Goal: Task Accomplishment & Management: Complete application form

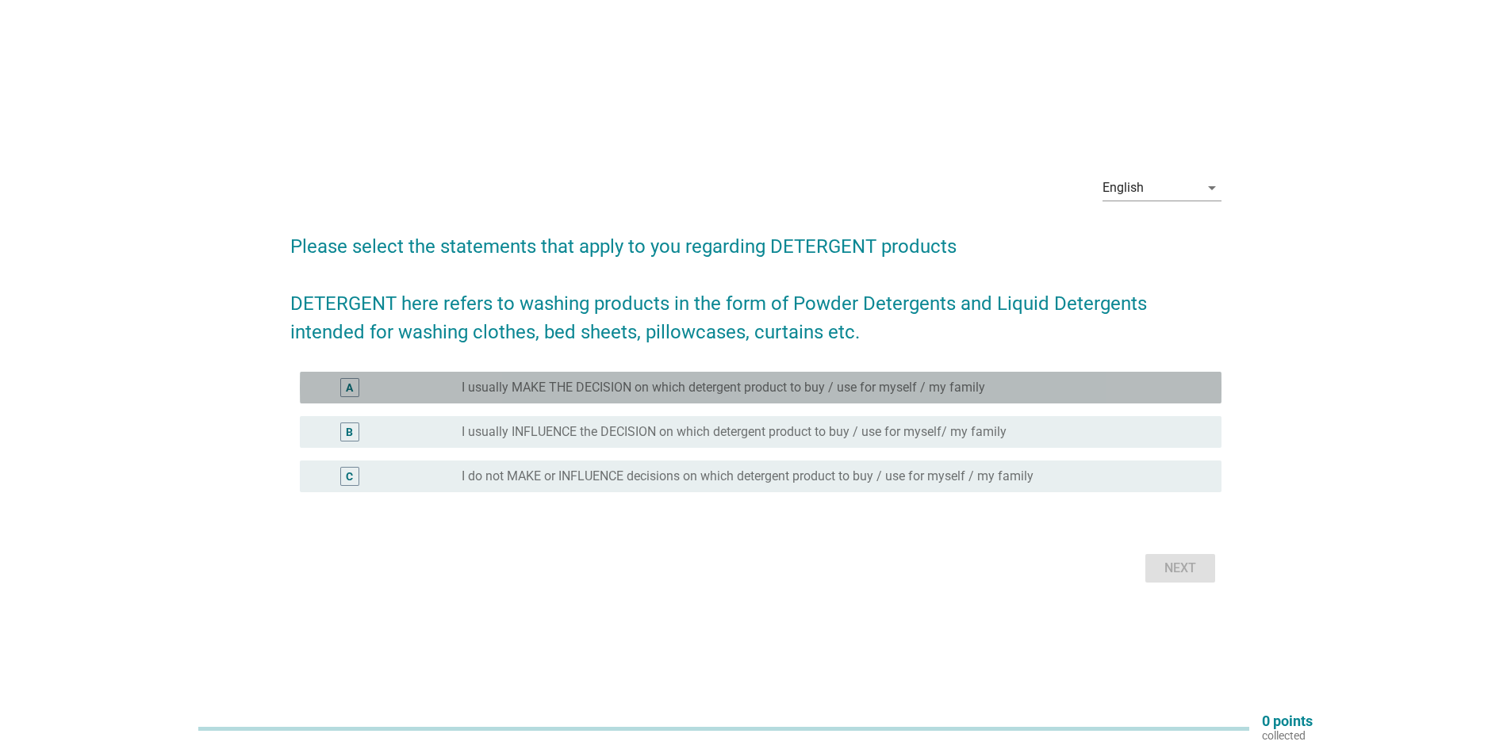
click at [467, 385] on label "I usually MAKE THE DECISION on which detergent product to buy / use for myself …" at bounding box center [723, 388] width 523 height 16
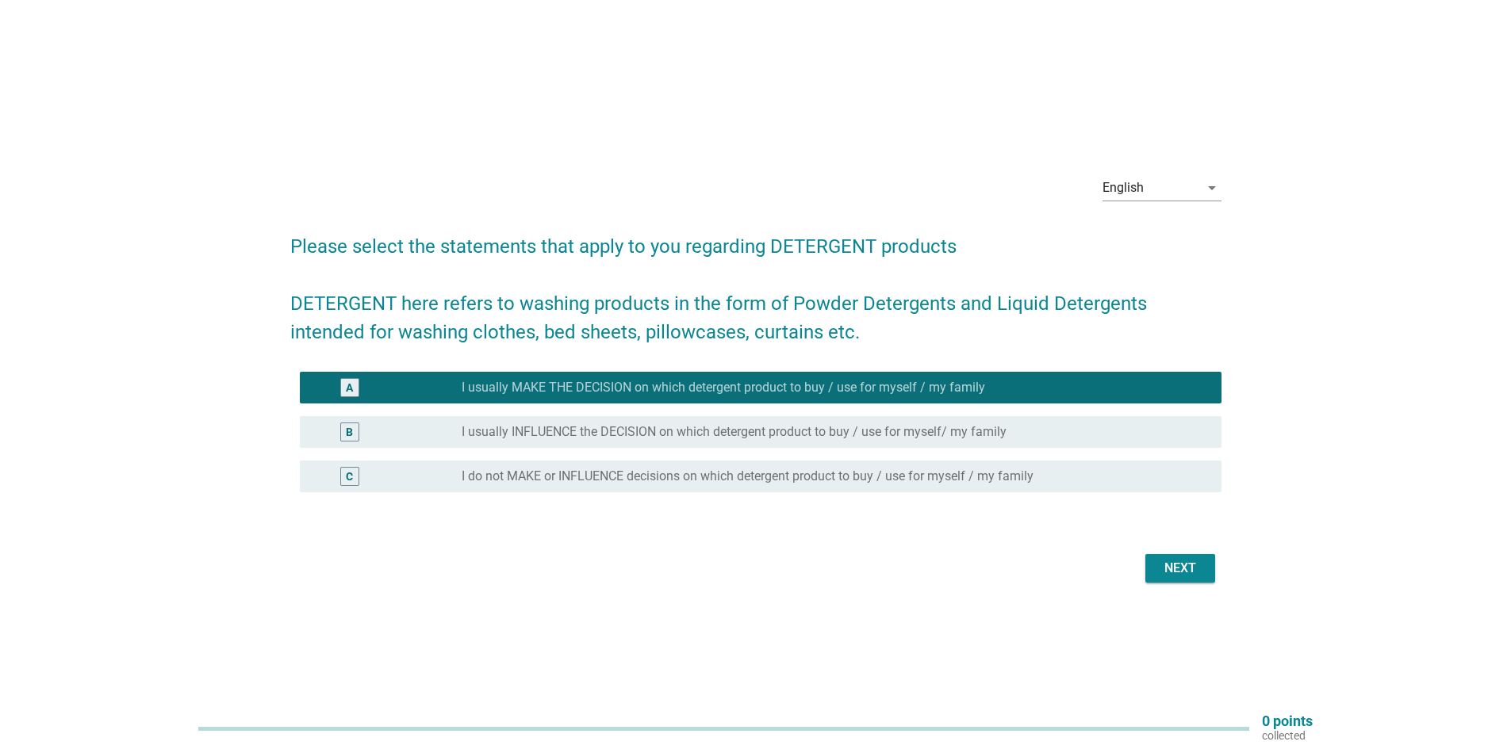
click at [1186, 573] on div "Next" at bounding box center [1180, 568] width 44 height 19
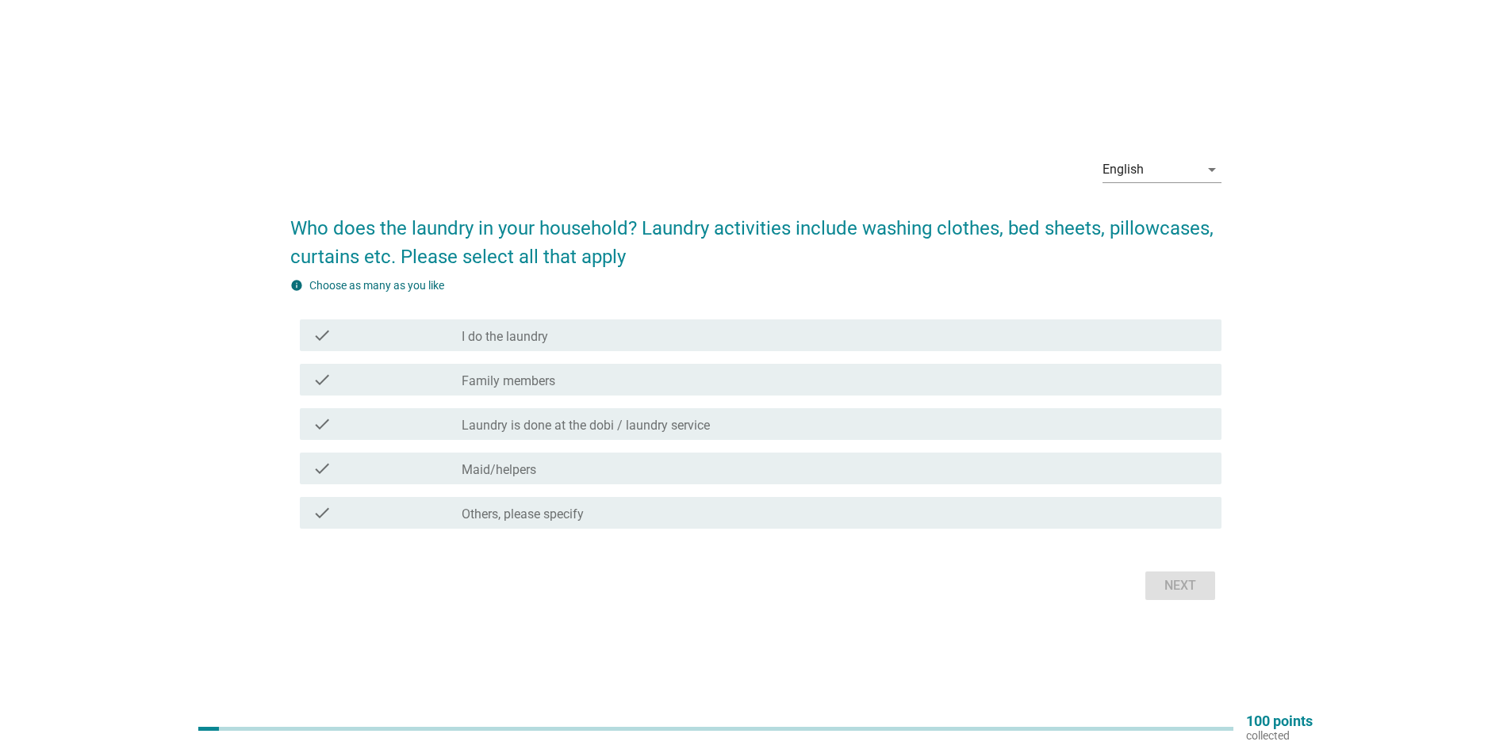
click at [596, 339] on div "check_box_outline_blank I do the laundry" at bounding box center [835, 335] width 747 height 19
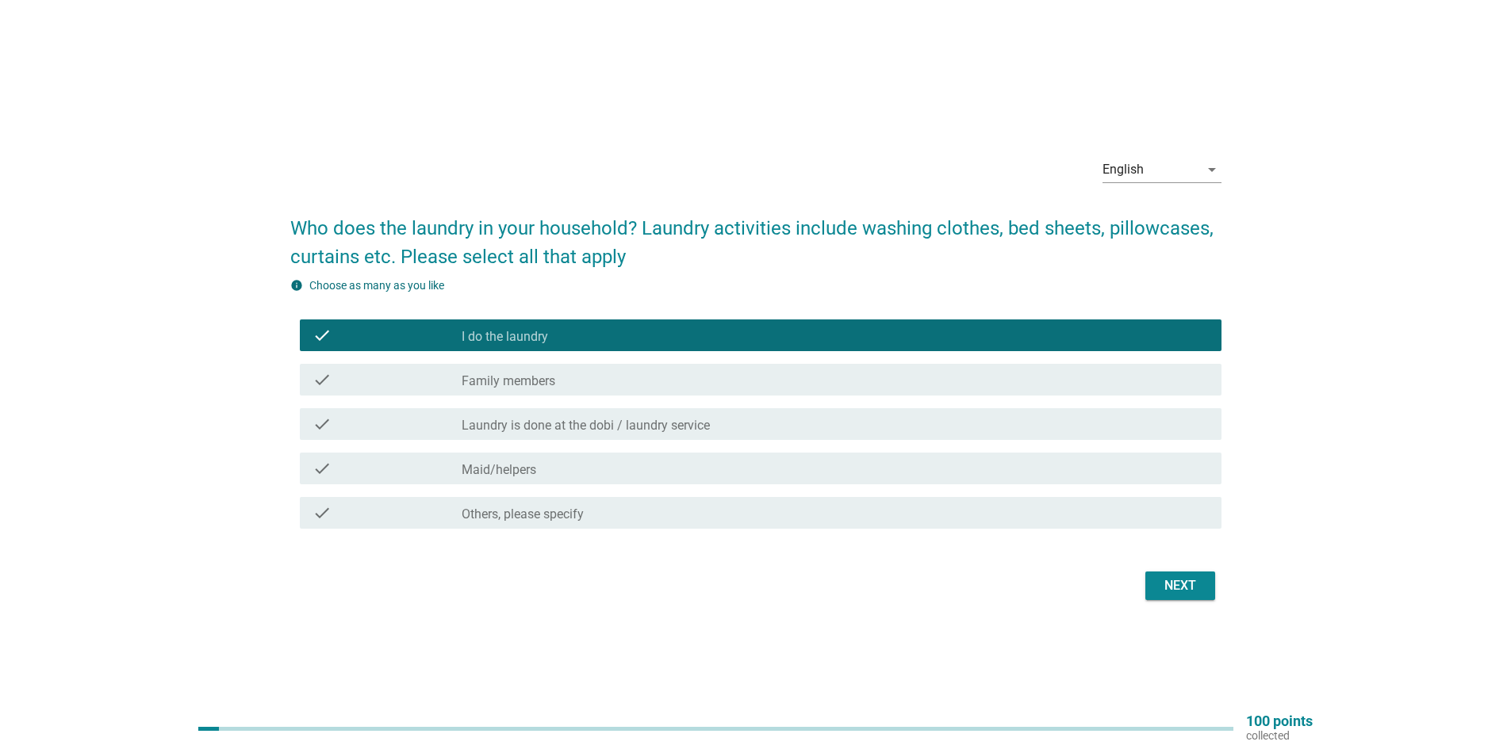
click at [588, 373] on div "check_box_outline_blank Family members" at bounding box center [835, 379] width 747 height 19
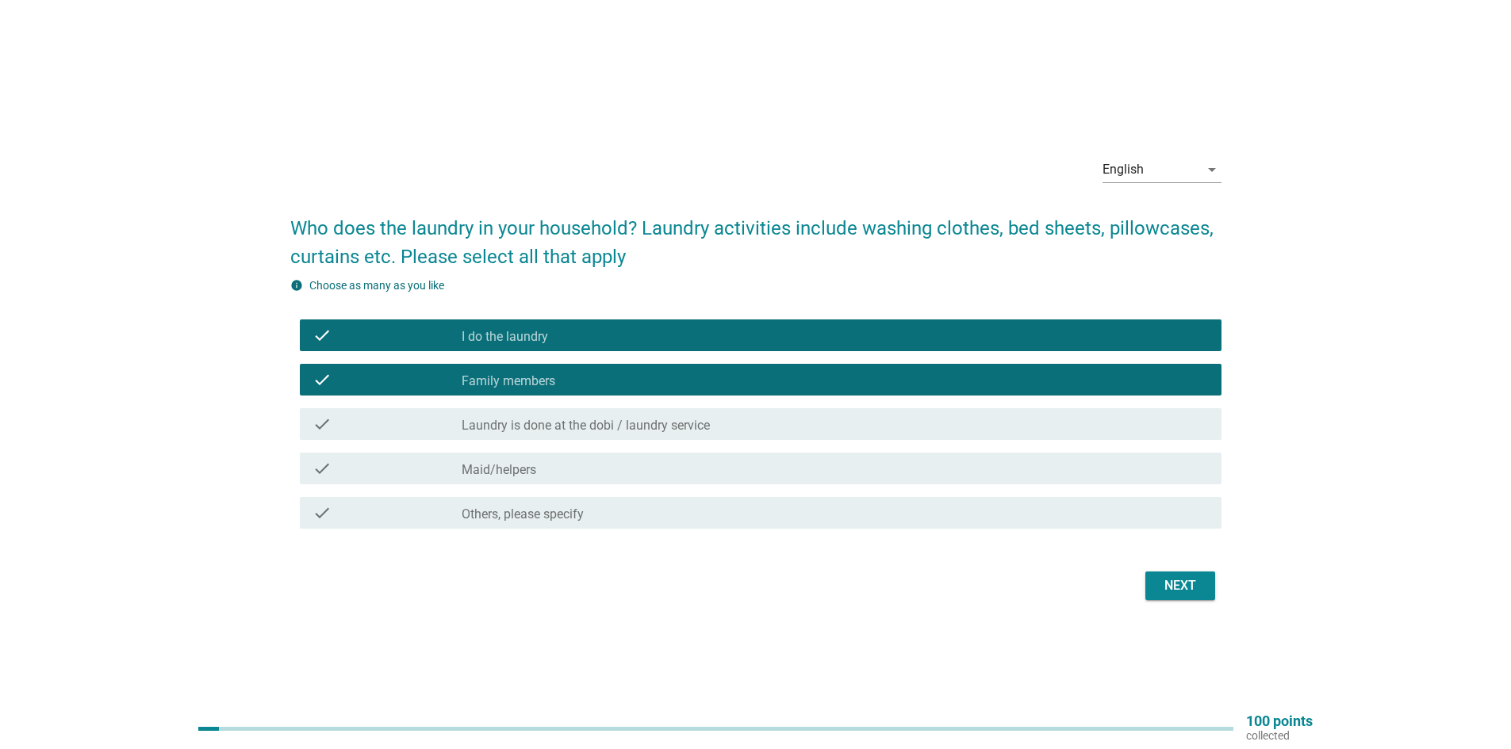
click at [1200, 598] on button "Next" at bounding box center [1180, 586] width 70 height 29
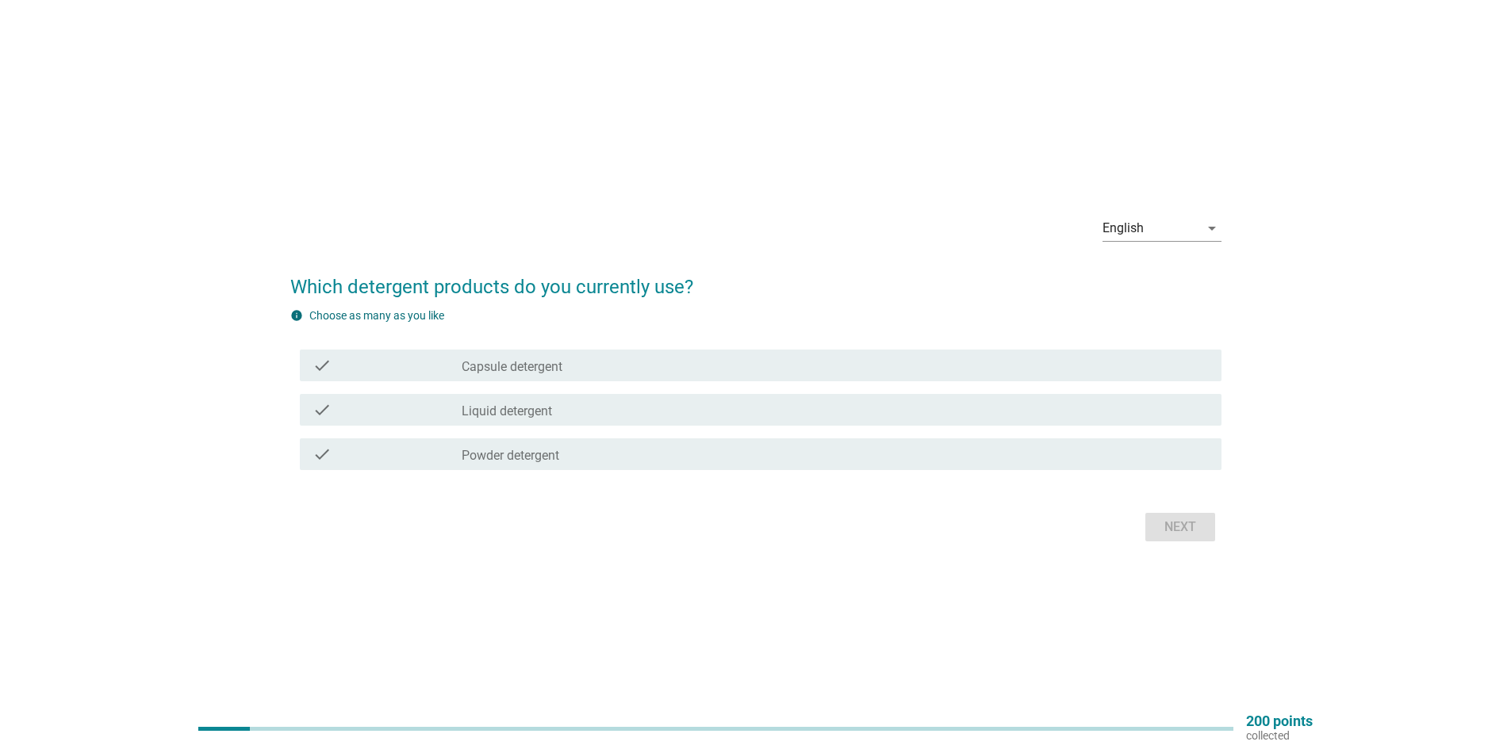
click at [565, 447] on div "check_box_outline_blank Powder detergent" at bounding box center [835, 454] width 747 height 19
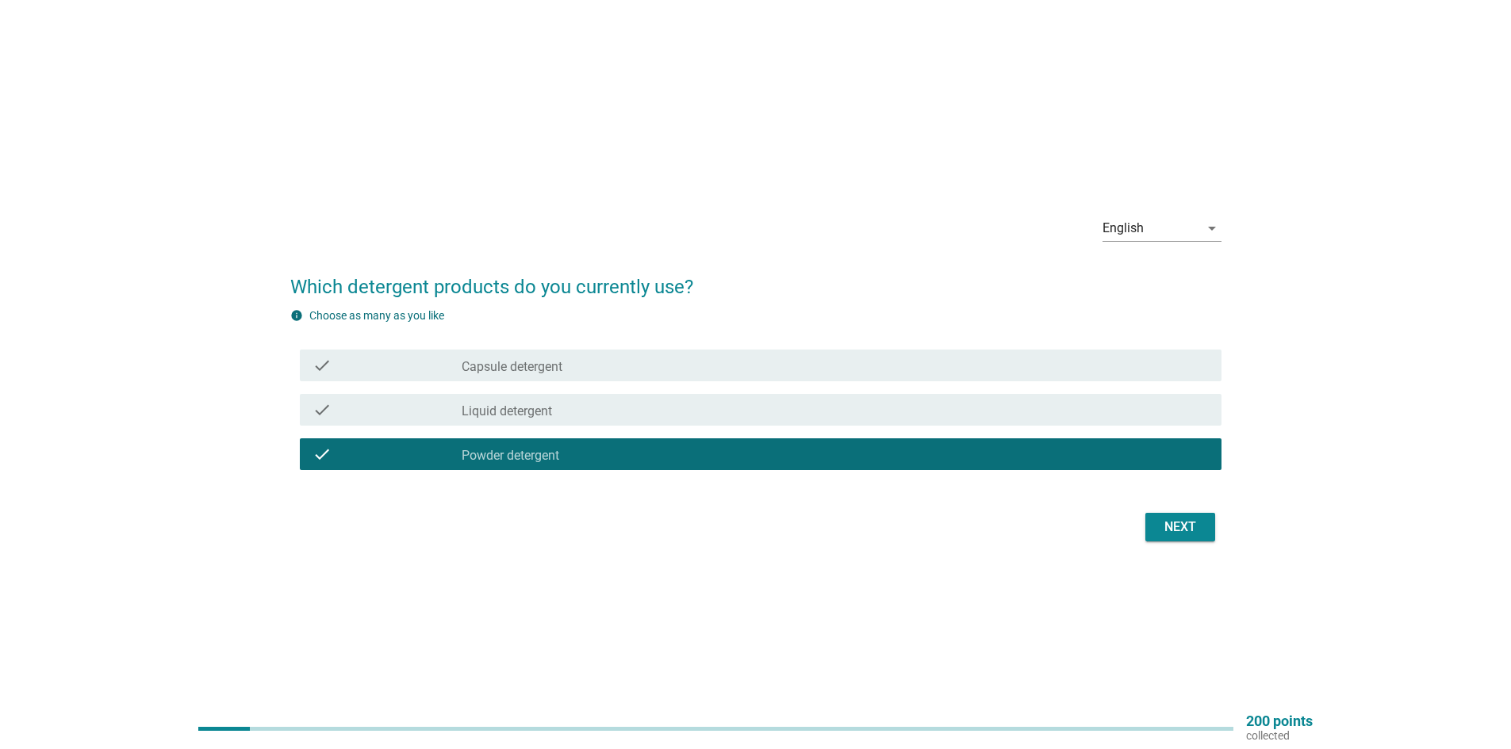
click at [562, 420] on div "check check_box_outline_blank Liquid detergent" at bounding box center [761, 410] width 922 height 32
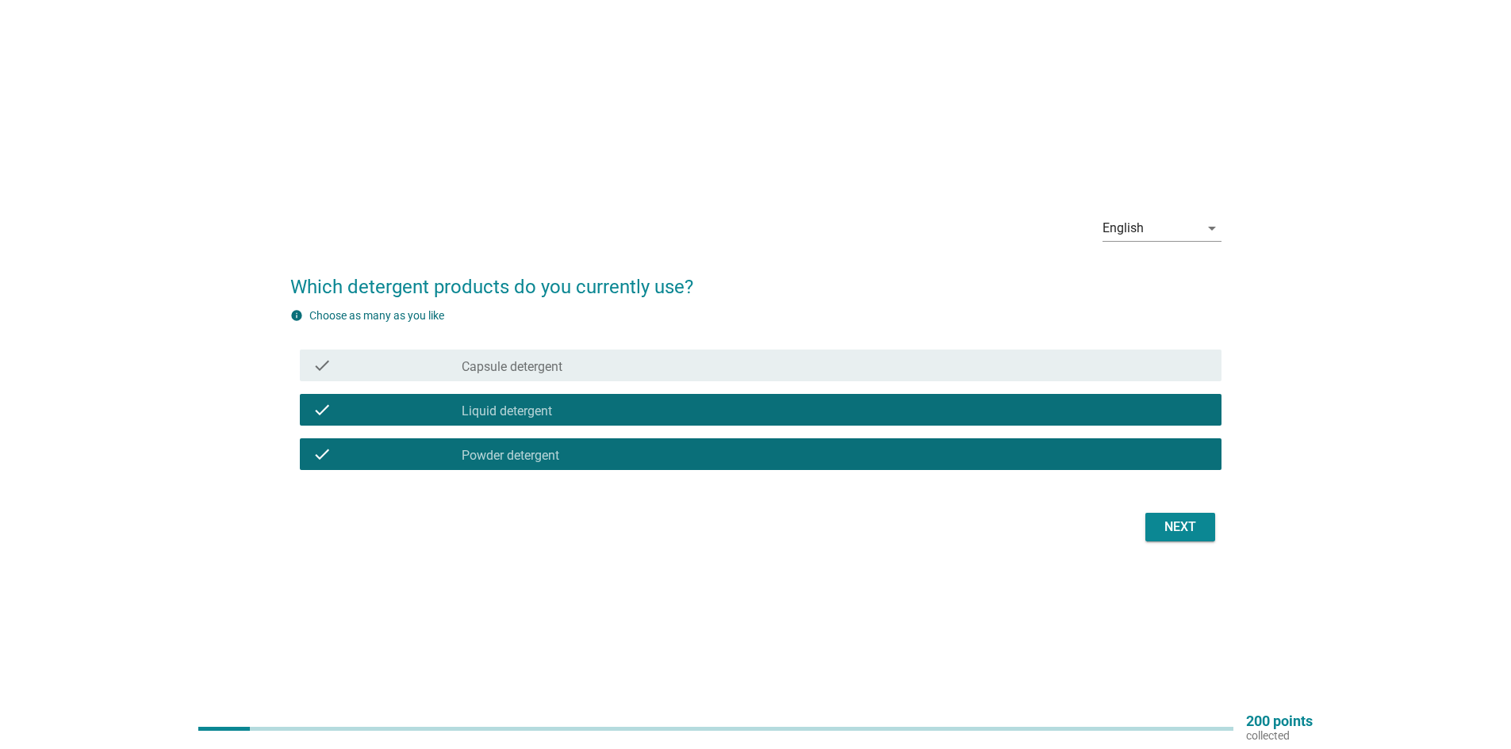
click at [1163, 532] on div "Next" at bounding box center [1180, 527] width 44 height 19
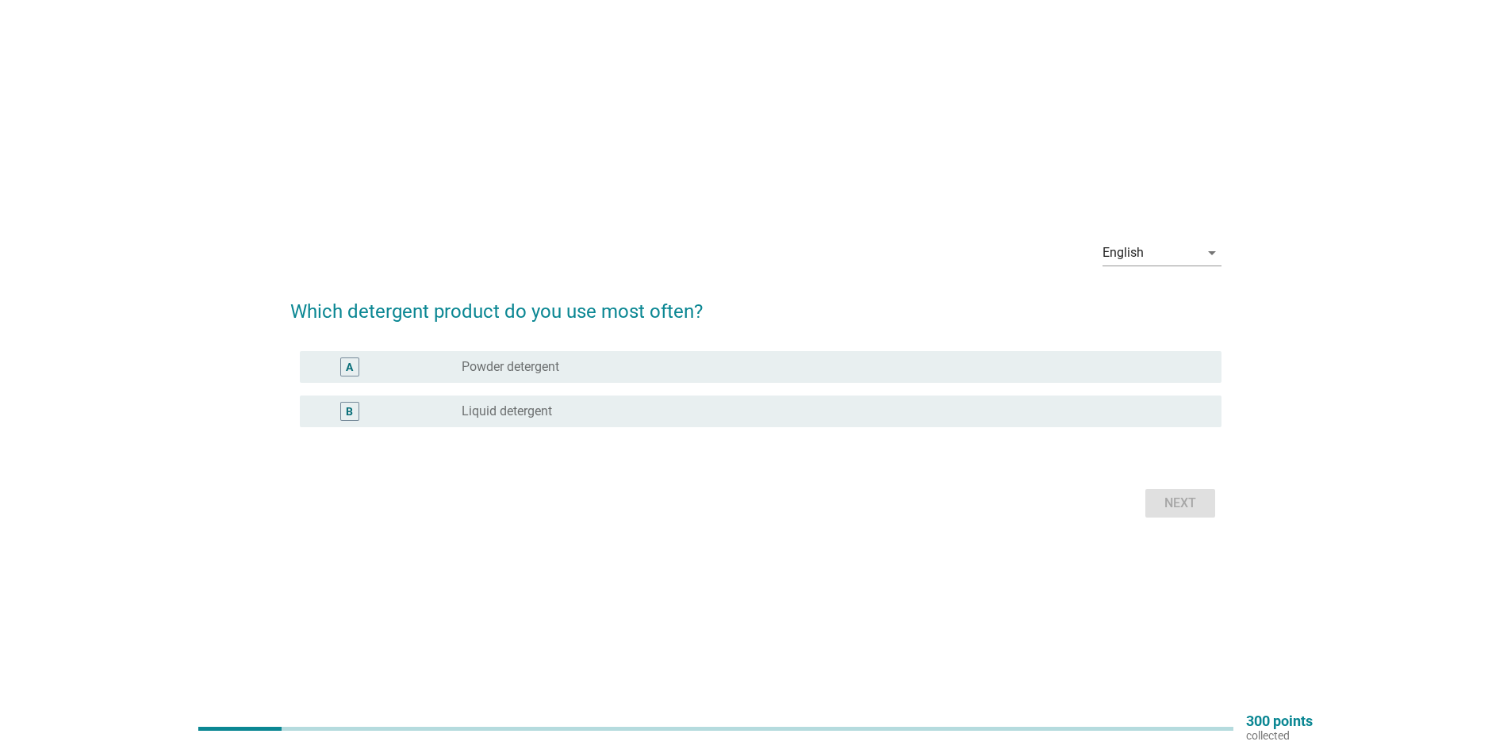
click at [489, 376] on div "radio_button_unchecked Powder detergent" at bounding box center [835, 367] width 747 height 19
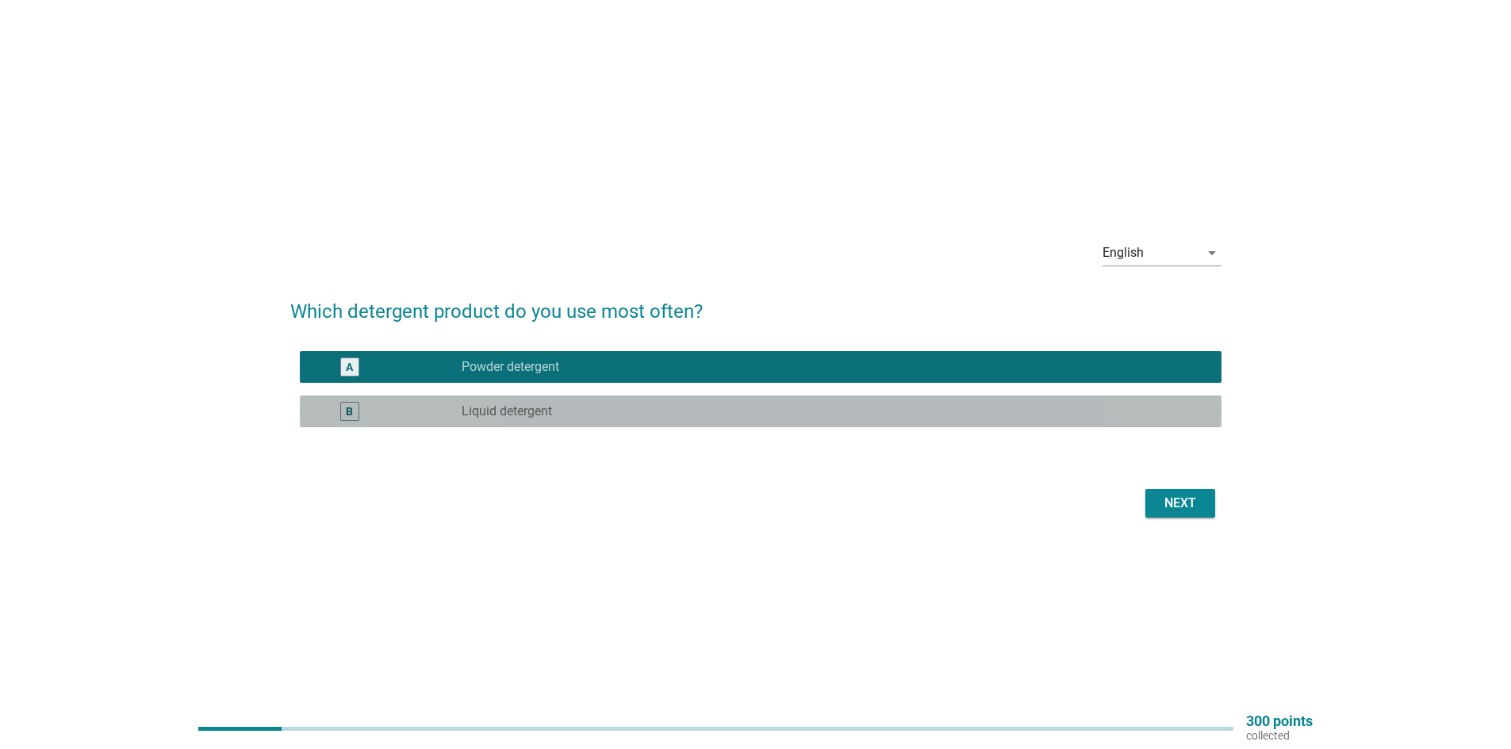
click at [820, 402] on div "radio_button_unchecked Liquid detergent" at bounding box center [835, 411] width 747 height 19
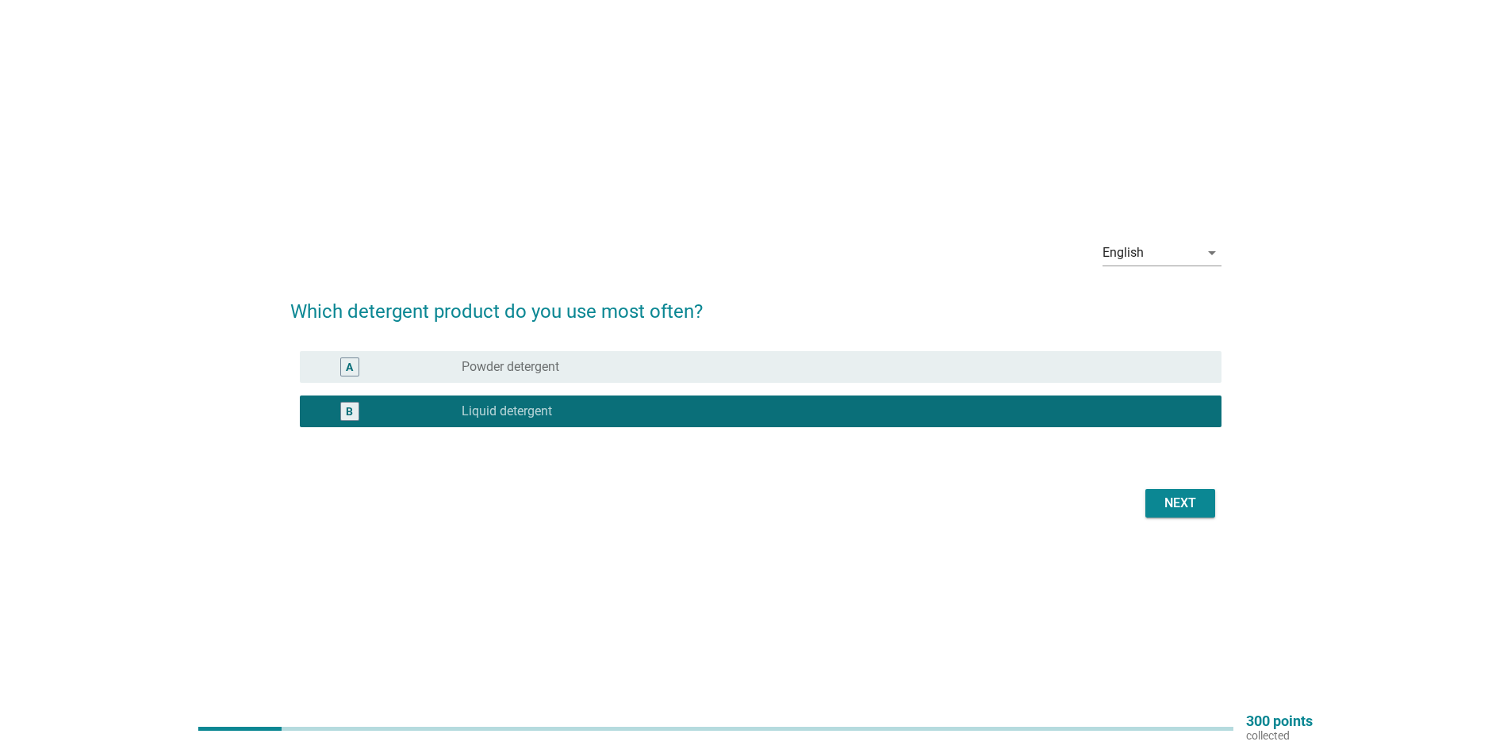
click at [820, 375] on div "radio_button_unchecked Powder detergent" at bounding box center [835, 367] width 747 height 19
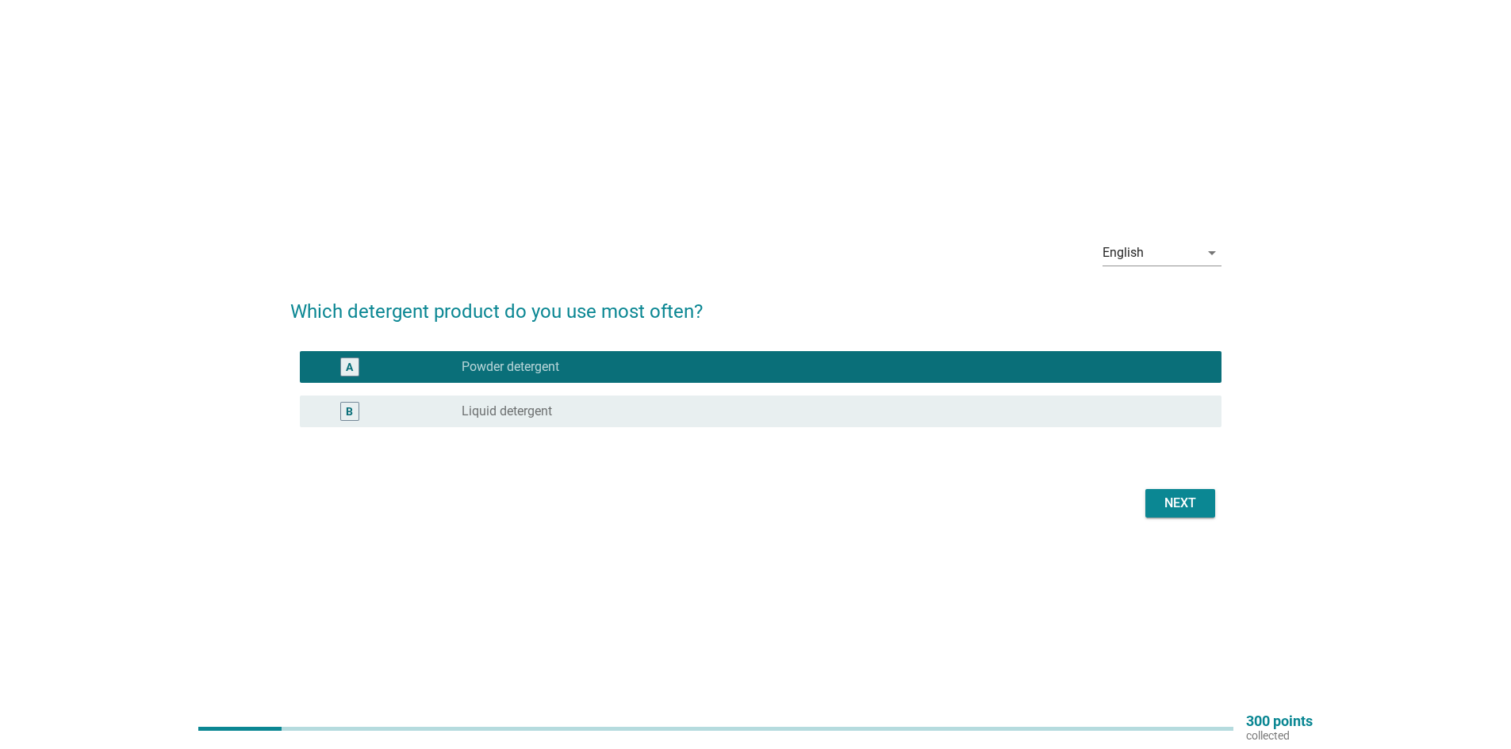
click at [1199, 505] on div "Next" at bounding box center [1180, 503] width 44 height 19
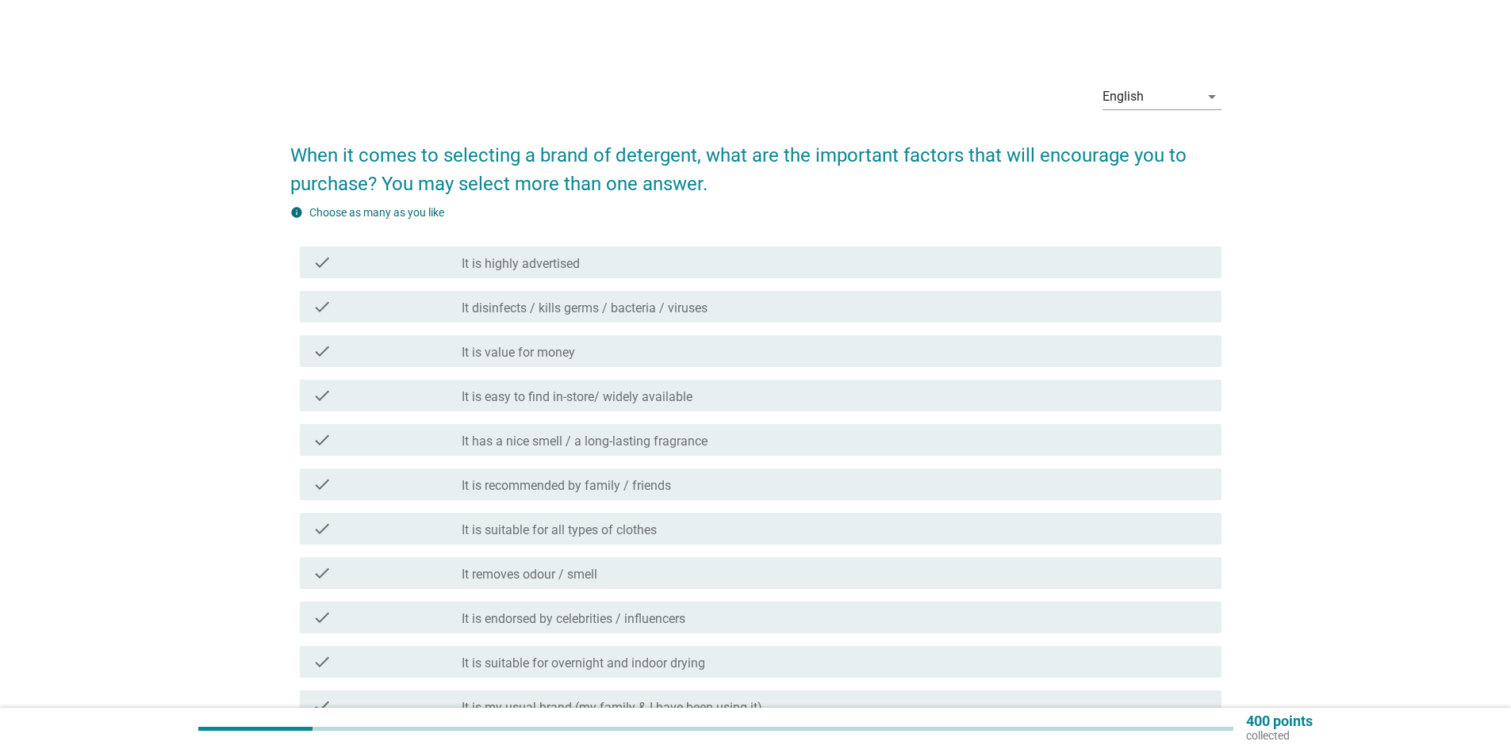
click at [570, 299] on div "check_box_outline_blank It disinfects / kills germs / bacteria / viruses" at bounding box center [835, 306] width 747 height 19
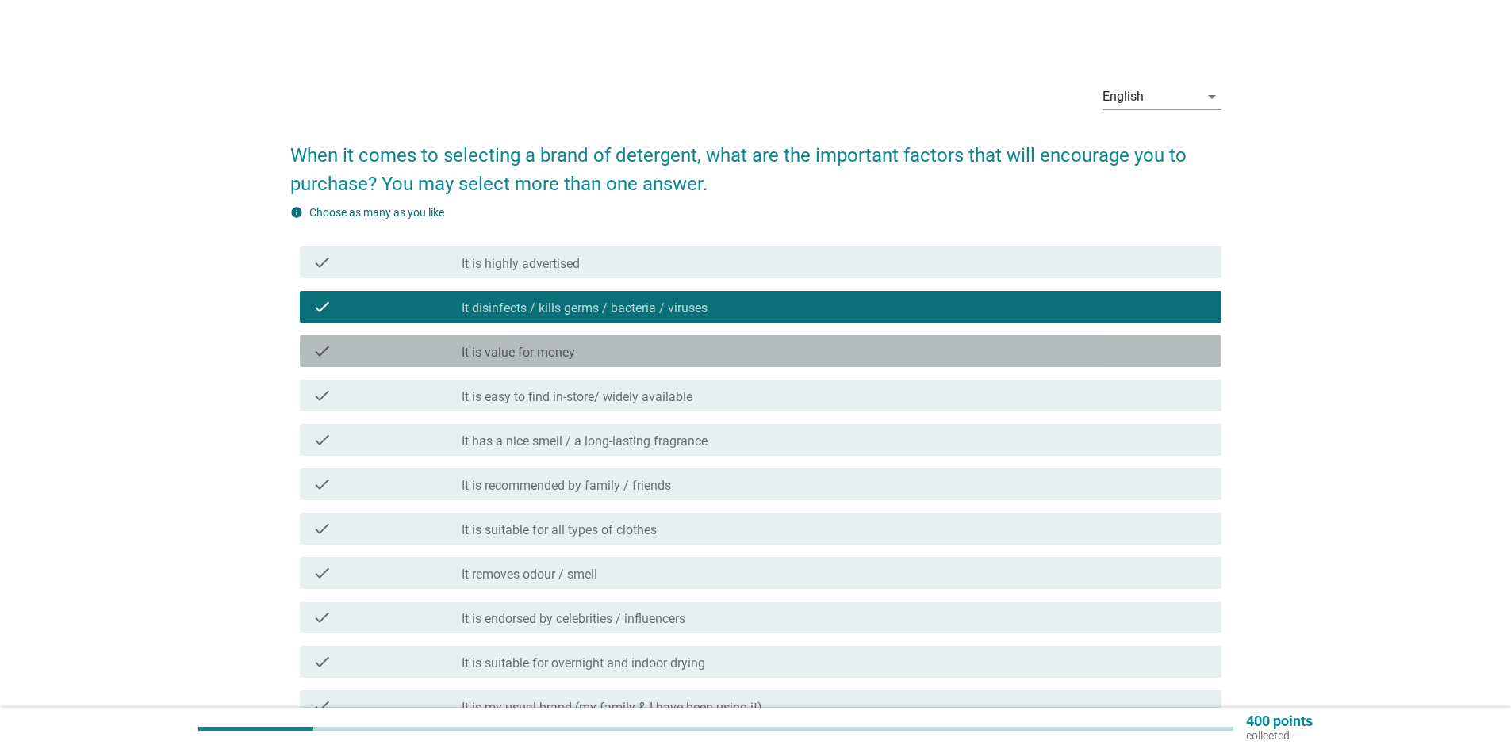
click at [560, 344] on div "check_box_outline_blank It is value for money" at bounding box center [835, 351] width 747 height 19
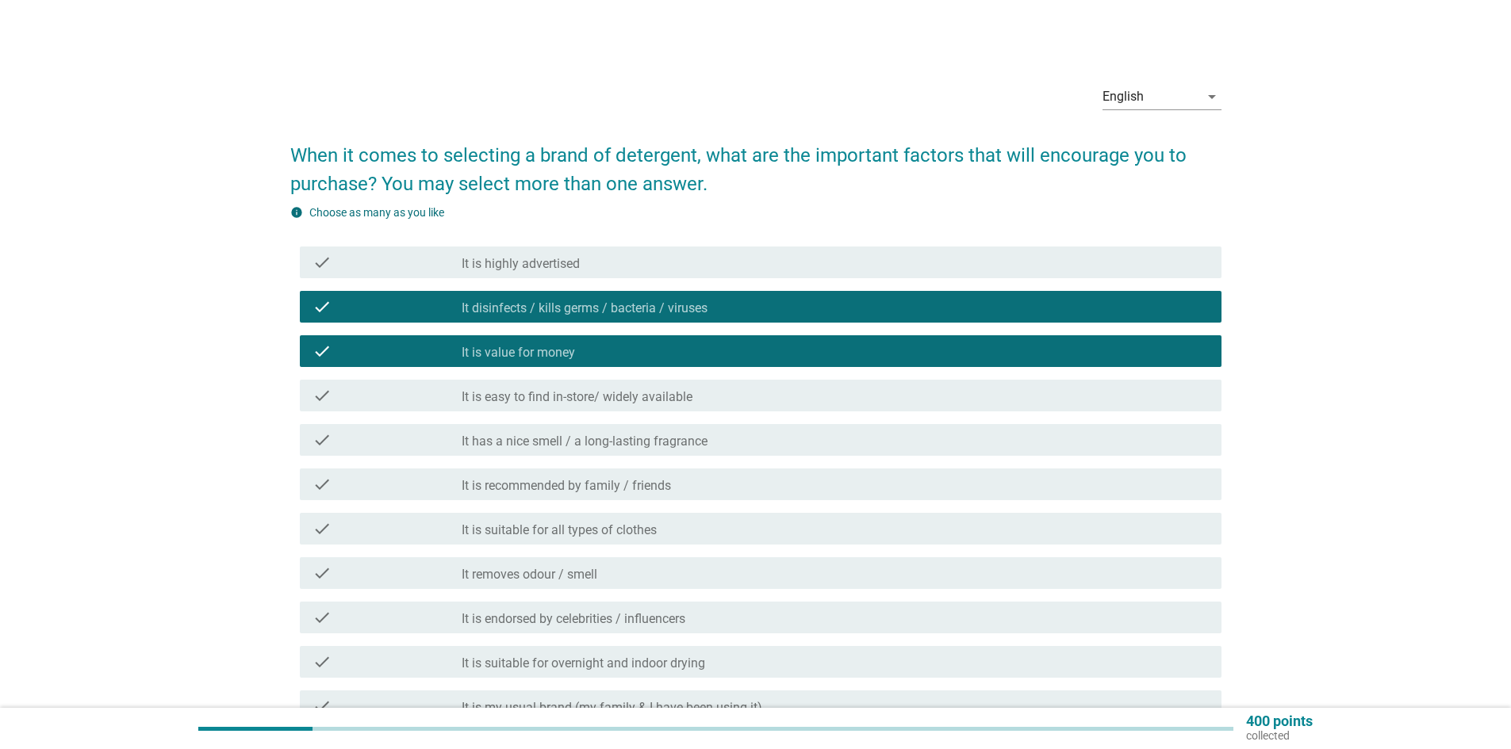
click at [560, 394] on label "It is easy to find in-store/ widely available" at bounding box center [577, 397] width 231 height 16
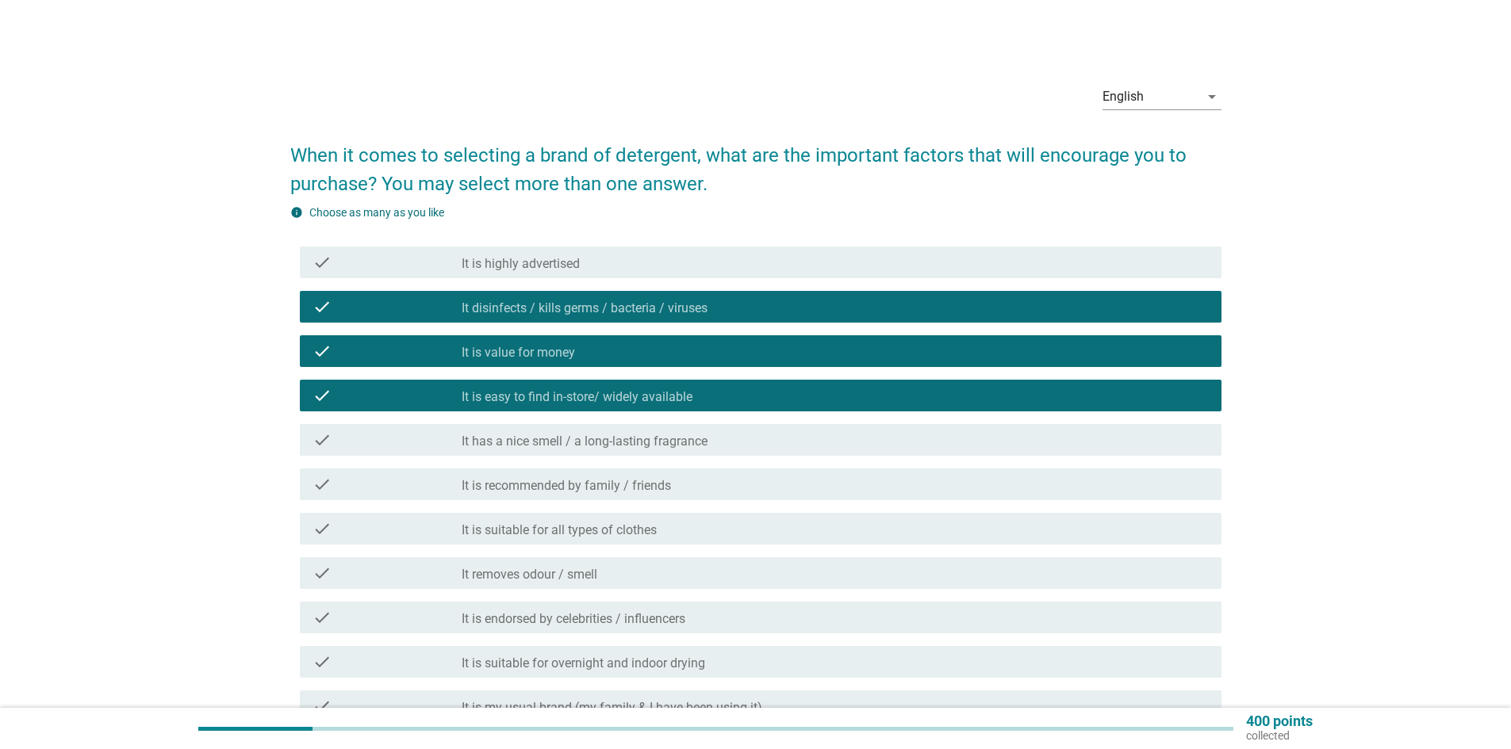
click at [573, 450] on div "check check_box_outline_blank It has a nice smell / a long-lasting fragrance" at bounding box center [761, 440] width 922 height 32
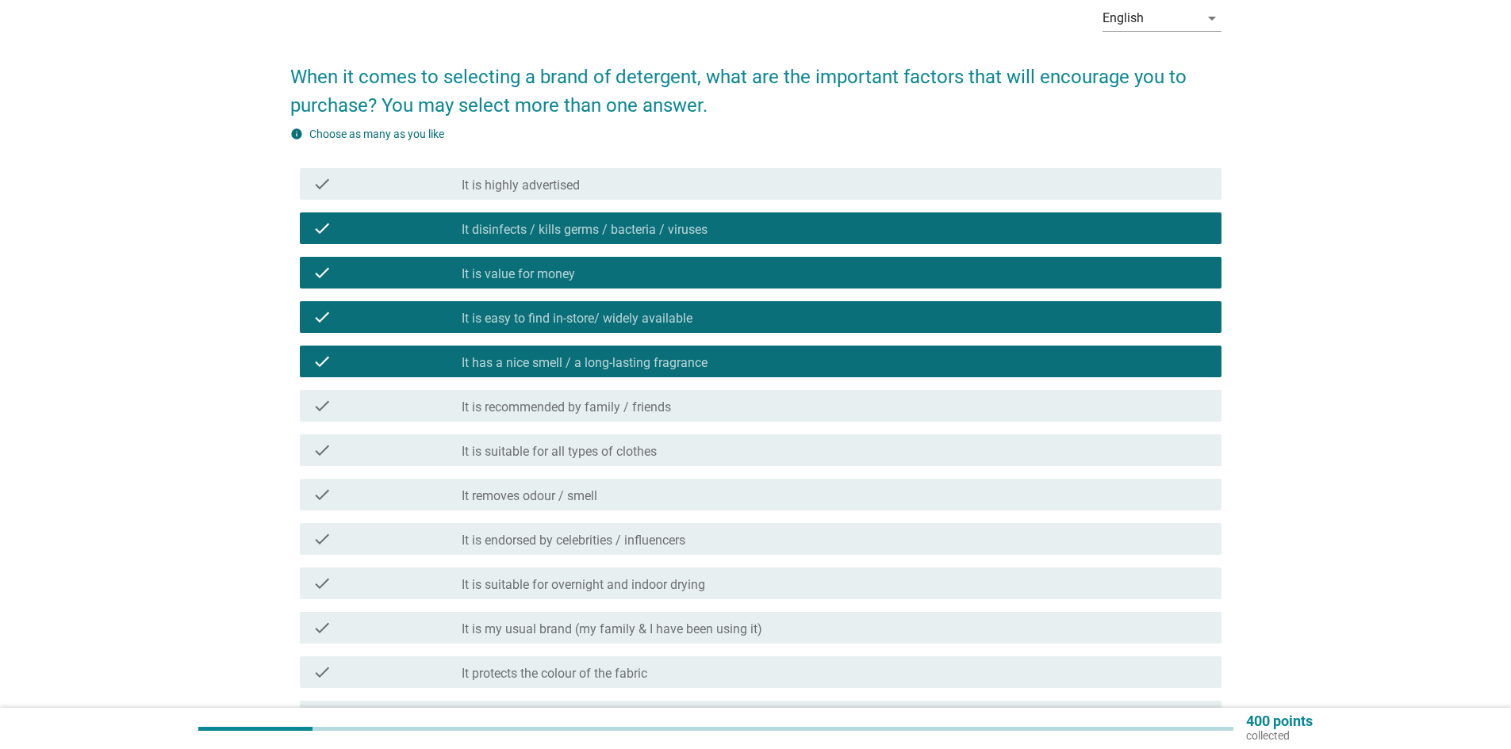
scroll to position [79, 0]
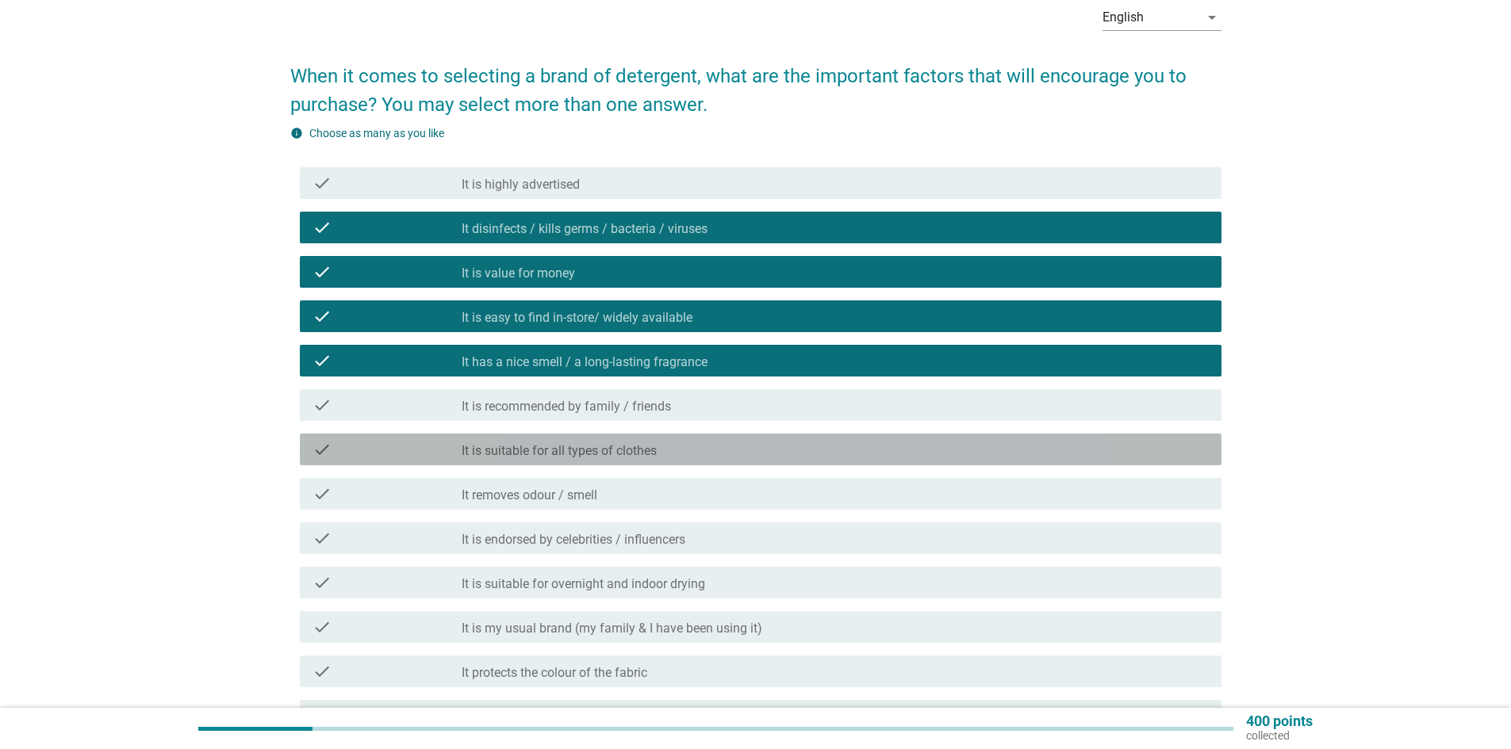
click at [577, 454] on label "It is suitable for all types of clothes" at bounding box center [559, 451] width 195 height 16
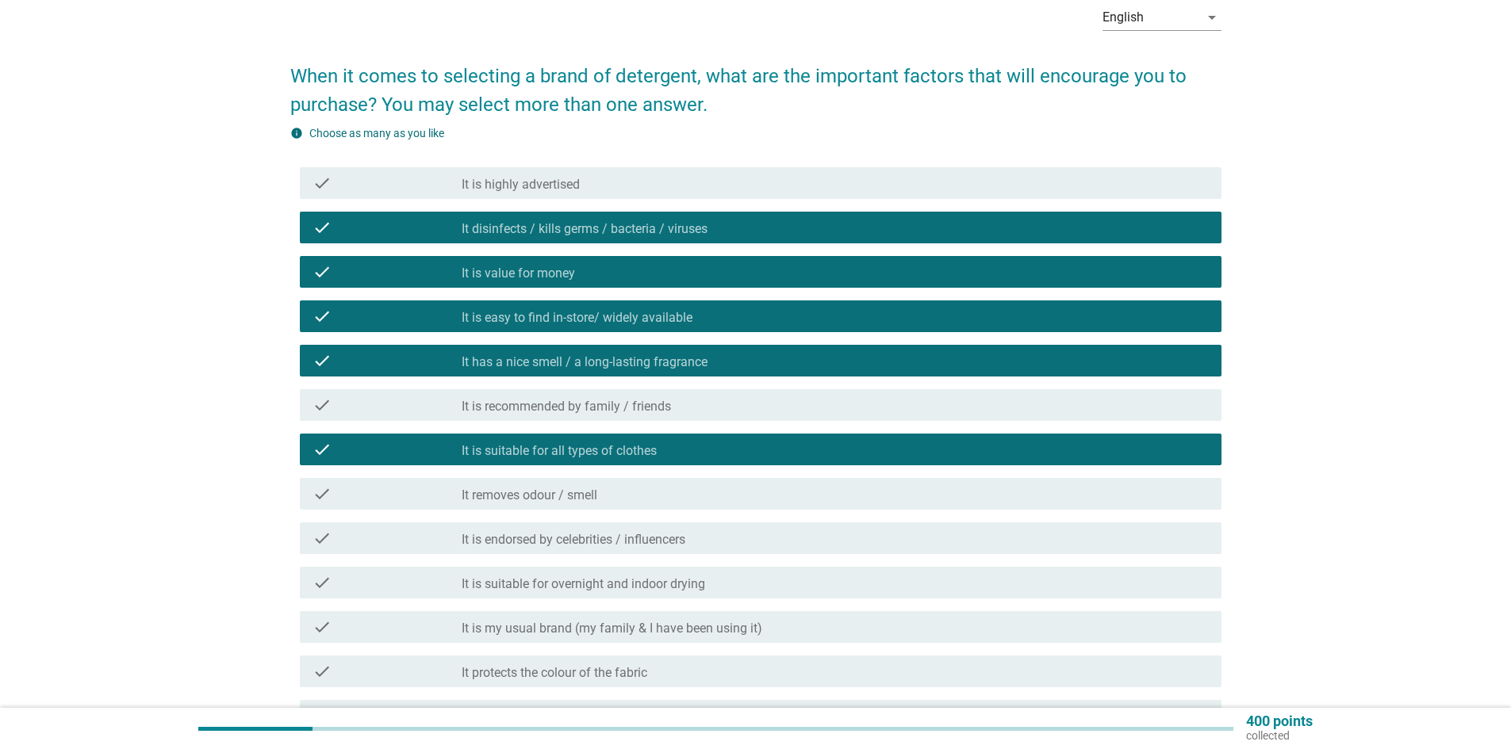
click at [563, 494] on label "It removes odour / smell" at bounding box center [530, 496] width 136 height 16
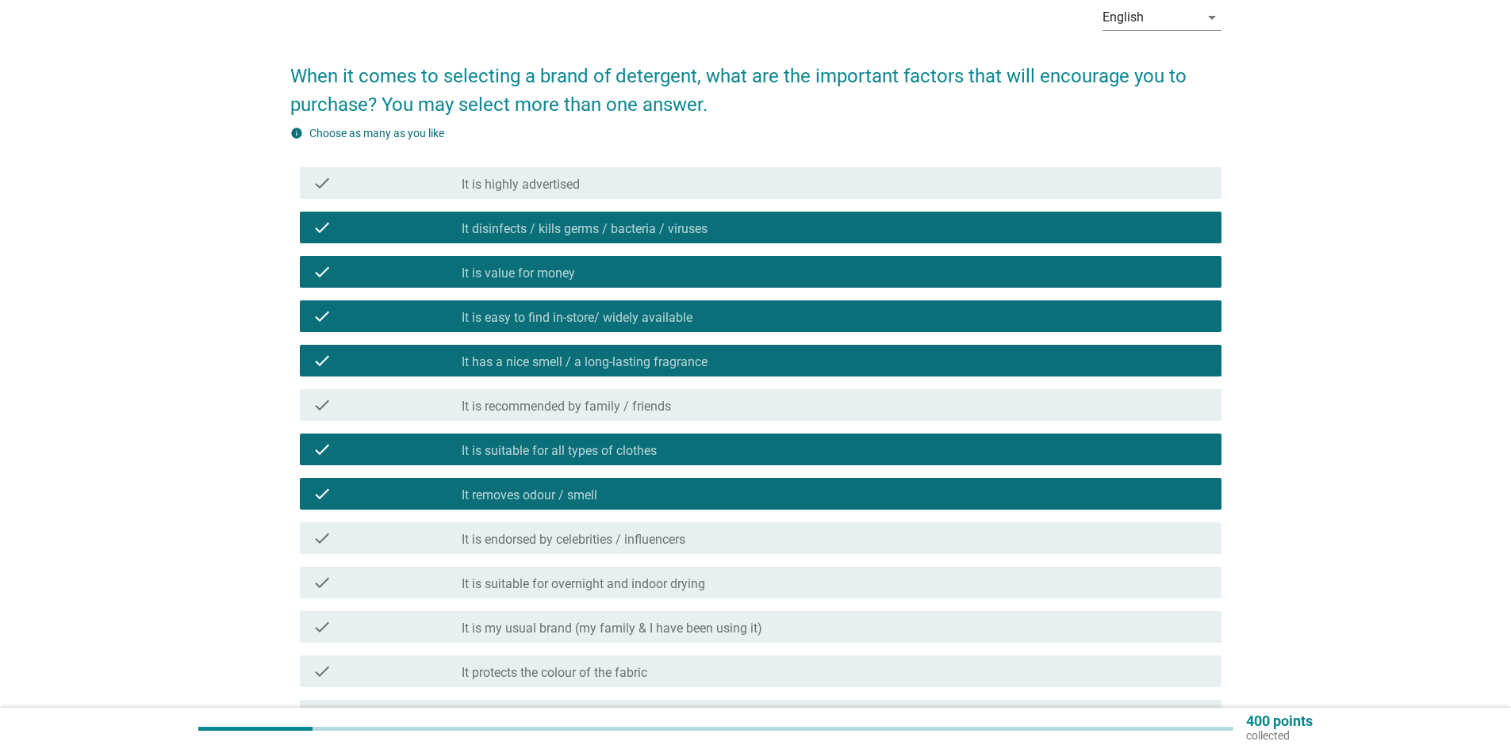
click at [558, 585] on label "It is suitable for overnight and indoor drying" at bounding box center [583, 585] width 243 height 16
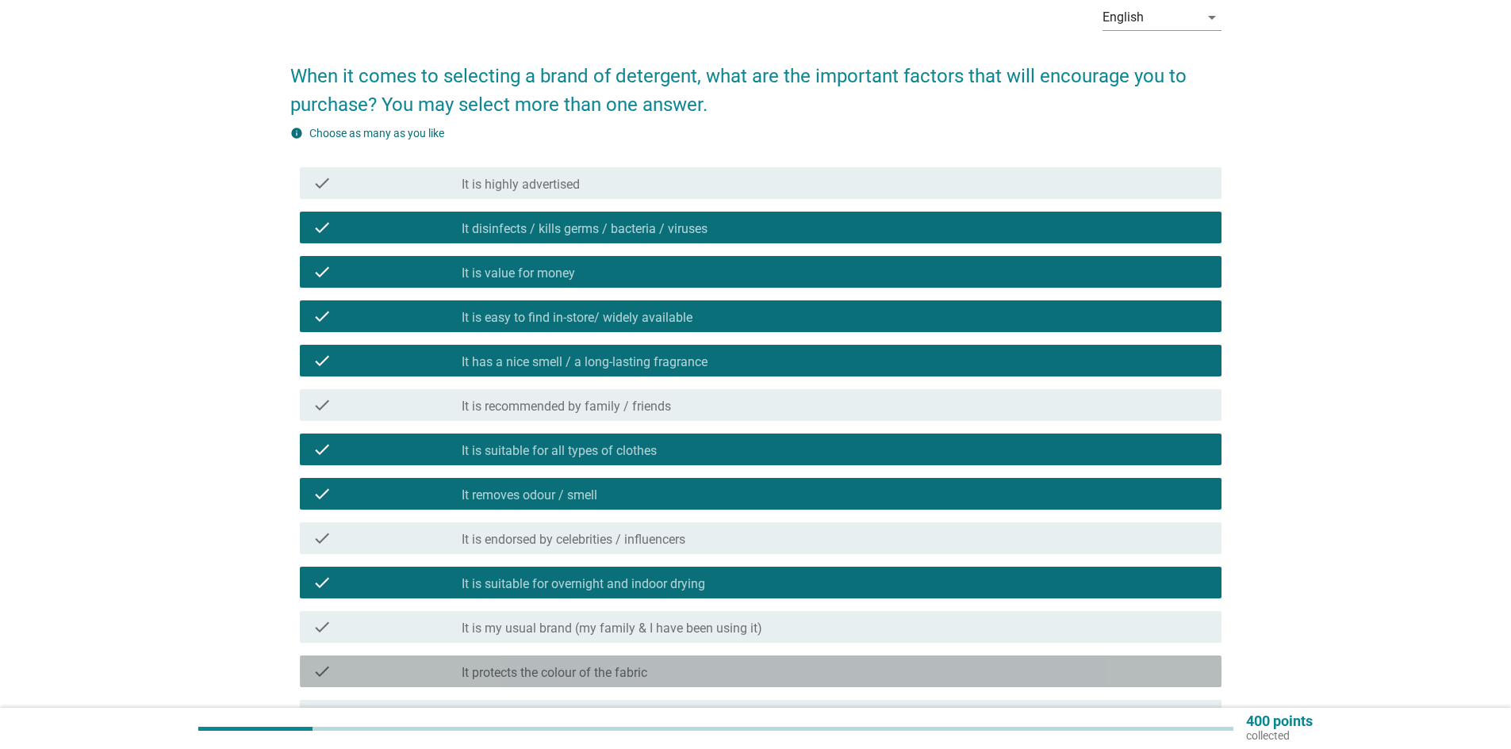
click at [527, 670] on label "It protects the colour of the fabric" at bounding box center [555, 673] width 186 height 16
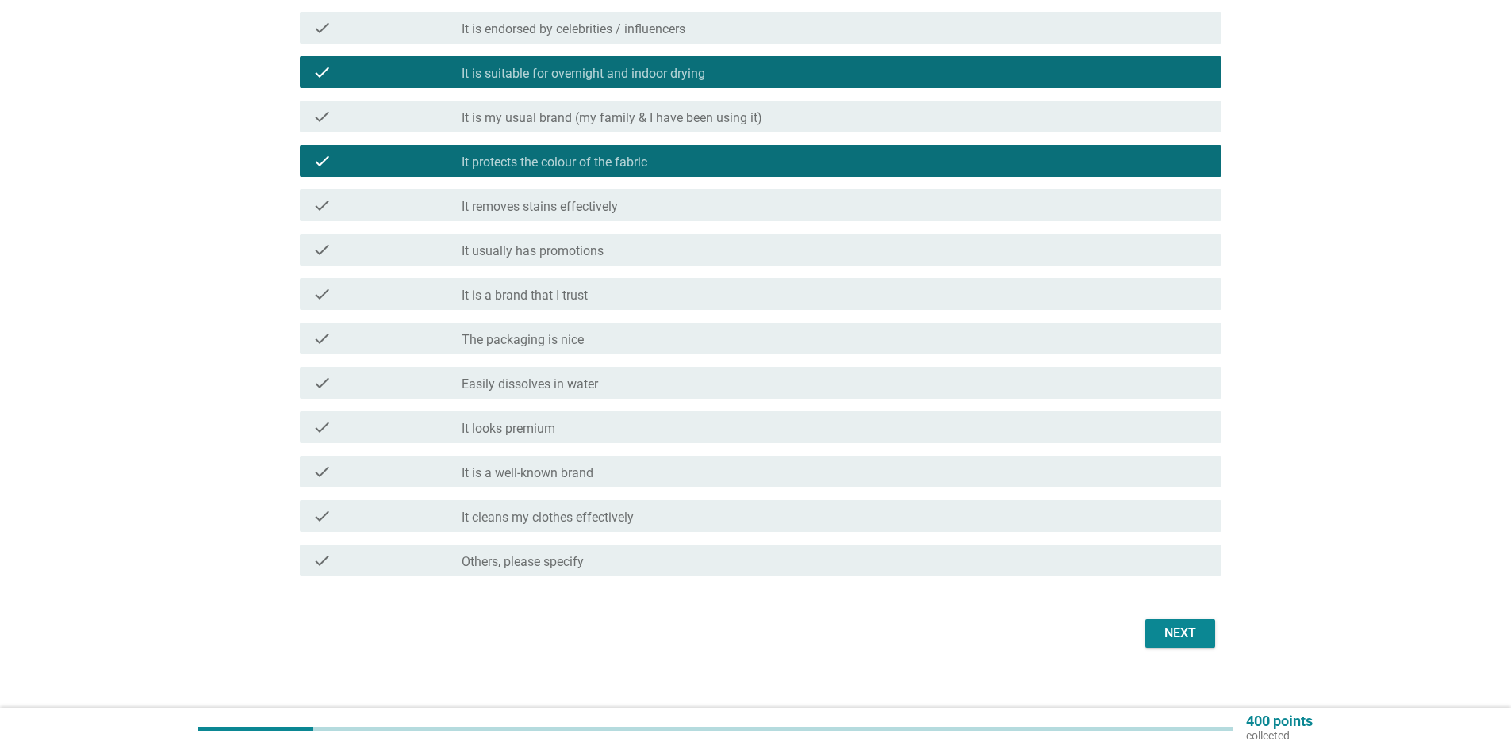
scroll to position [606, 0]
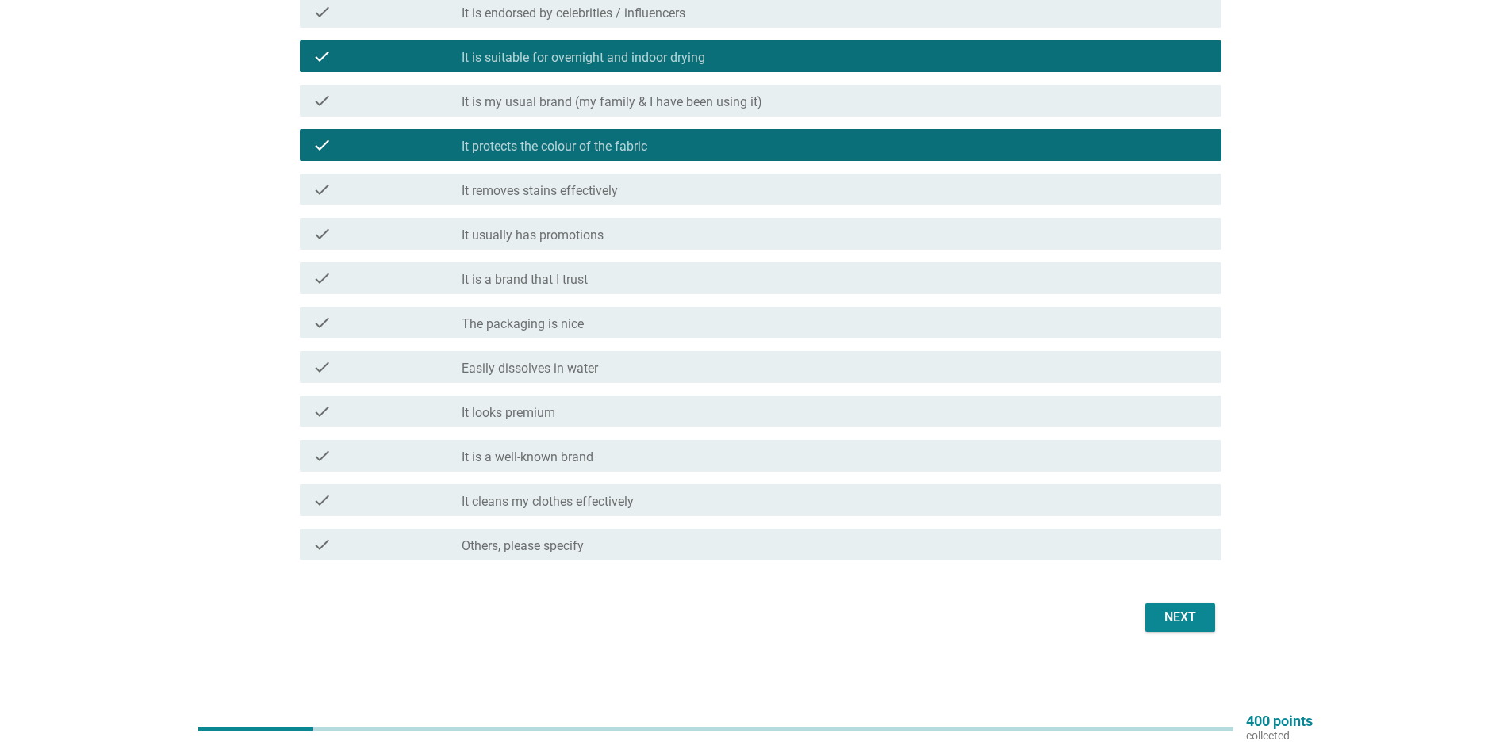
click at [581, 188] on label "It removes stains effectively" at bounding box center [540, 191] width 156 height 16
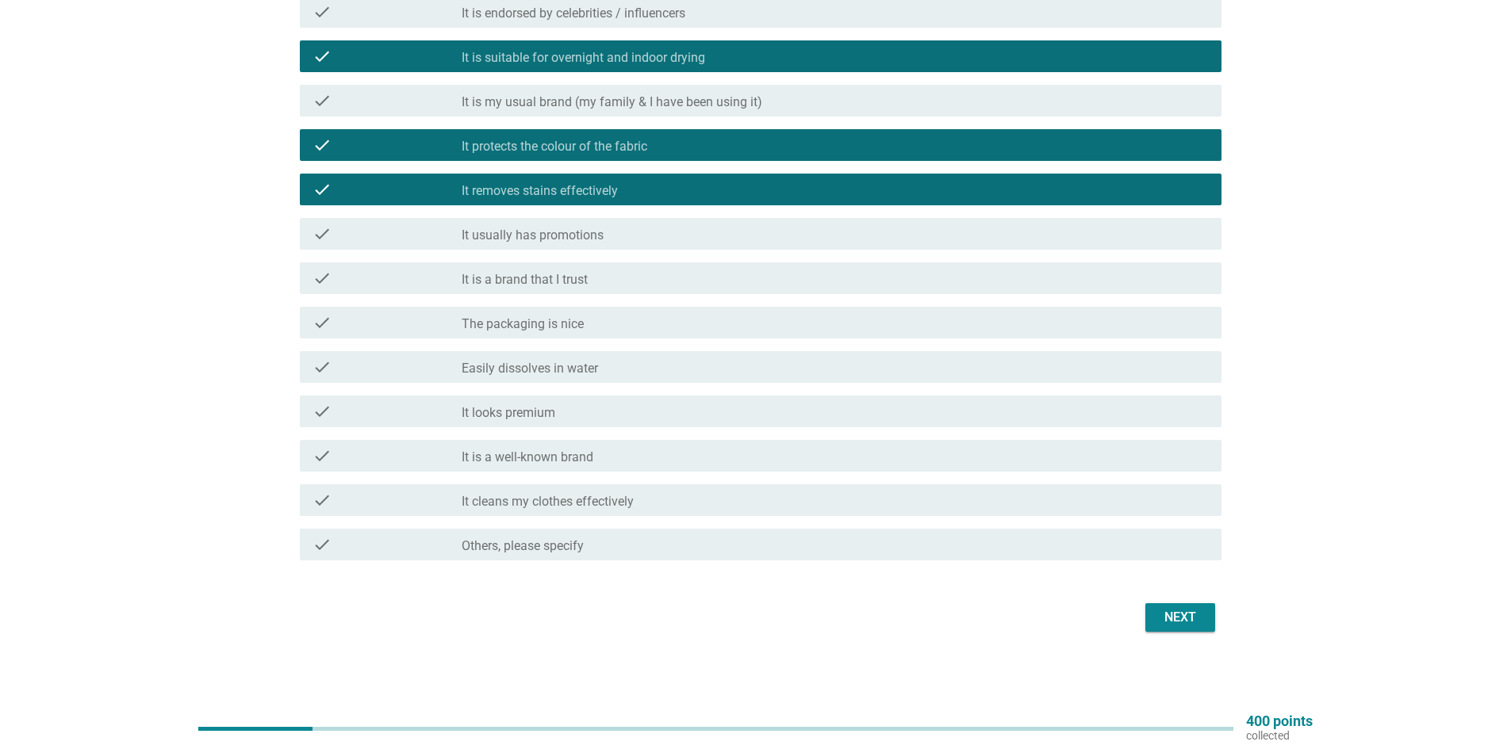
click at [569, 236] on label "It usually has promotions" at bounding box center [533, 236] width 142 height 16
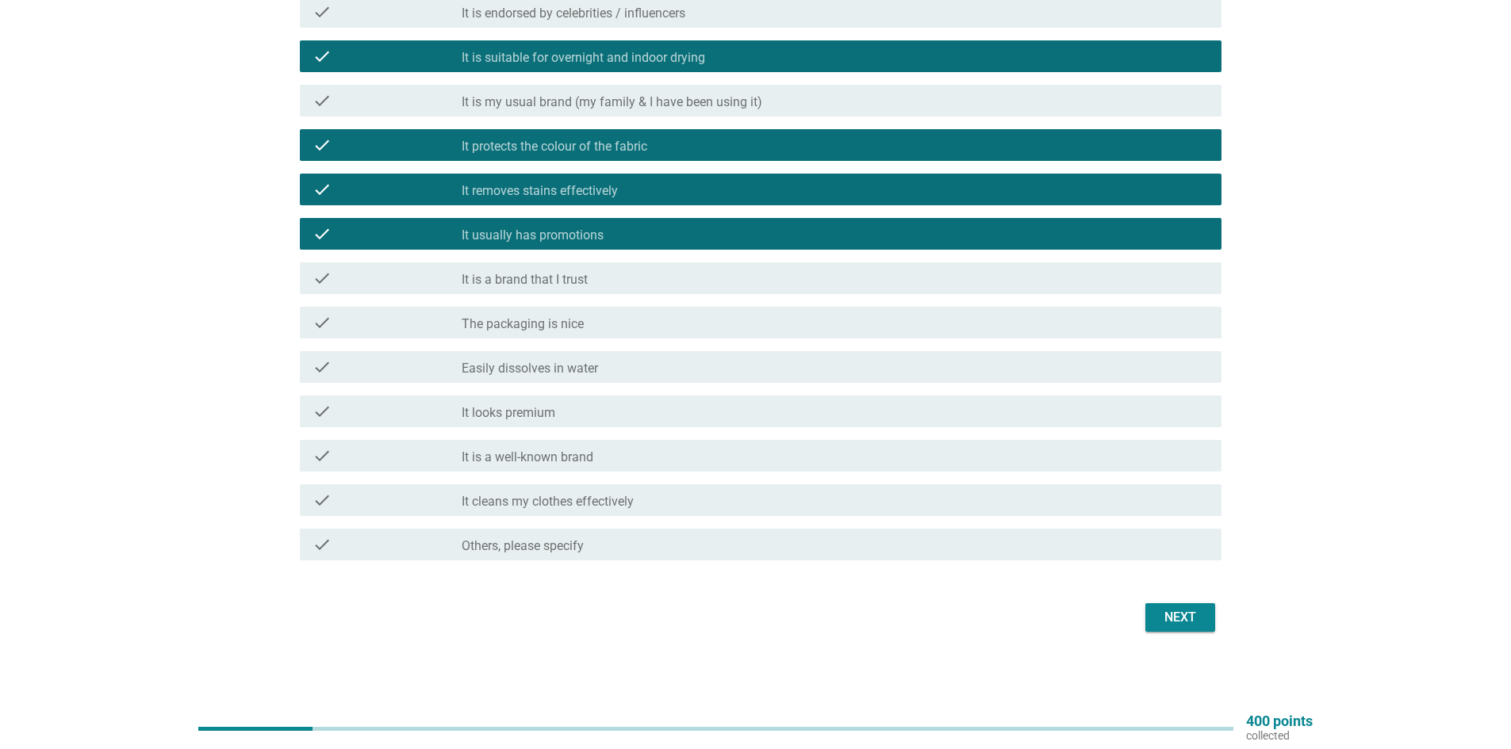
click at [566, 323] on label "The packaging is nice" at bounding box center [523, 324] width 122 height 16
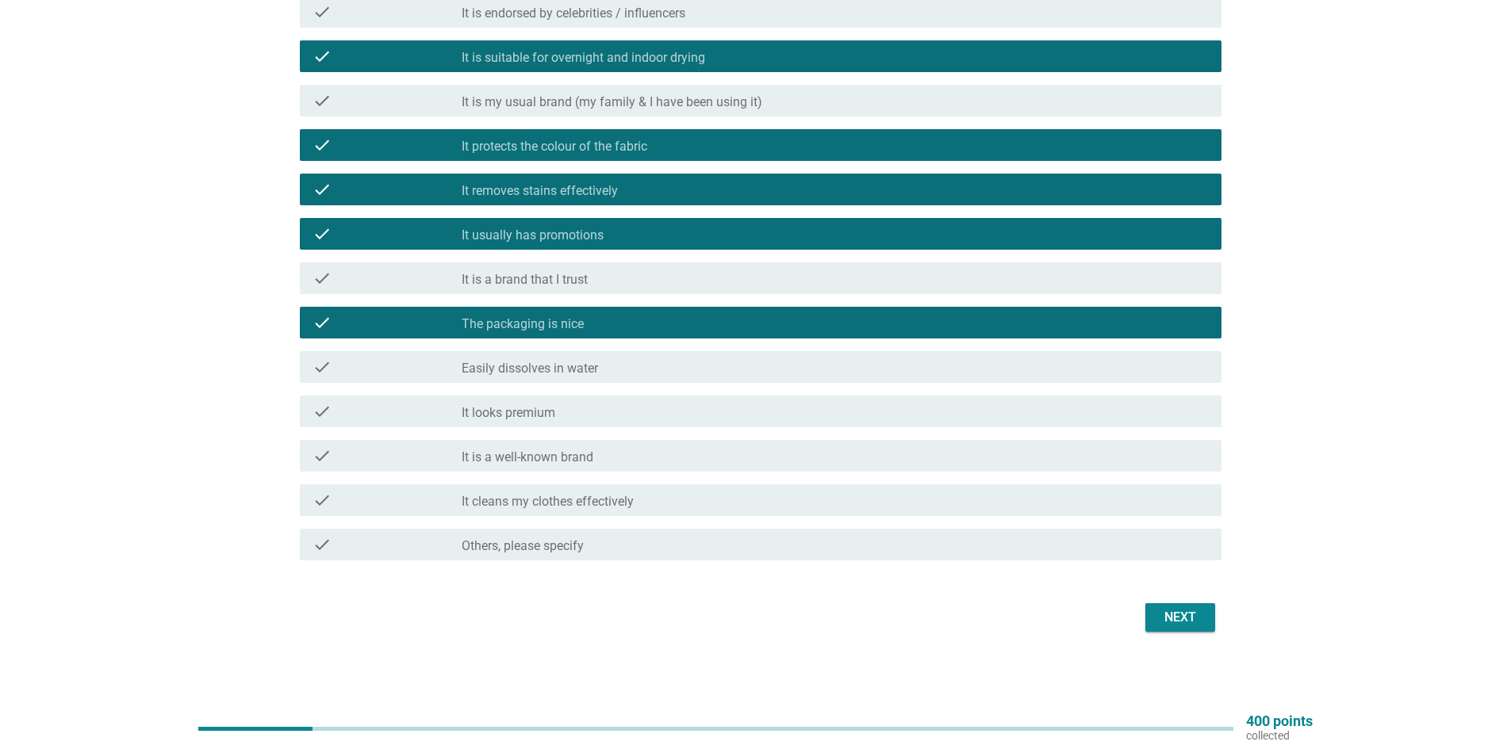
click at [565, 375] on label "Easily dissolves in water" at bounding box center [530, 369] width 136 height 16
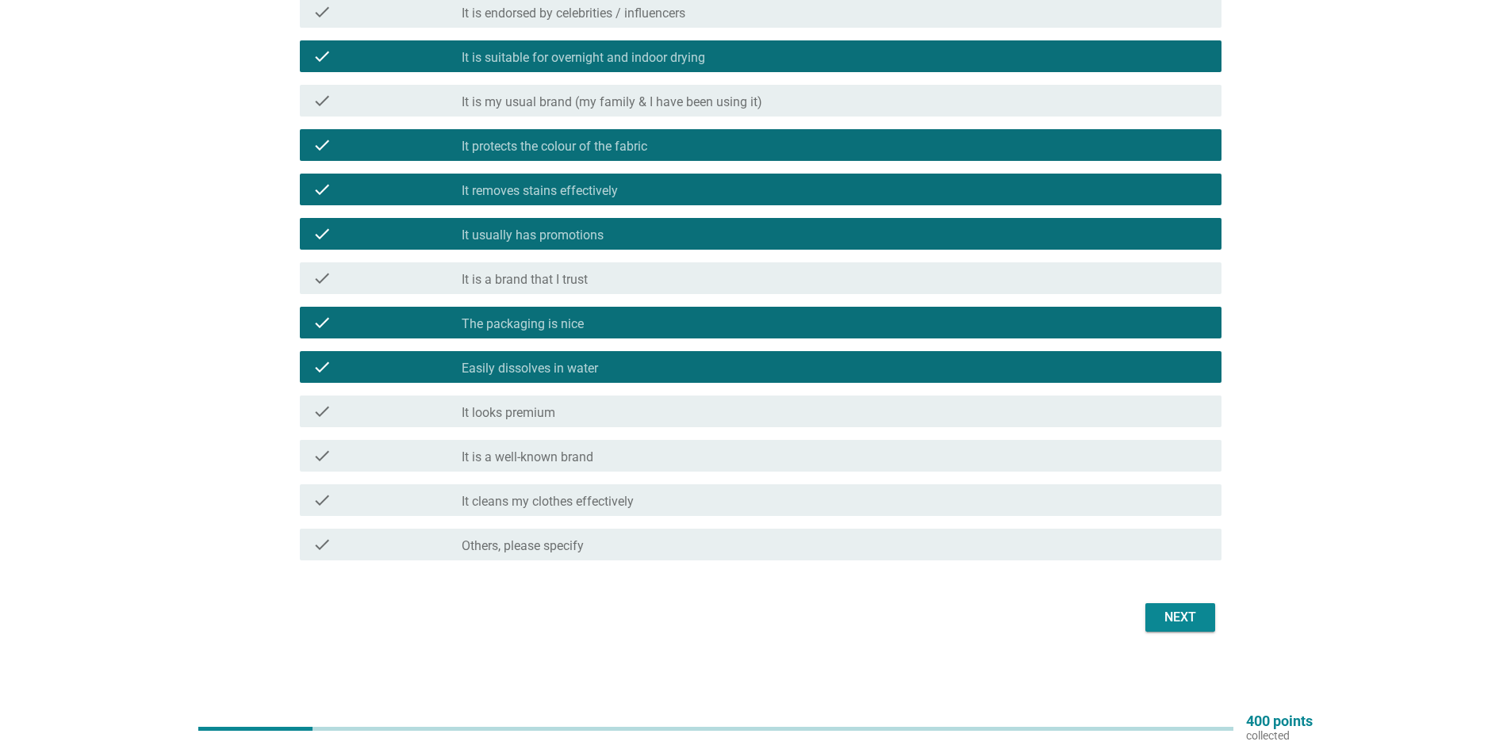
click at [589, 509] on label "It cleans my clothes effectively" at bounding box center [548, 502] width 172 height 16
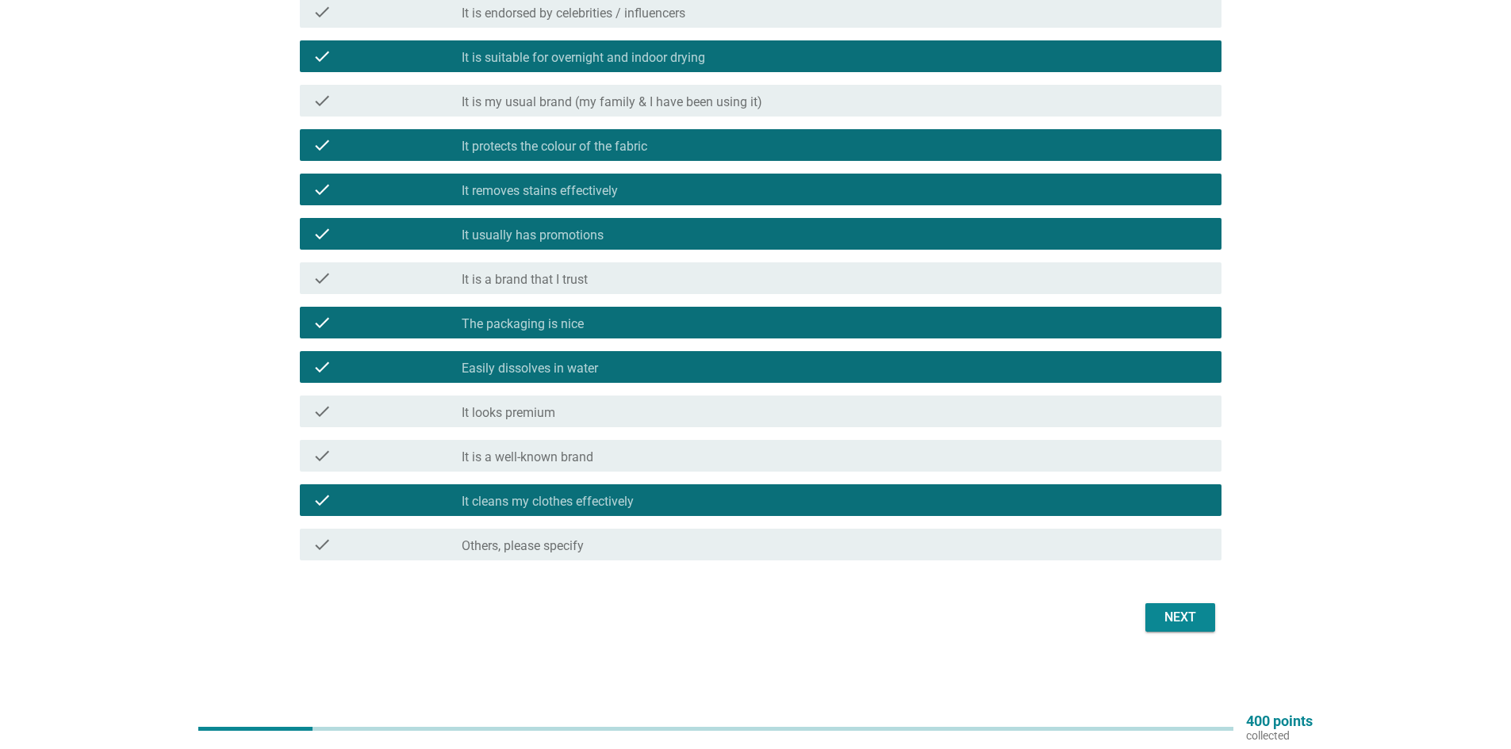
click at [1168, 618] on div "Next" at bounding box center [1180, 617] width 44 height 19
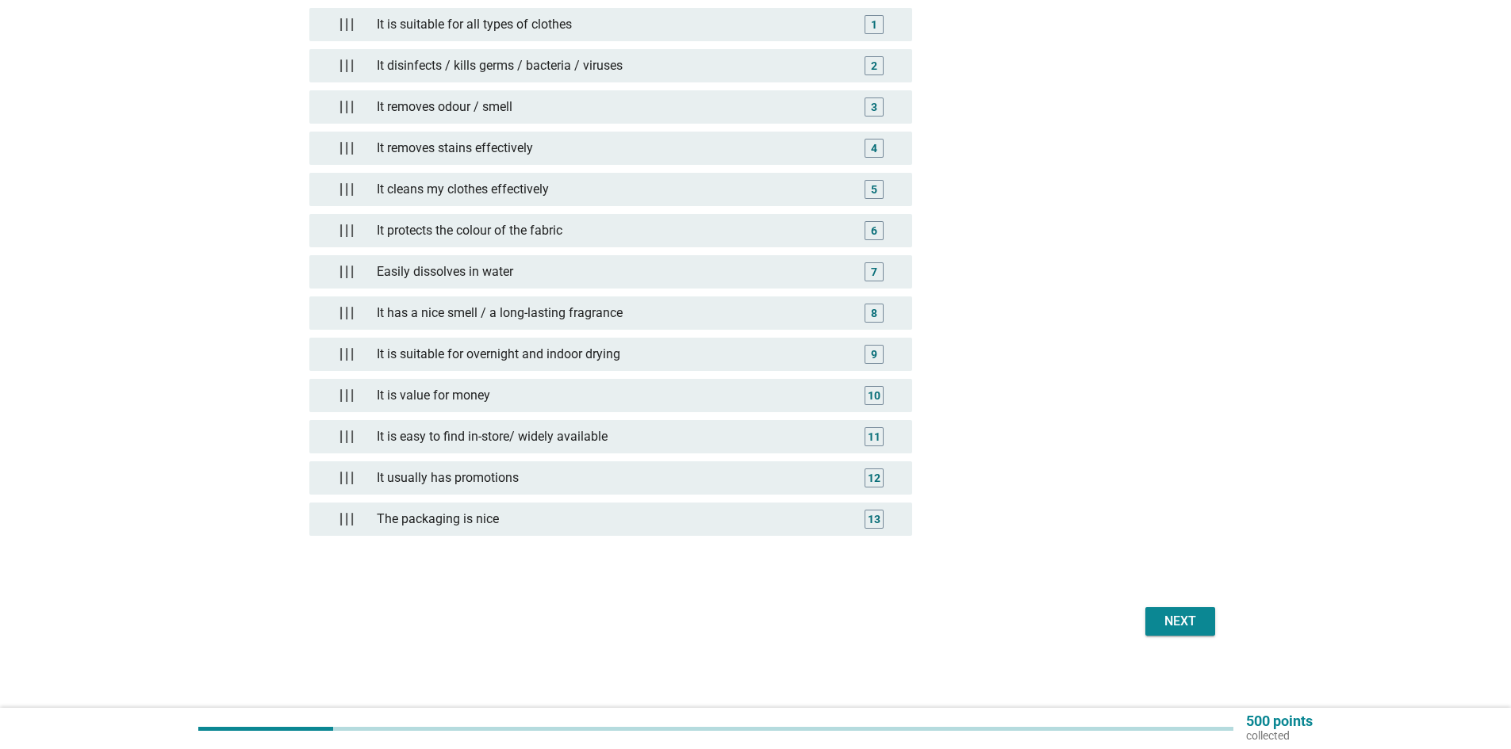
scroll to position [273, 0]
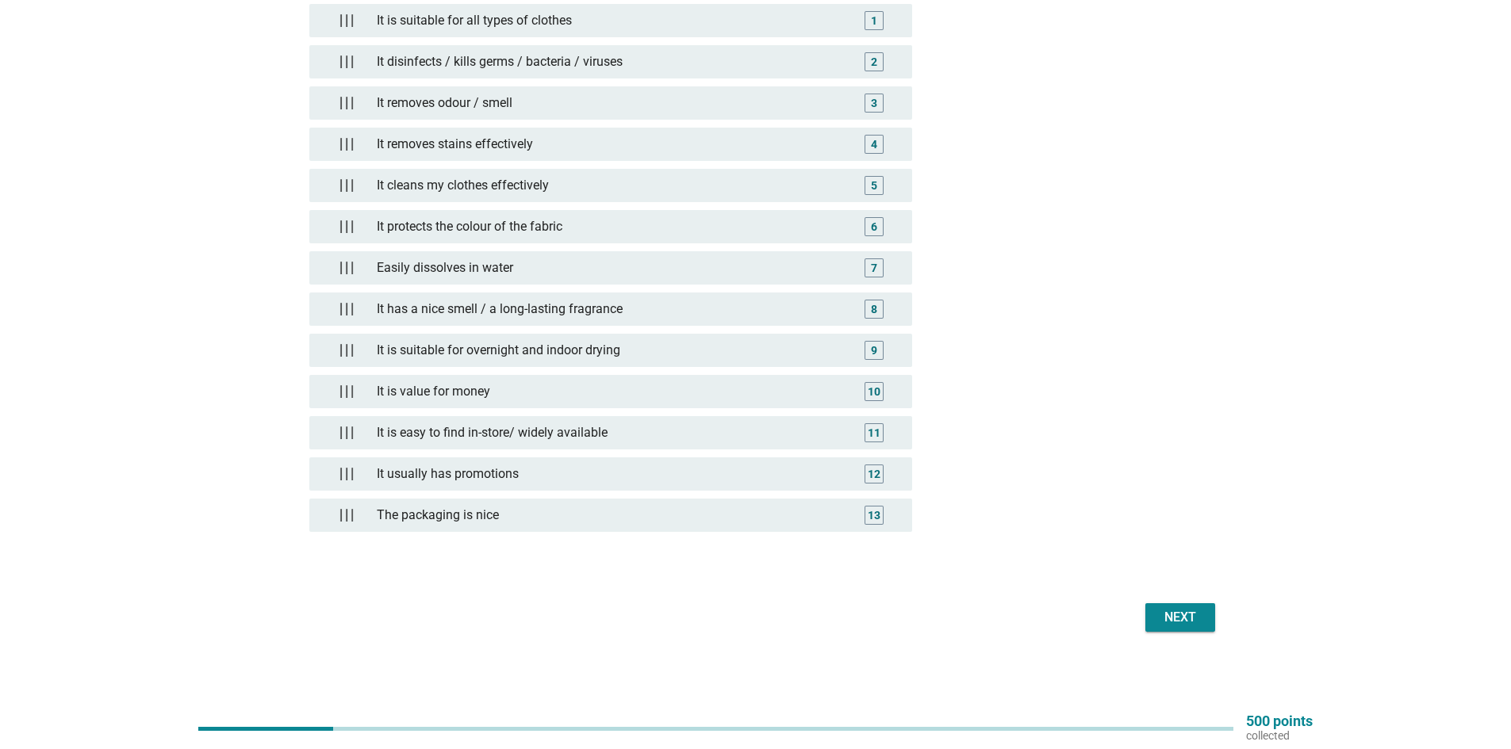
click at [1178, 631] on button "Next" at bounding box center [1180, 618] width 70 height 29
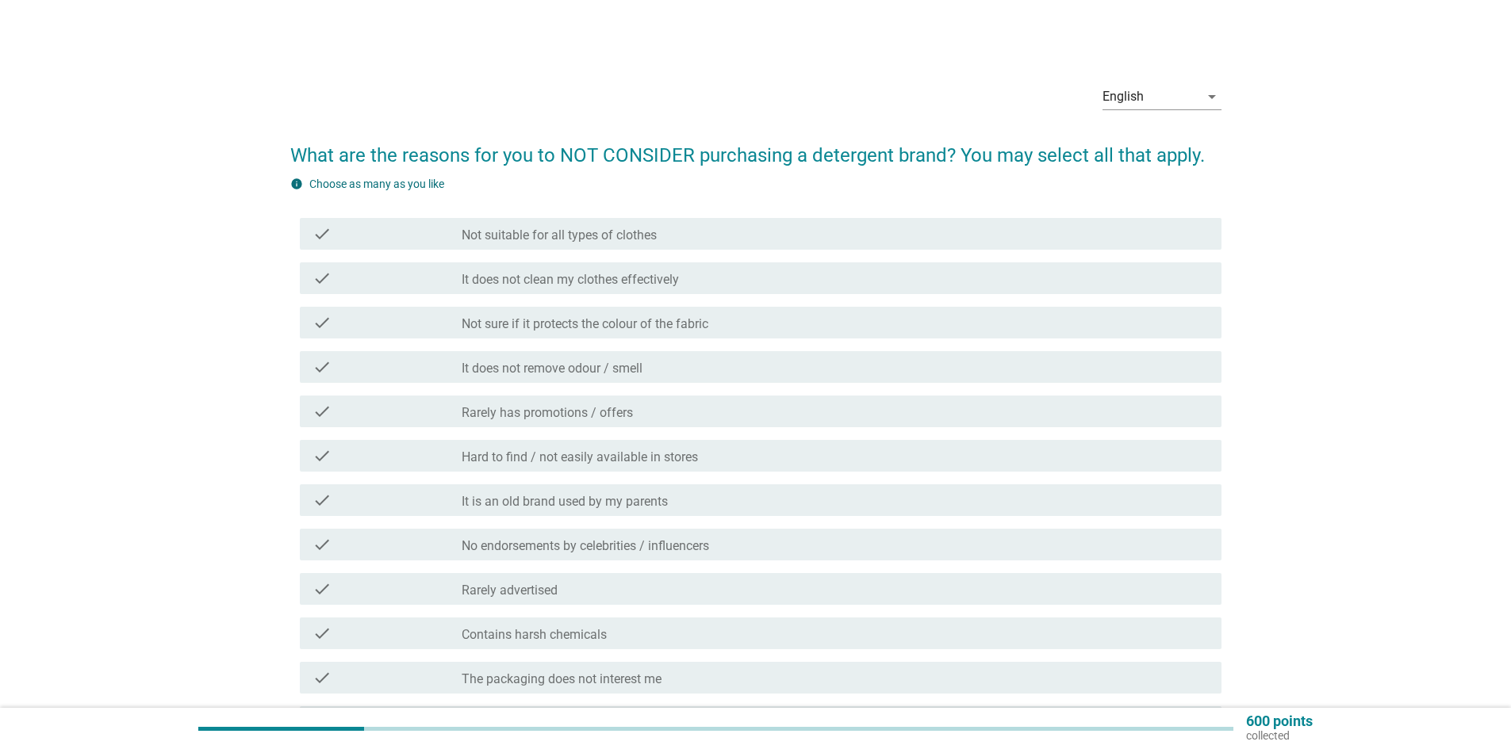
click at [565, 245] on div "check check_box_outline_blank Not suitable for all types of clothes" at bounding box center [761, 234] width 922 height 32
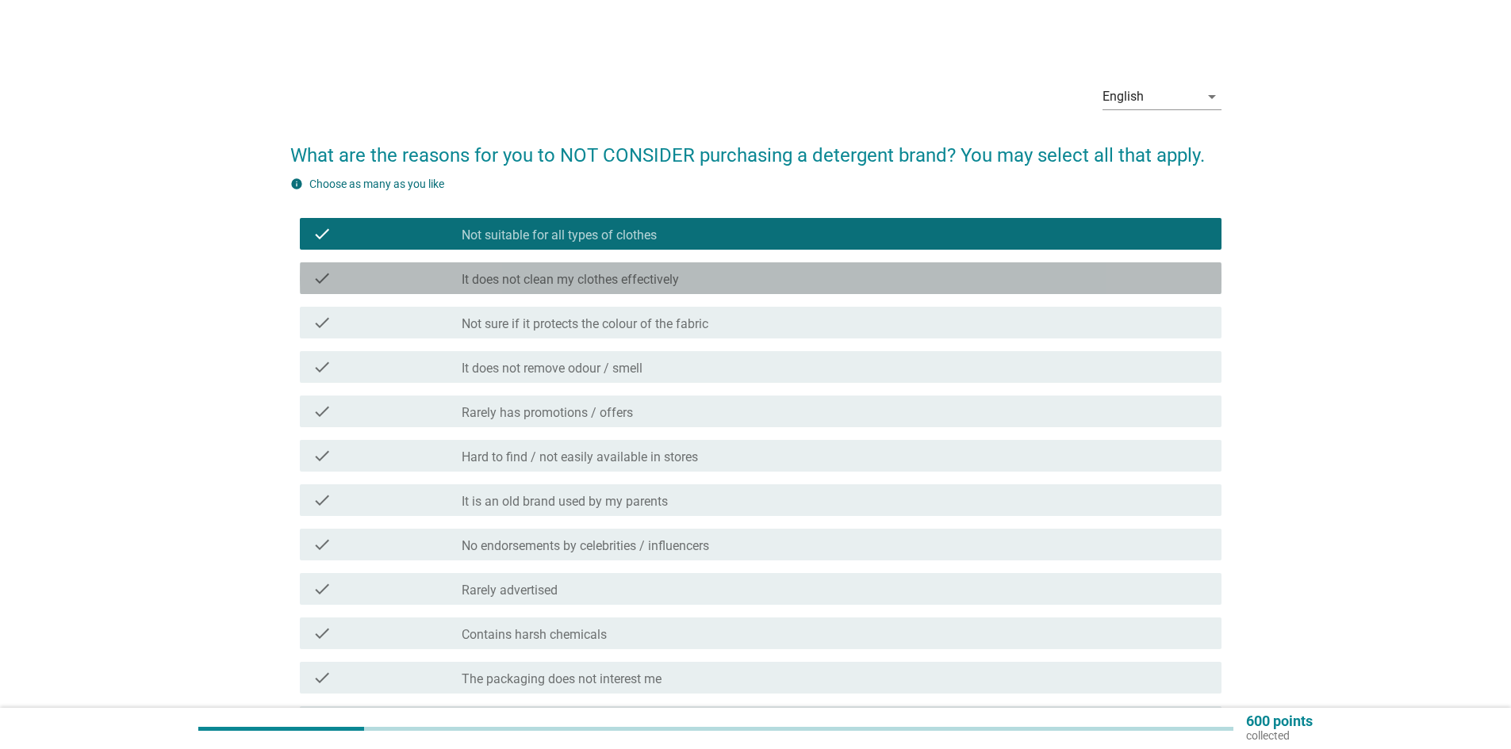
click at [601, 285] on label "It does not clean my clothes effectively" at bounding box center [570, 280] width 217 height 16
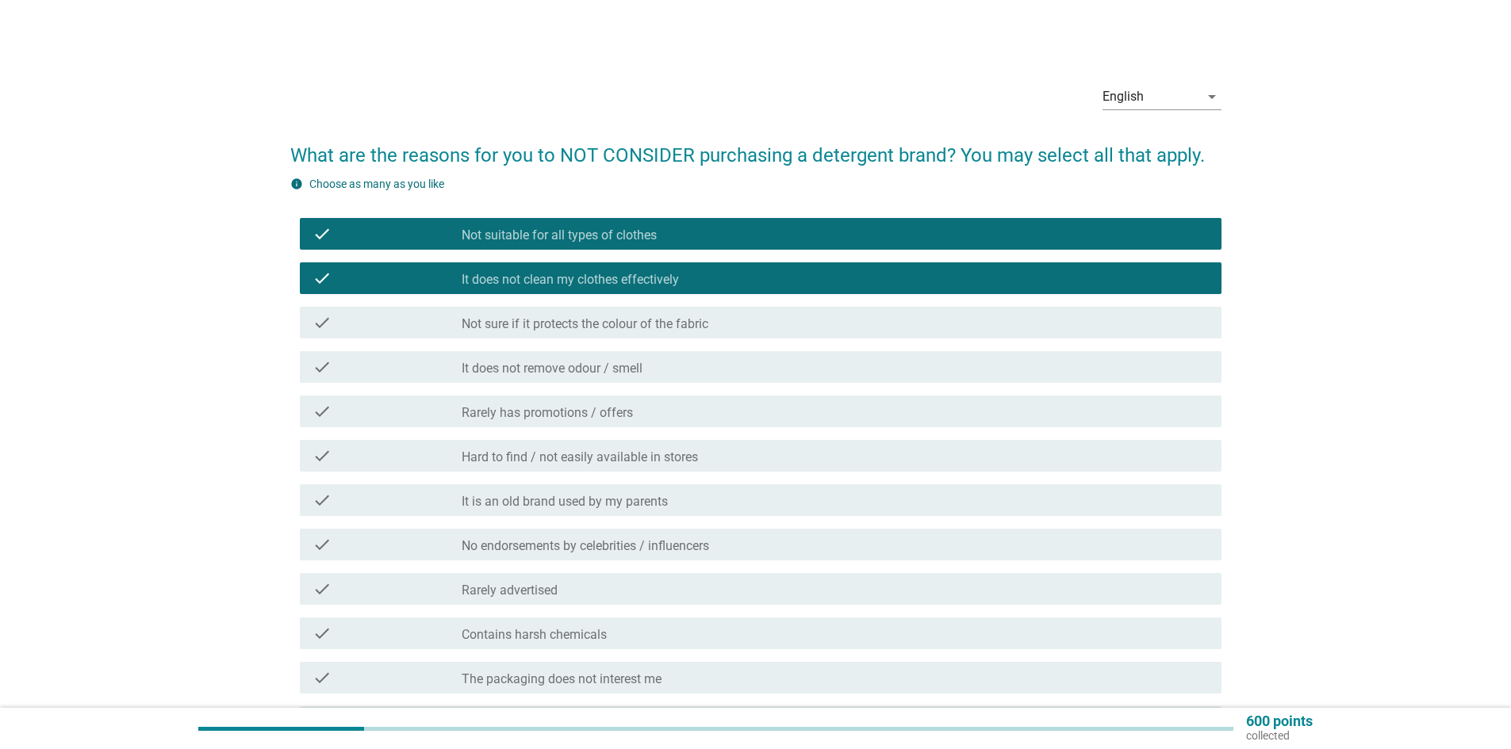
click at [596, 328] on label "Not sure if it protects the colour of the fabric" at bounding box center [585, 324] width 247 height 16
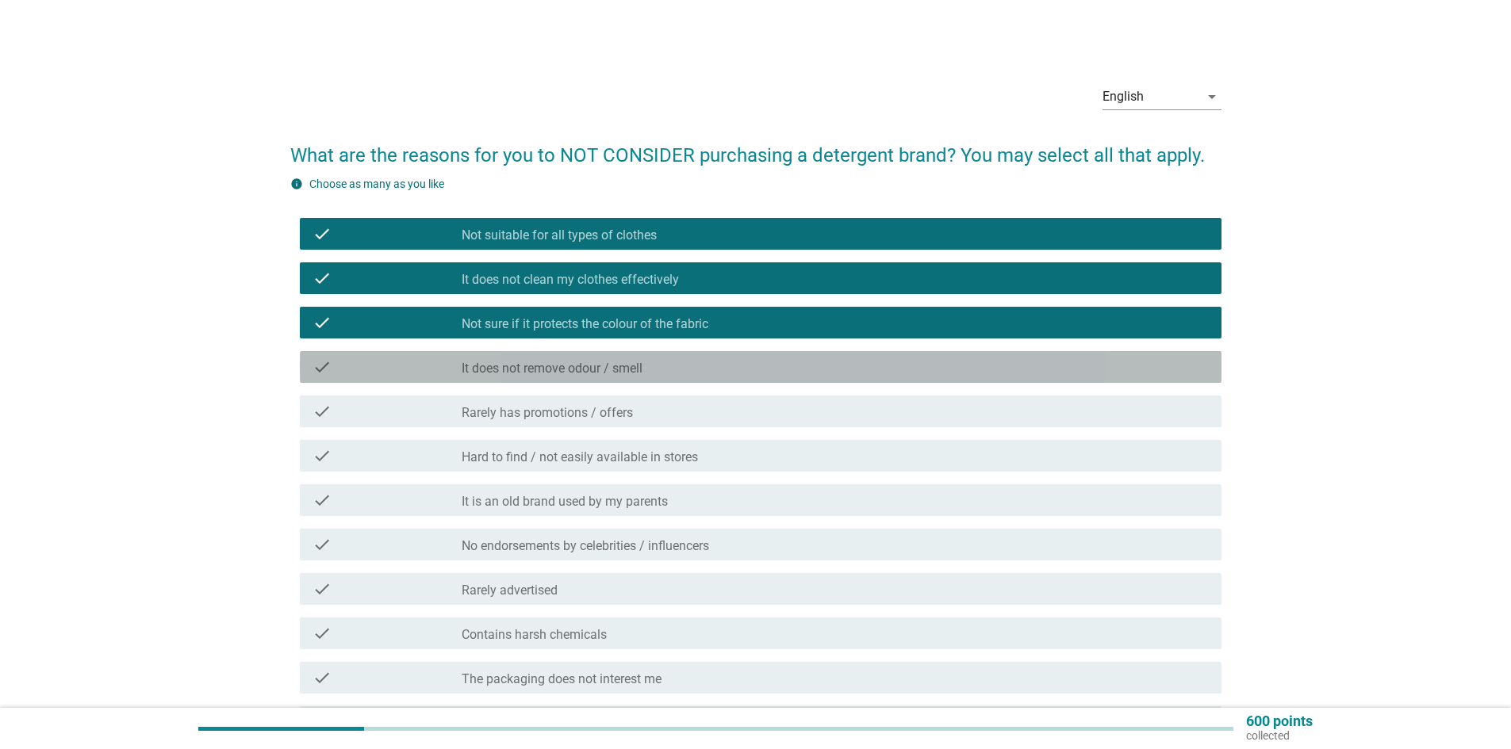
click at [585, 377] on div "check check_box_outline_blank It does not remove odour / smell" at bounding box center [761, 367] width 922 height 32
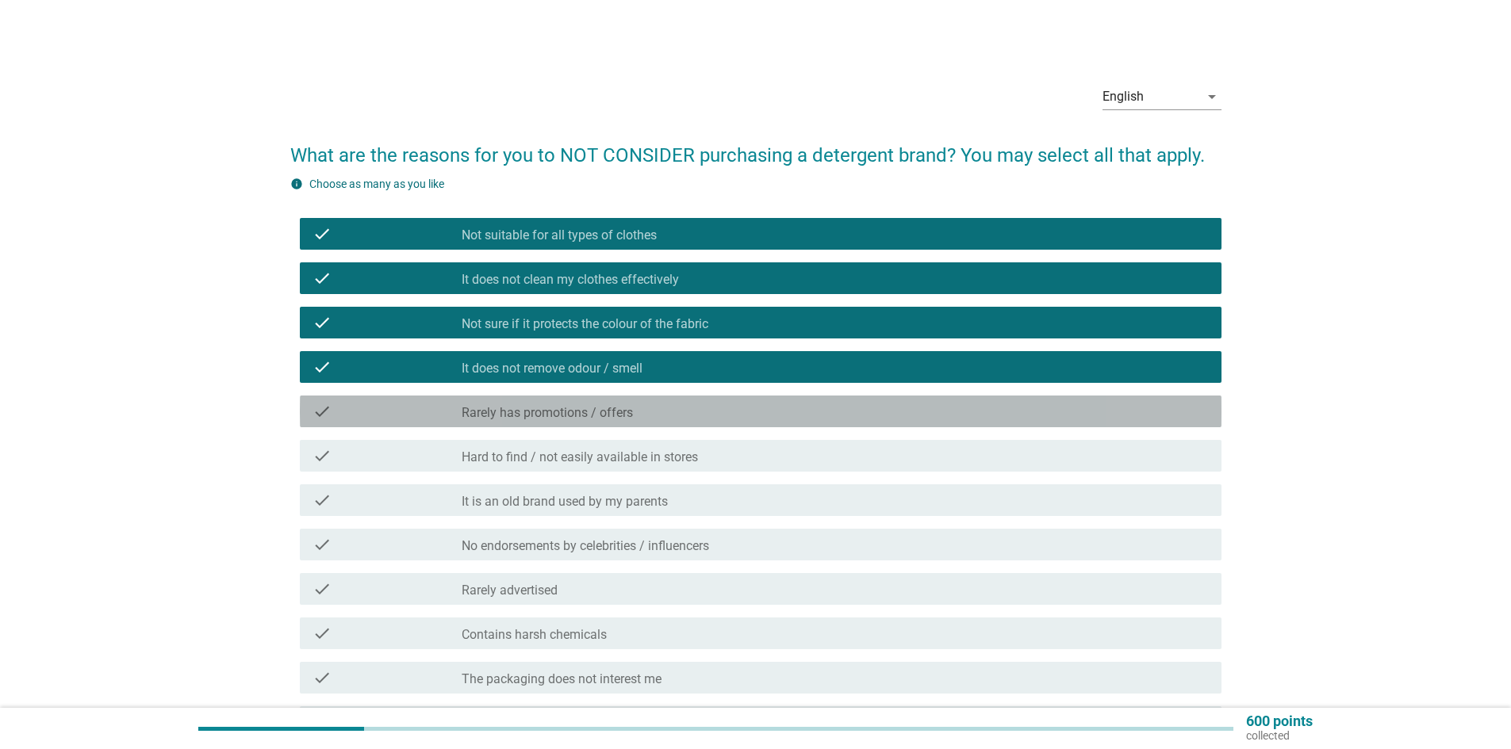
click at [582, 416] on label "Rarely has promotions / offers" at bounding box center [547, 413] width 171 height 16
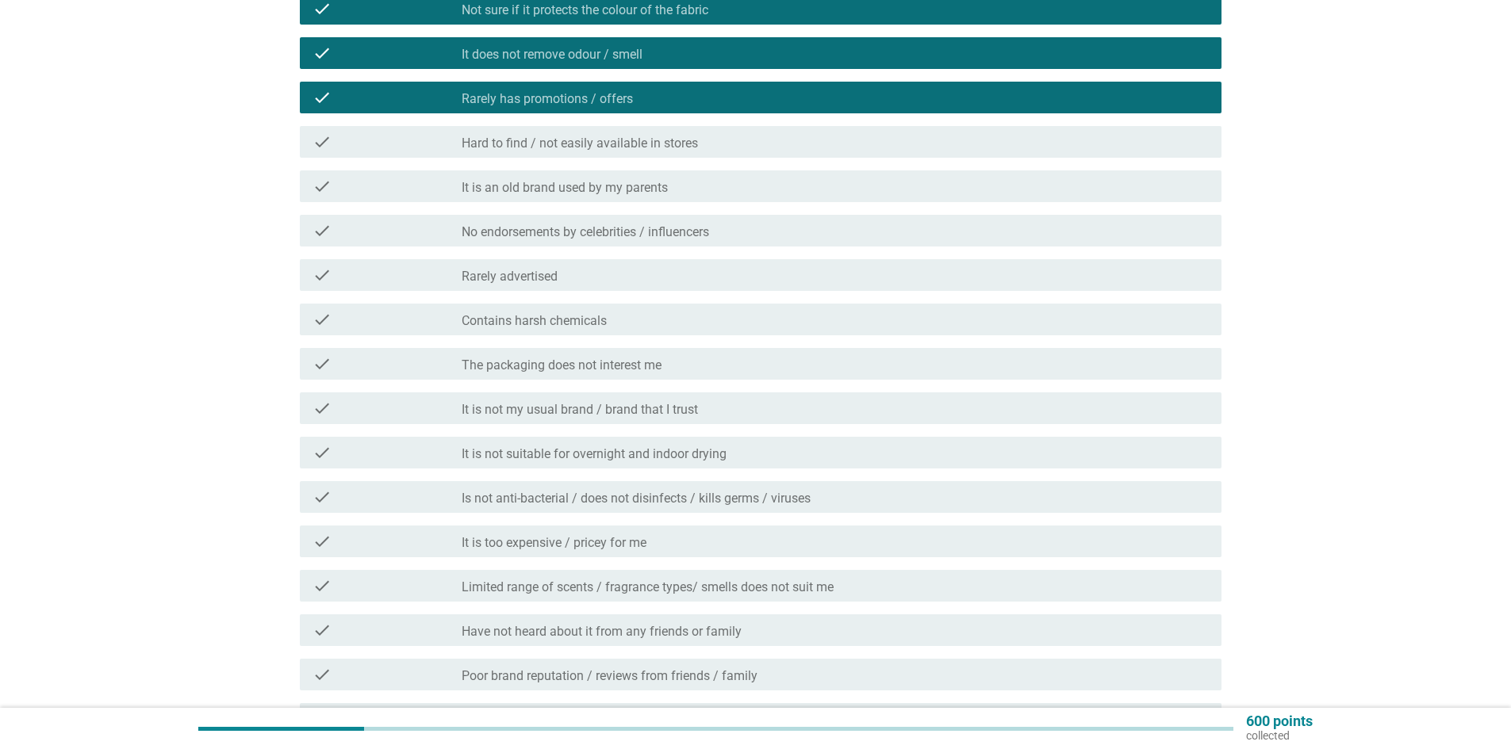
scroll to position [317, 0]
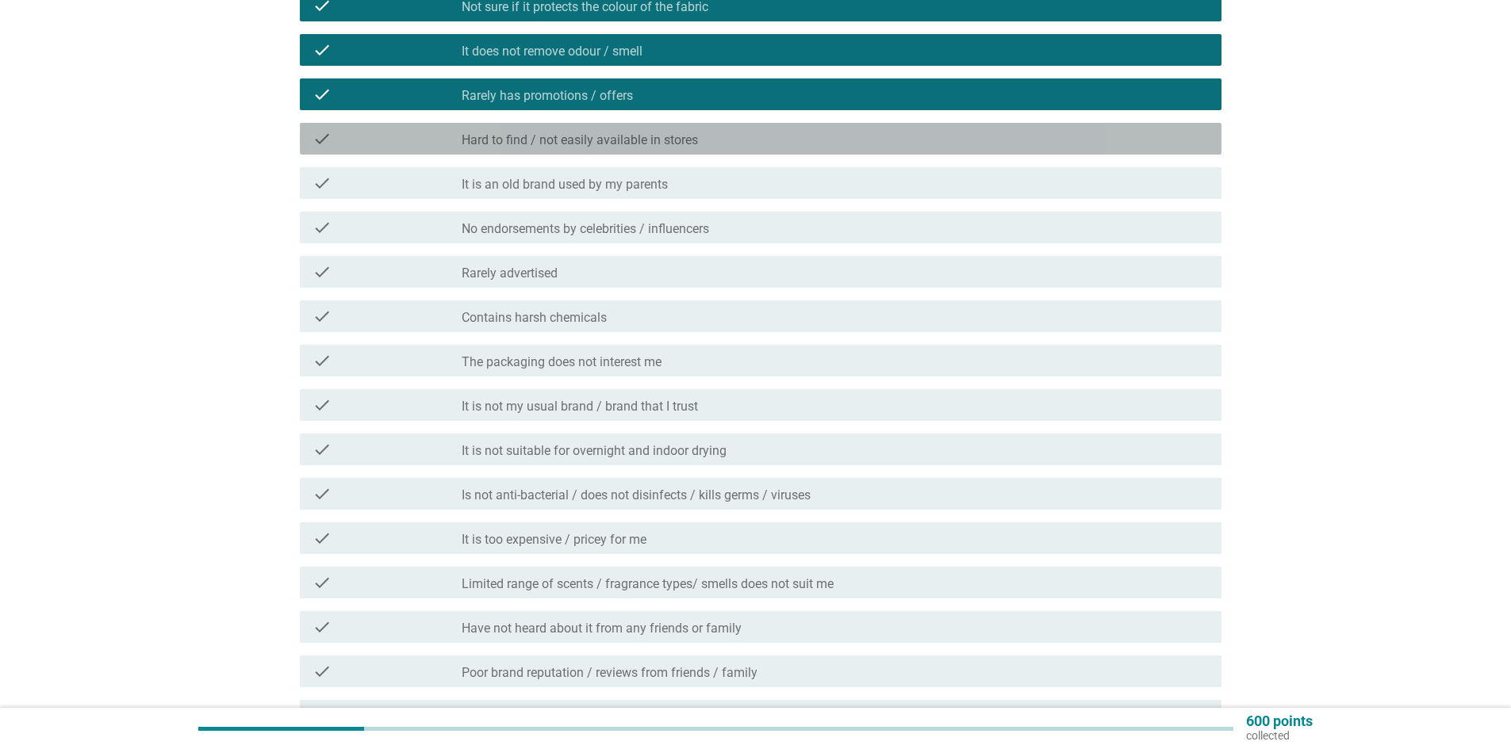
click at [564, 140] on label "Hard to find / not easily available in stores" at bounding box center [580, 140] width 236 height 16
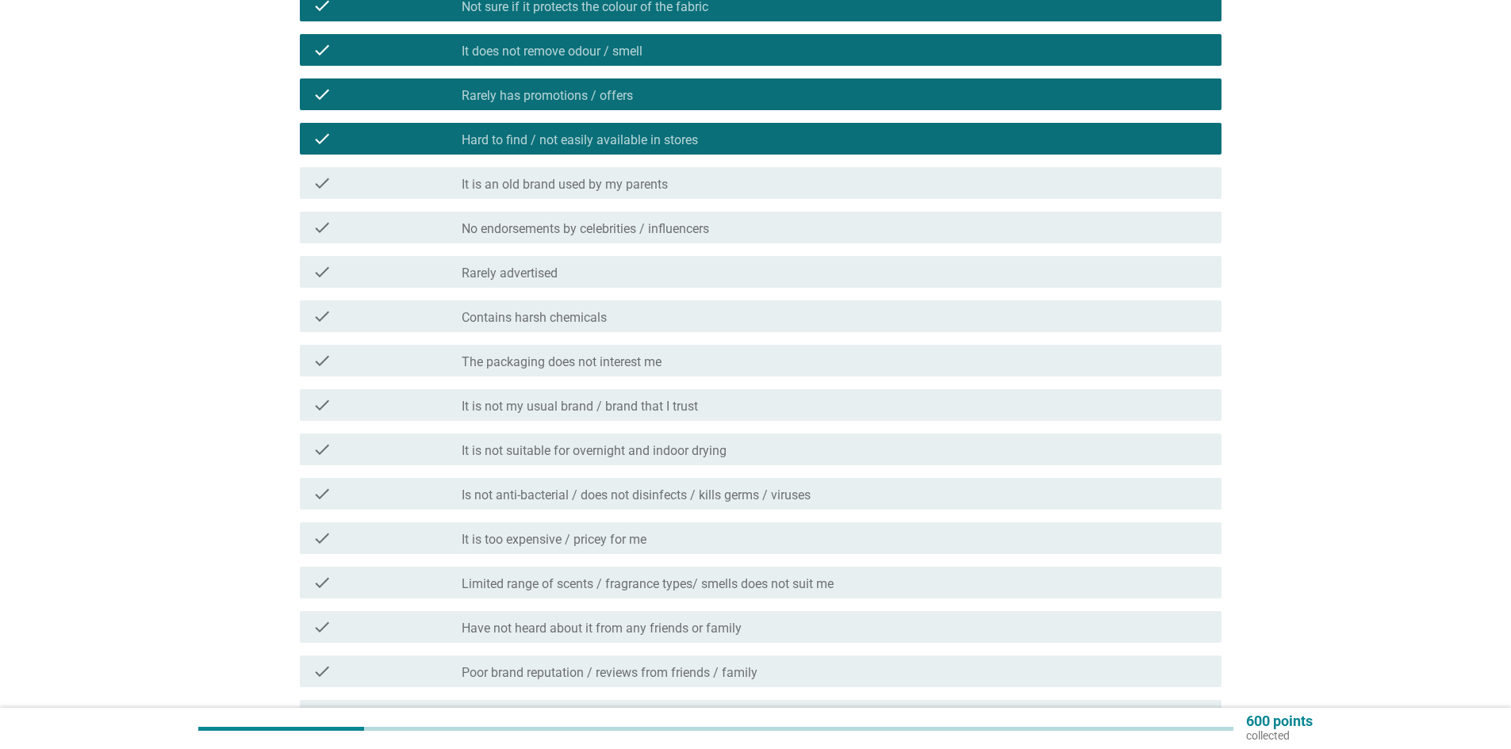
click at [541, 321] on label "Contains harsh chemicals" at bounding box center [534, 318] width 145 height 16
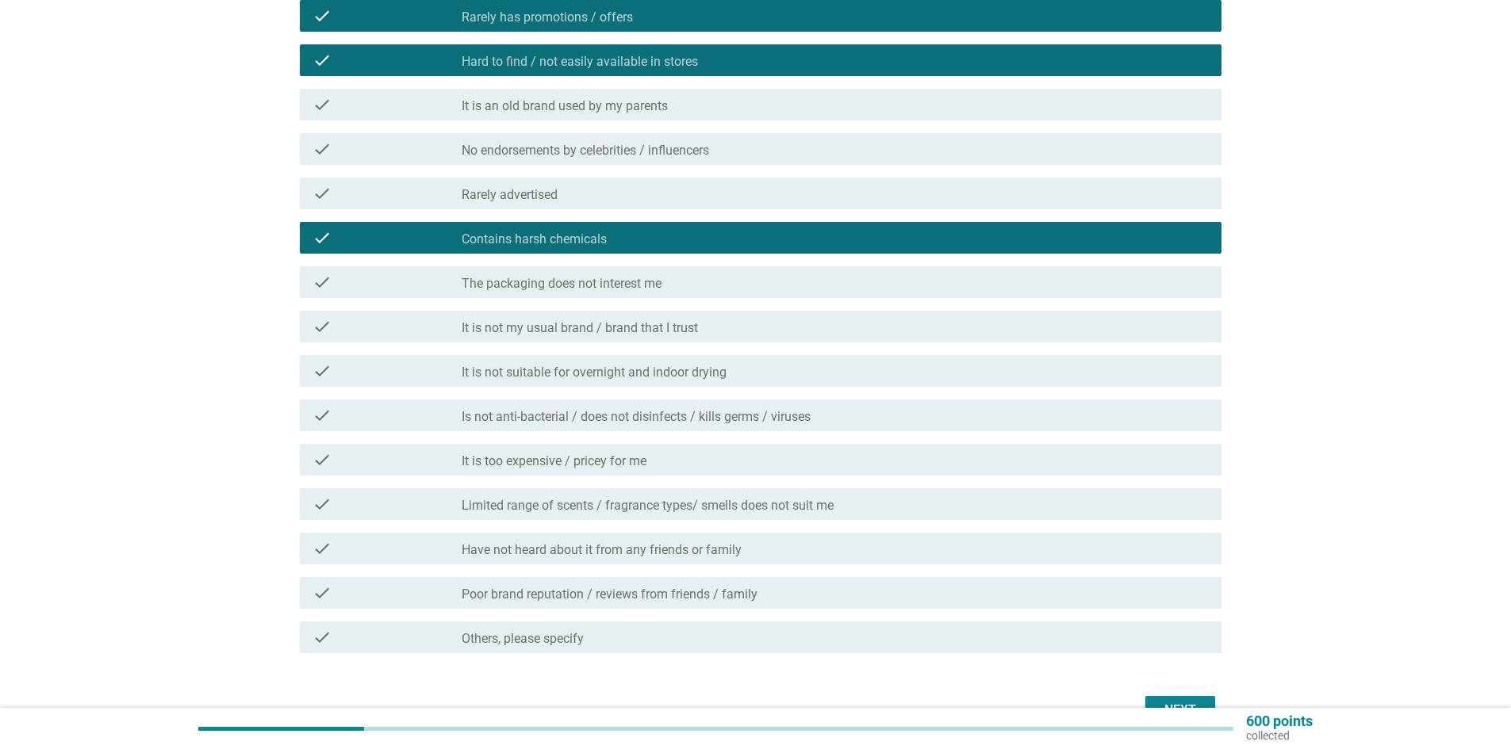
scroll to position [397, 0]
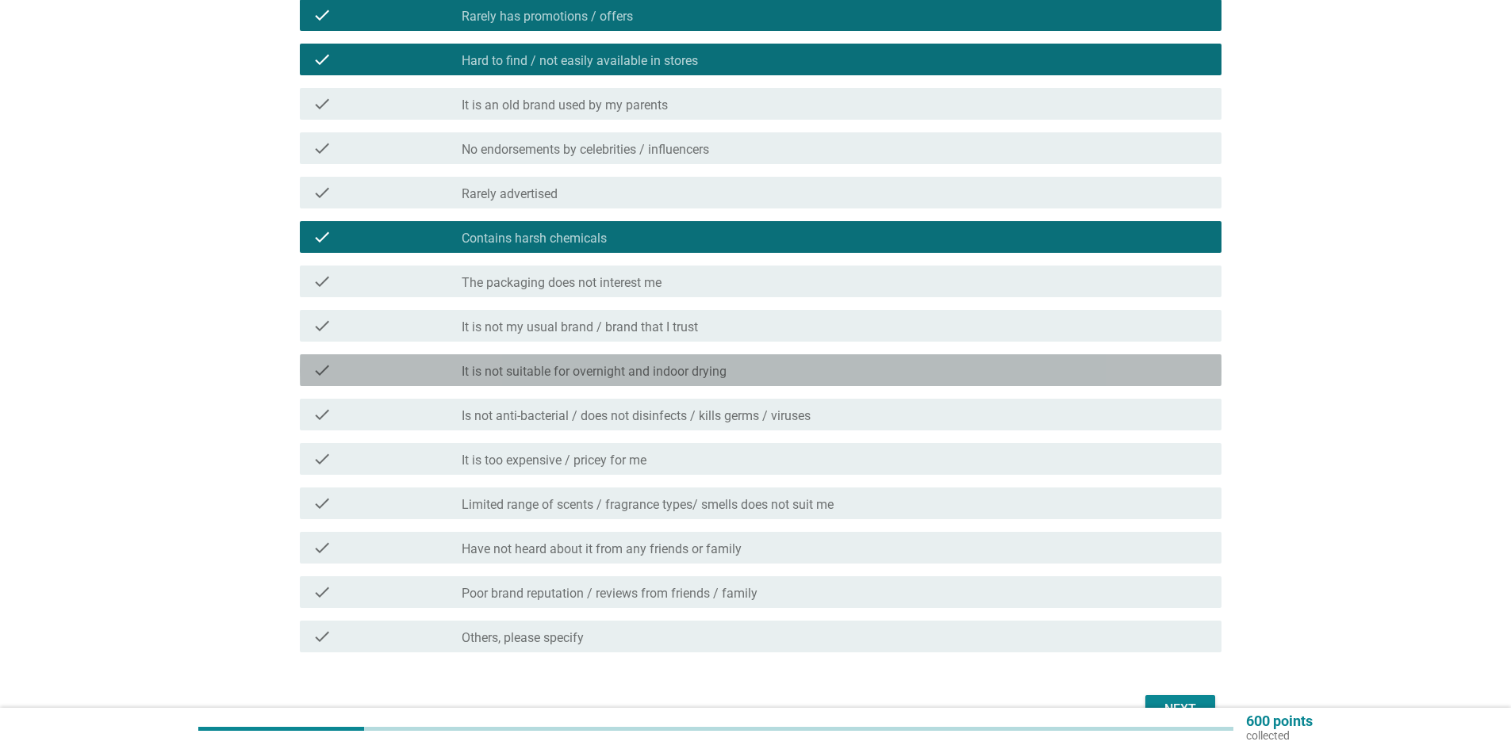
click at [533, 381] on div "check check_box_outline_blank It is not suitable for overnight and indoor drying" at bounding box center [761, 371] width 922 height 32
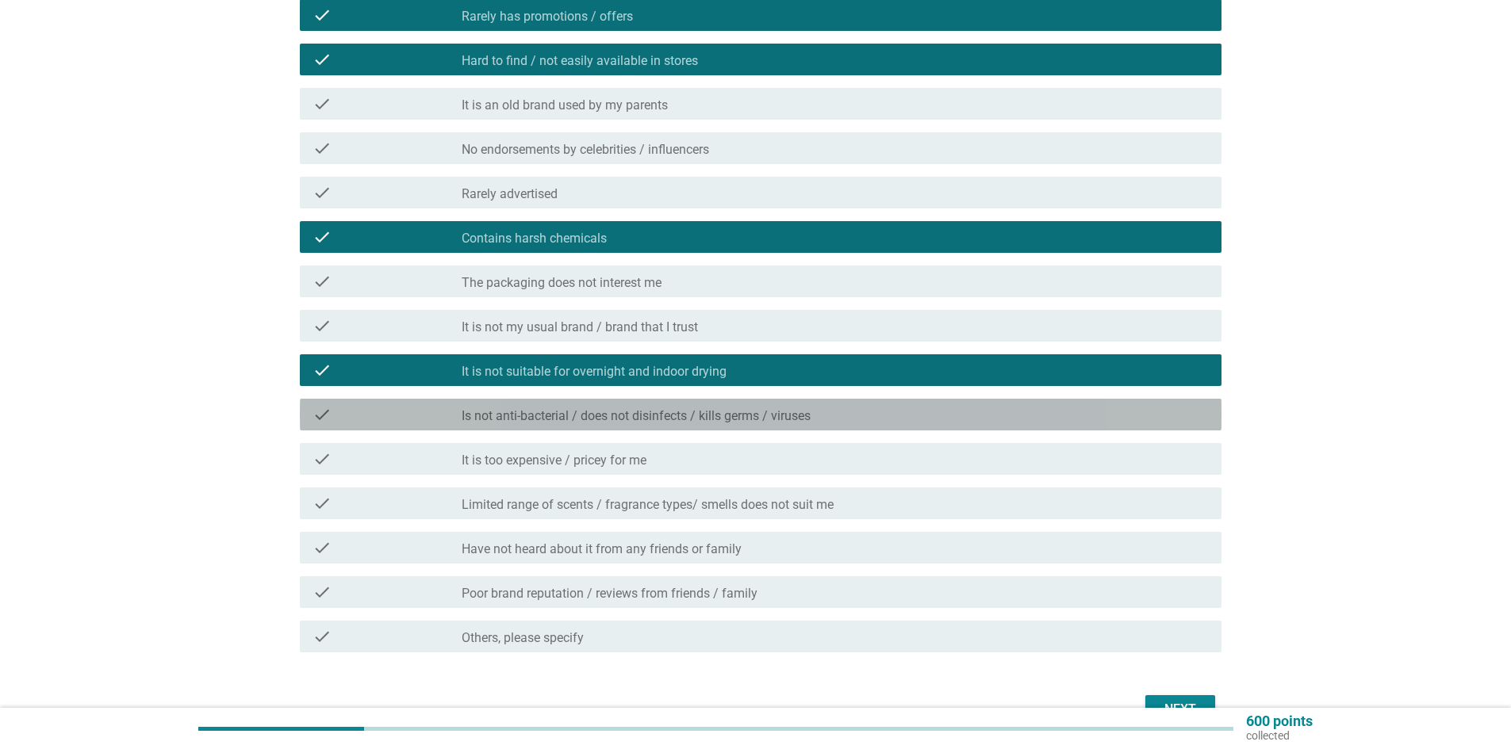
click at [532, 416] on label "Is not anti-bacterial / does not disinfects / kills germs / viruses" at bounding box center [636, 416] width 349 height 16
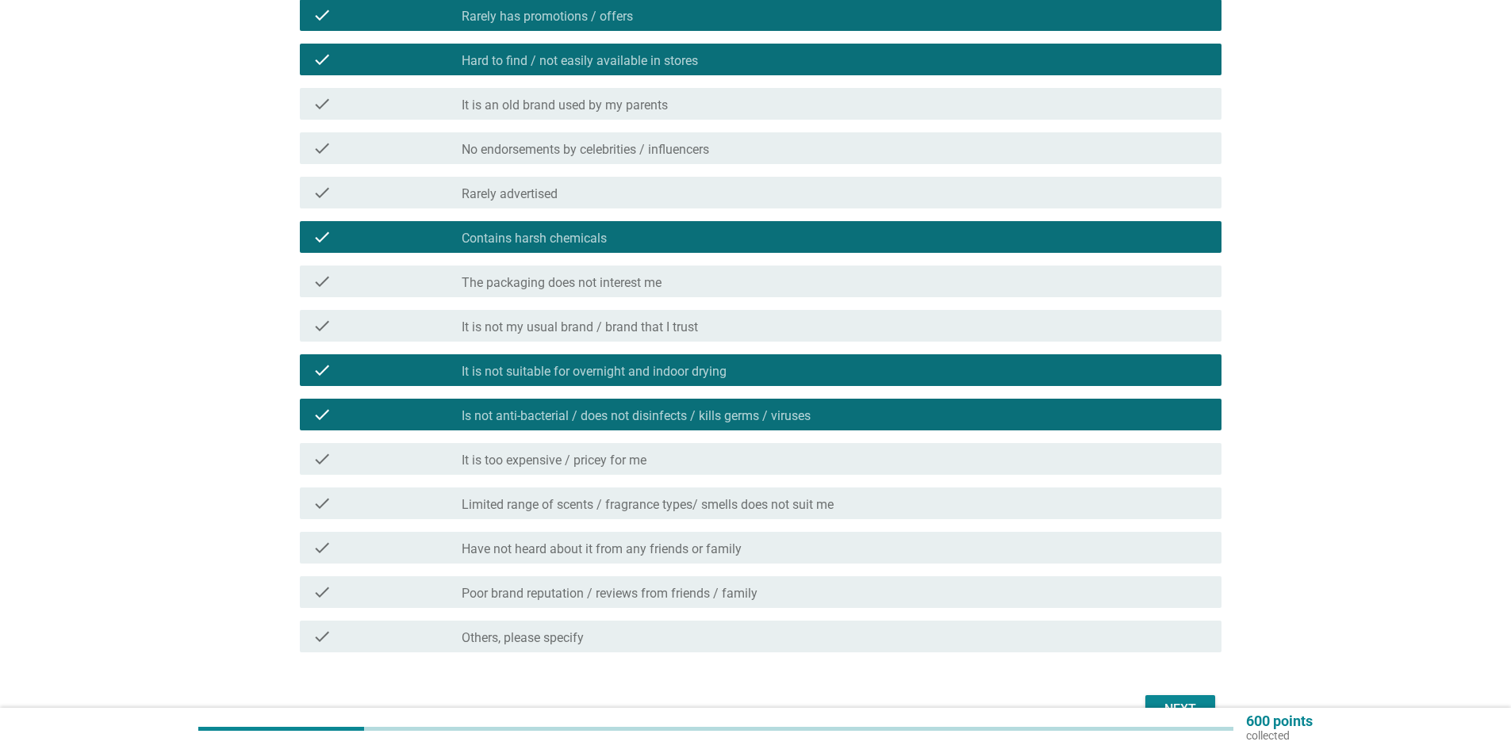
click at [527, 467] on label "It is too expensive / pricey for me" at bounding box center [554, 461] width 185 height 16
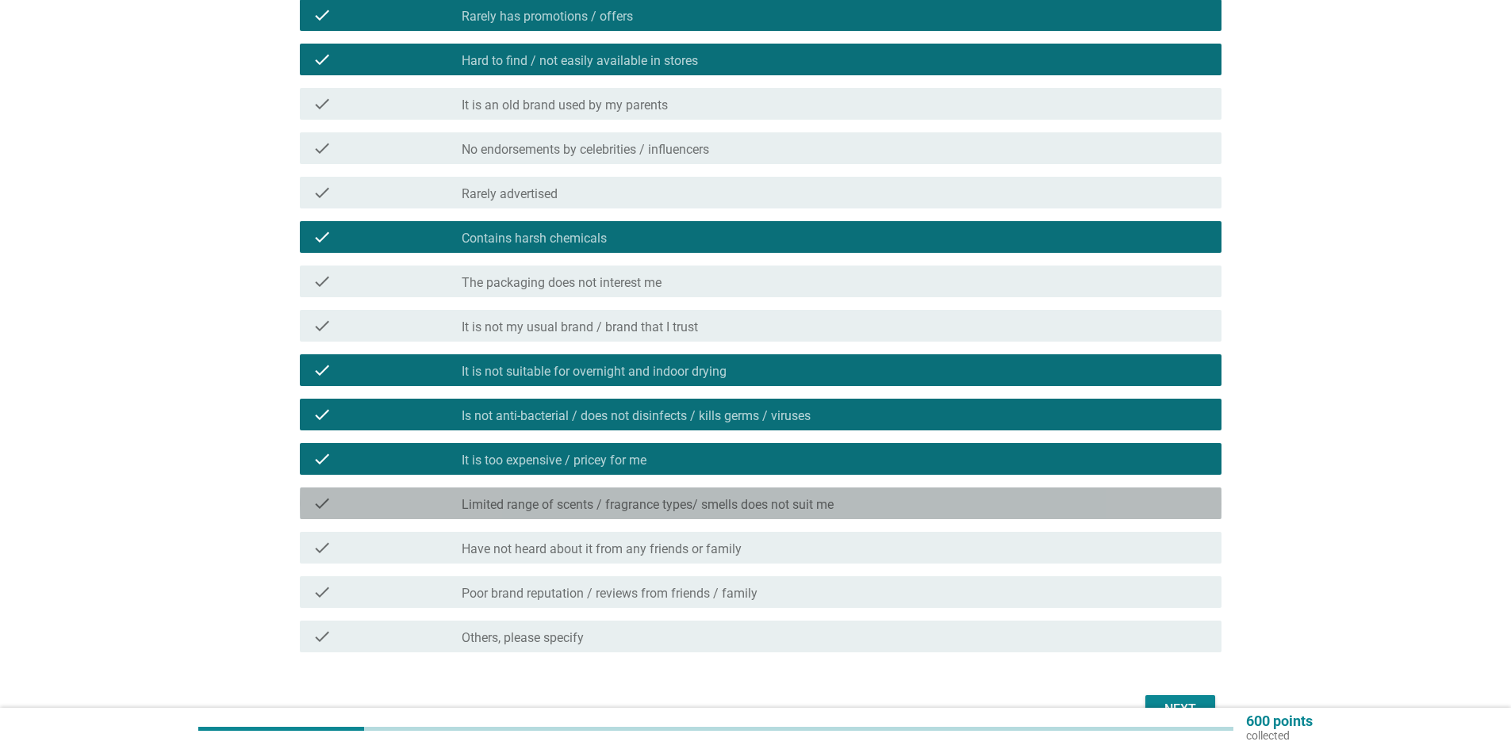
click at [665, 508] on label "Limited range of scents / fragrance types/ smells does not suit me" at bounding box center [648, 505] width 372 height 16
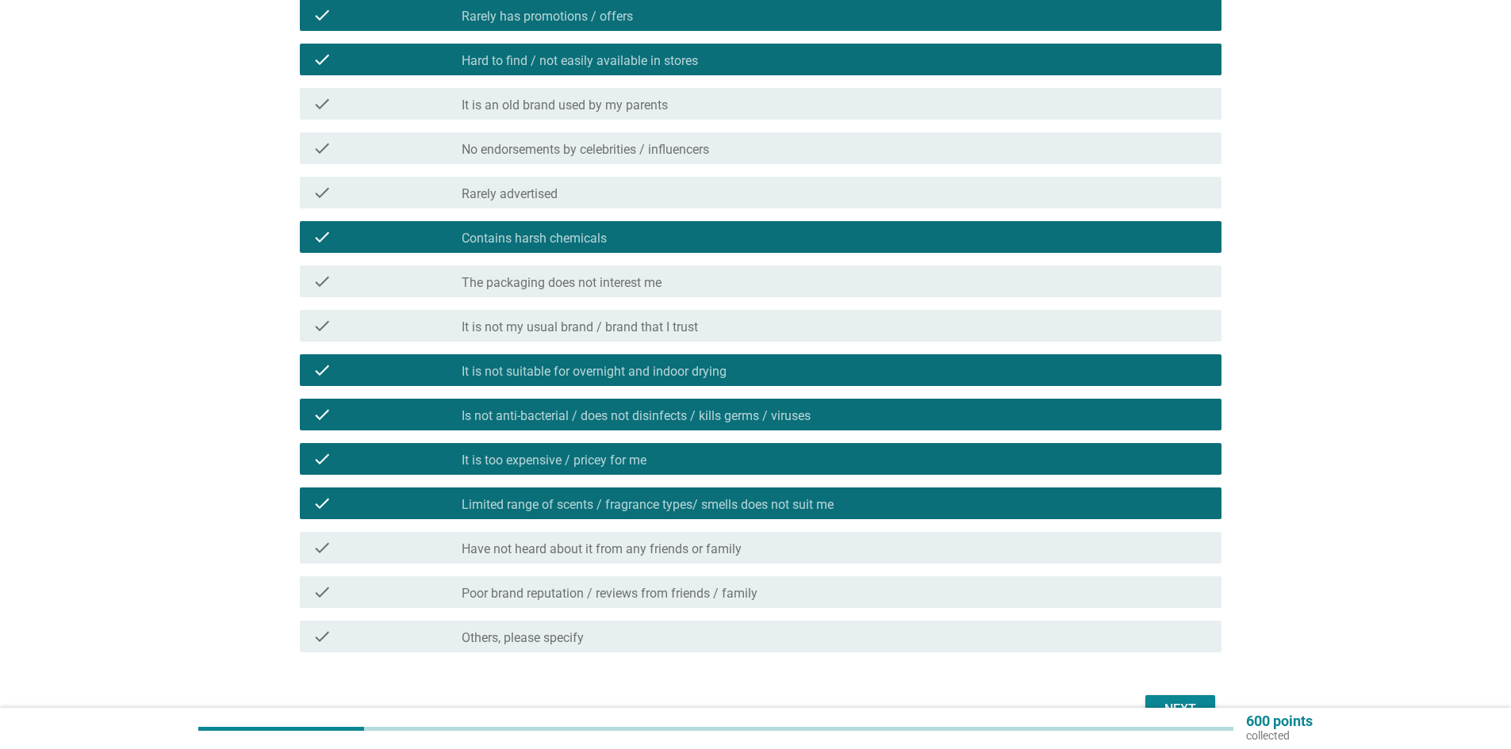
click at [1189, 701] on div "Next" at bounding box center [1180, 709] width 44 height 19
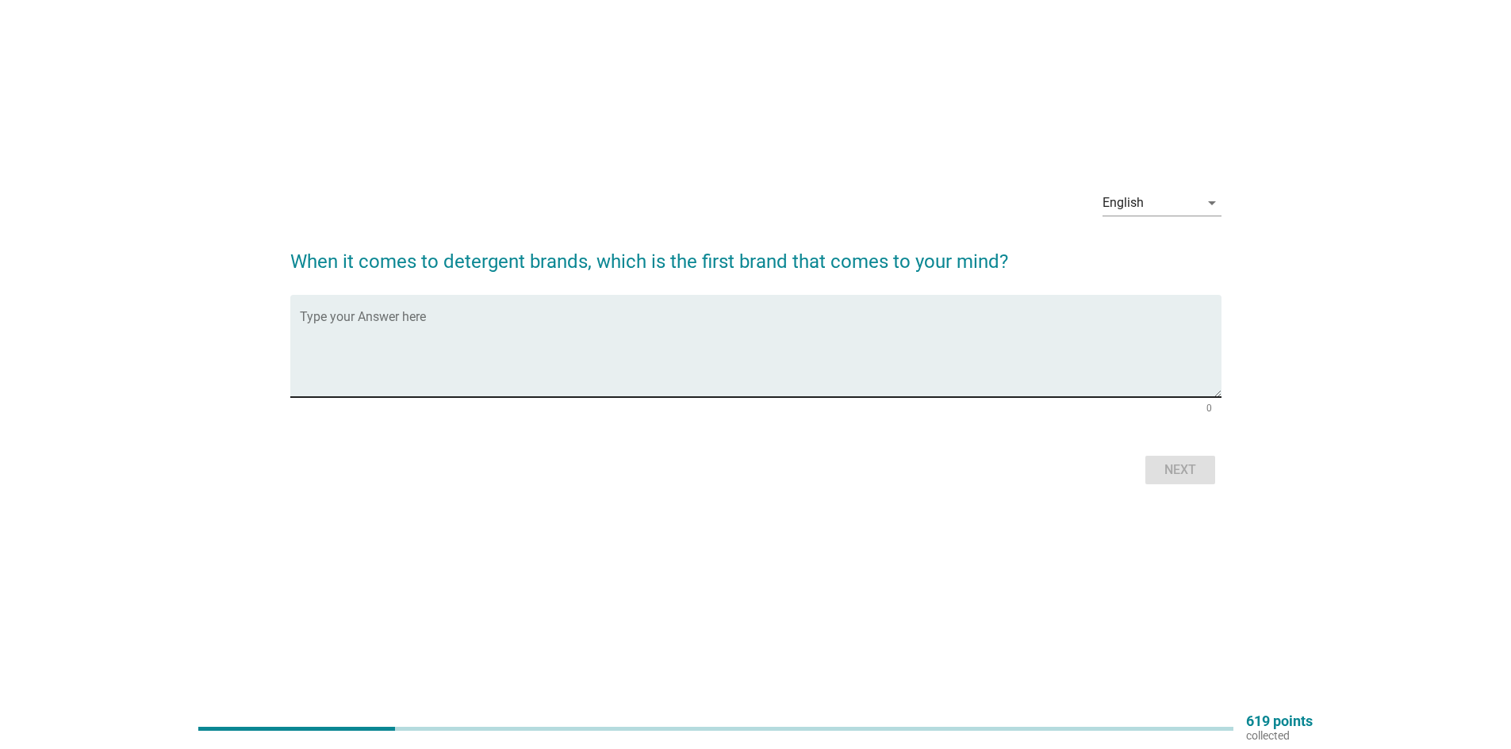
scroll to position [0, 0]
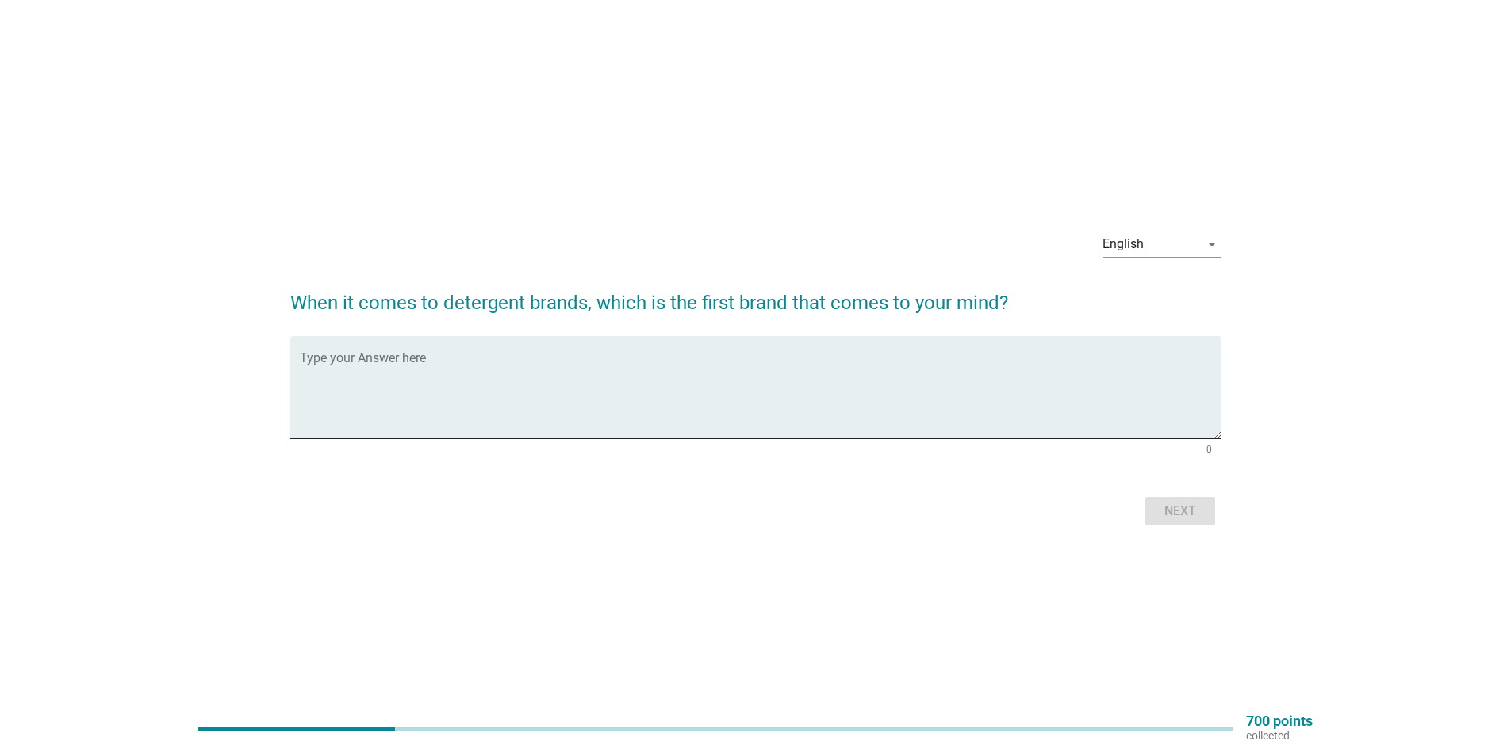
click at [538, 396] on textarea "Type your Answer here" at bounding box center [761, 396] width 922 height 83
type textarea "daia, kuat harimau"
click at [1185, 504] on div "Next" at bounding box center [1180, 511] width 44 height 19
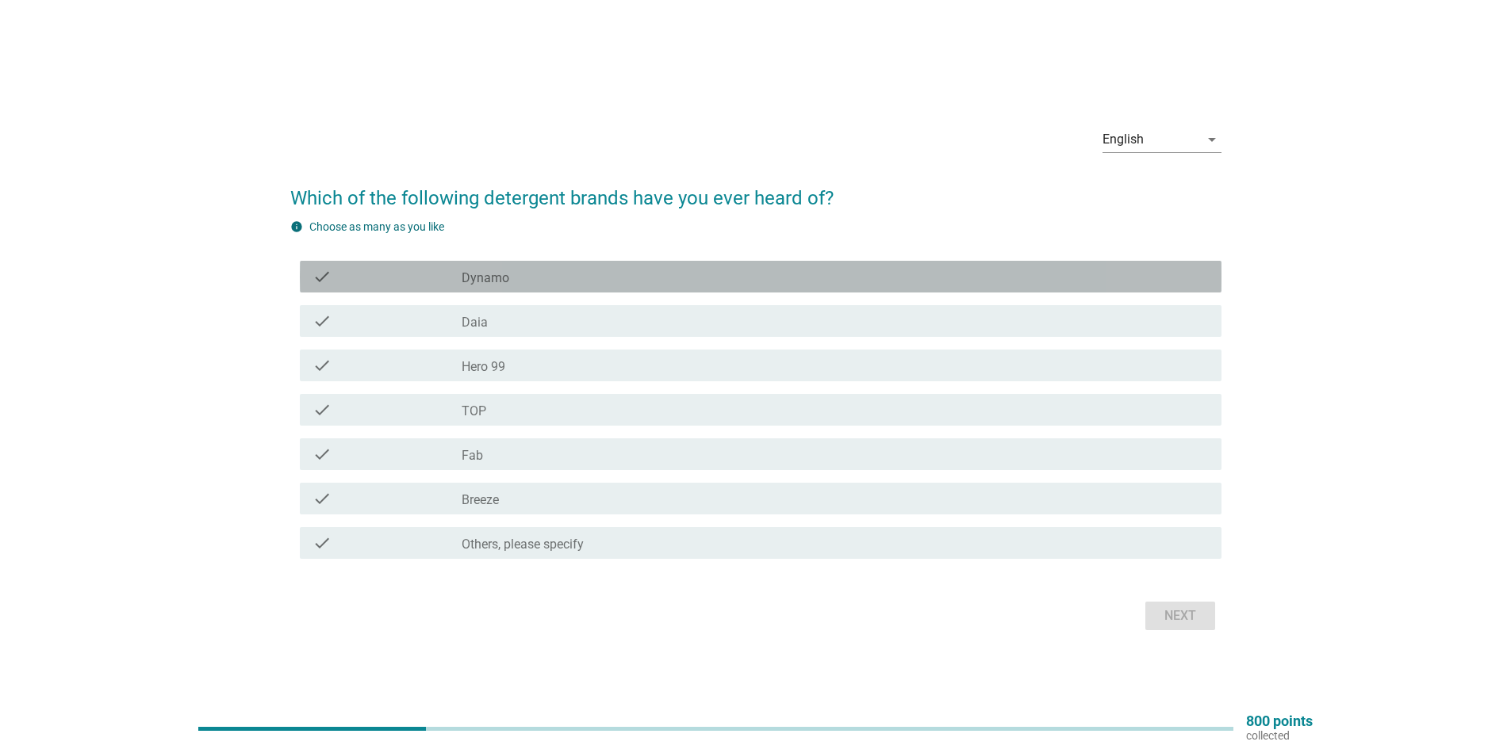
click at [589, 286] on div "check check_box_outline_blank Dynamo" at bounding box center [761, 277] width 922 height 32
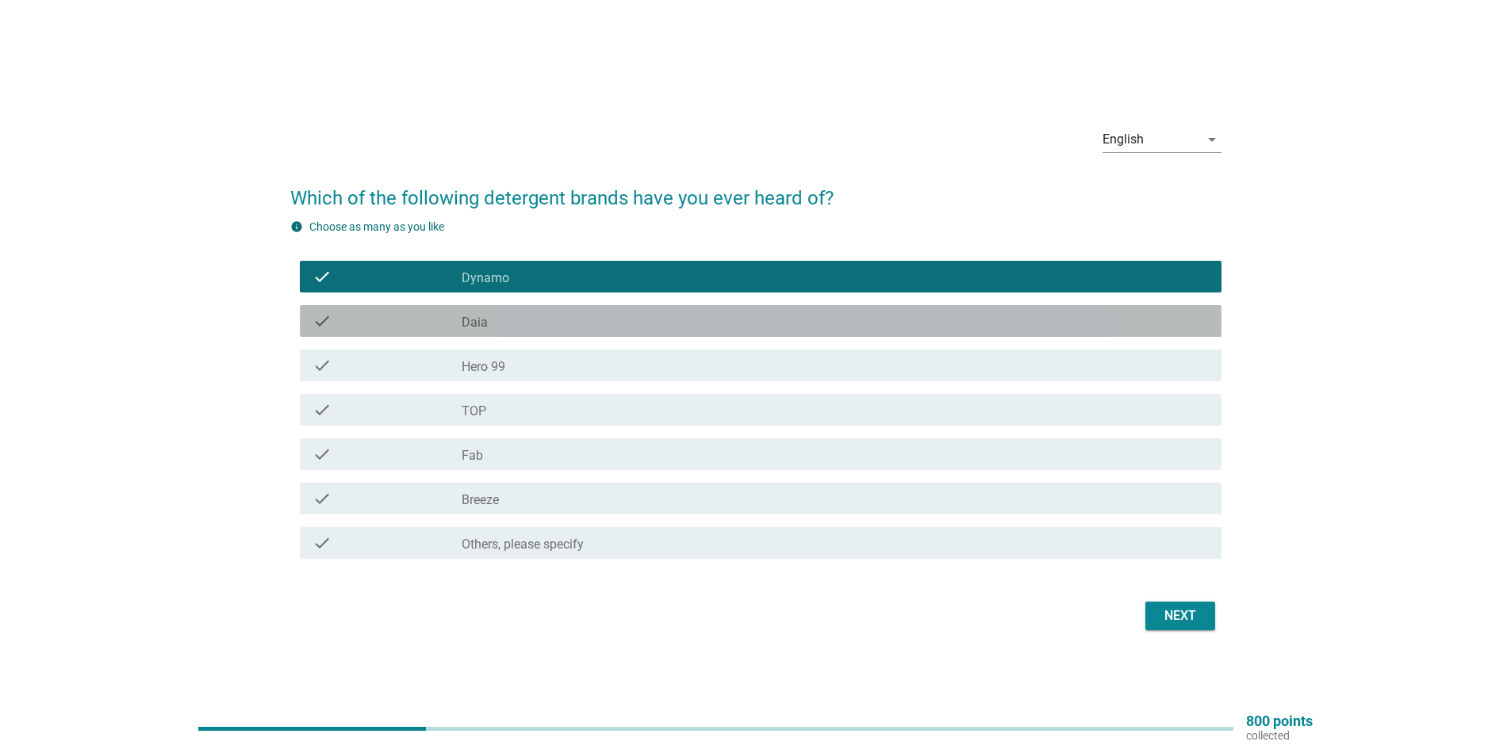
click at [571, 316] on div "check_box_outline_blank Daia" at bounding box center [835, 321] width 747 height 19
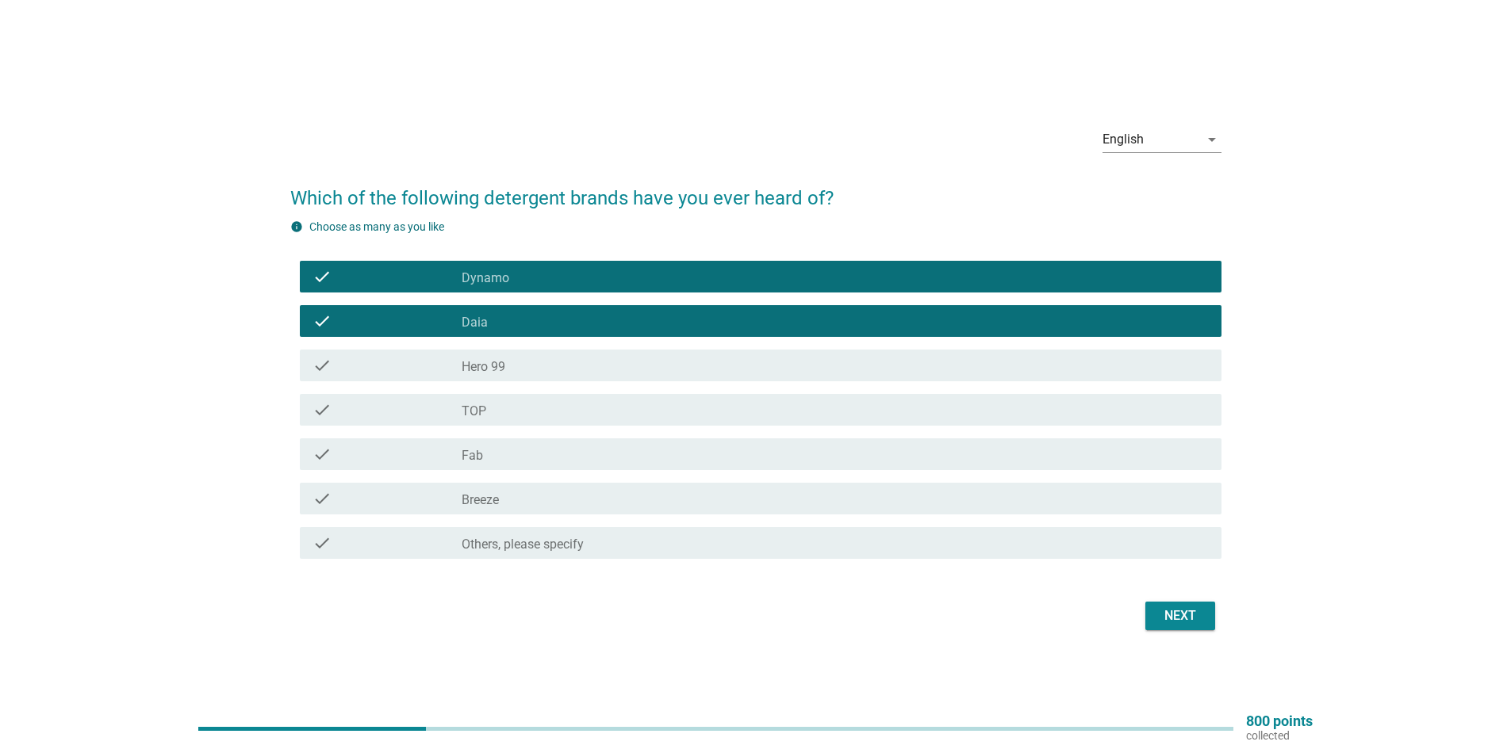
click at [581, 417] on div "check_box_outline_blank TOP" at bounding box center [835, 410] width 747 height 19
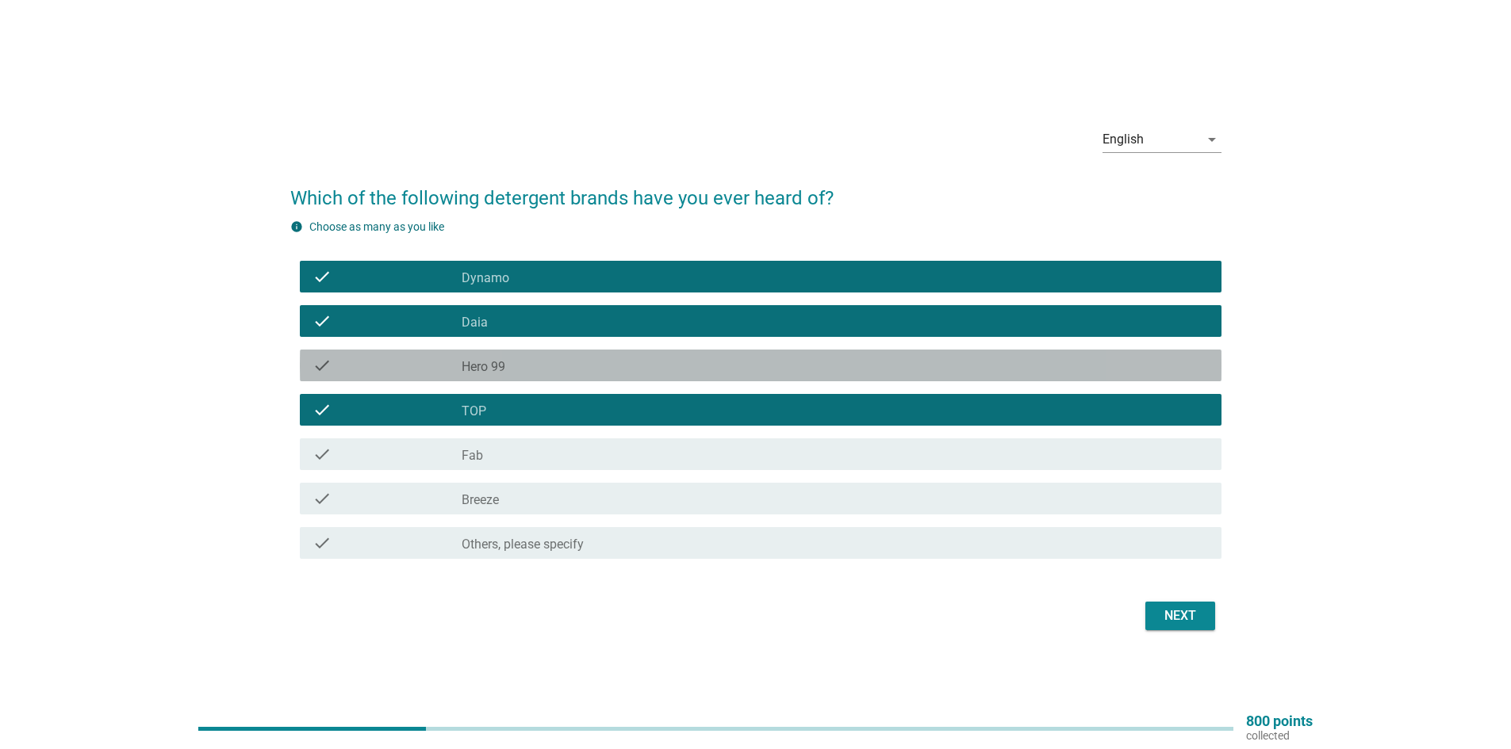
click at [531, 362] on div "check_box_outline_blank Hero 99" at bounding box center [835, 365] width 747 height 19
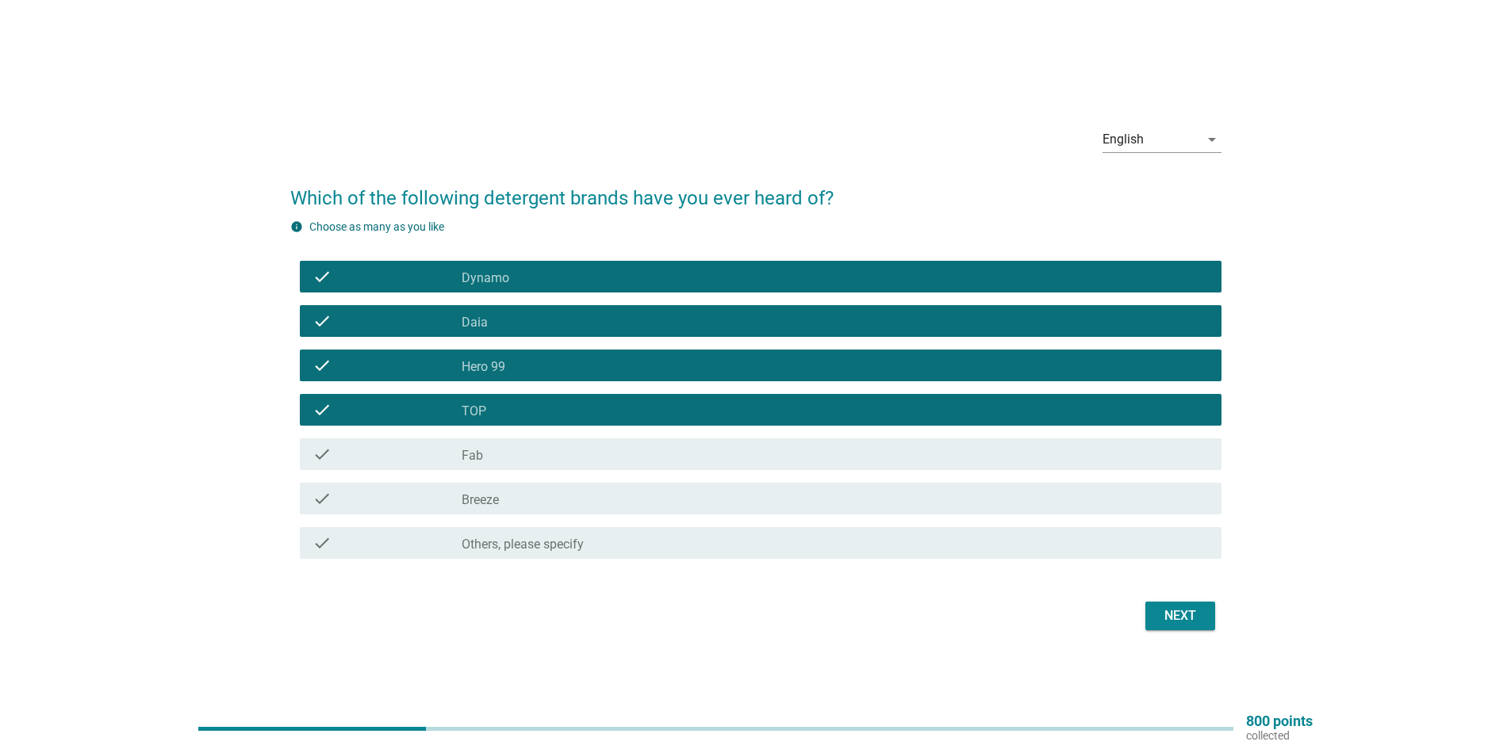
click at [504, 454] on div "check_box_outline_blank Fab" at bounding box center [835, 454] width 747 height 19
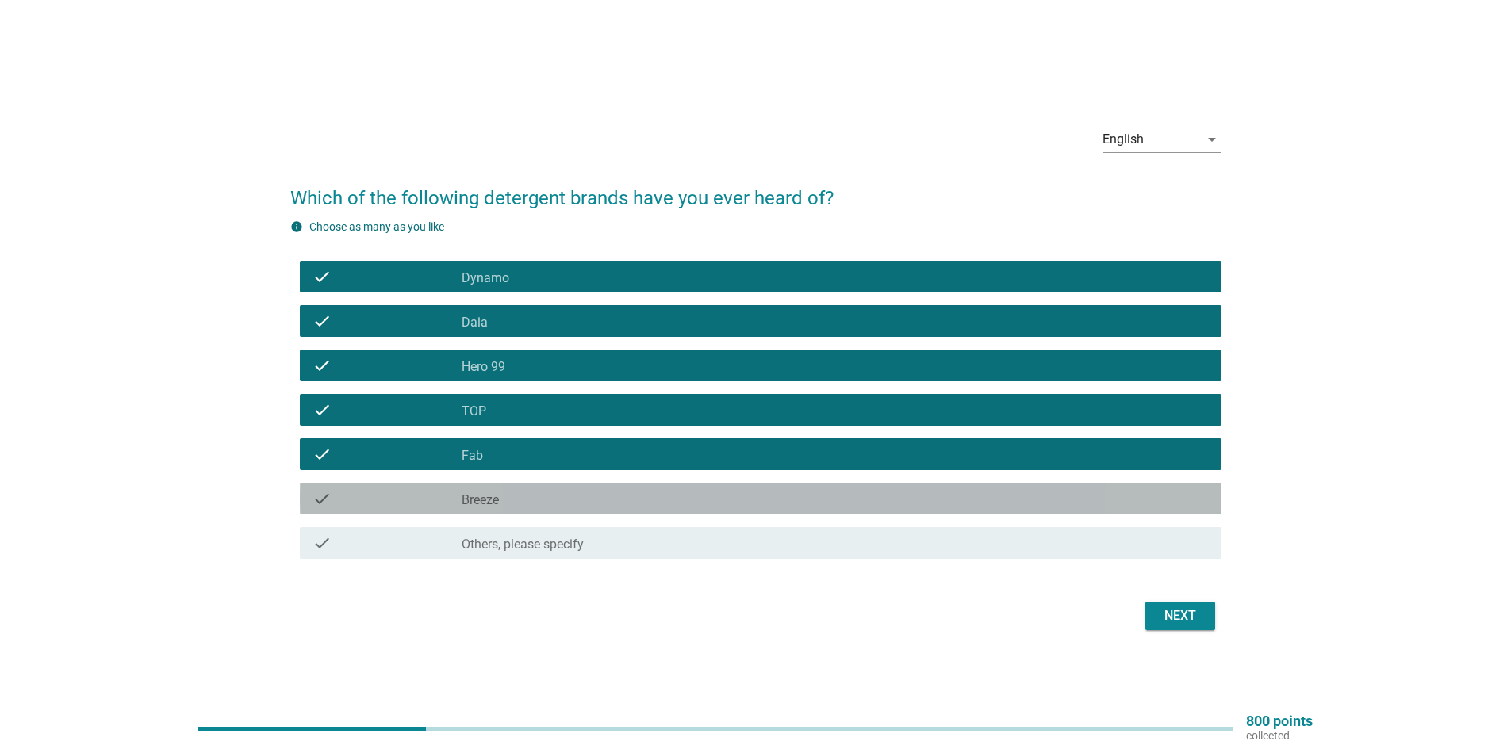
click at [501, 499] on div "check_box_outline_blank Breeze" at bounding box center [835, 498] width 747 height 19
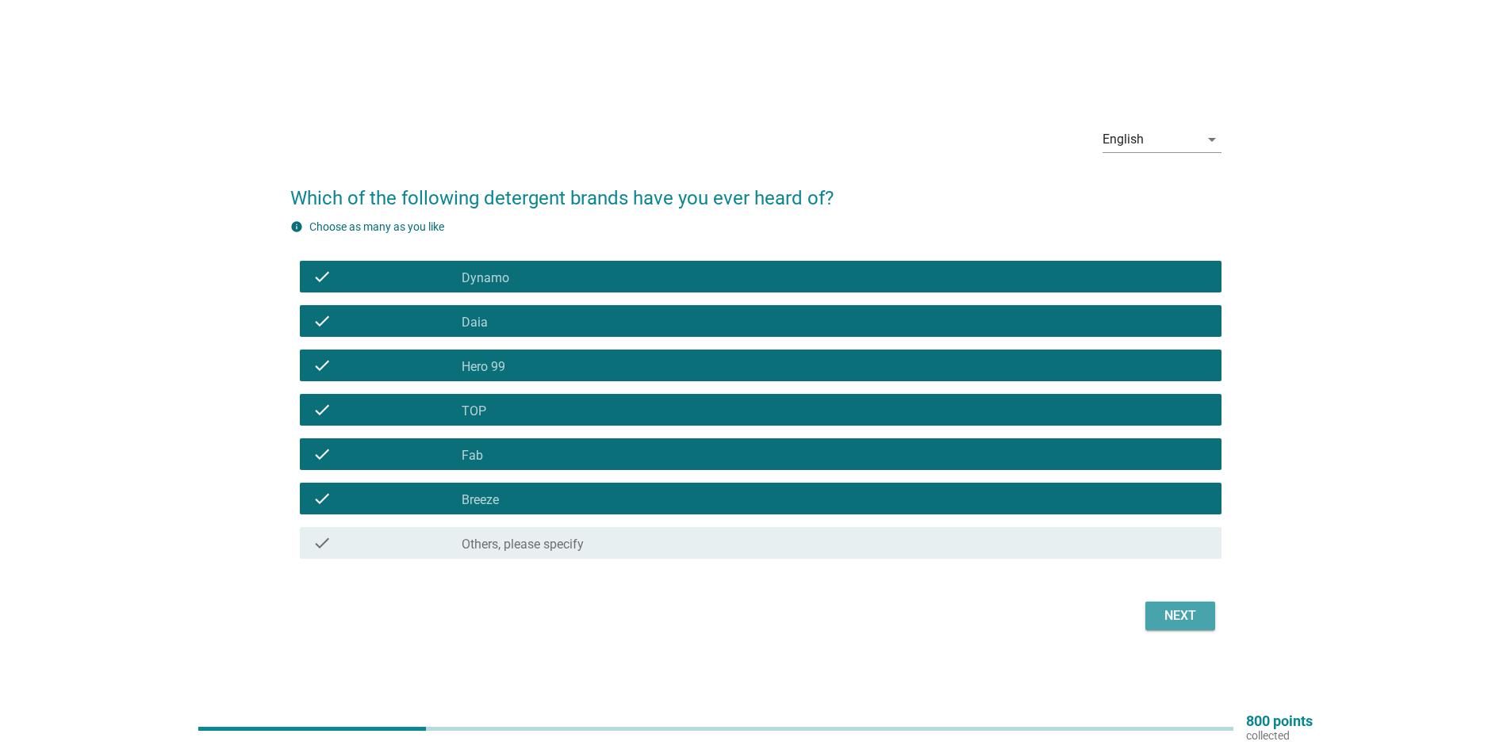
click at [1154, 621] on button "Next" at bounding box center [1180, 616] width 70 height 29
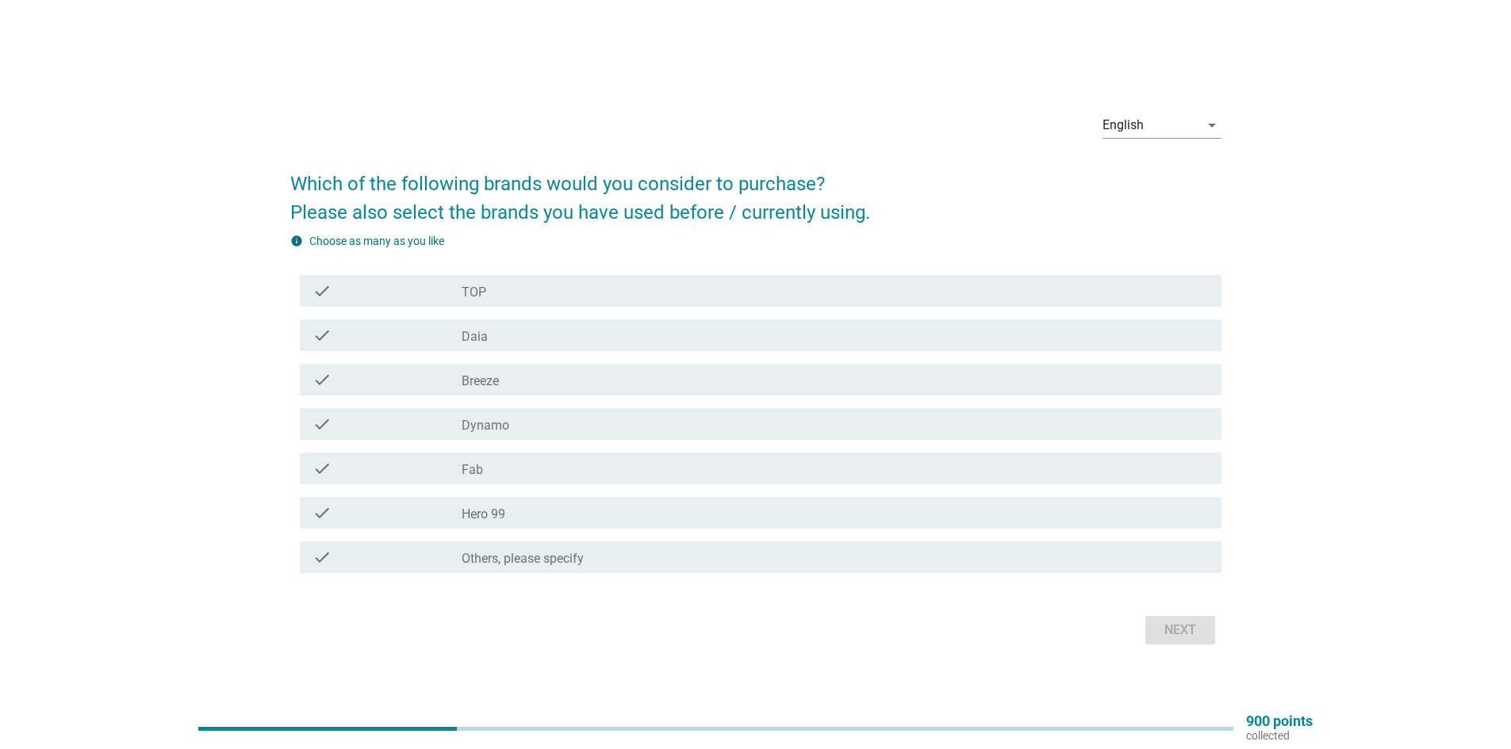
click at [530, 283] on div "check_box_outline_blank TOP" at bounding box center [835, 291] width 747 height 19
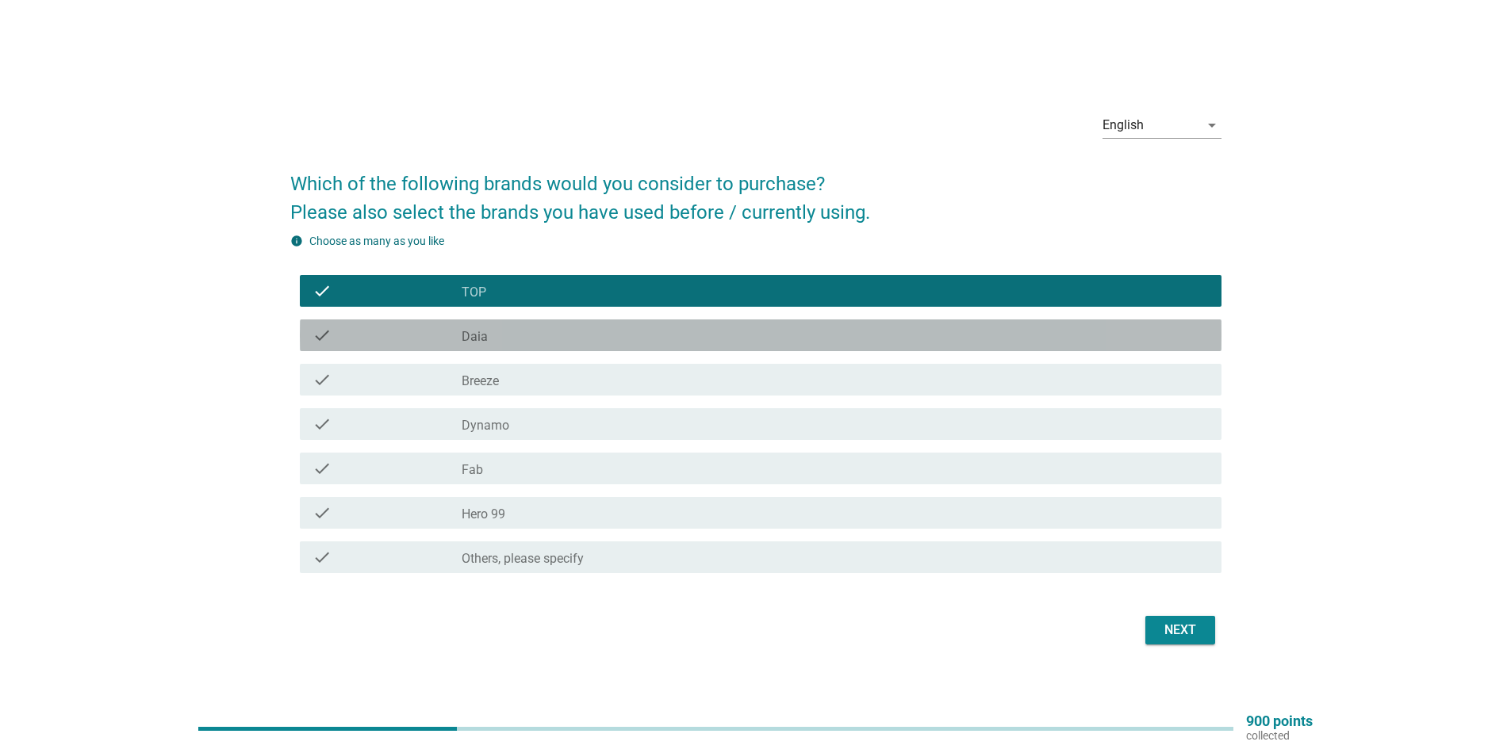
click at [527, 328] on div "check_box_outline_blank Daia" at bounding box center [835, 335] width 747 height 19
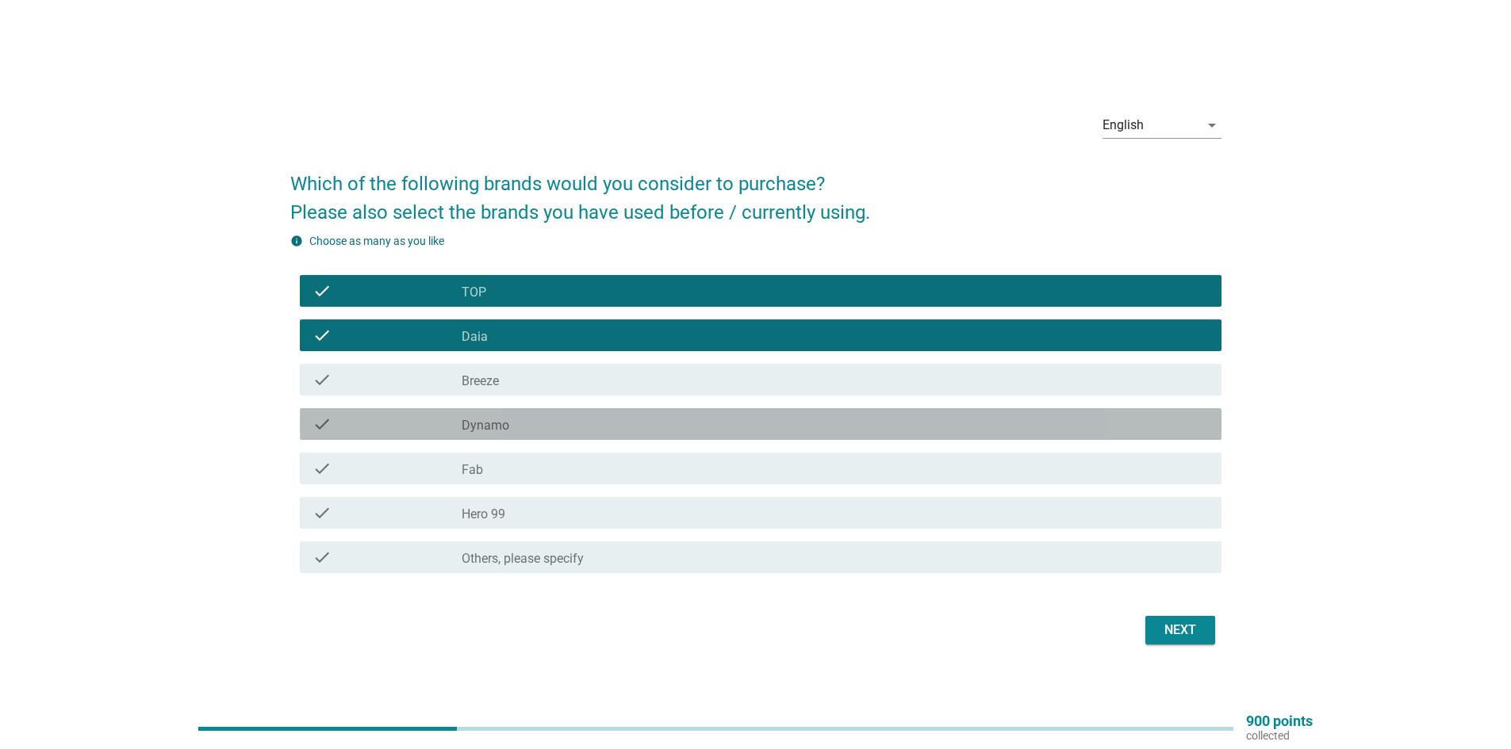
click at [519, 428] on div "check_box_outline_blank Dynamo" at bounding box center [835, 424] width 747 height 19
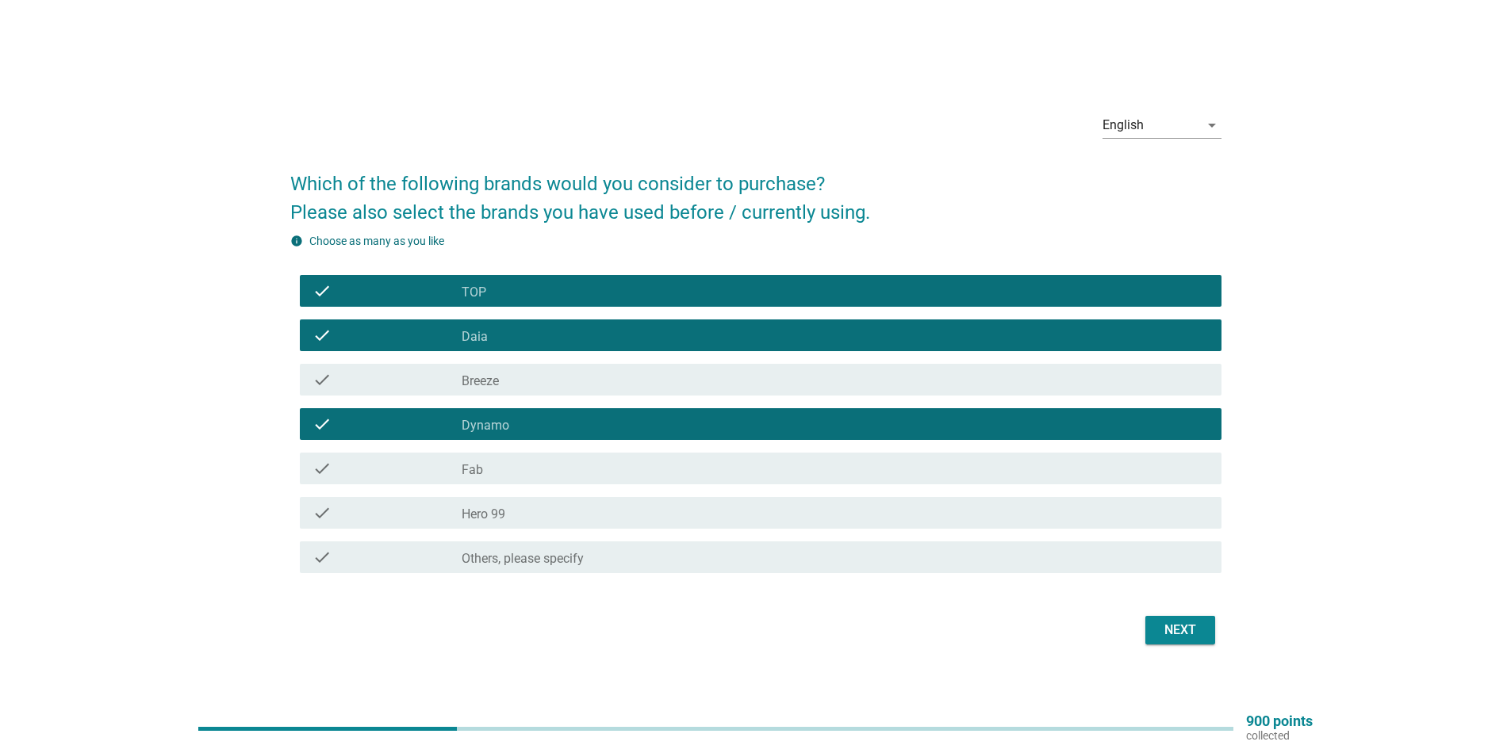
click at [552, 376] on div "check_box_outline_blank Breeze" at bounding box center [835, 379] width 747 height 19
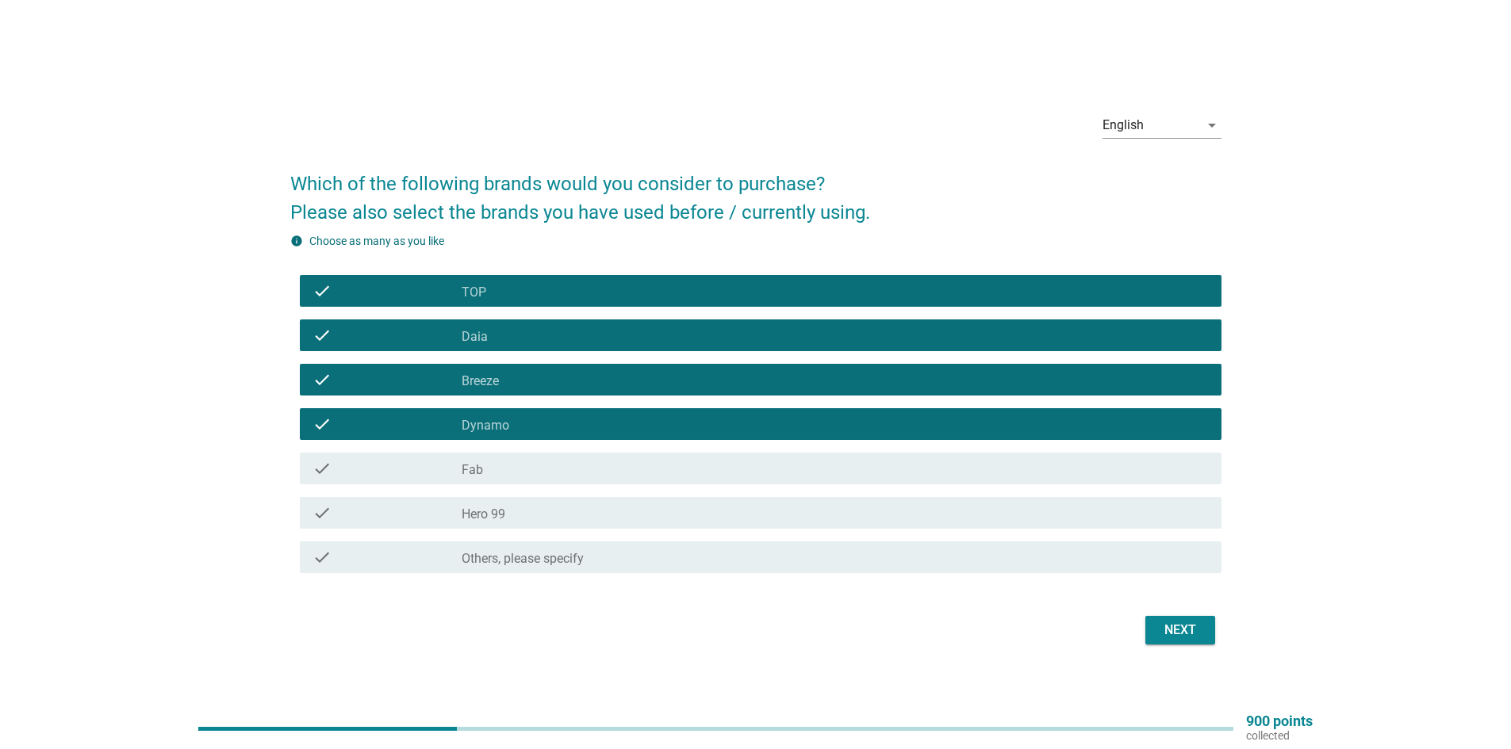
click at [538, 471] on div "check_box_outline_blank Fab" at bounding box center [835, 468] width 747 height 19
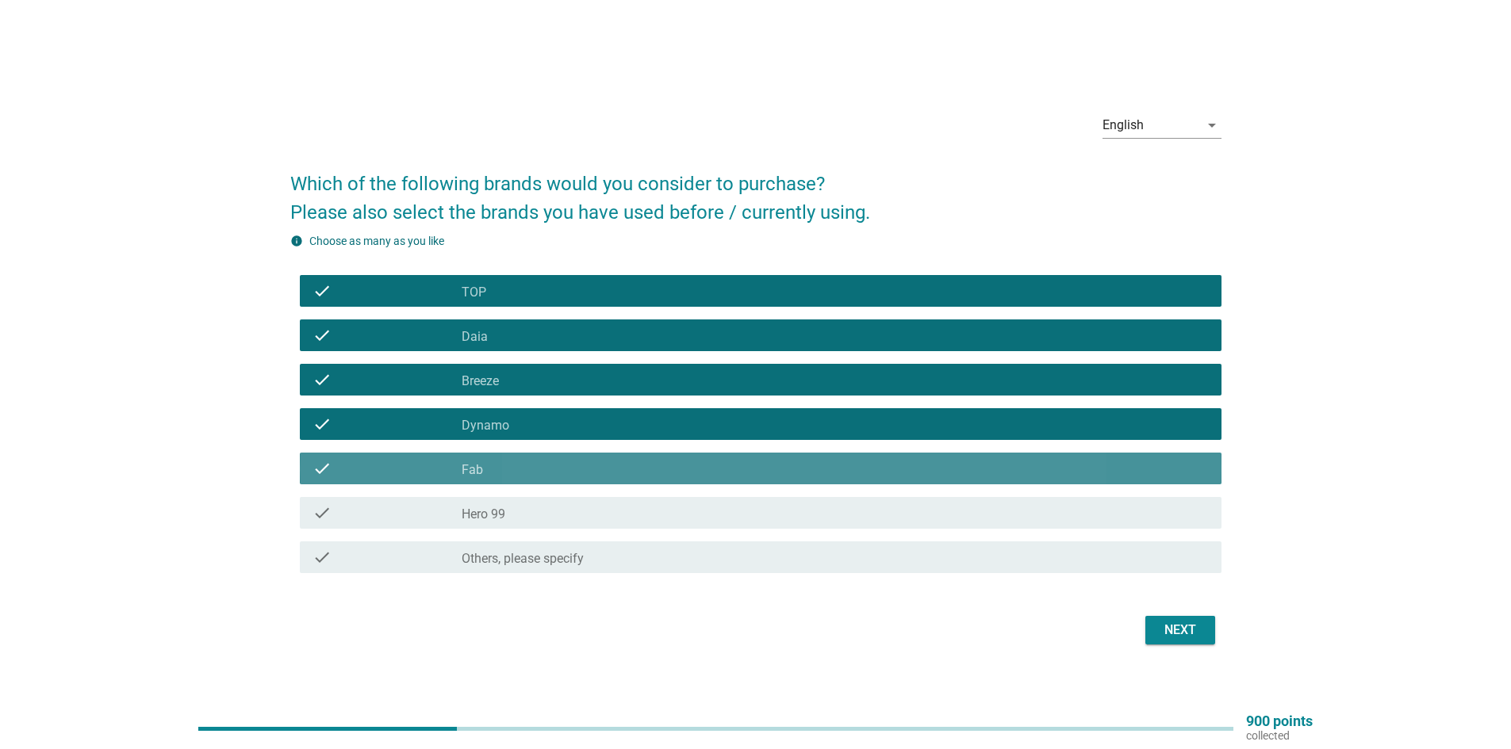
click at [534, 511] on div "check_box_outline_blank Hero 99" at bounding box center [835, 513] width 747 height 19
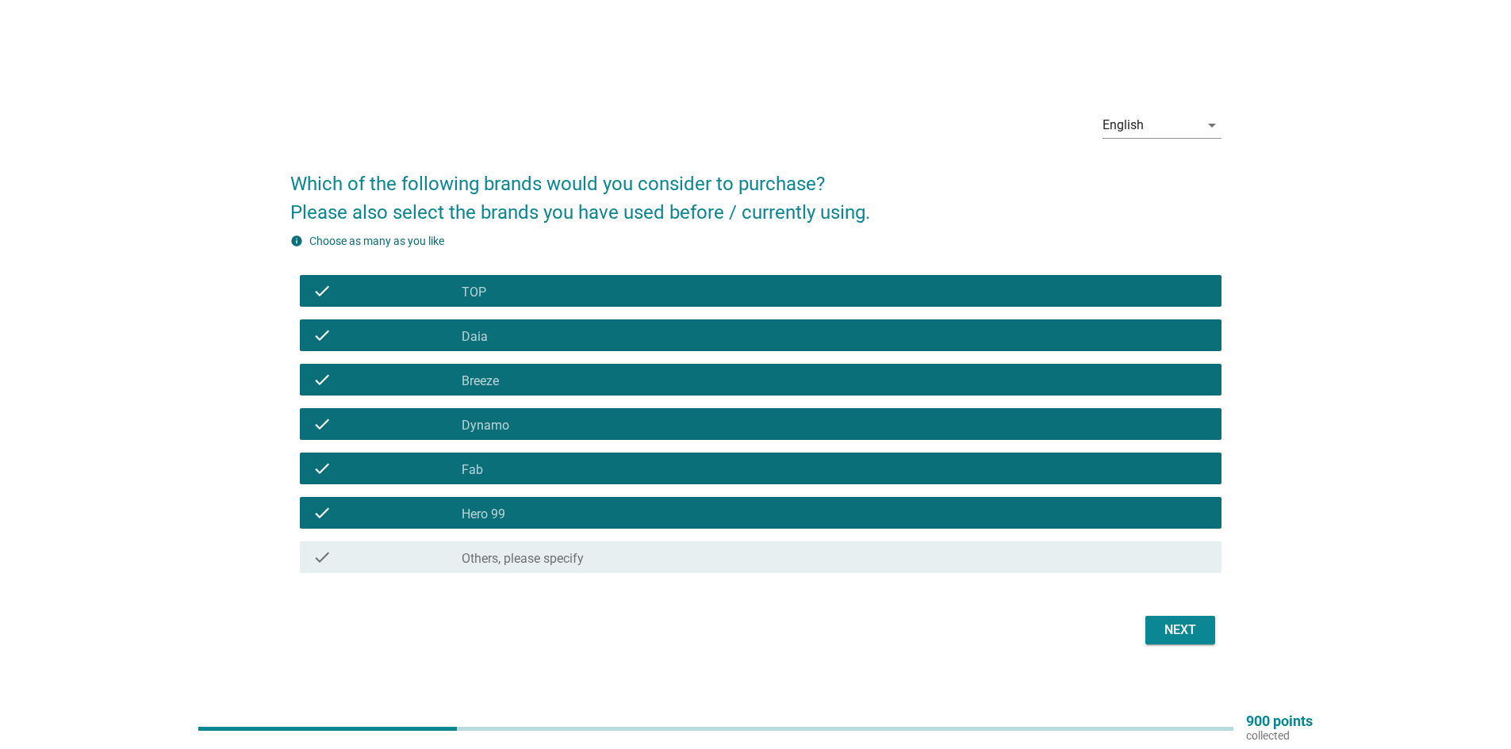
click at [1169, 632] on div "Next" at bounding box center [1180, 630] width 44 height 19
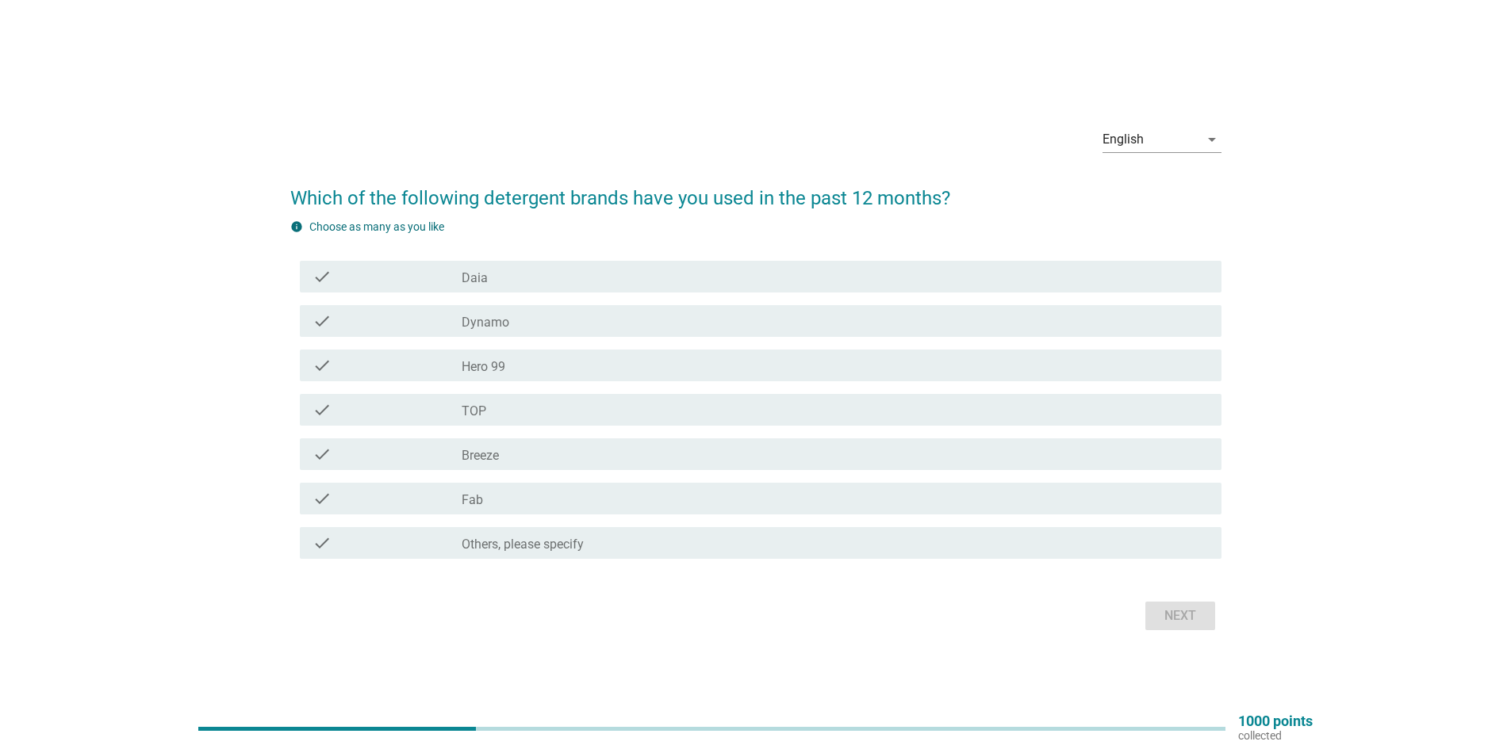
click at [468, 286] on div "check check_box Daia" at bounding box center [761, 277] width 922 height 32
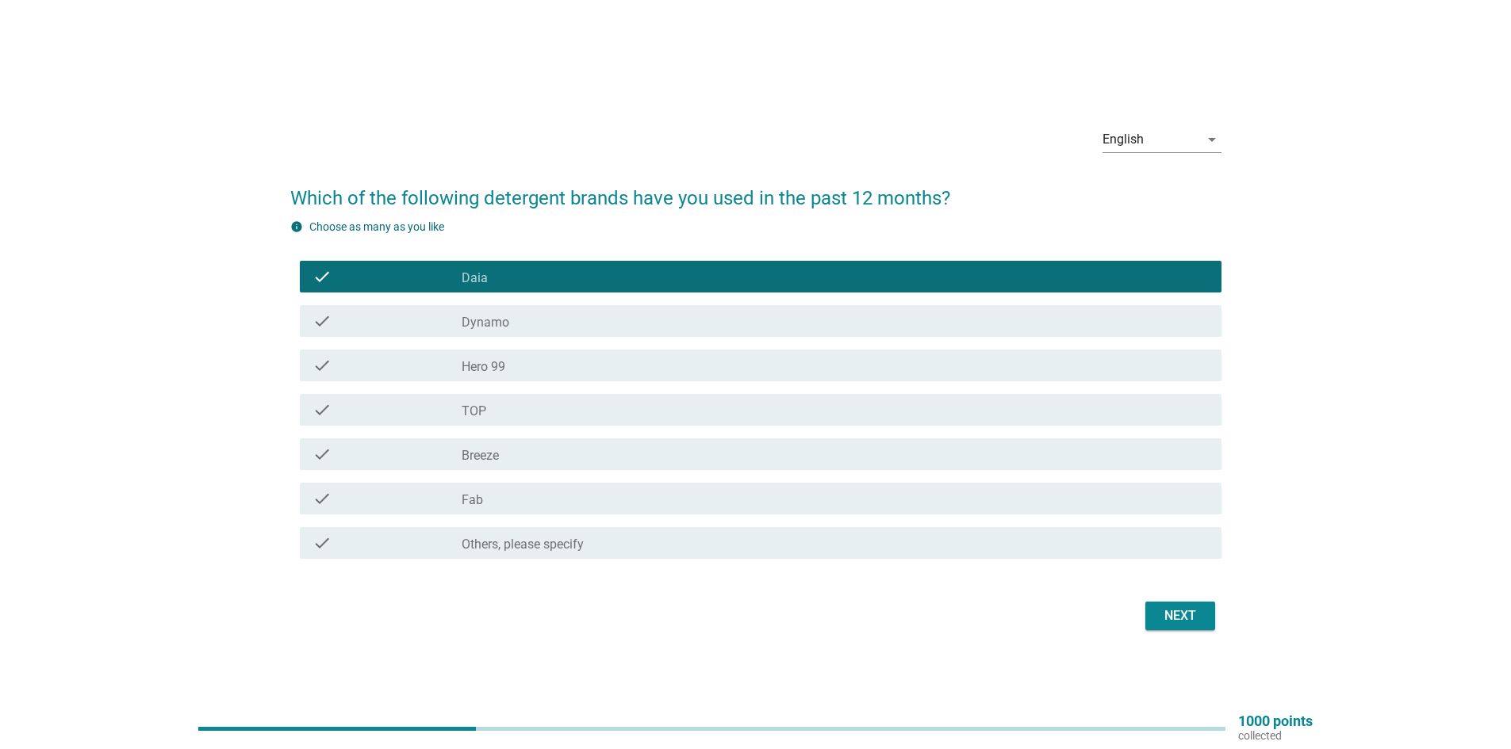
click at [480, 406] on label "TOP" at bounding box center [474, 412] width 25 height 16
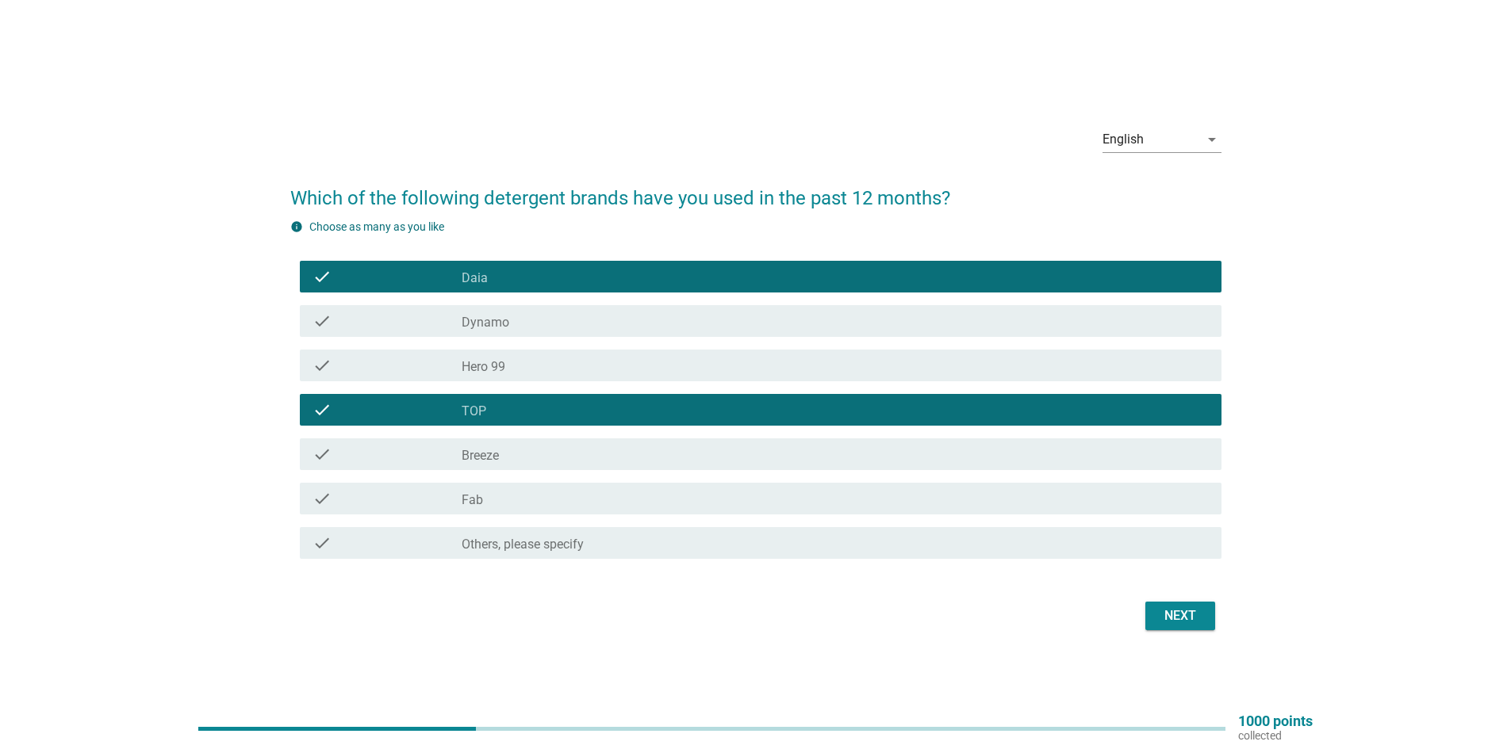
click at [472, 452] on label "Breeze" at bounding box center [480, 456] width 37 height 16
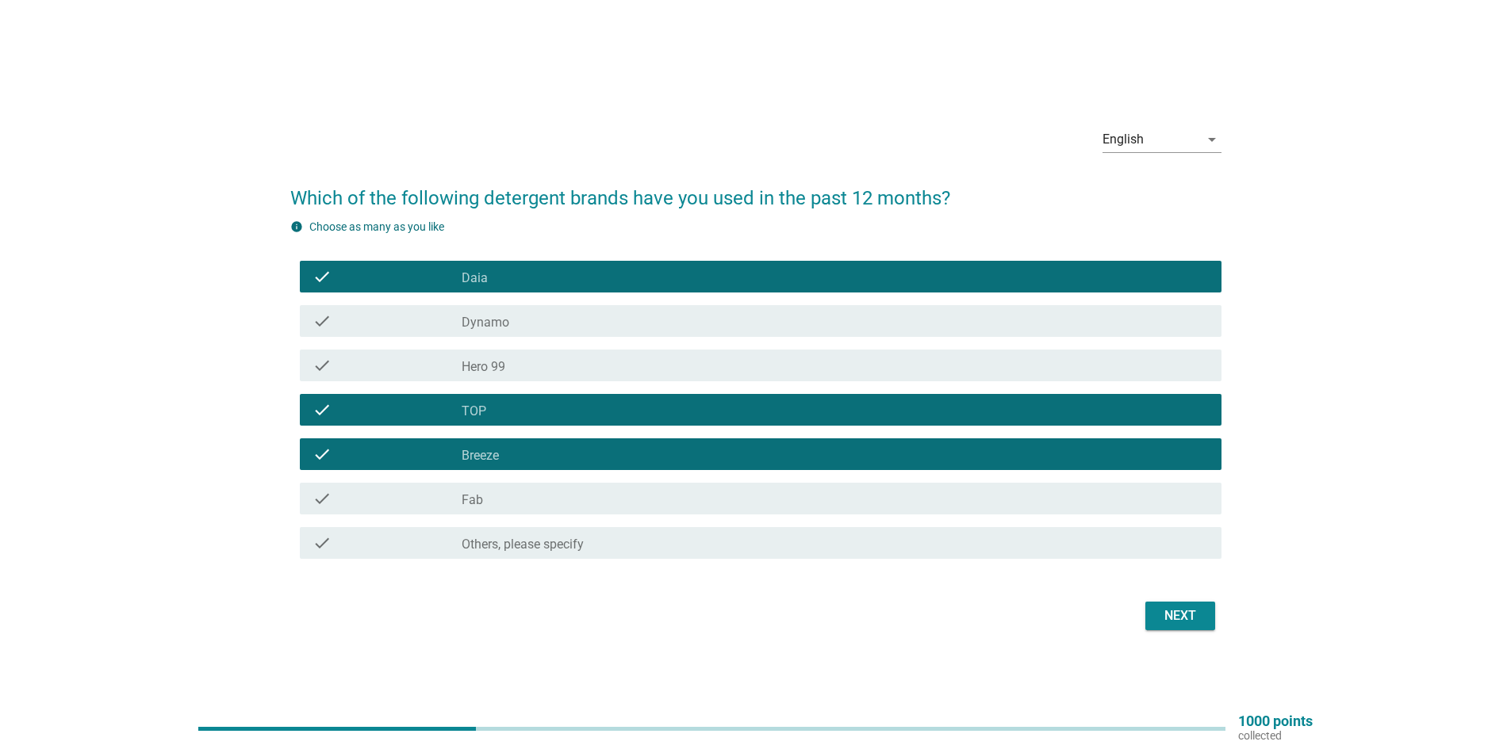
click at [615, 489] on div "check check_box Fab" at bounding box center [761, 499] width 922 height 32
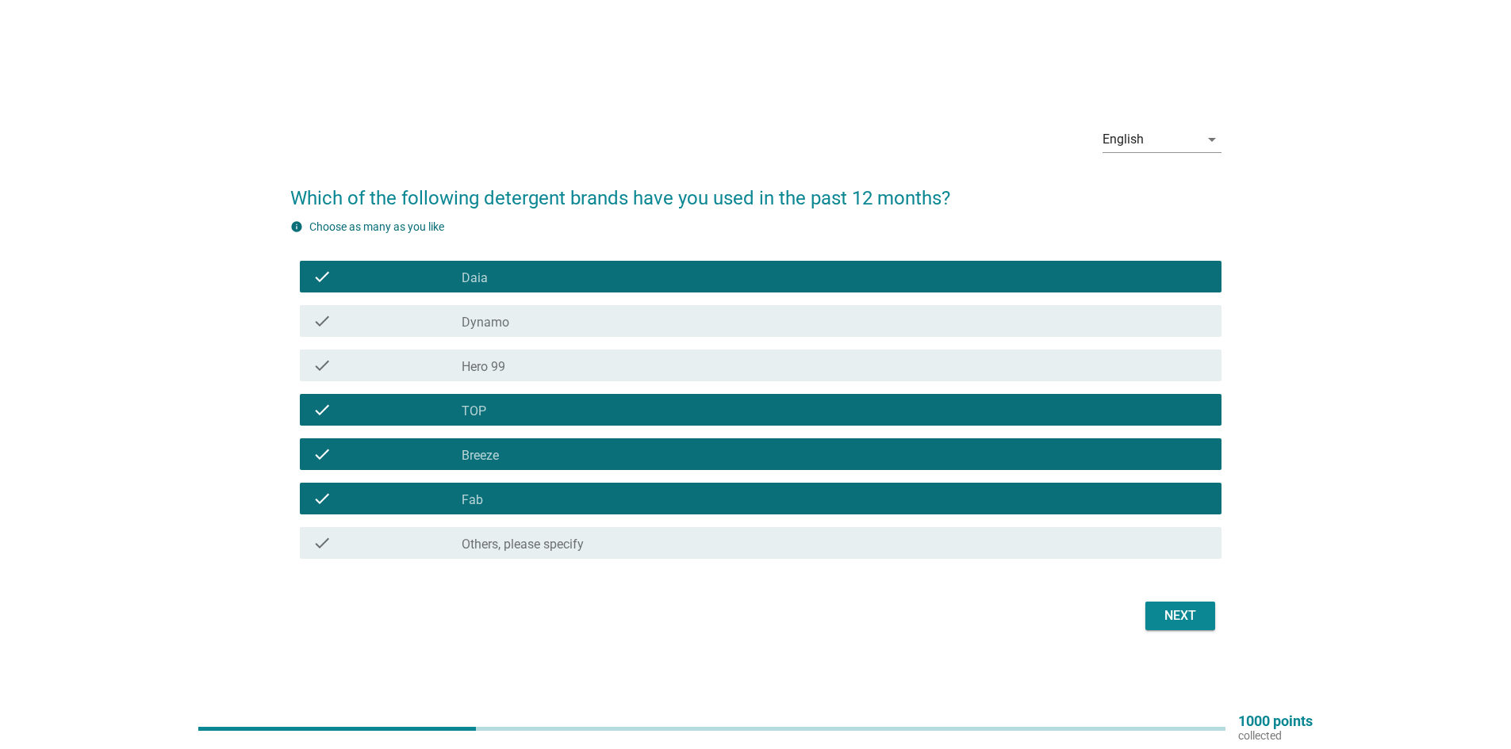
click at [1198, 627] on button "Next" at bounding box center [1180, 616] width 70 height 29
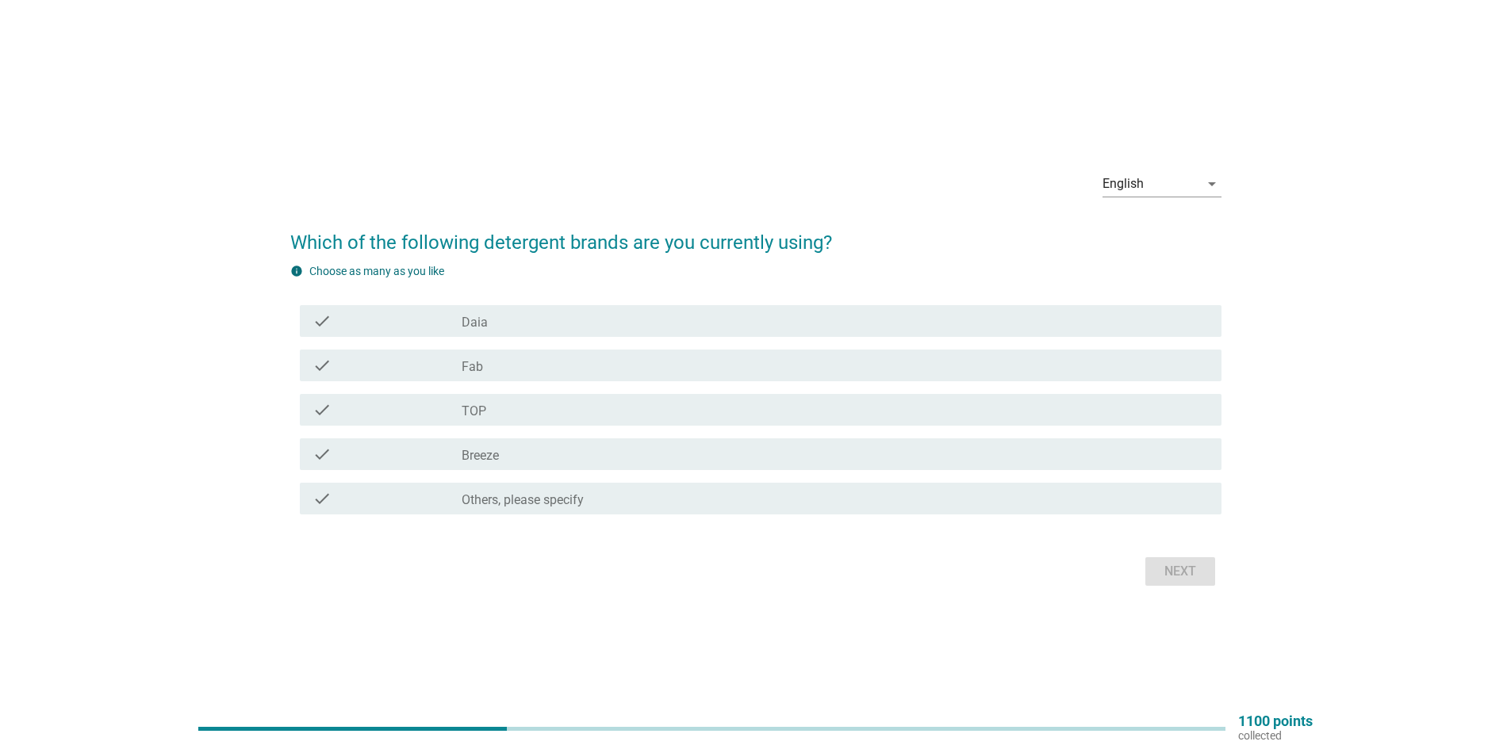
click at [481, 316] on label "Daia" at bounding box center [475, 323] width 26 height 16
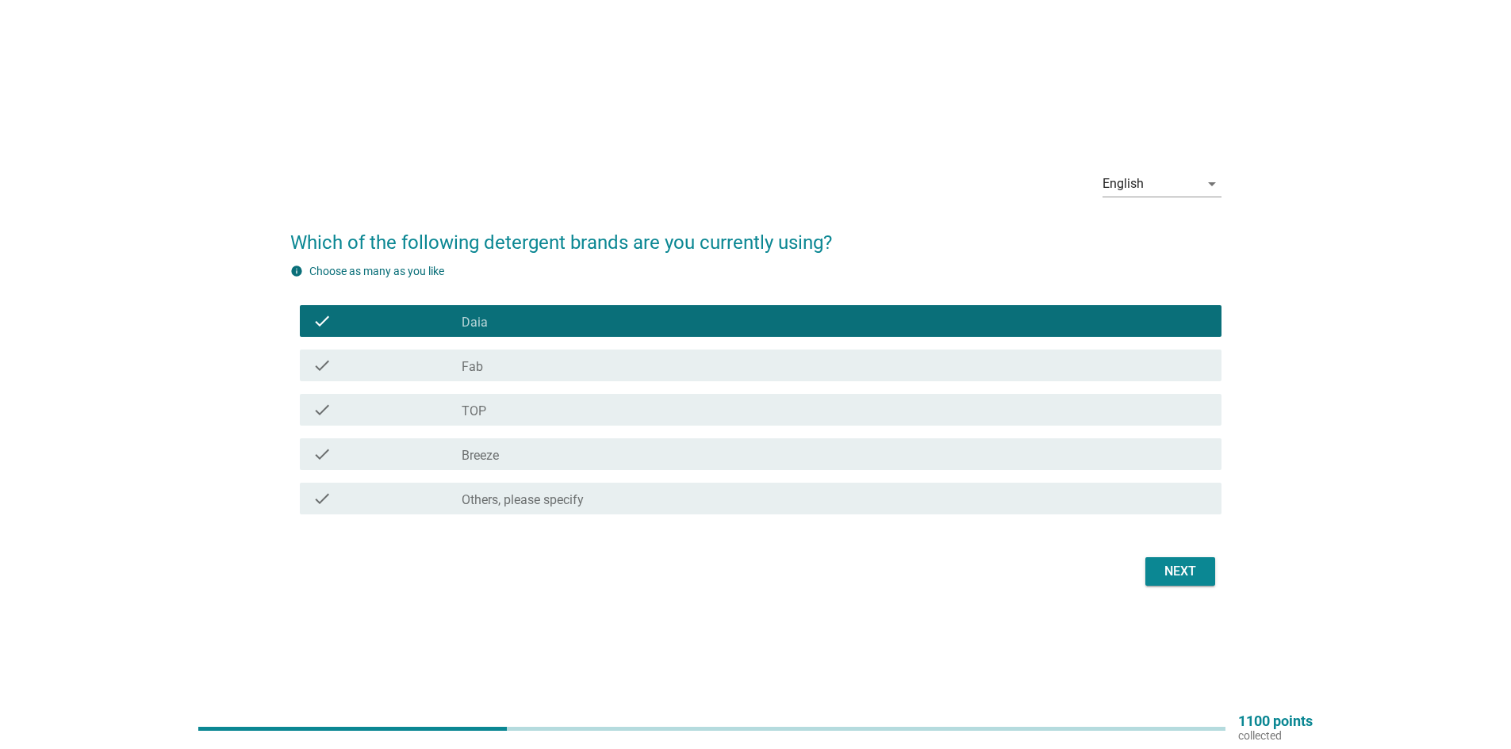
click at [1192, 569] on div "Next" at bounding box center [1180, 571] width 44 height 19
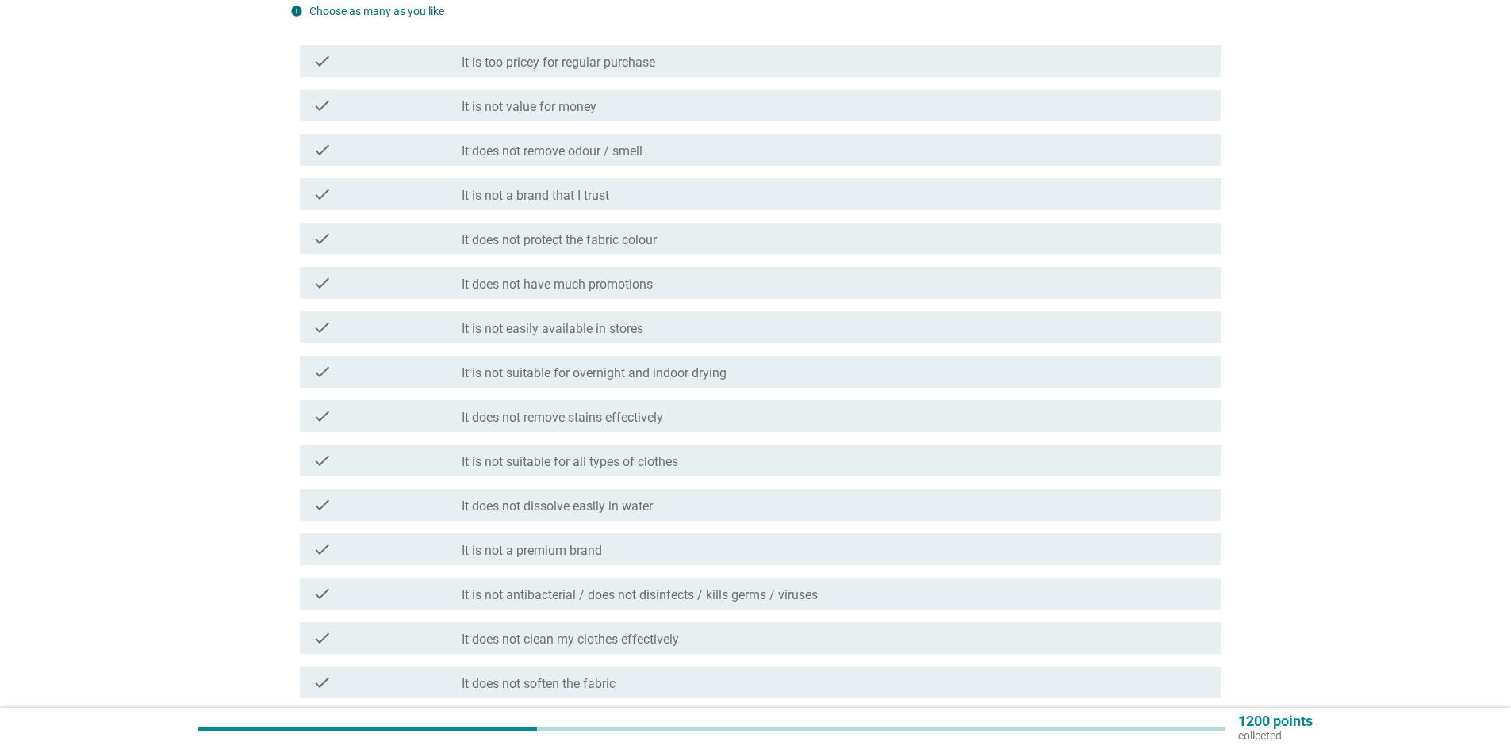
scroll to position [159, 0]
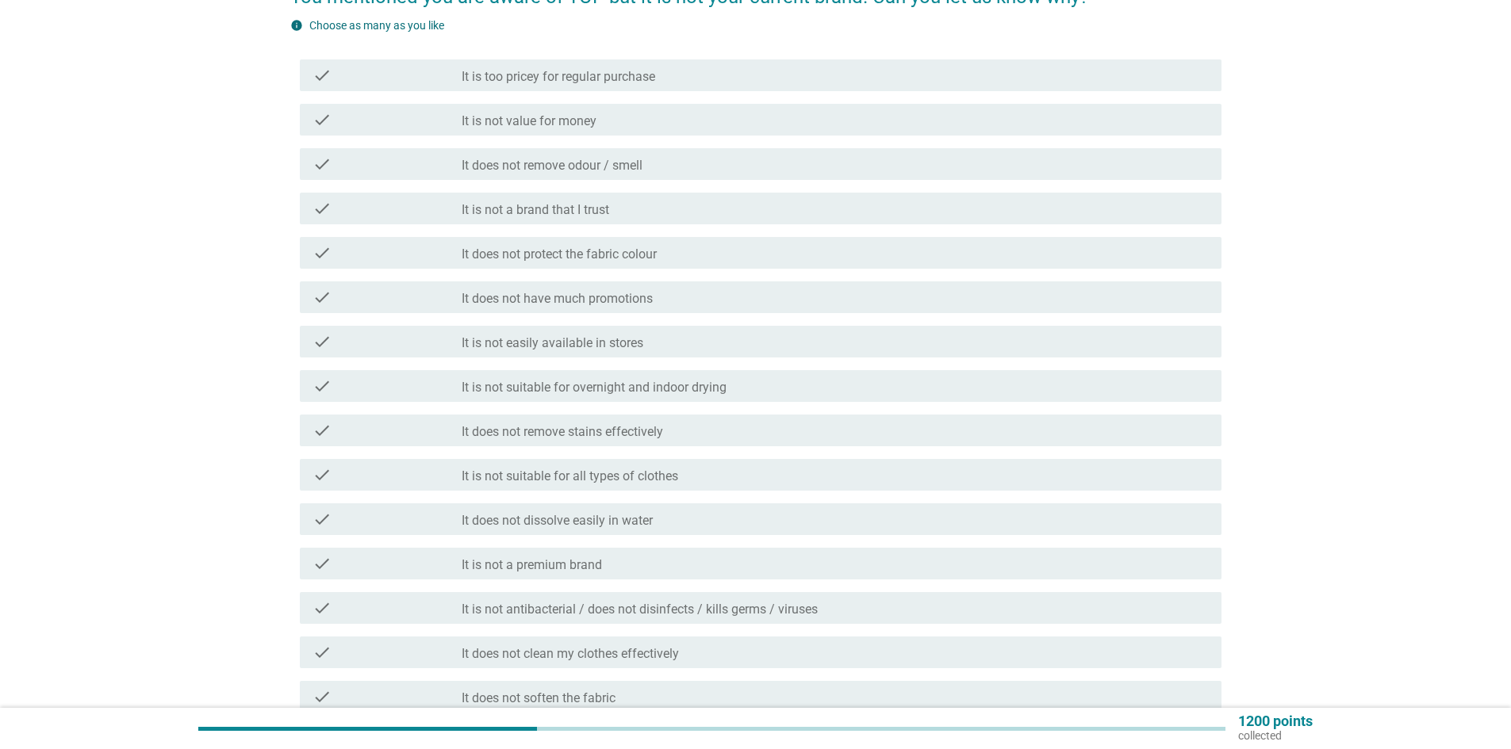
click at [568, 87] on div "check check_box_outline_blank It is too pricey for regular purchase" at bounding box center [761, 75] width 922 height 32
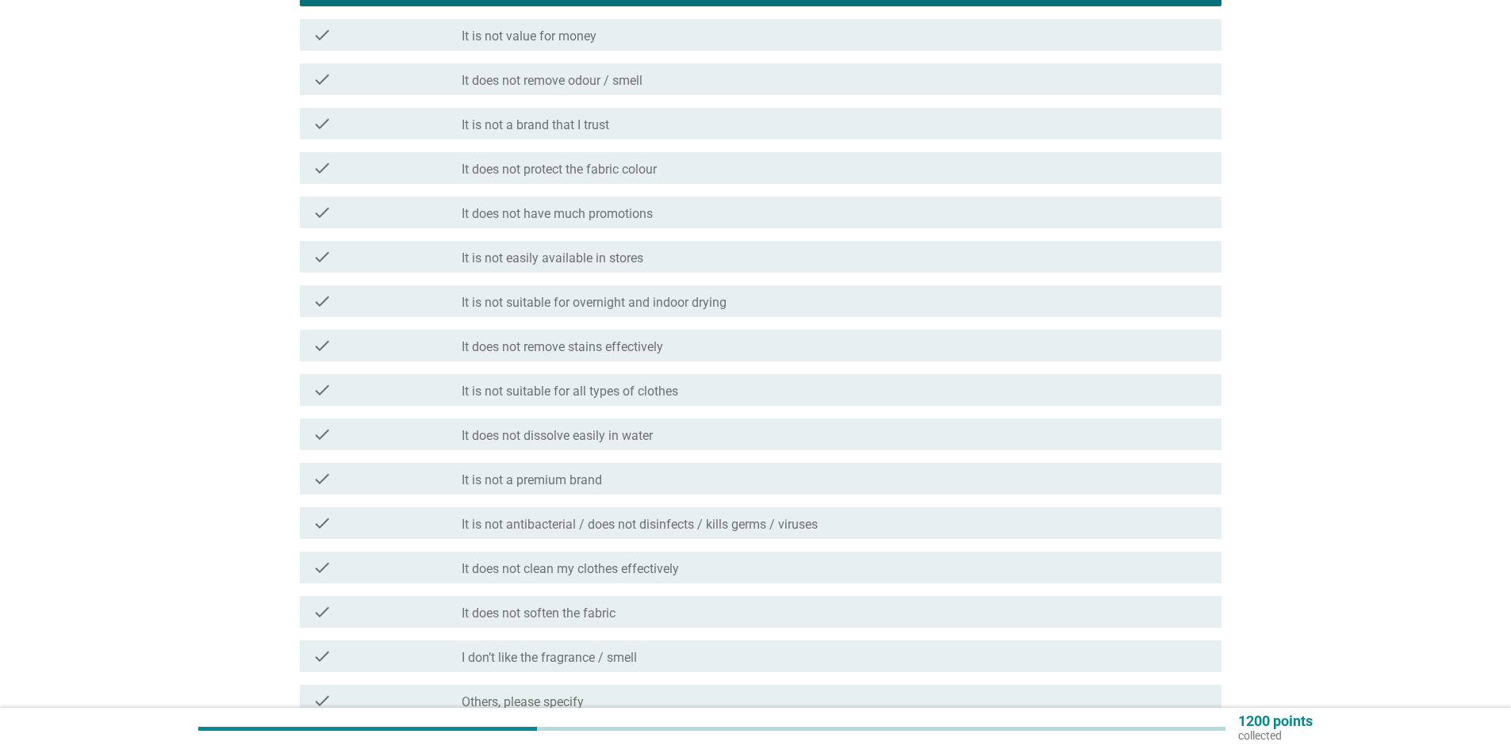
scroll to position [400, 0]
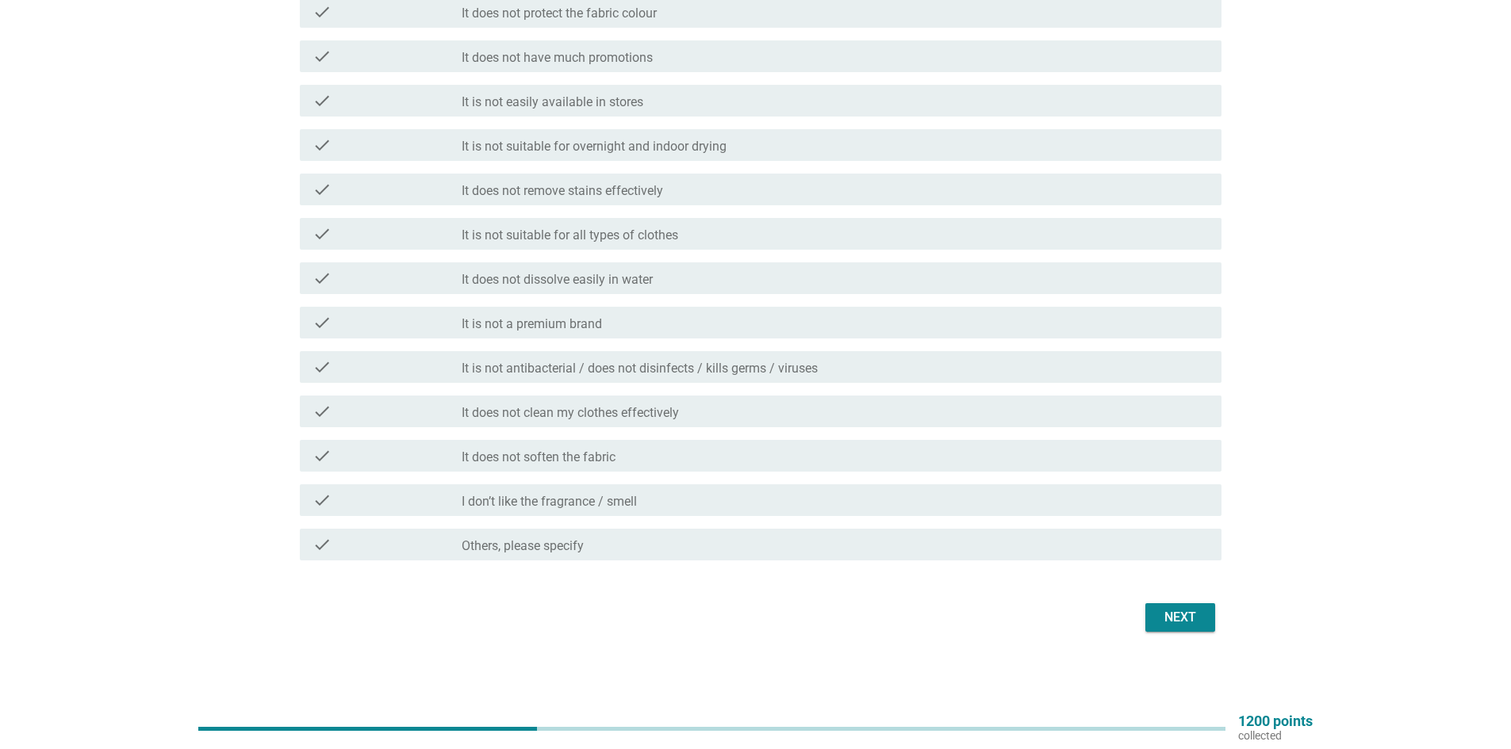
click at [1179, 611] on div "Next" at bounding box center [1180, 617] width 44 height 19
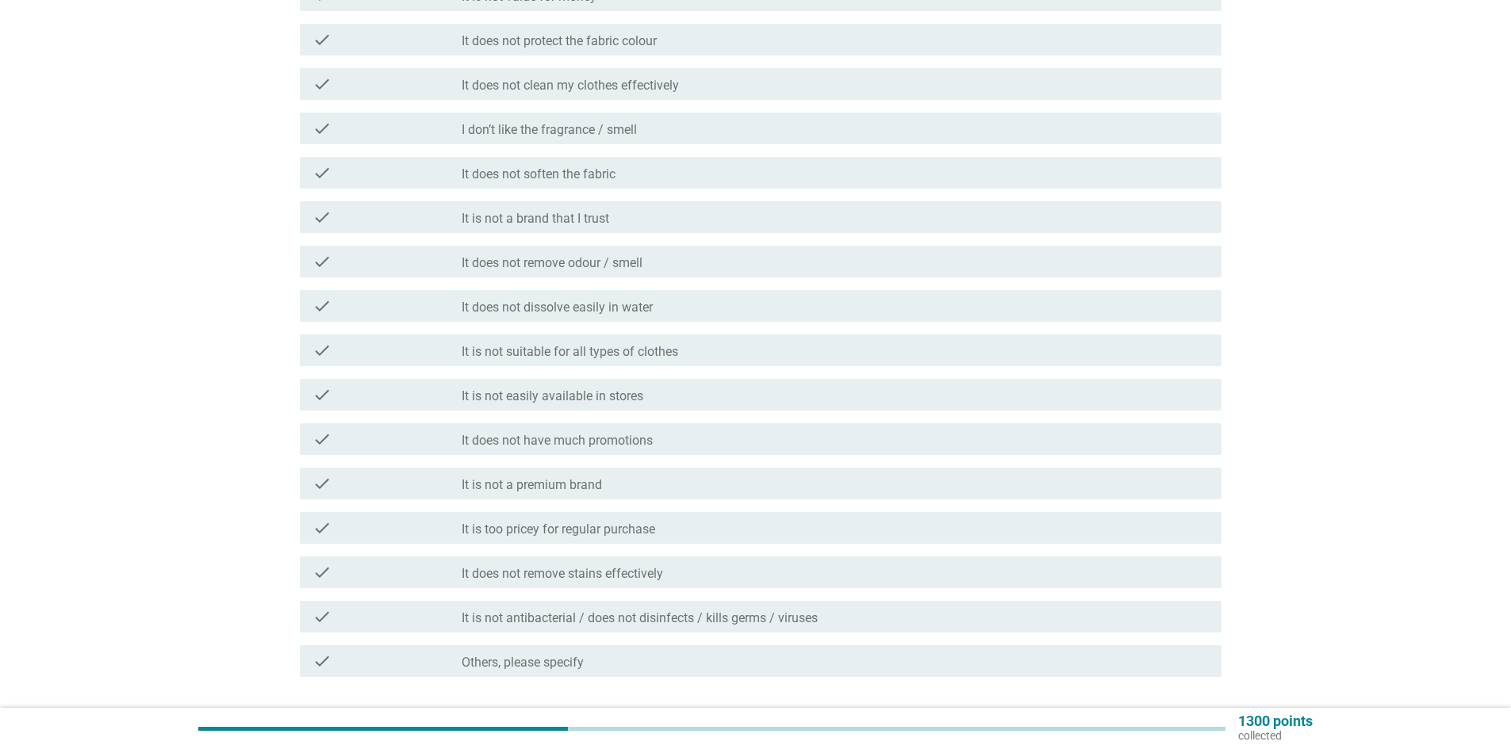
scroll to position [317, 0]
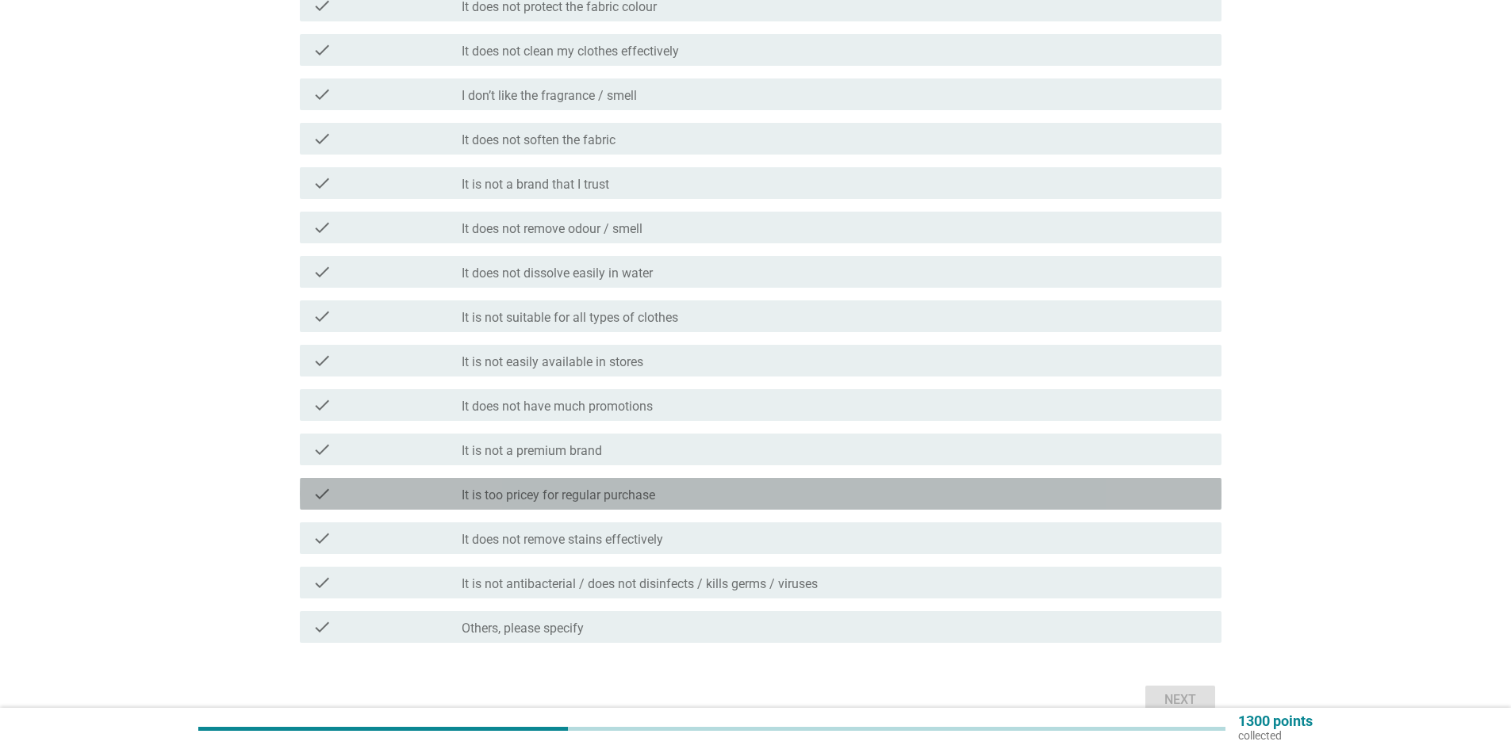
click at [631, 491] on label "It is too pricey for regular purchase" at bounding box center [559, 496] width 194 height 16
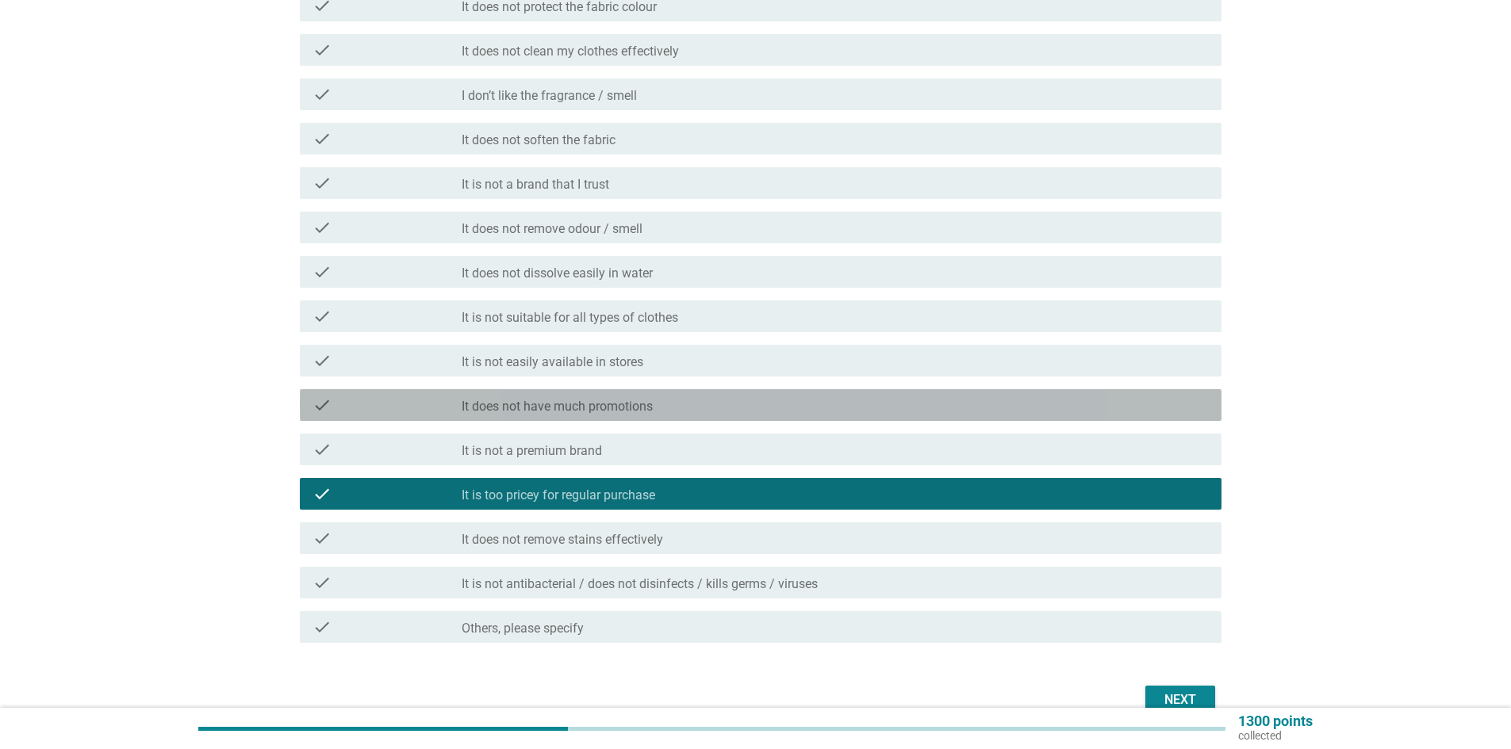
click at [703, 393] on div "check check_box_outline_blank It does not have much promotions" at bounding box center [761, 405] width 922 height 32
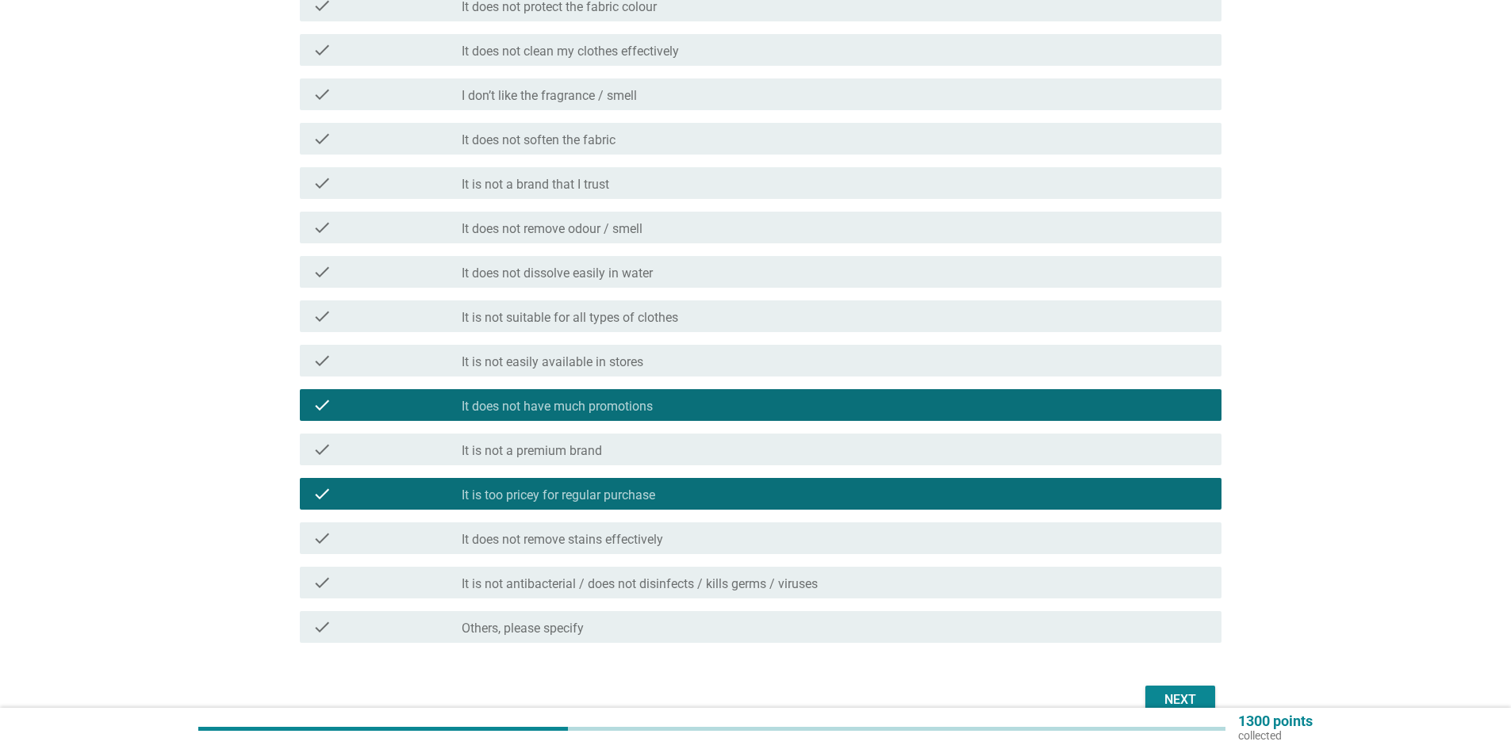
click at [696, 499] on div "check_box It is too pricey for regular purchase" at bounding box center [835, 494] width 747 height 19
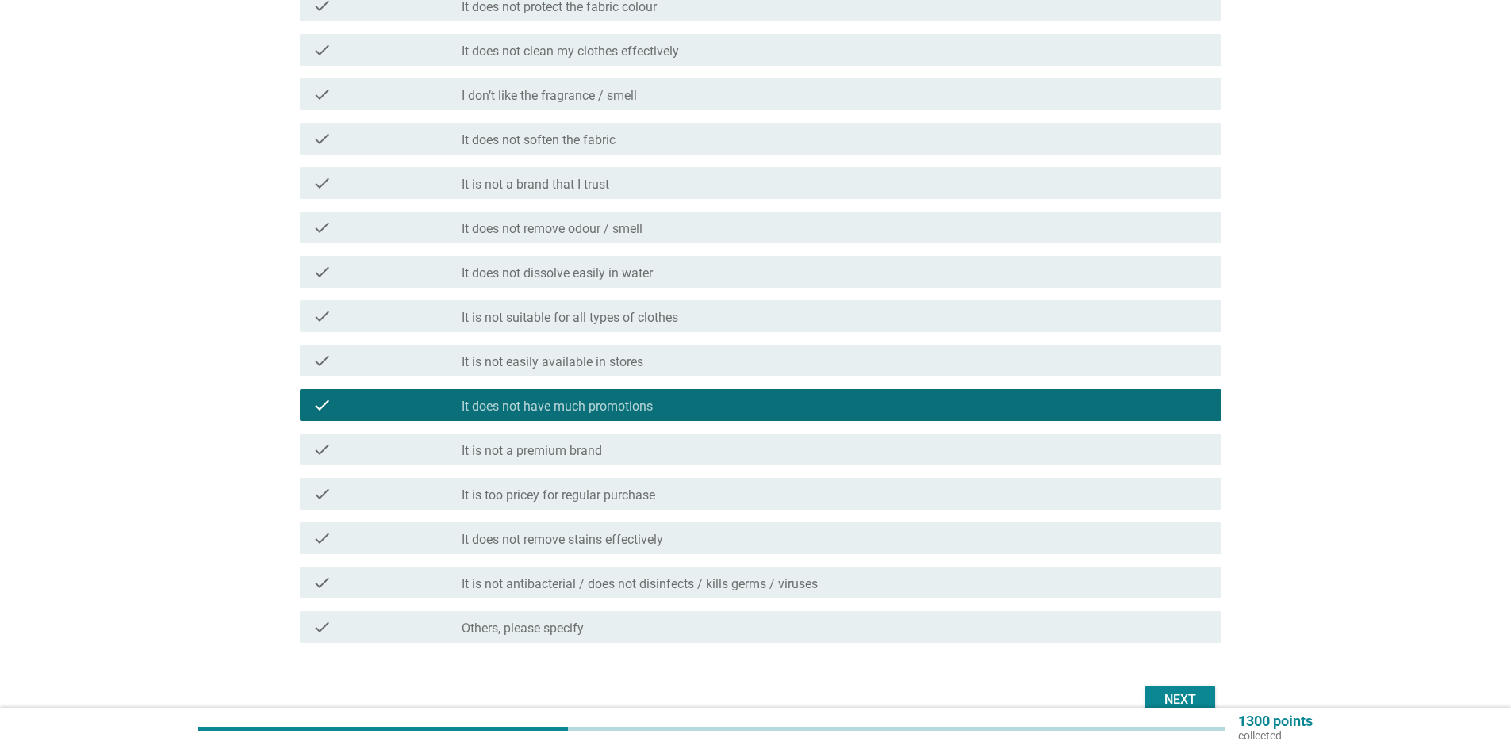
click at [801, 491] on div "check_box It is too pricey for regular purchase" at bounding box center [835, 494] width 747 height 19
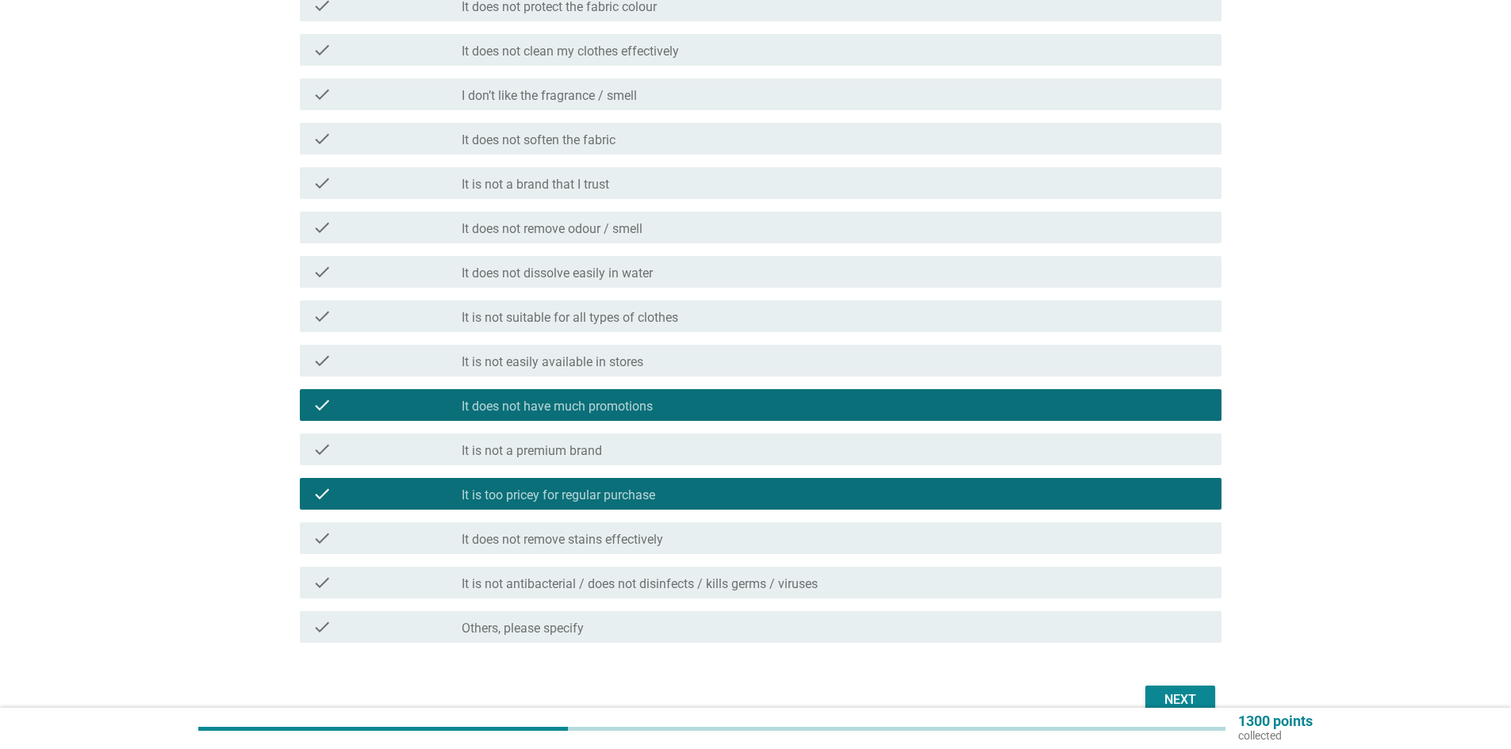
click at [1192, 695] on div "Next" at bounding box center [1180, 700] width 44 height 19
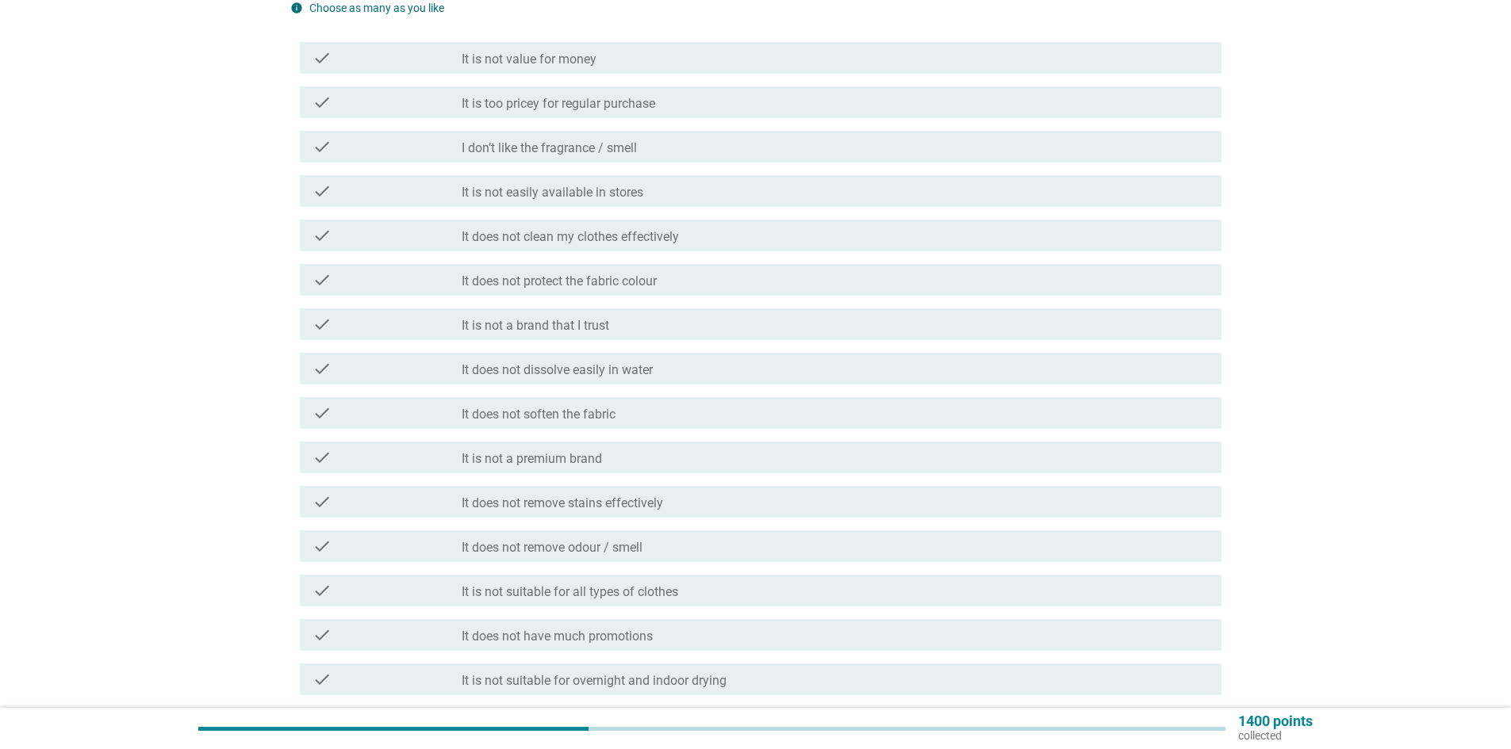
scroll to position [79, 0]
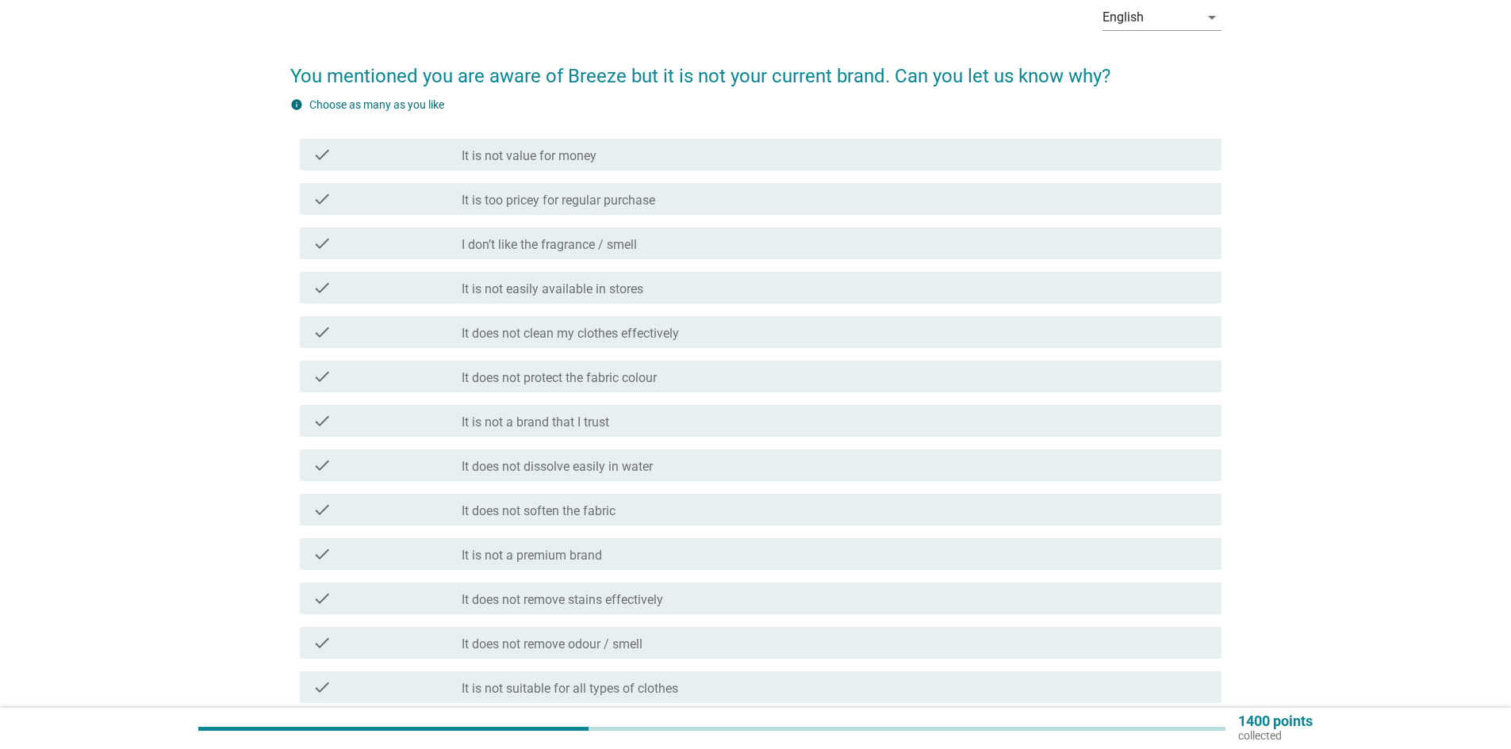
click at [615, 159] on div "check_box_outline_blank It is not value for money" at bounding box center [835, 154] width 747 height 19
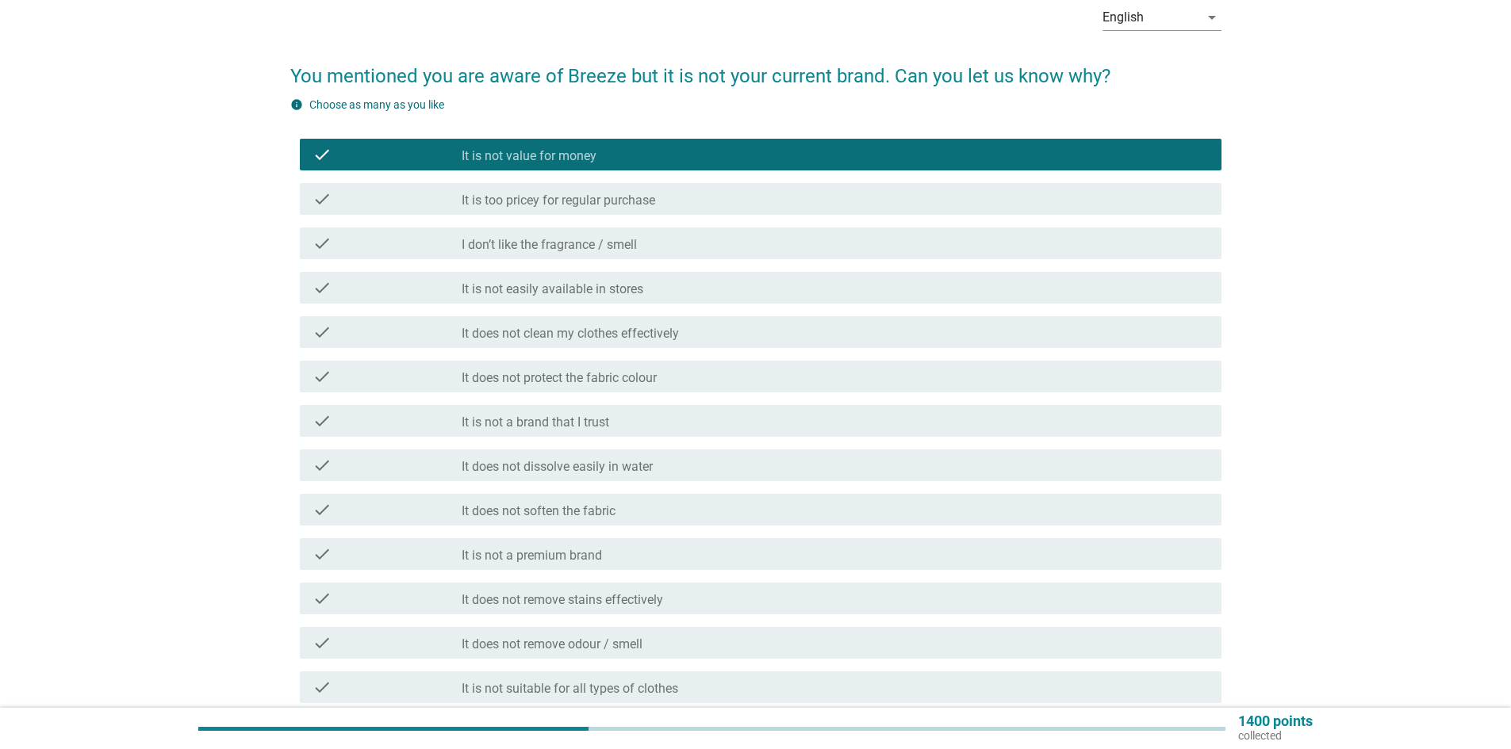
click at [705, 194] on div "check_box_outline_blank It is too pricey for regular purchase" at bounding box center [835, 199] width 747 height 19
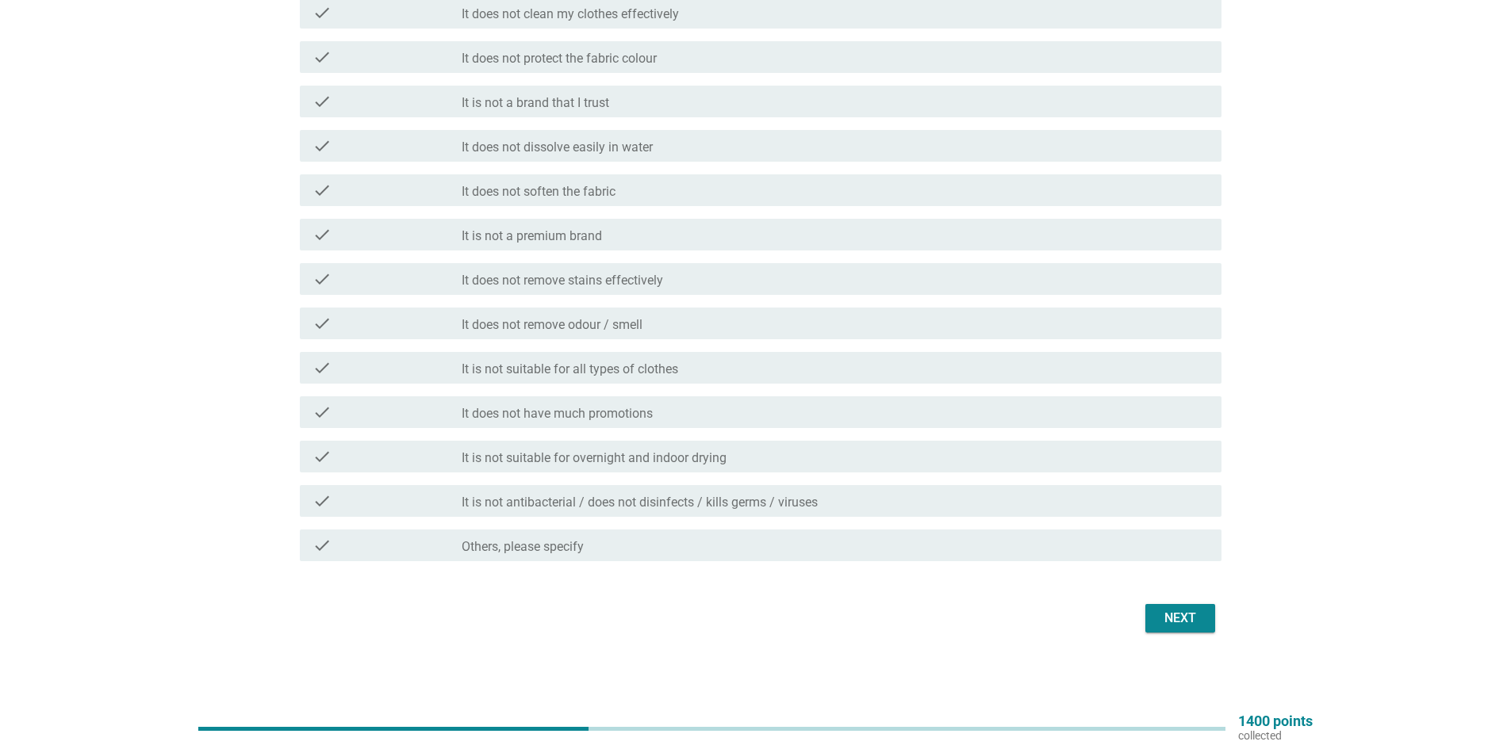
scroll to position [400, 0]
click at [1167, 624] on div "Next" at bounding box center [1180, 617] width 44 height 19
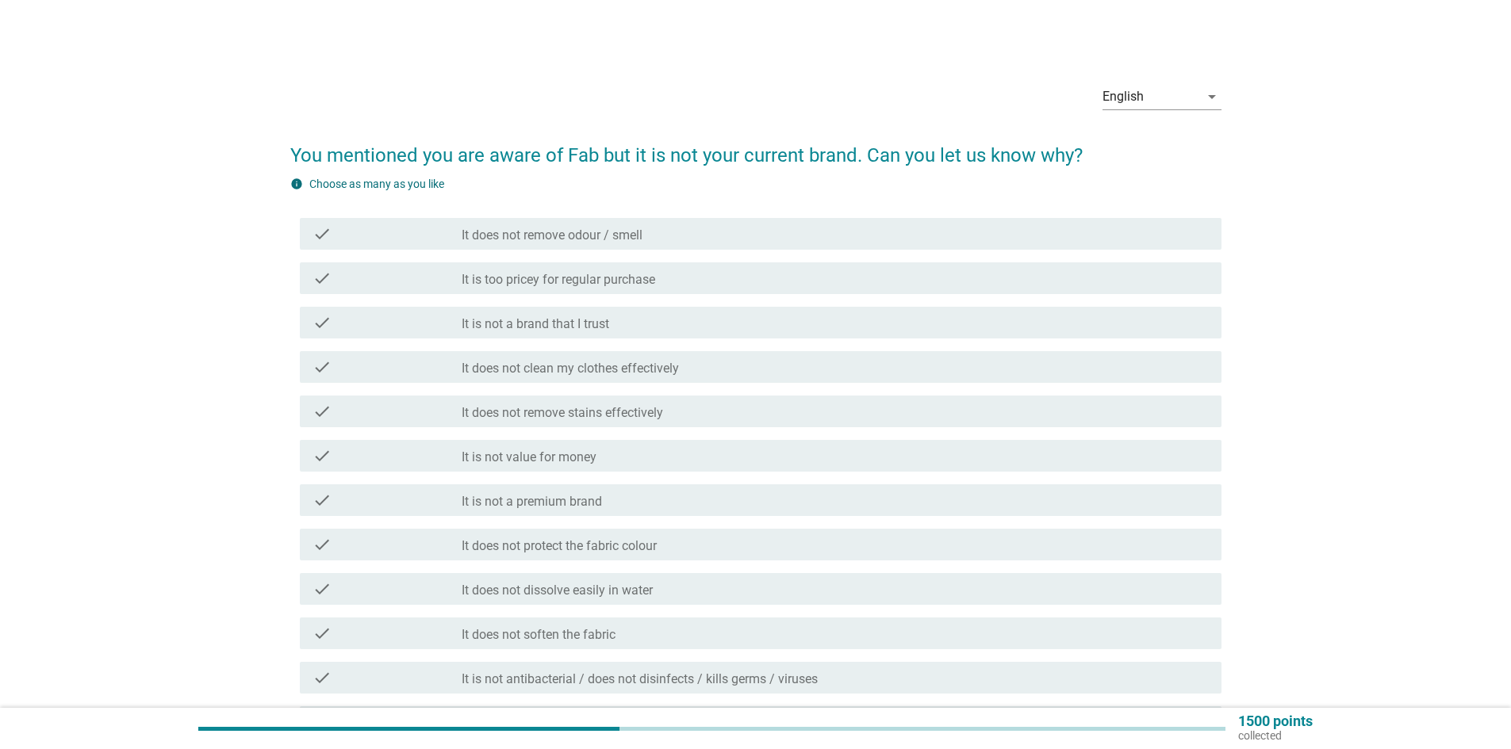
click at [577, 286] on label "It is too pricey for regular purchase" at bounding box center [559, 280] width 194 height 16
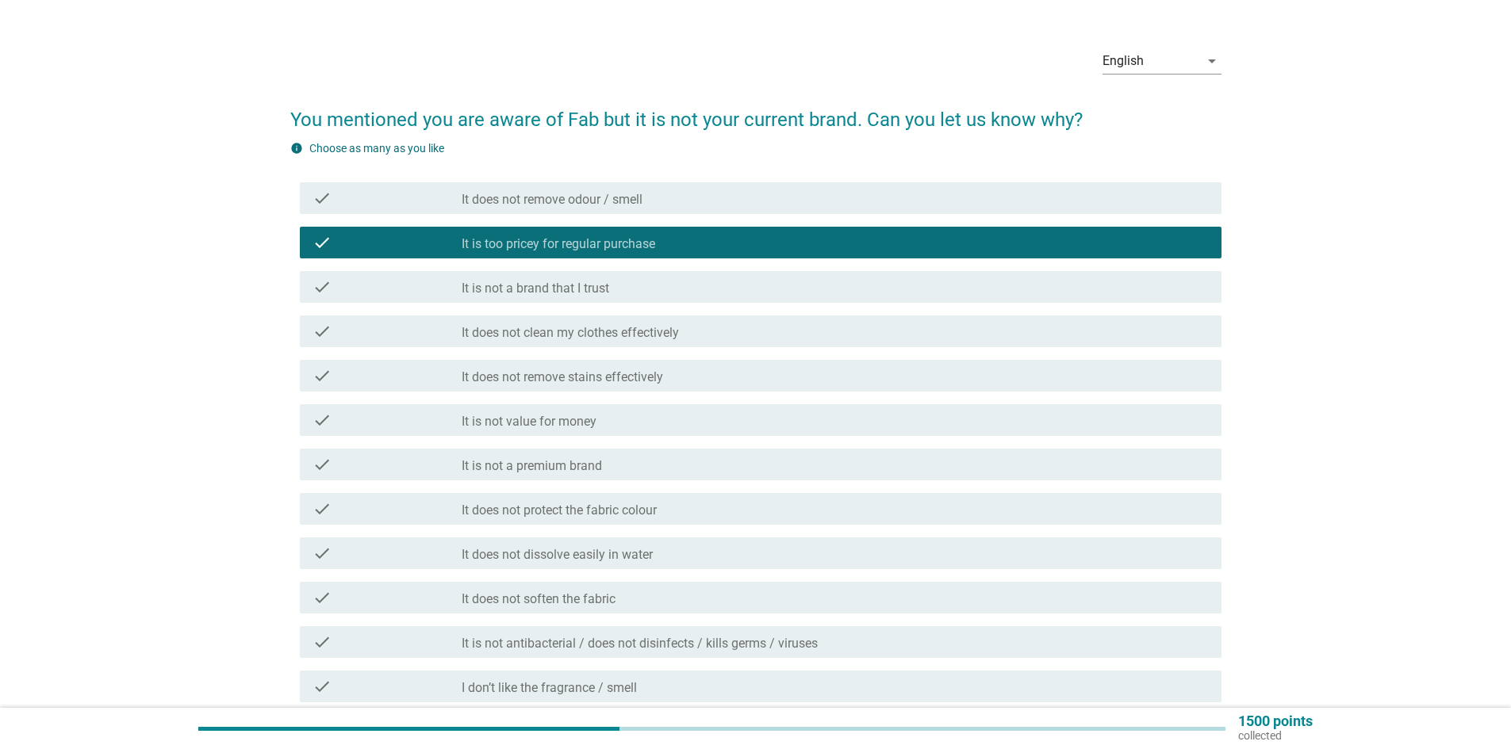
scroll to position [79, 0]
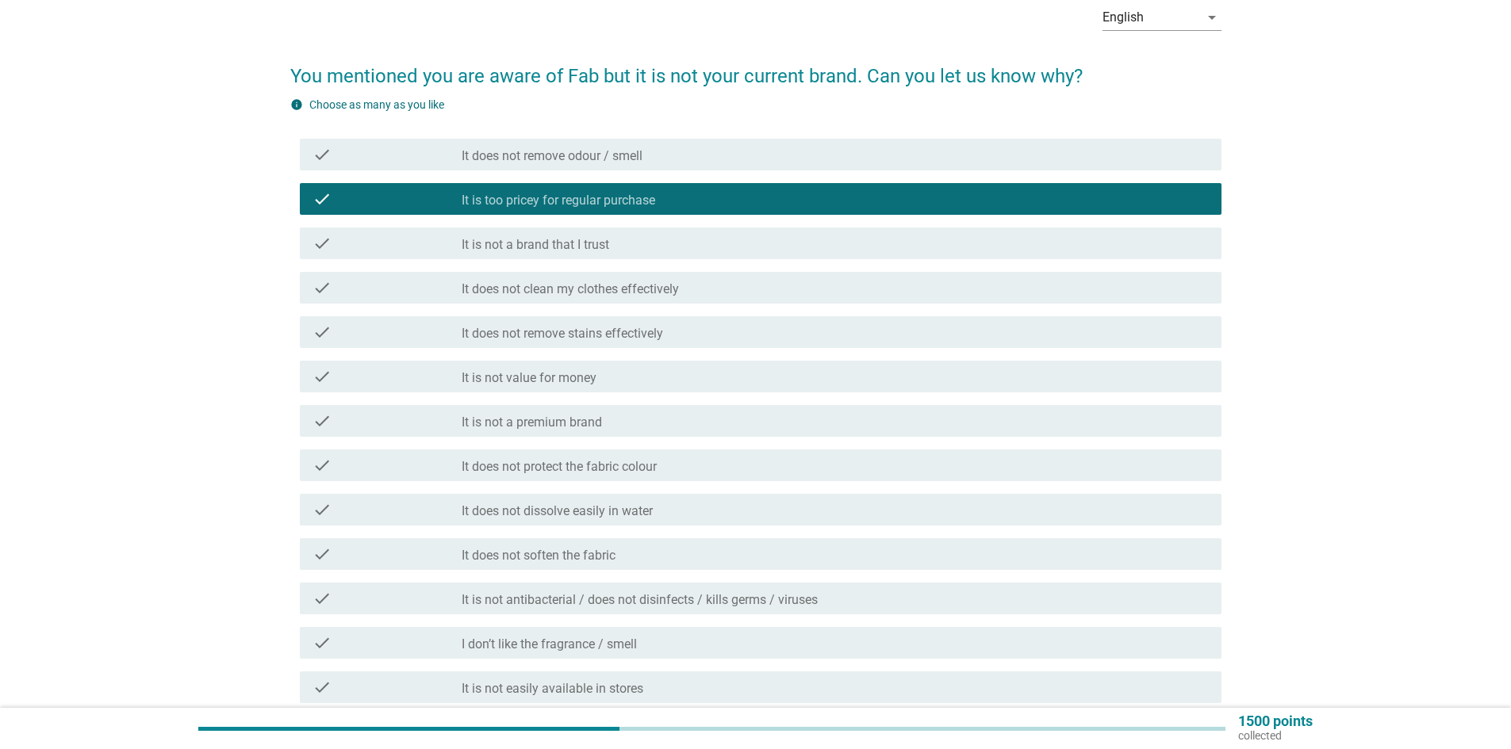
click at [614, 370] on div "check_box_outline_blank It is not value for money" at bounding box center [835, 376] width 747 height 19
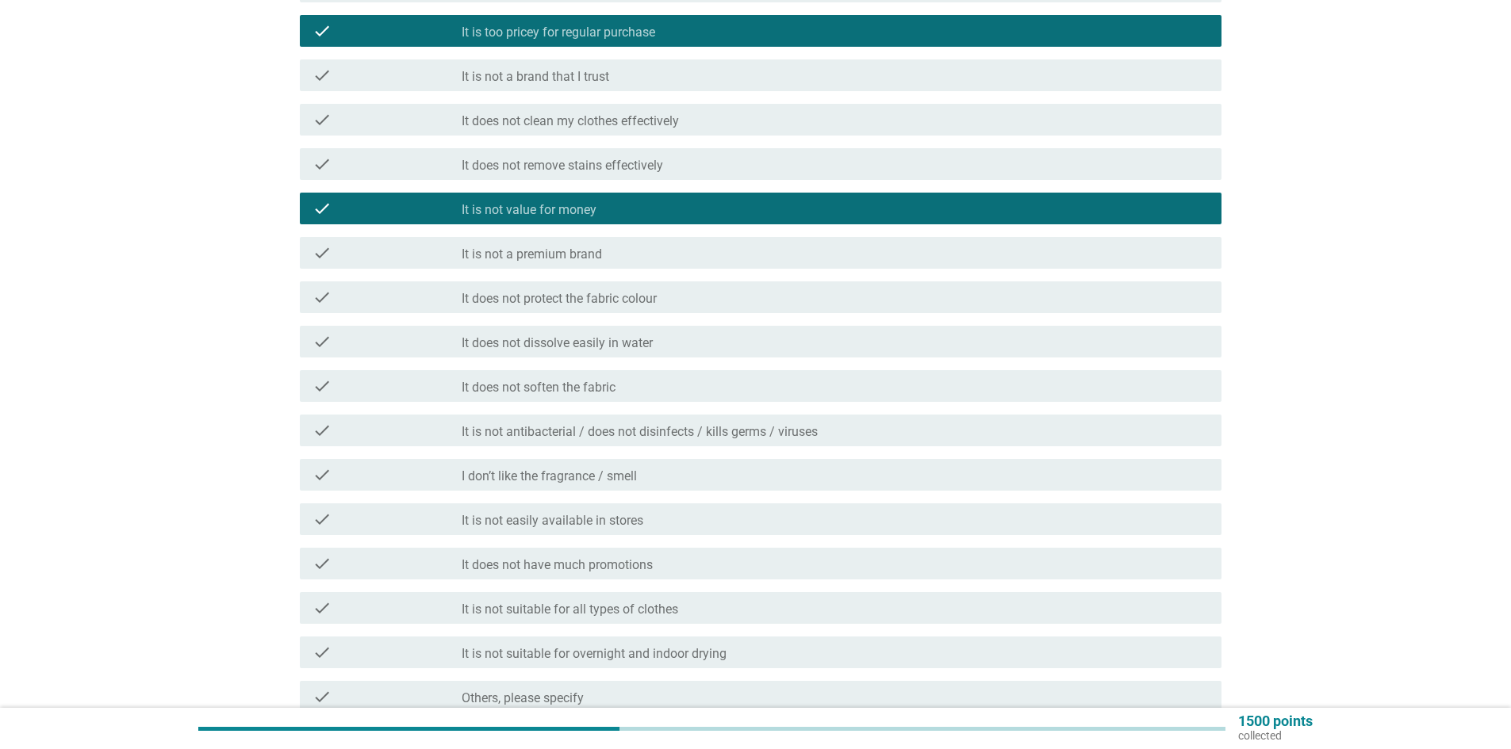
scroll to position [400, 0]
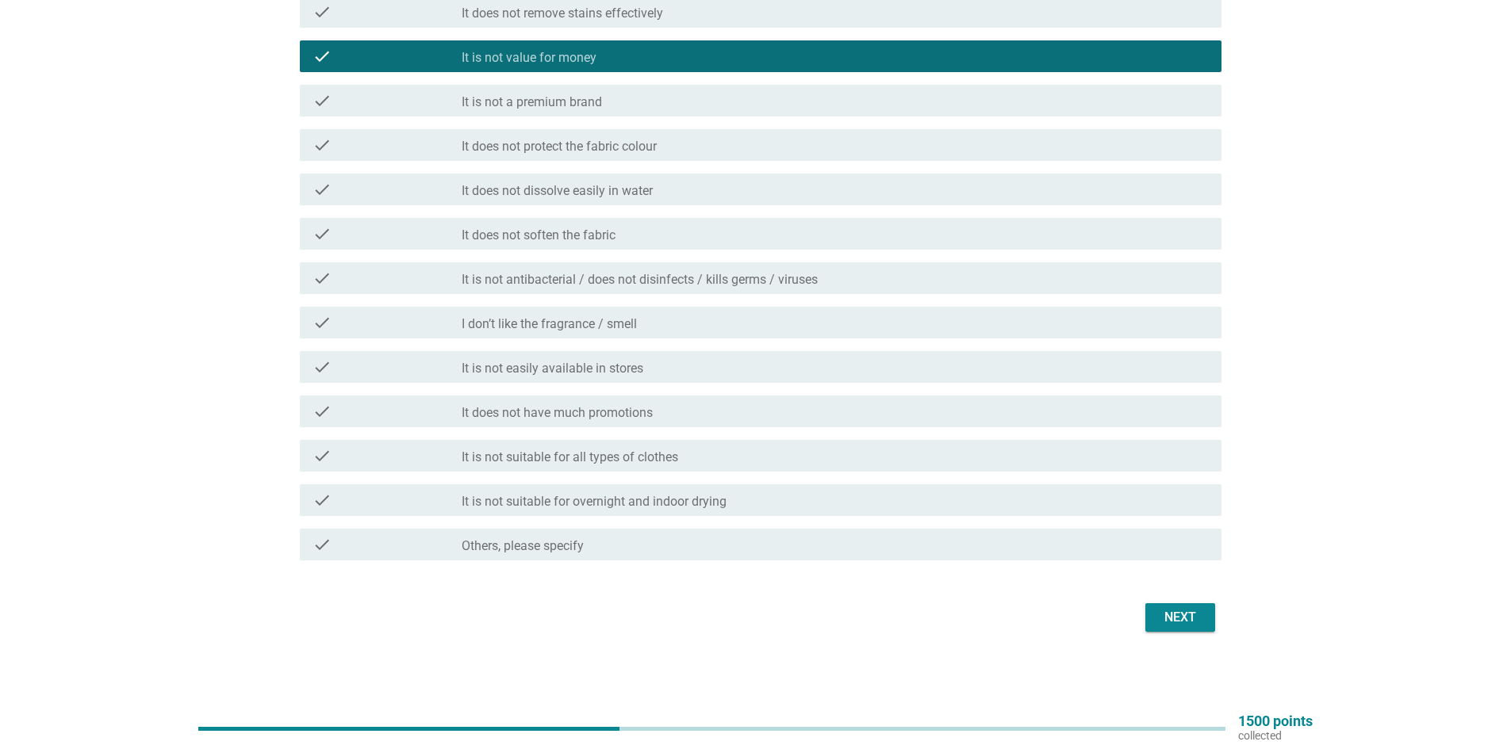
click at [1187, 620] on div "Next" at bounding box center [1180, 617] width 44 height 19
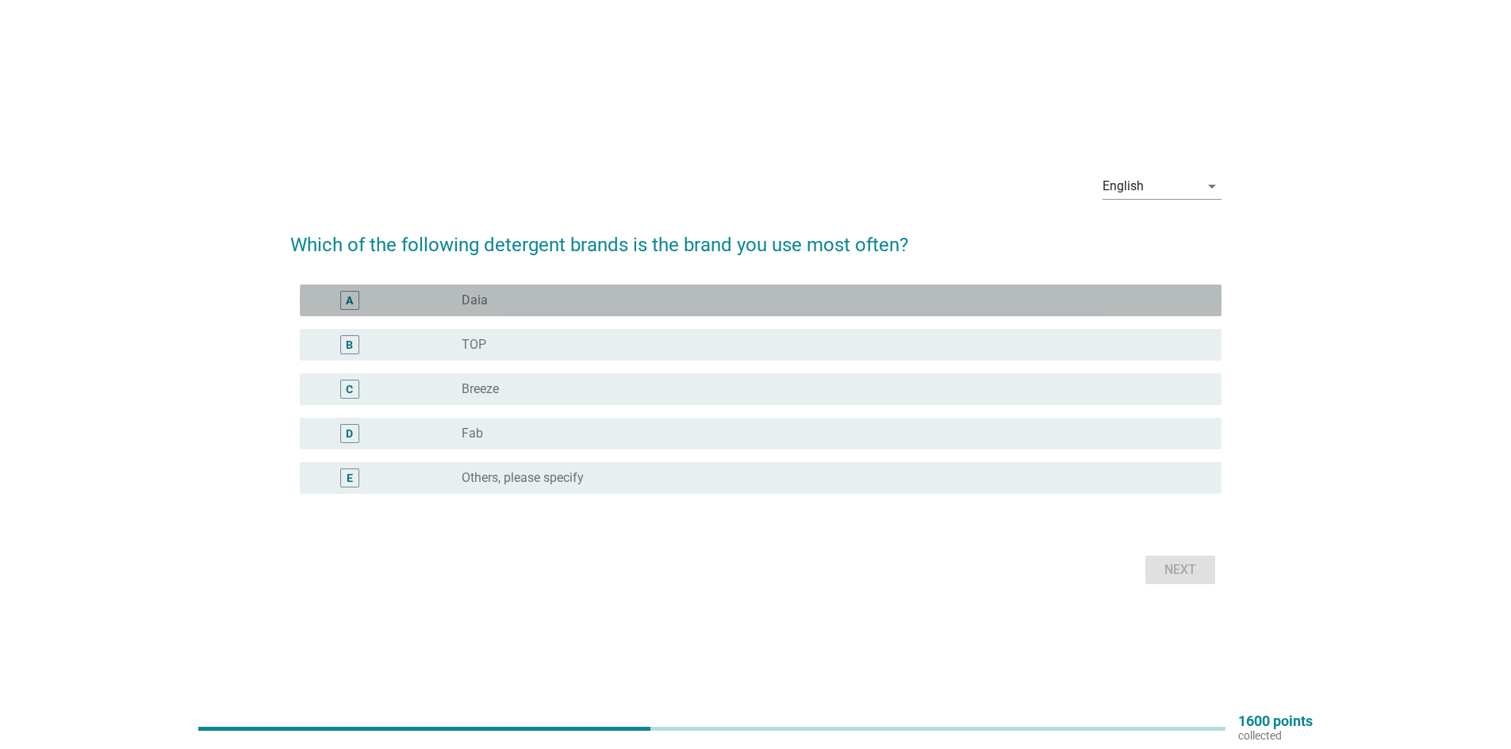
click at [503, 302] on div "radio_button_unchecked Daia" at bounding box center [829, 301] width 734 height 16
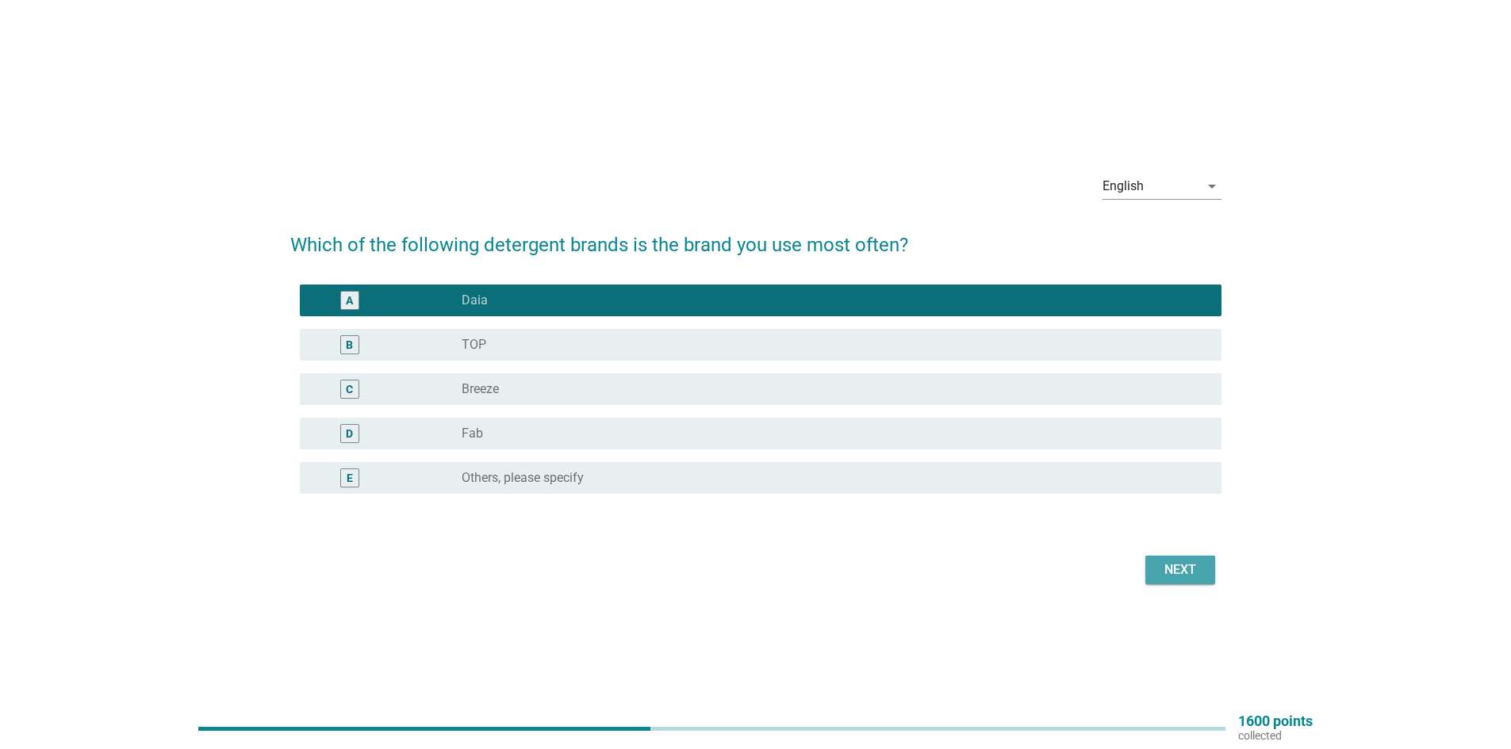
click at [1152, 584] on button "Next" at bounding box center [1180, 570] width 70 height 29
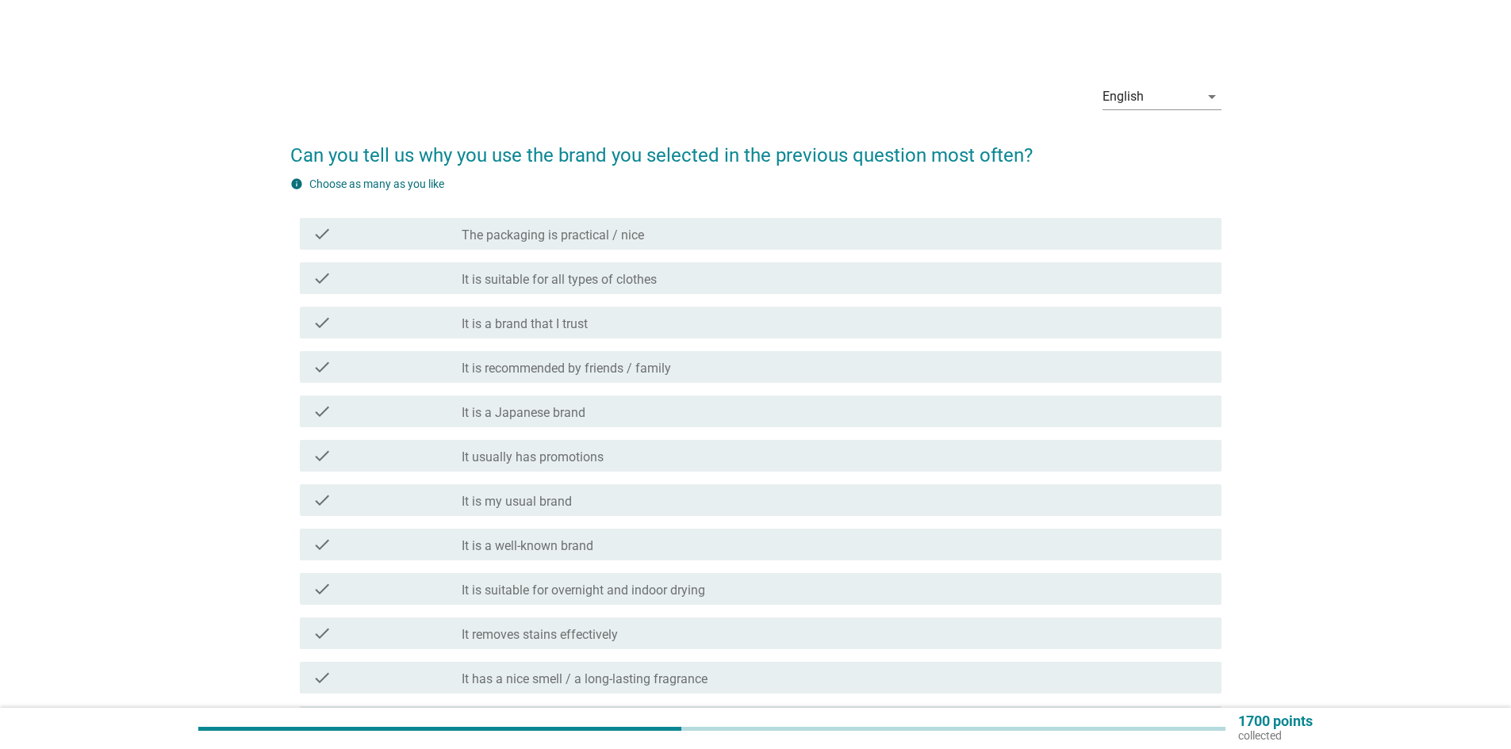
click at [586, 245] on div "check check_box_outline_blank The packaging is practical / nice" at bounding box center [761, 234] width 922 height 32
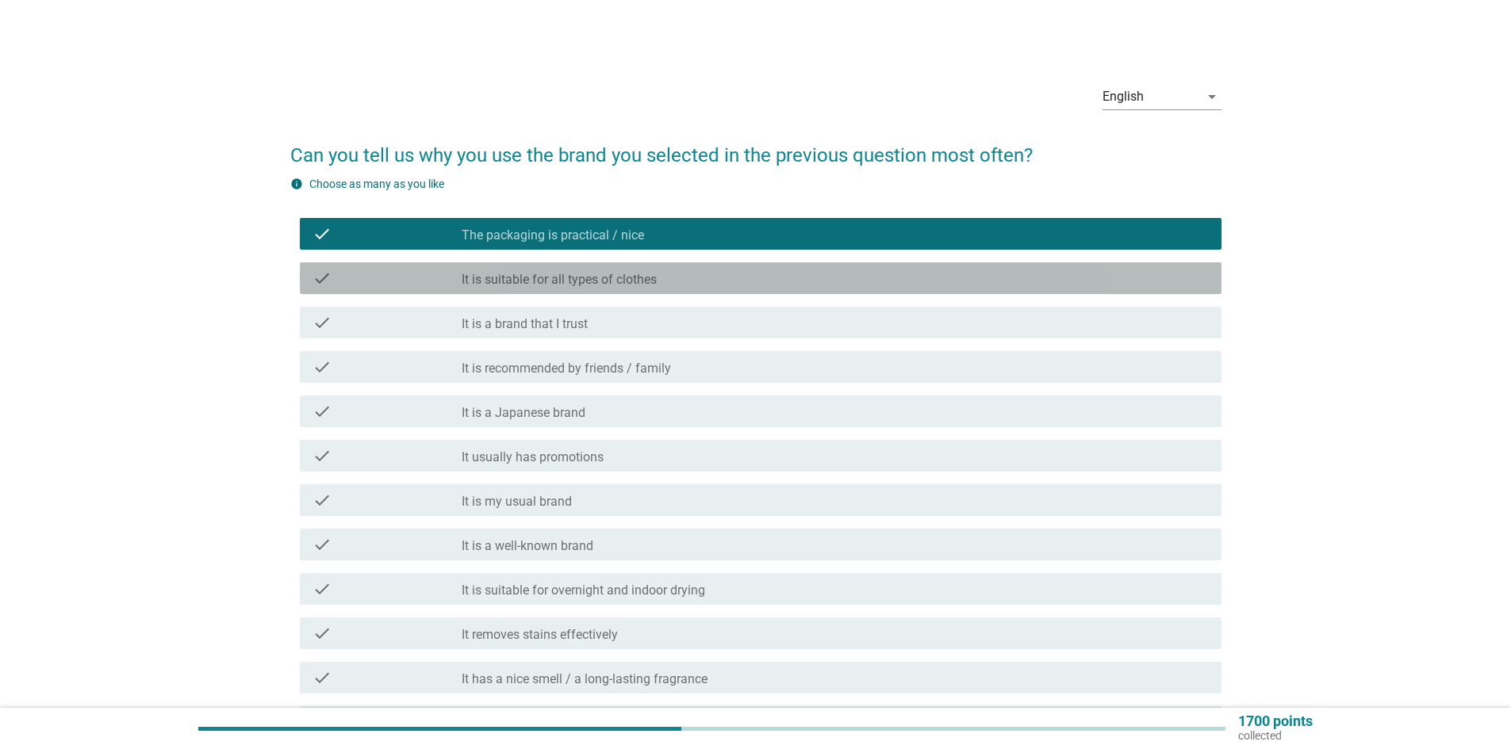
click at [578, 275] on label "It is suitable for all types of clothes" at bounding box center [559, 280] width 195 height 16
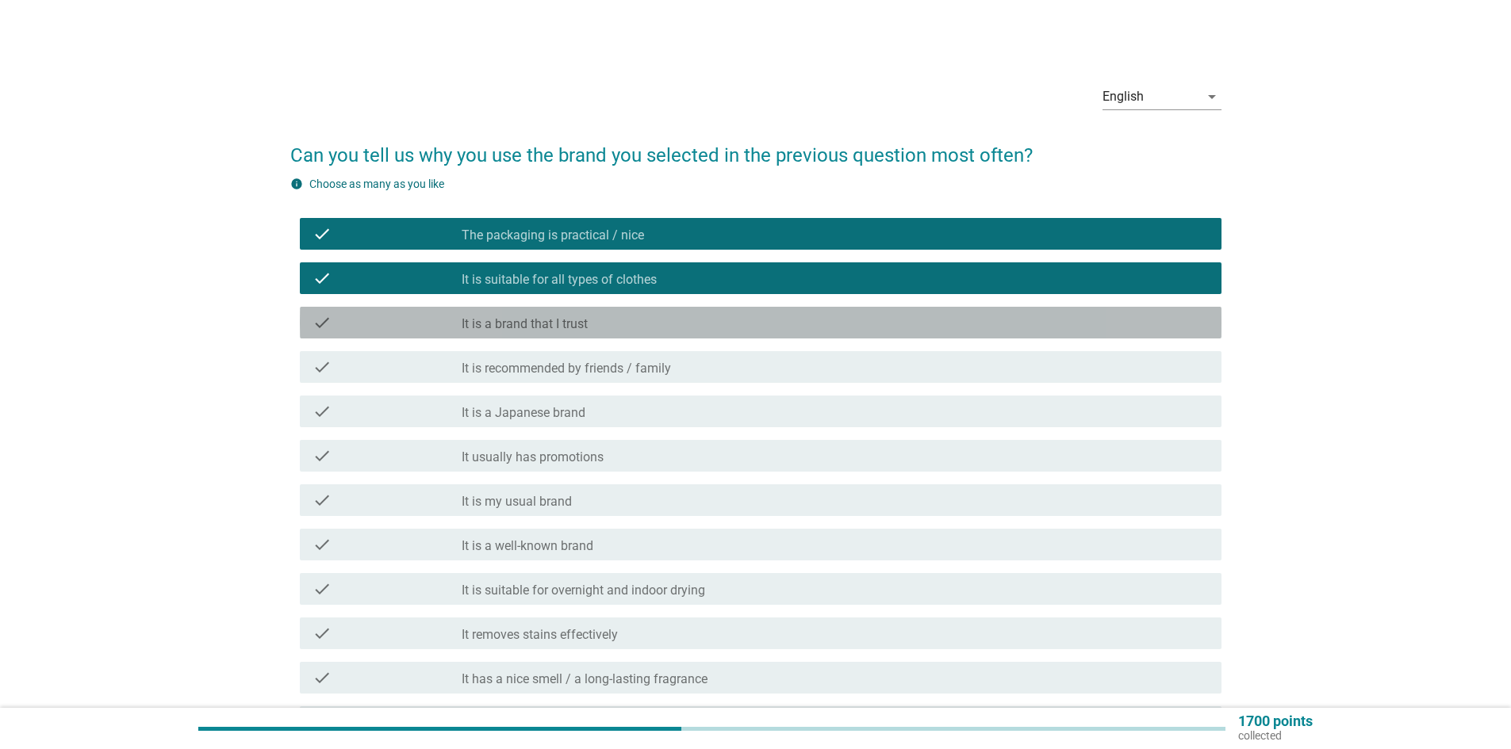
click at [578, 320] on label "It is a brand that I trust" at bounding box center [525, 324] width 126 height 16
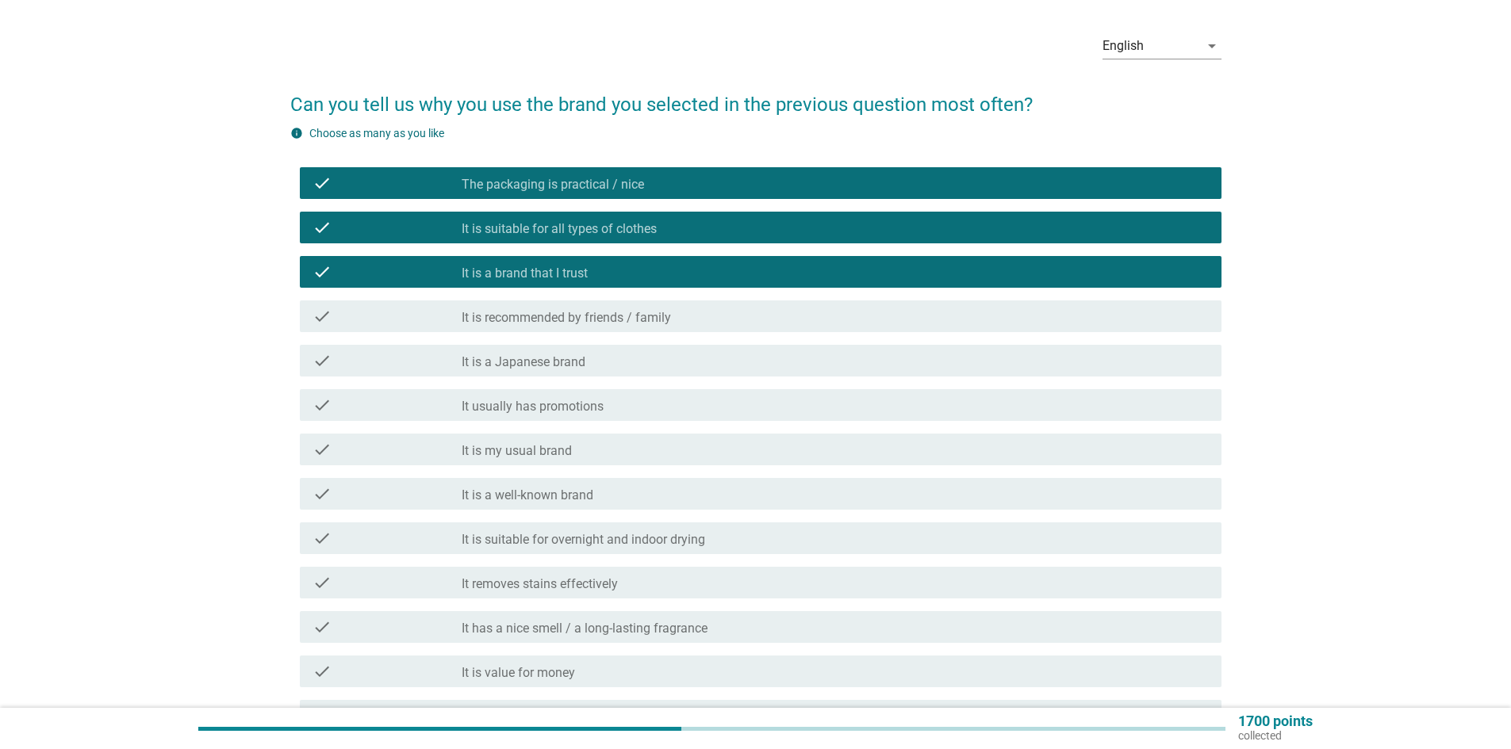
scroll to position [159, 0]
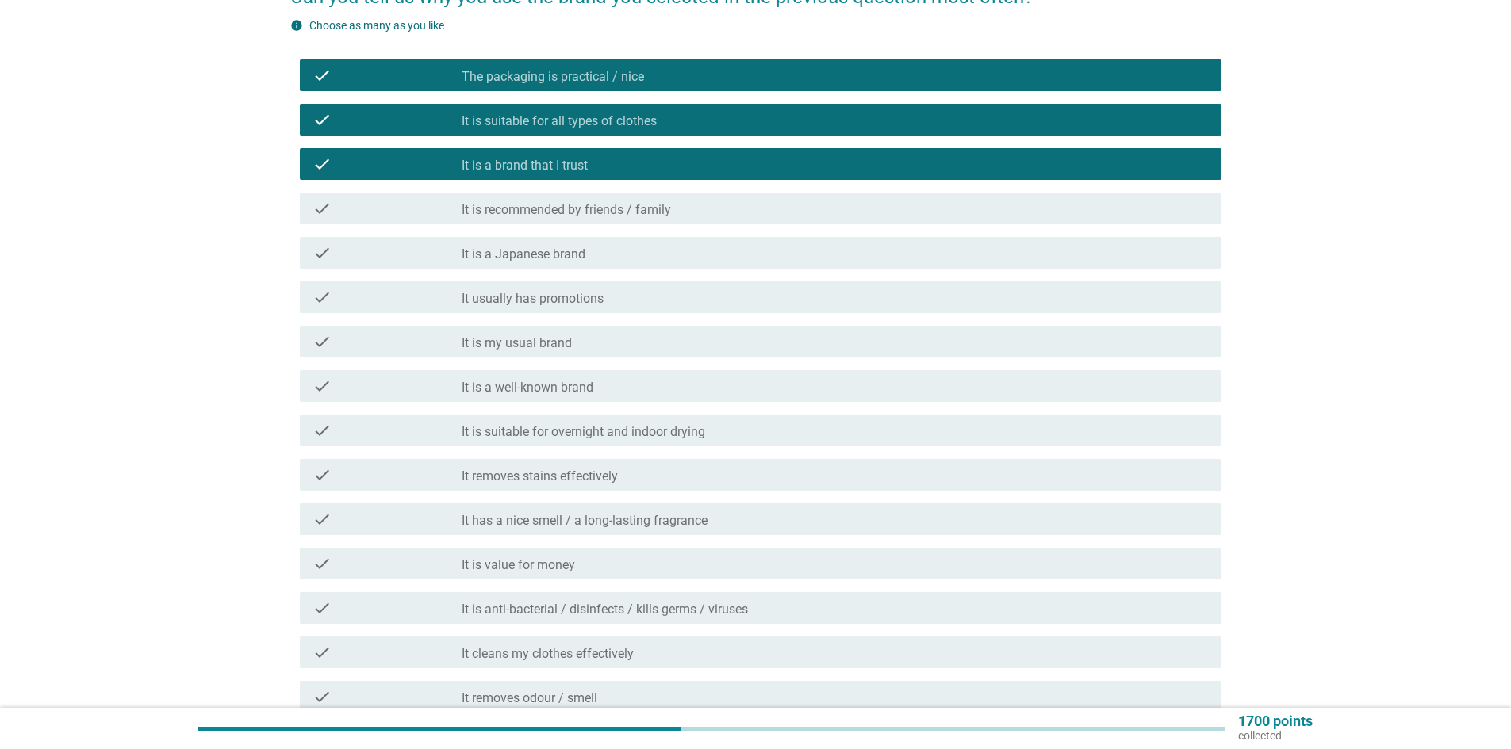
click at [588, 296] on label "It usually has promotions" at bounding box center [533, 299] width 142 height 16
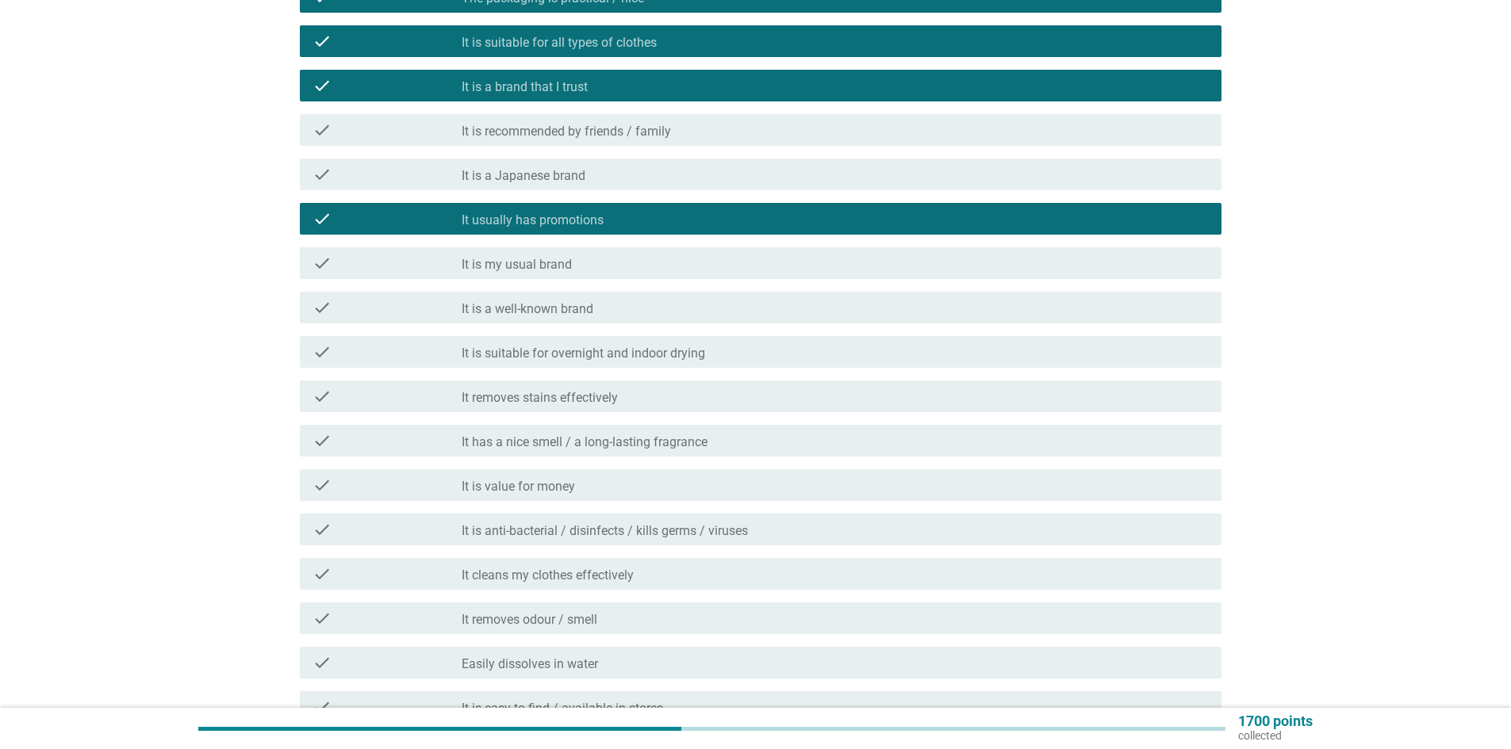
scroll to position [238, 0]
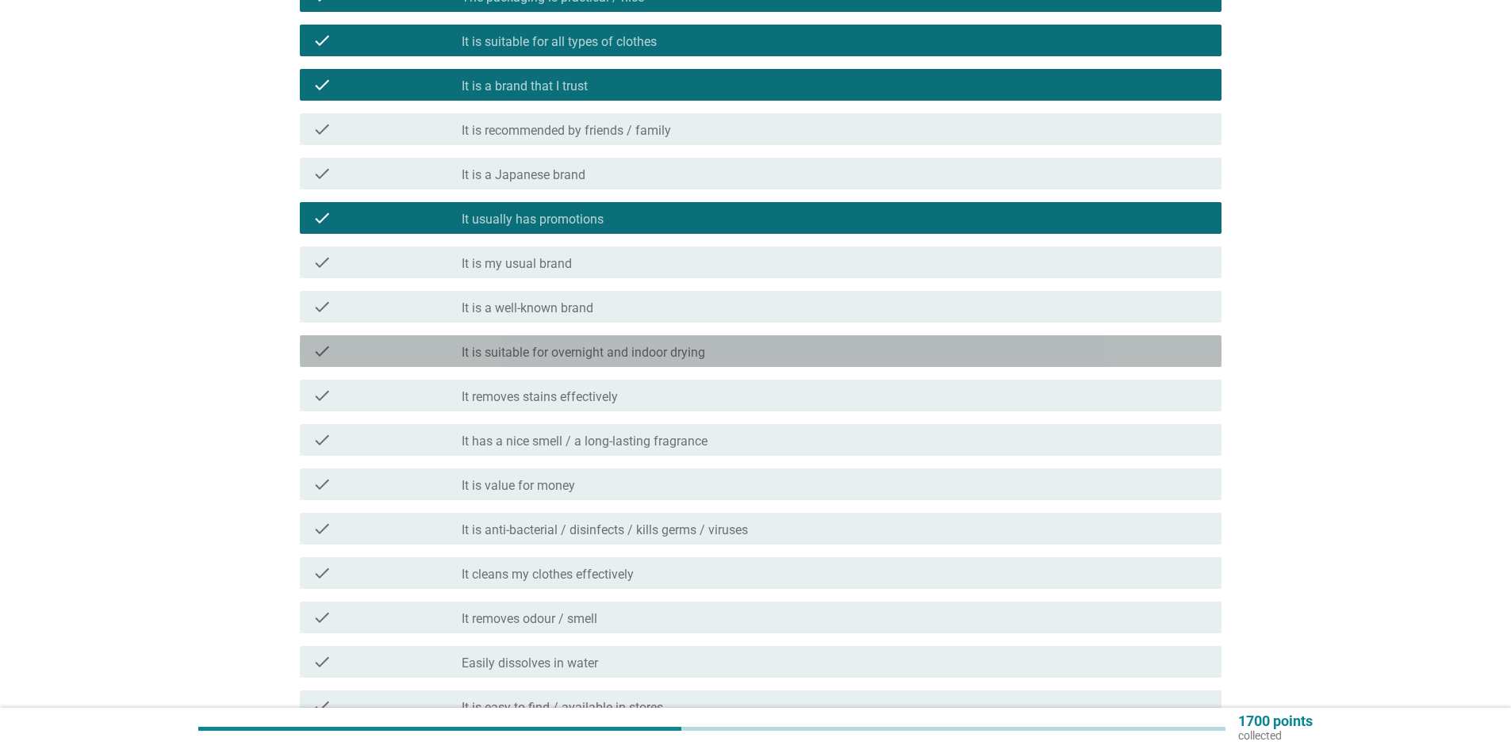
click at [587, 348] on label "It is suitable for overnight and indoor drying" at bounding box center [583, 353] width 243 height 16
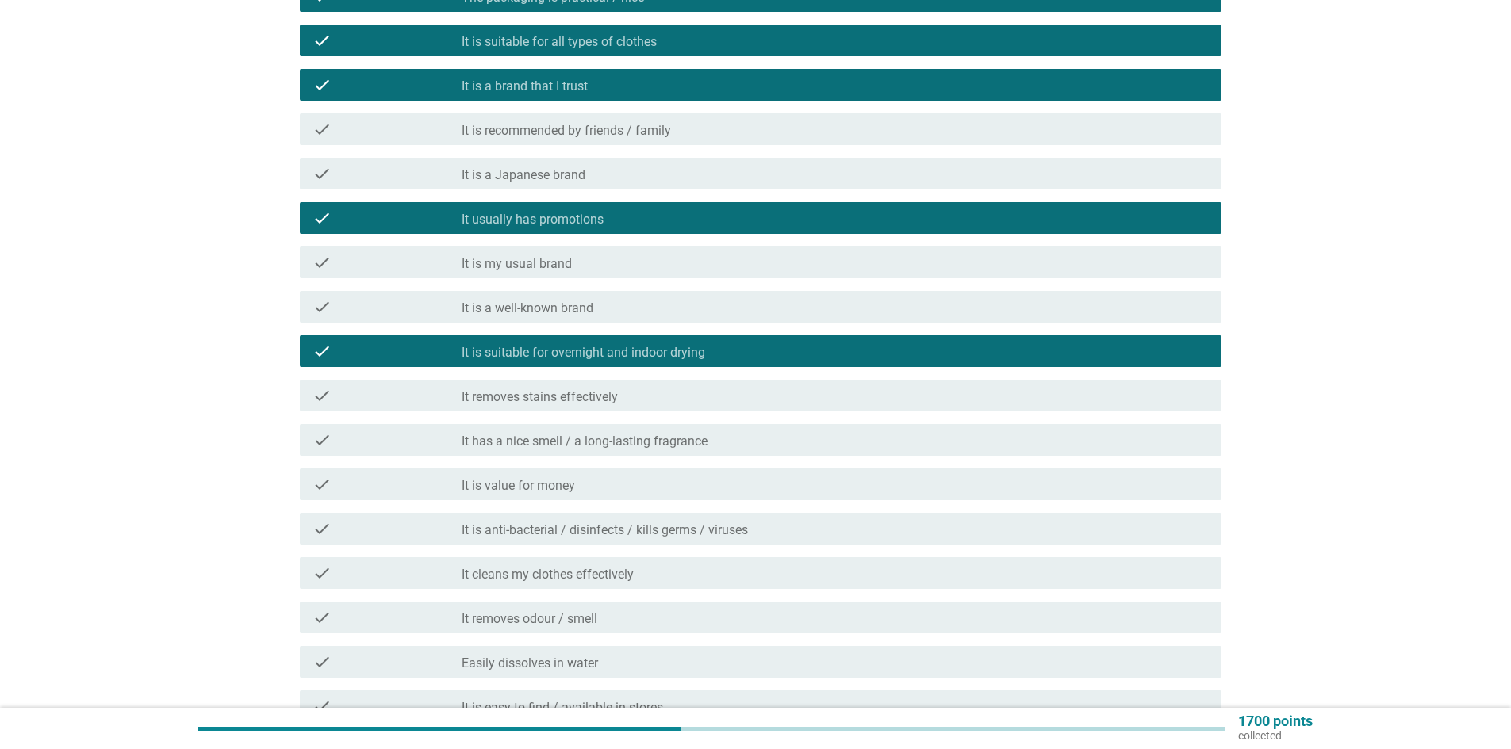
click at [576, 395] on label "It removes stains effectively" at bounding box center [540, 397] width 156 height 16
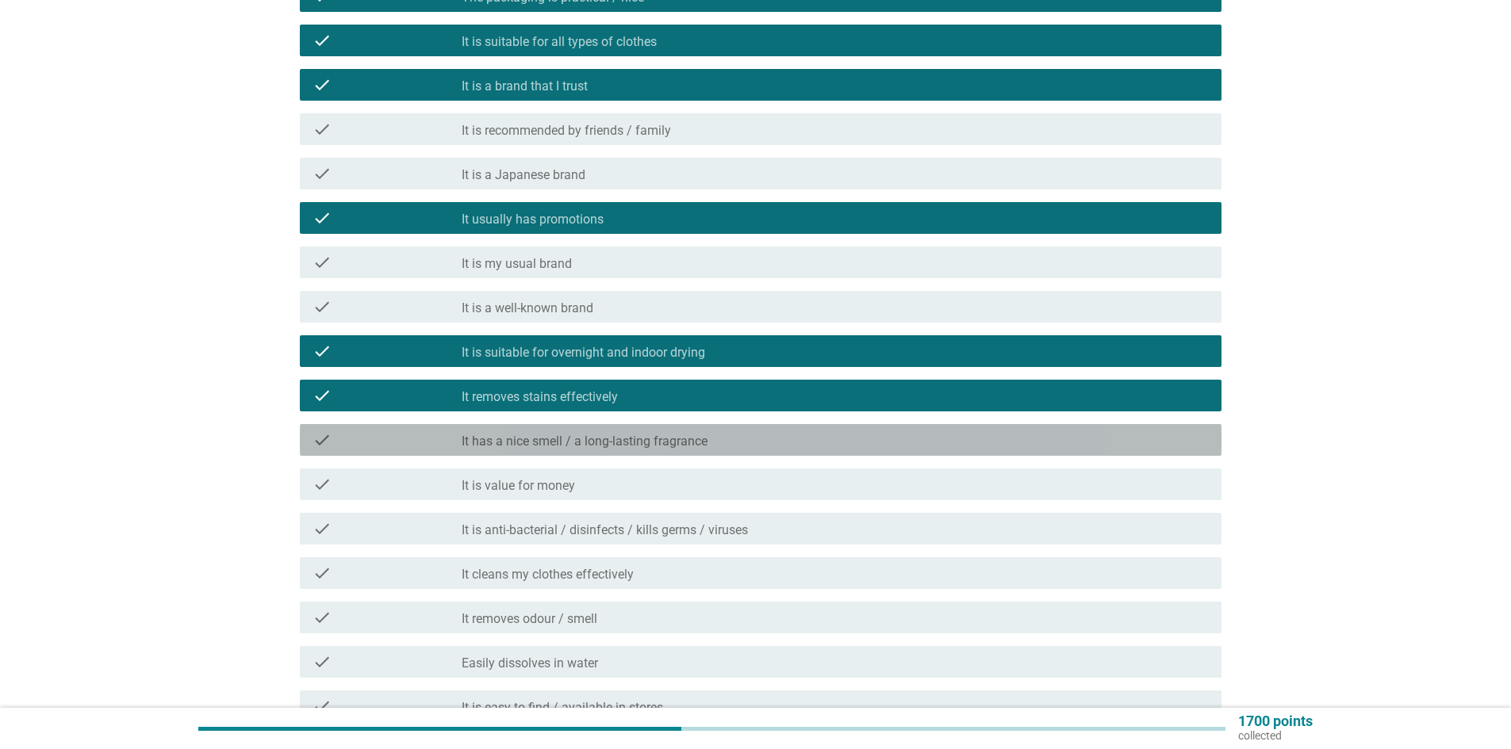
click at [582, 434] on label "It has a nice smell / a long-lasting fragrance" at bounding box center [585, 442] width 246 height 16
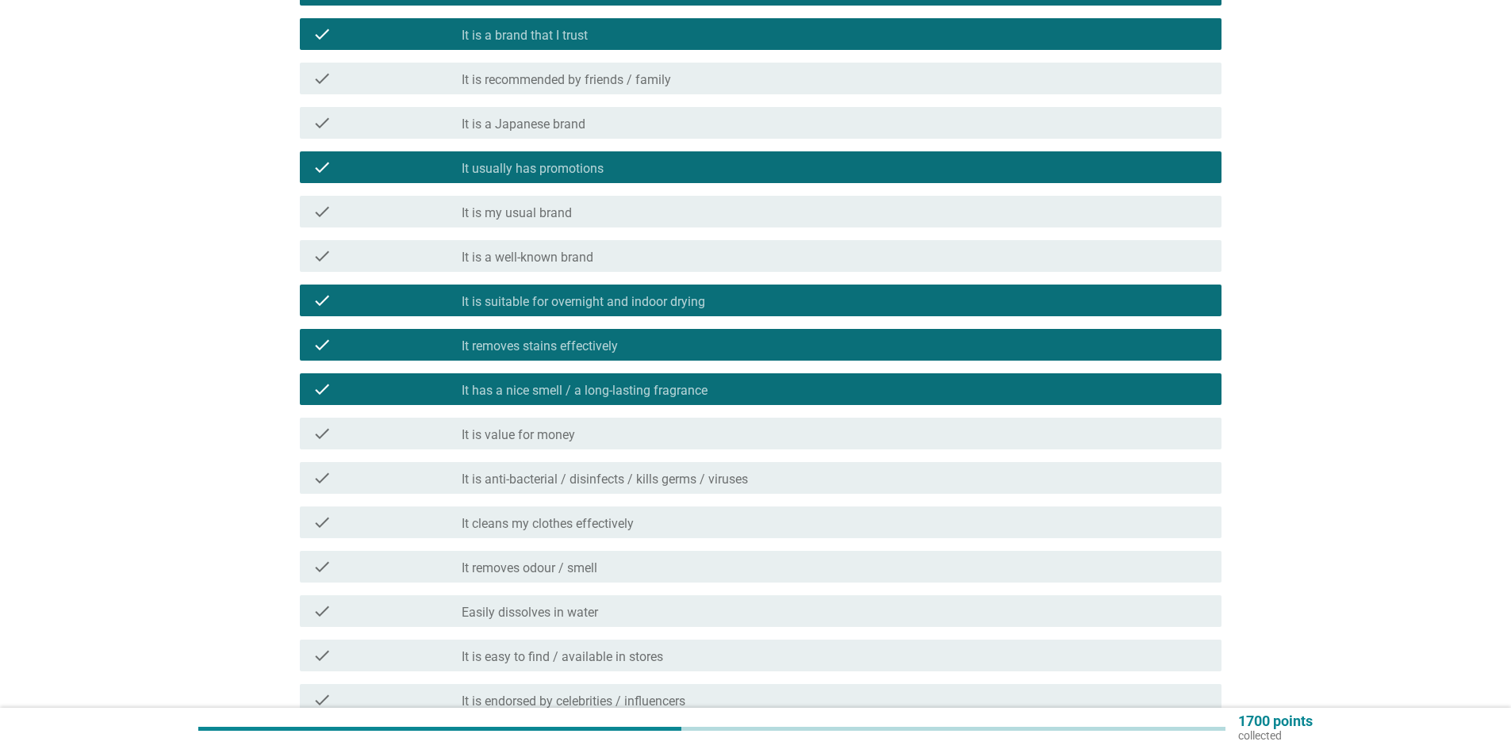
scroll to position [397, 0]
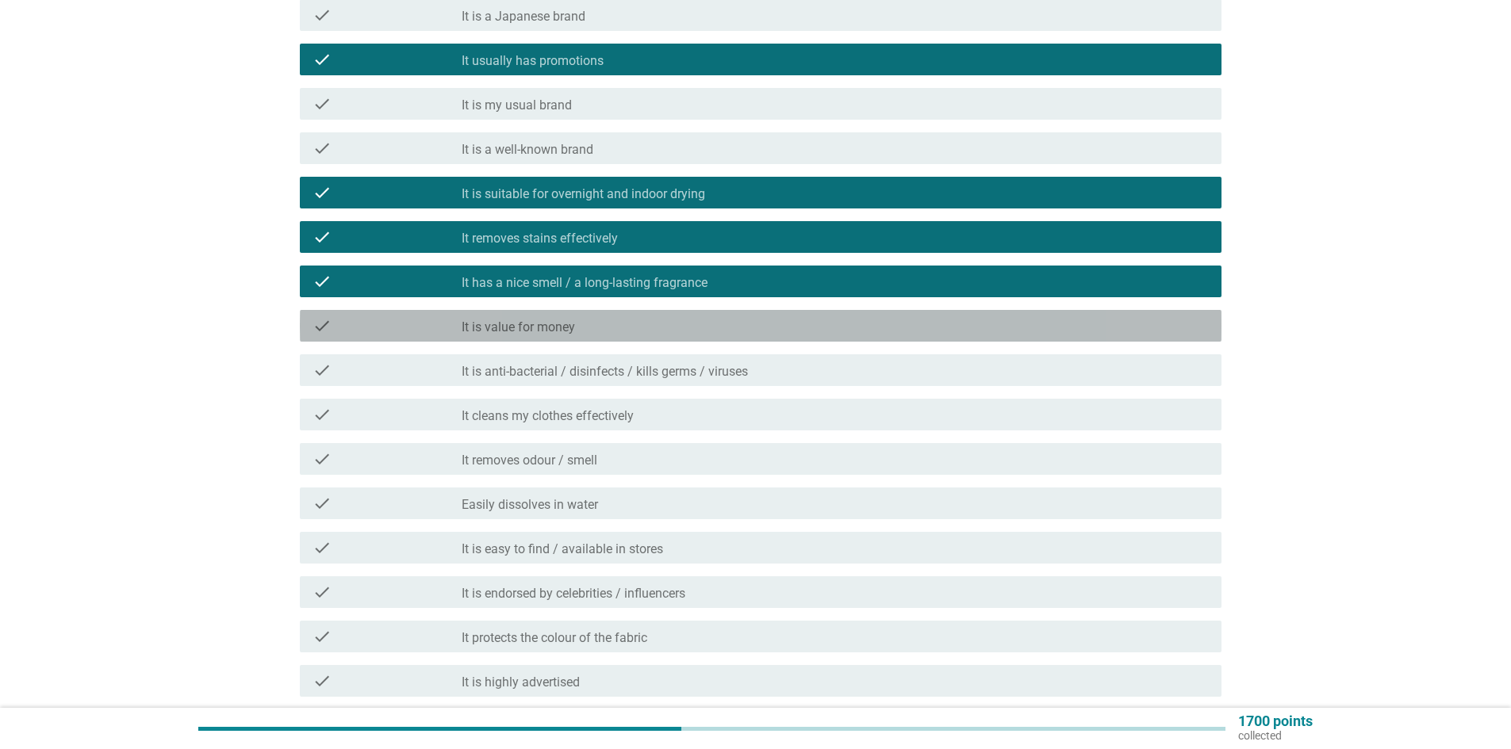
click at [588, 317] on div "check_box_outline_blank It is value for money" at bounding box center [835, 325] width 747 height 19
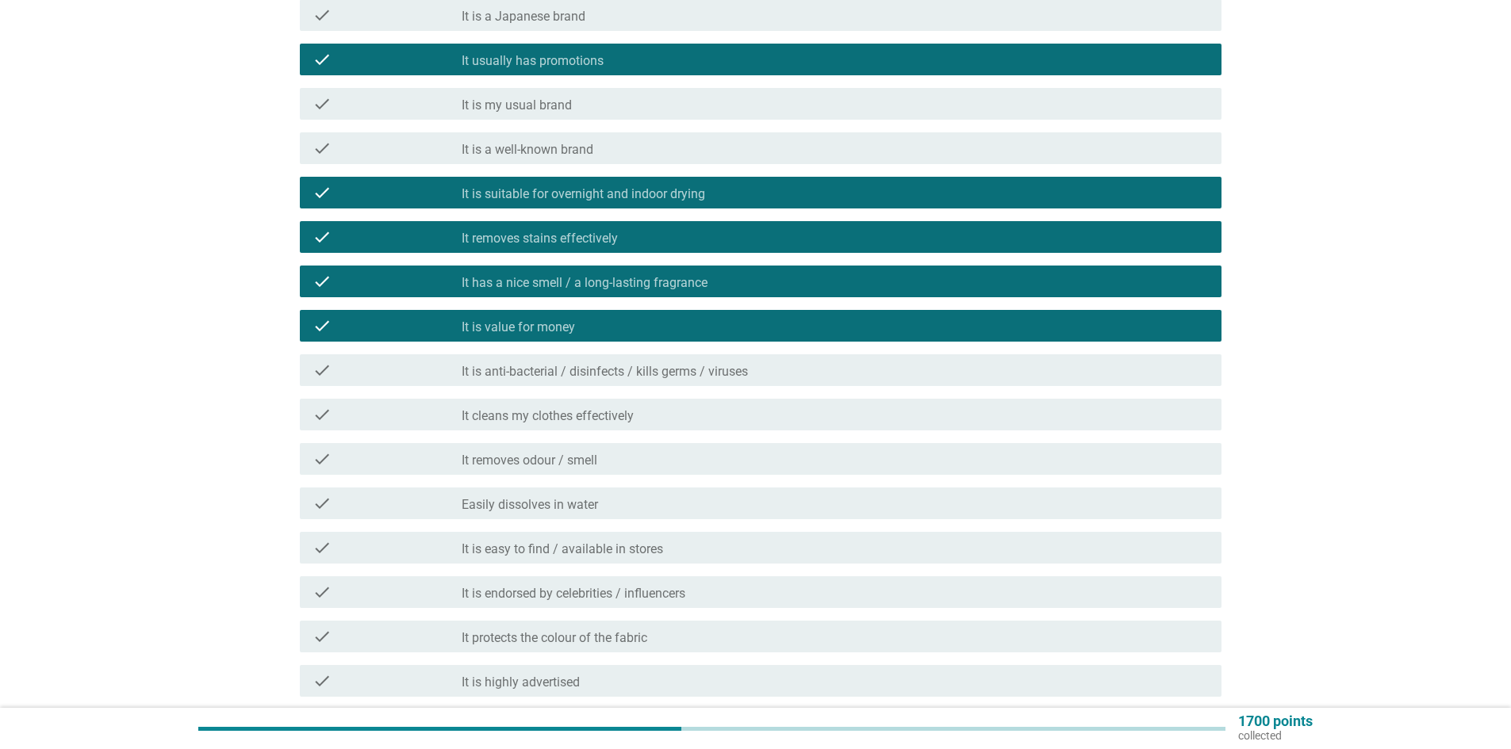
click at [592, 380] on div "check check_box_outline_blank It is anti-bacterial / disinfects / kills germs /…" at bounding box center [761, 371] width 922 height 32
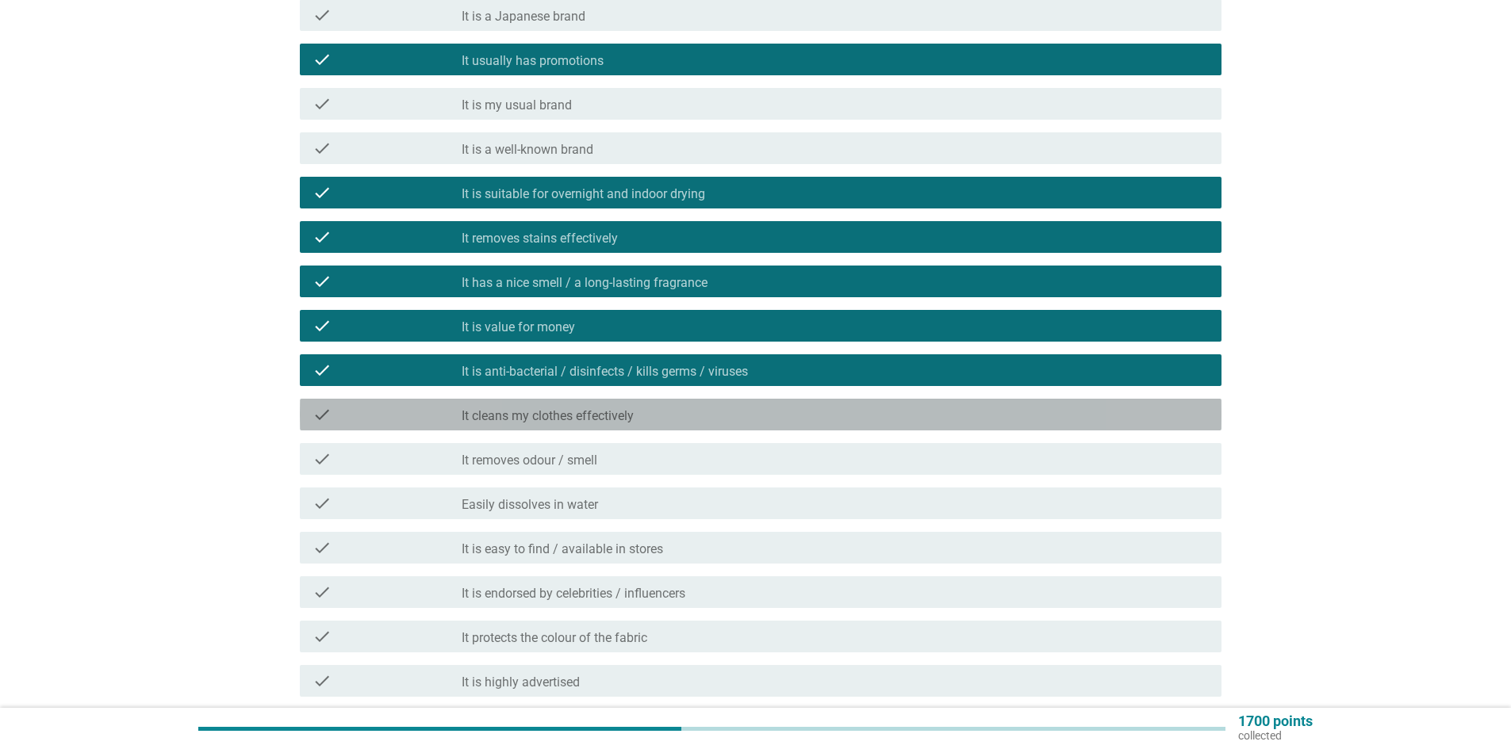
click at [581, 420] on label "It cleans my clothes effectively" at bounding box center [548, 416] width 172 height 16
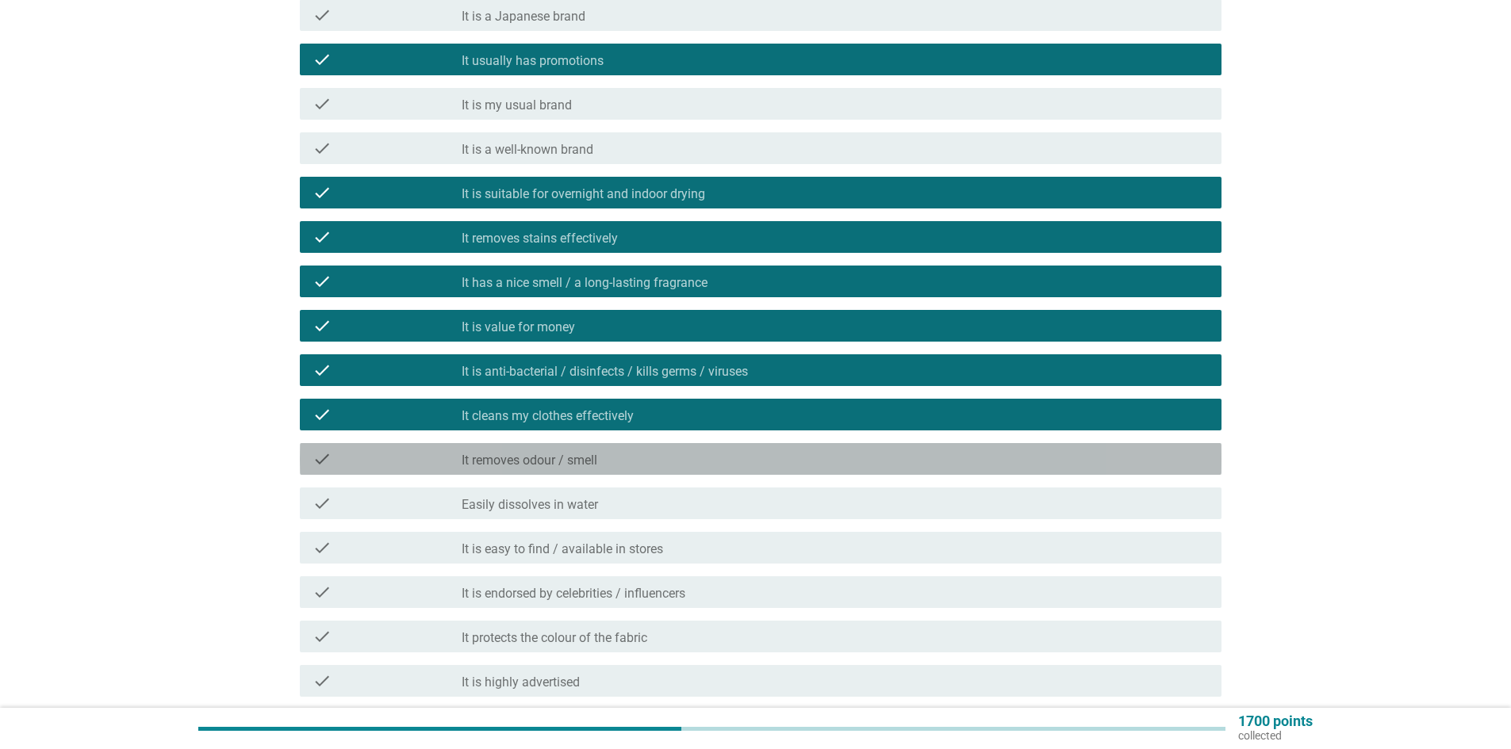
click at [677, 466] on div "check_box_outline_blank It removes odour / smell" at bounding box center [835, 459] width 747 height 19
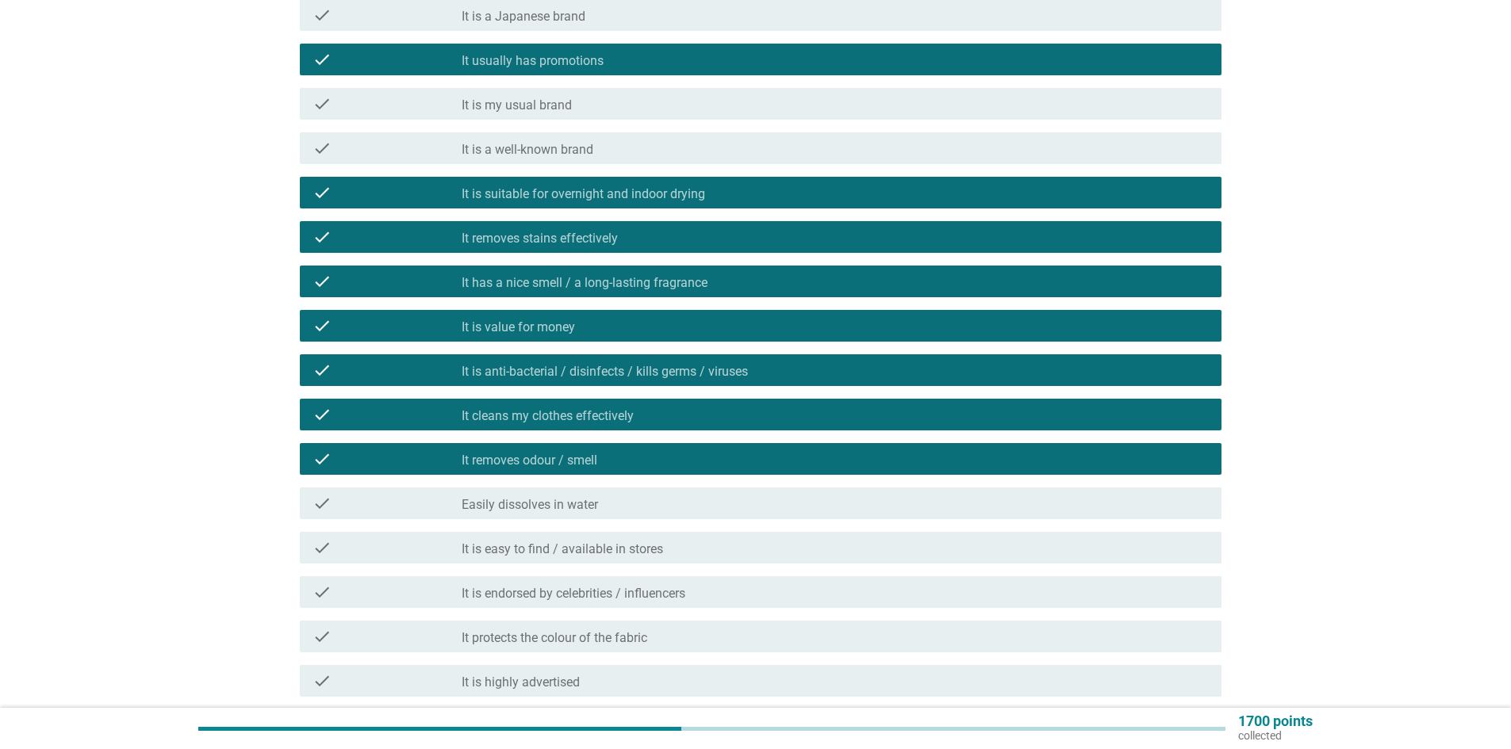
click at [693, 500] on div "check_box_outline_blank Easily dissolves in water" at bounding box center [835, 503] width 747 height 19
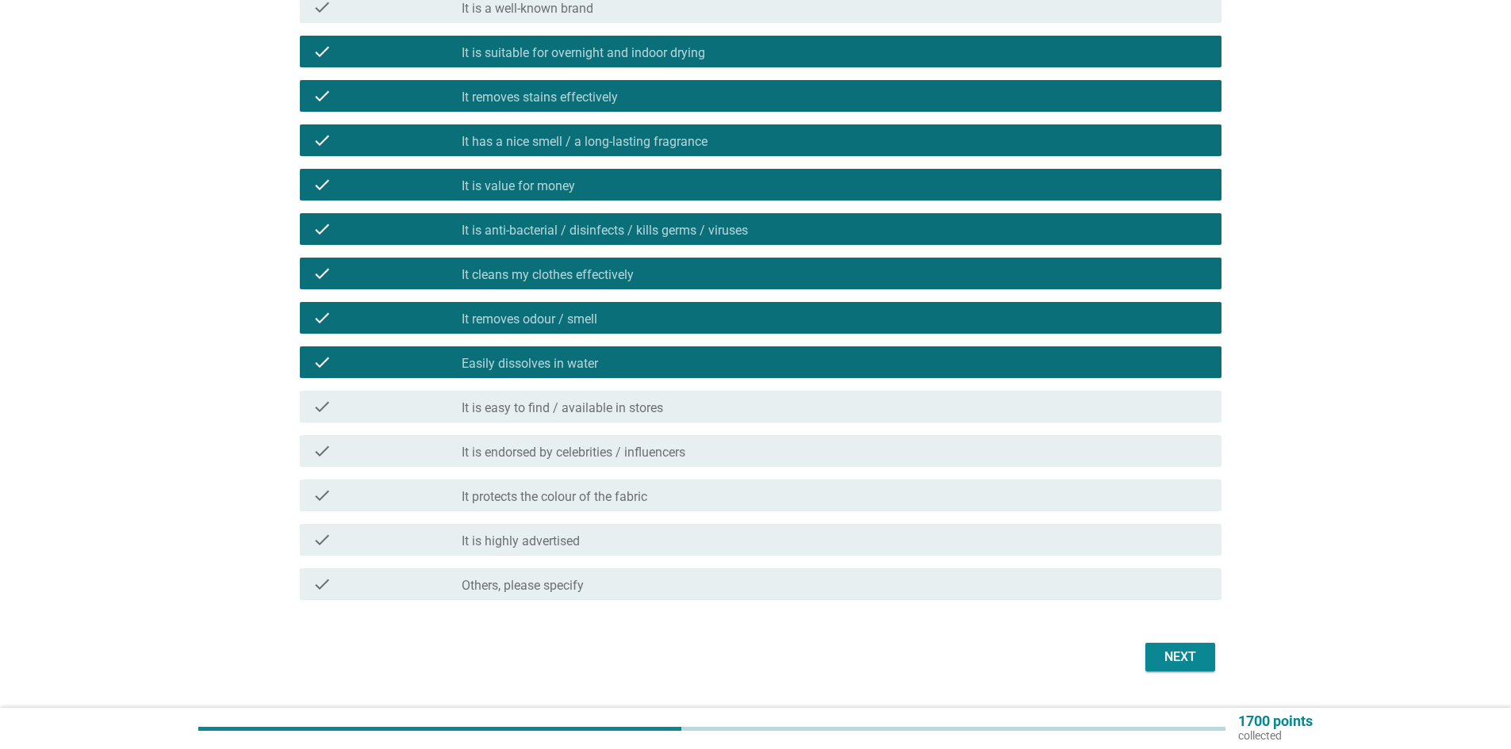
scroll to position [577, 0]
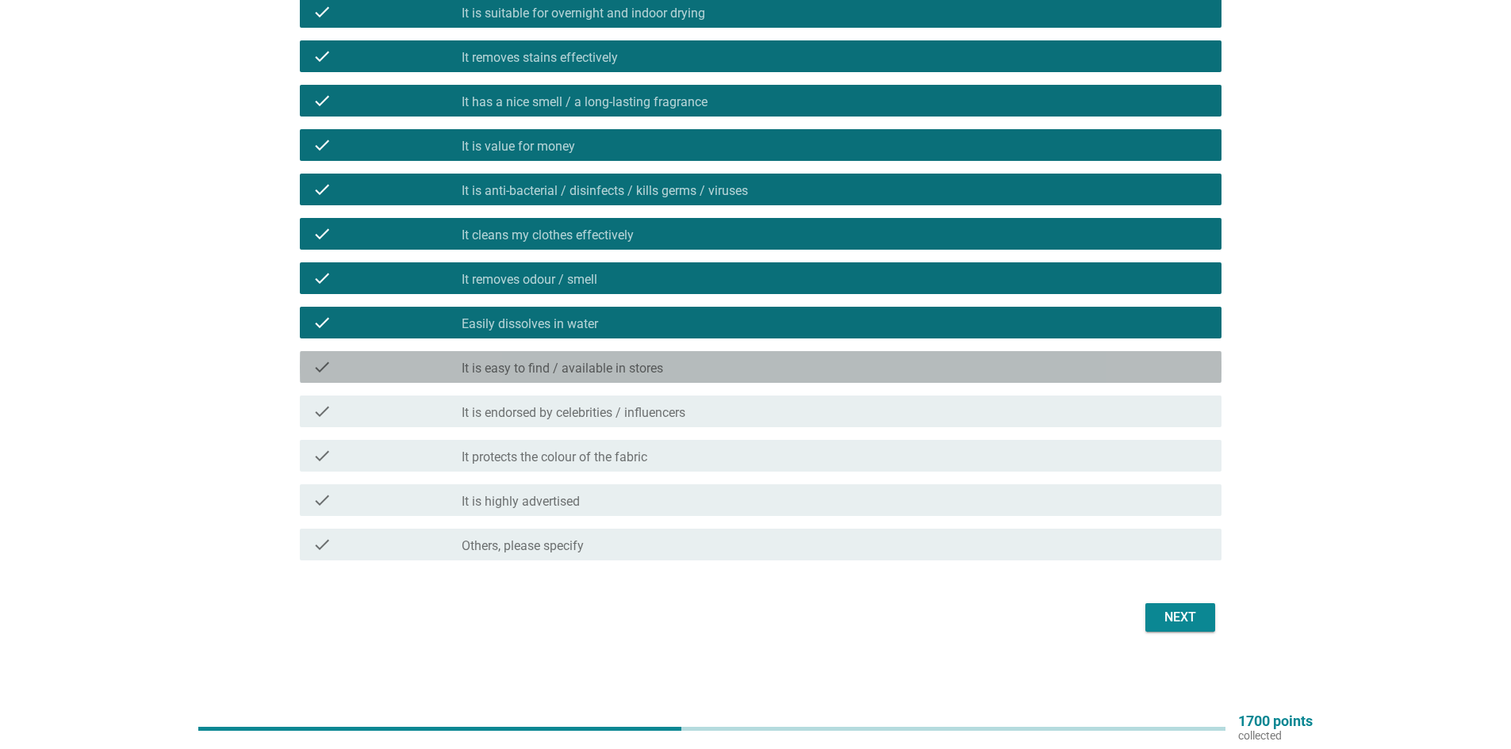
click at [631, 374] on label "It is easy to find / available in stores" at bounding box center [562, 369] width 201 height 16
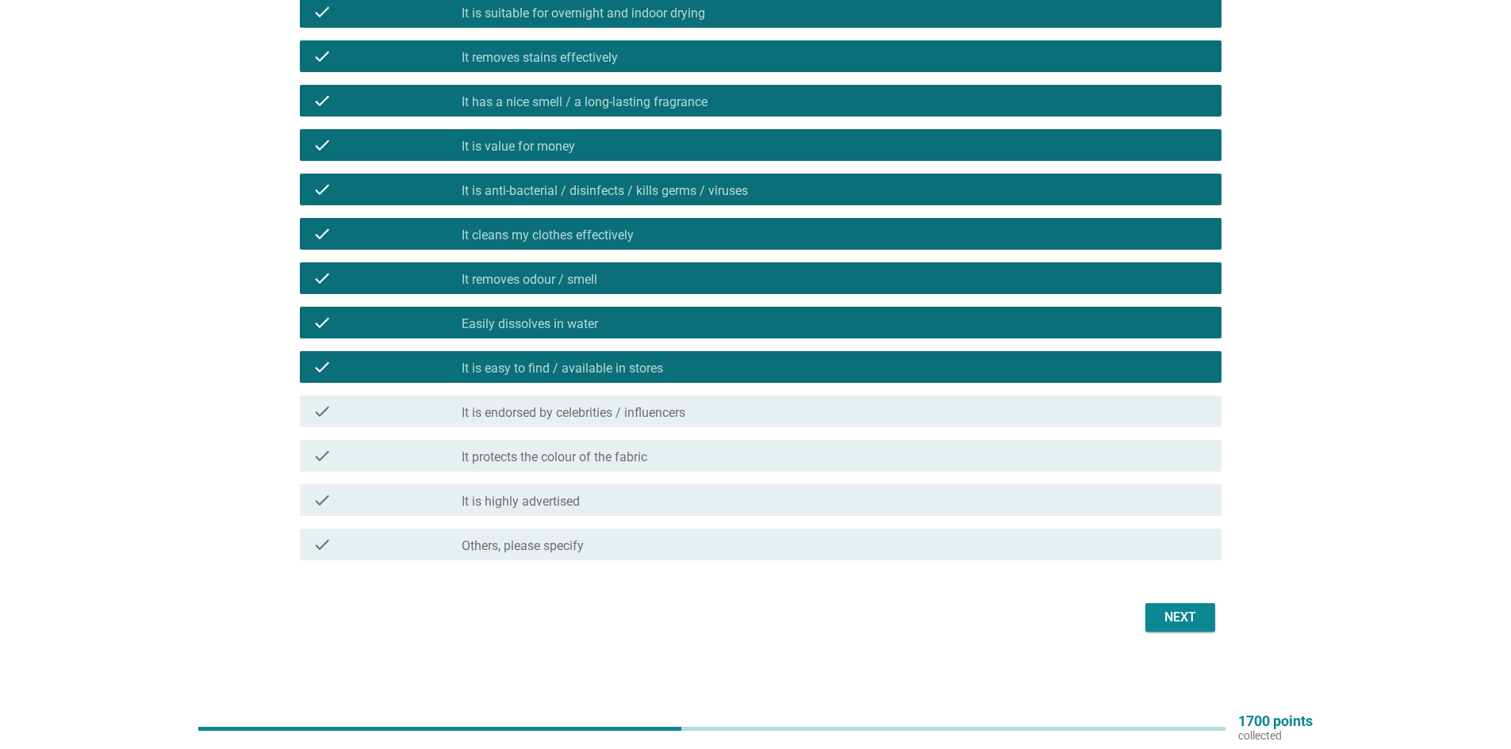
click at [669, 466] on div "check check_box_outline_blank It protects the colour of the fabric" at bounding box center [761, 456] width 922 height 32
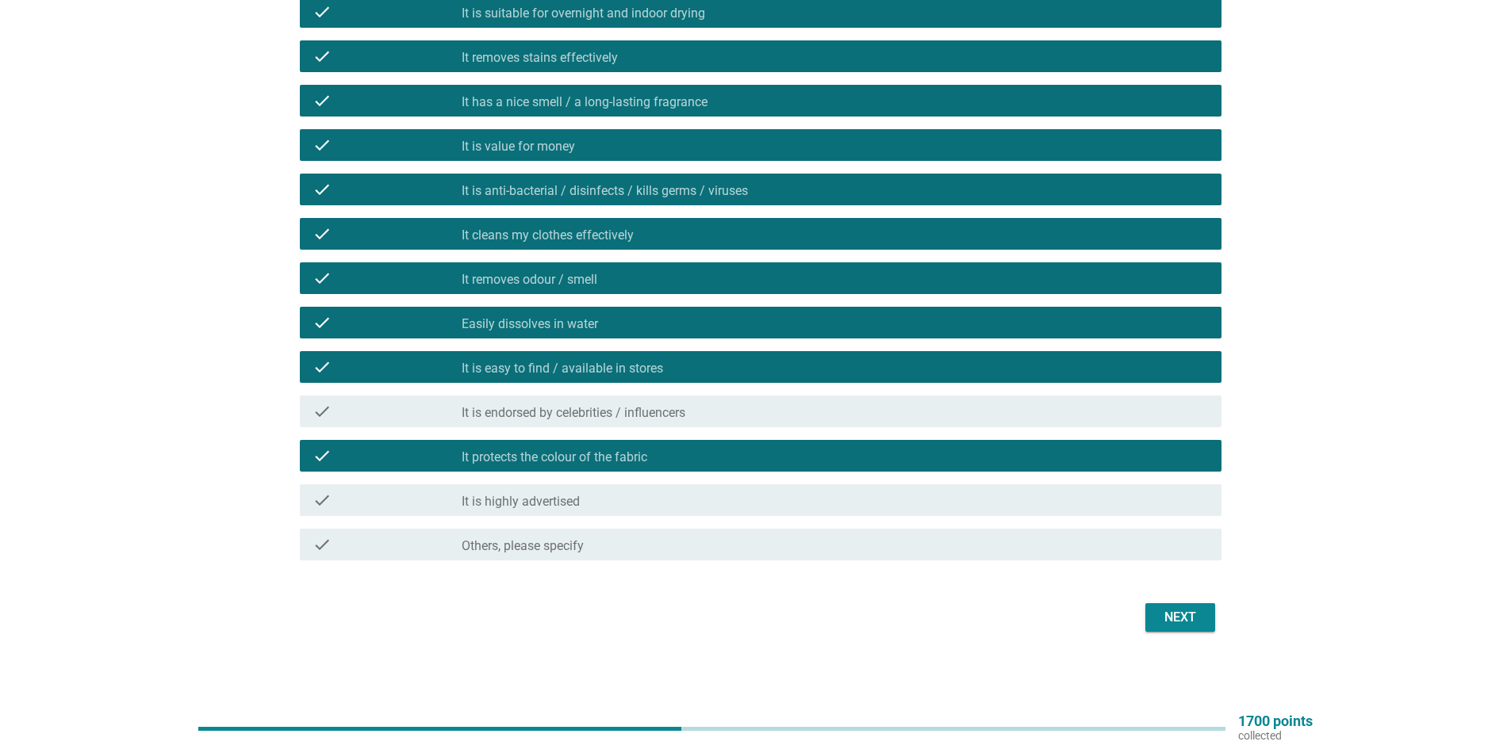
click at [1201, 613] on div "Next" at bounding box center [1180, 617] width 44 height 19
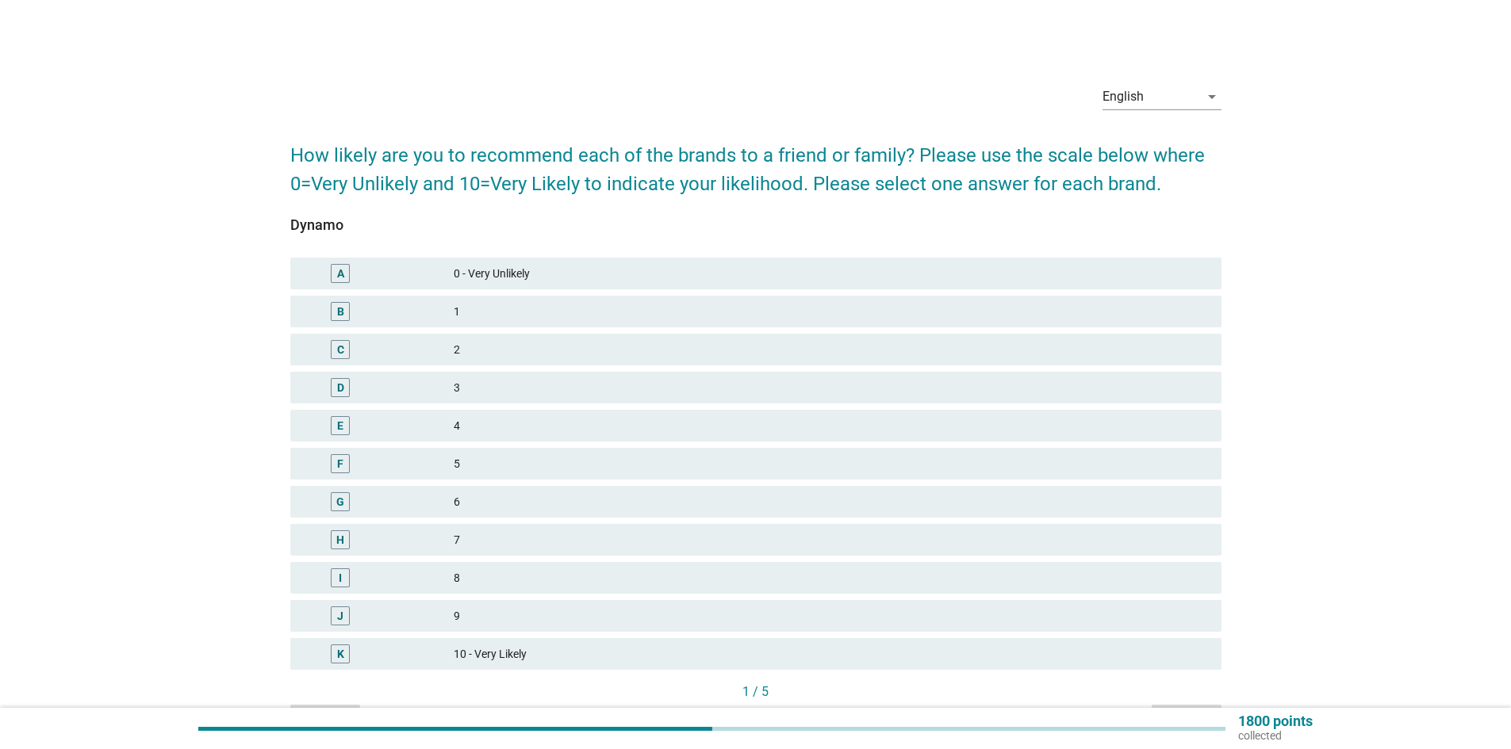
click at [512, 579] on div "8" at bounding box center [831, 578] width 755 height 19
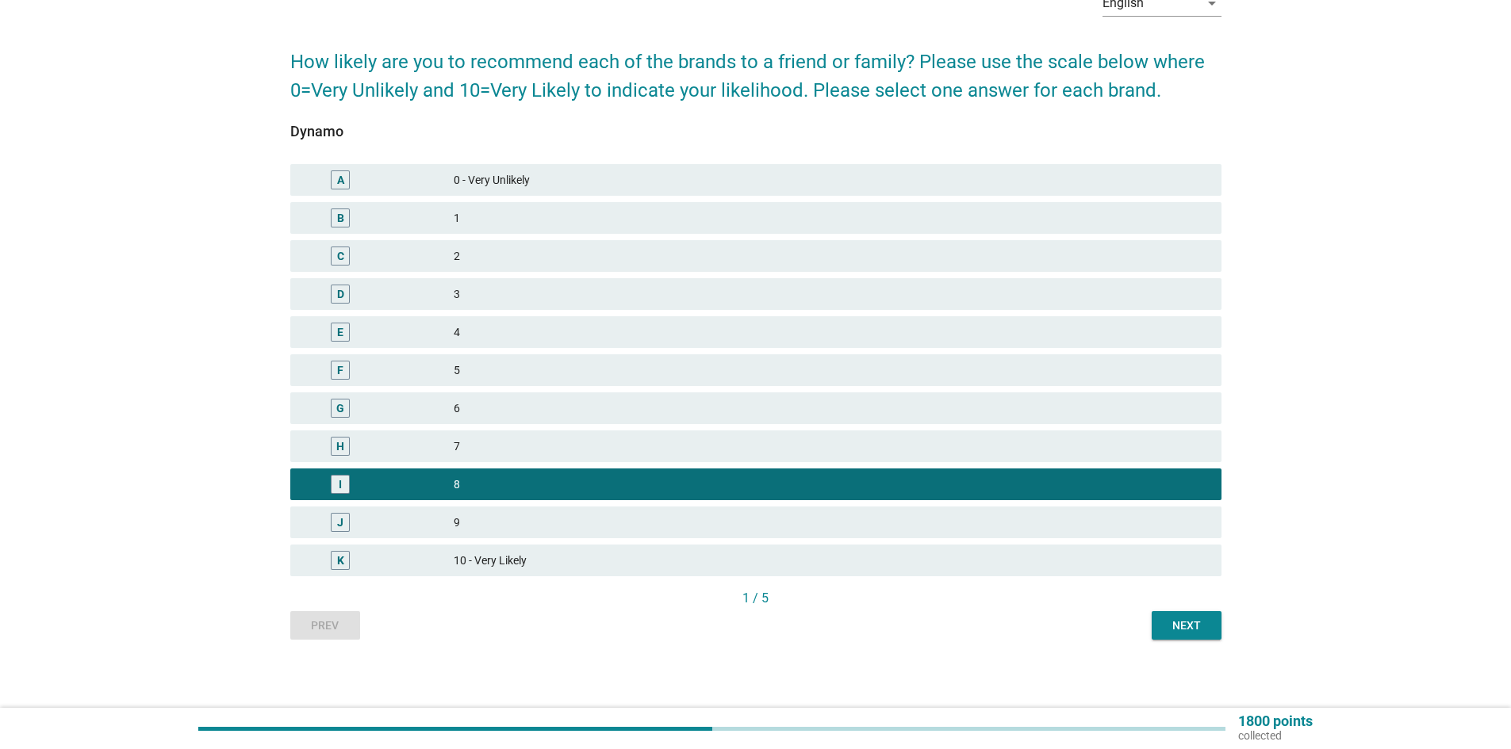
scroll to position [97, 0]
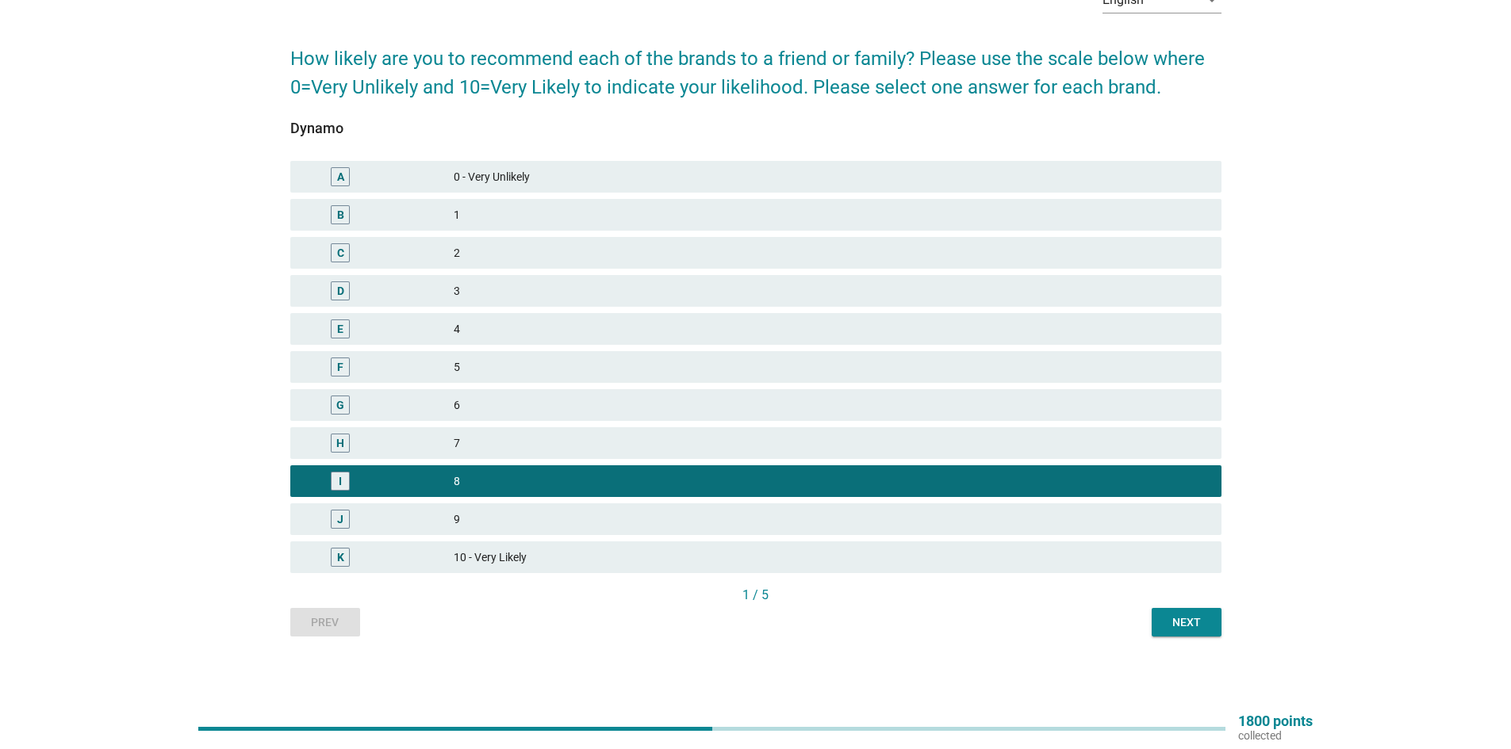
click at [1191, 638] on div "English arrow_drop_down How likely are you to recommend each of the brands to a…" at bounding box center [756, 306] width 956 height 688
click at [1193, 624] on div "Next" at bounding box center [1186, 623] width 44 height 17
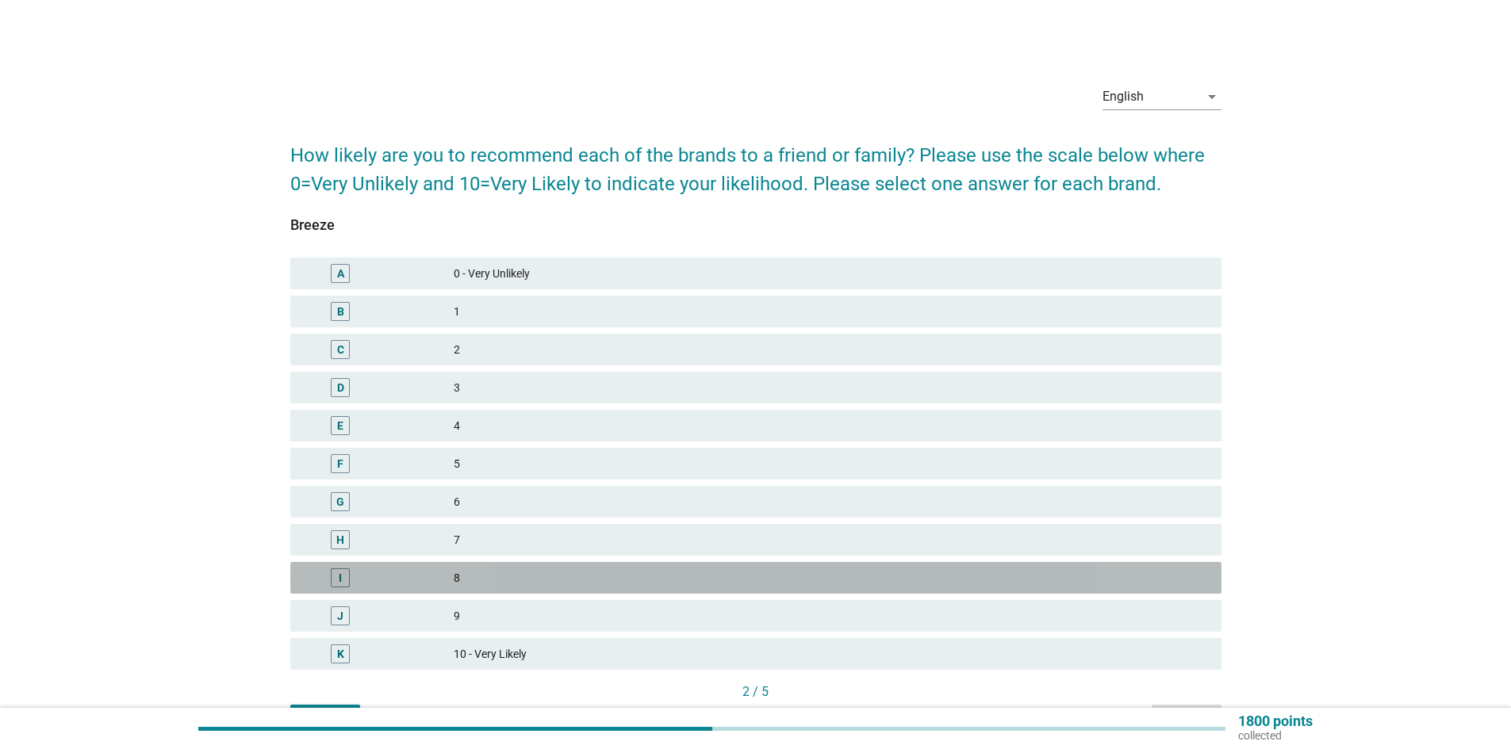
click at [514, 586] on div "8" at bounding box center [831, 578] width 755 height 19
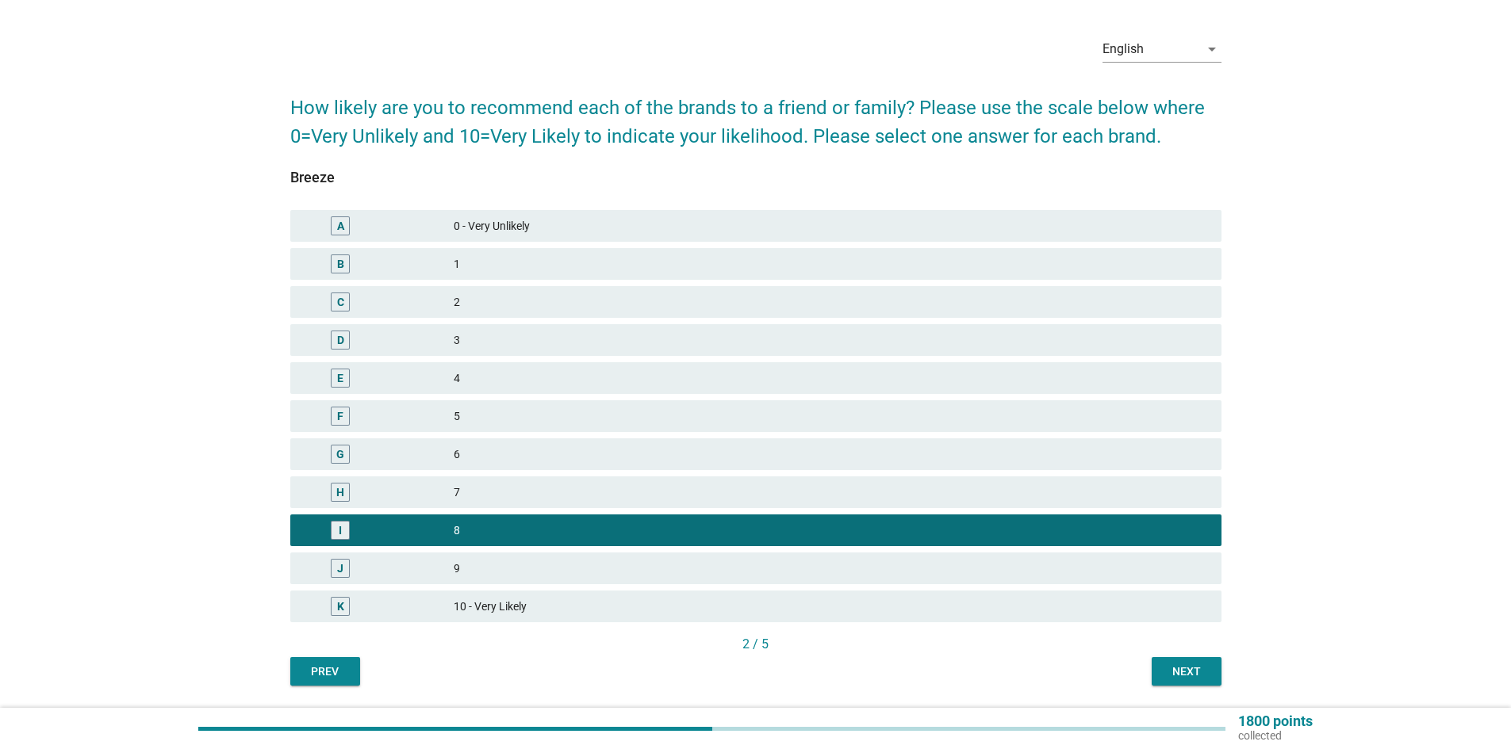
scroll to position [97, 0]
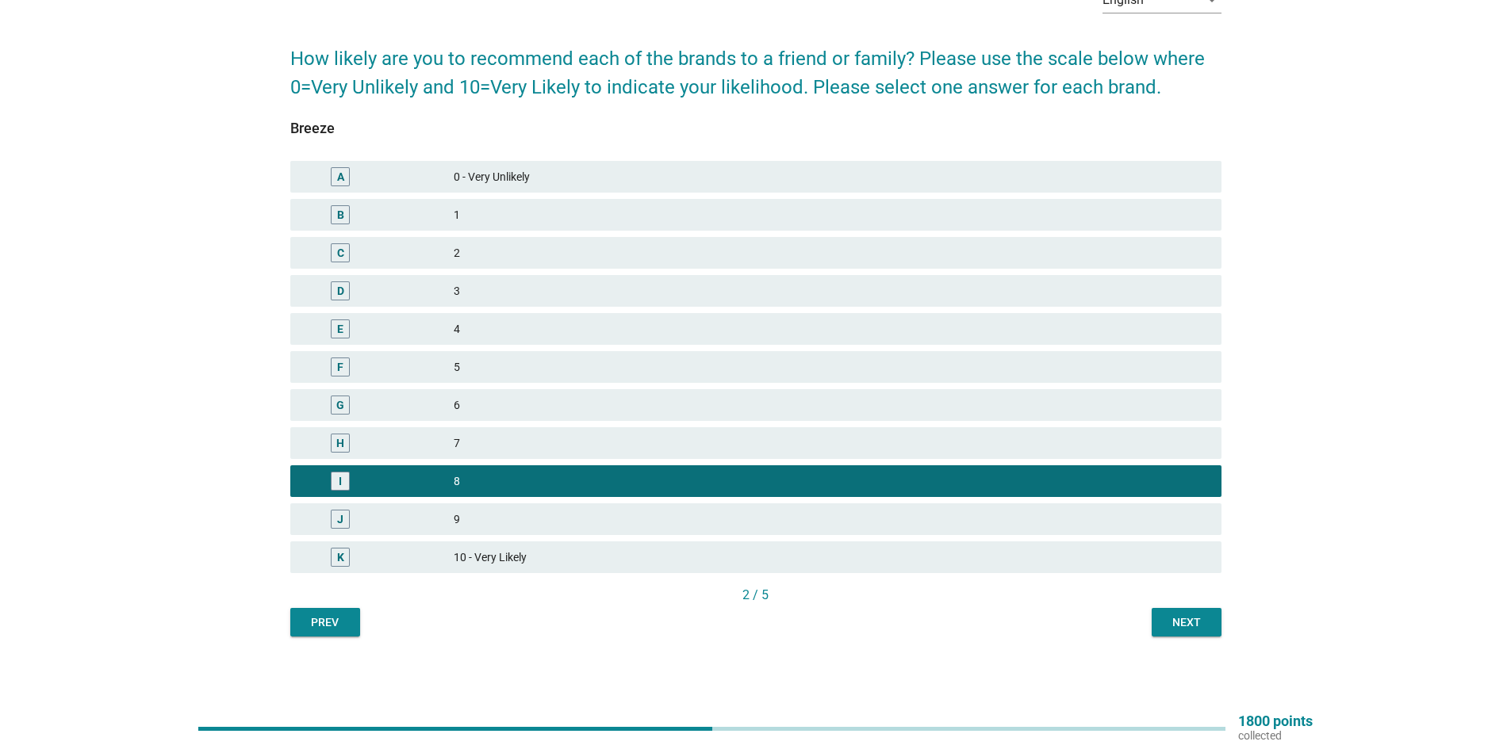
click at [1175, 620] on div "Next" at bounding box center [1186, 623] width 44 height 17
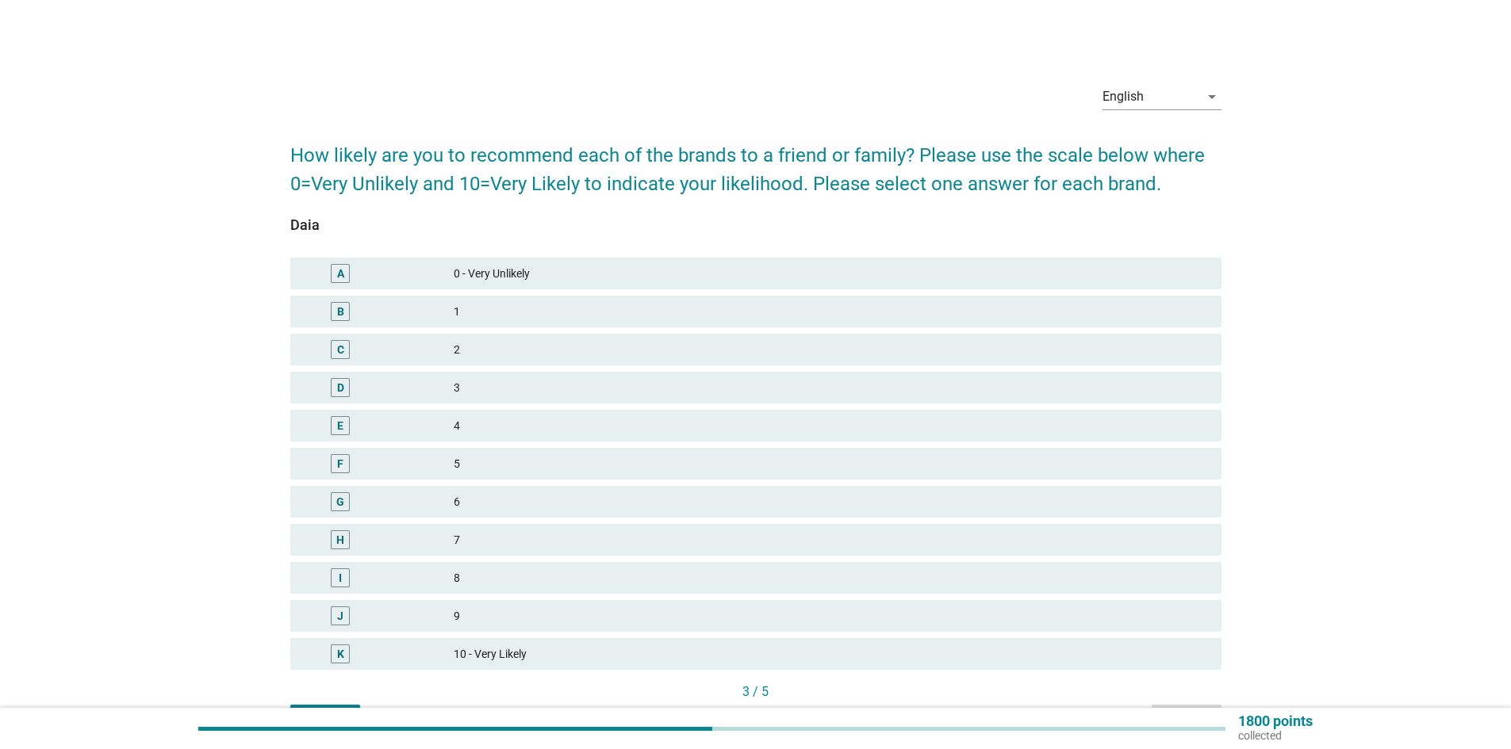
click at [524, 581] on div "8" at bounding box center [831, 578] width 755 height 19
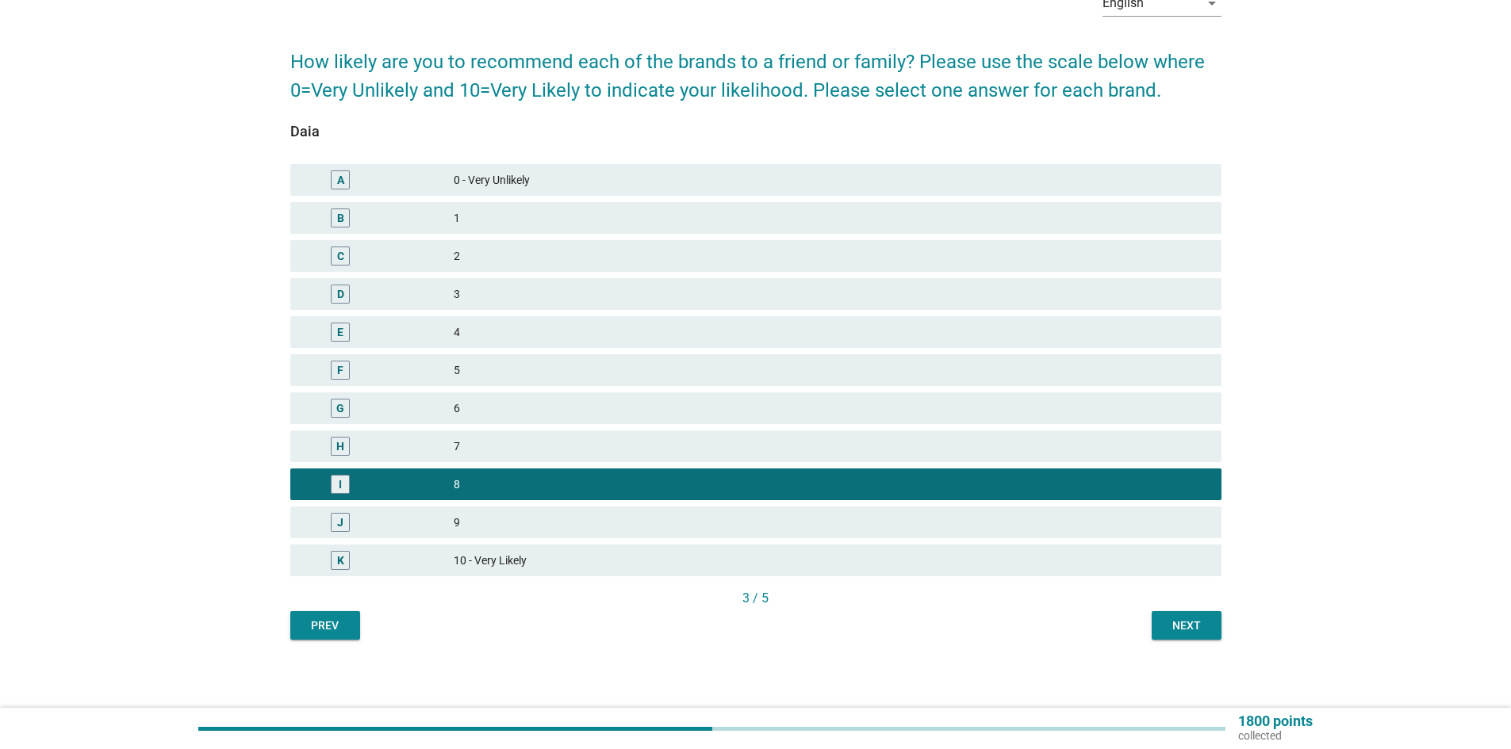
scroll to position [97, 0]
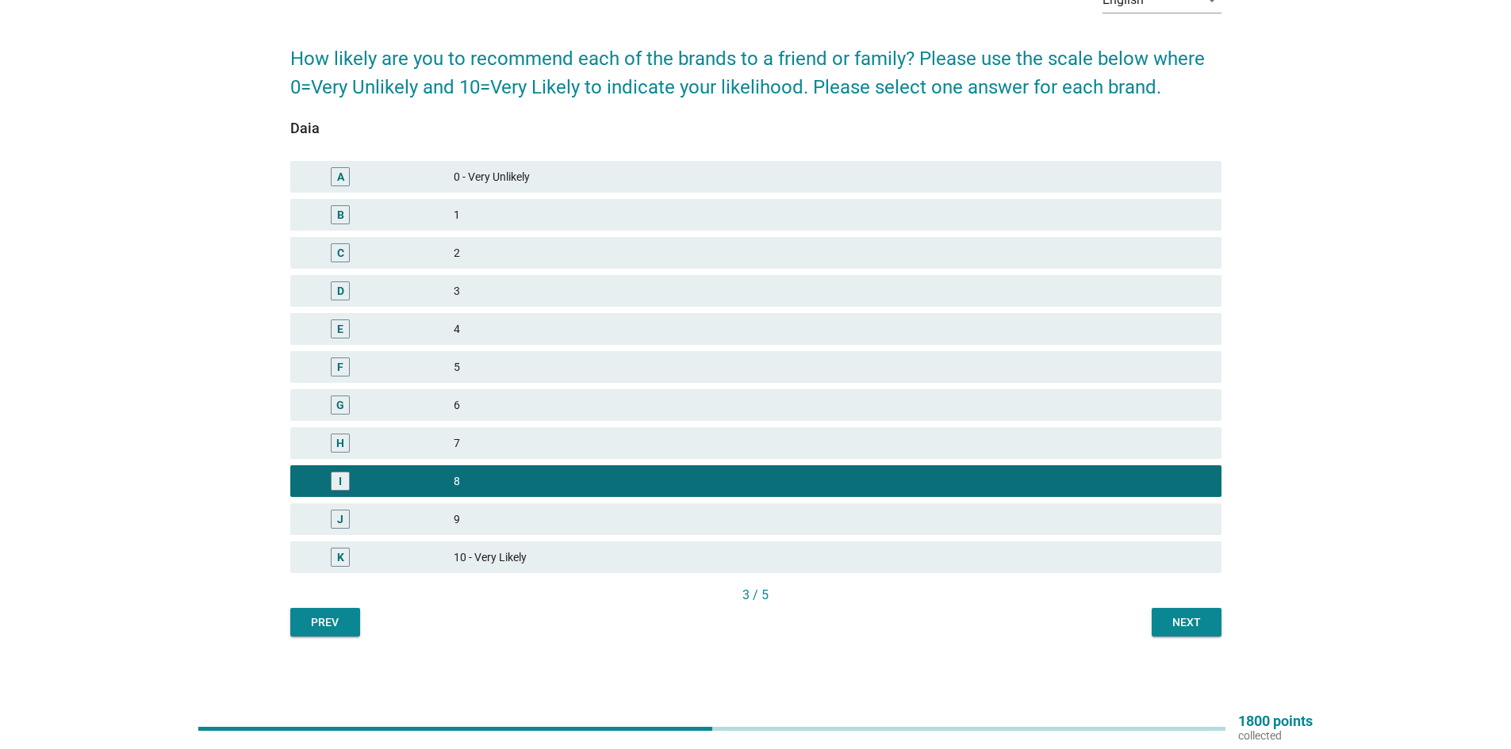
click at [1186, 623] on div "Next" at bounding box center [1186, 623] width 44 height 17
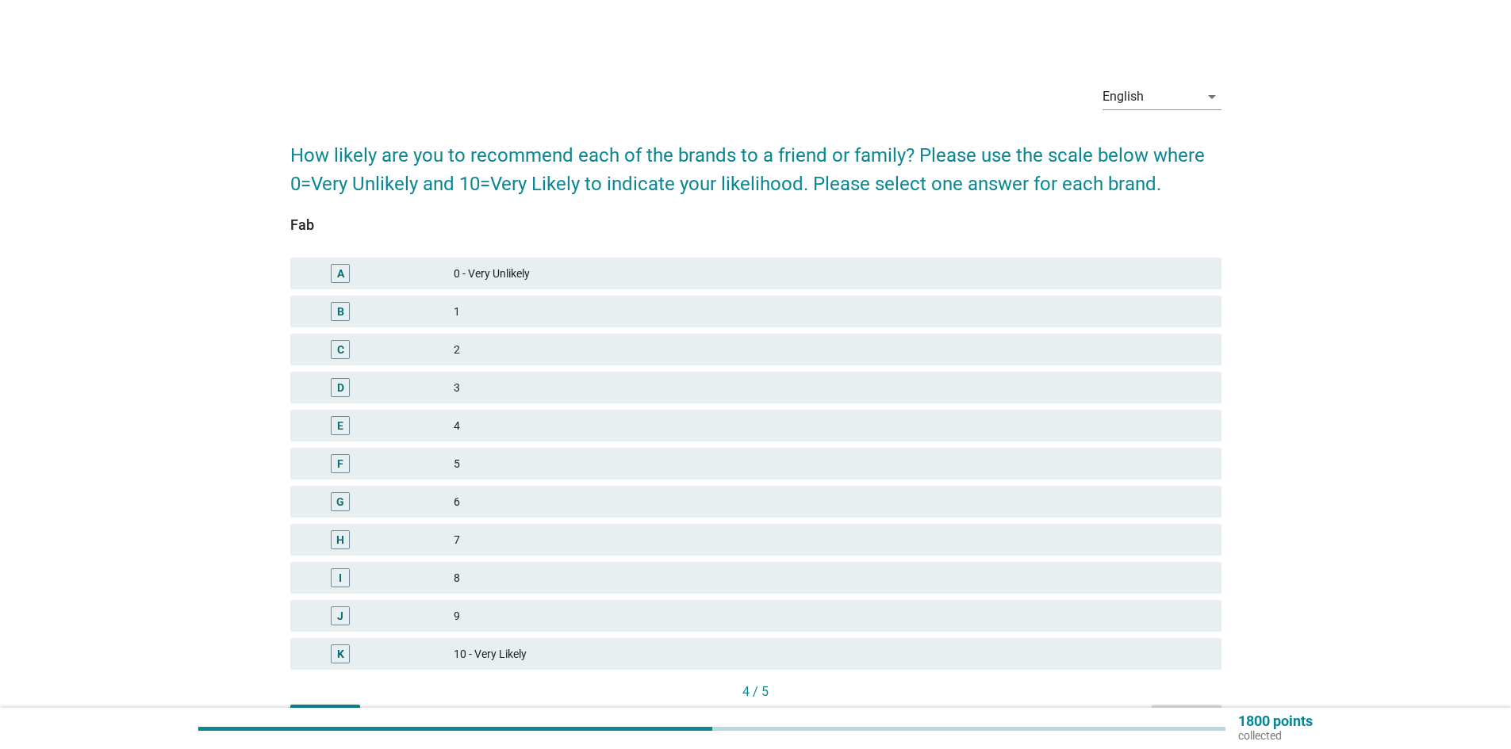
click at [518, 581] on div "8" at bounding box center [831, 578] width 755 height 19
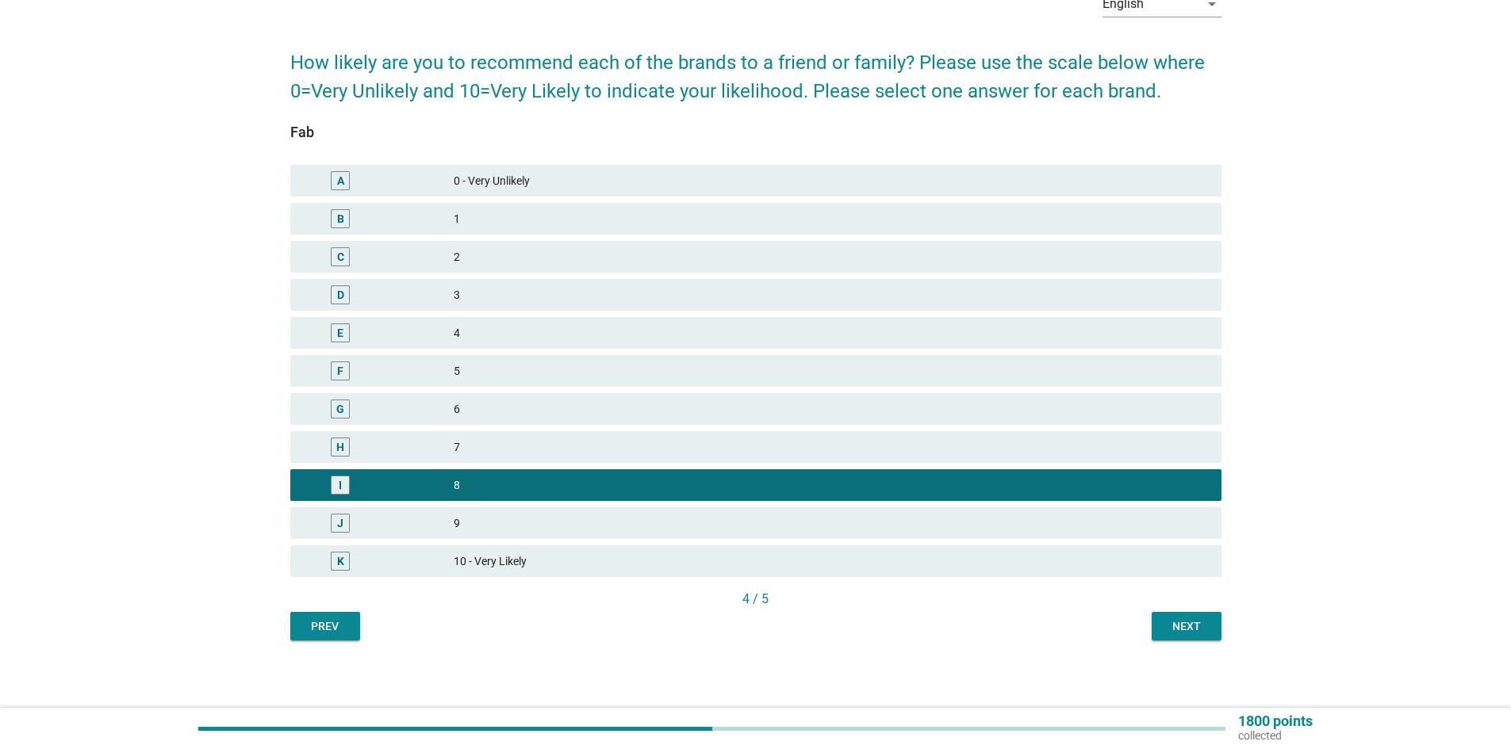
scroll to position [97, 0]
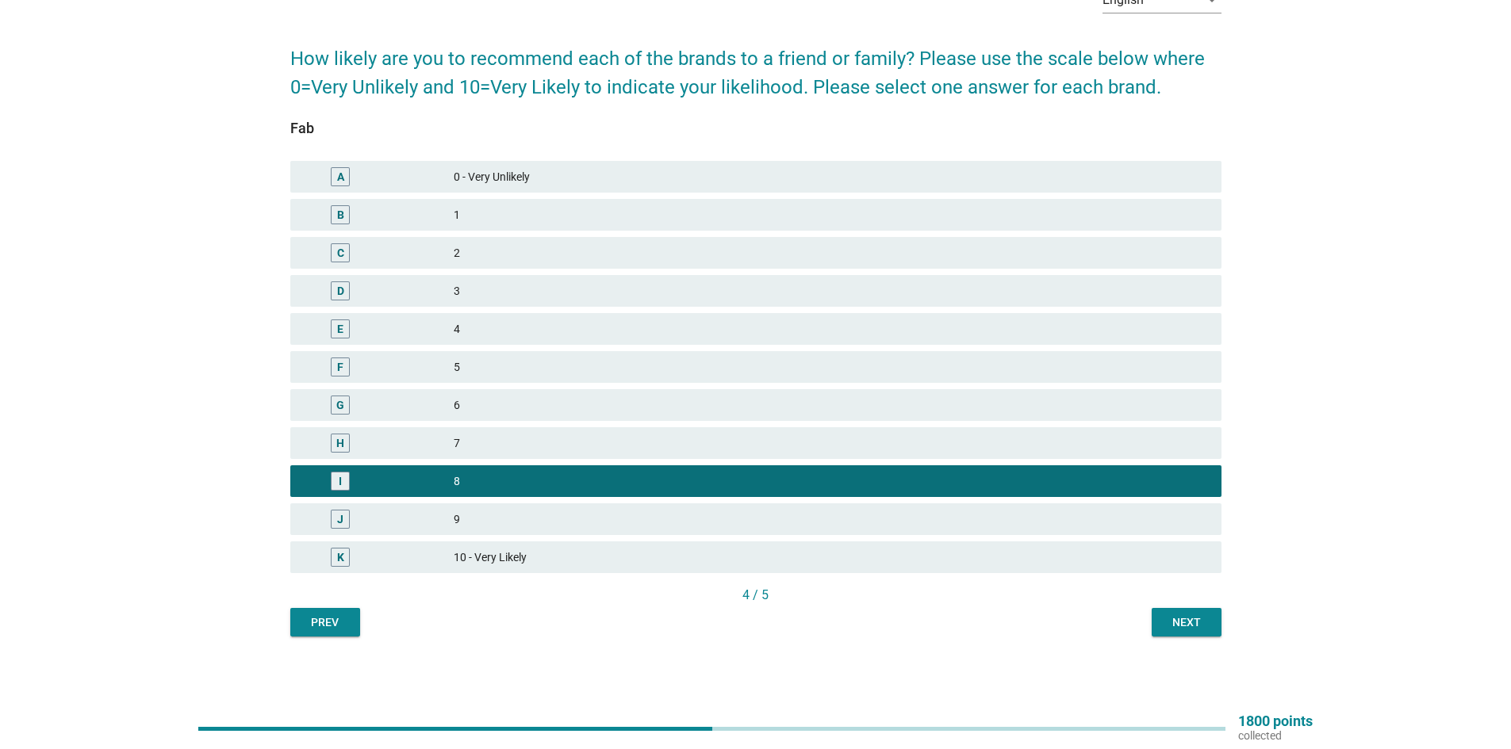
click at [1190, 620] on div "Next" at bounding box center [1186, 623] width 44 height 17
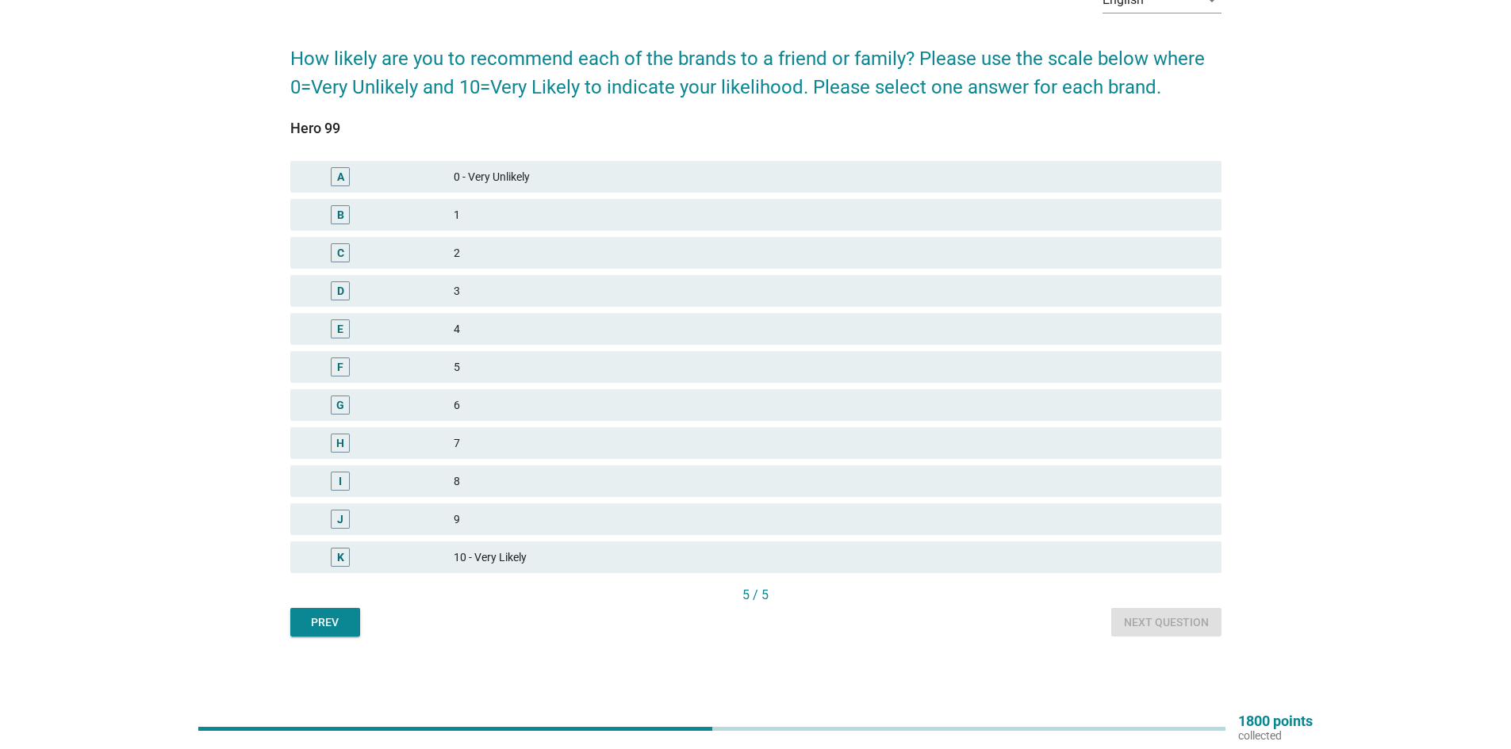
drag, startPoint x: 454, startPoint y: 488, endPoint x: 812, endPoint y: 515, distance: 358.7
click at [457, 488] on div "8" at bounding box center [831, 481] width 755 height 19
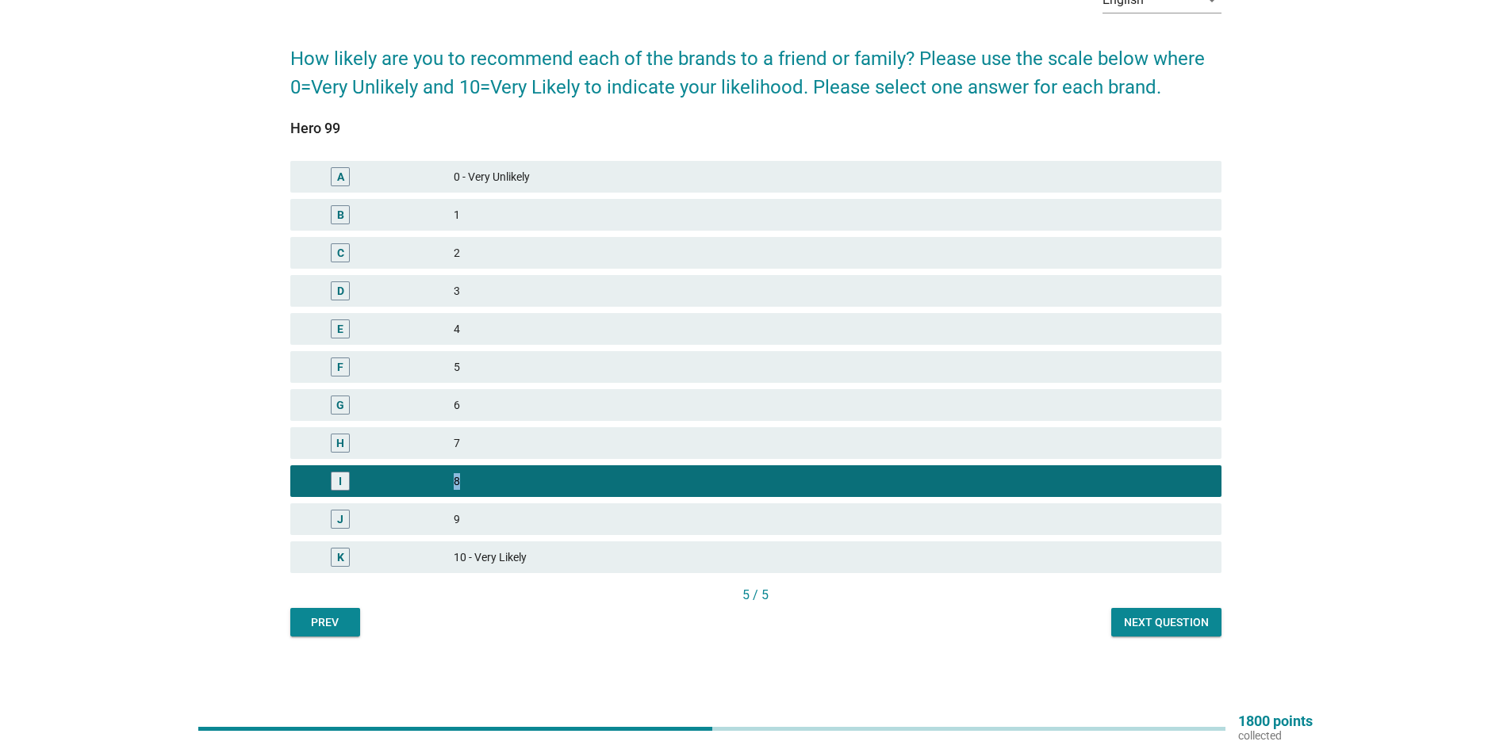
click at [1142, 624] on div "Next question" at bounding box center [1166, 623] width 85 height 17
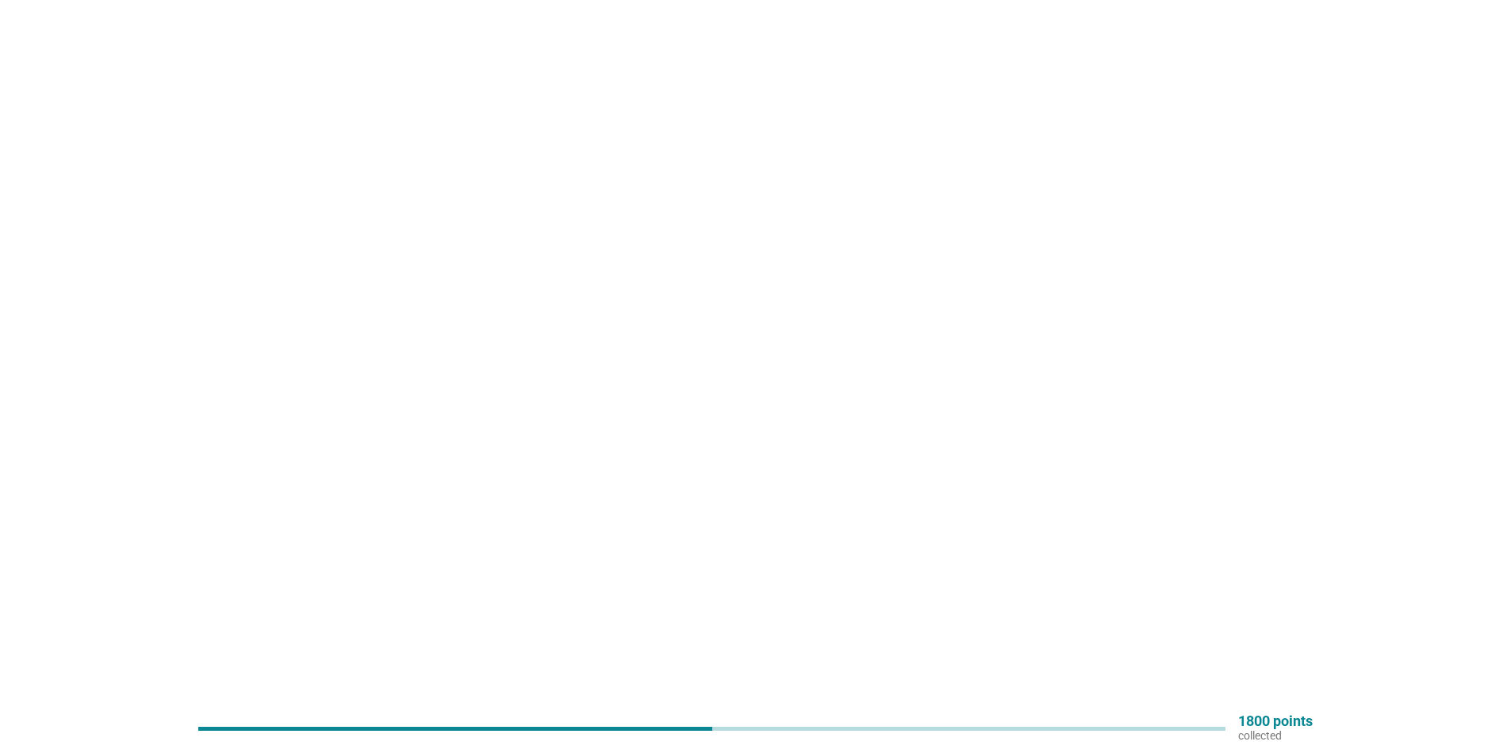
scroll to position [0, 0]
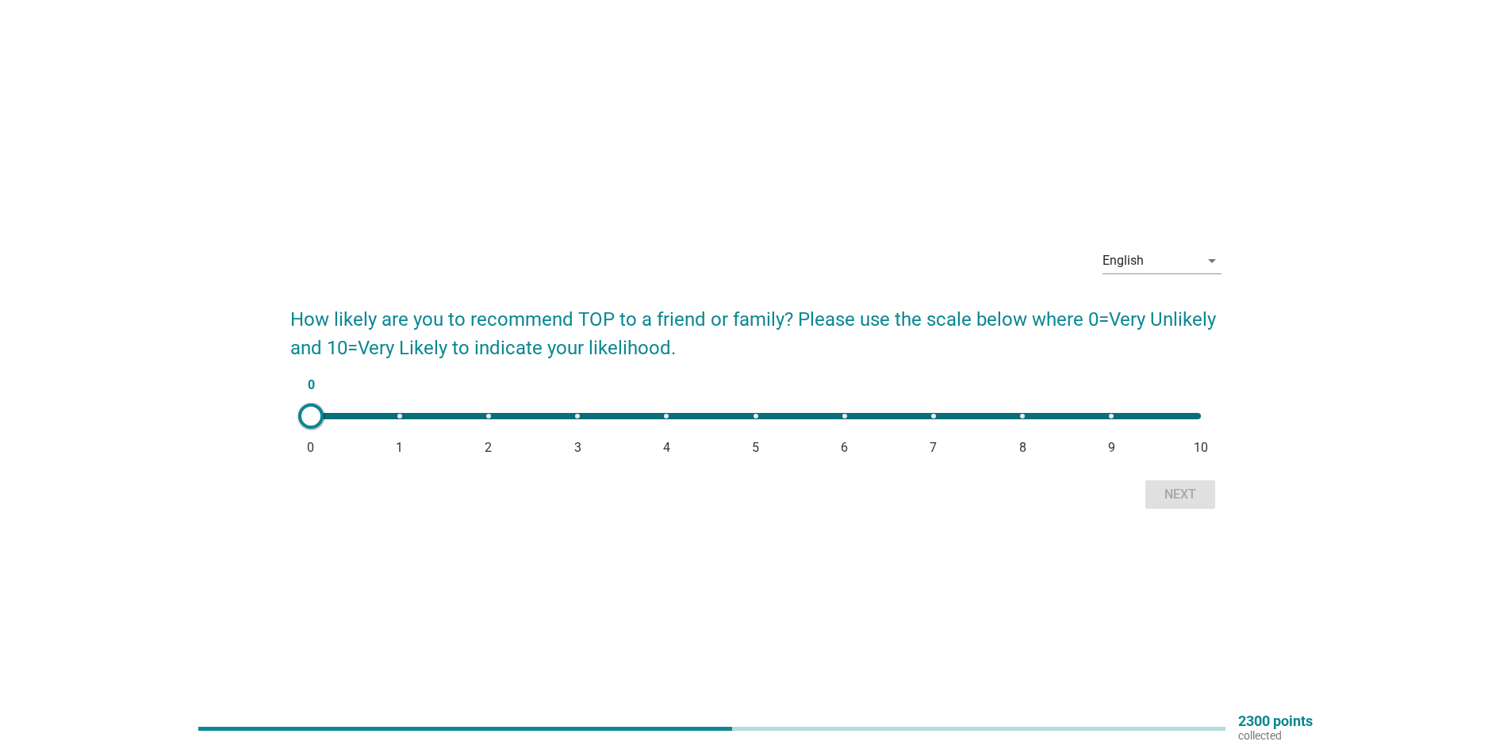
click at [1025, 416] on div "0 0 1 2 3 4 5 6 7 8 9 10" at bounding box center [756, 416] width 890 height 6
type input "8"
click at [1189, 495] on div "Next" at bounding box center [1180, 494] width 44 height 19
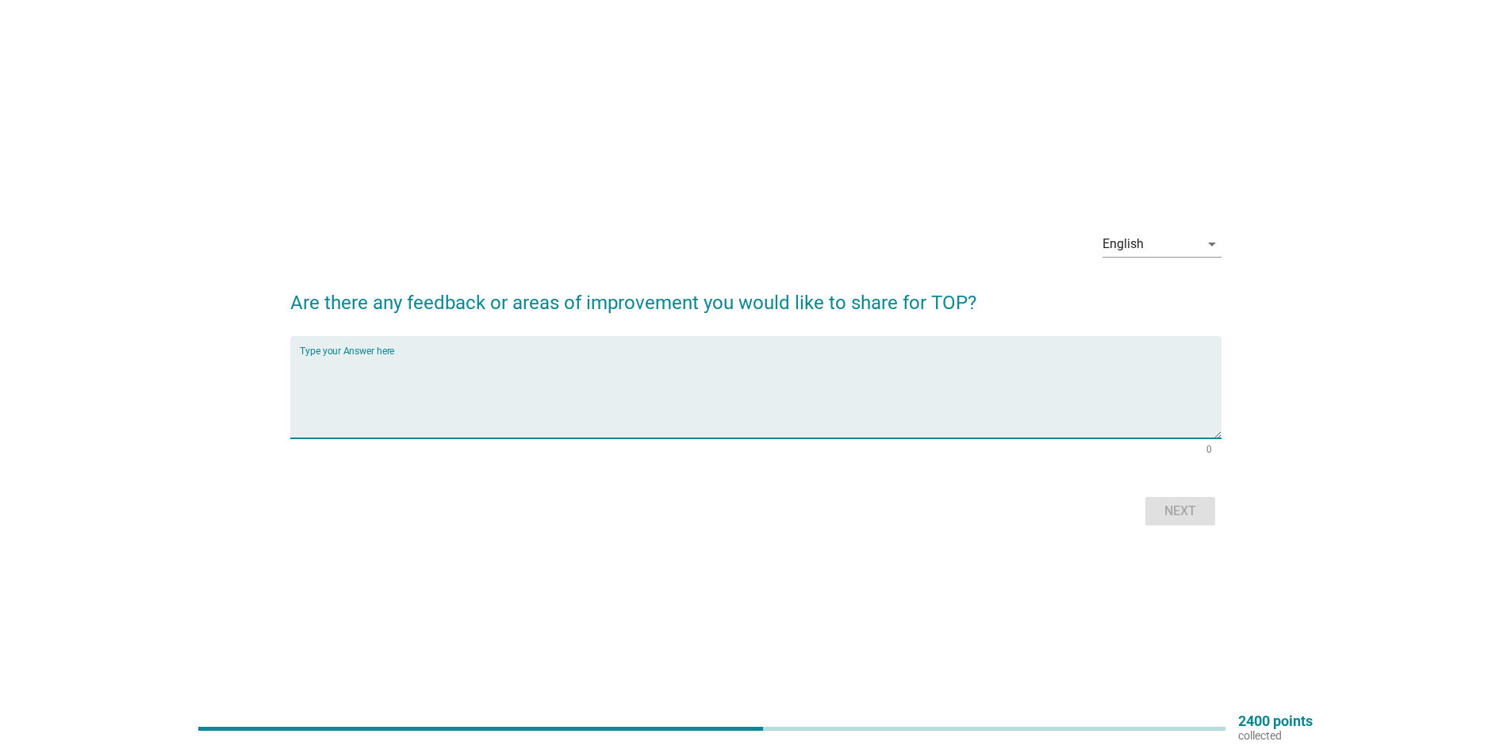
click at [722, 396] on textarea "Type your Answer here" at bounding box center [761, 396] width 922 height 83
type textarea "no."
click at [1179, 522] on button "Next" at bounding box center [1180, 511] width 70 height 29
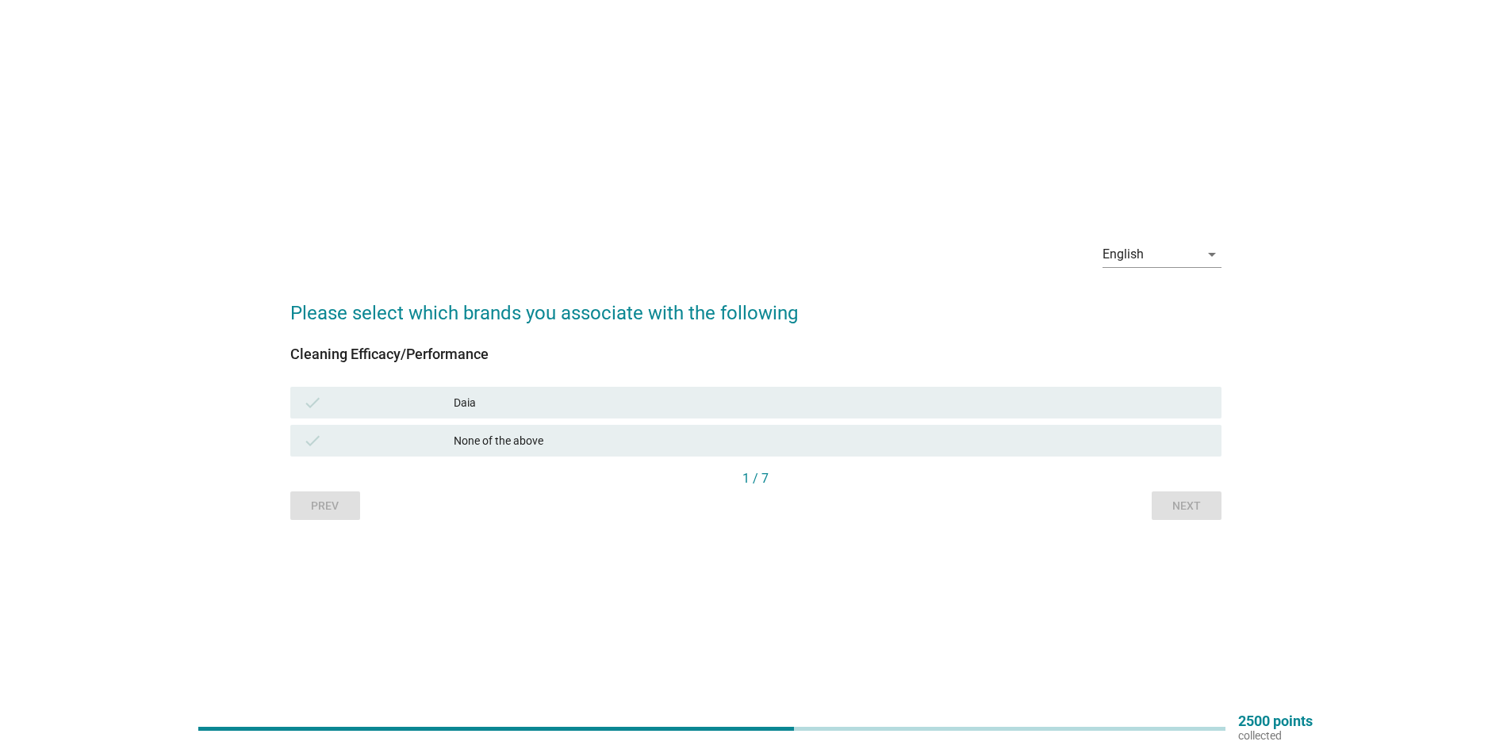
click at [496, 397] on div "Daia" at bounding box center [831, 402] width 755 height 19
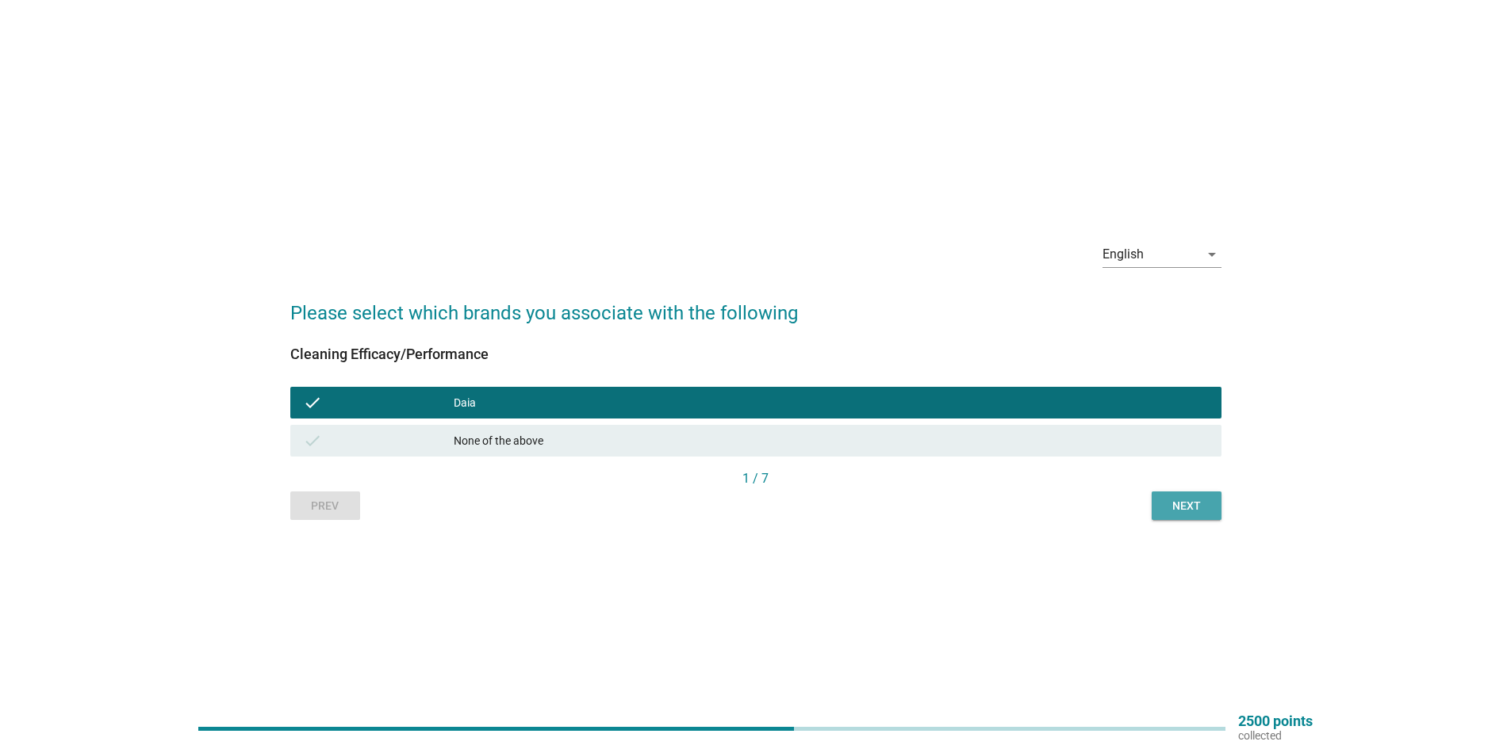
click at [1174, 496] on button "Next" at bounding box center [1187, 506] width 70 height 29
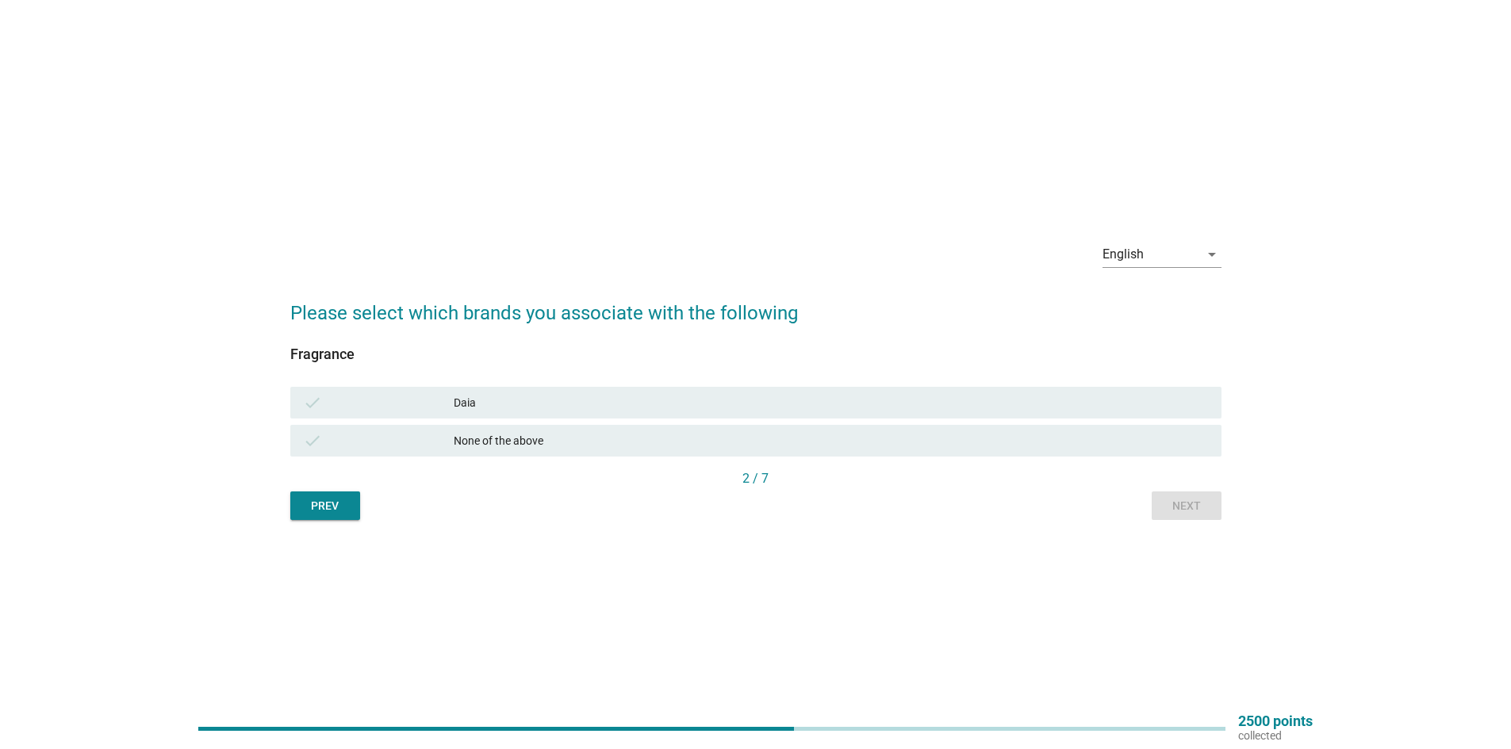
drag, startPoint x: 681, startPoint y: 399, endPoint x: 991, endPoint y: 422, distance: 311.0
click at [682, 398] on div "Daia" at bounding box center [831, 402] width 755 height 19
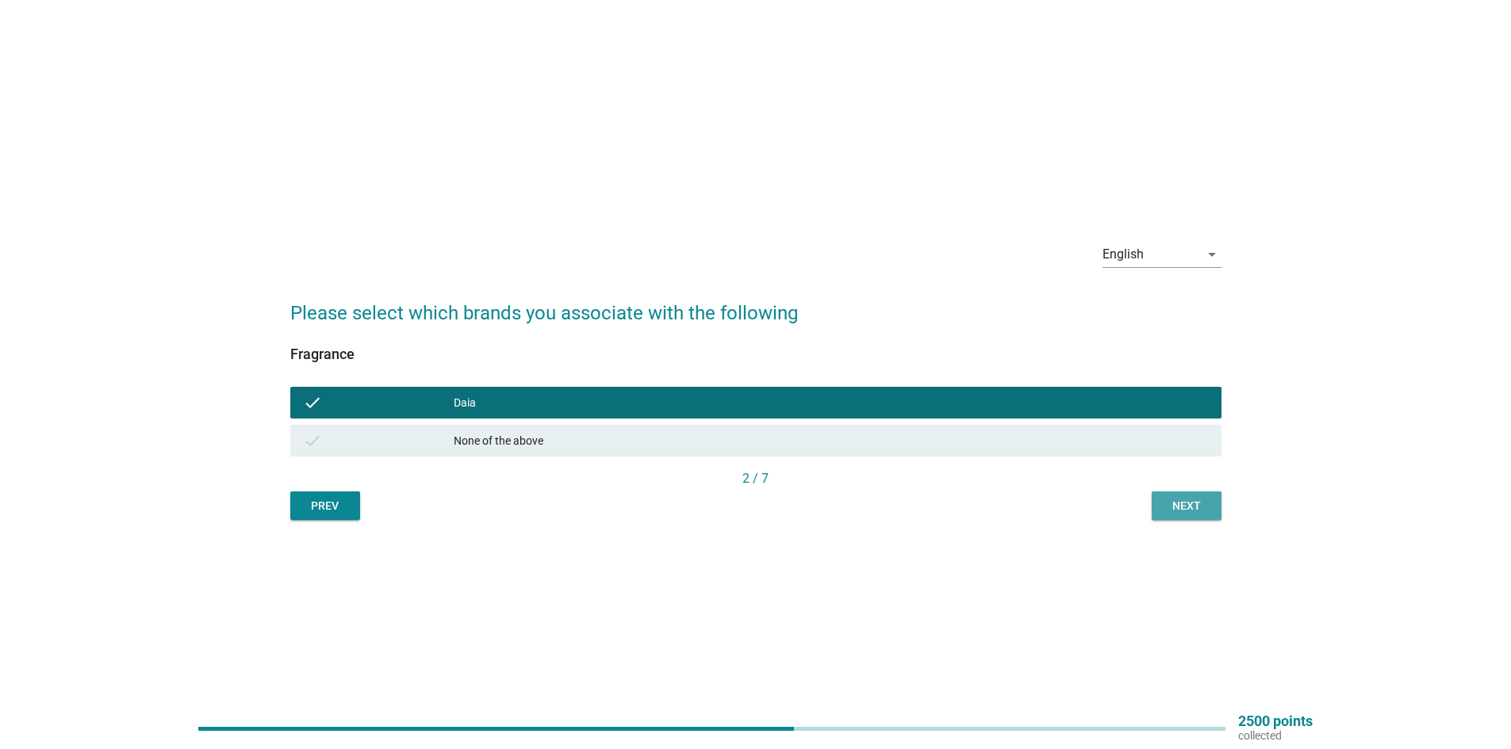
click at [1206, 504] on div "Next" at bounding box center [1186, 506] width 44 height 17
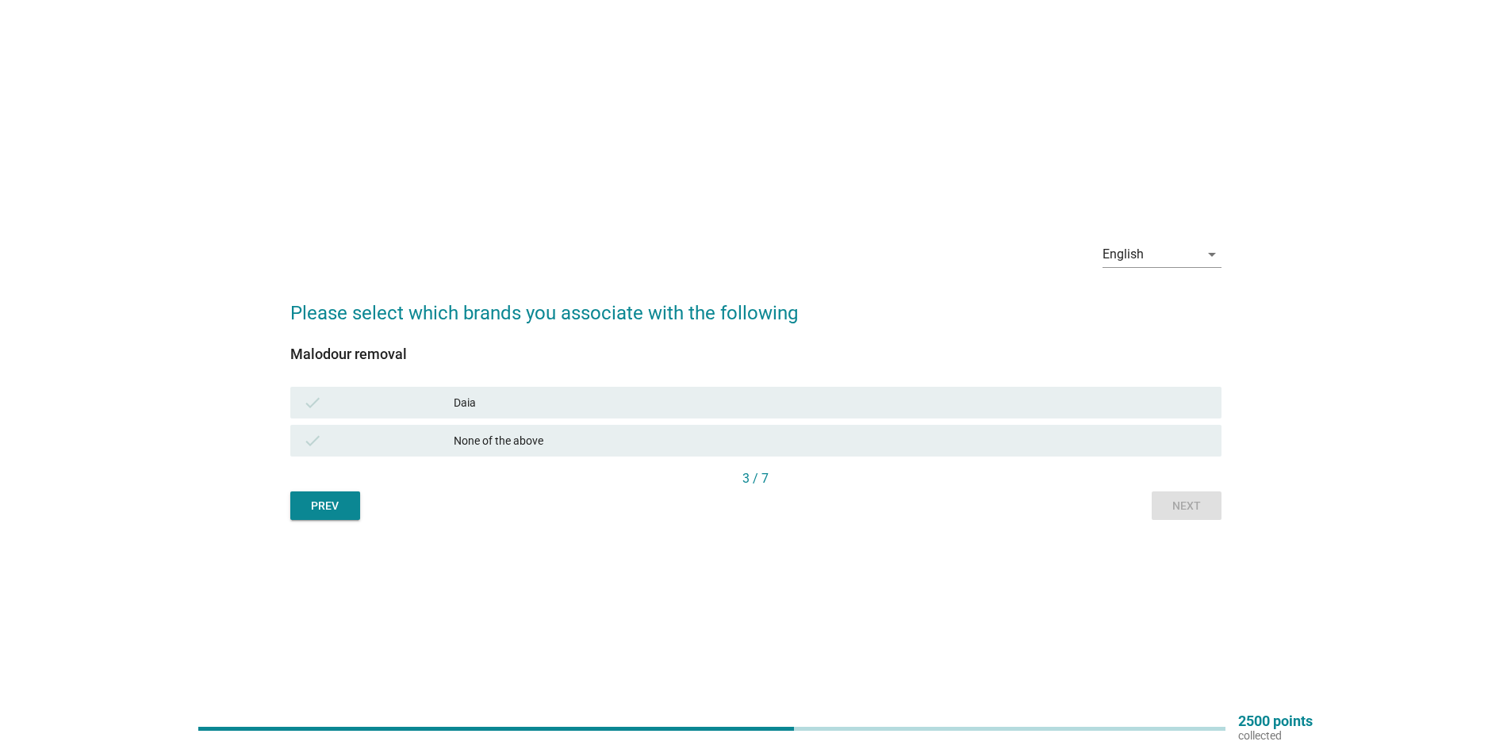
drag, startPoint x: 686, startPoint y: 393, endPoint x: 920, endPoint y: 439, distance: 238.6
click at [695, 395] on div "check Daia" at bounding box center [755, 403] width 931 height 32
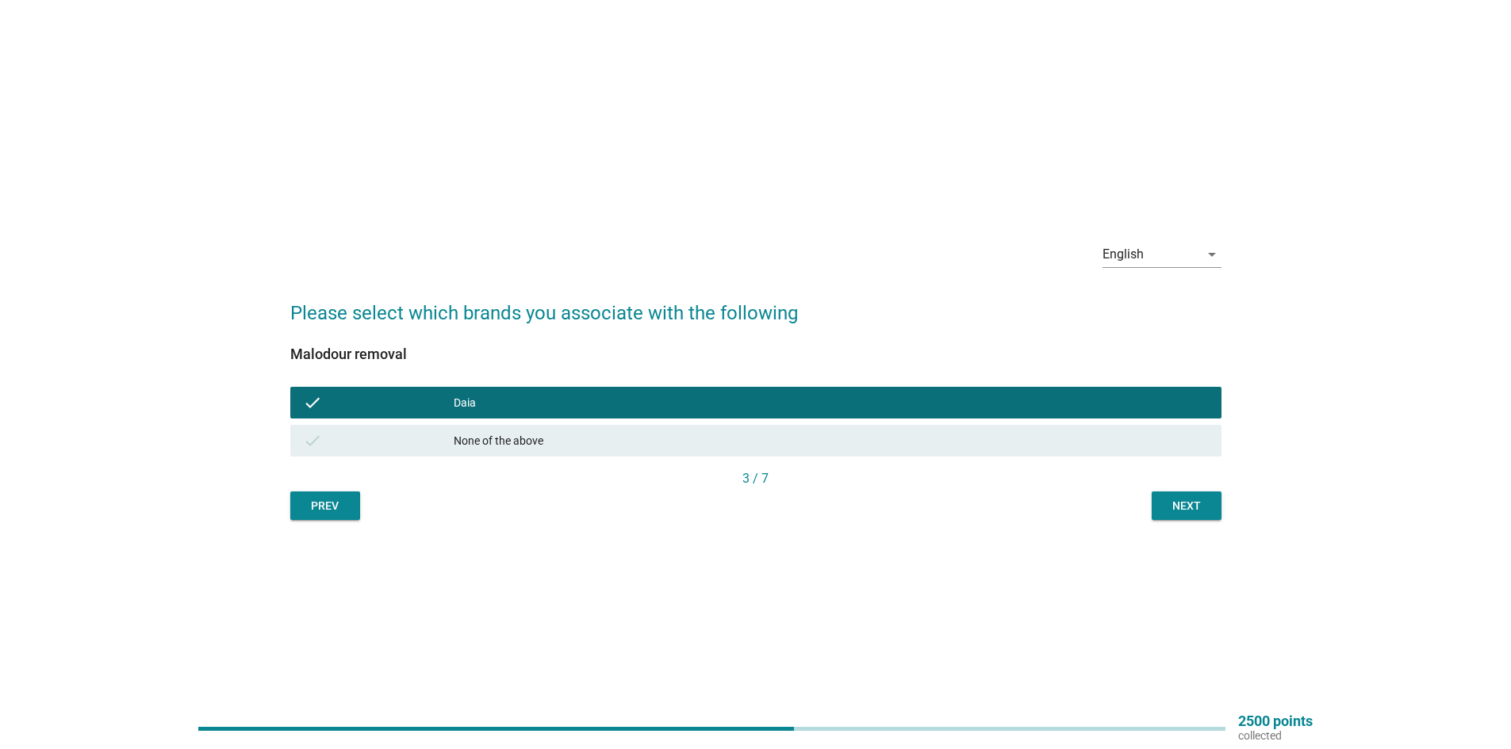
click at [1191, 513] on div "Next" at bounding box center [1186, 506] width 44 height 17
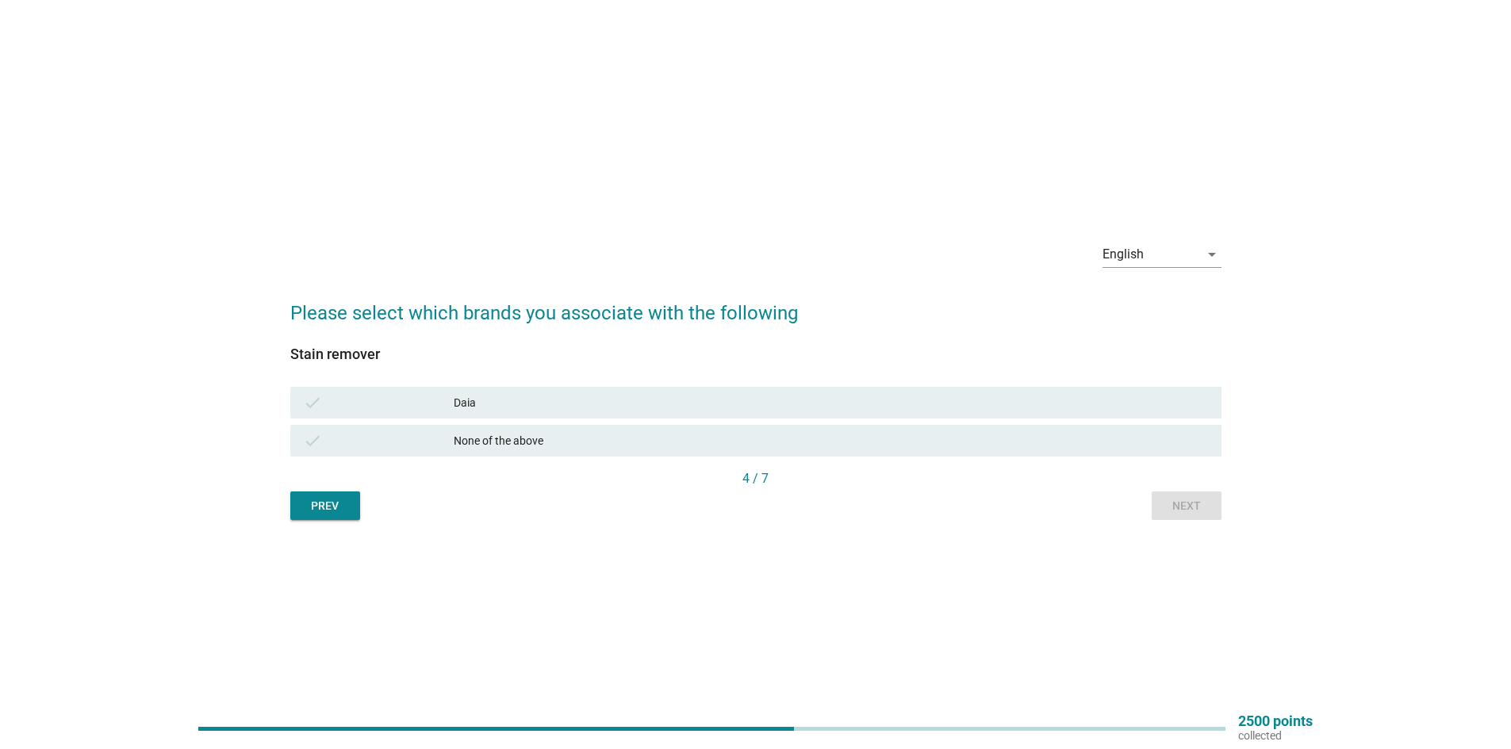
drag, startPoint x: 647, startPoint y: 405, endPoint x: 850, endPoint y: 435, distance: 205.1
click at [656, 405] on div "Daia" at bounding box center [831, 402] width 755 height 19
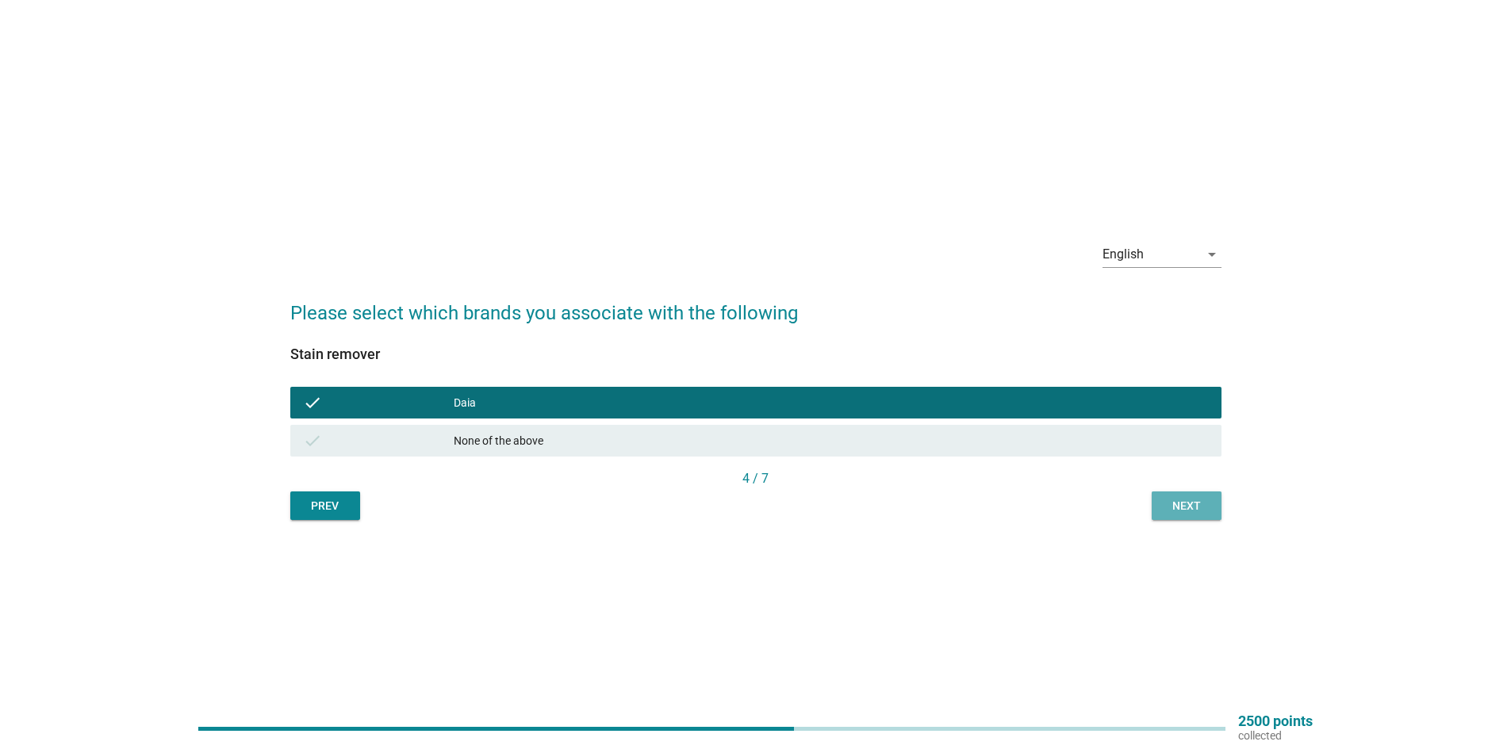
drag, startPoint x: 1188, startPoint y: 499, endPoint x: 699, endPoint y: 481, distance: 489.7
click at [1184, 499] on div "Next" at bounding box center [1186, 506] width 44 height 17
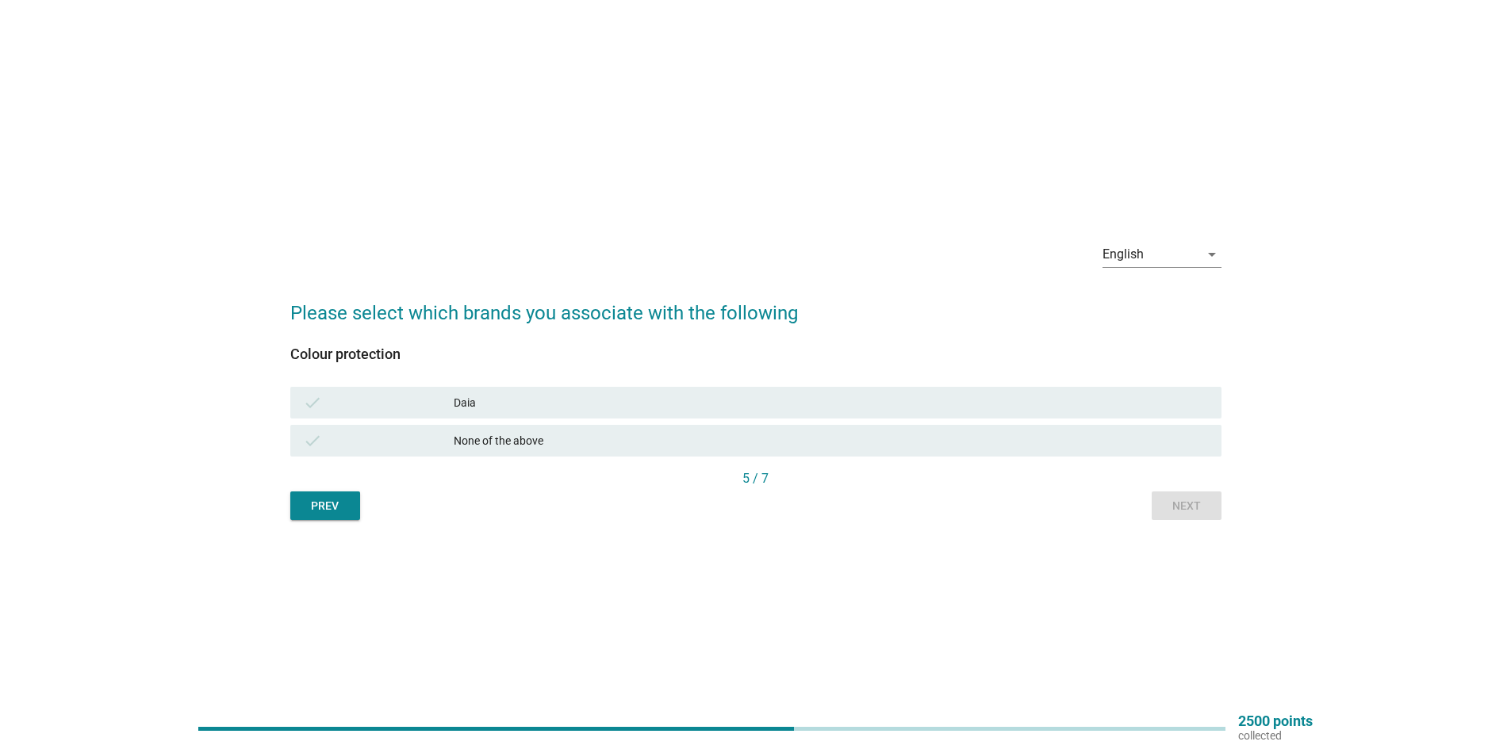
drag, startPoint x: 607, startPoint y: 408, endPoint x: 937, endPoint y: 450, distance: 333.5
click at [608, 408] on div "Daia" at bounding box center [831, 402] width 755 height 19
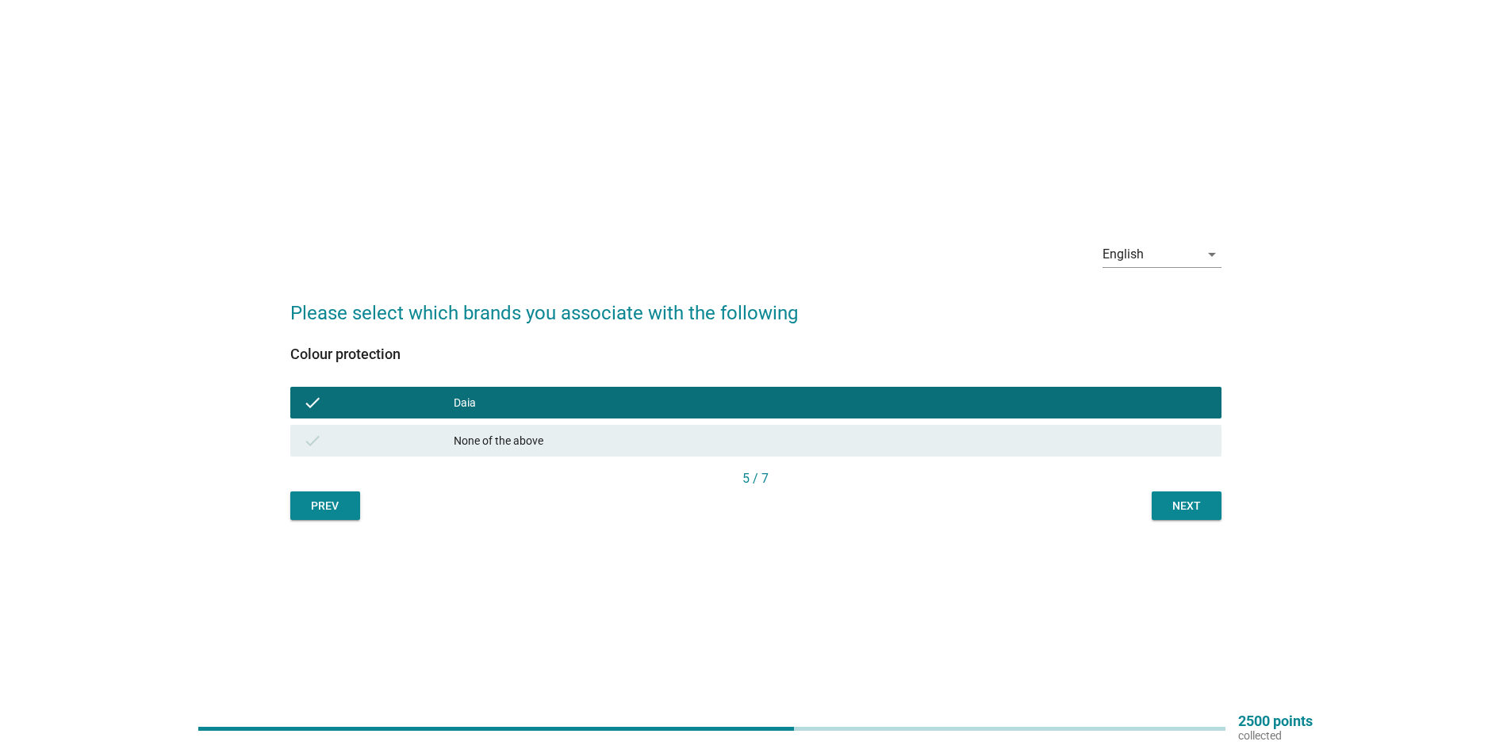
click at [1168, 507] on div "Next" at bounding box center [1186, 506] width 44 height 17
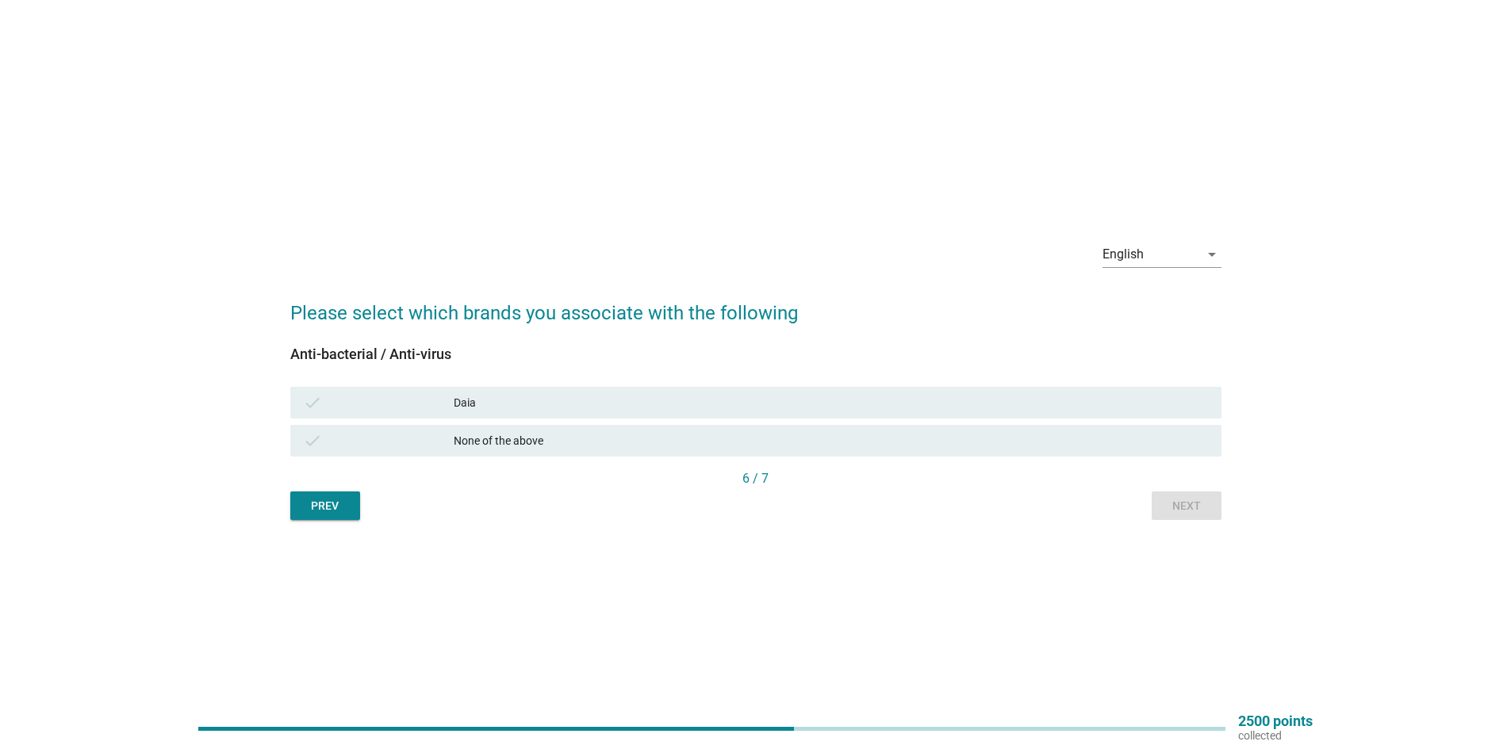
drag, startPoint x: 611, startPoint y: 397, endPoint x: 905, endPoint y: 436, distance: 296.8
click at [614, 398] on div "Daia" at bounding box center [831, 402] width 755 height 19
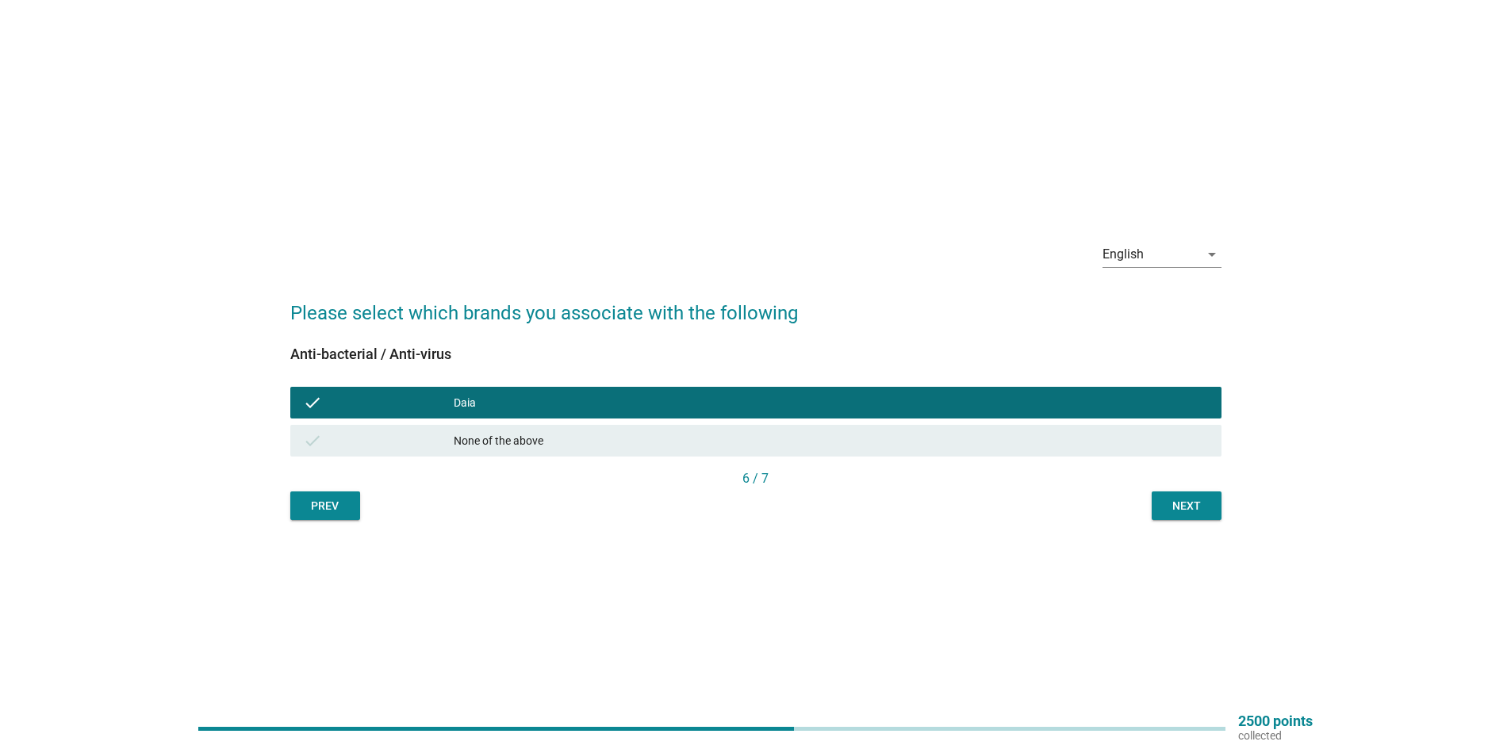
click at [1186, 501] on div "Next" at bounding box center [1186, 506] width 44 height 17
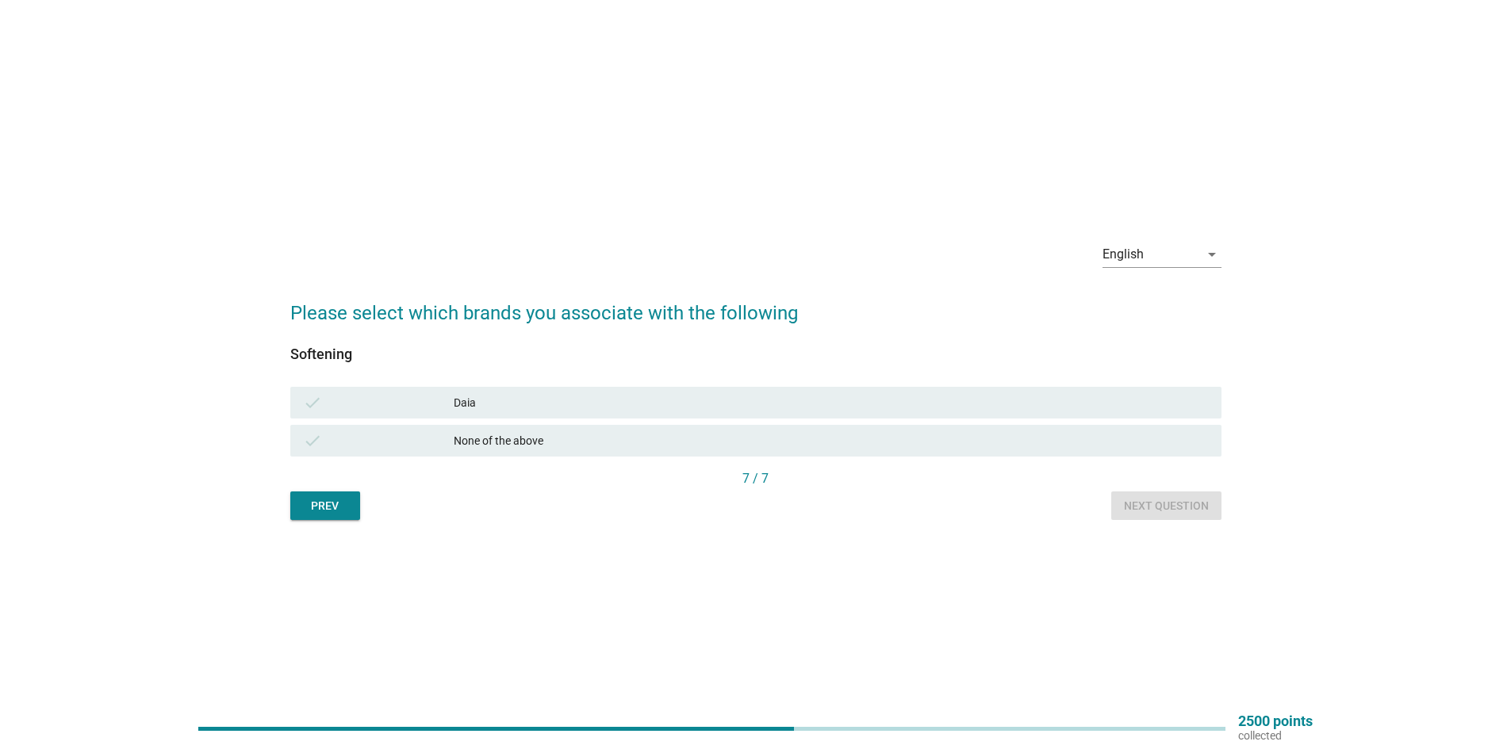
drag, startPoint x: 635, startPoint y: 403, endPoint x: 660, endPoint y: 405, distance: 24.7
click at [644, 403] on div "Daia" at bounding box center [831, 402] width 755 height 19
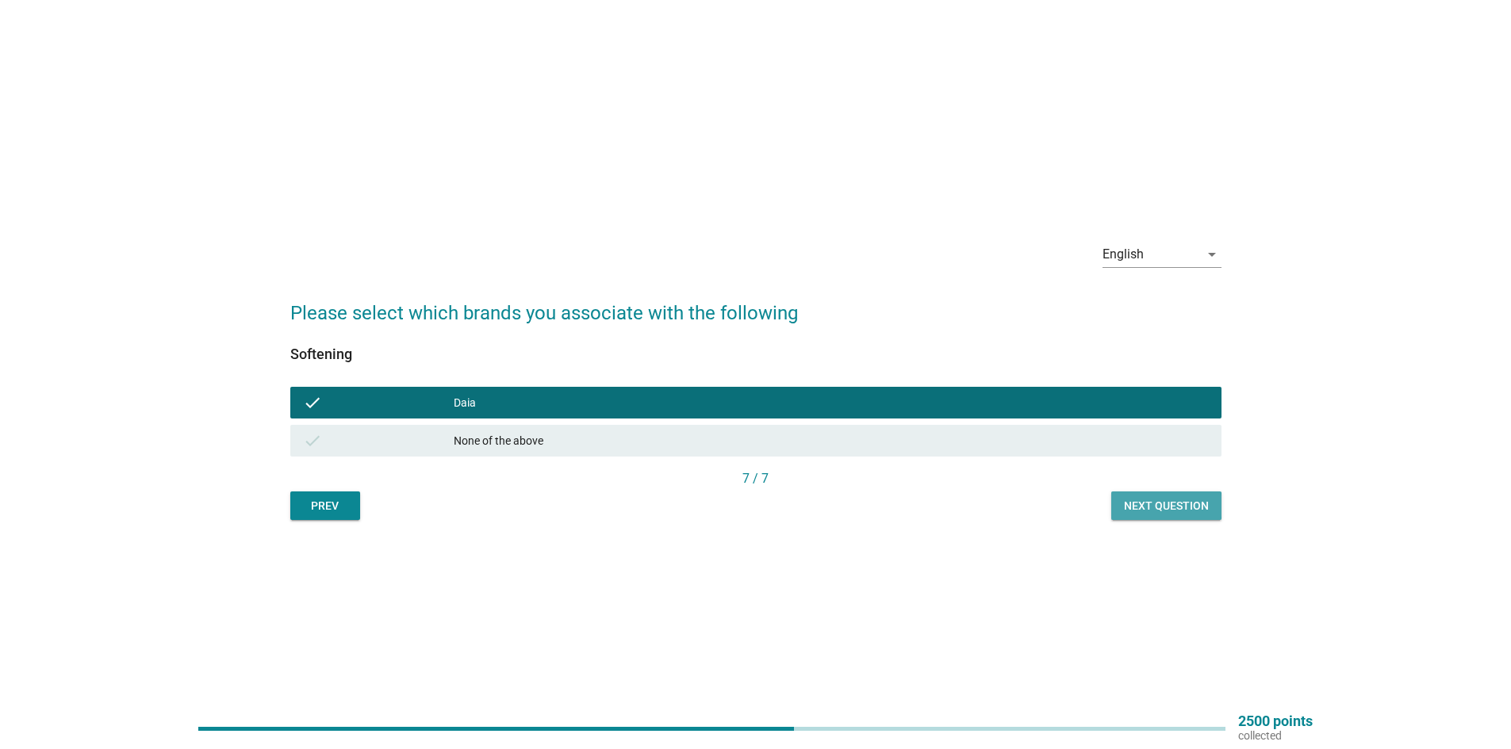
click at [1160, 502] on div "Next question" at bounding box center [1166, 506] width 85 height 17
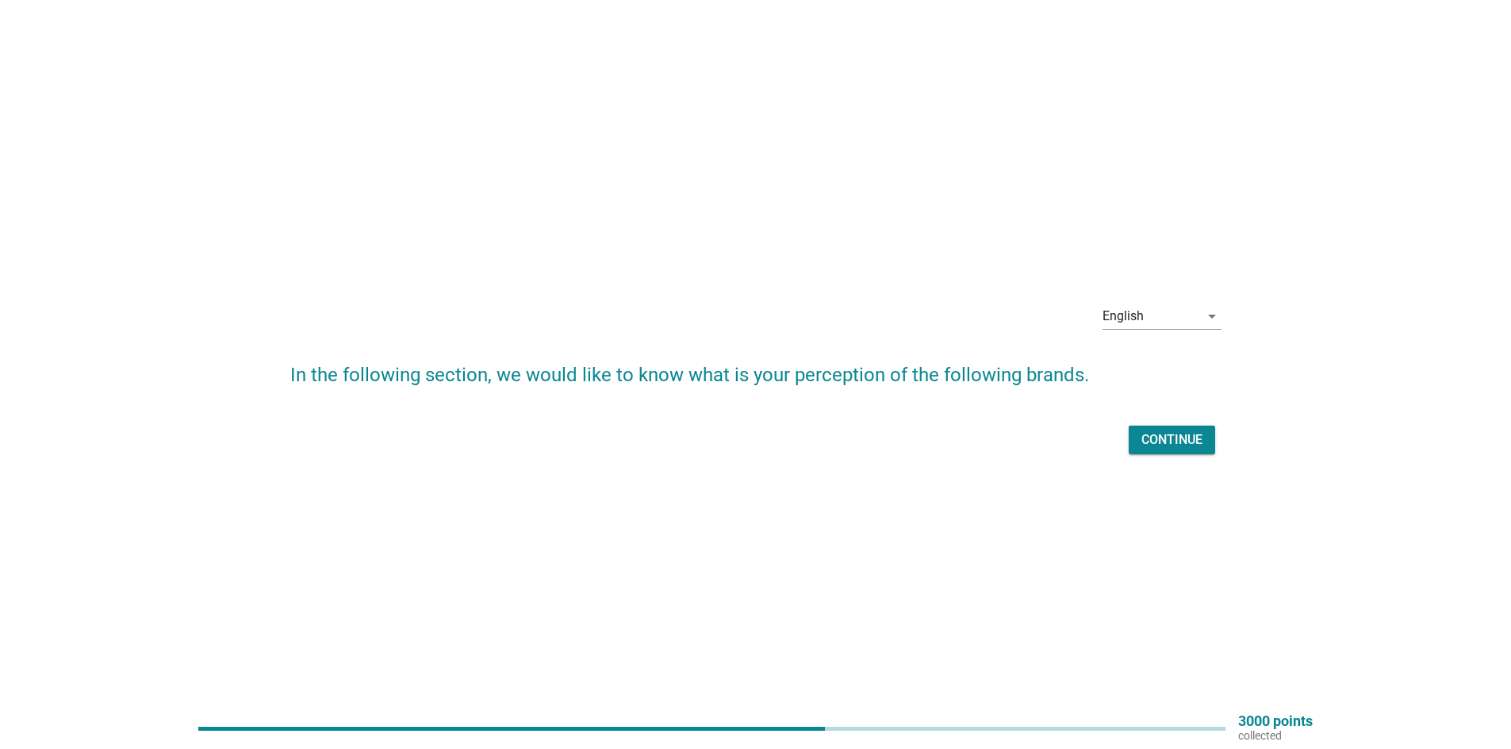
click at [1152, 435] on div "Continue" at bounding box center [1171, 440] width 61 height 19
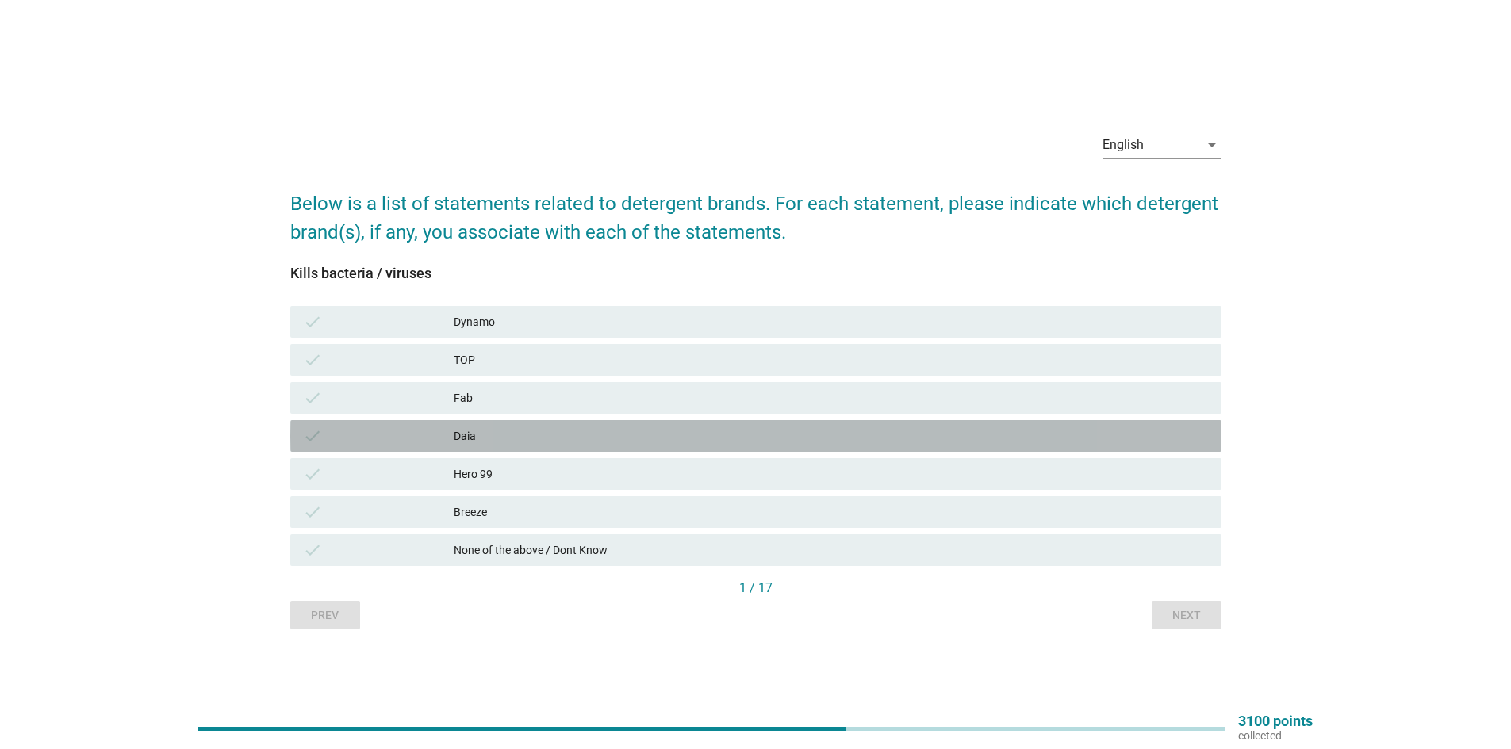
click at [518, 443] on div "Daia" at bounding box center [831, 436] width 755 height 19
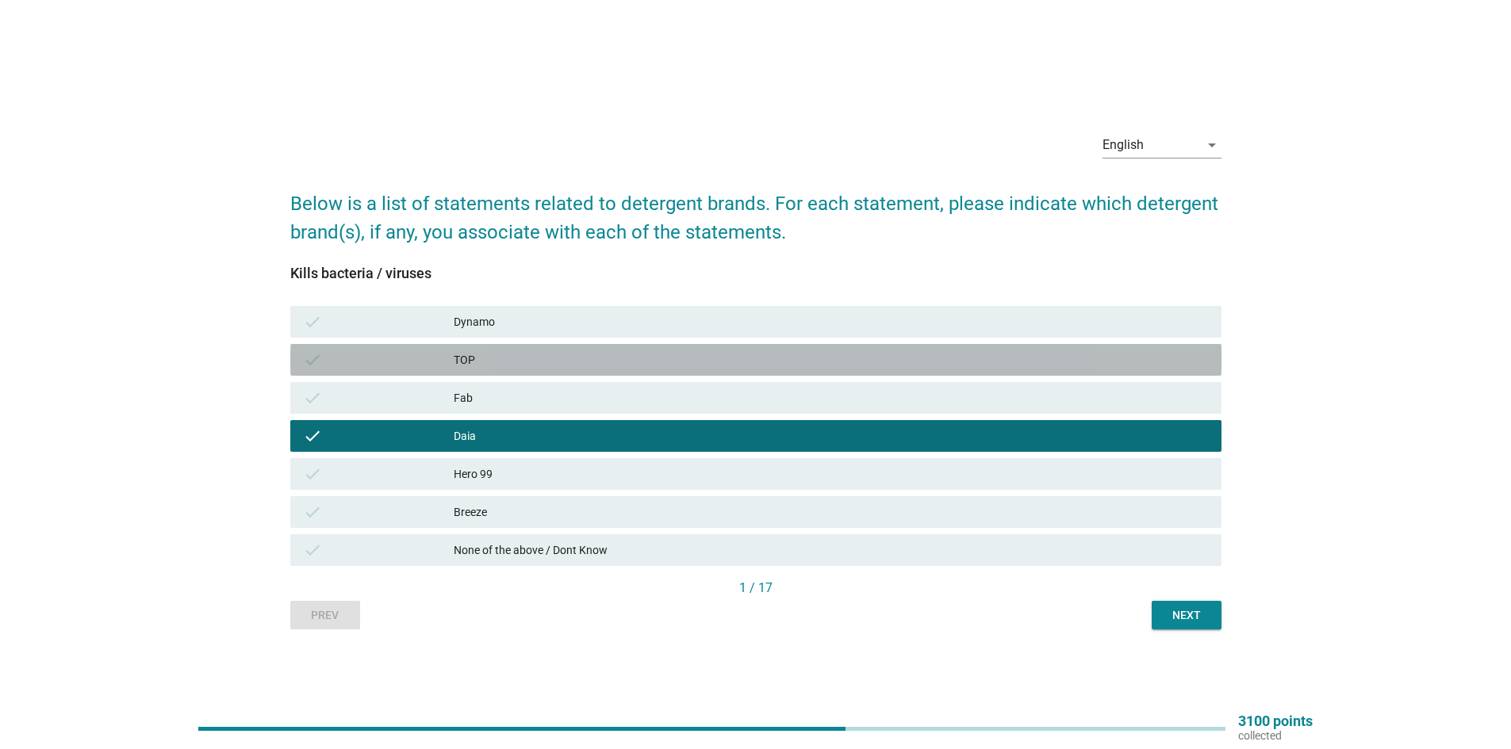
click at [519, 355] on div "TOP" at bounding box center [831, 360] width 755 height 19
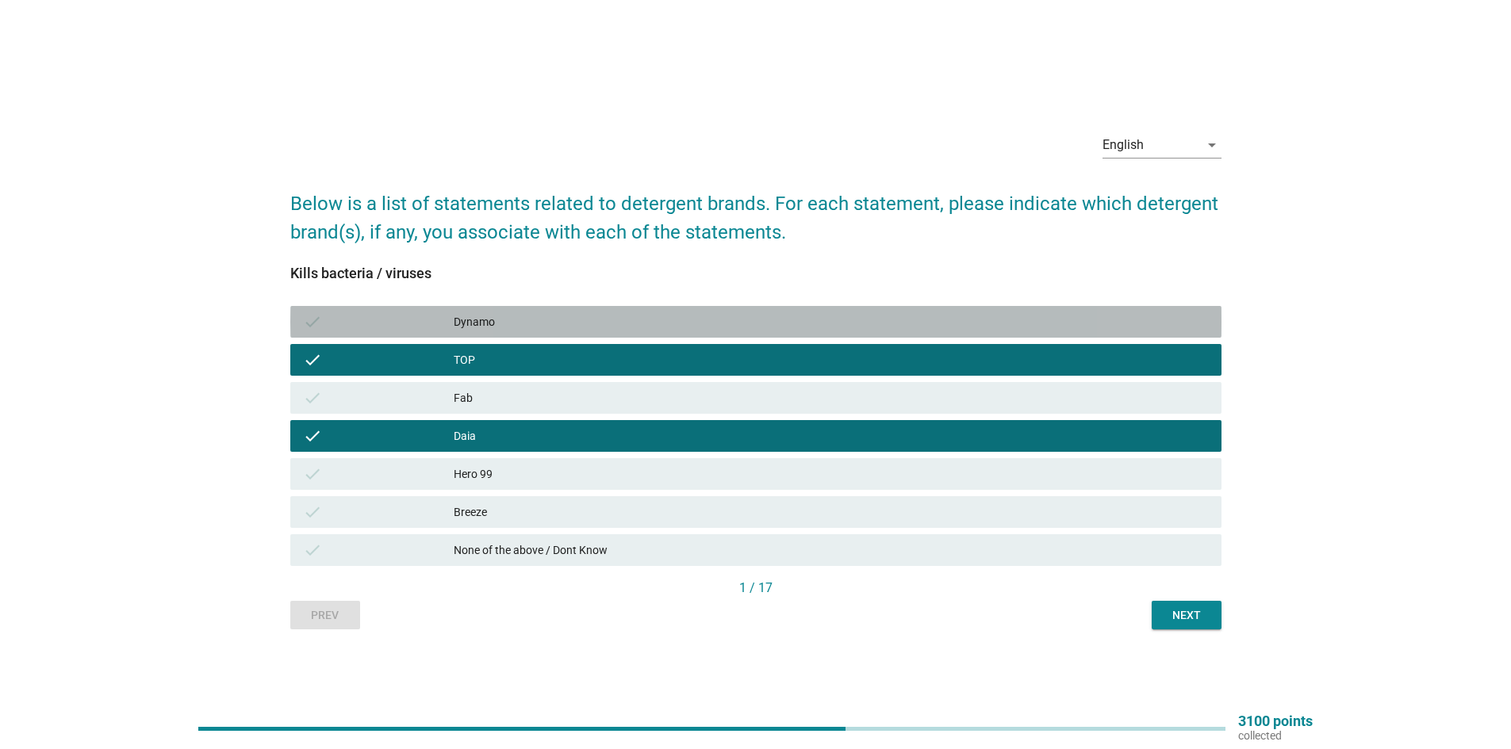
click at [521, 331] on div "Dynamo" at bounding box center [831, 321] width 755 height 19
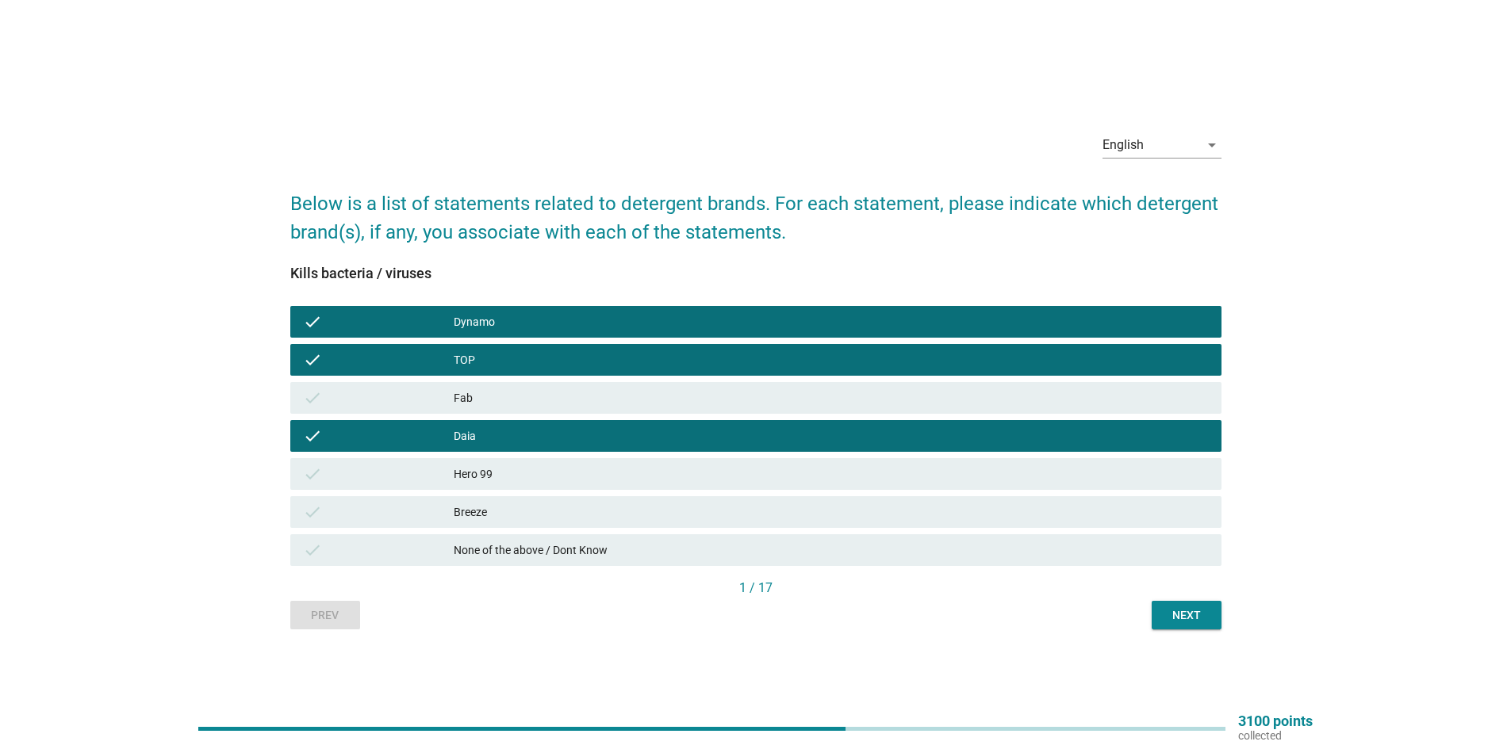
click at [510, 399] on div "Fab" at bounding box center [831, 398] width 755 height 19
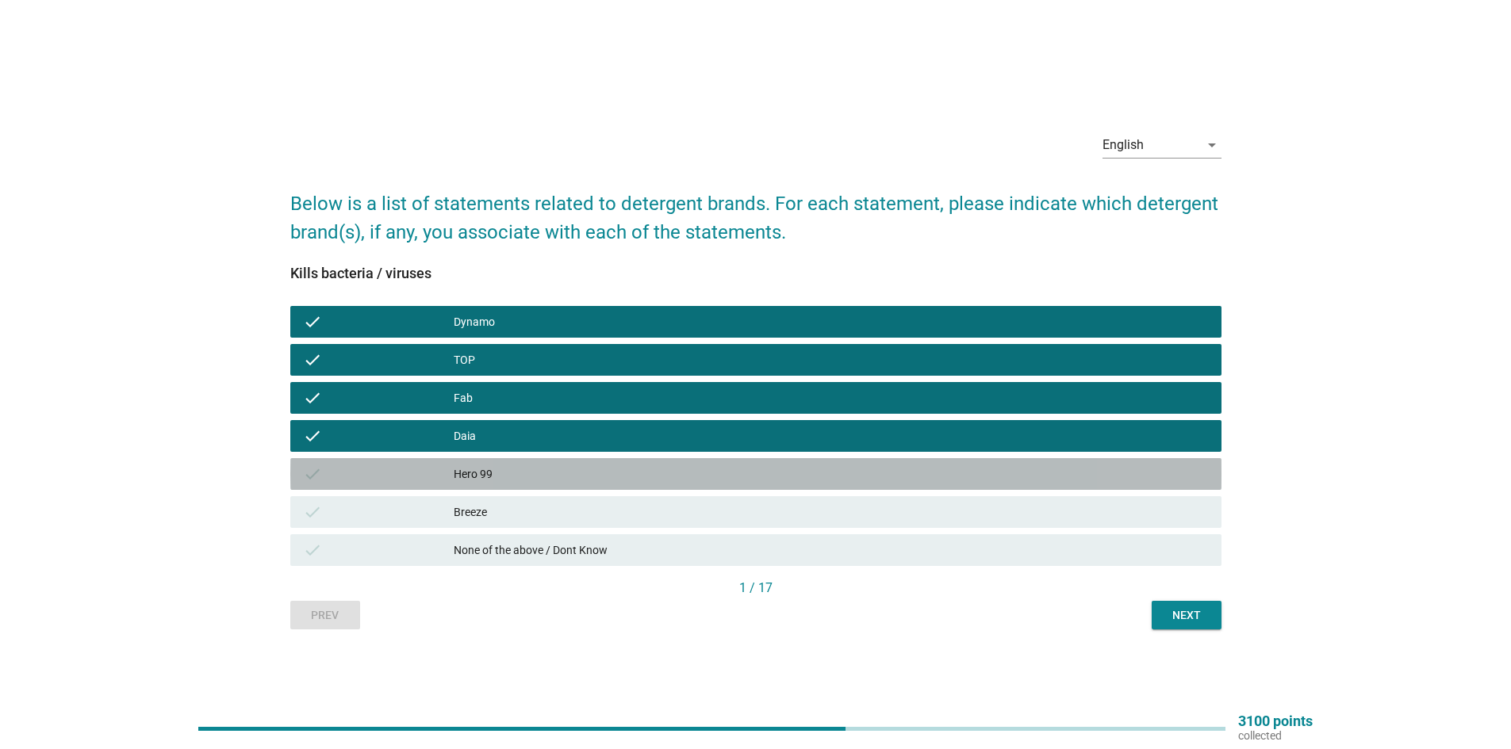
drag, startPoint x: 501, startPoint y: 462, endPoint x: 506, endPoint y: 498, distance: 36.0
click at [501, 463] on div "check Hero 99" at bounding box center [755, 474] width 931 height 32
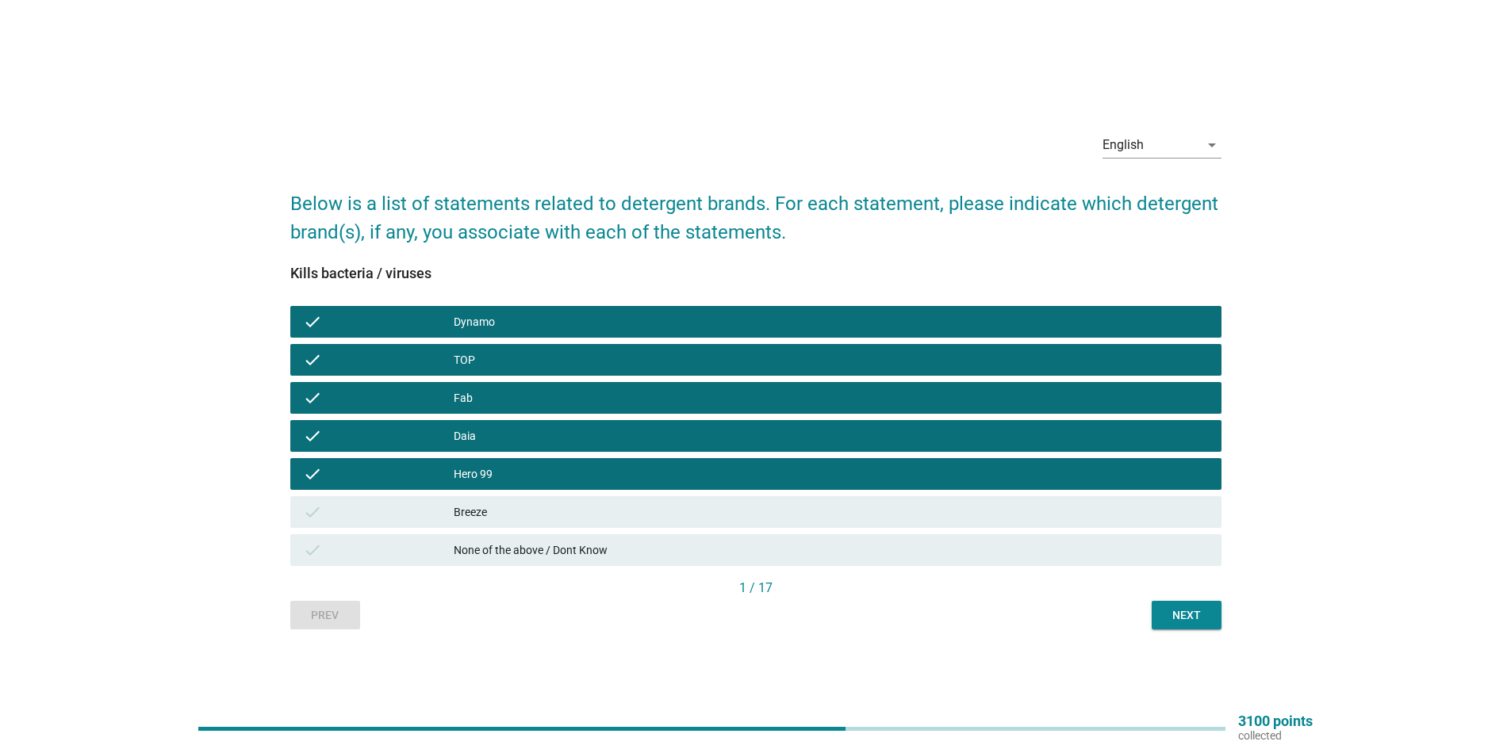
drag, startPoint x: 504, startPoint y: 505, endPoint x: 581, endPoint y: 516, distance: 77.7
click at [511, 506] on div "Breeze" at bounding box center [831, 512] width 755 height 19
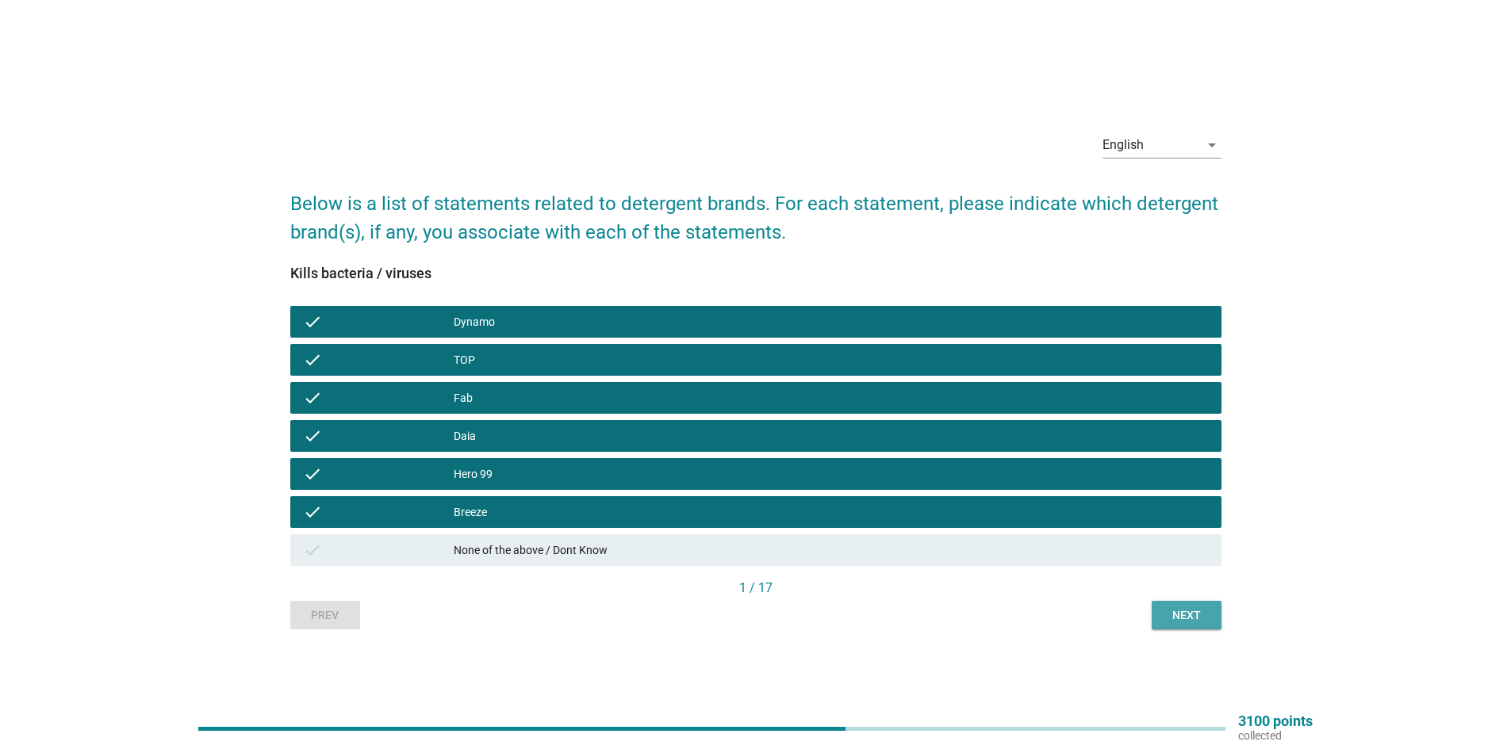
click at [1190, 623] on div "Next" at bounding box center [1186, 616] width 44 height 17
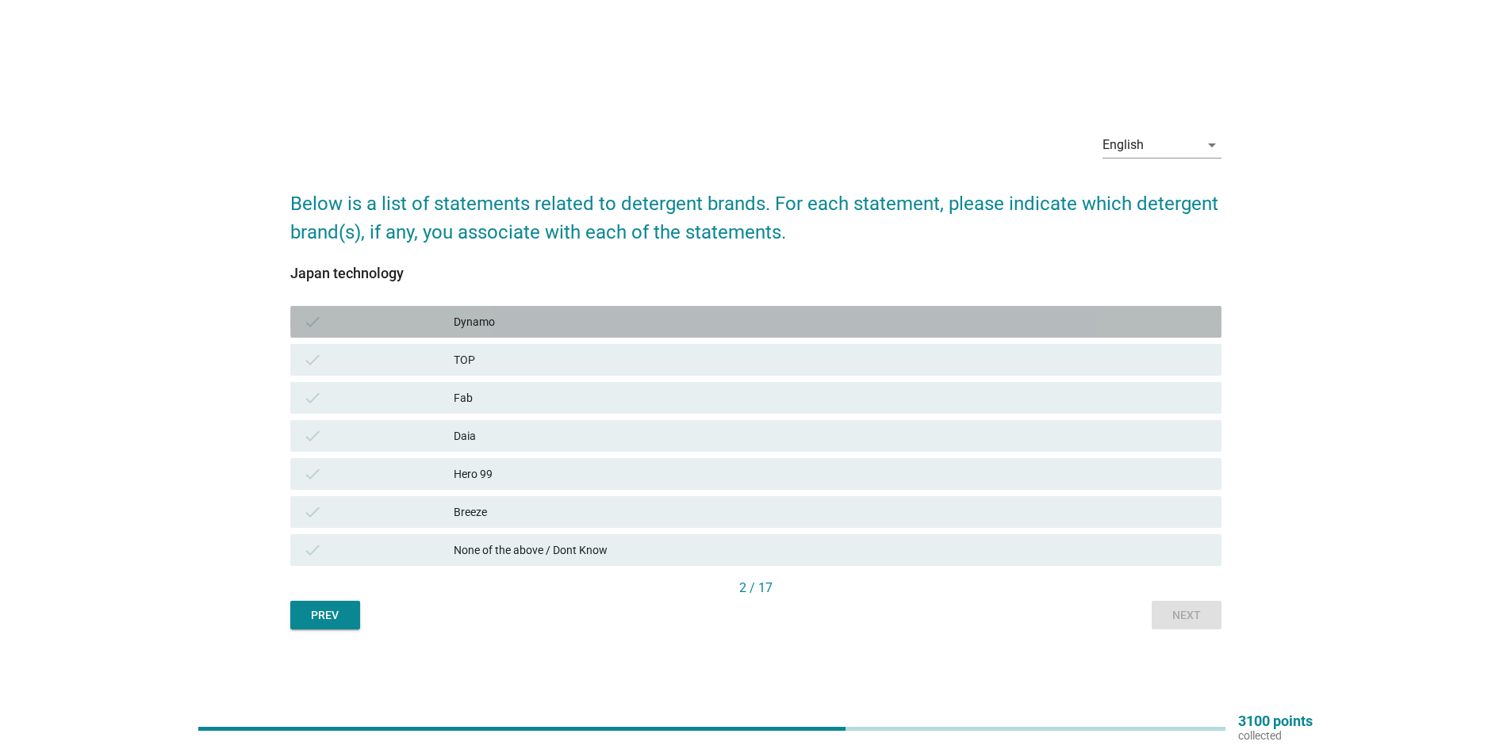
click at [524, 326] on div "Dynamo" at bounding box center [831, 321] width 755 height 19
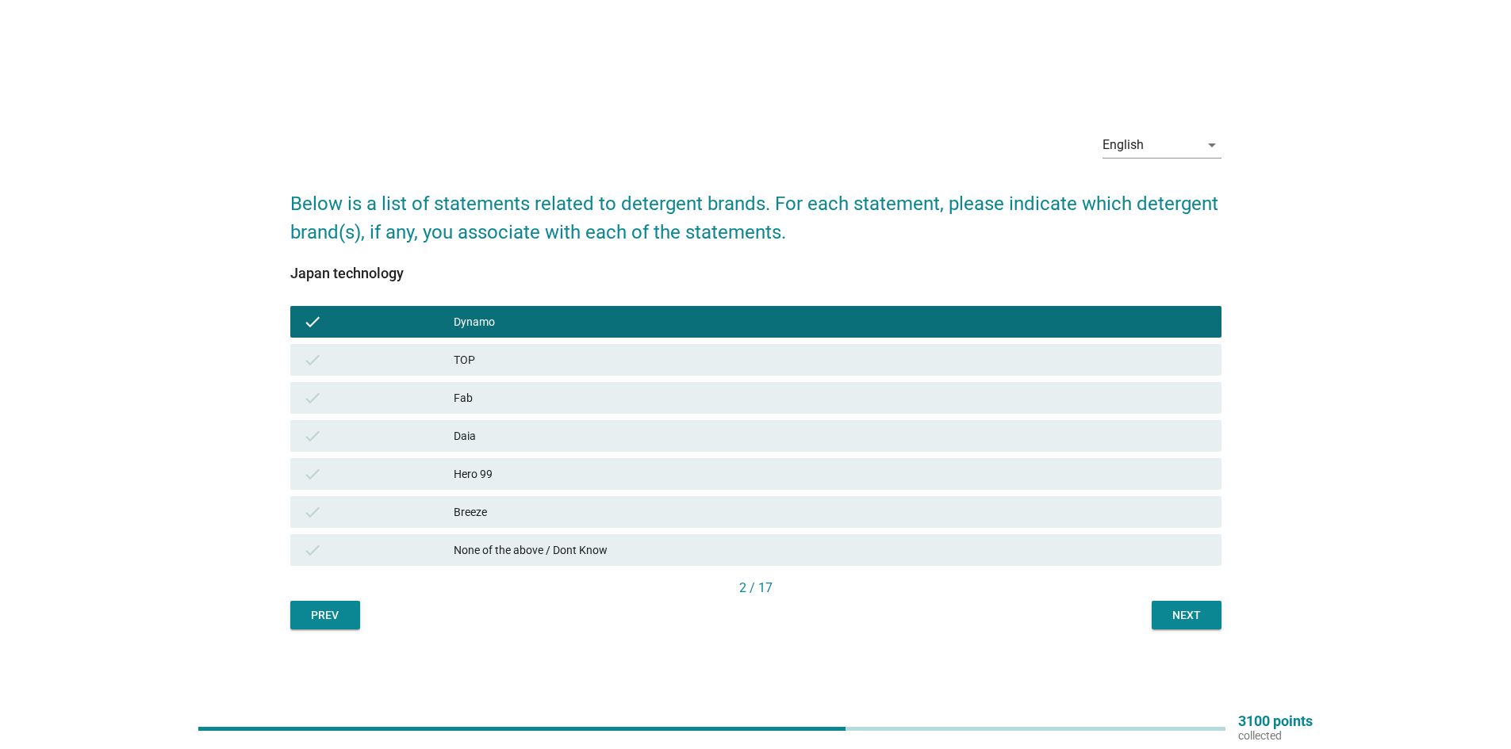
click at [506, 353] on div "TOP" at bounding box center [831, 360] width 755 height 19
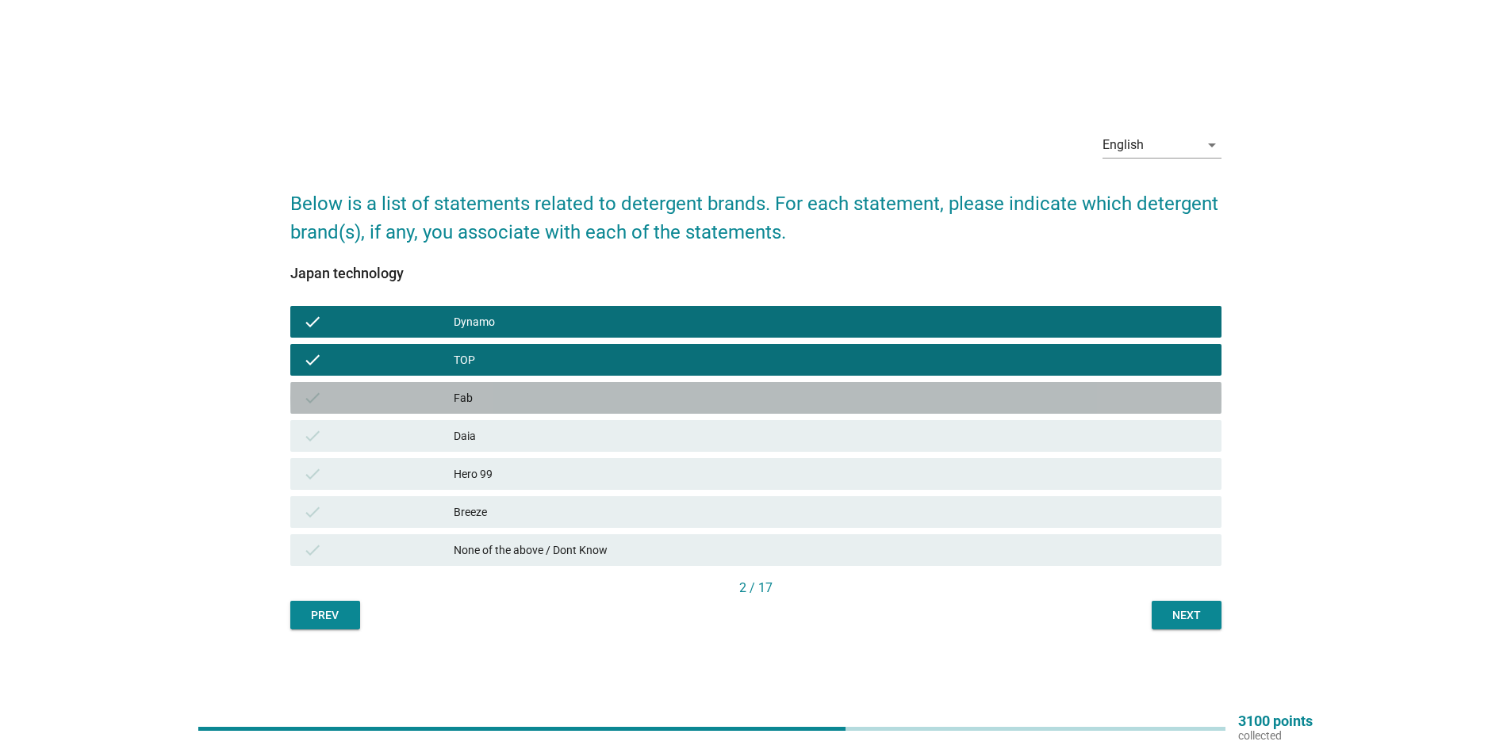
click at [501, 405] on div "Fab" at bounding box center [831, 398] width 755 height 19
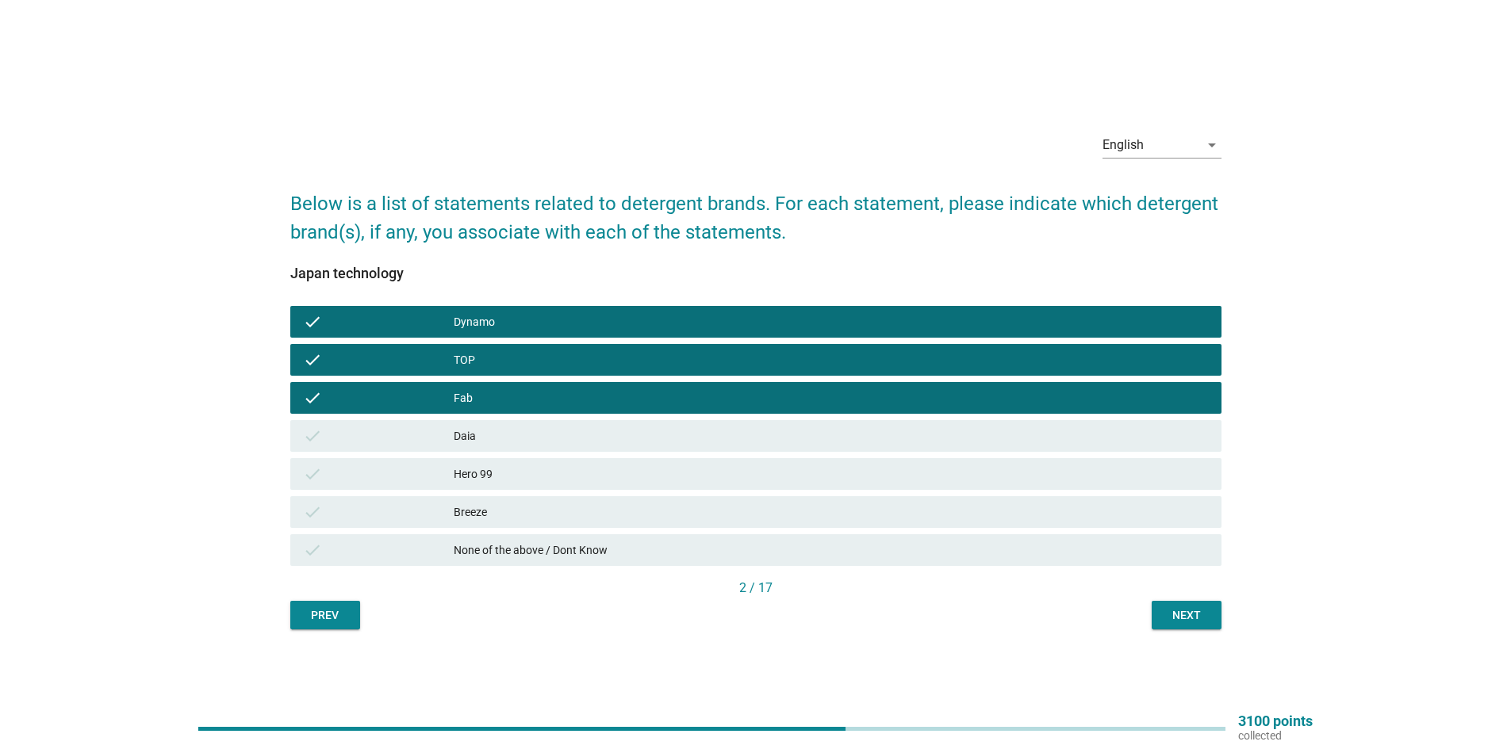
click at [493, 442] on div "Daia" at bounding box center [831, 436] width 755 height 19
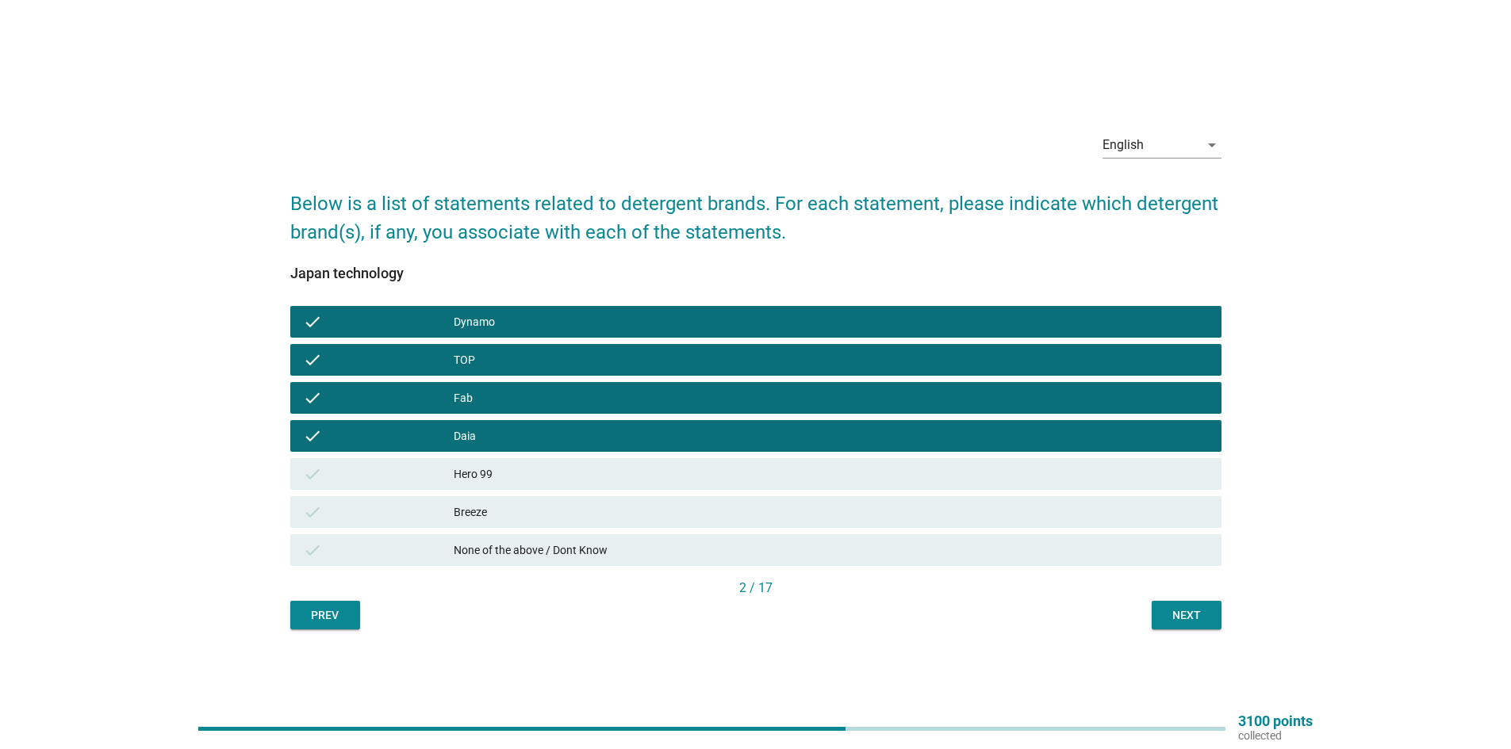
click at [489, 466] on div "Hero 99" at bounding box center [831, 474] width 755 height 19
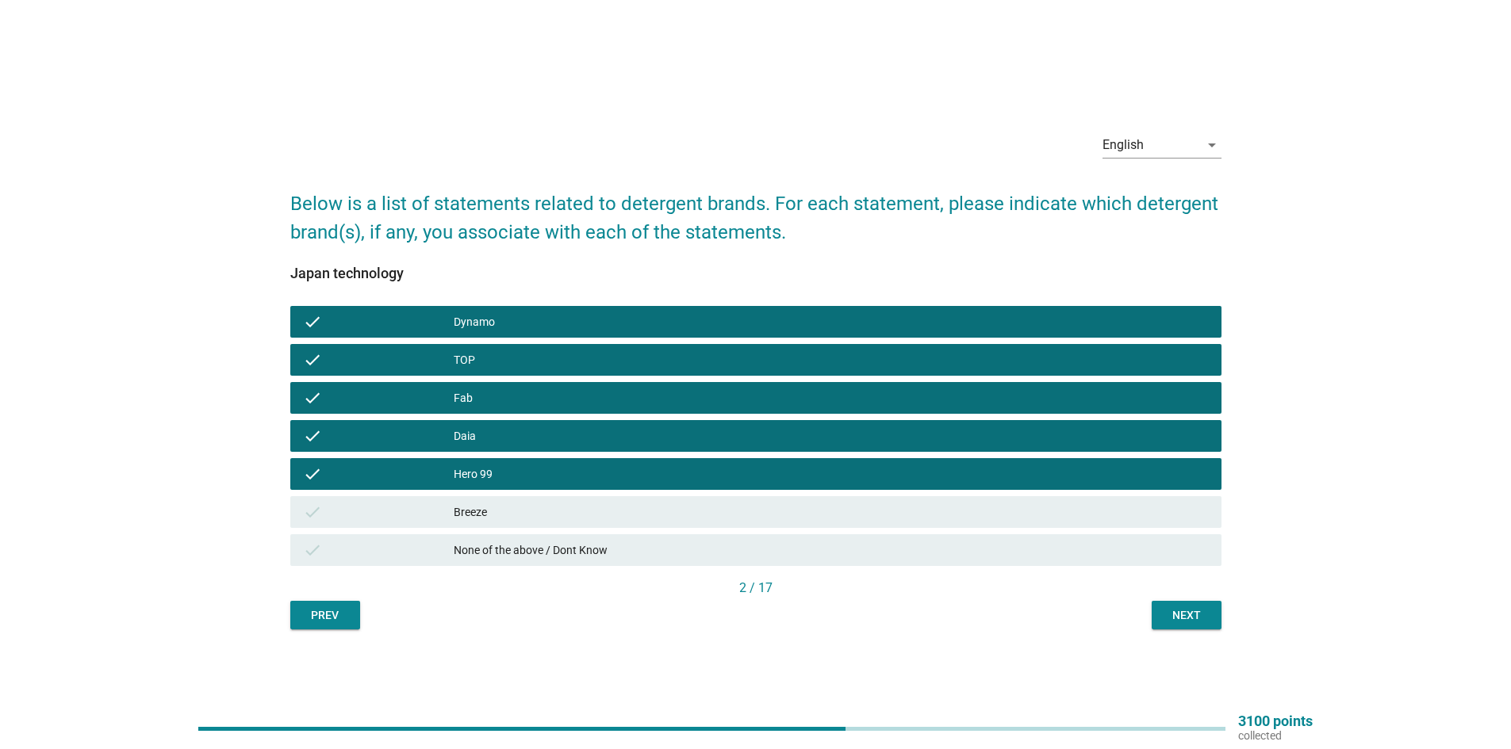
click at [484, 431] on div "Daia" at bounding box center [831, 436] width 755 height 19
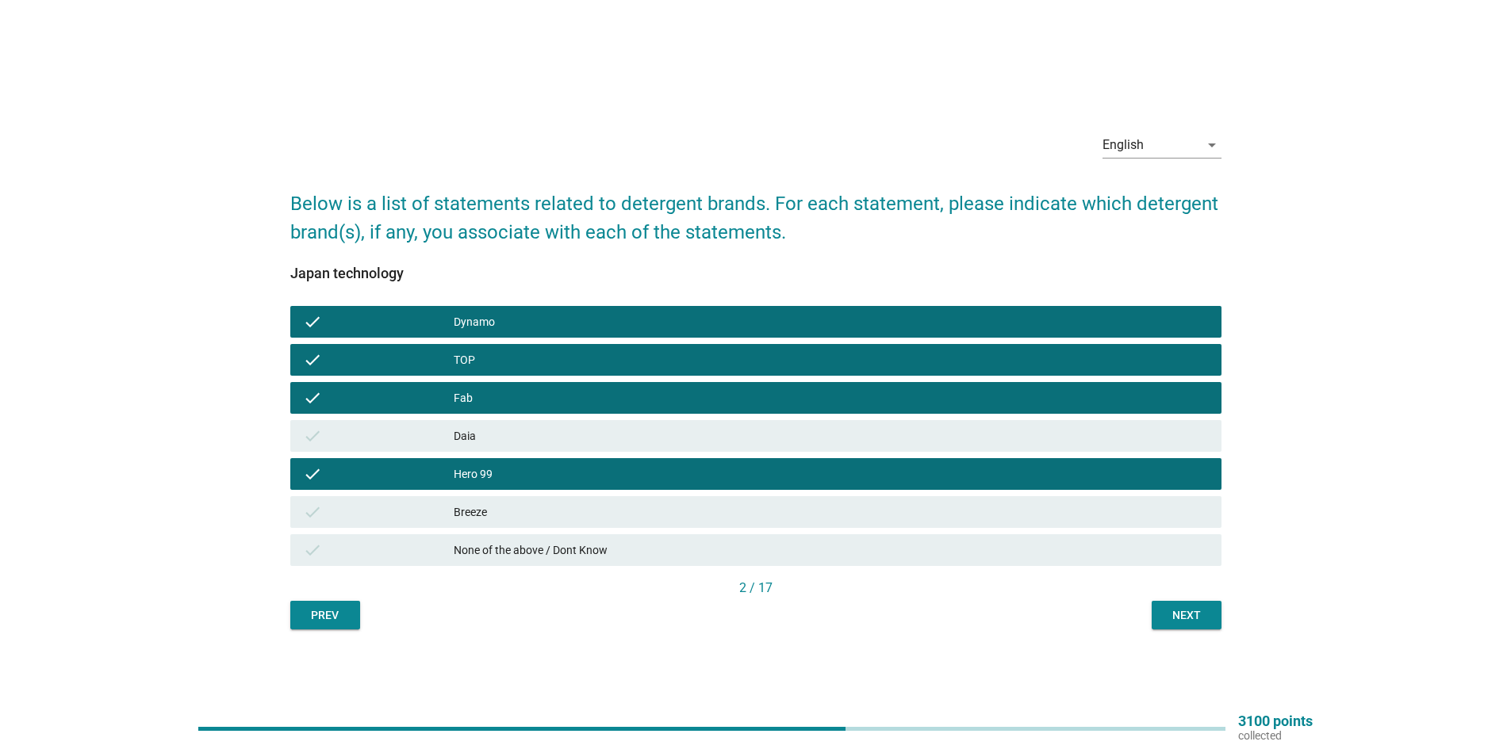
click at [505, 471] on div "Hero 99" at bounding box center [831, 474] width 755 height 19
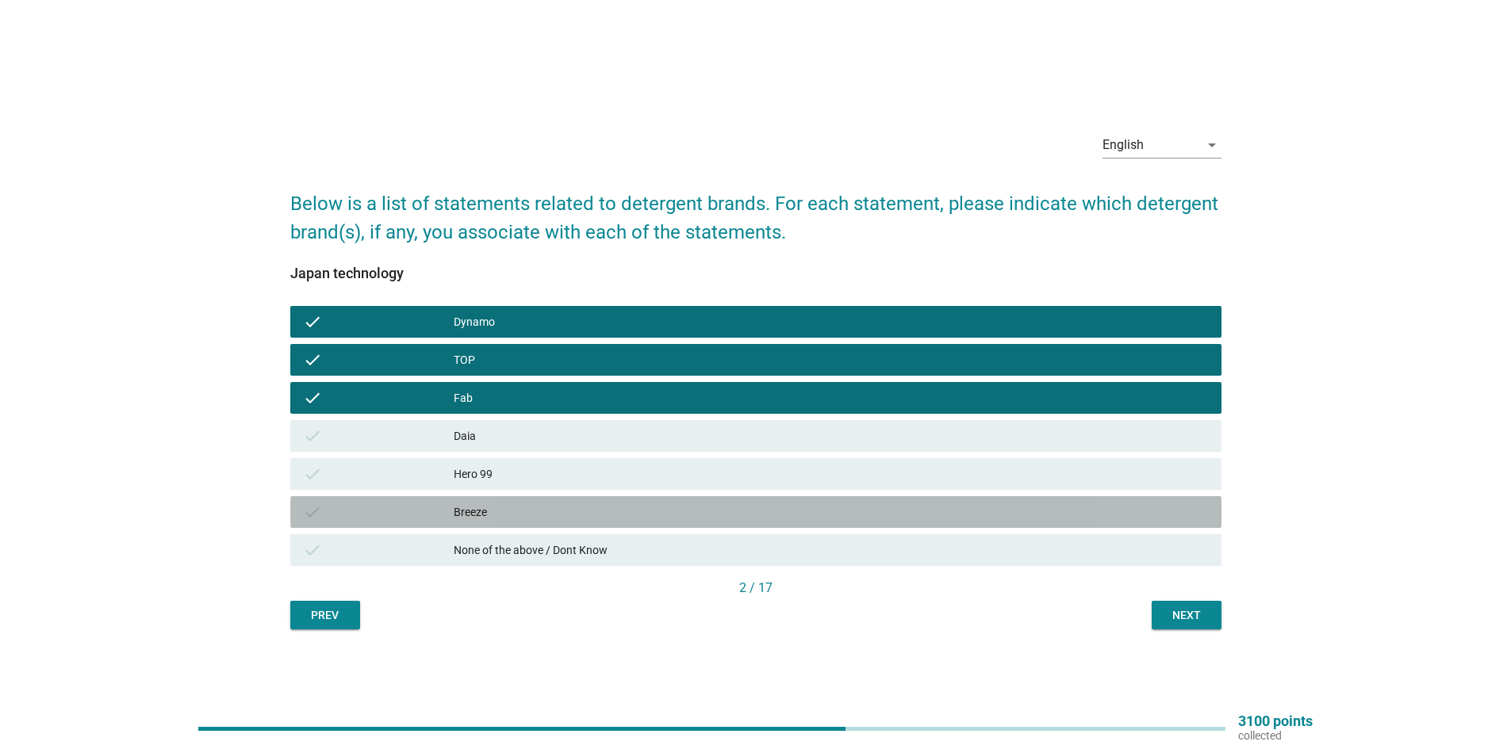
drag, startPoint x: 487, startPoint y: 523, endPoint x: 1116, endPoint y: 523, distance: 628.9
click at [494, 523] on div "check Breeze" at bounding box center [755, 512] width 931 height 32
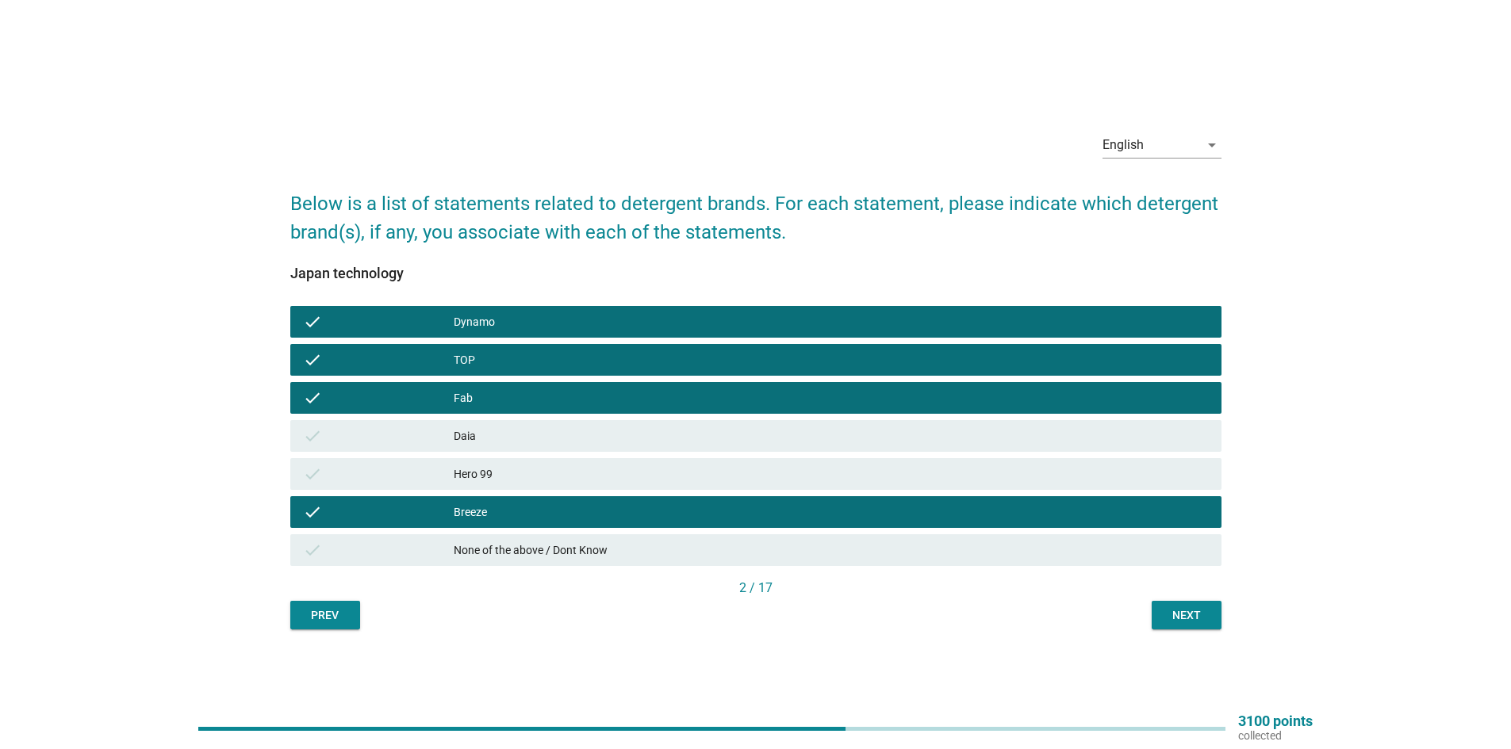
click at [1194, 617] on div "Next" at bounding box center [1186, 616] width 44 height 17
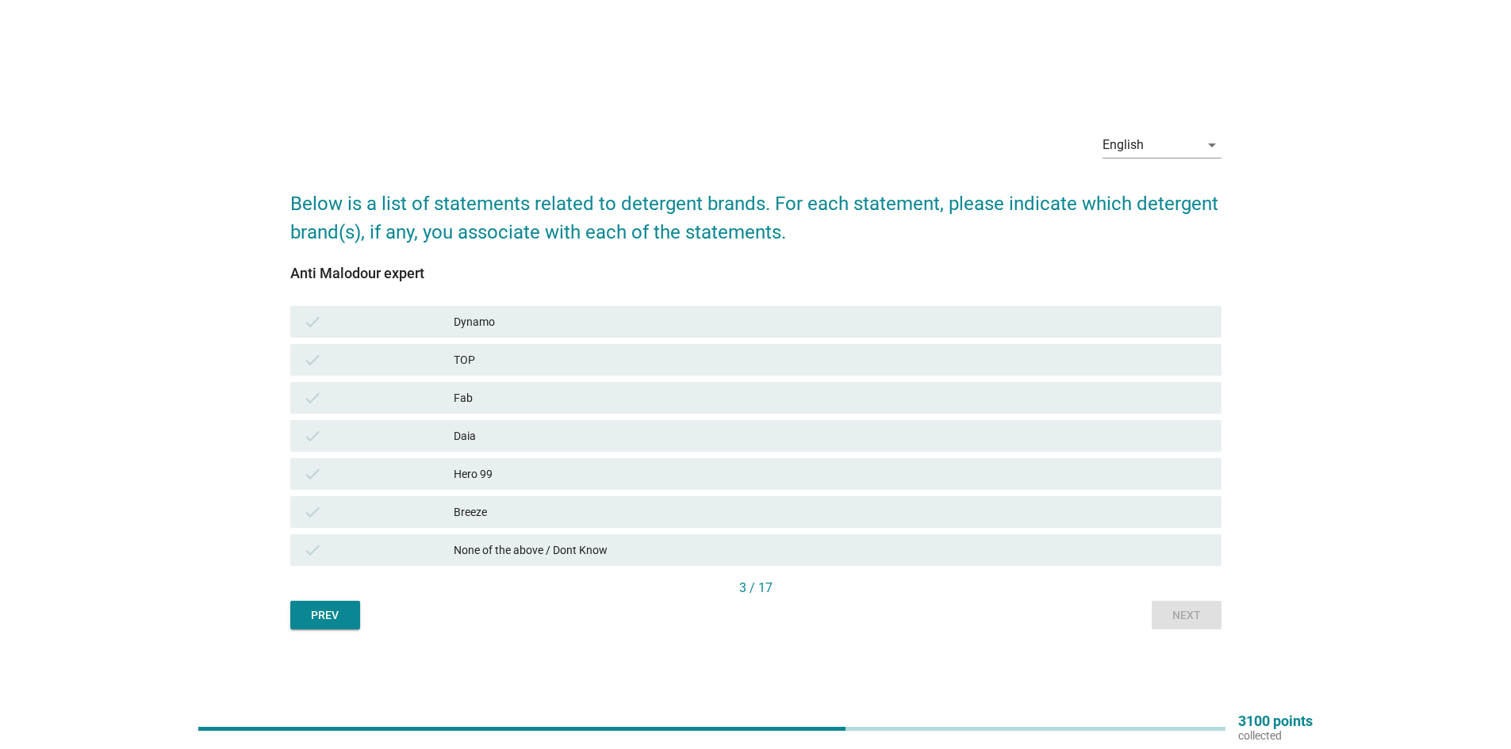
click at [523, 328] on div "Dynamo" at bounding box center [831, 321] width 755 height 19
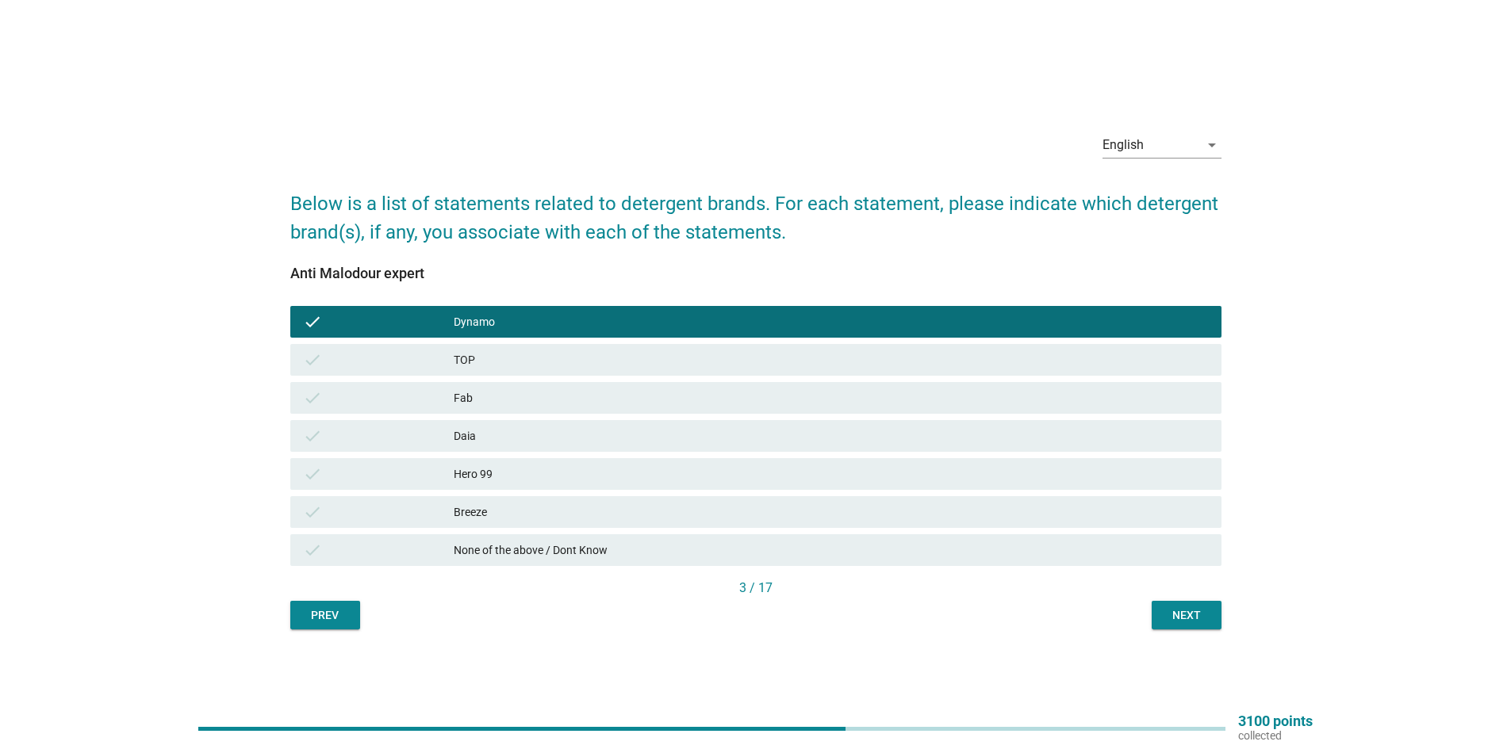
click at [514, 357] on div "TOP" at bounding box center [831, 360] width 755 height 19
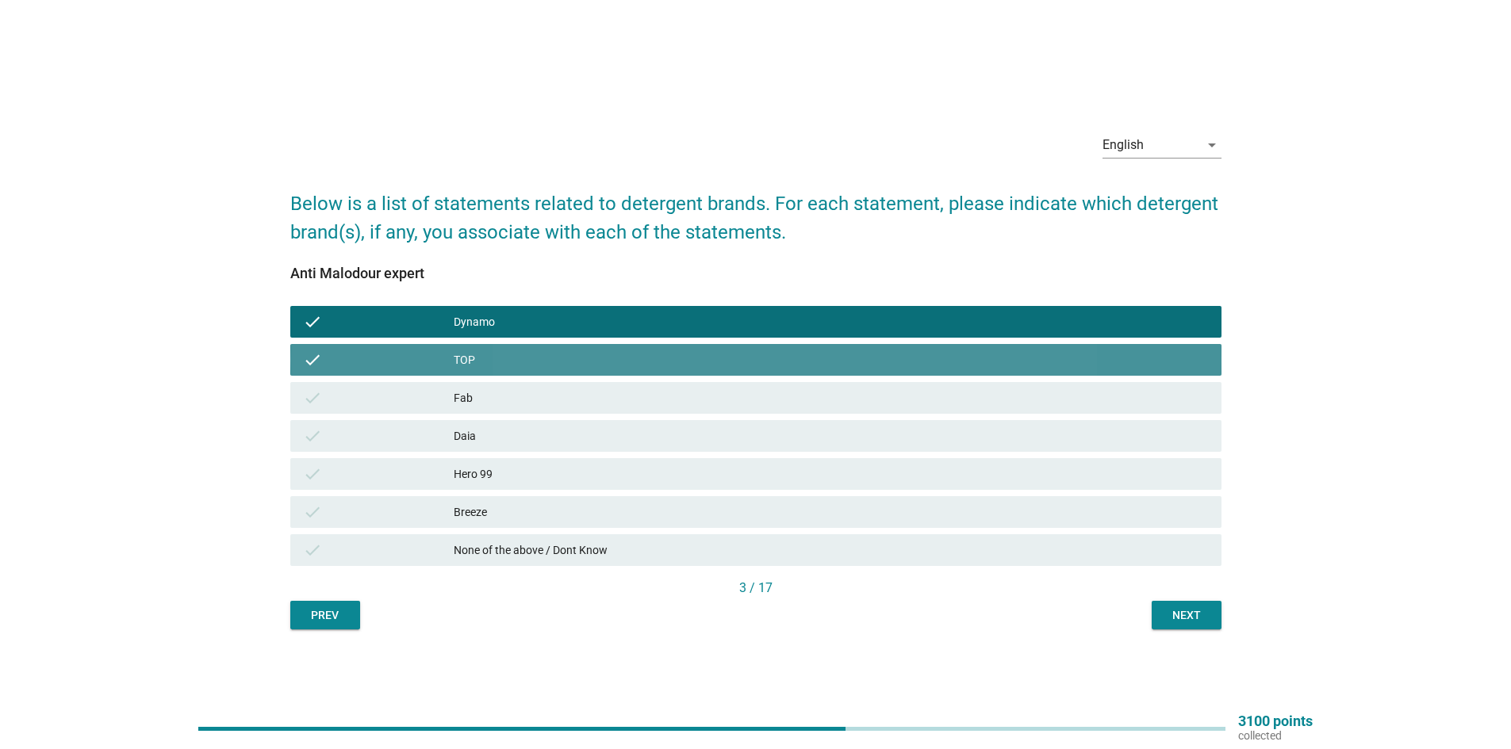
click at [519, 401] on div "Fab" at bounding box center [831, 398] width 755 height 19
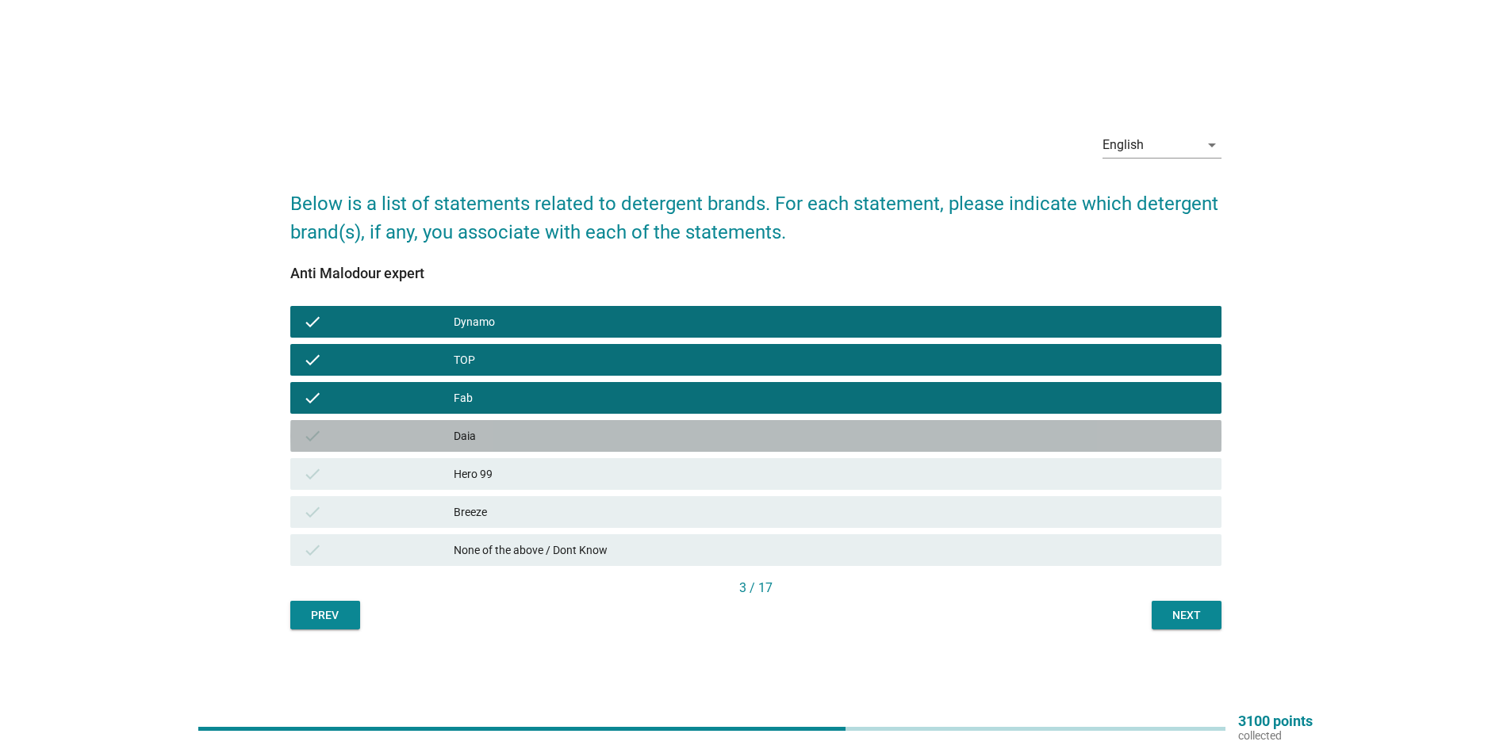
click at [520, 441] on div "Daia" at bounding box center [831, 436] width 755 height 19
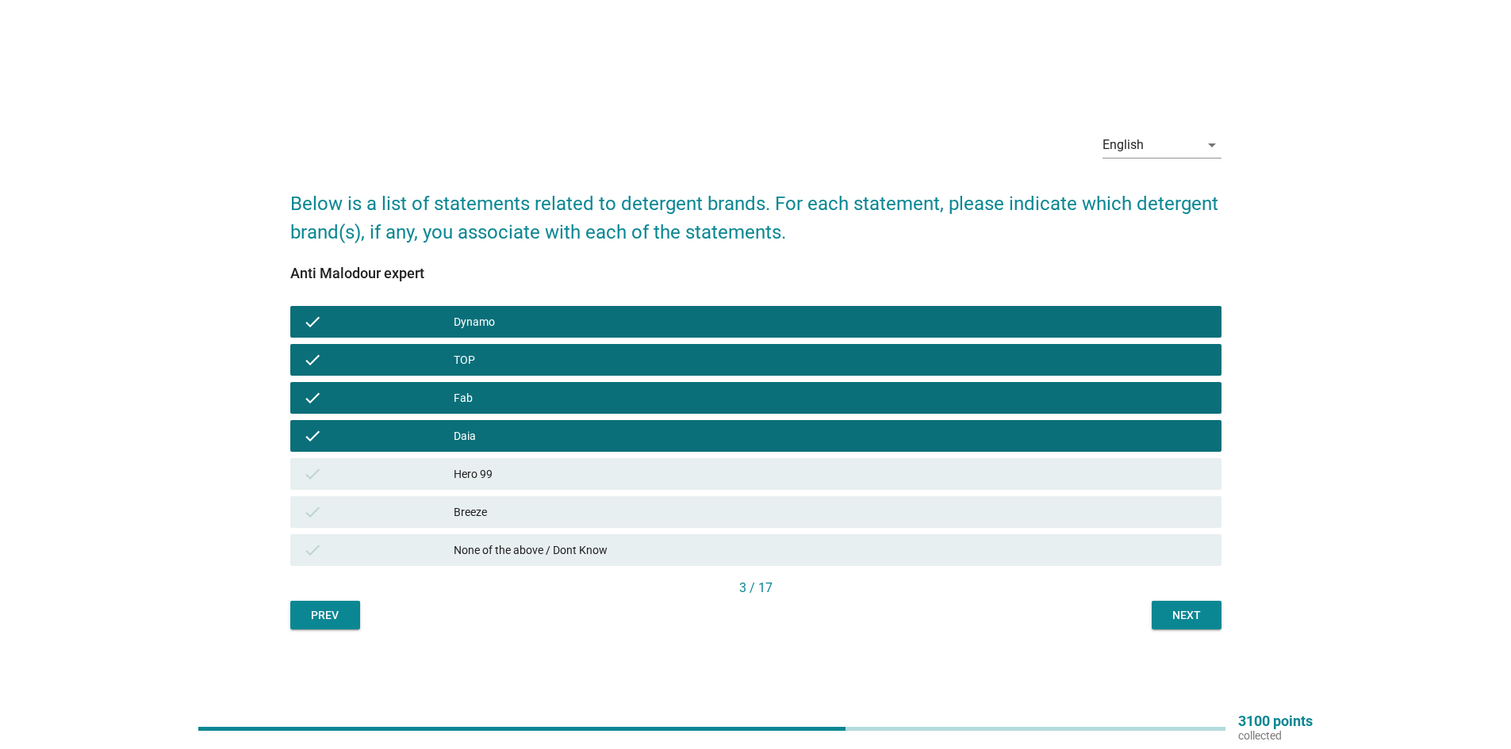
drag, startPoint x: 519, startPoint y: 470, endPoint x: 518, endPoint y: 501, distance: 31.8
click at [519, 477] on div "Hero 99" at bounding box center [831, 474] width 755 height 19
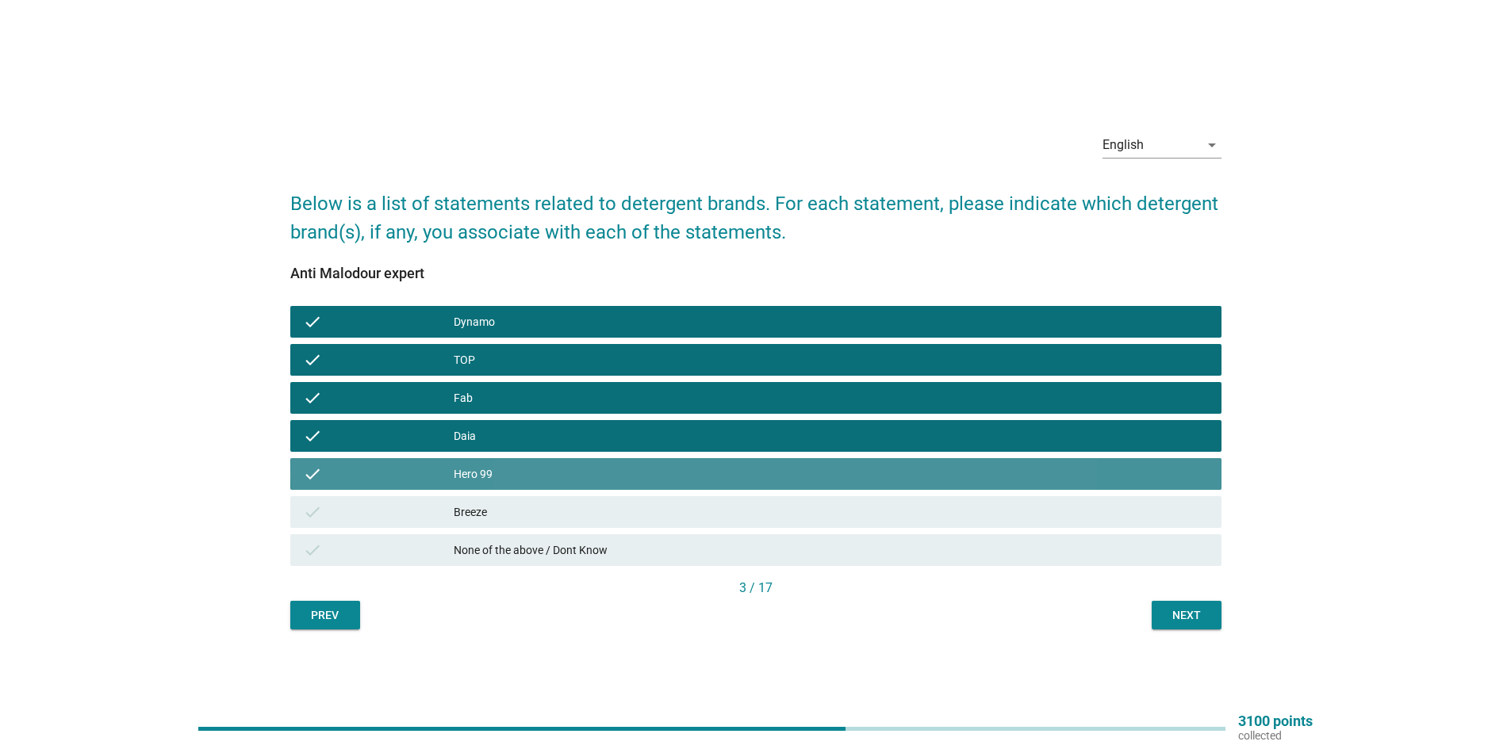
click at [518, 513] on div "Breeze" at bounding box center [831, 512] width 755 height 19
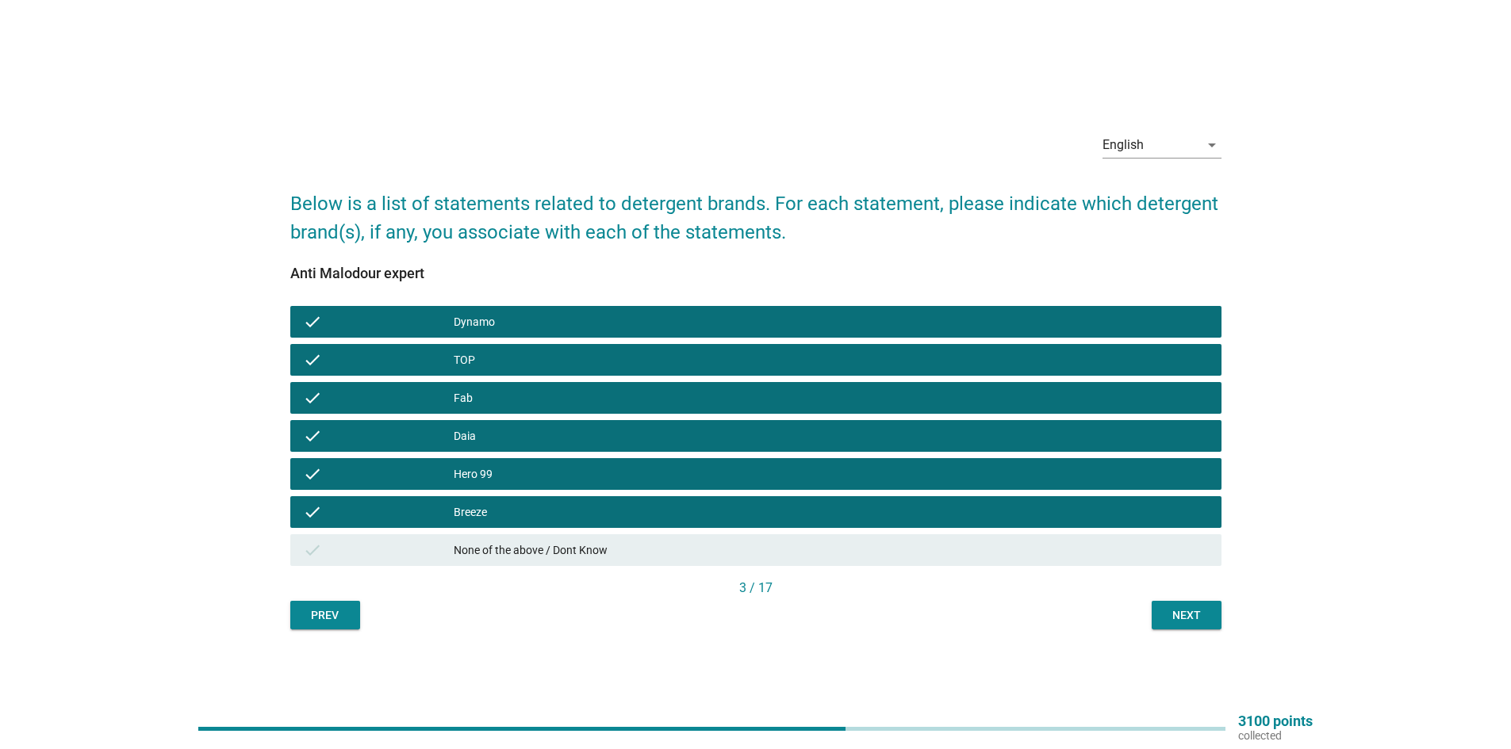
click at [1179, 611] on div "Next" at bounding box center [1186, 616] width 44 height 17
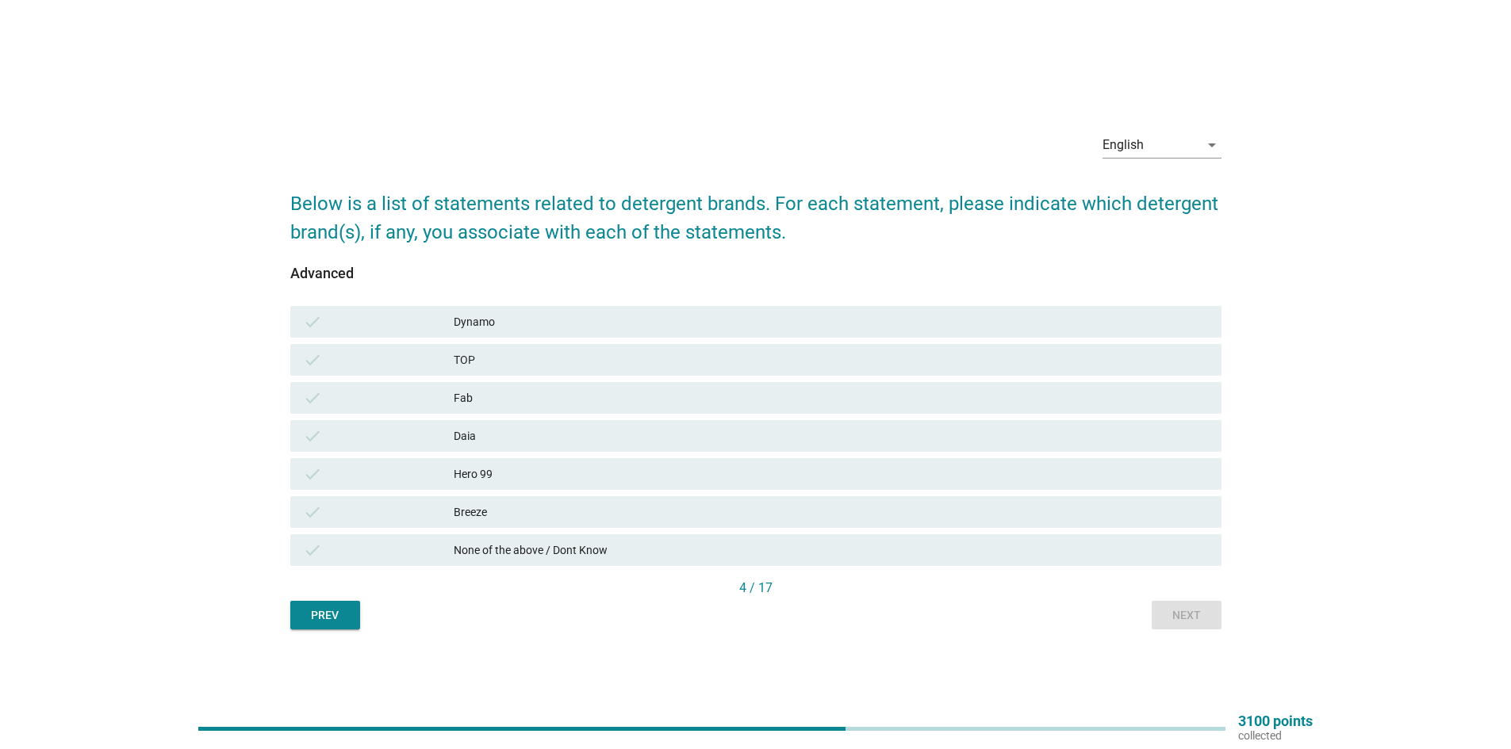
drag, startPoint x: 563, startPoint y: 514, endPoint x: 556, endPoint y: 470, distance: 45.0
click at [563, 510] on div "Breeze" at bounding box center [831, 512] width 755 height 19
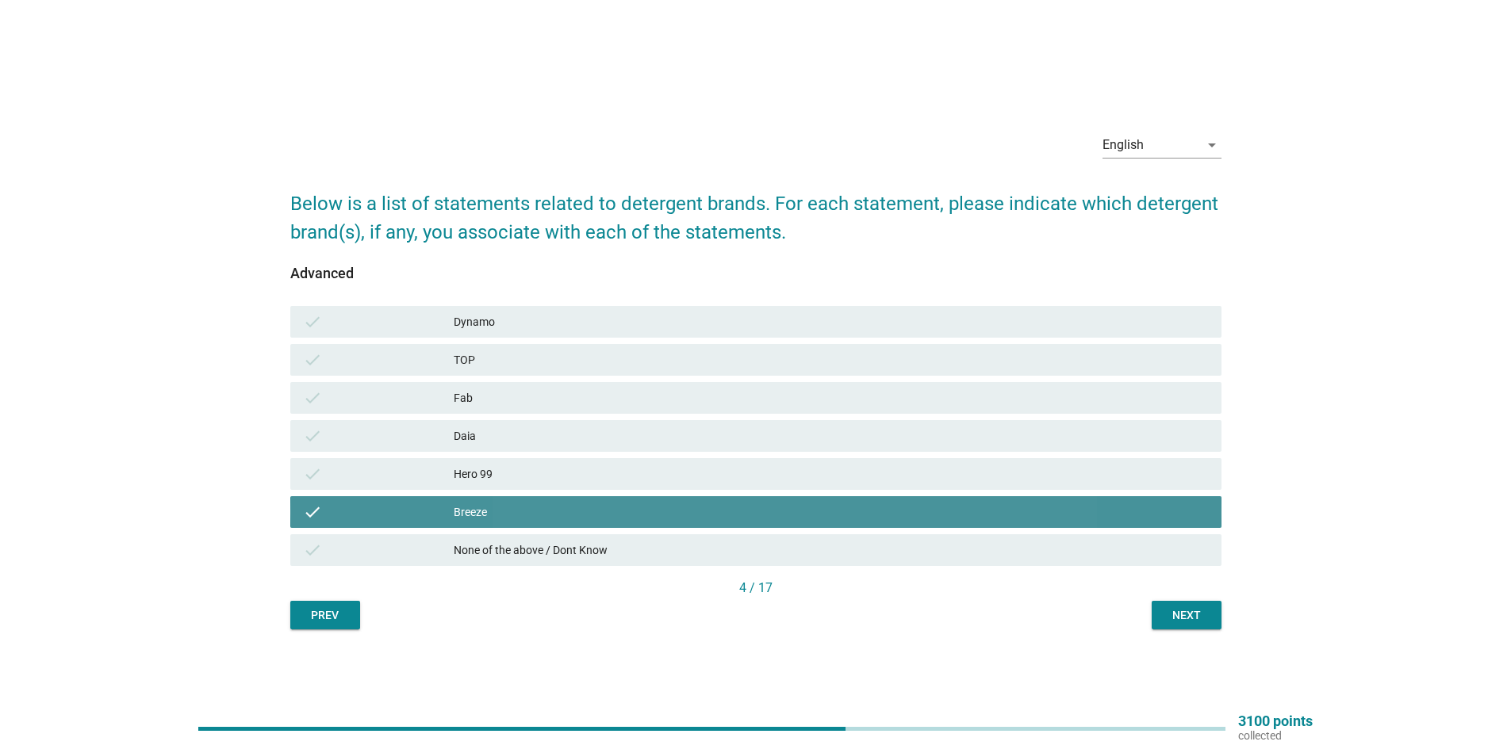
drag, startPoint x: 556, startPoint y: 470, endPoint x: 552, endPoint y: 439, distance: 30.4
click at [556, 469] on div "Hero 99" at bounding box center [831, 474] width 755 height 19
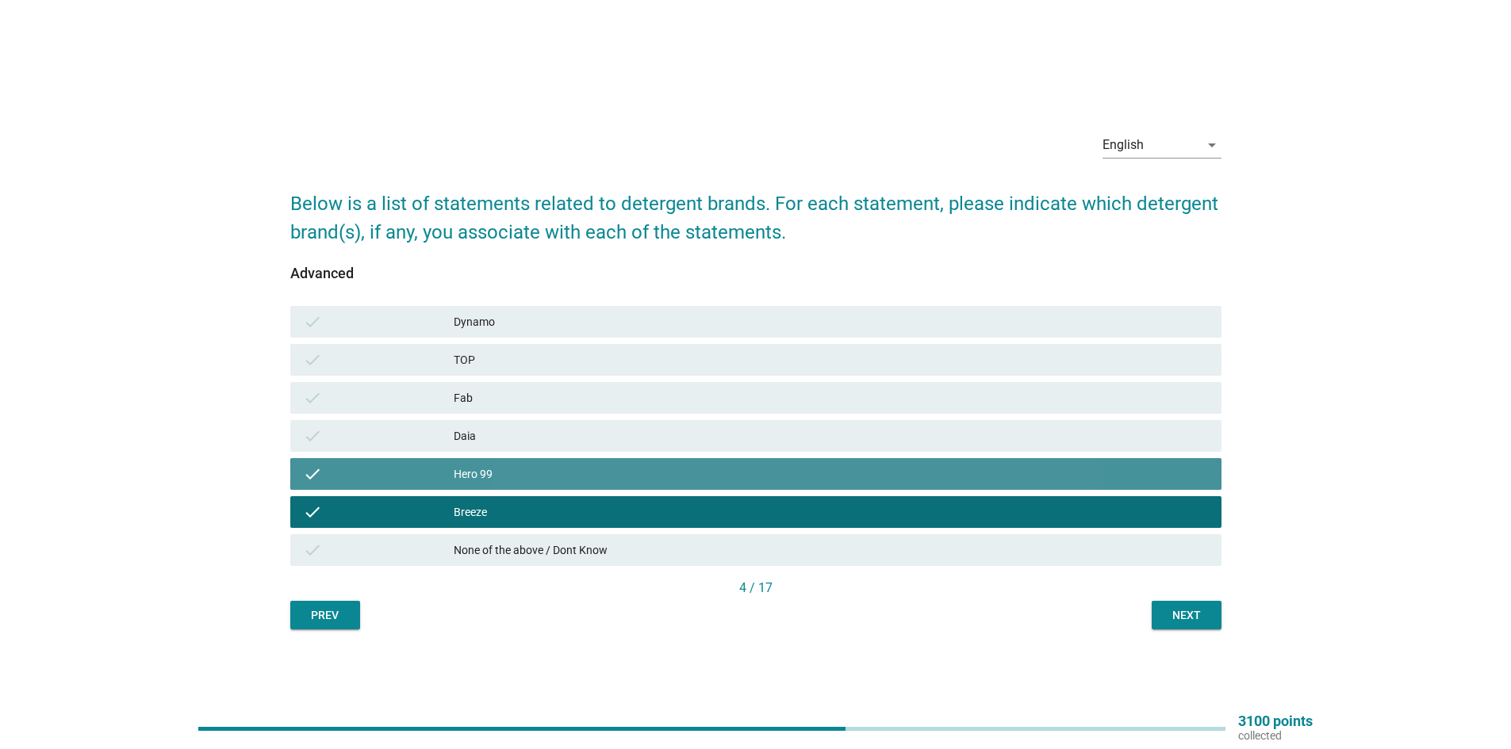
drag, startPoint x: 550, startPoint y: 431, endPoint x: 550, endPoint y: 417, distance: 14.3
click at [550, 431] on div "Daia" at bounding box center [831, 436] width 755 height 19
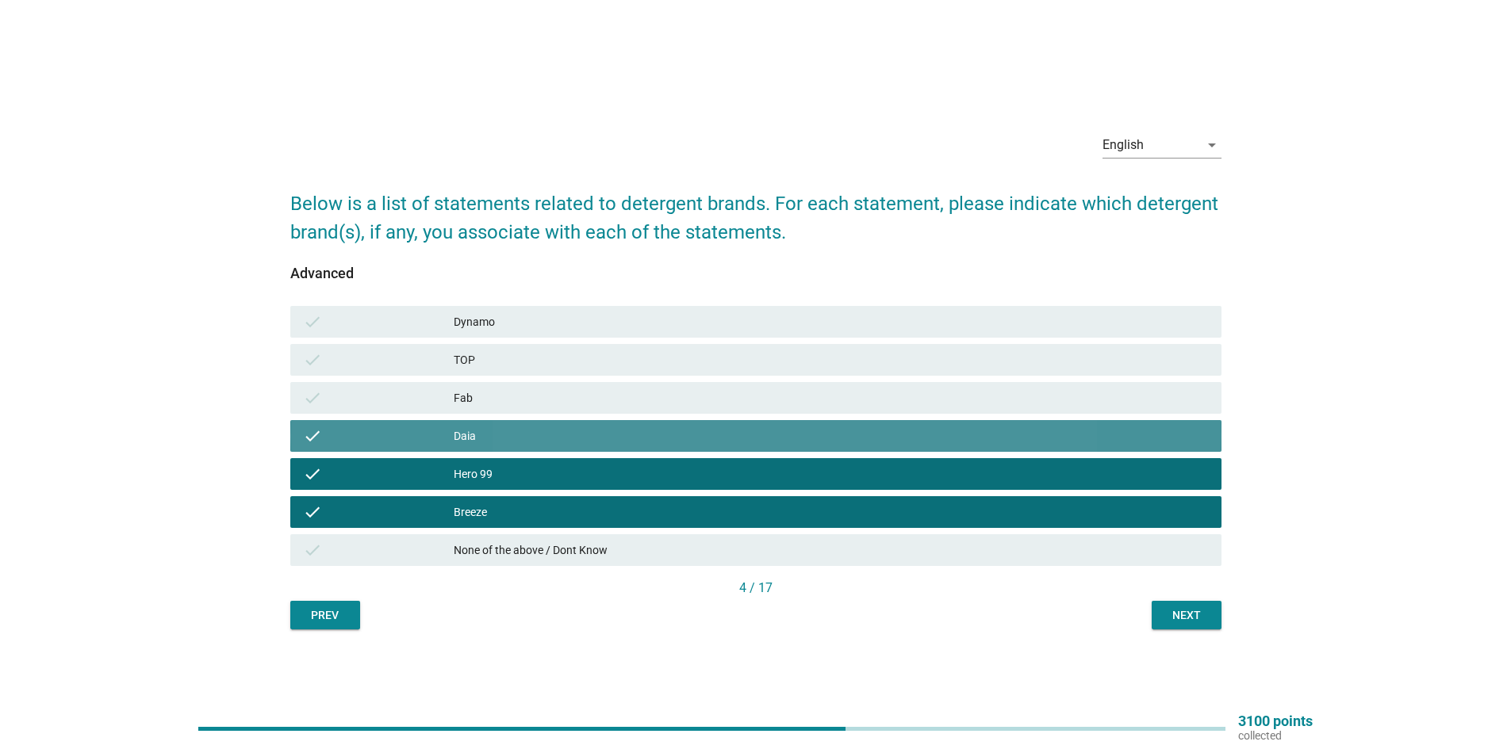
click at [546, 384] on div "check Fab" at bounding box center [755, 398] width 931 height 32
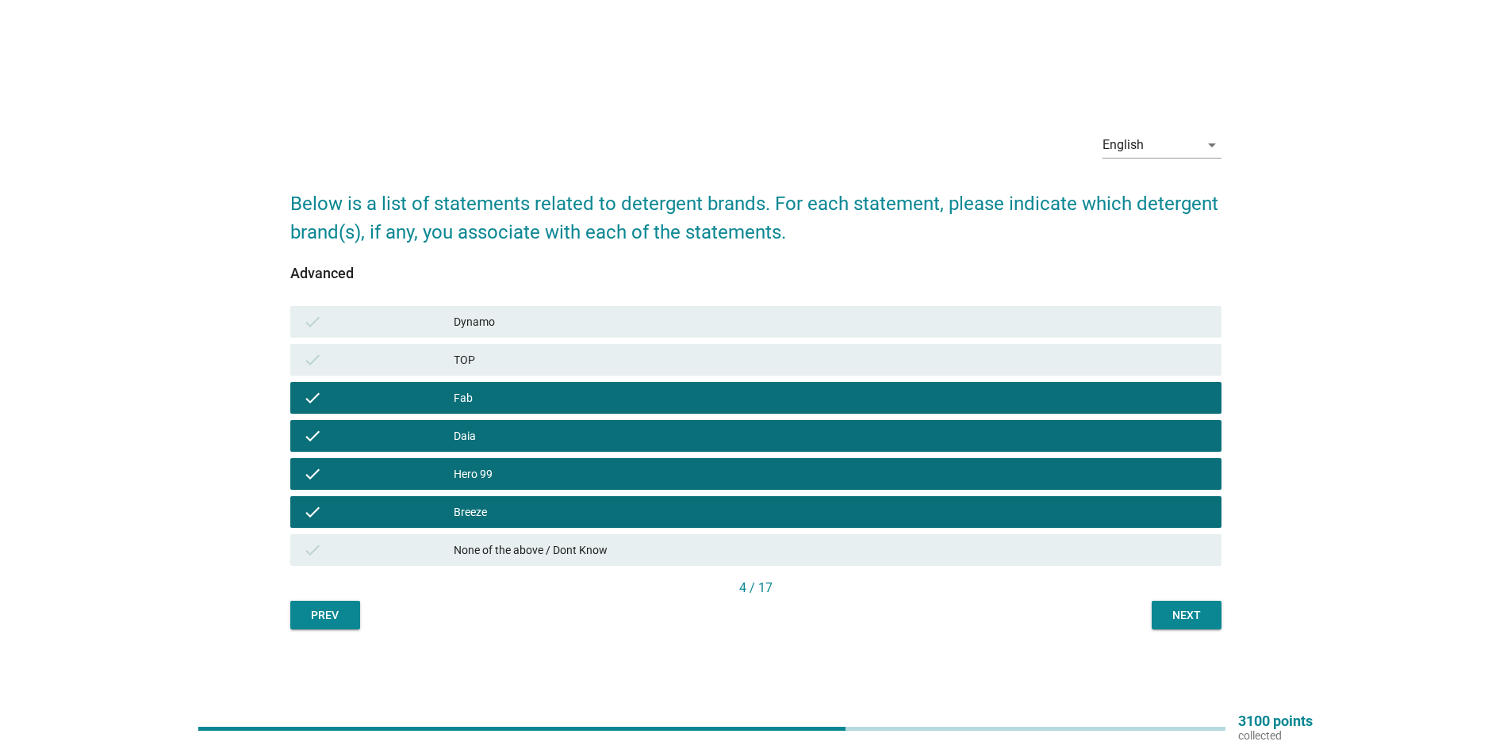
click at [546, 343] on div "check TOP" at bounding box center [755, 360] width 937 height 38
click at [554, 301] on div "Advanced check Dynamo check TOP check Fab check Daia check Hero 99 check Breeze…" at bounding box center [755, 422] width 931 height 313
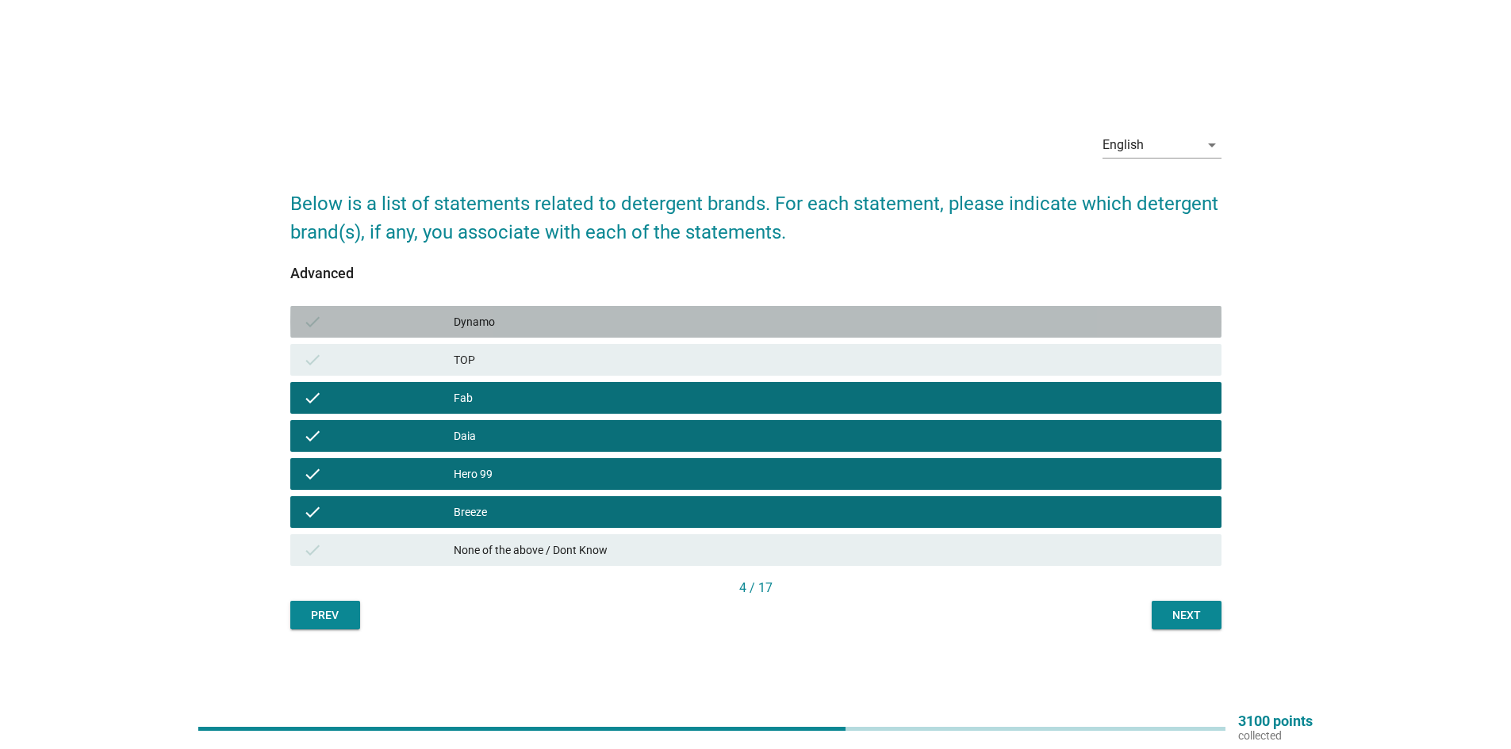
click at [555, 316] on div "Dynamo" at bounding box center [831, 321] width 755 height 19
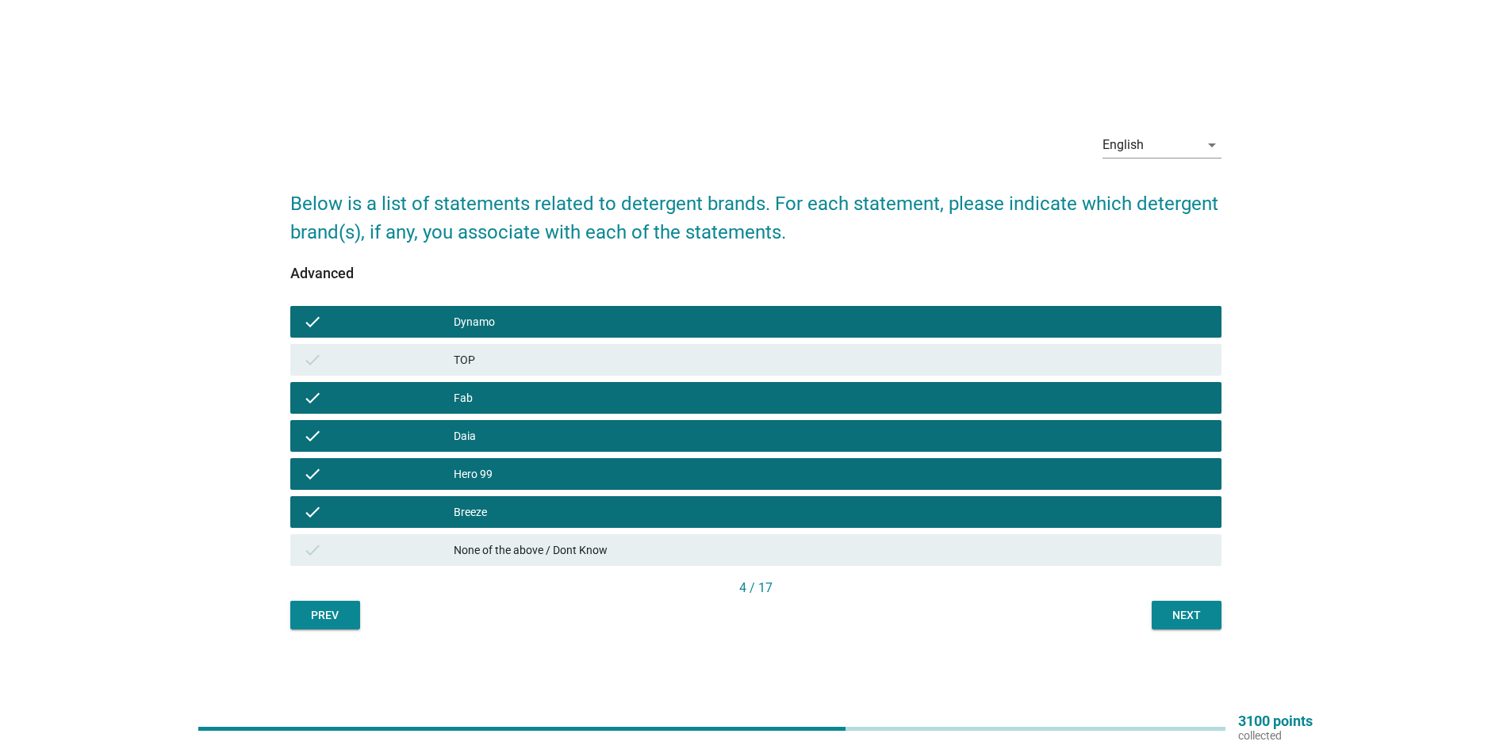
click at [551, 354] on div "TOP" at bounding box center [831, 360] width 755 height 19
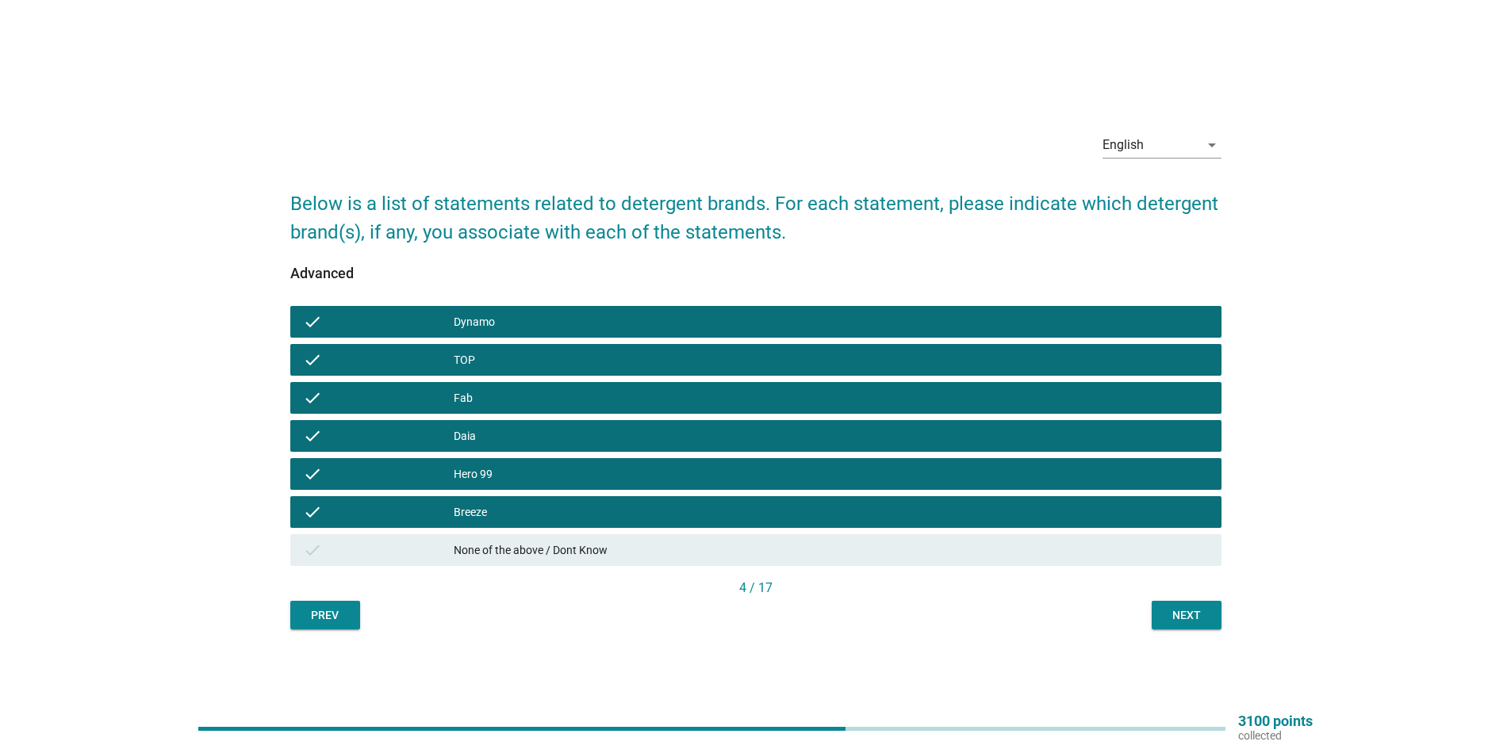
click at [1192, 623] on div "Next" at bounding box center [1186, 616] width 44 height 17
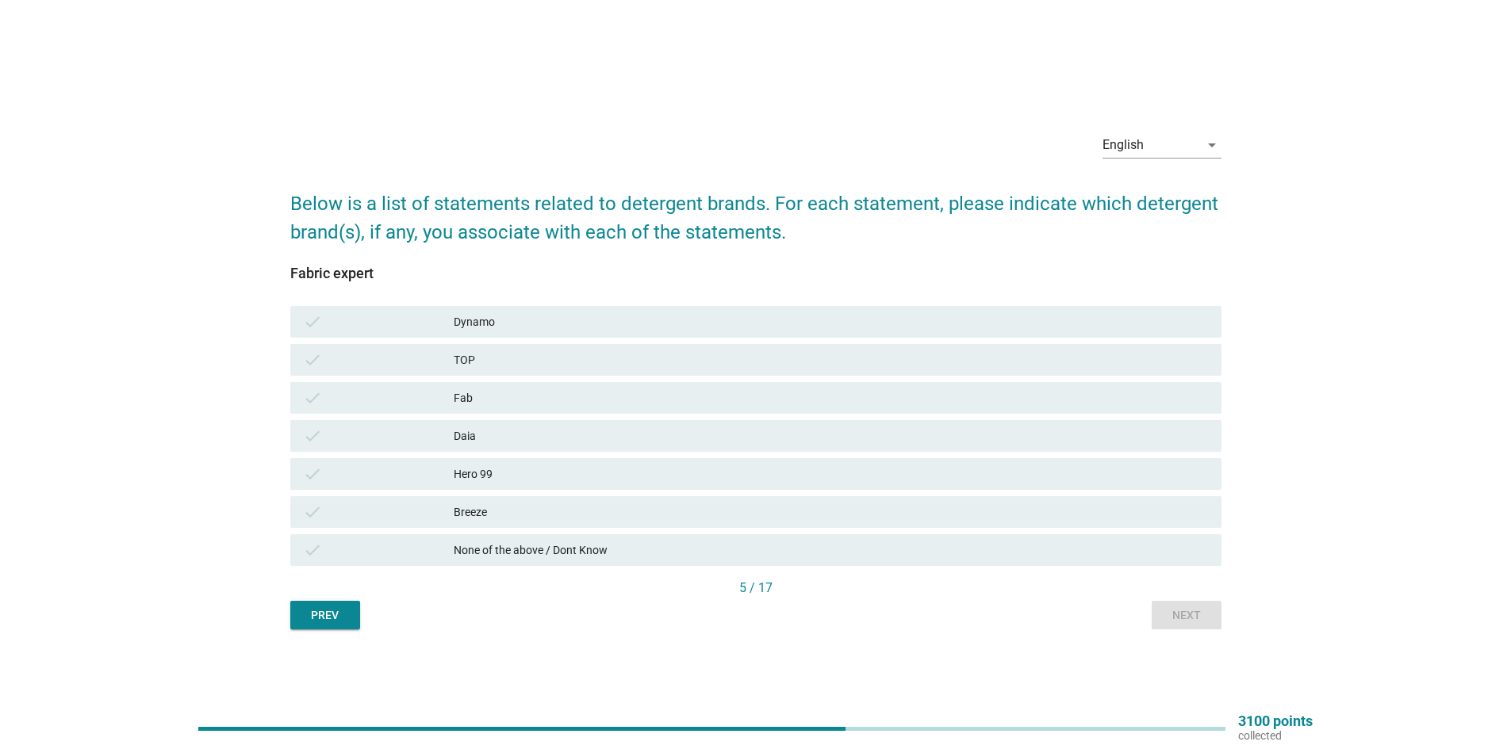
drag, startPoint x: 602, startPoint y: 516, endPoint x: 587, endPoint y: 496, distance: 24.9
click at [600, 515] on div "Breeze" at bounding box center [831, 512] width 755 height 19
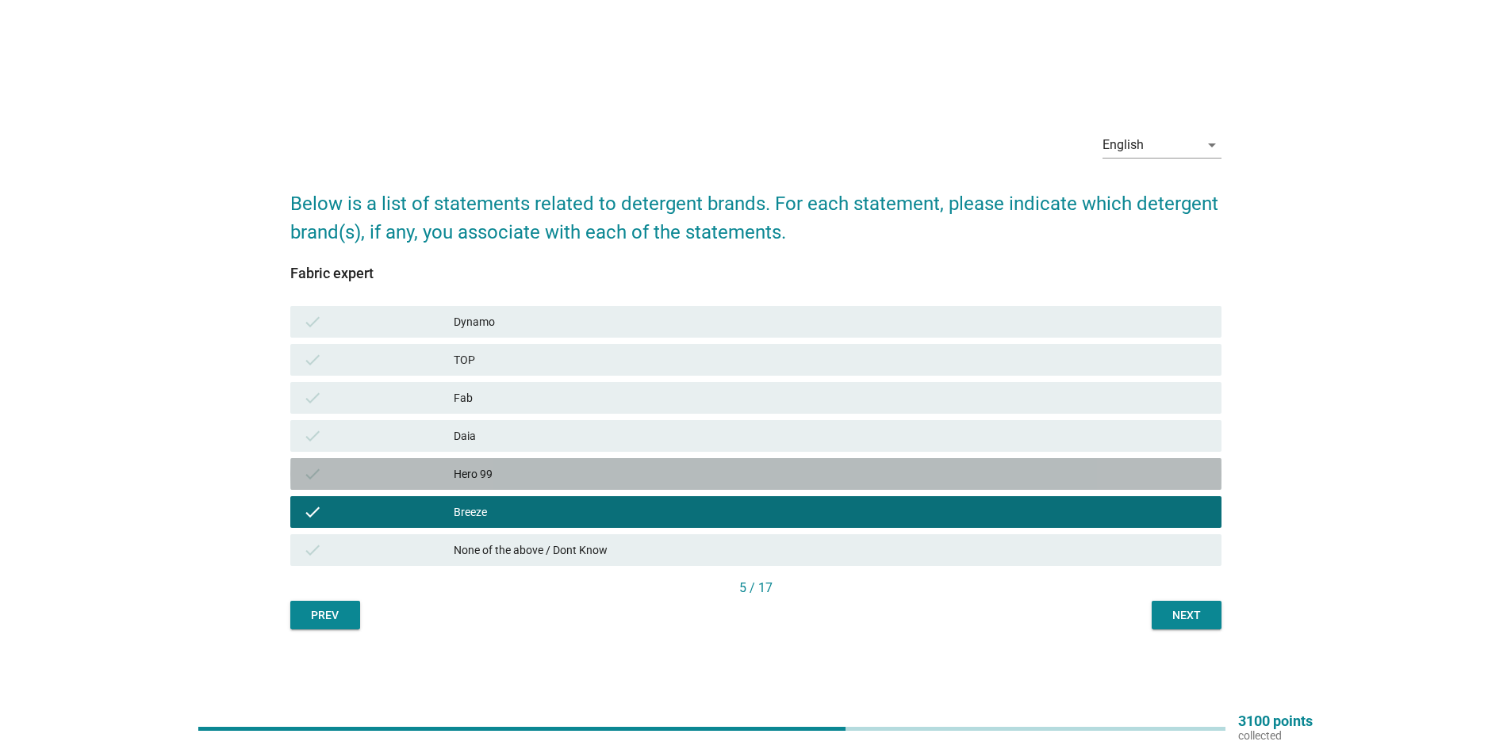
drag, startPoint x: 576, startPoint y: 475, endPoint x: 551, endPoint y: 425, distance: 55.7
click at [575, 473] on div "Hero 99" at bounding box center [831, 474] width 755 height 19
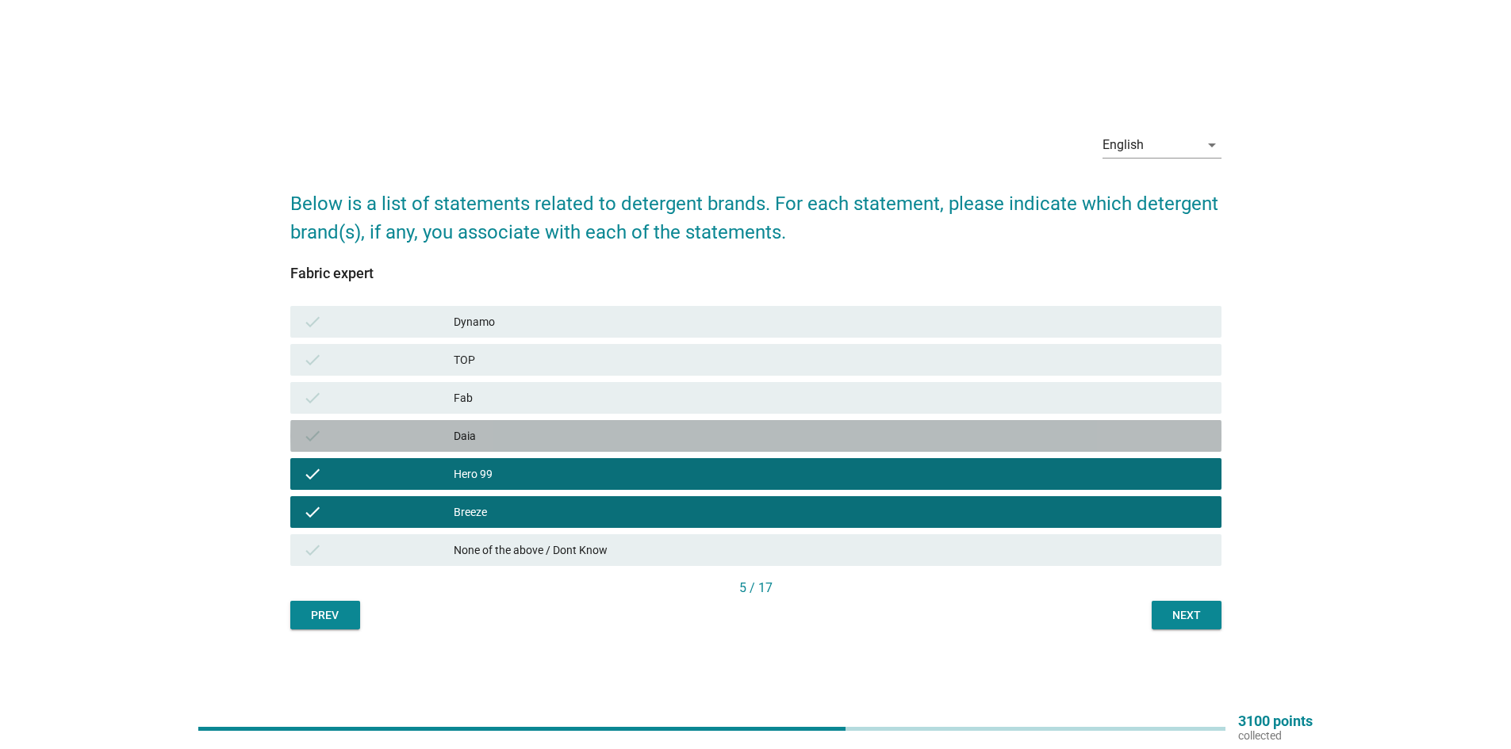
click at [551, 424] on div "check Daia" at bounding box center [755, 436] width 931 height 32
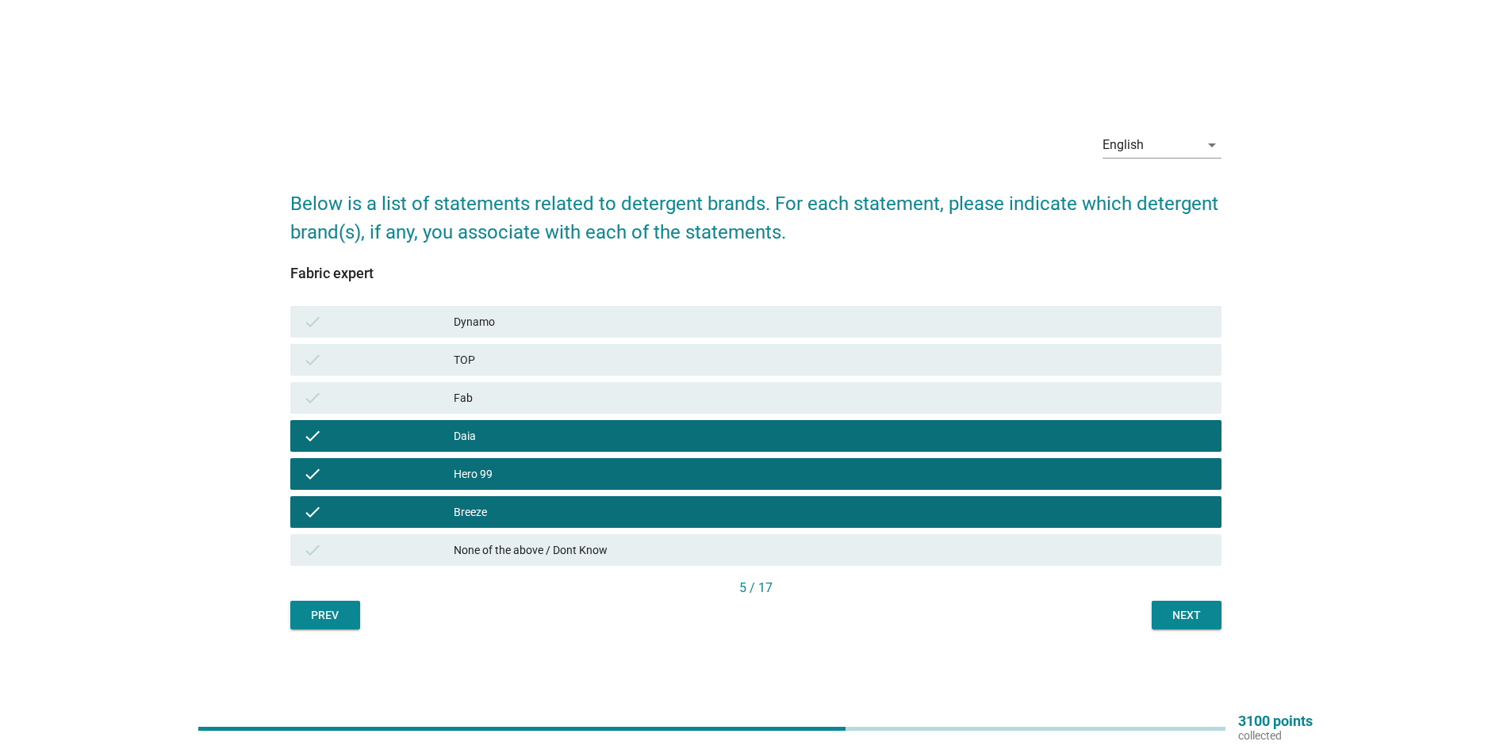
click at [544, 395] on div "Fab" at bounding box center [831, 398] width 755 height 19
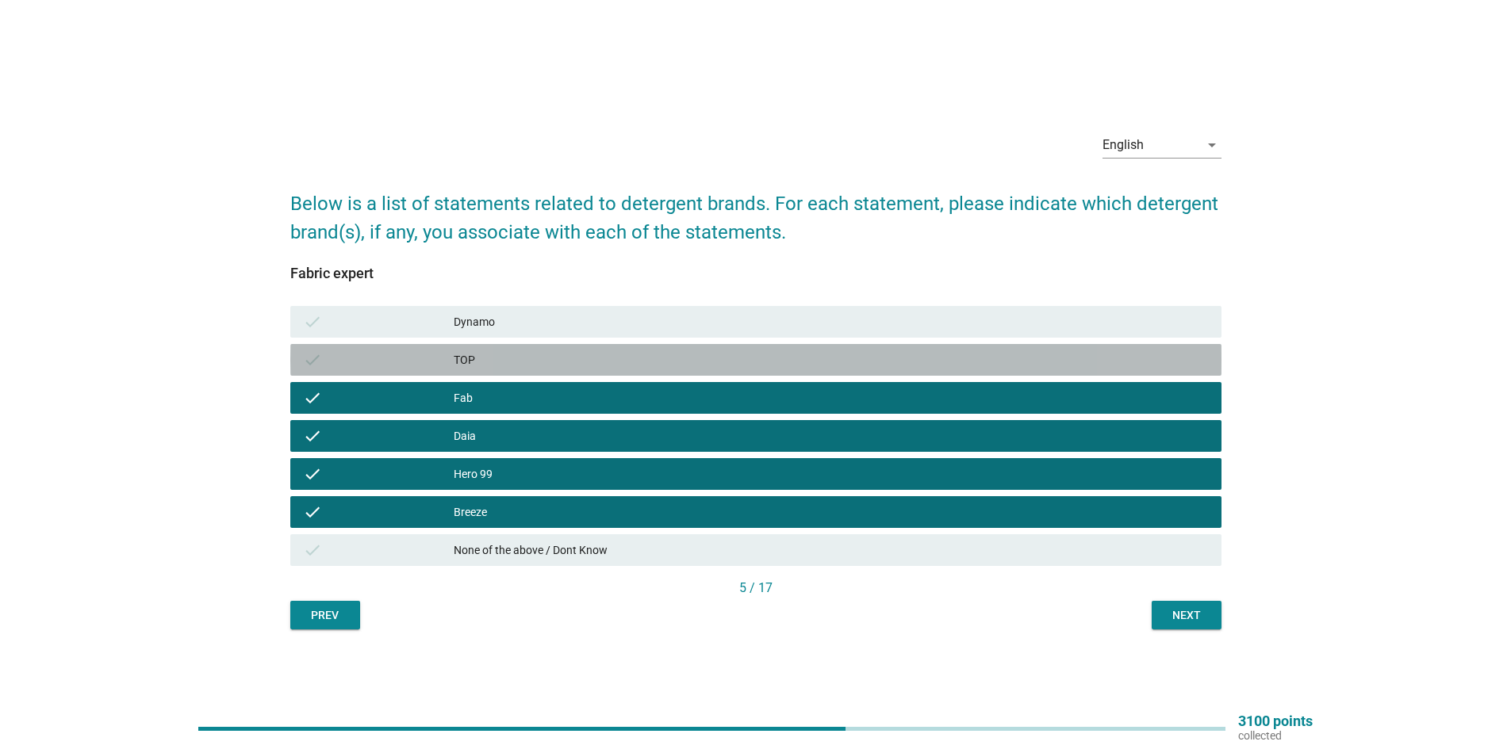
click at [538, 351] on div "TOP" at bounding box center [831, 360] width 755 height 19
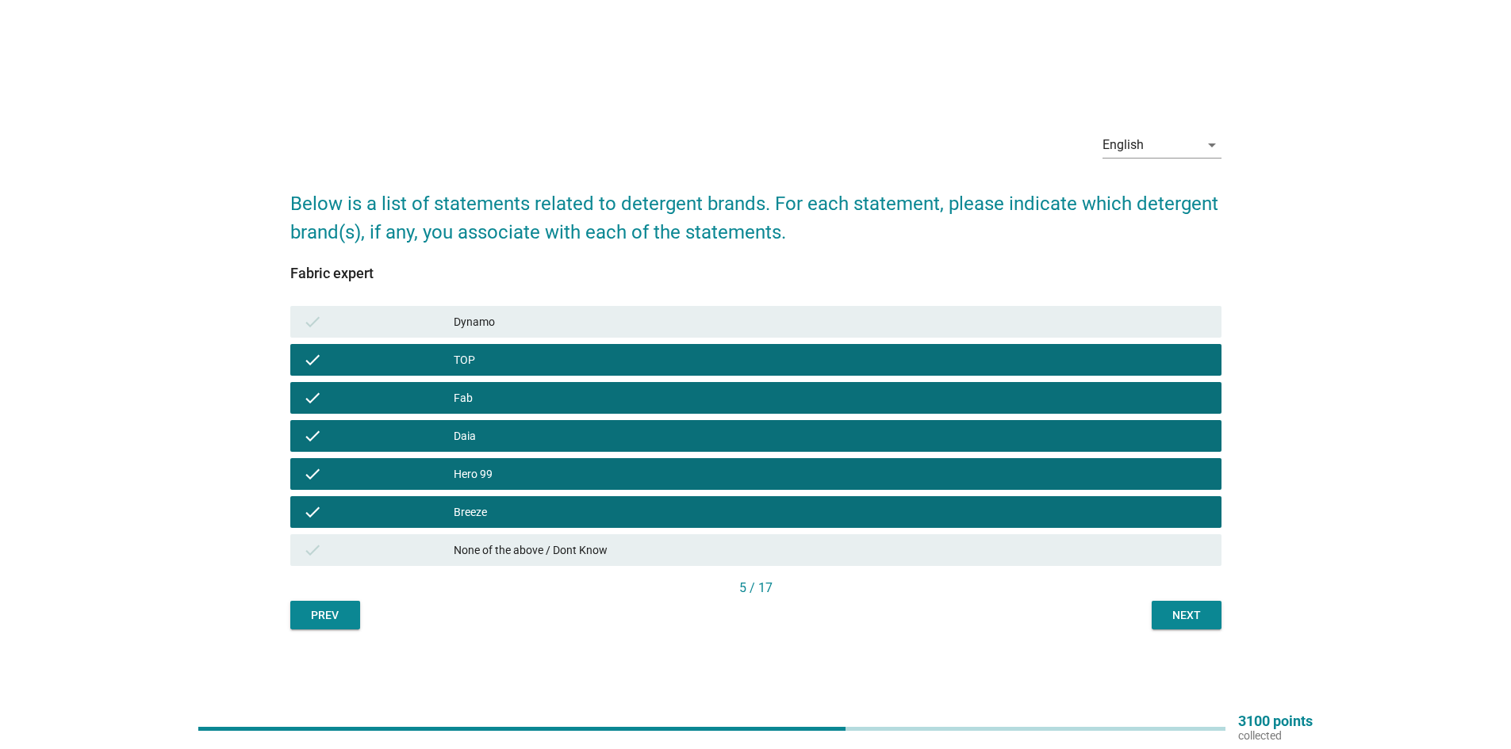
click at [538, 320] on div "Dynamo" at bounding box center [831, 321] width 755 height 19
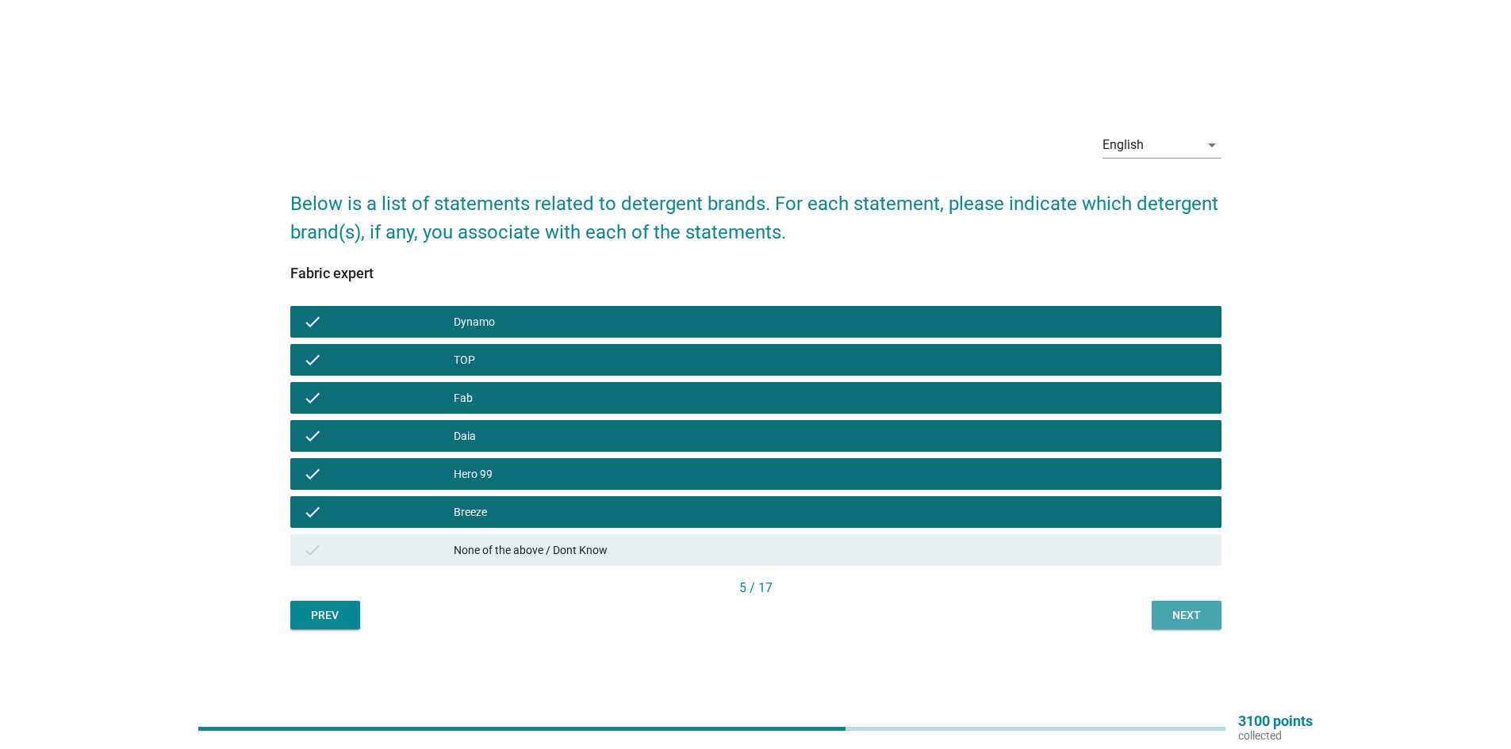
click at [1205, 626] on button "Next" at bounding box center [1187, 615] width 70 height 29
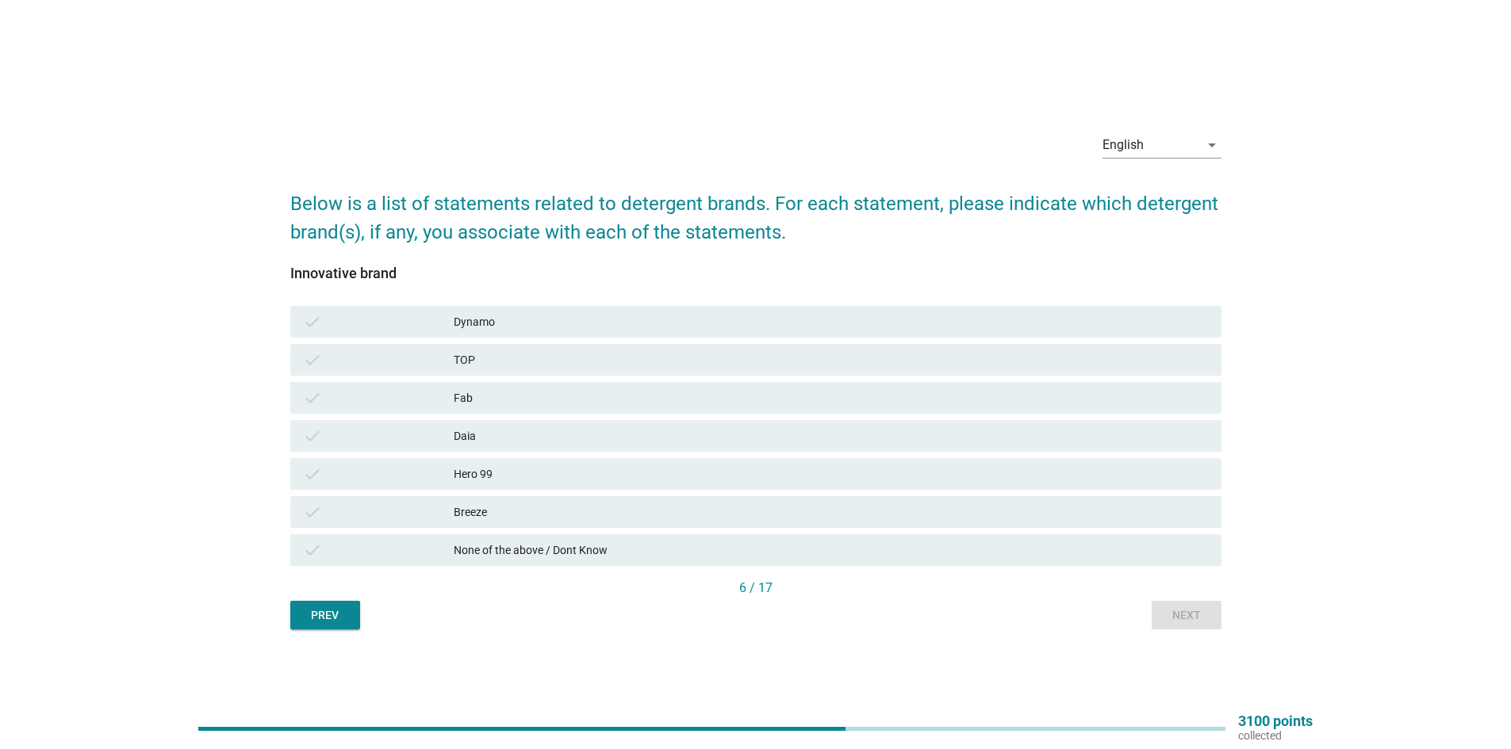
click at [617, 500] on div "check Breeze" at bounding box center [755, 512] width 931 height 32
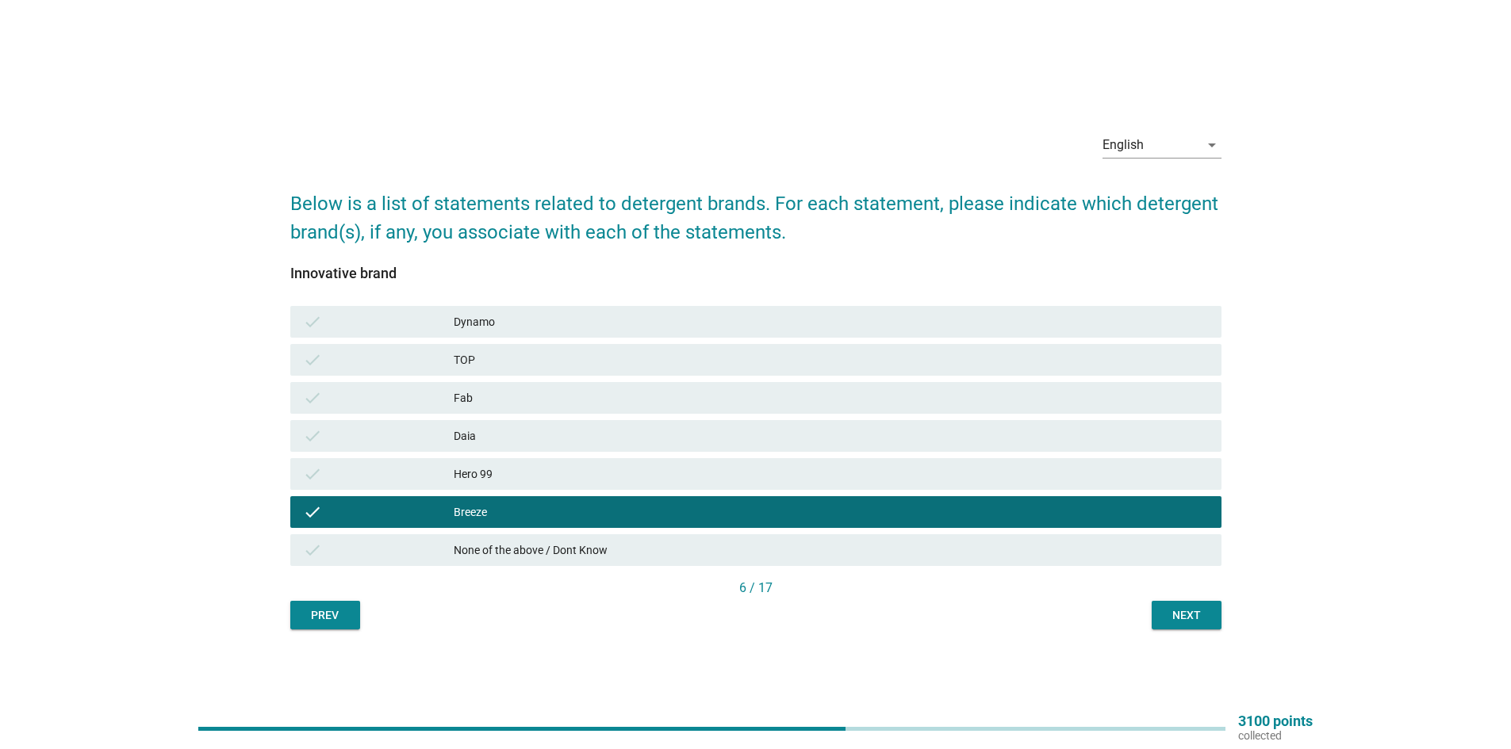
click at [608, 481] on div "Hero 99" at bounding box center [831, 474] width 755 height 19
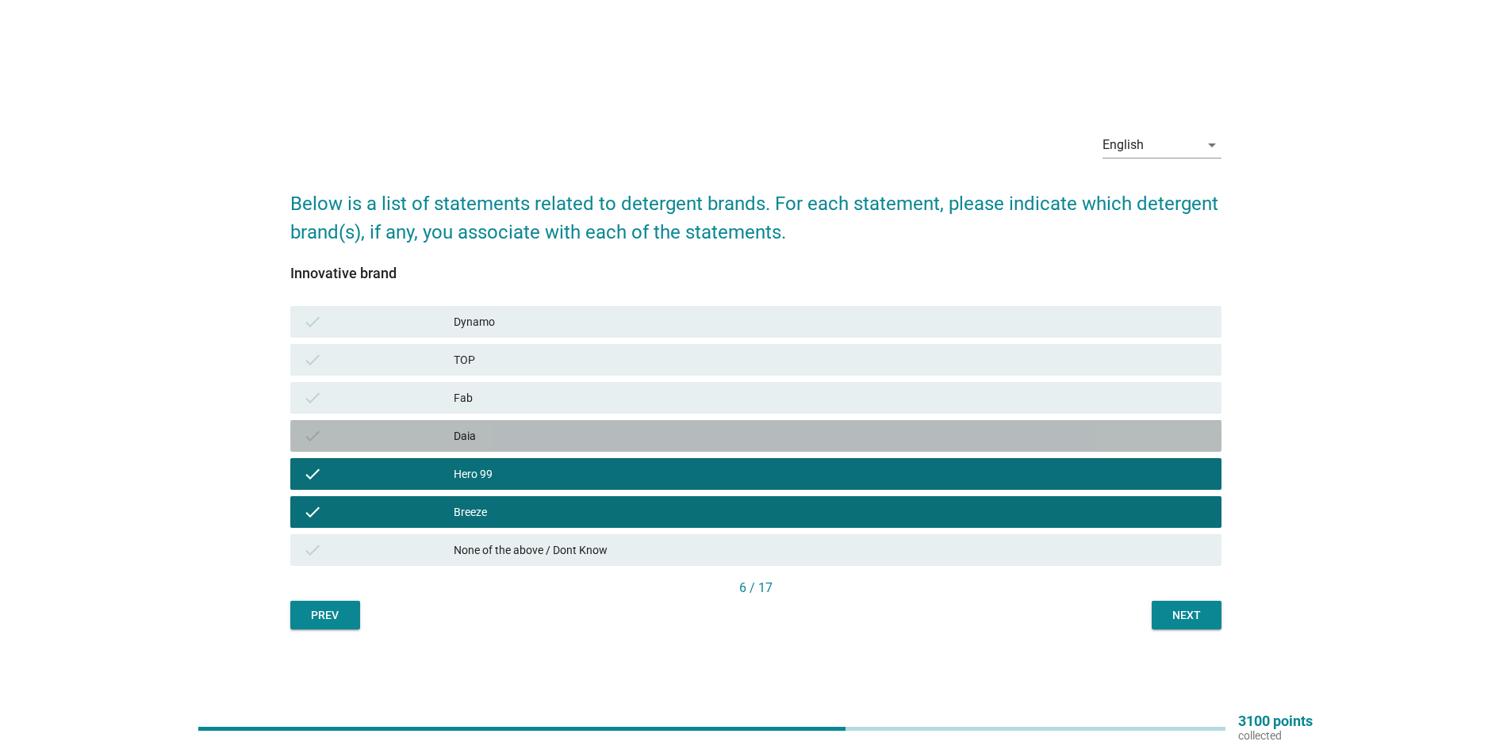
click at [592, 434] on div "Daia" at bounding box center [831, 436] width 755 height 19
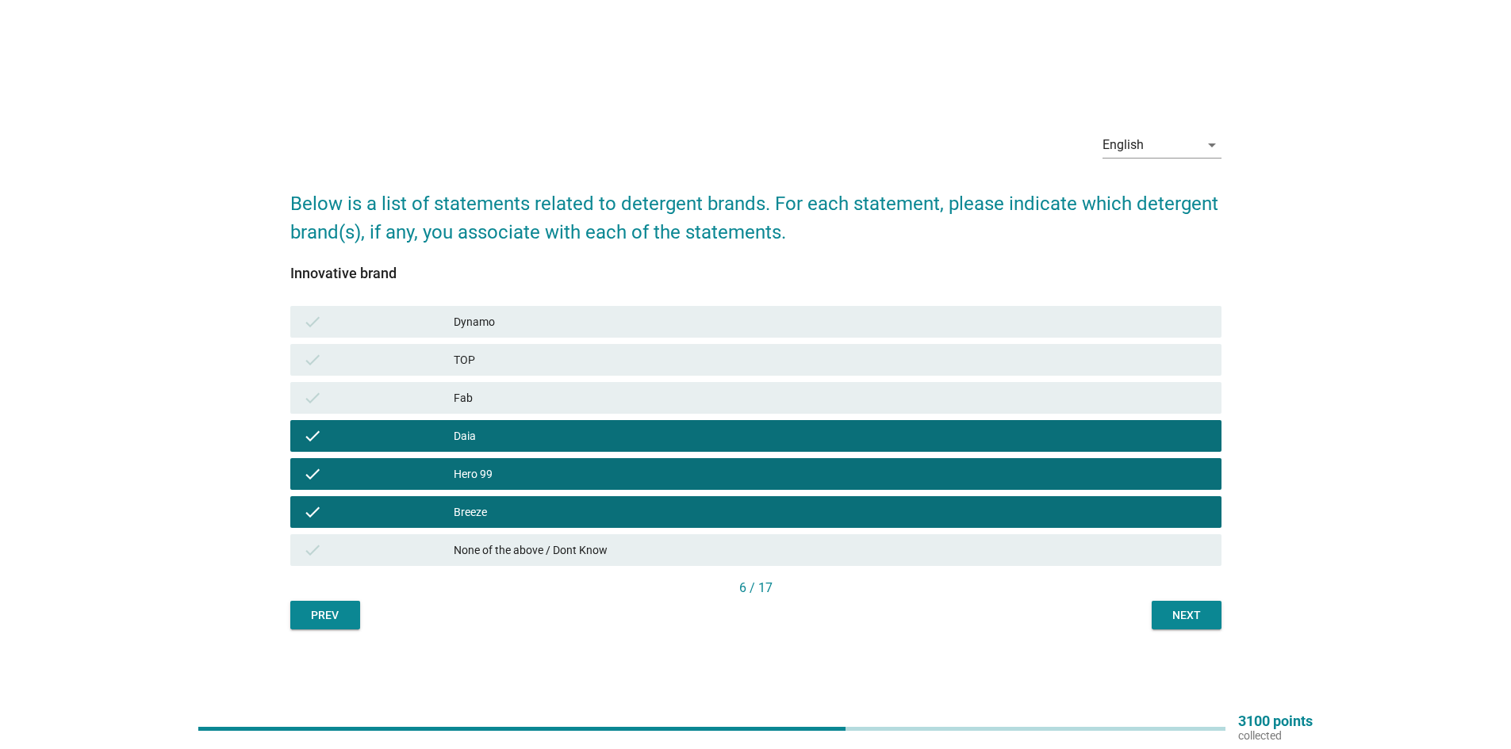
click at [583, 398] on div "Fab" at bounding box center [831, 398] width 755 height 19
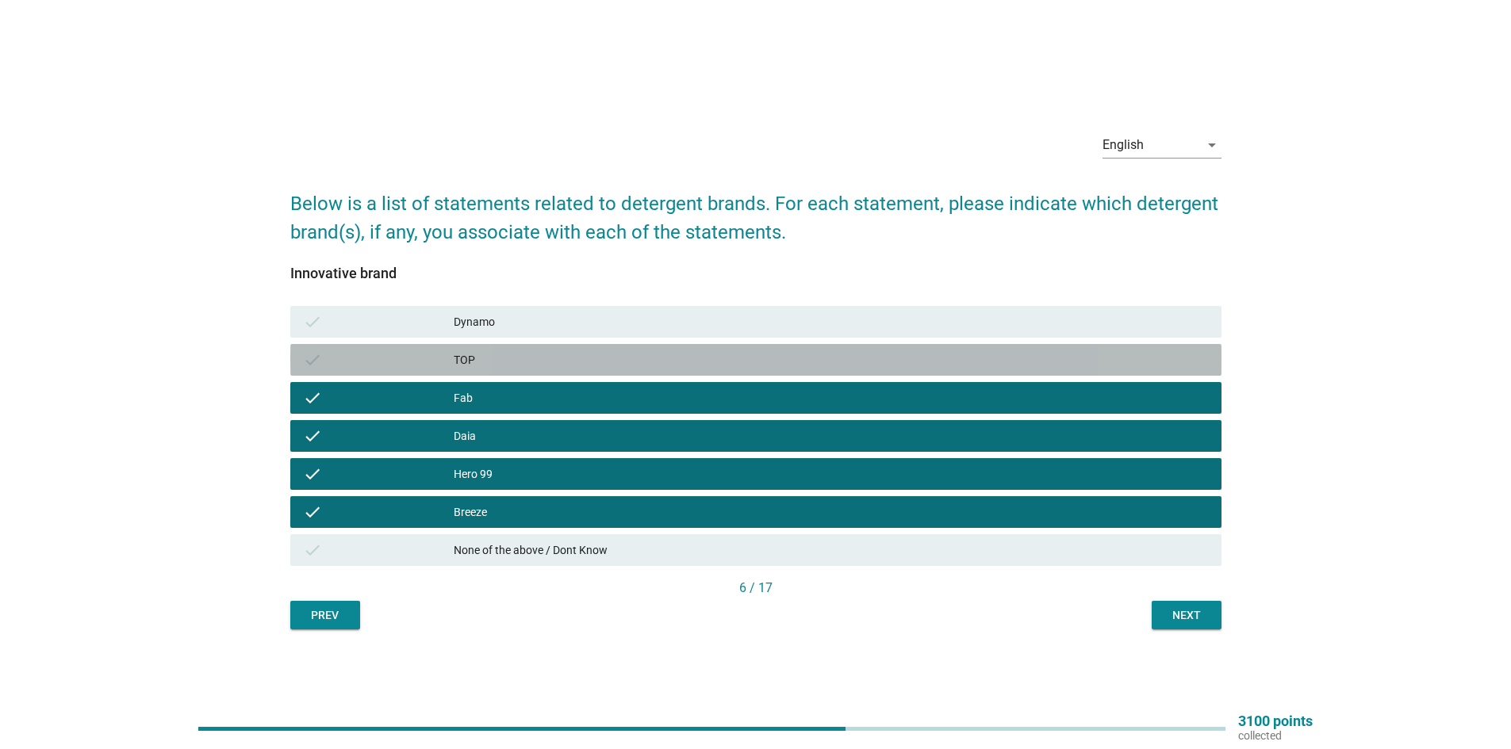
click at [581, 371] on div "check TOP" at bounding box center [755, 360] width 931 height 32
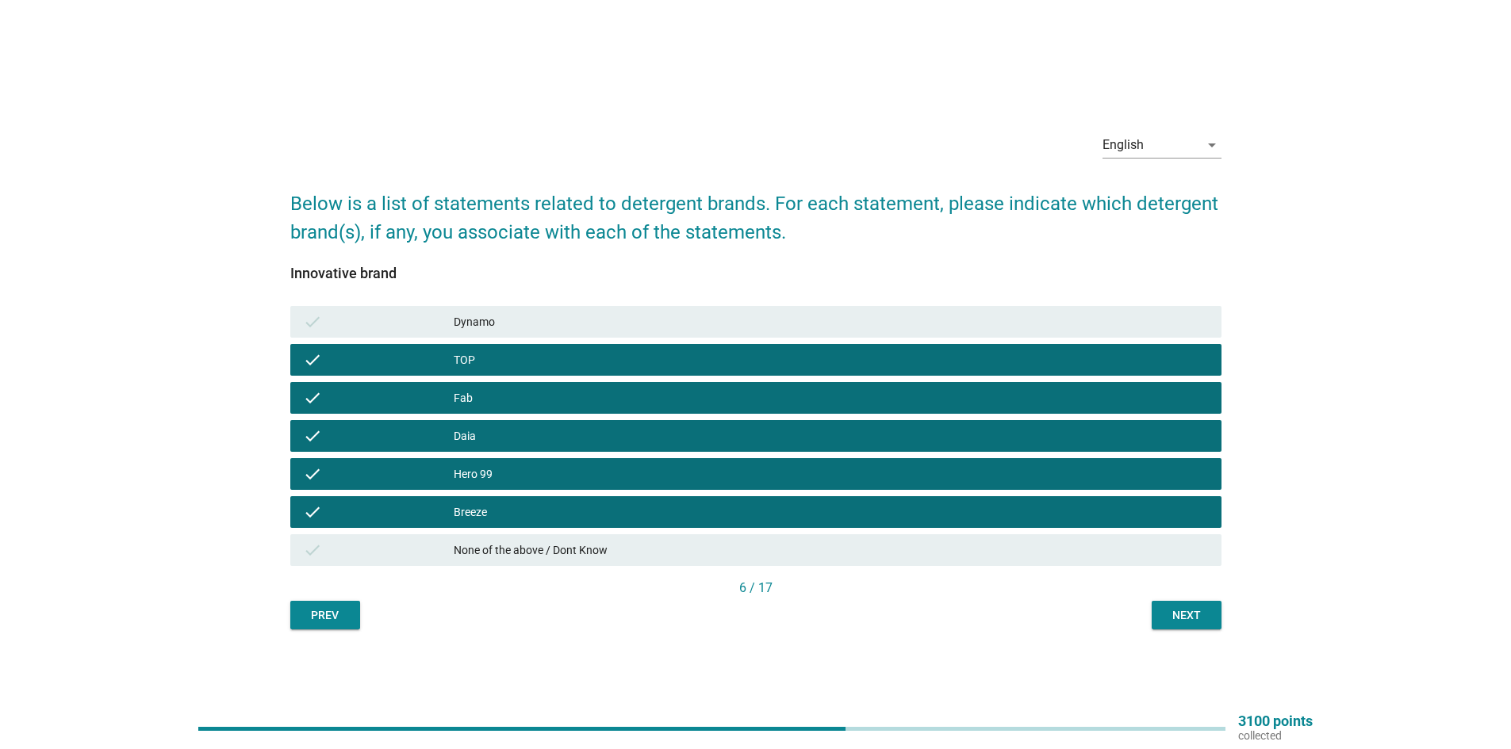
click at [587, 299] on div "Innovative brand check Dynamo check TOP check Fab check Daia check Hero 99 chec…" at bounding box center [755, 422] width 931 height 313
click at [597, 318] on div "Dynamo" at bounding box center [831, 321] width 755 height 19
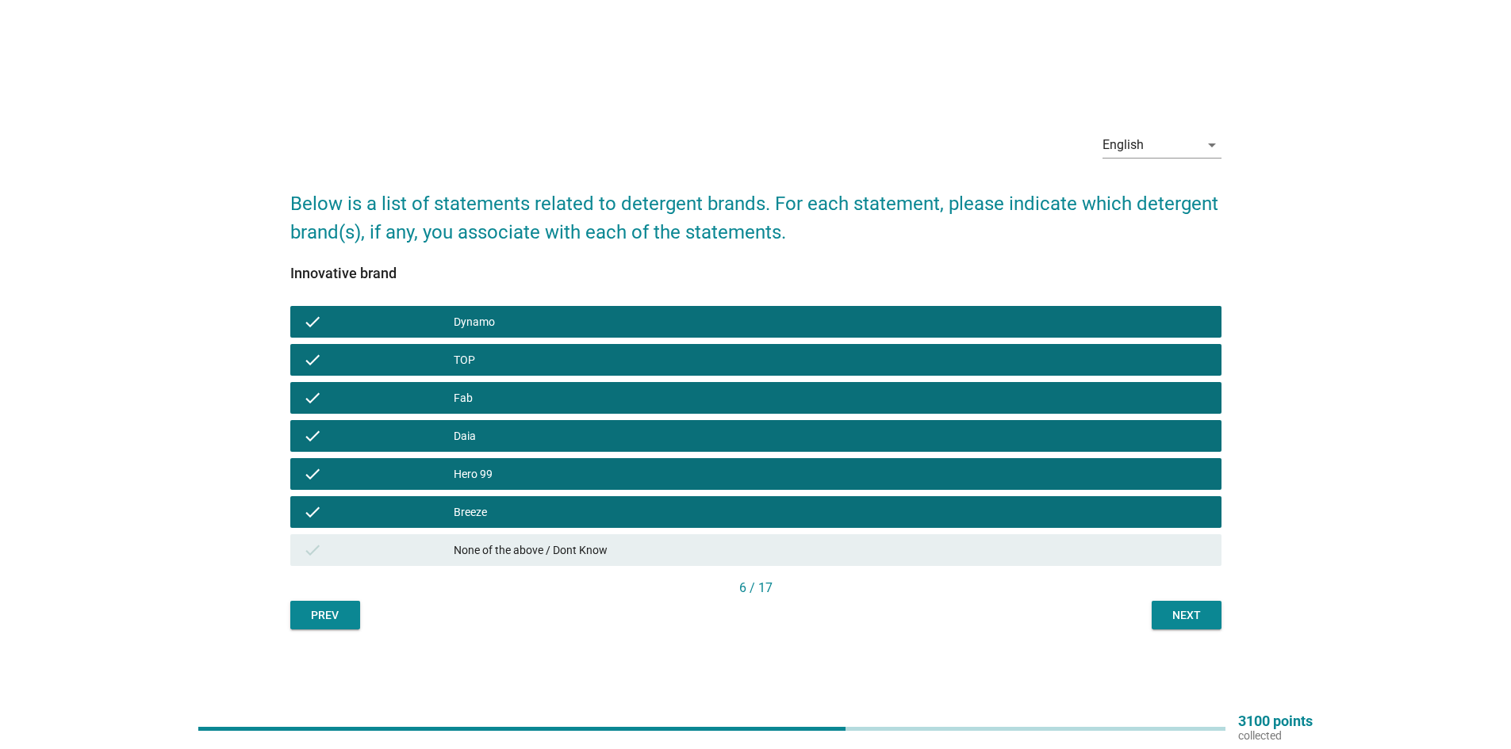
click at [1171, 614] on div "Next" at bounding box center [1186, 616] width 44 height 17
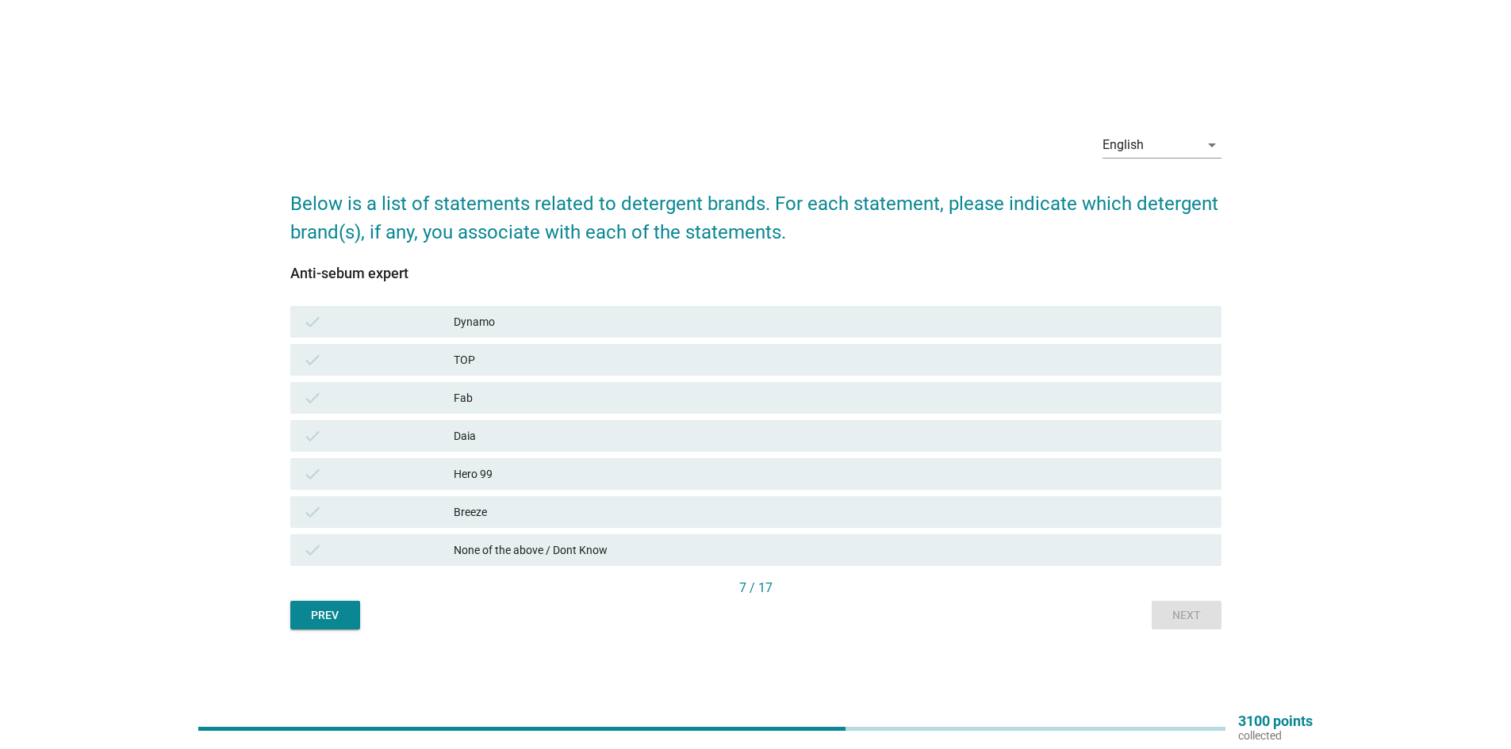
click at [503, 504] on div "Breeze" at bounding box center [831, 512] width 755 height 19
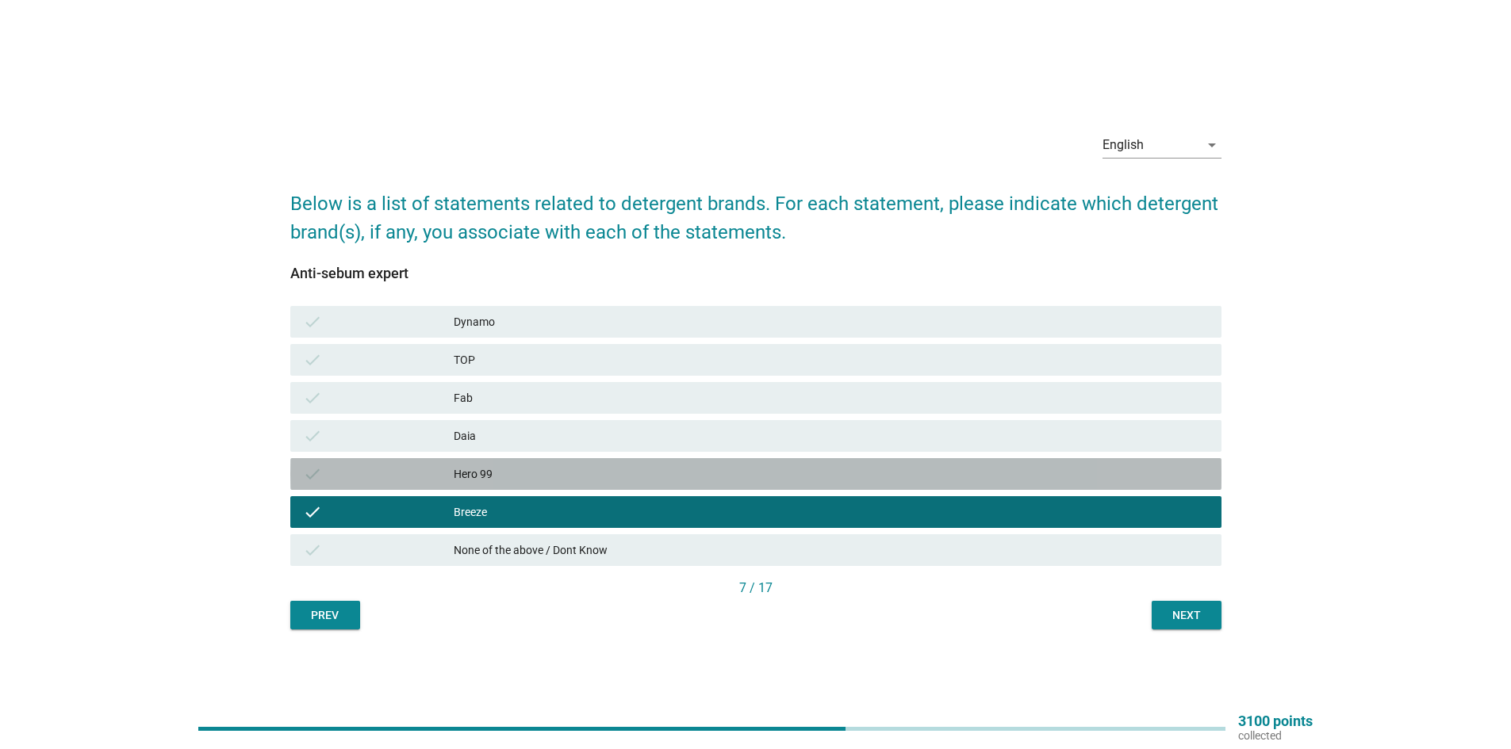
click at [496, 475] on div "Hero 99" at bounding box center [831, 474] width 755 height 19
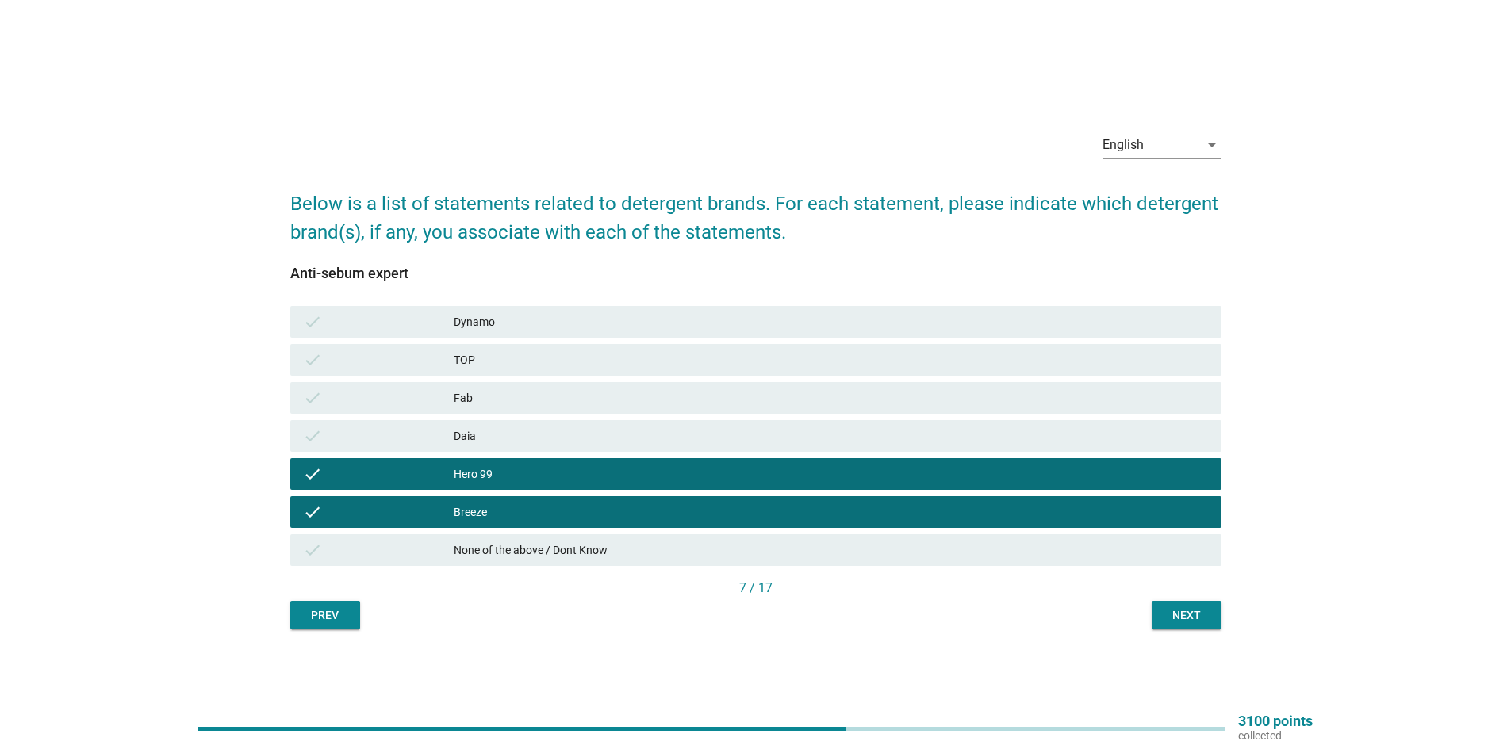
click at [494, 437] on div "Daia" at bounding box center [831, 436] width 755 height 19
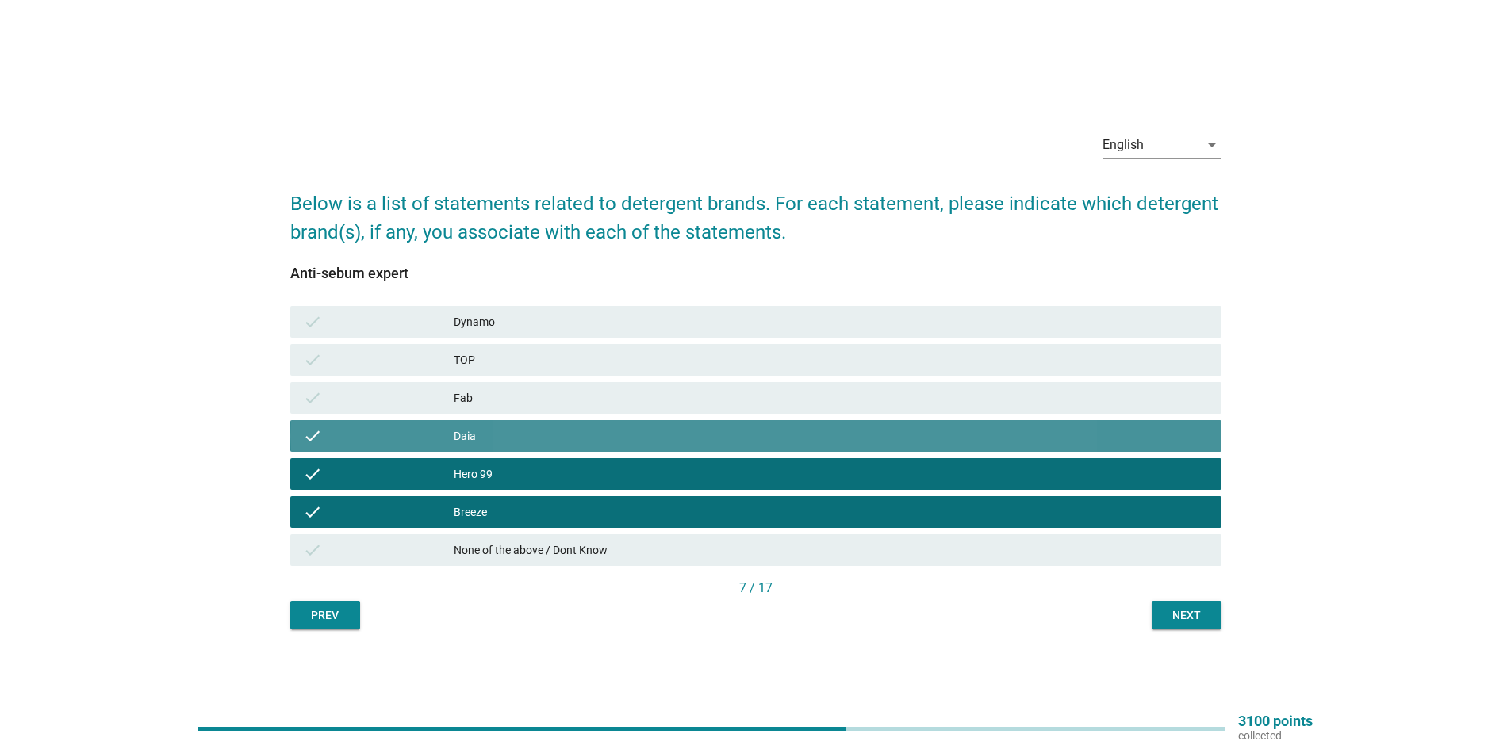
click at [493, 393] on div "Fab" at bounding box center [831, 398] width 755 height 19
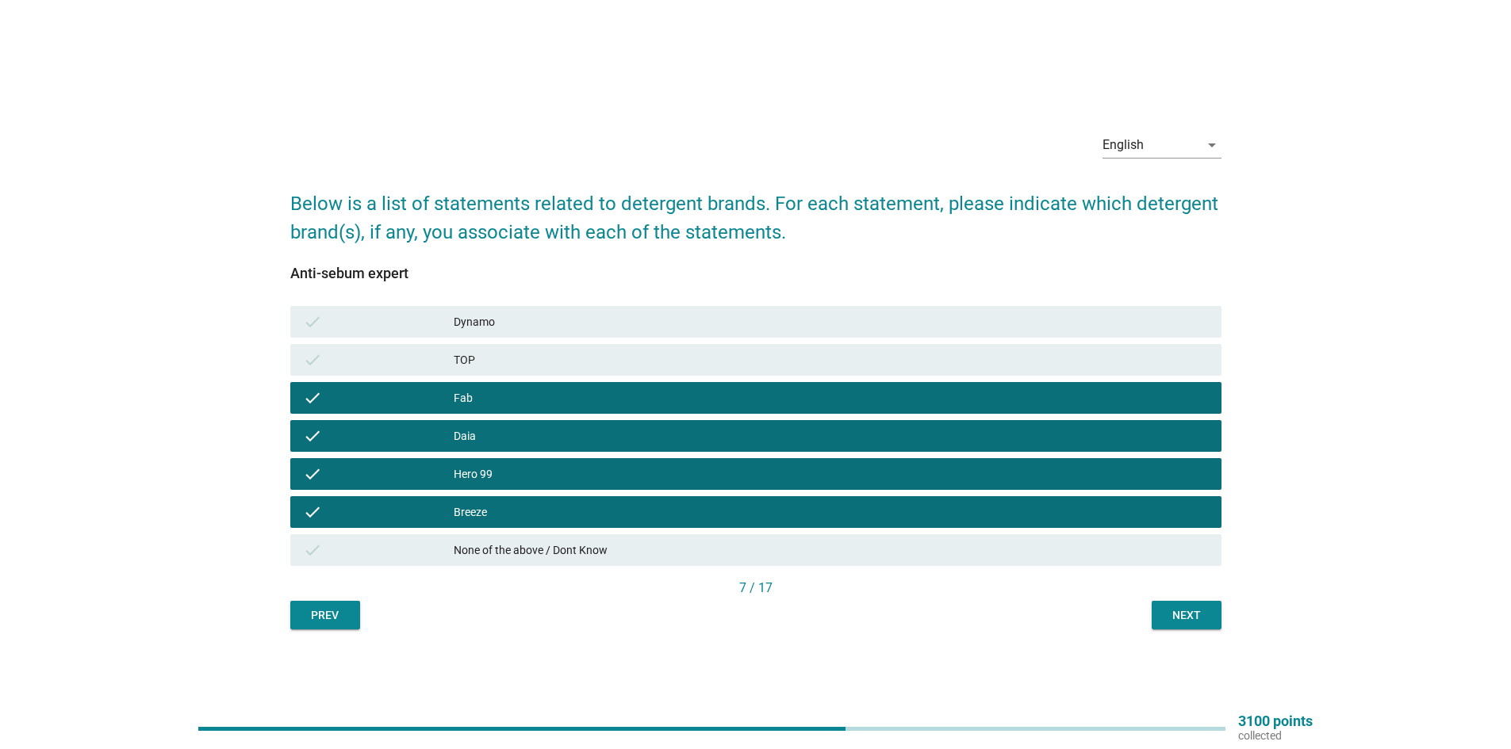
click at [495, 356] on div "TOP" at bounding box center [831, 360] width 755 height 19
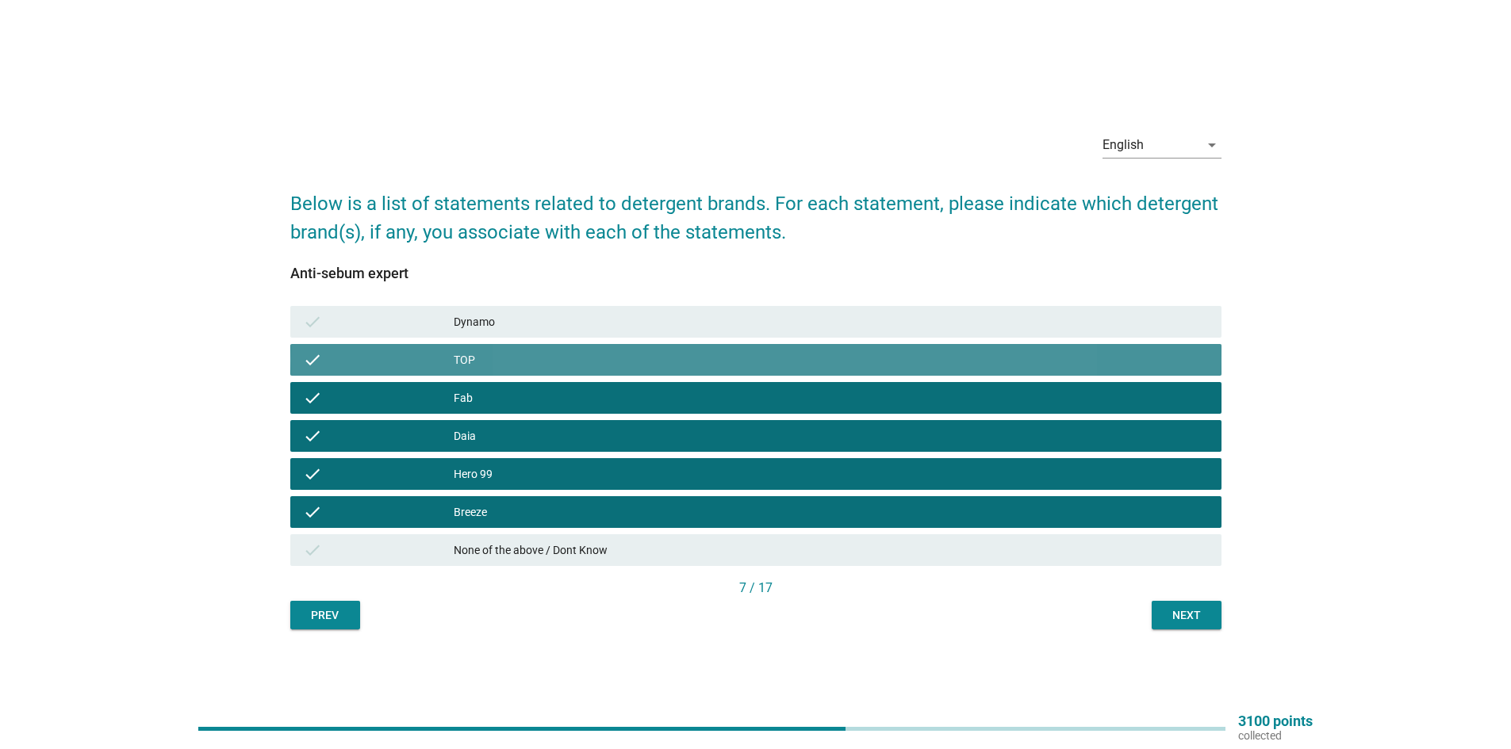
click at [495, 323] on div "Dynamo" at bounding box center [831, 321] width 755 height 19
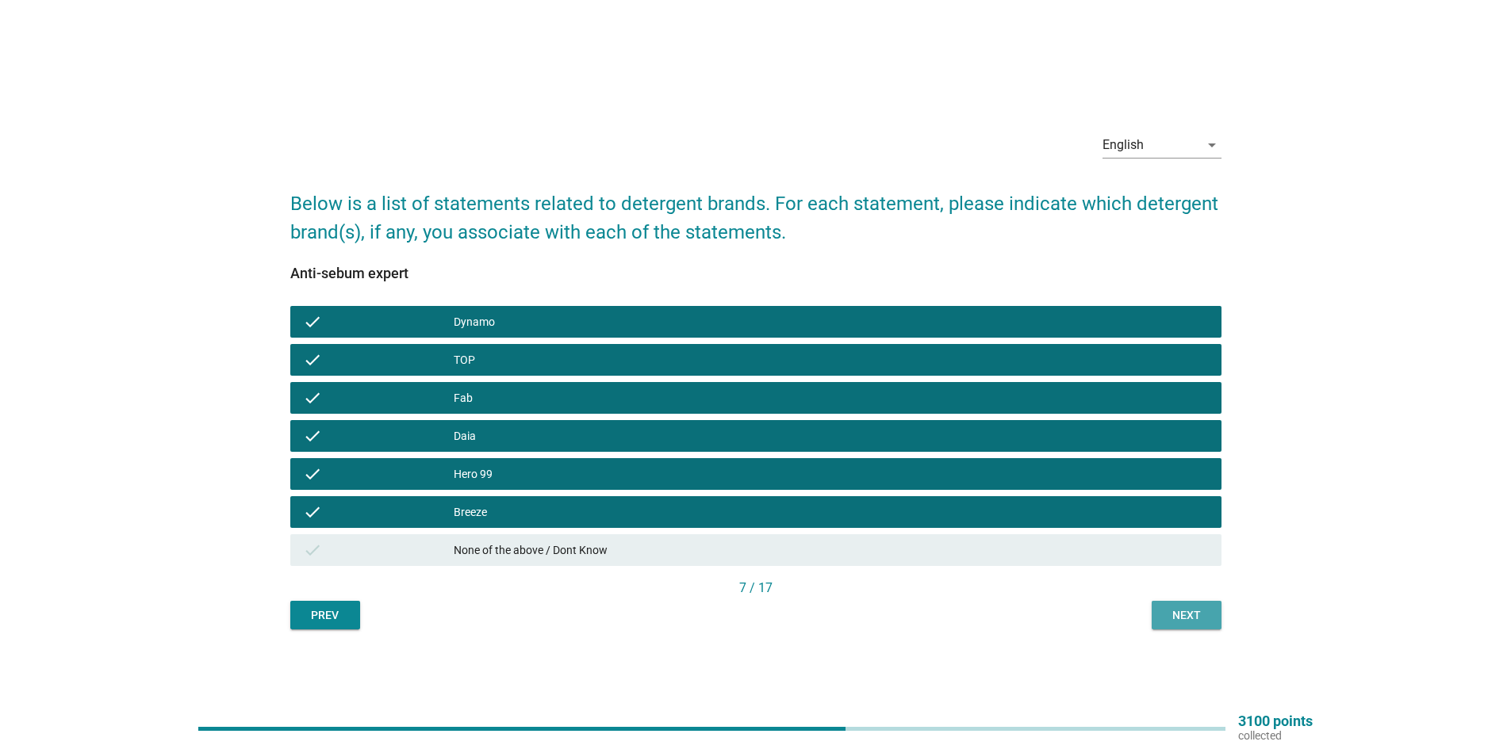
click at [1185, 616] on div "Next" at bounding box center [1186, 616] width 44 height 17
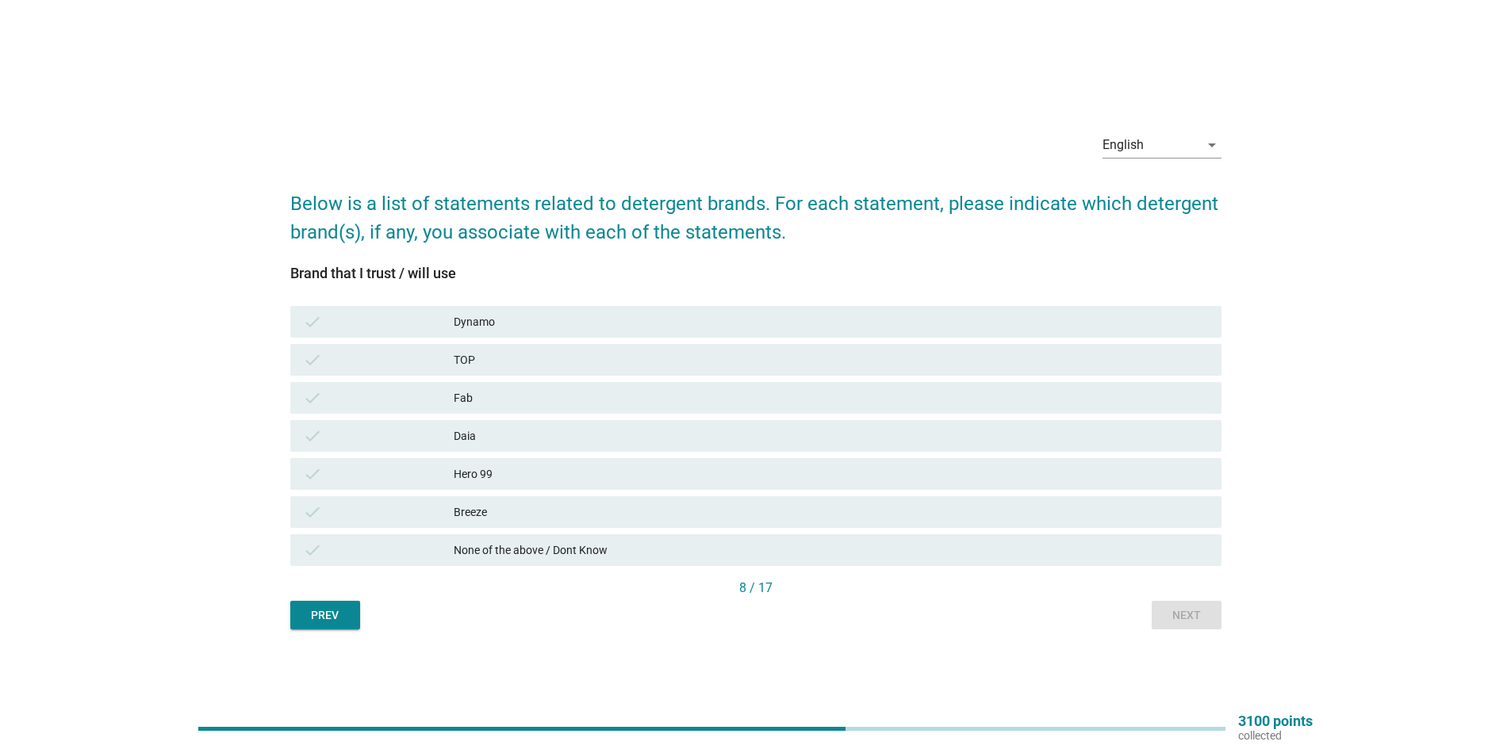
click at [519, 512] on div "Breeze" at bounding box center [831, 512] width 755 height 19
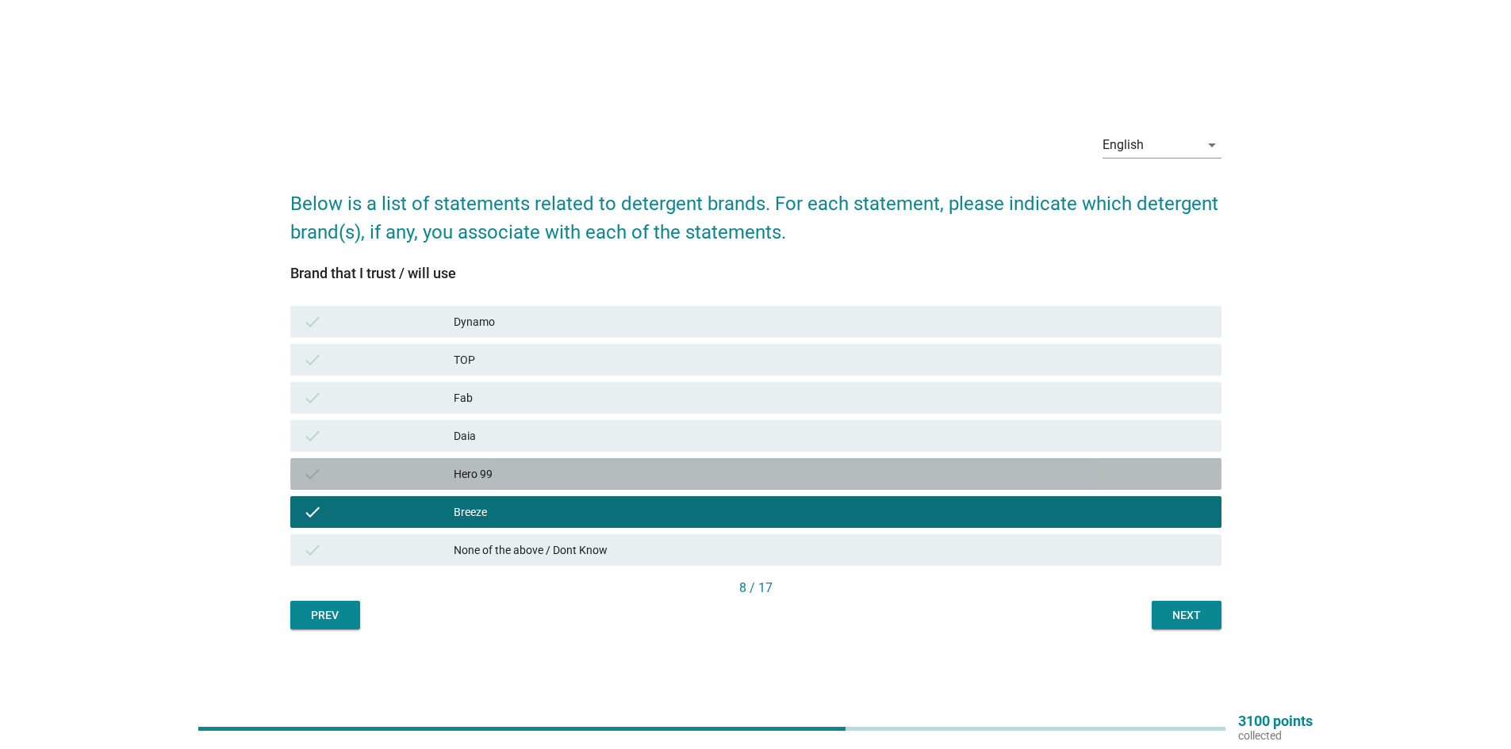
click at [500, 472] on div "Hero 99" at bounding box center [831, 474] width 755 height 19
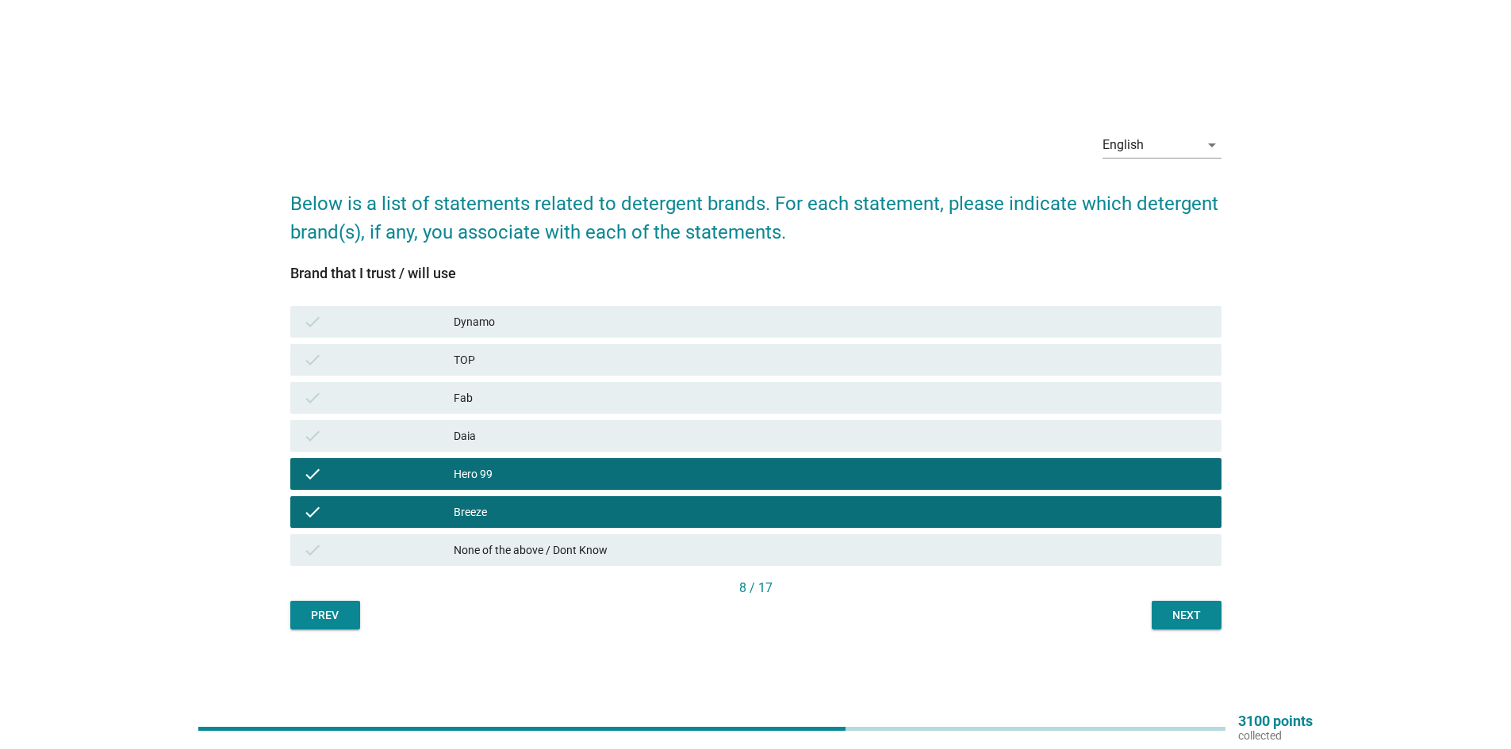
click at [500, 427] on div "Daia" at bounding box center [831, 436] width 755 height 19
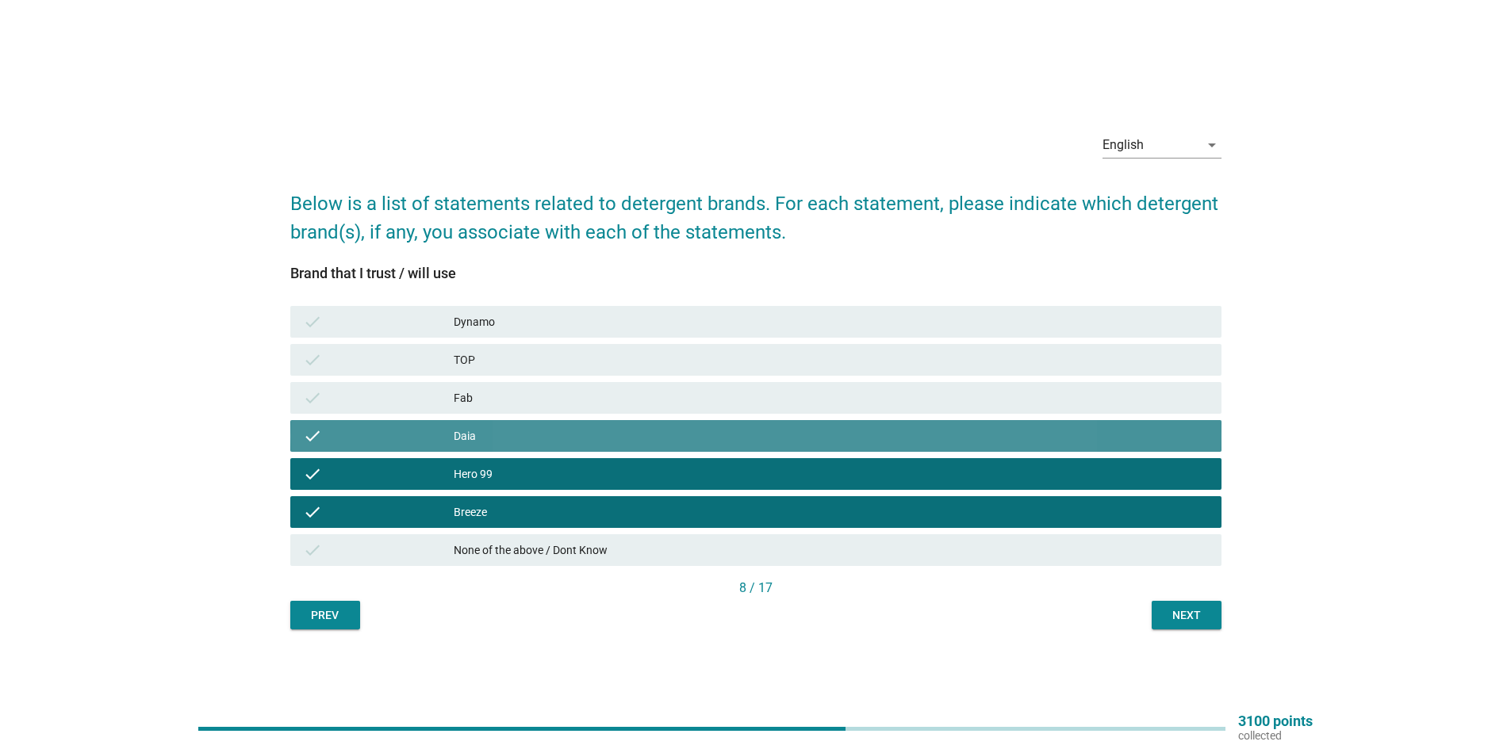
click at [500, 399] on div "Fab" at bounding box center [831, 398] width 755 height 19
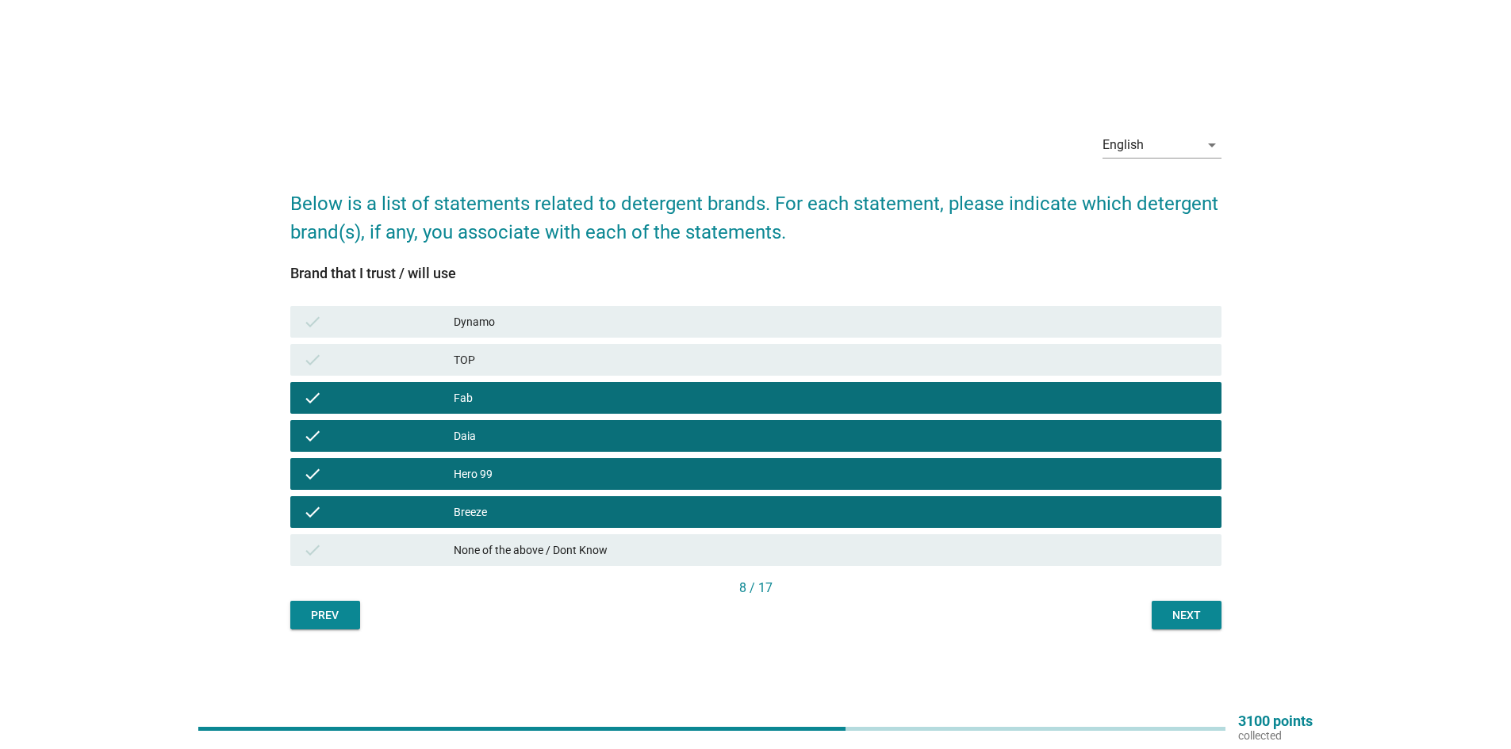
click at [500, 358] on div "TOP" at bounding box center [831, 360] width 755 height 19
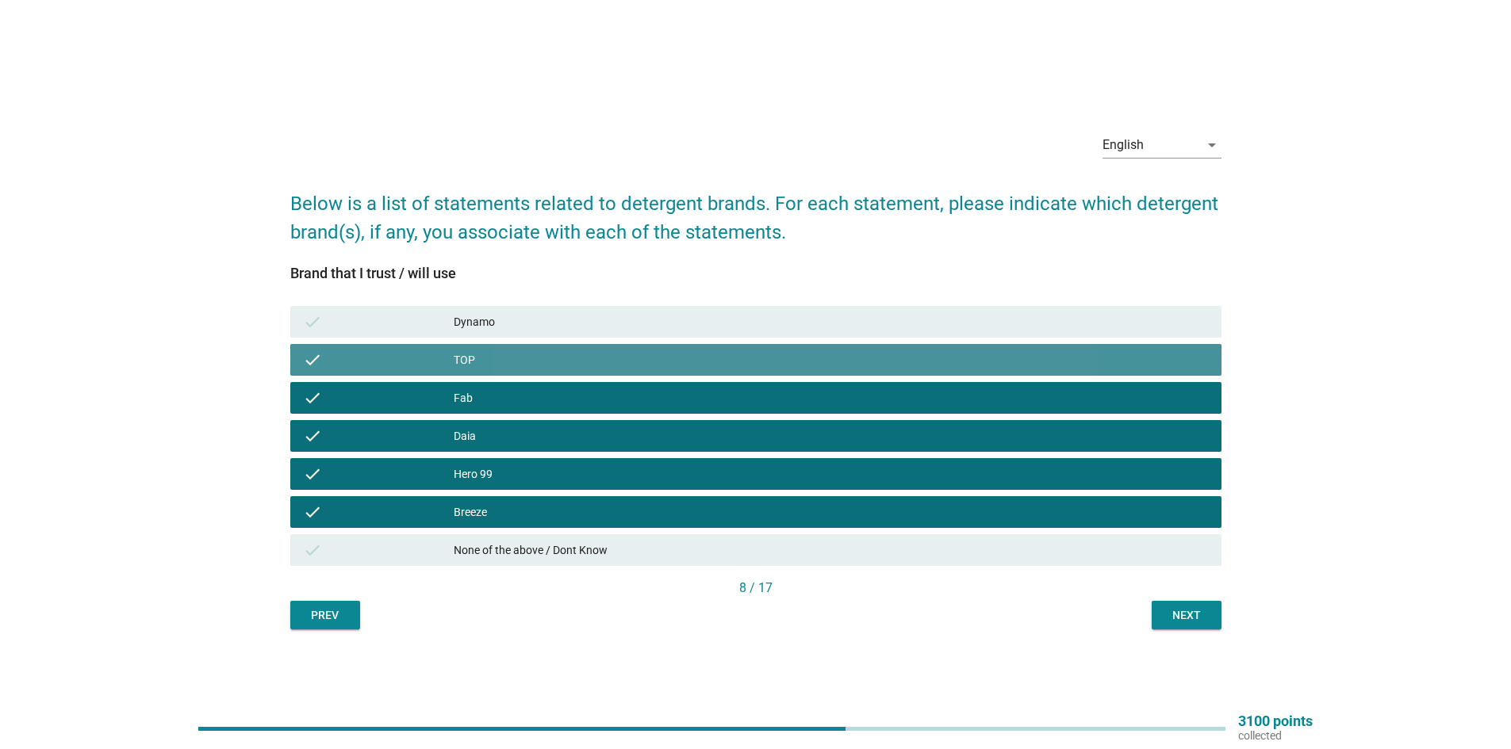
click at [500, 316] on div "Dynamo" at bounding box center [831, 321] width 755 height 19
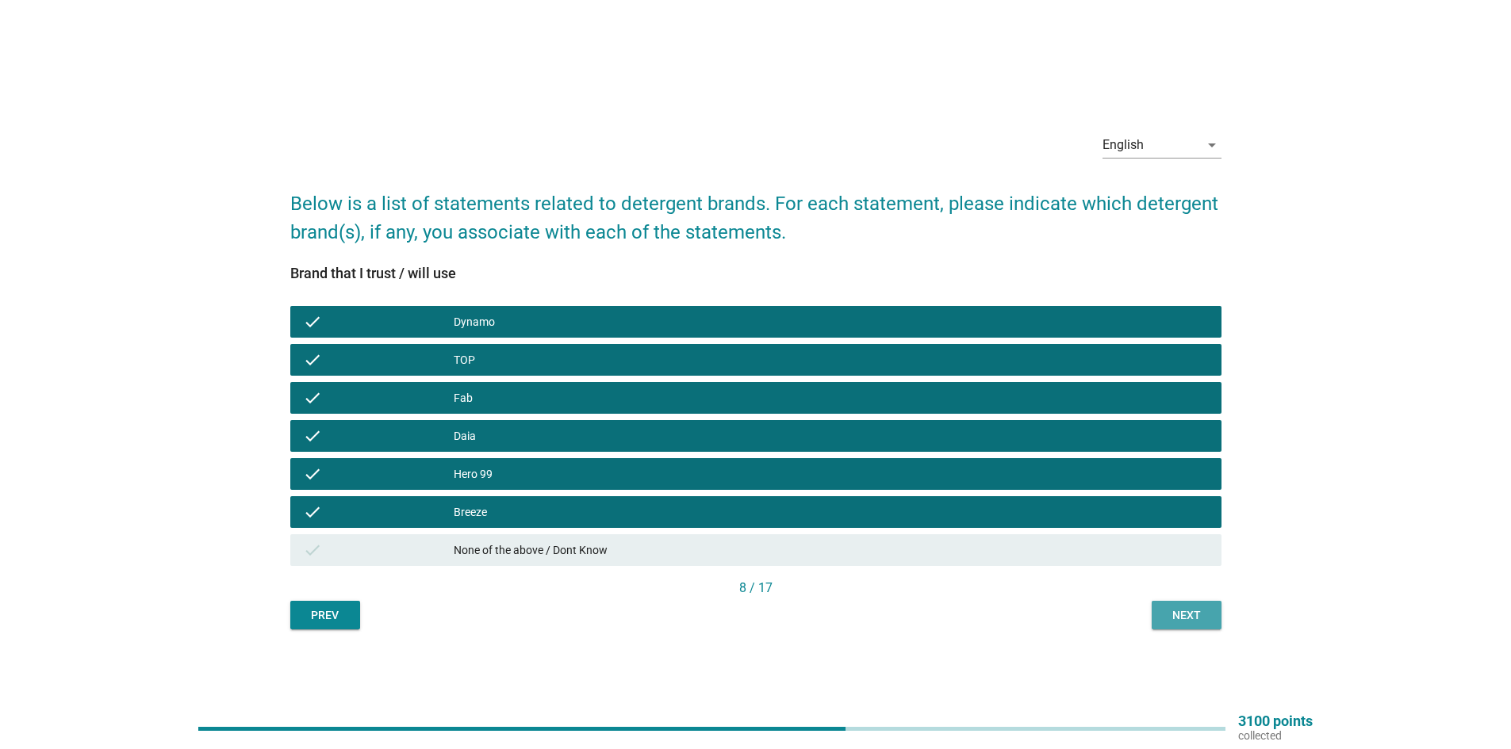
click at [1217, 627] on button "Next" at bounding box center [1187, 615] width 70 height 29
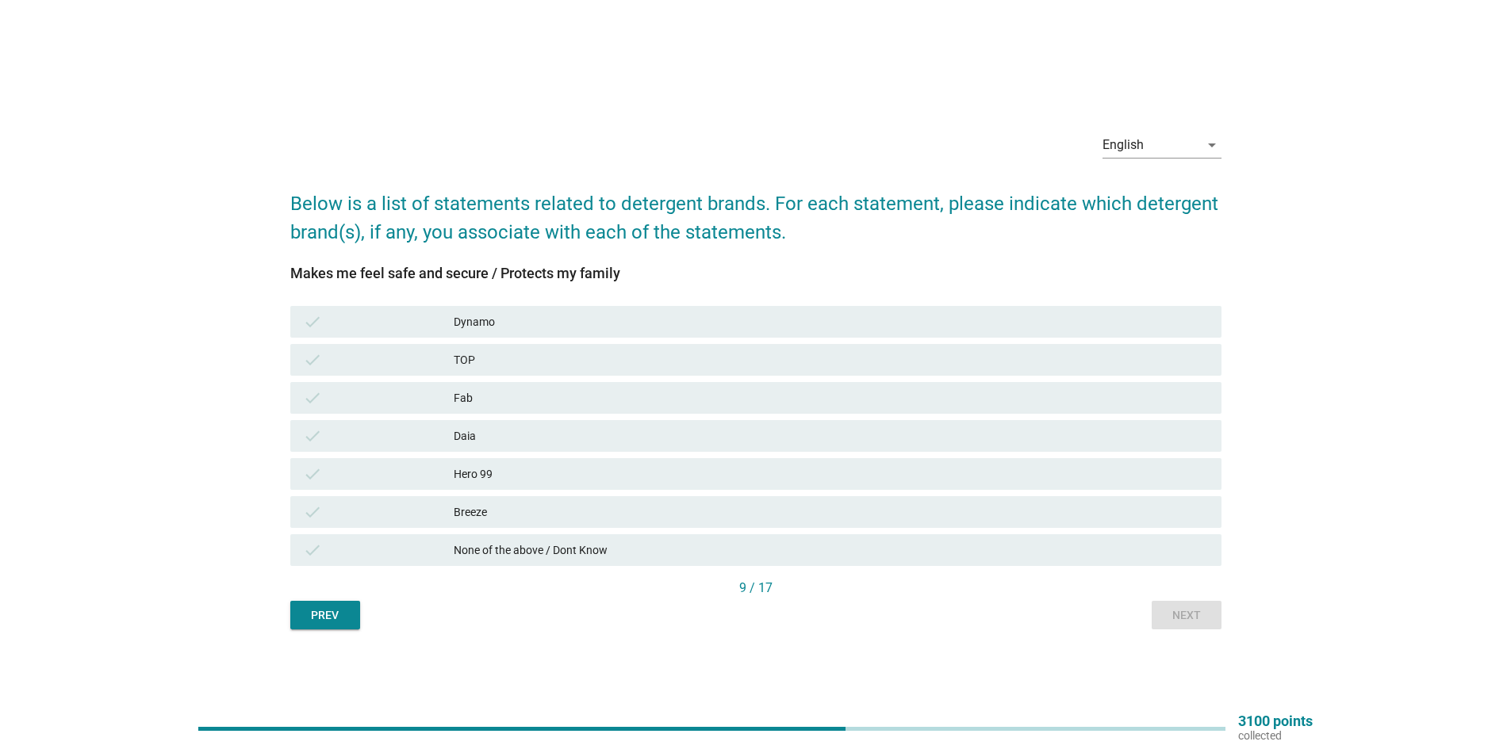
click at [598, 322] on div "Dynamo" at bounding box center [831, 321] width 755 height 19
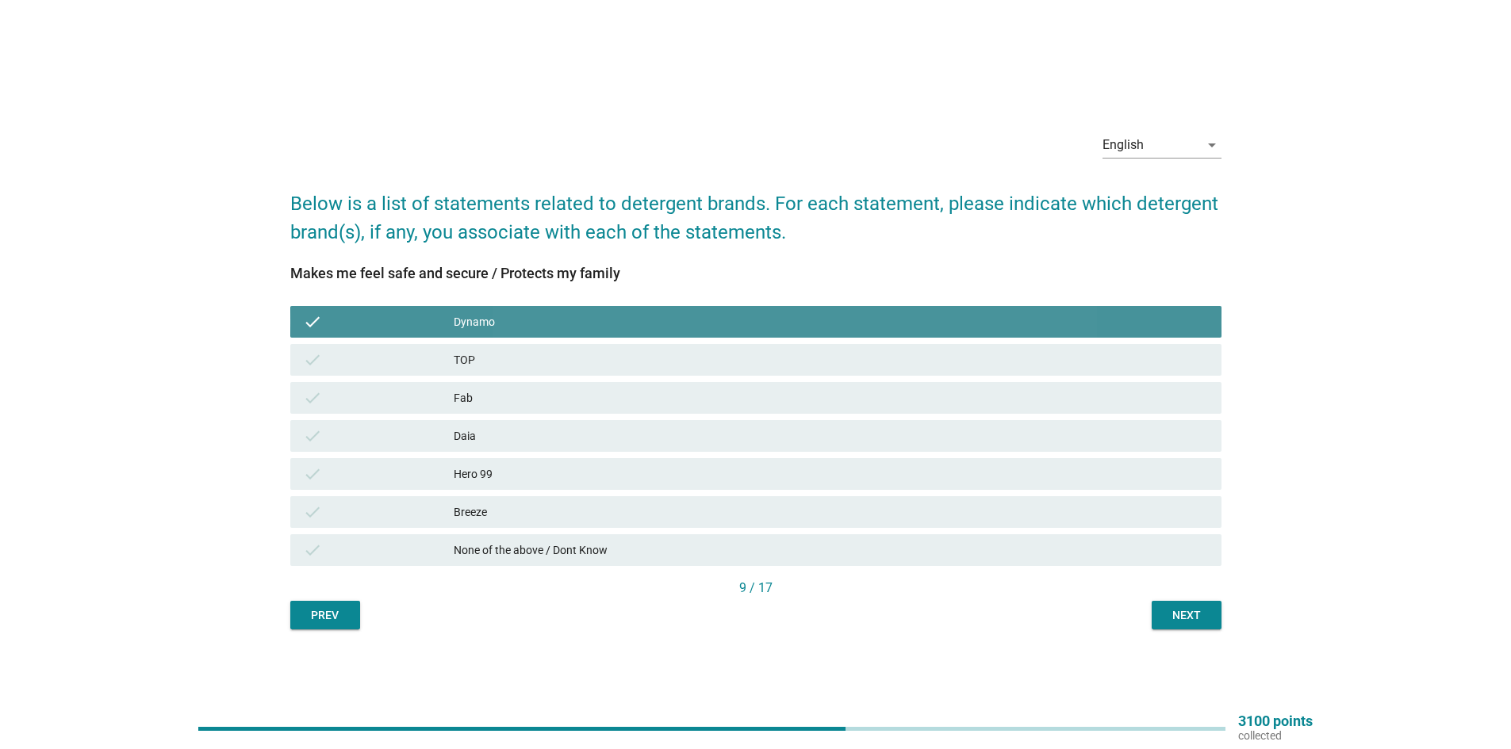
drag, startPoint x: 597, startPoint y: 370, endPoint x: 606, endPoint y: 385, distance: 16.7
click at [598, 370] on div "check TOP" at bounding box center [755, 360] width 931 height 32
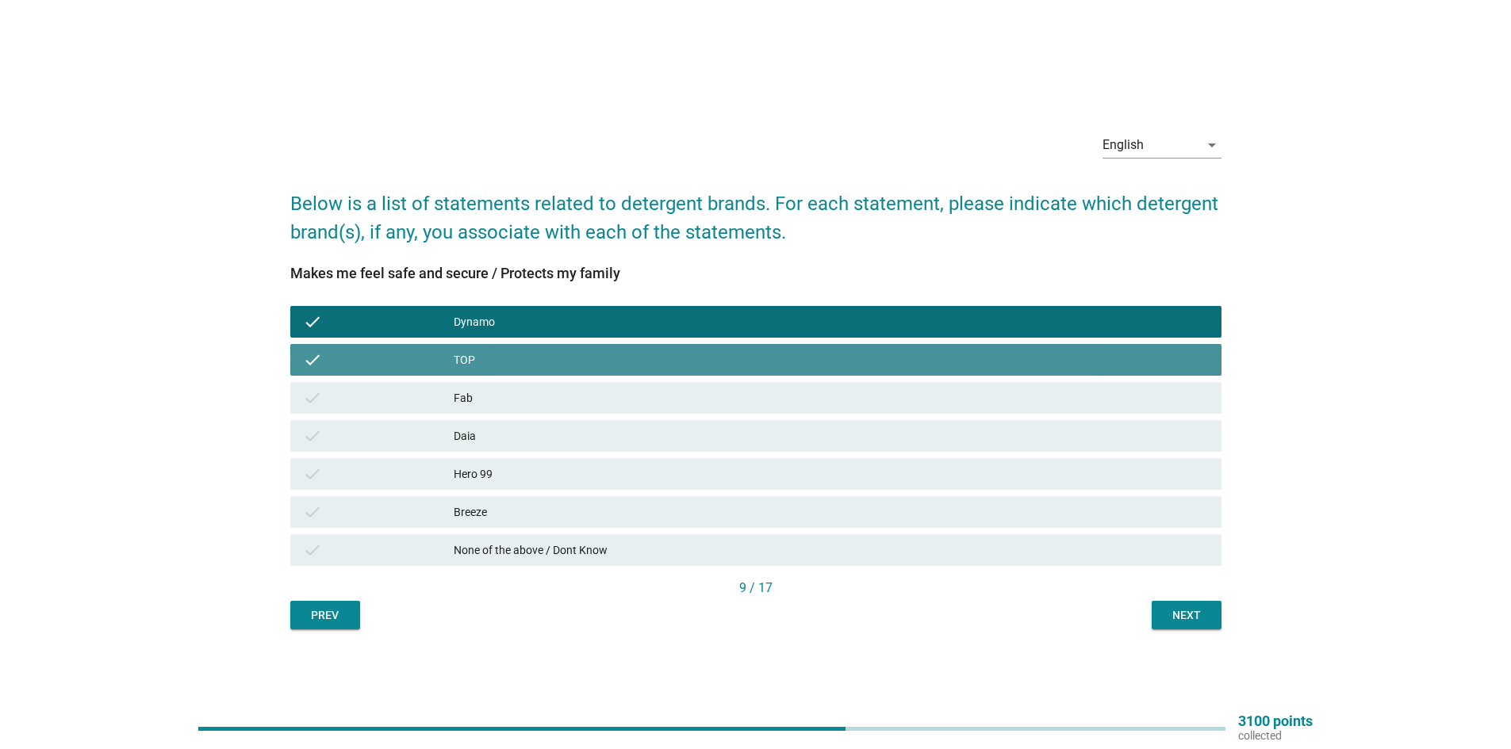
click at [618, 413] on div "check Fab" at bounding box center [755, 398] width 931 height 32
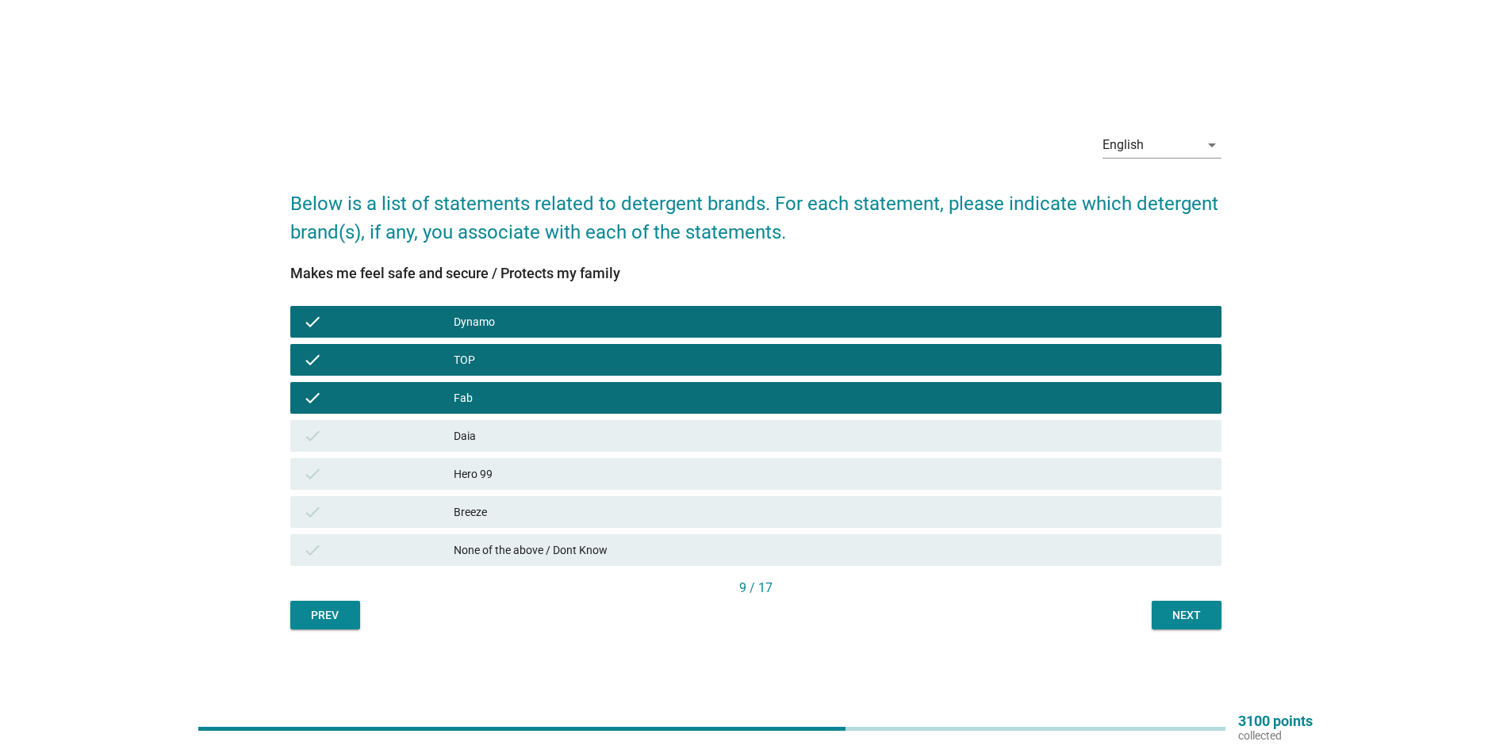
click at [622, 443] on div "Daia" at bounding box center [831, 436] width 755 height 19
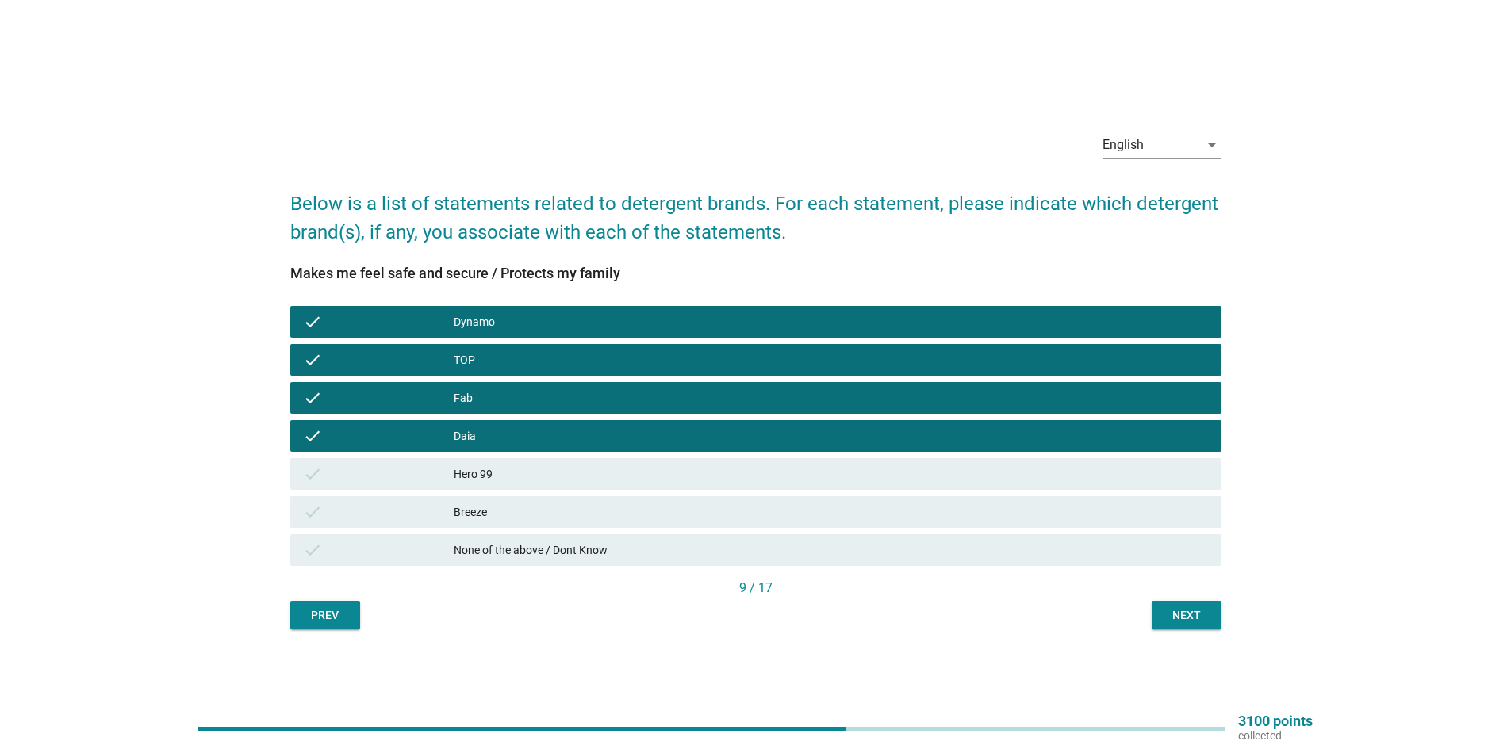
click at [626, 481] on div "Hero 99" at bounding box center [831, 474] width 755 height 19
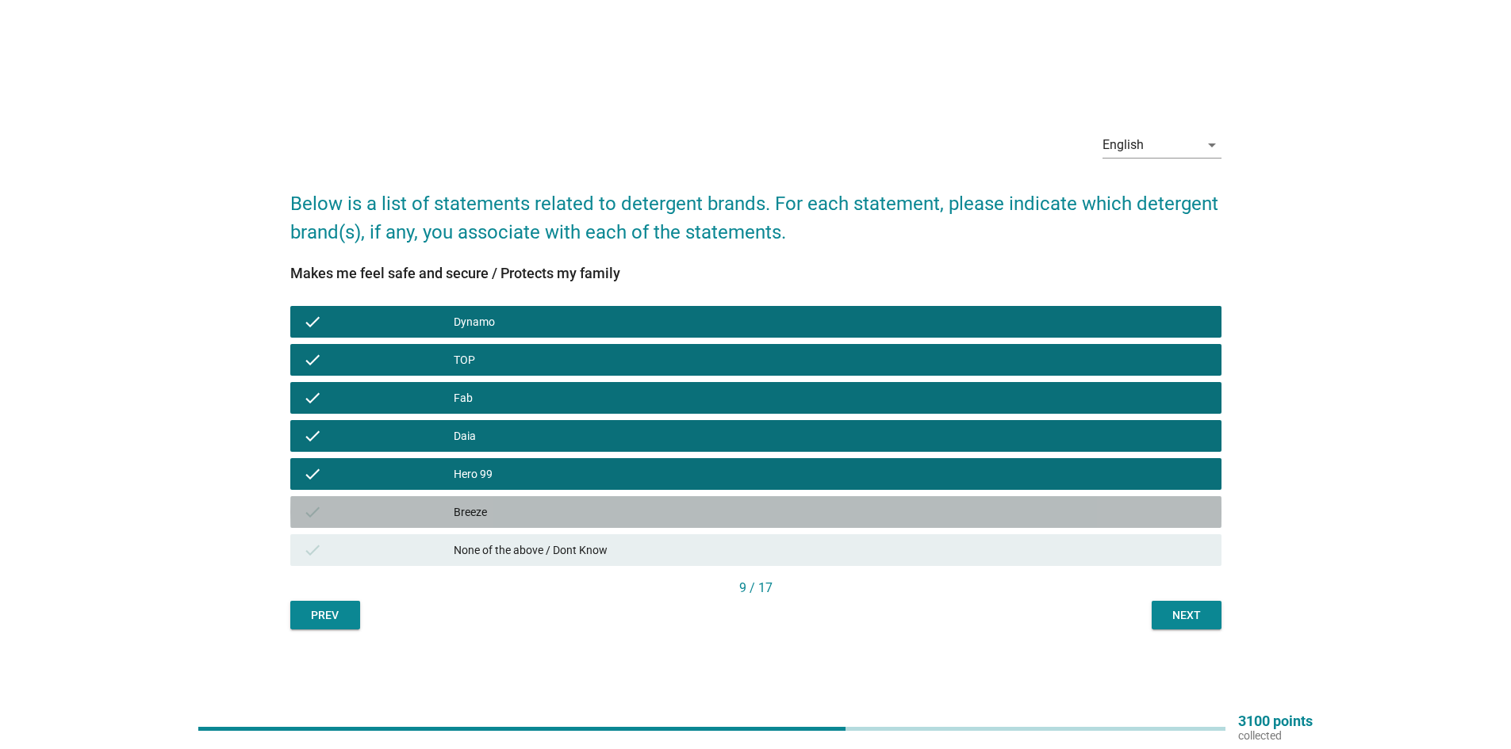
drag, startPoint x: 626, startPoint y: 515, endPoint x: 784, endPoint y: 551, distance: 162.0
click at [630, 517] on div "Breeze" at bounding box center [831, 512] width 755 height 19
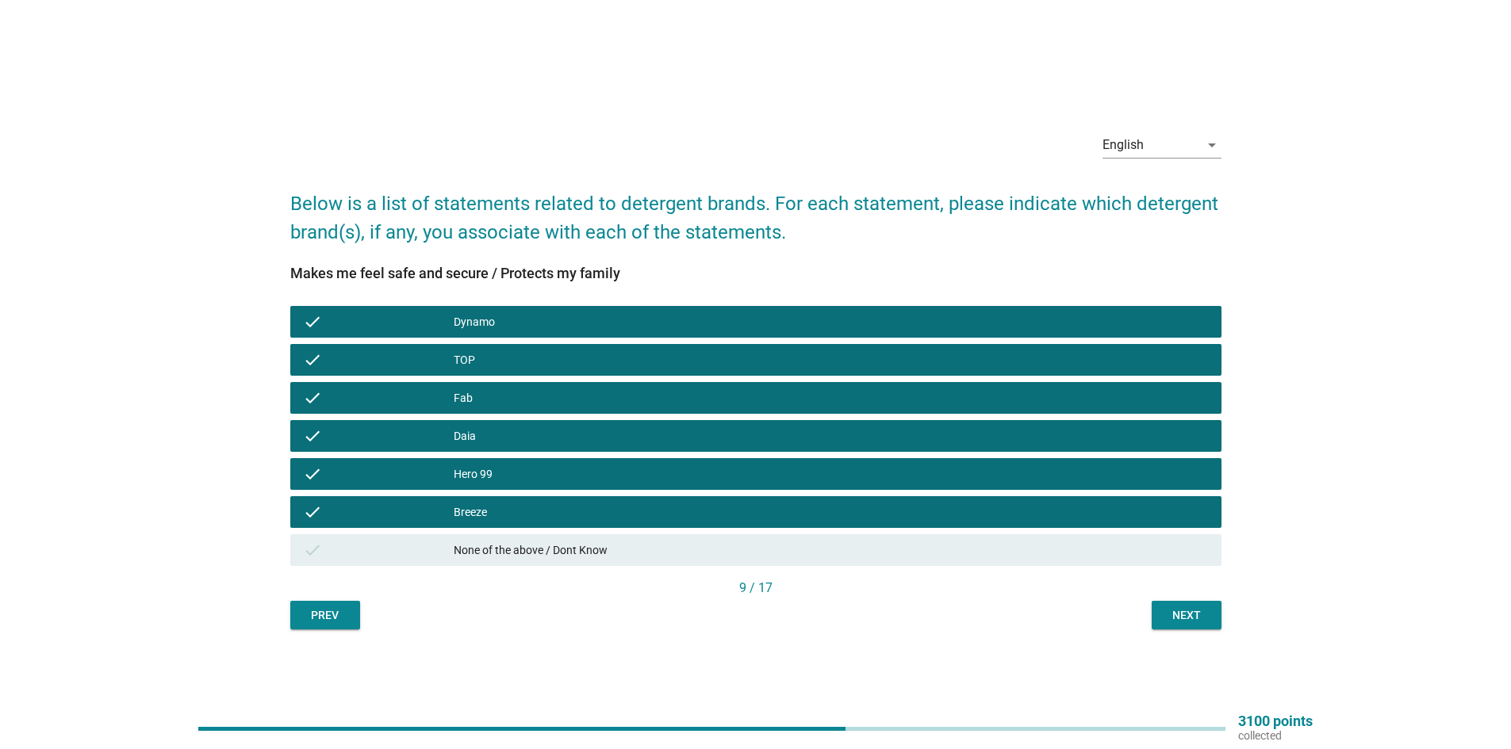
click at [1175, 624] on button "Next" at bounding box center [1187, 615] width 70 height 29
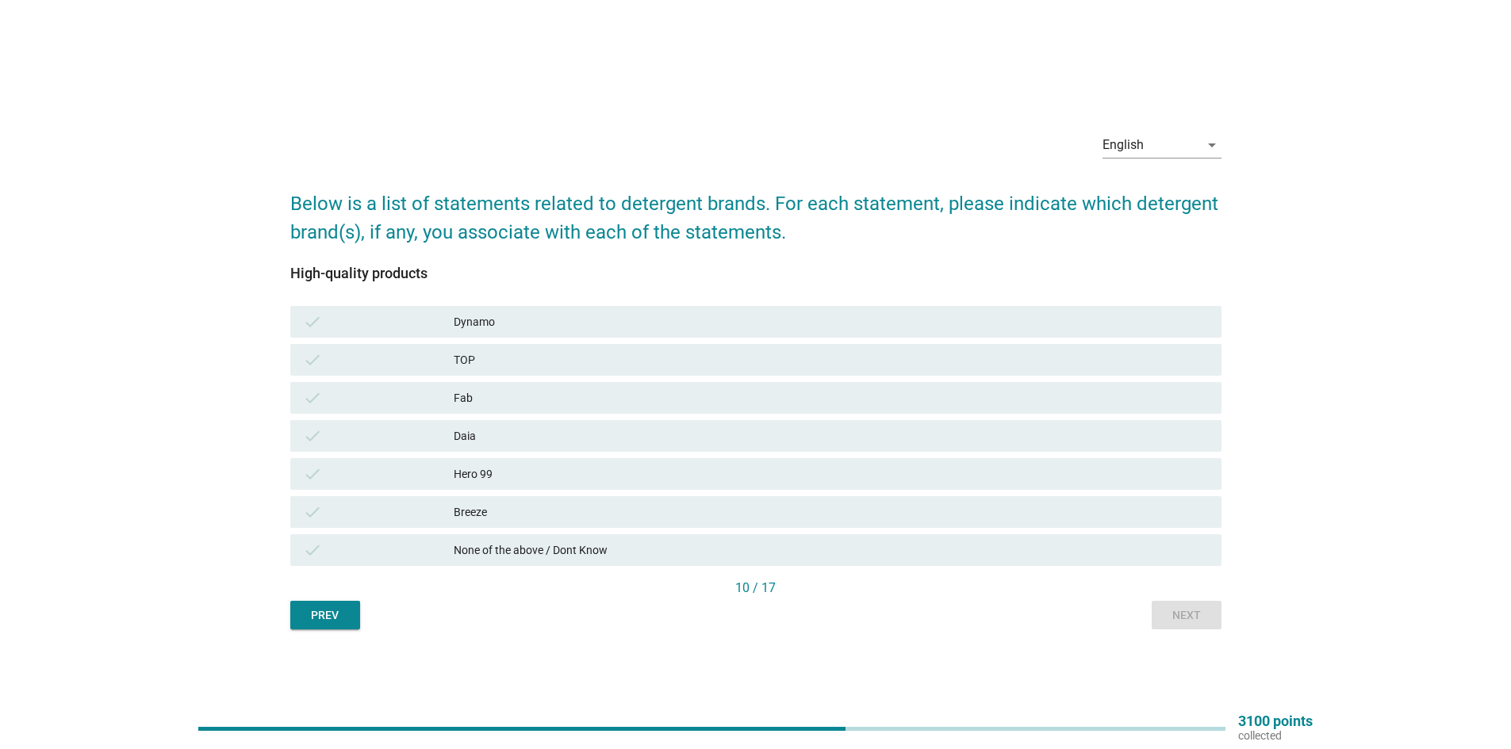
drag, startPoint x: 534, startPoint y: 320, endPoint x: 527, endPoint y: 358, distance: 38.0
click at [534, 321] on div "Dynamo" at bounding box center [831, 321] width 755 height 19
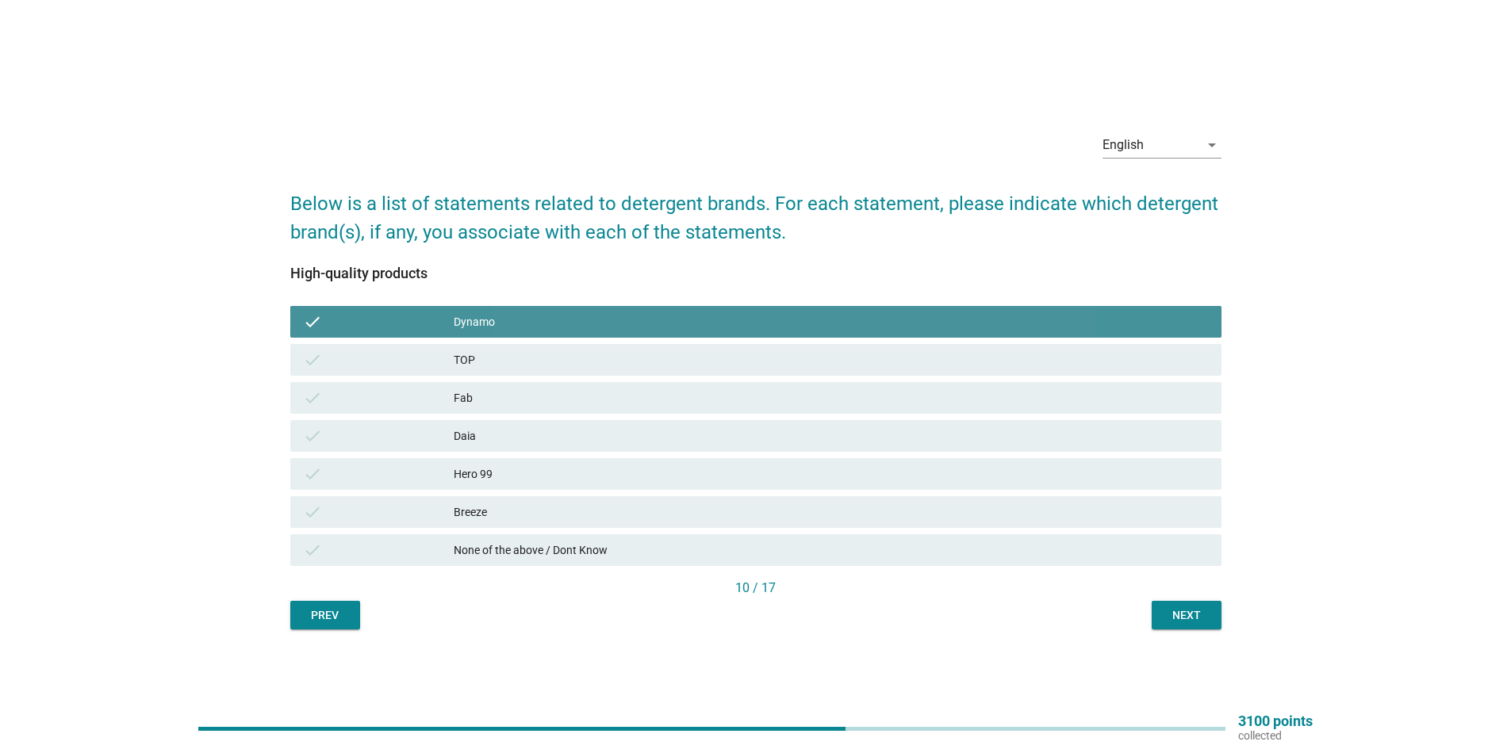
click at [523, 368] on div "TOP" at bounding box center [831, 360] width 755 height 19
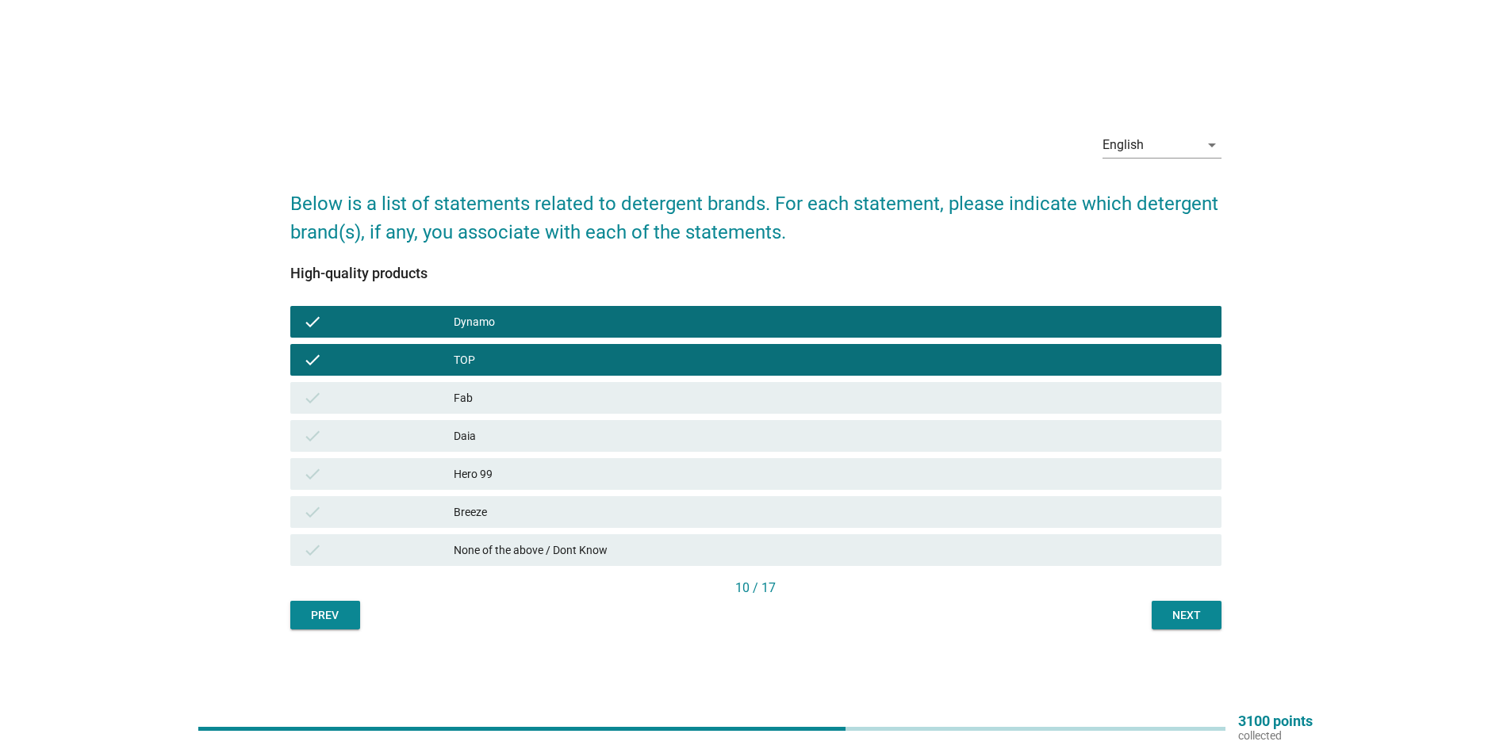
click at [523, 404] on div "Fab" at bounding box center [831, 398] width 755 height 19
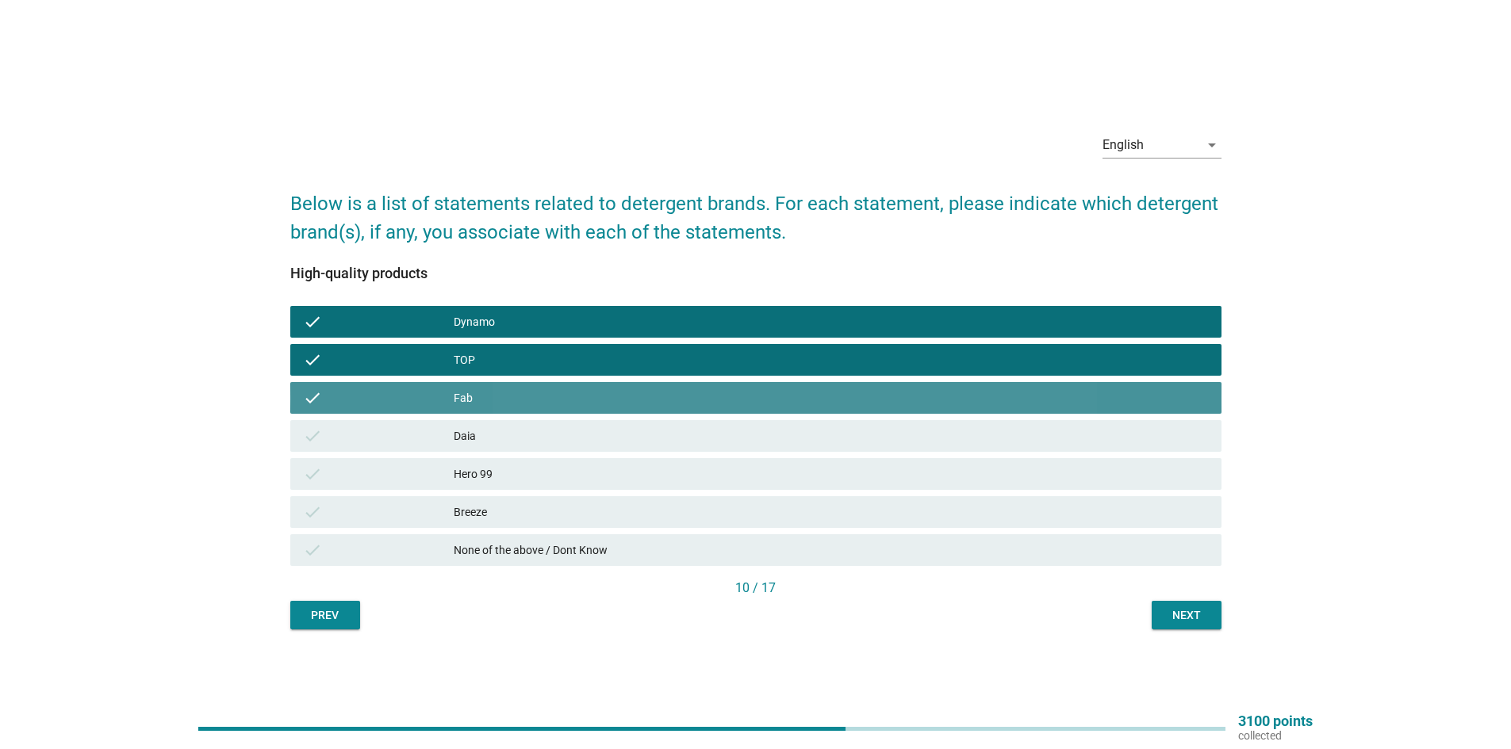
drag, startPoint x: 533, startPoint y: 444, endPoint x: 543, endPoint y: 454, distance: 14.0
click at [534, 446] on div "check Daia" at bounding box center [755, 436] width 931 height 32
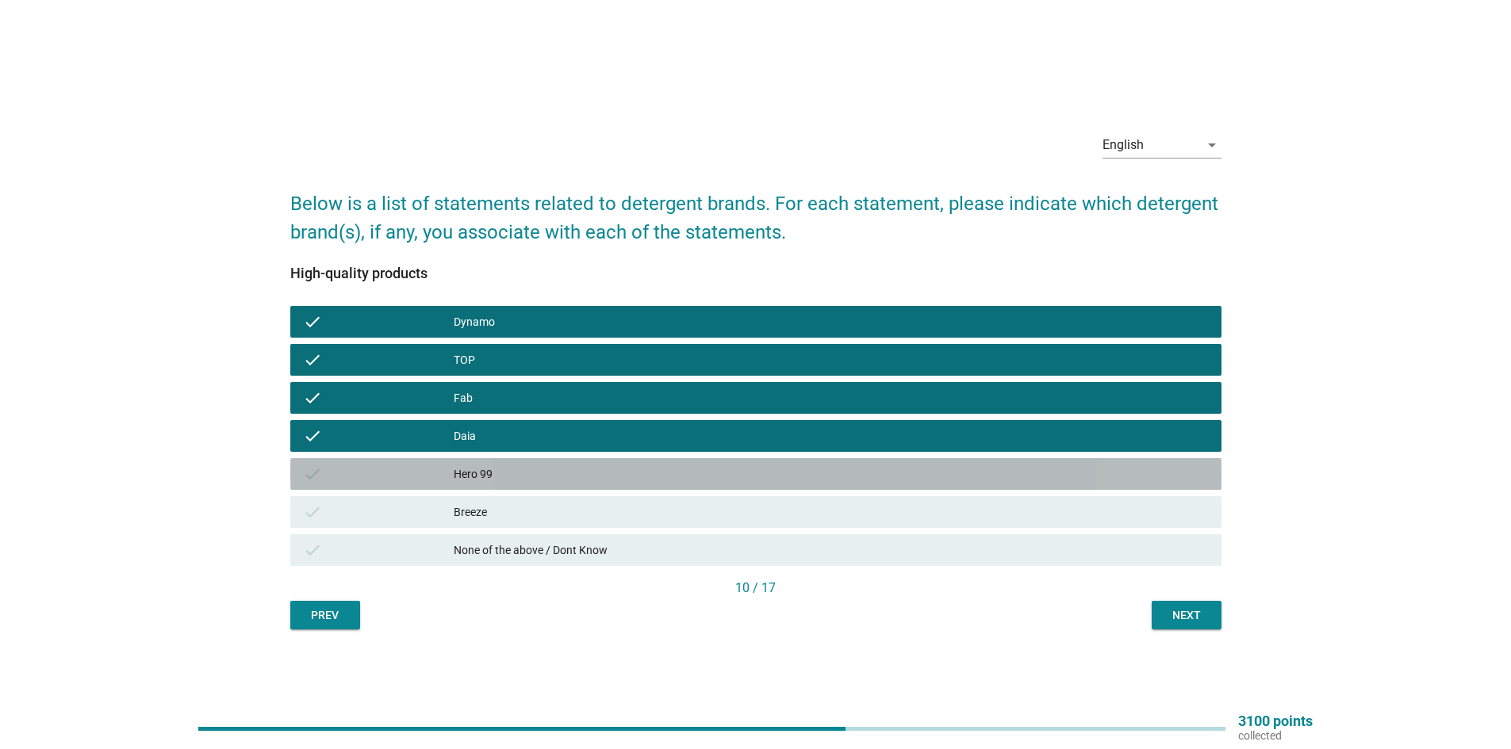
click at [548, 476] on div "Hero 99" at bounding box center [831, 474] width 755 height 19
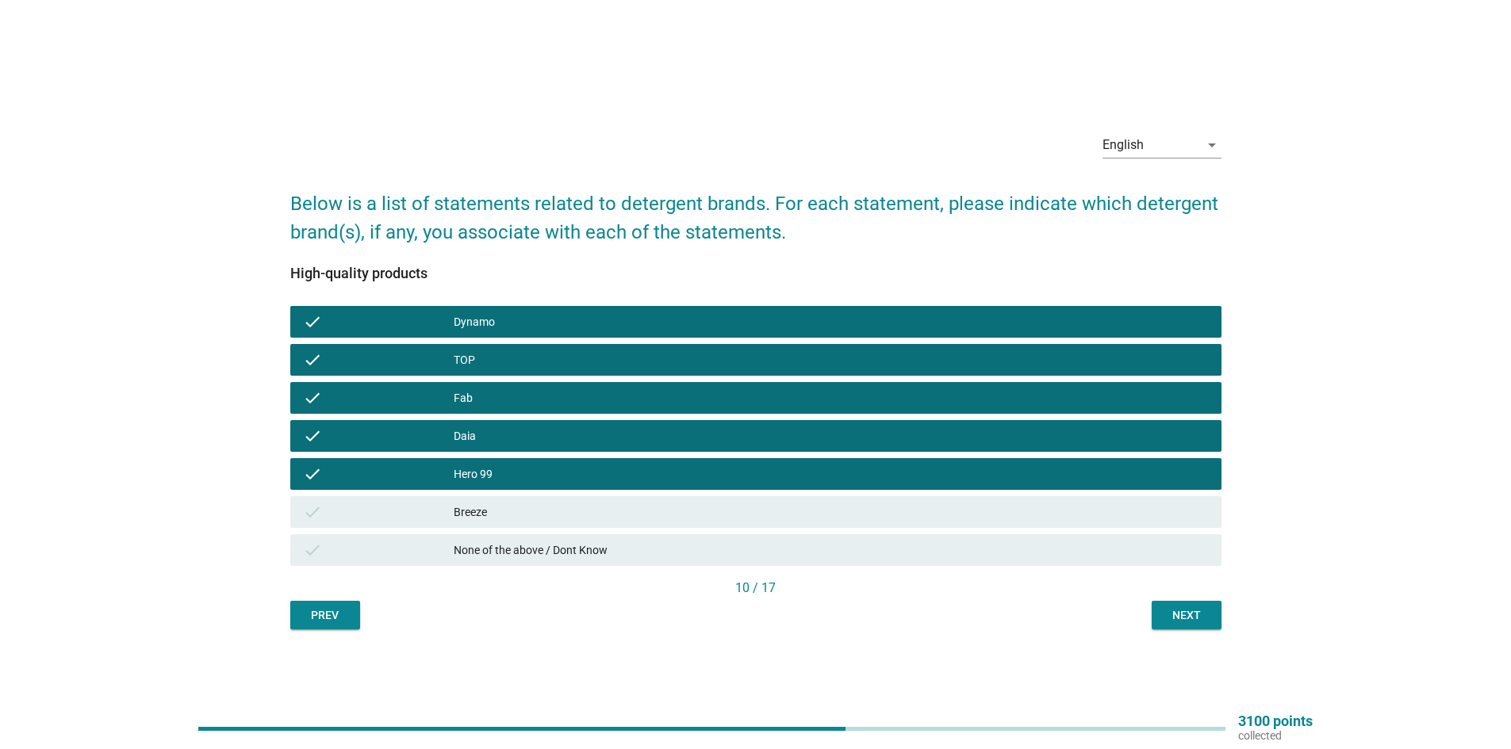
drag, startPoint x: 556, startPoint y: 505, endPoint x: 602, endPoint y: 516, distance: 47.1
click at [557, 506] on div "Breeze" at bounding box center [831, 512] width 755 height 19
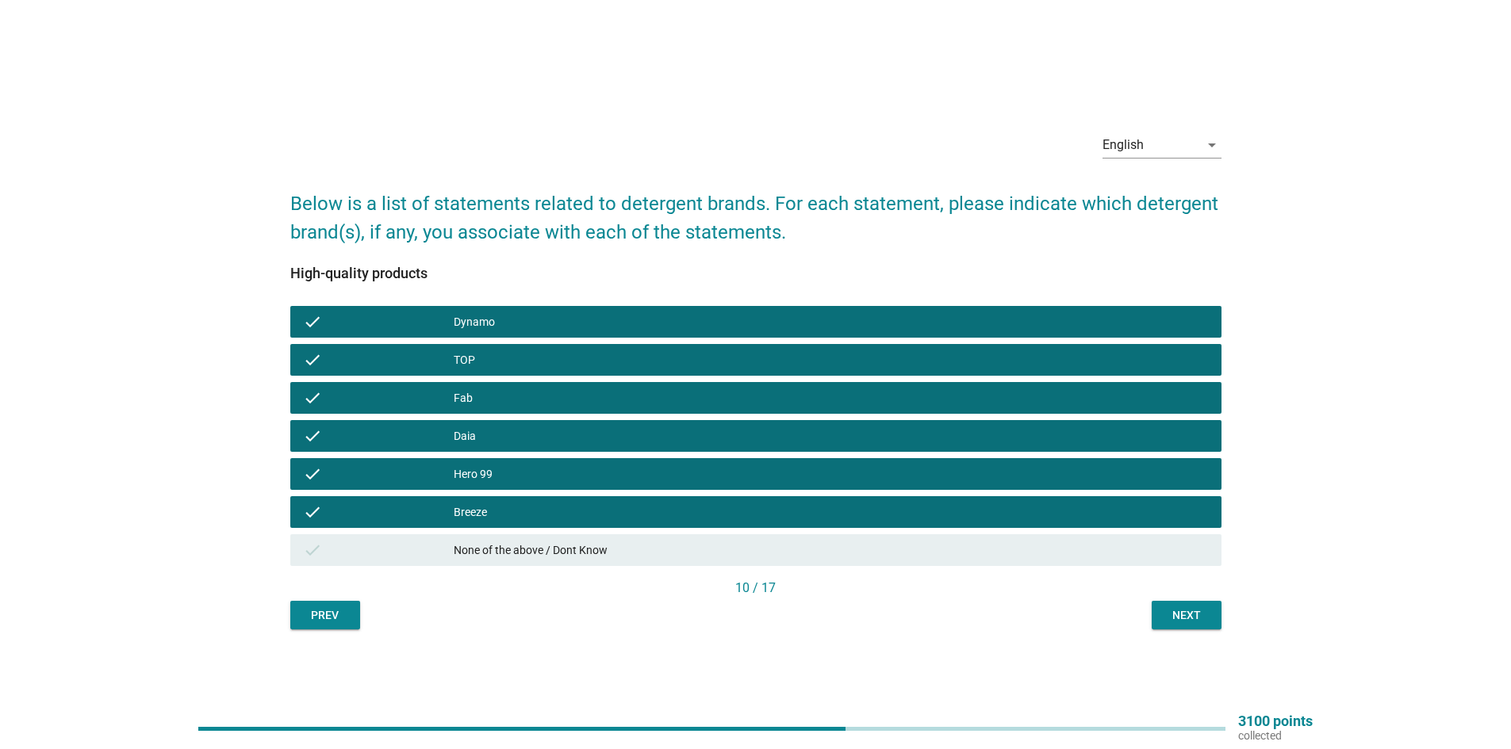
click at [1183, 618] on div "Next" at bounding box center [1186, 616] width 44 height 17
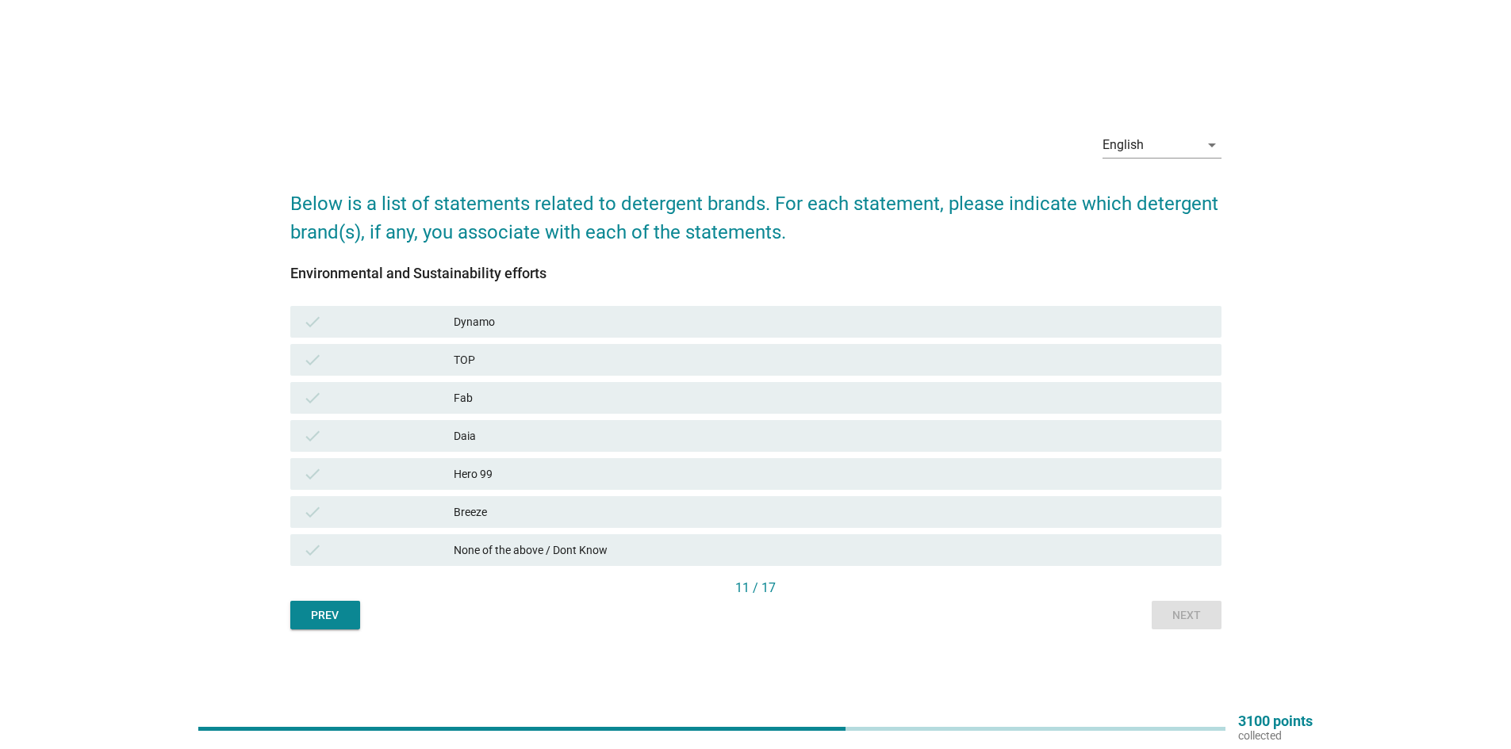
click at [560, 323] on div "Dynamo" at bounding box center [831, 321] width 755 height 19
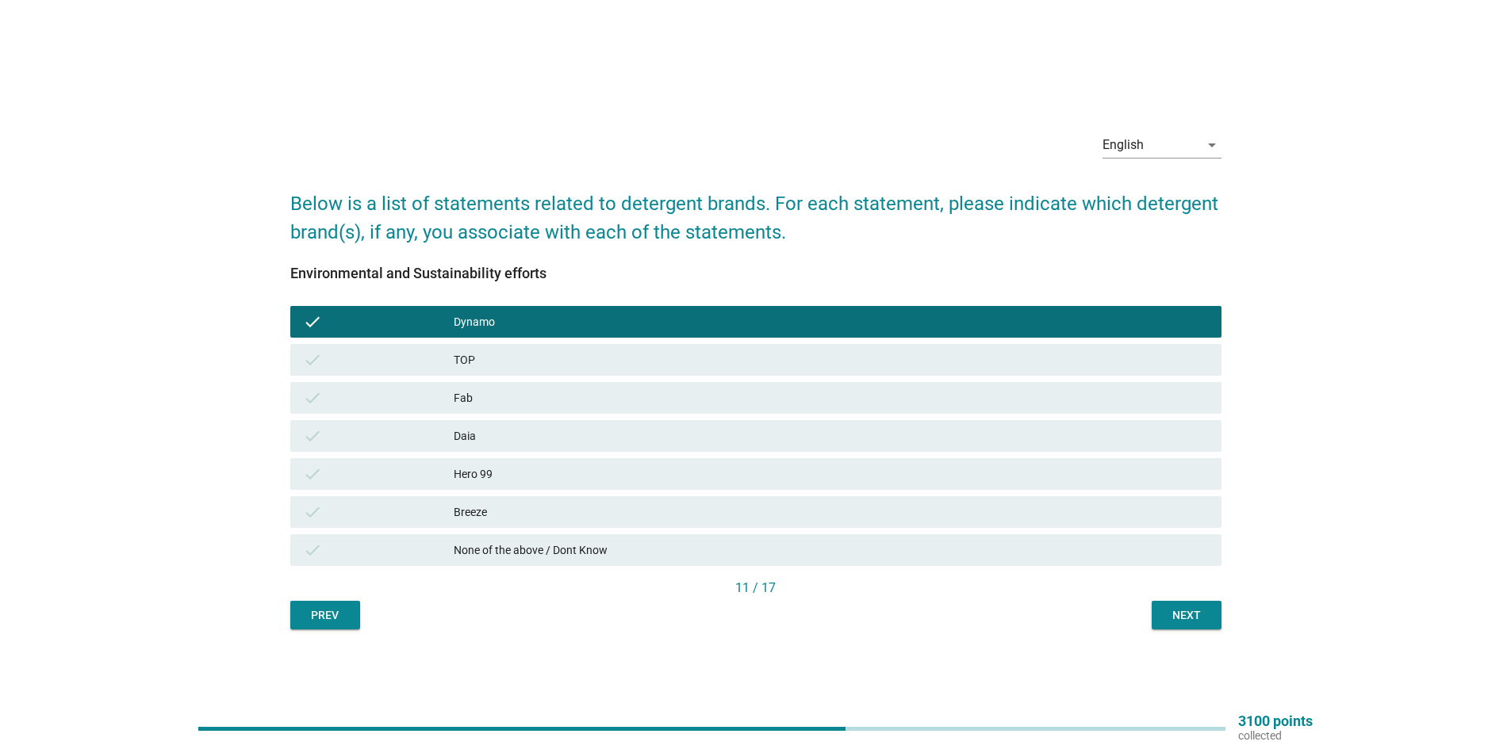
click at [524, 364] on div "TOP" at bounding box center [831, 360] width 755 height 19
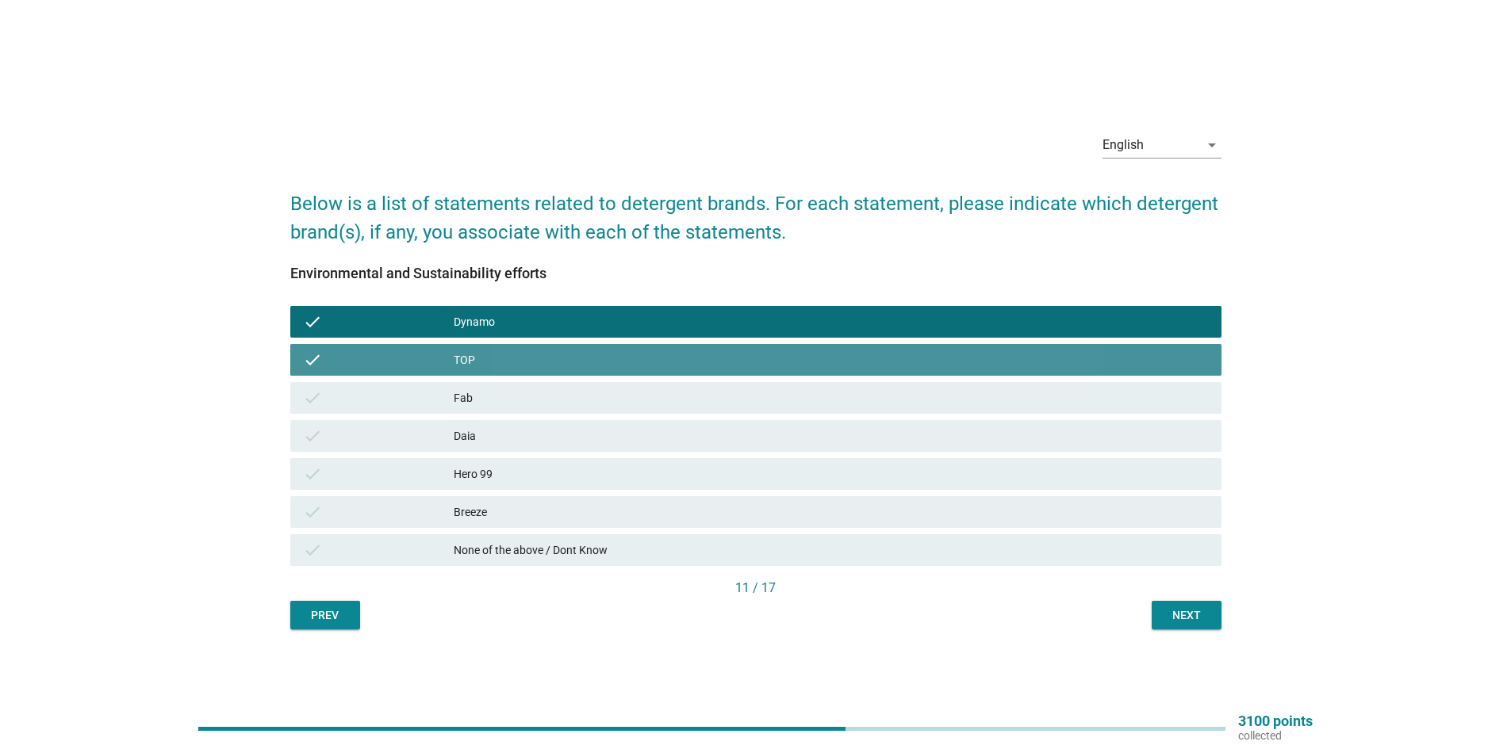
click at [515, 402] on div "Fab" at bounding box center [831, 398] width 755 height 19
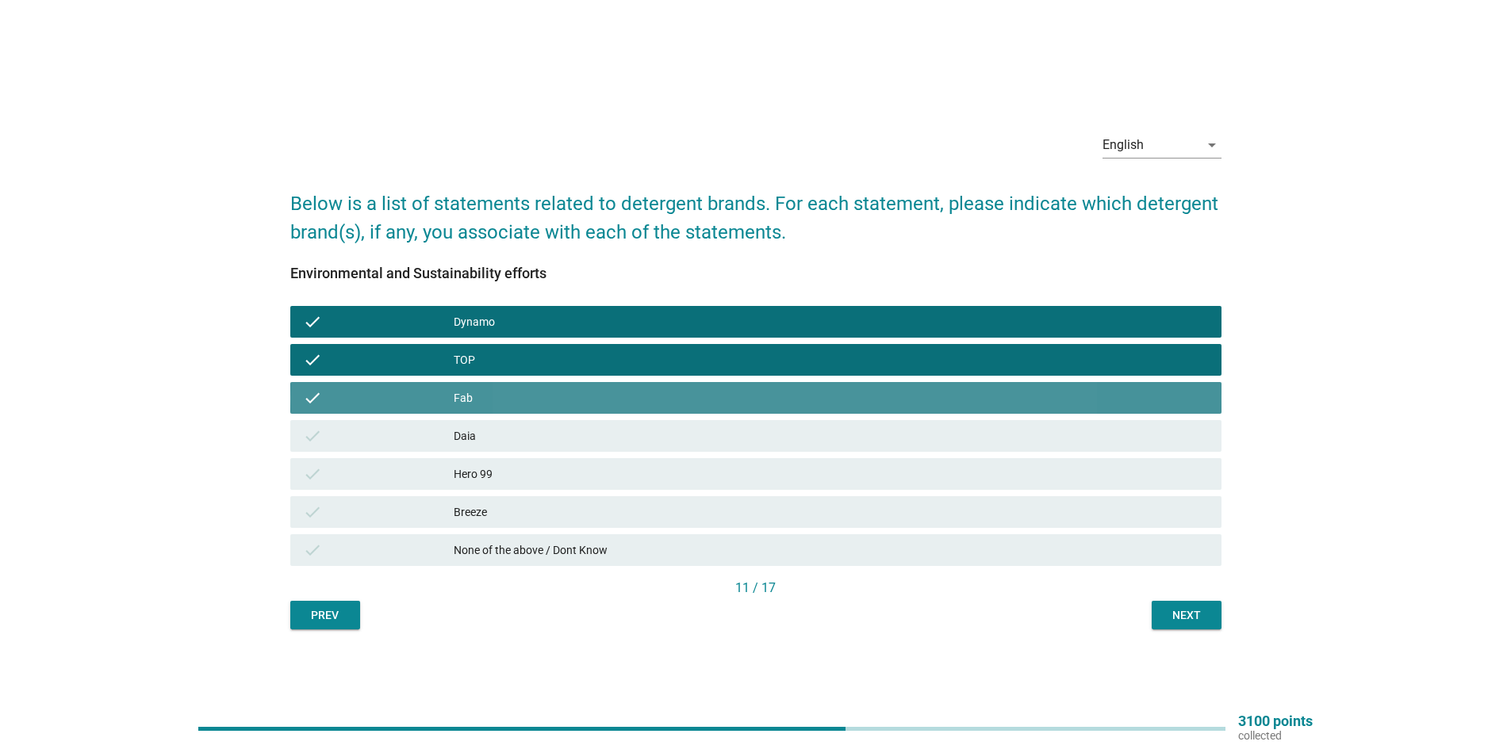
click at [508, 446] on div "check Daia" at bounding box center [755, 436] width 931 height 32
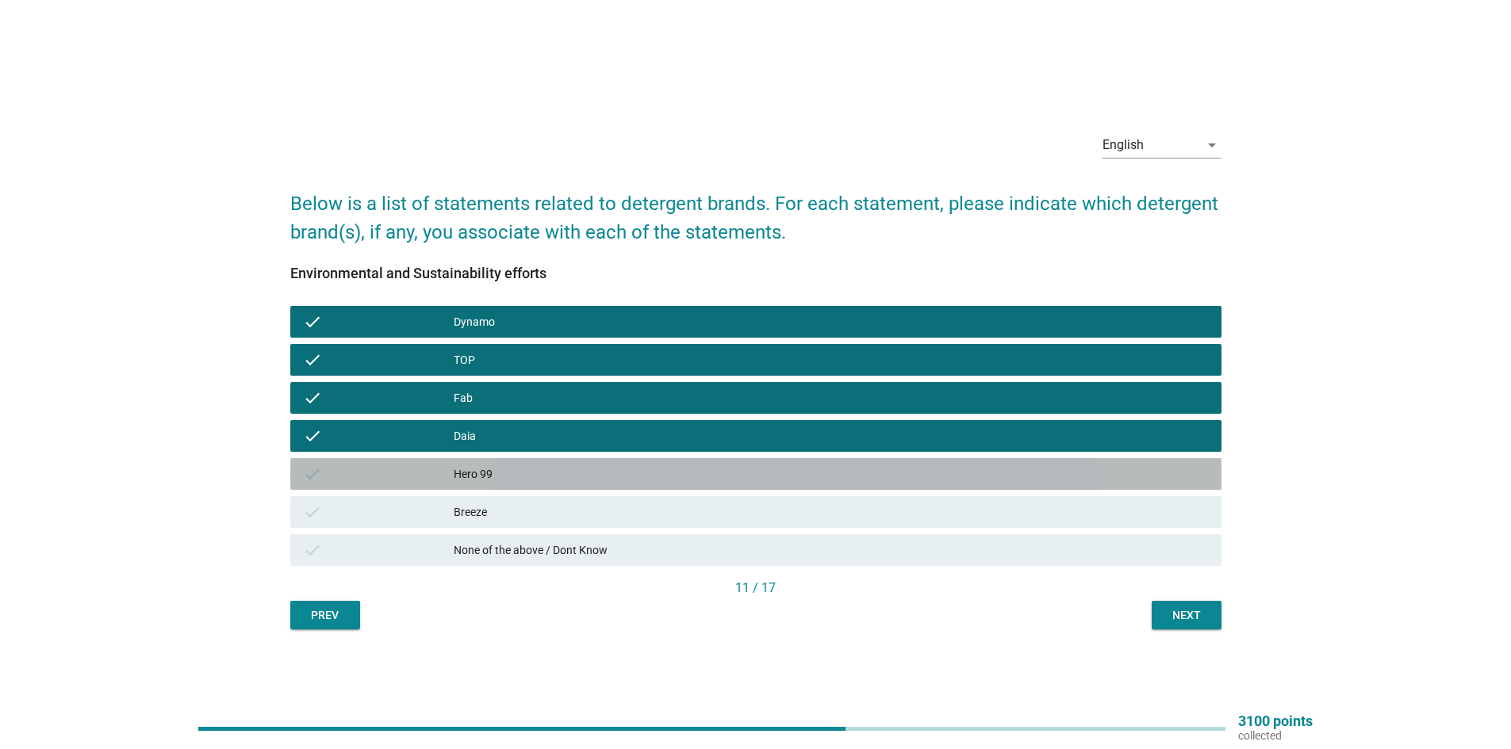
drag, startPoint x: 509, startPoint y: 473, endPoint x: 512, endPoint y: 495, distance: 22.3
click at [509, 473] on div "Hero 99" at bounding box center [831, 474] width 755 height 19
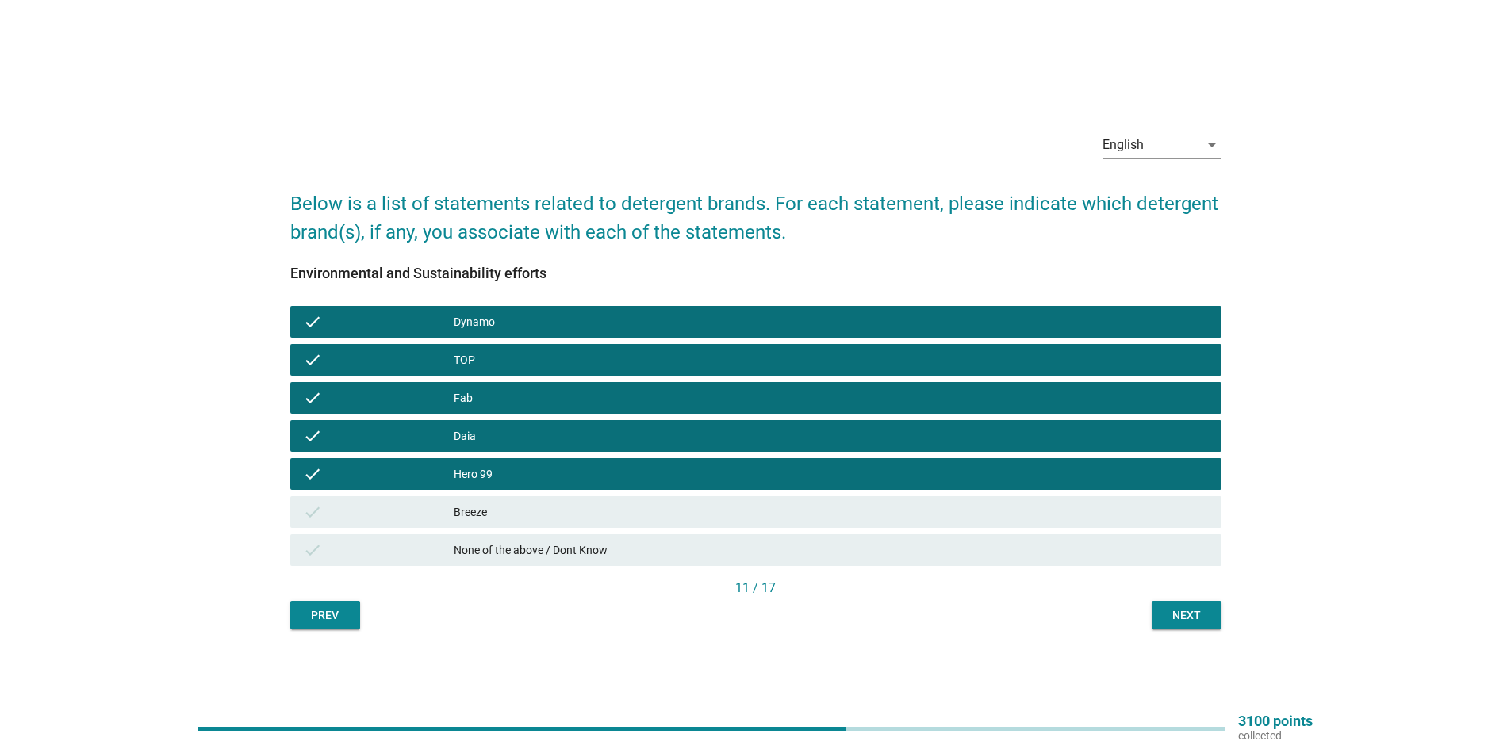
click at [511, 500] on div "check Breeze" at bounding box center [755, 512] width 931 height 32
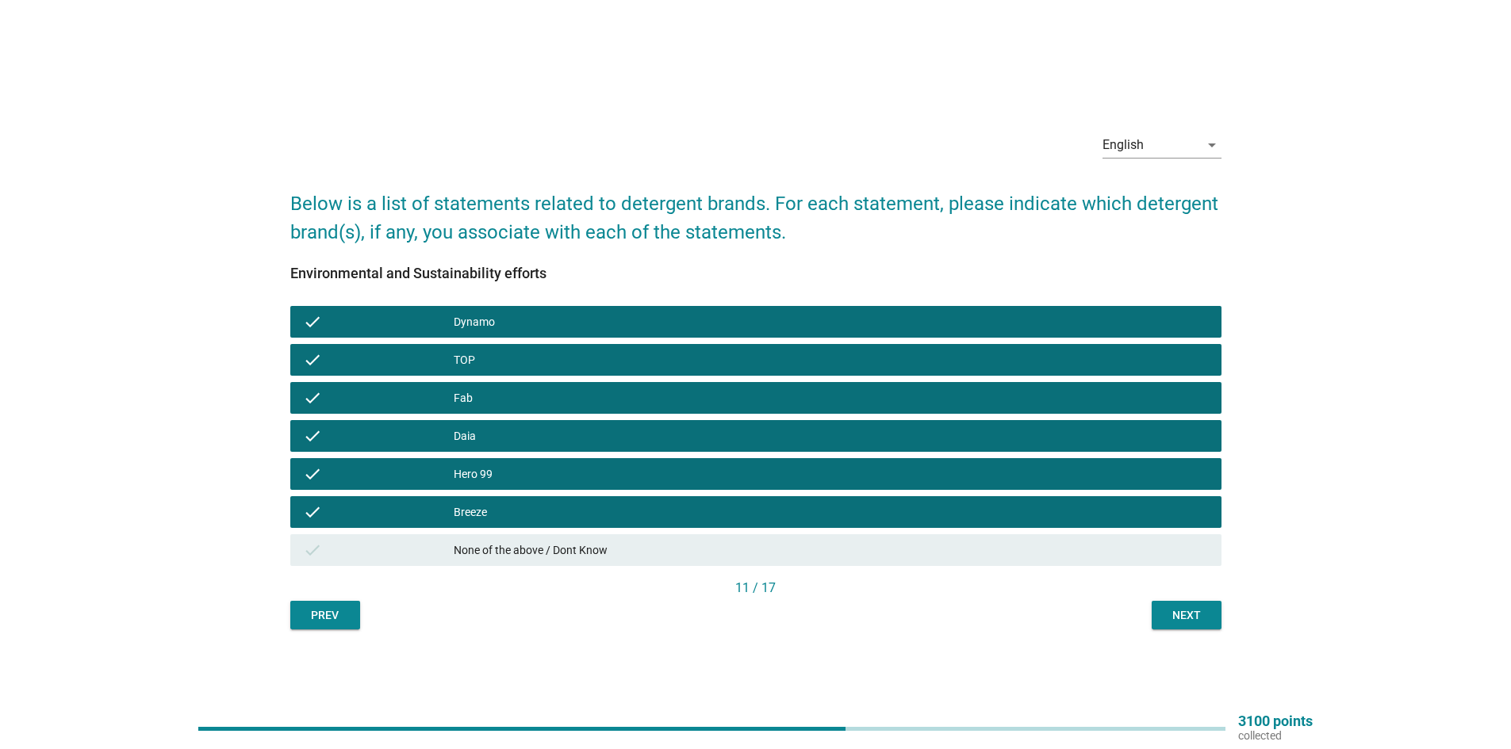
click at [1197, 623] on div "Next" at bounding box center [1186, 616] width 44 height 17
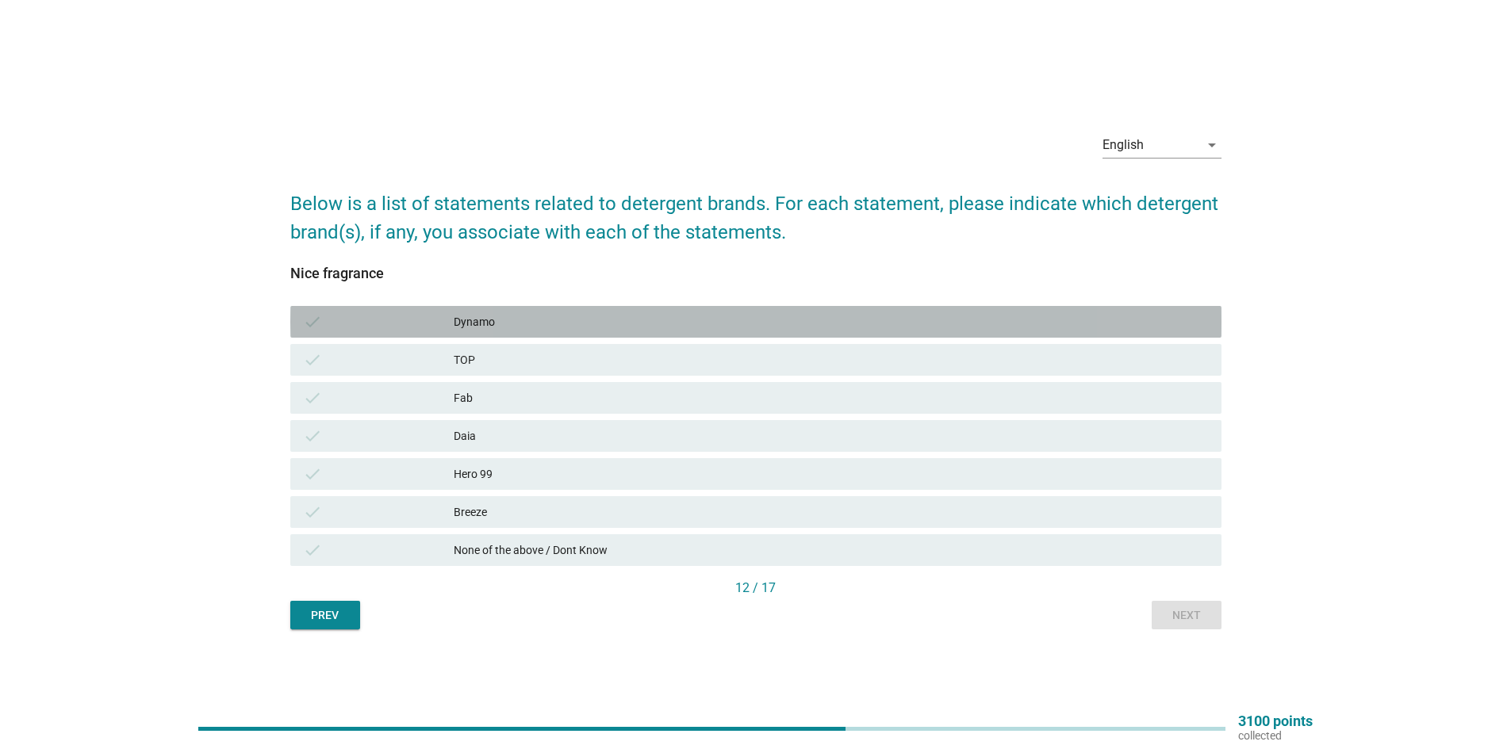
click at [643, 329] on div "Dynamo" at bounding box center [831, 321] width 755 height 19
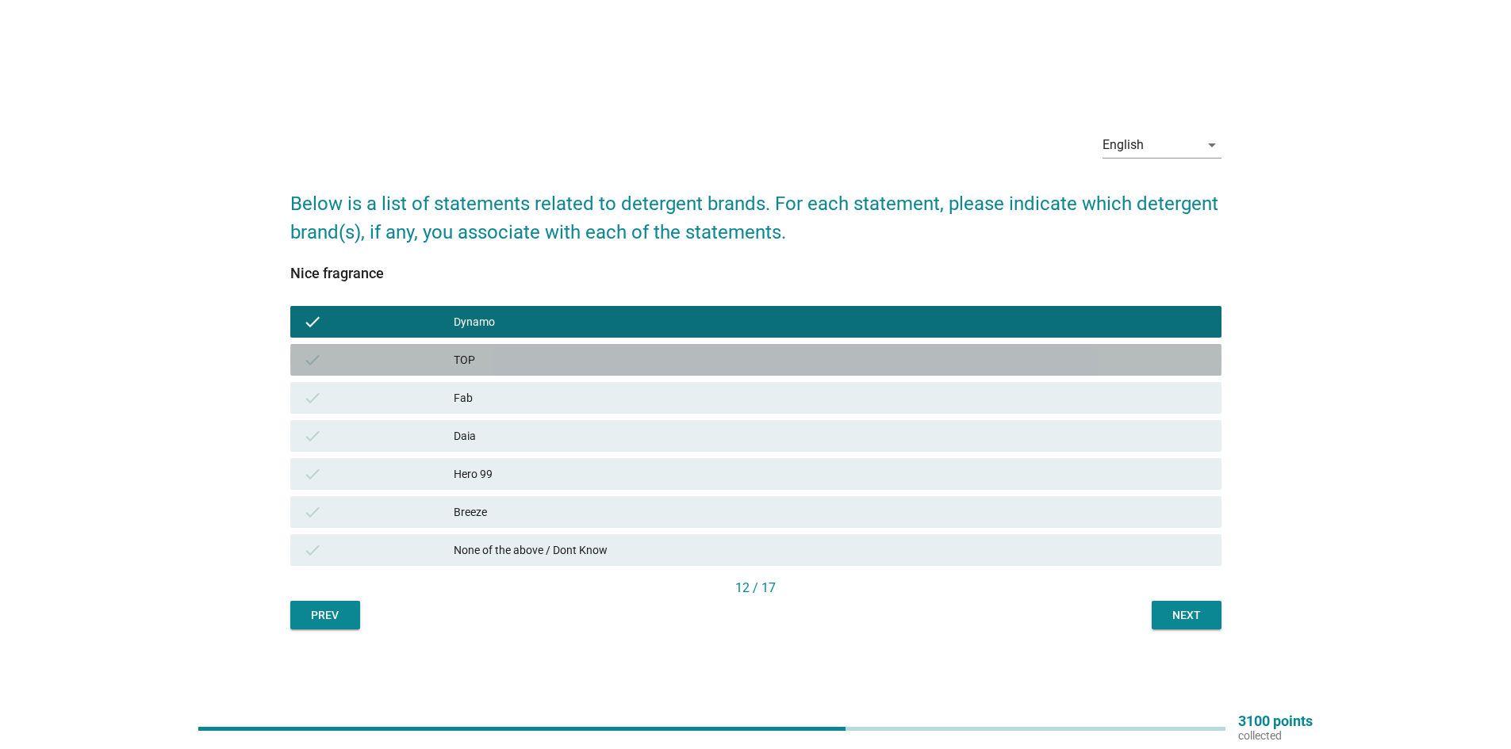
click at [594, 353] on div "TOP" at bounding box center [831, 360] width 755 height 19
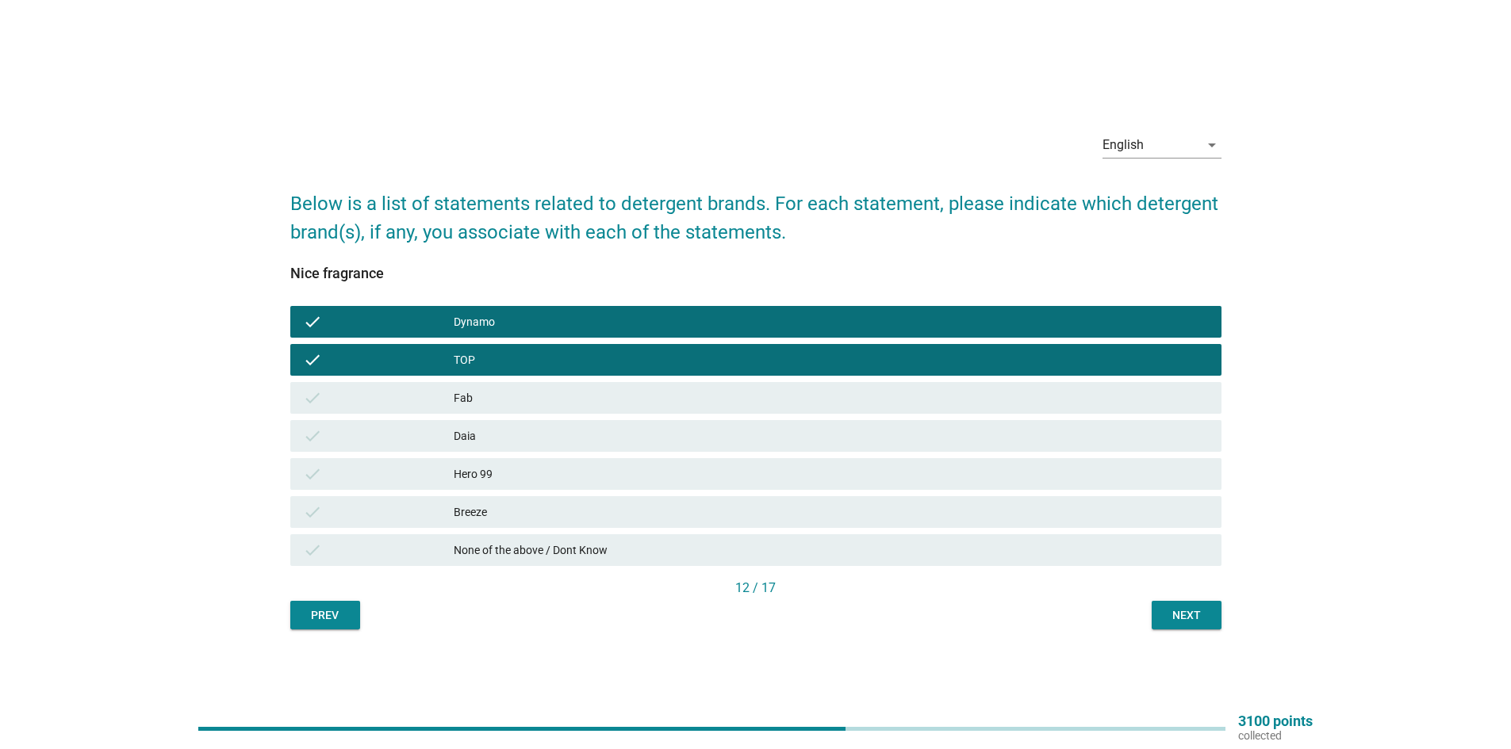
click at [562, 413] on div "check Fab" at bounding box center [755, 398] width 931 height 32
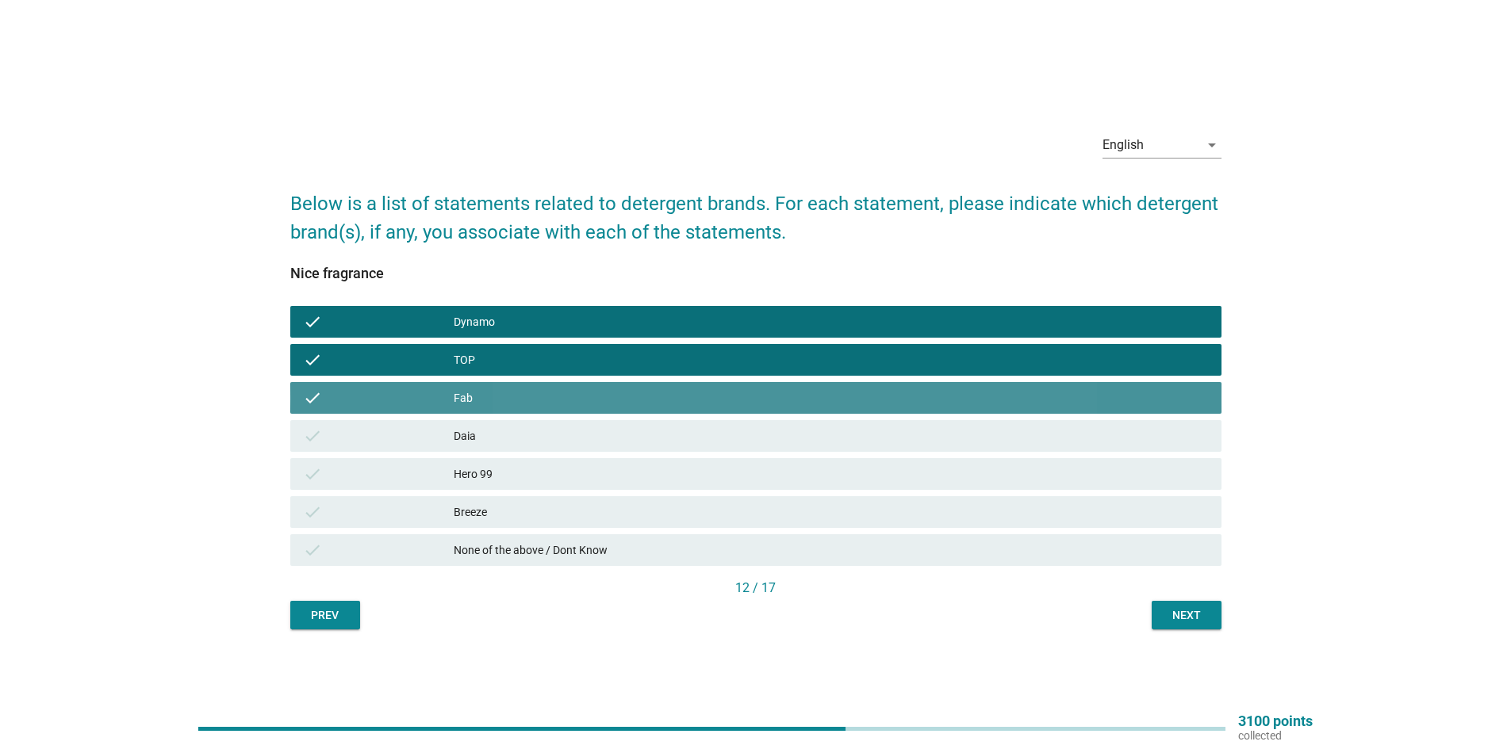
click at [562, 451] on div "check Daia" at bounding box center [755, 436] width 931 height 32
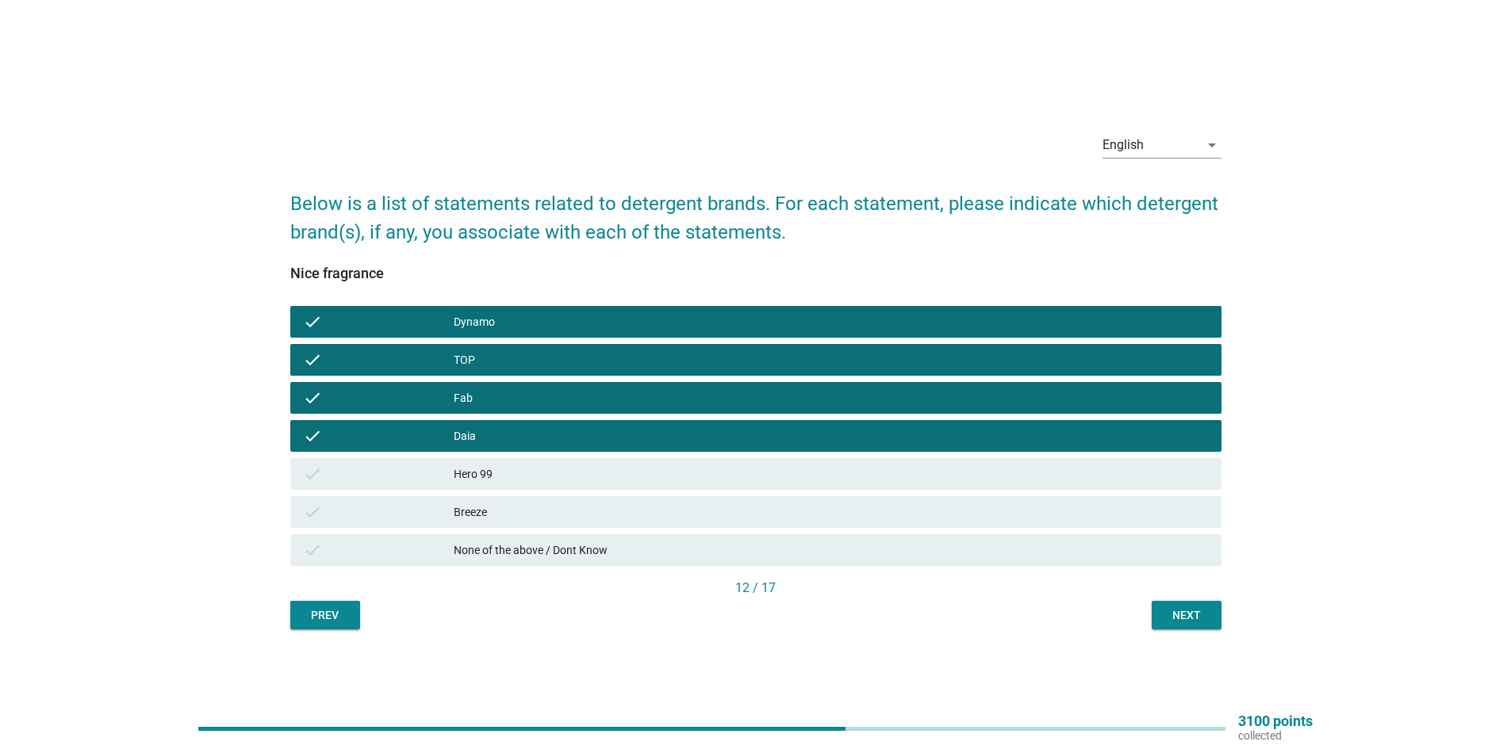
click at [564, 494] on div "check Breeze" at bounding box center [755, 512] width 937 height 38
click at [558, 484] on div "check Hero 99" at bounding box center [755, 474] width 931 height 32
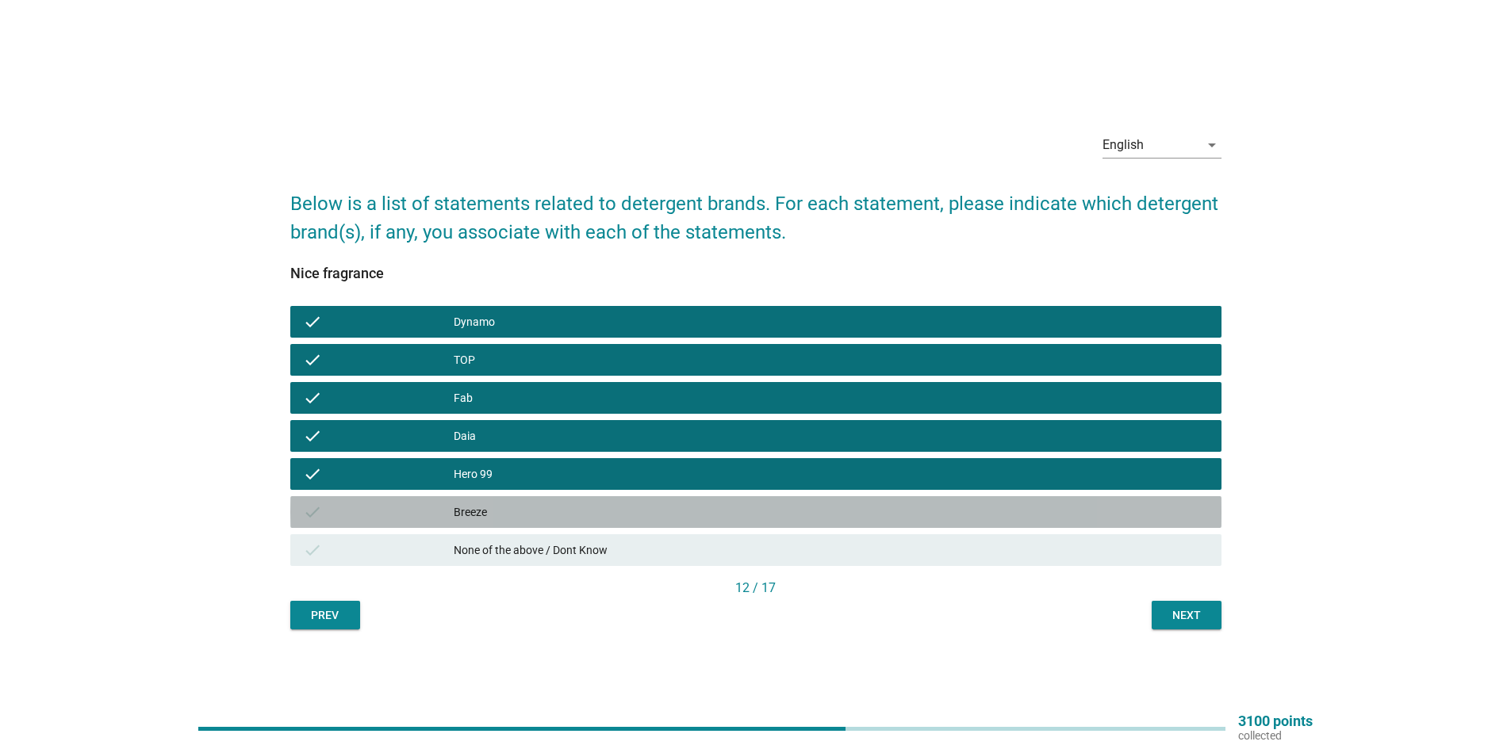
drag, startPoint x: 564, startPoint y: 506, endPoint x: 749, endPoint y: 544, distance: 188.7
click at [566, 507] on div "Breeze" at bounding box center [831, 512] width 755 height 19
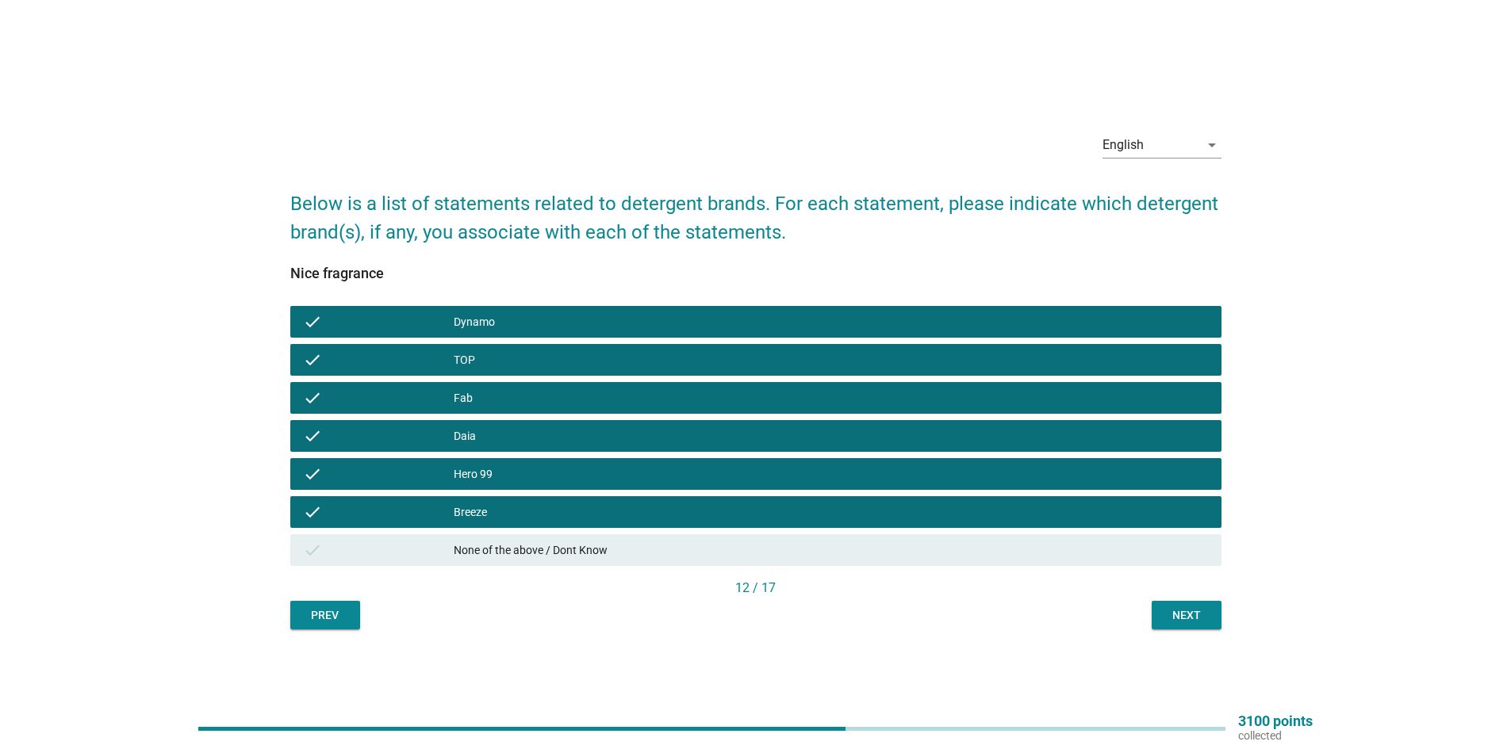
click at [1203, 610] on div "Next" at bounding box center [1186, 616] width 44 height 17
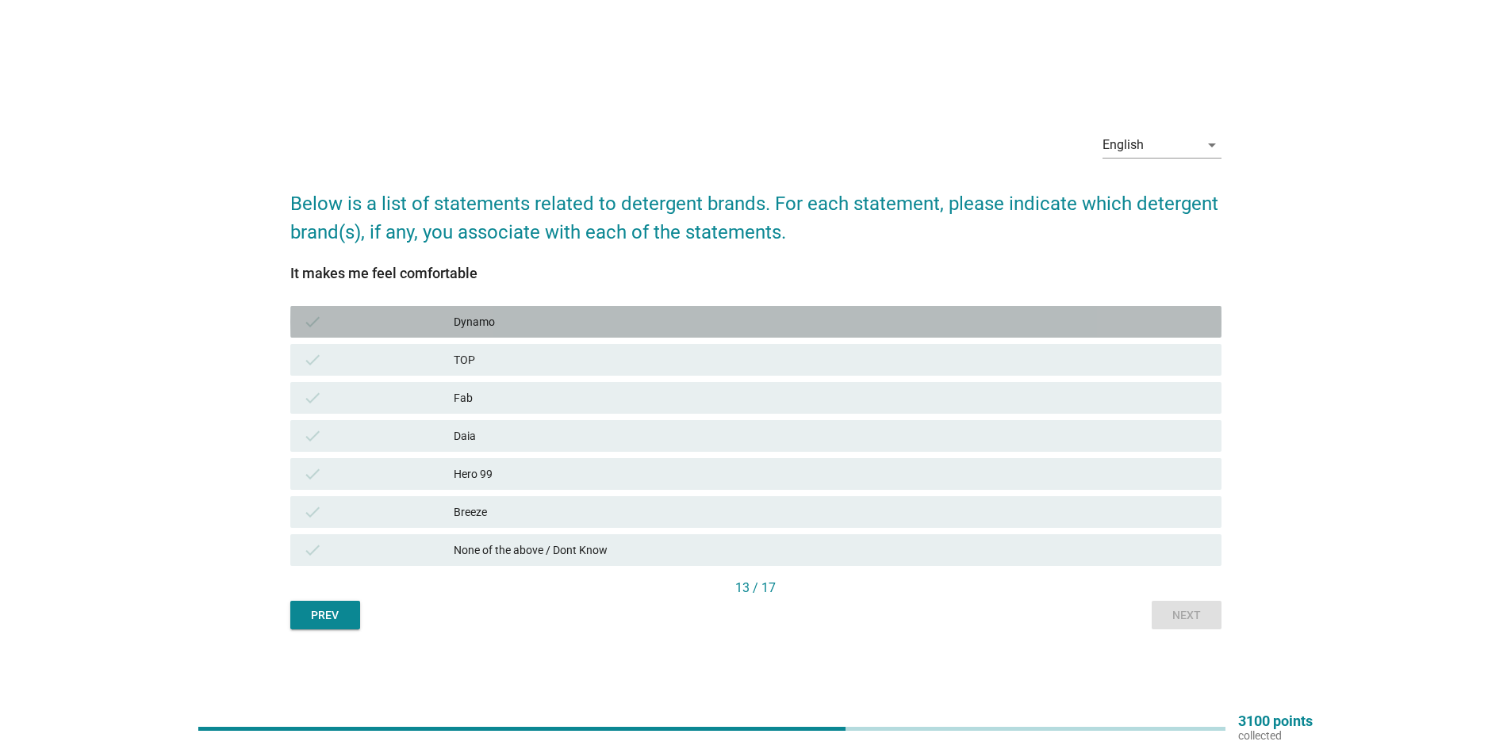
click at [631, 314] on div "Dynamo" at bounding box center [831, 321] width 755 height 19
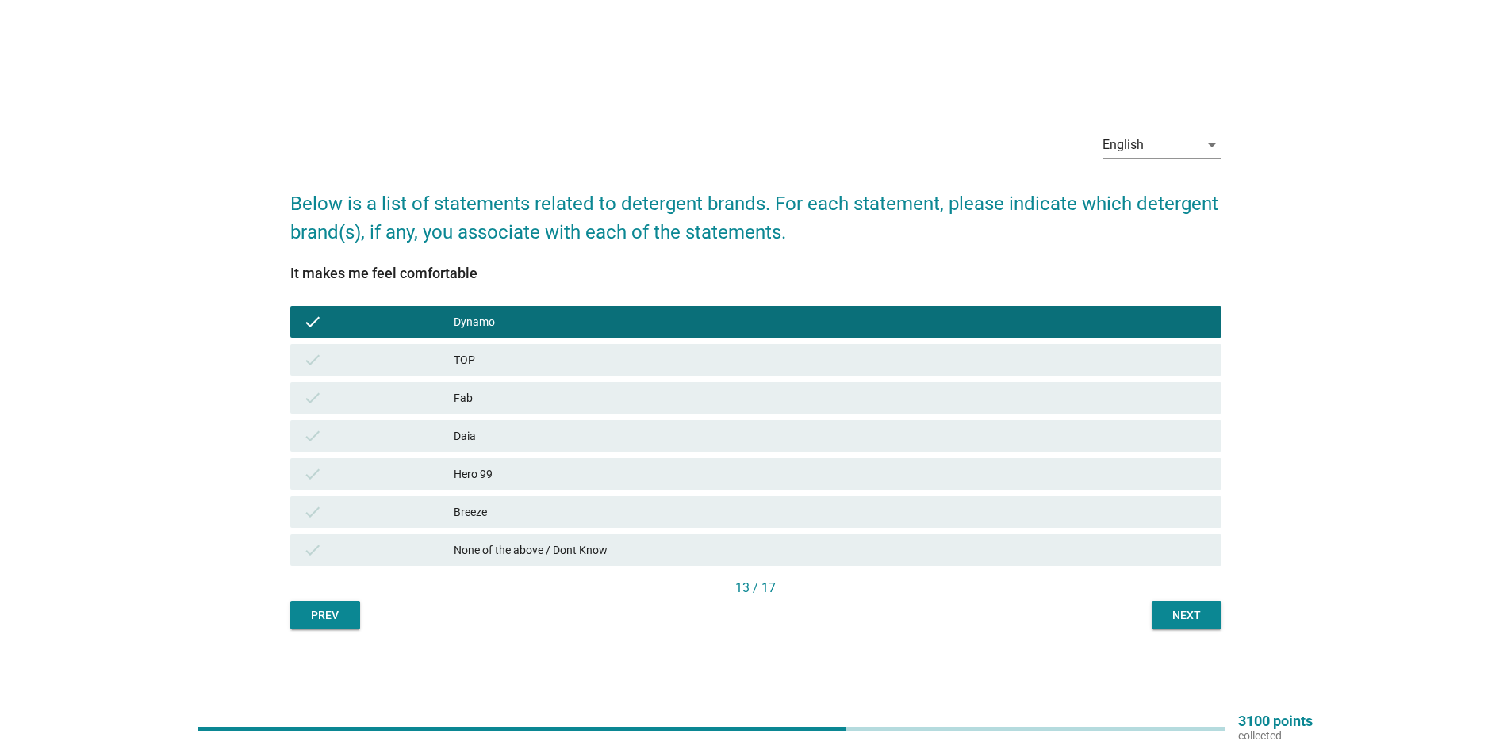
click at [612, 362] on div "TOP" at bounding box center [831, 360] width 755 height 19
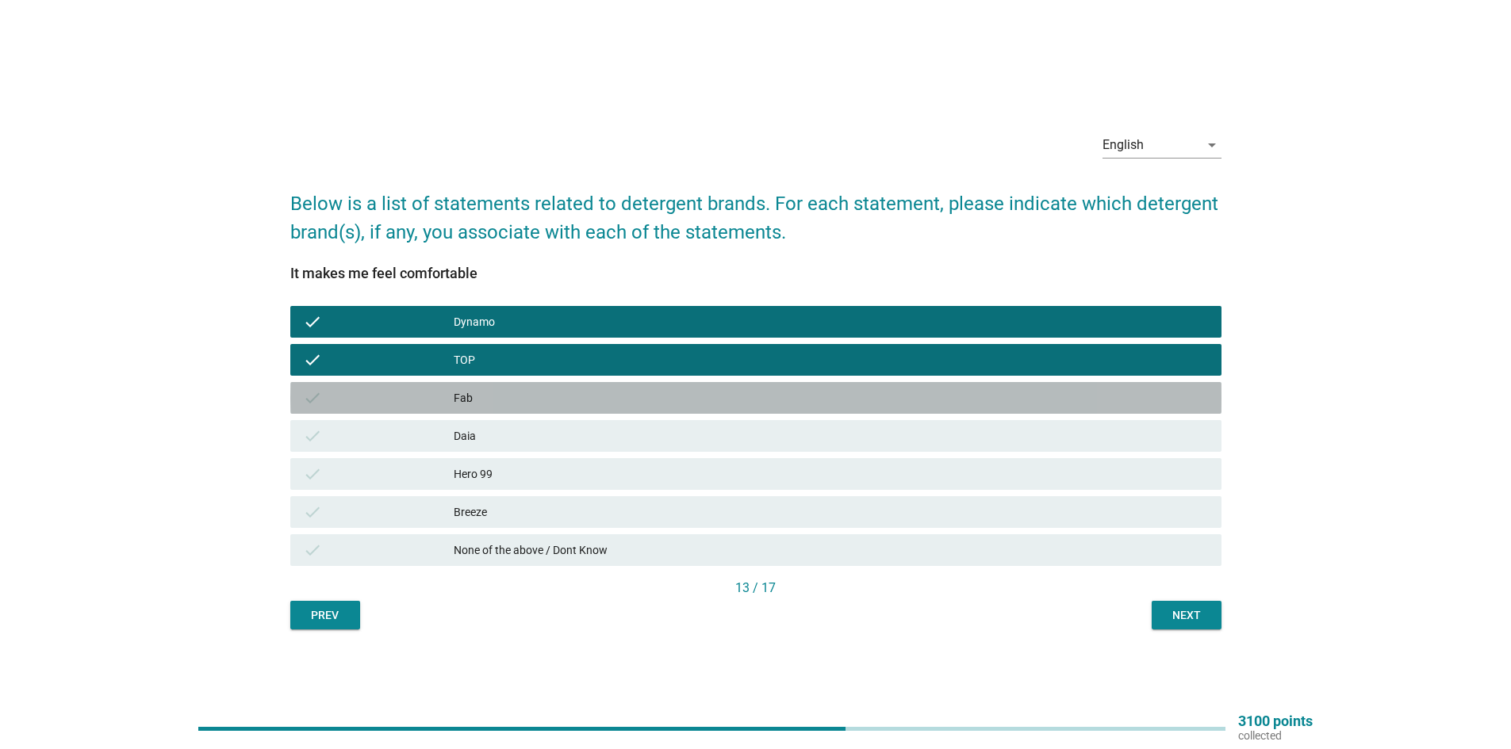
click at [603, 410] on div "check Fab" at bounding box center [755, 398] width 931 height 32
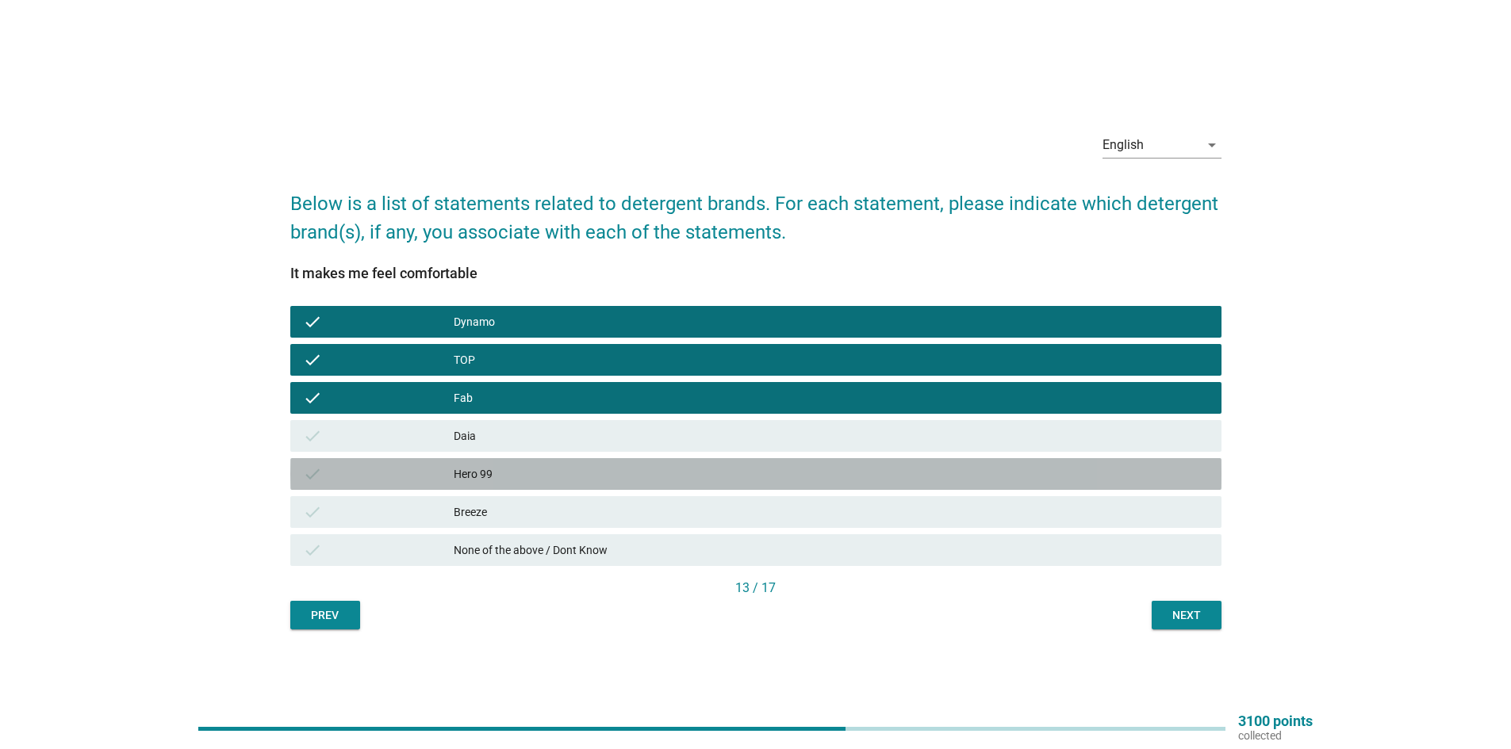
click at [578, 458] on div "check Hero 99" at bounding box center [755, 474] width 931 height 32
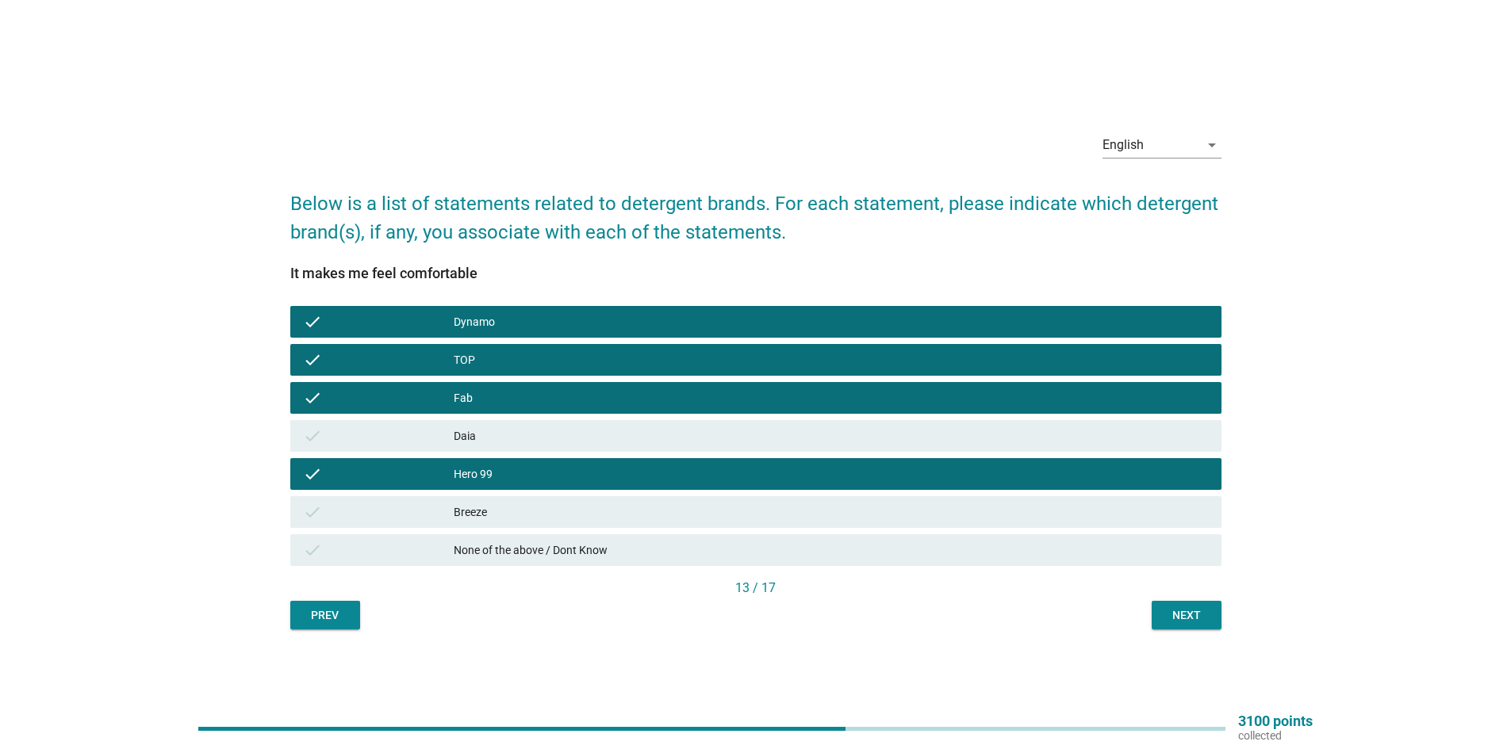
click at [546, 440] on div "Daia" at bounding box center [831, 436] width 755 height 19
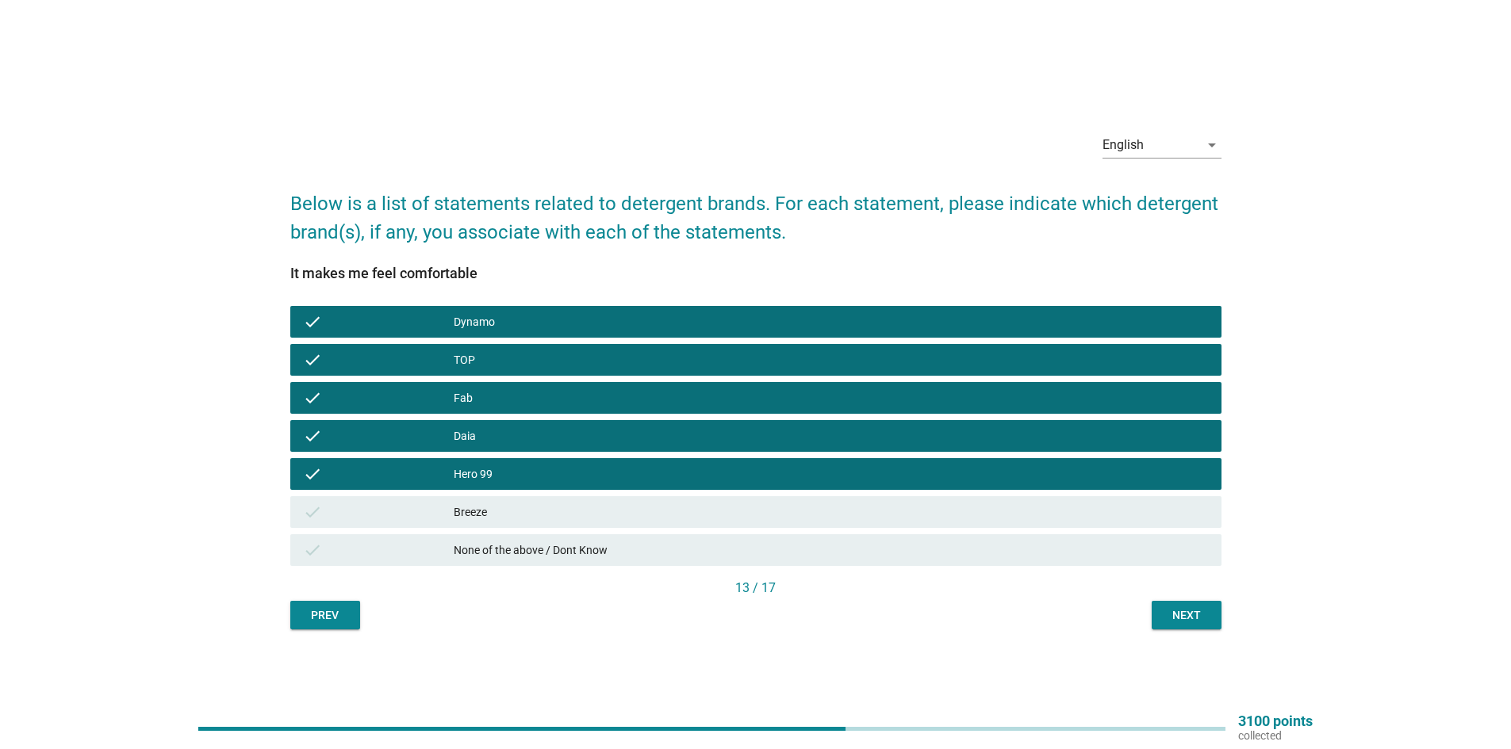
click at [573, 510] on div "Breeze" at bounding box center [831, 512] width 755 height 19
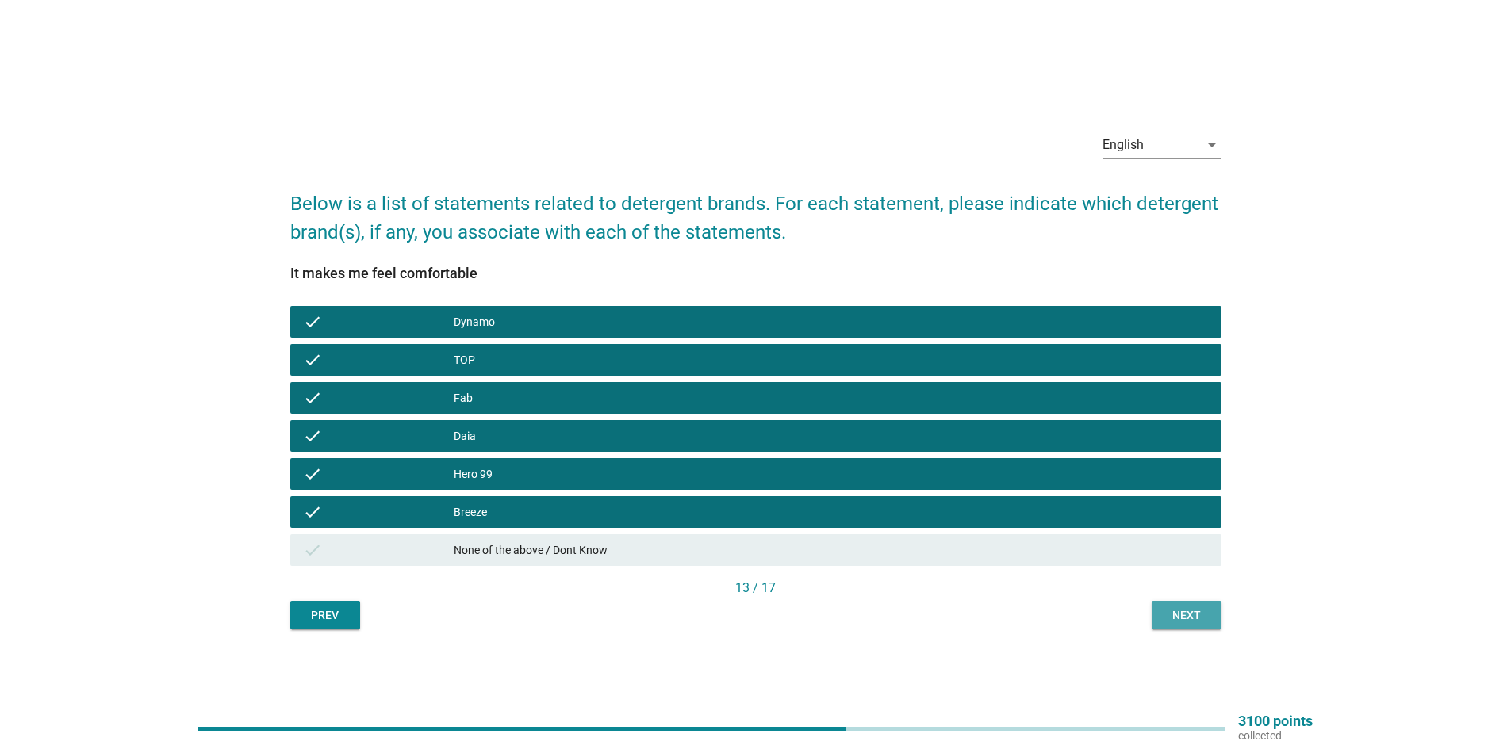
click at [1189, 620] on div "Next" at bounding box center [1186, 616] width 44 height 17
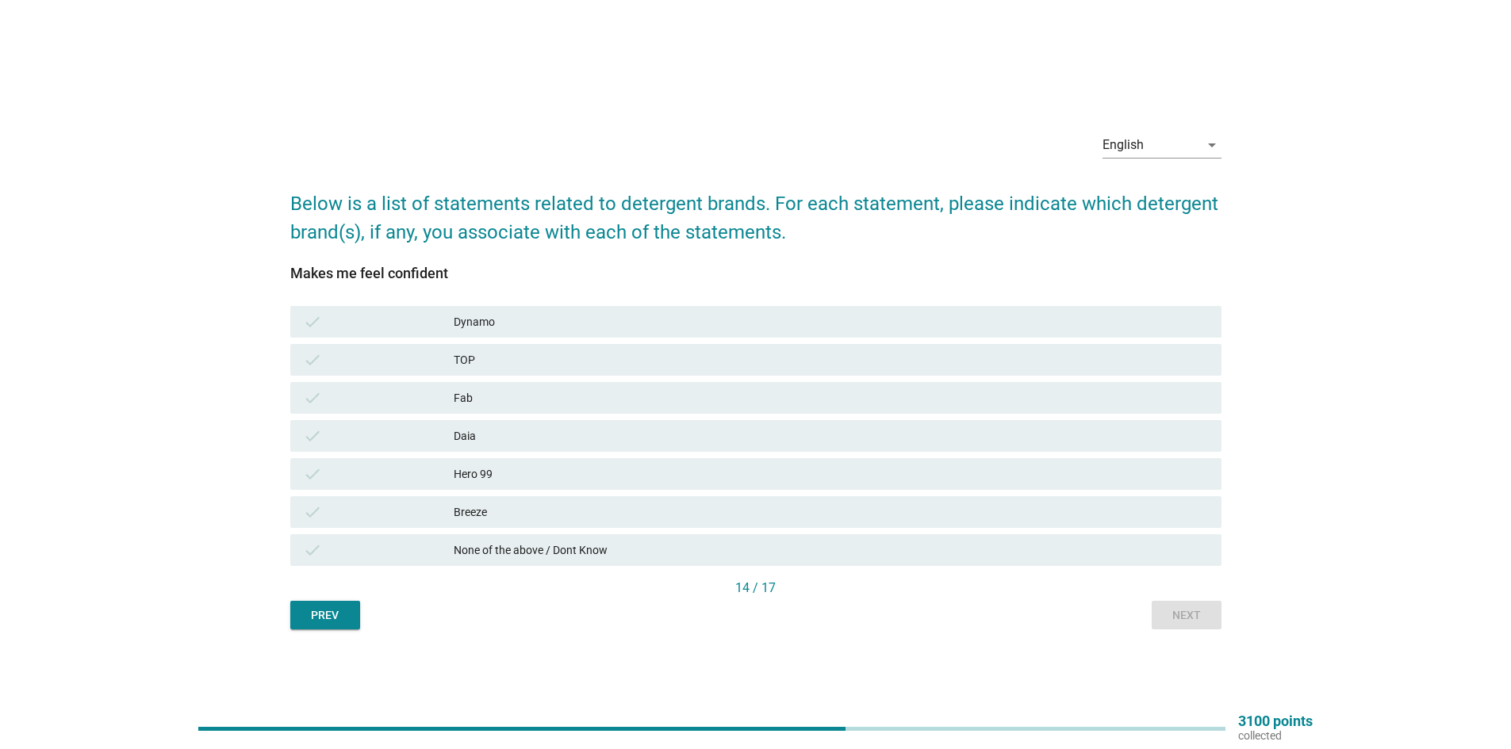
click at [527, 331] on div "Dynamo" at bounding box center [831, 321] width 755 height 19
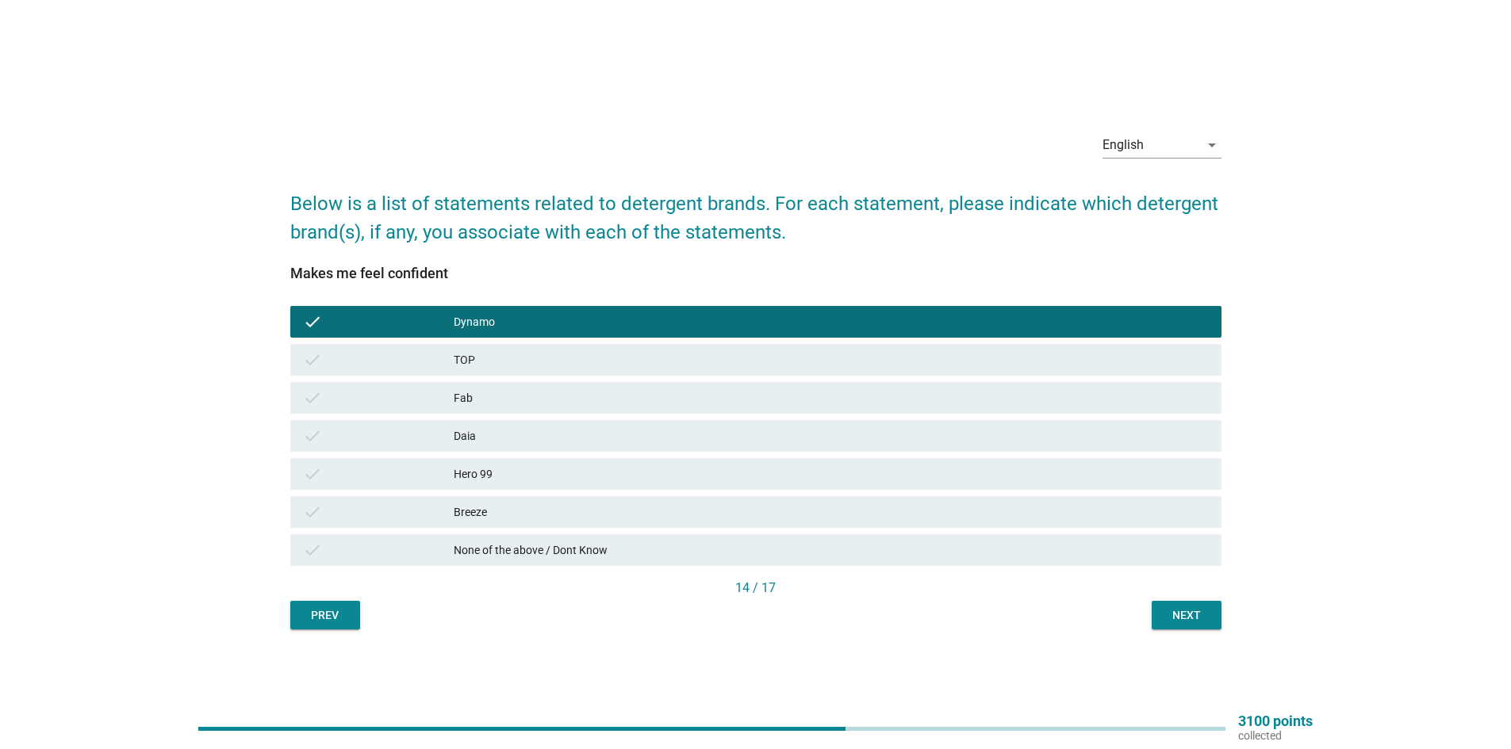
click at [527, 355] on div "TOP" at bounding box center [831, 360] width 755 height 19
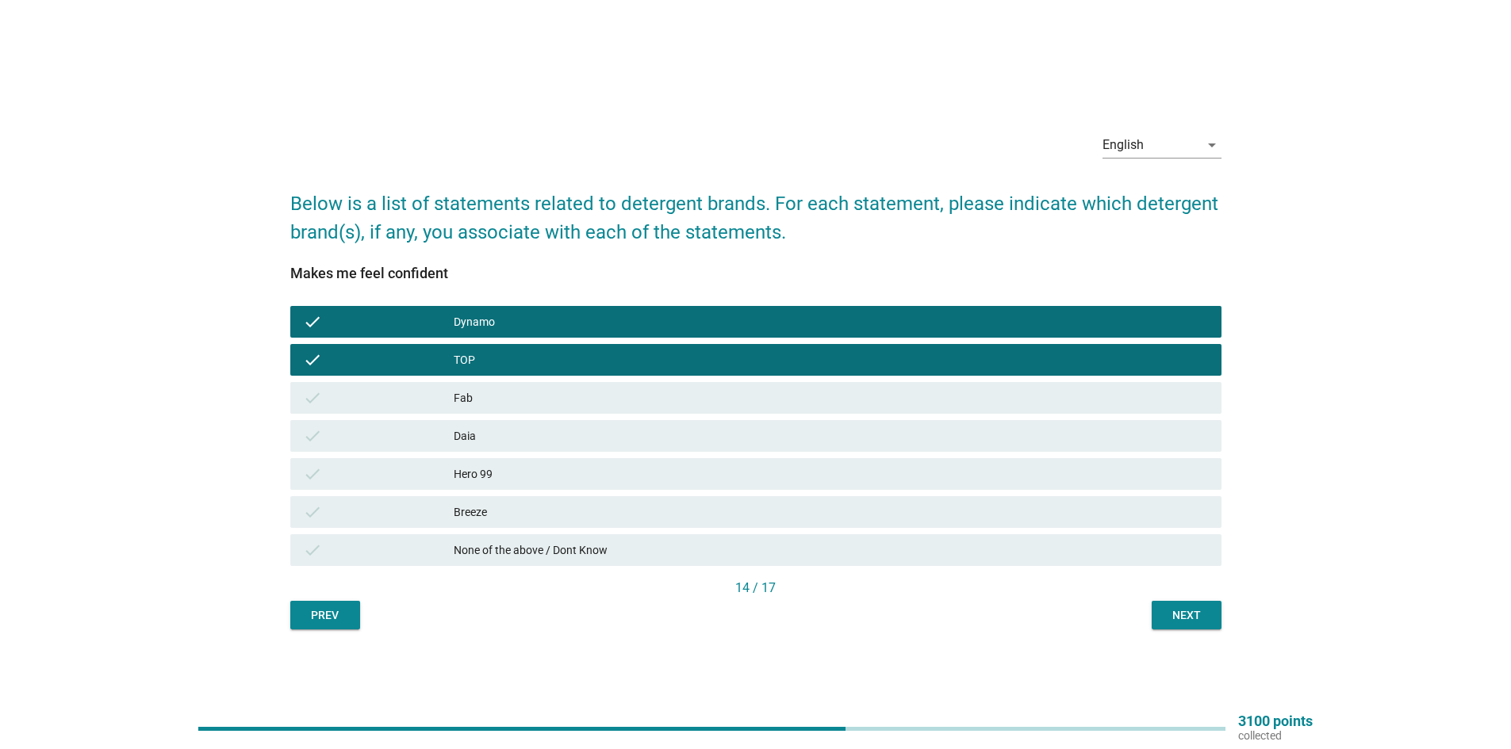
click at [531, 406] on div "Fab" at bounding box center [831, 398] width 755 height 19
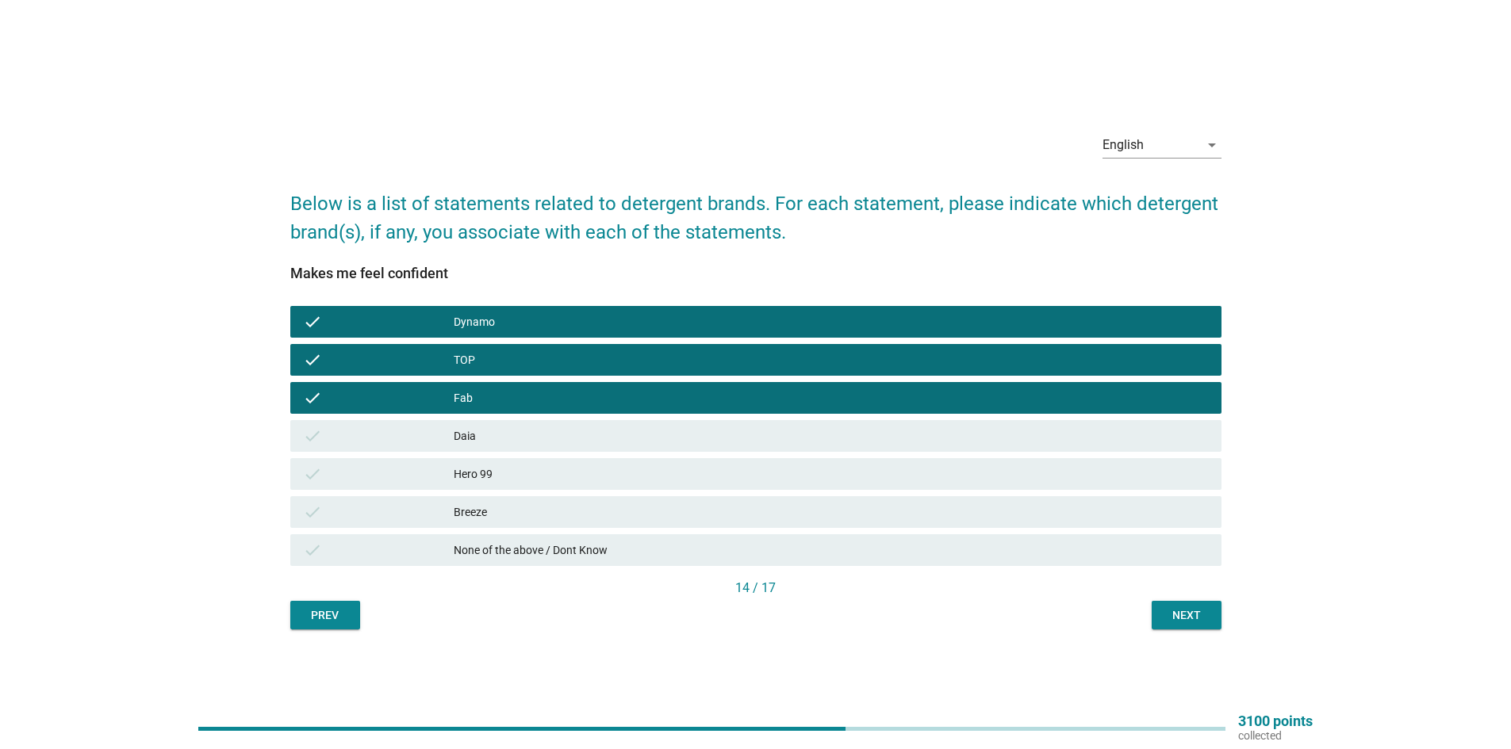
click at [560, 447] on div "check Daia" at bounding box center [755, 436] width 931 height 32
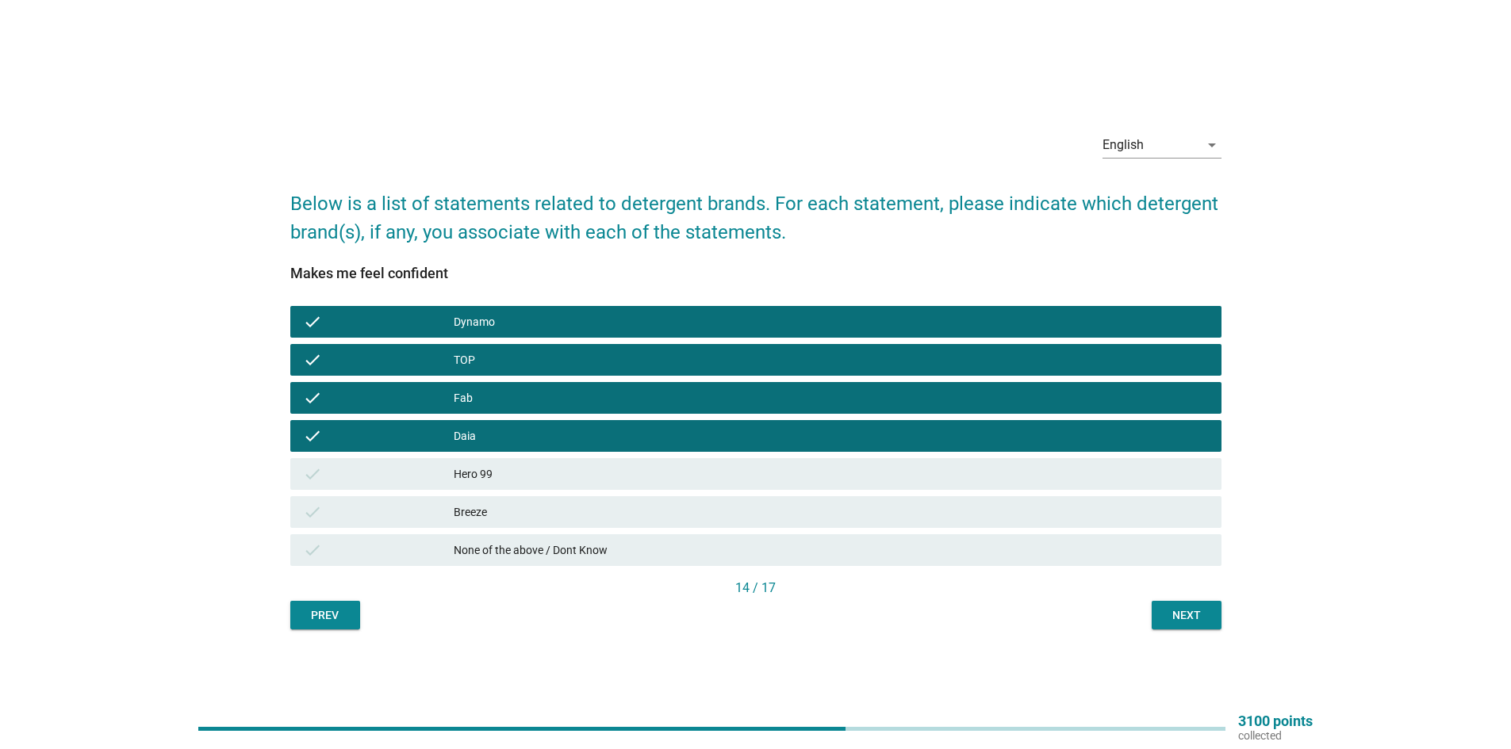
click at [585, 481] on div "Hero 99" at bounding box center [831, 474] width 755 height 19
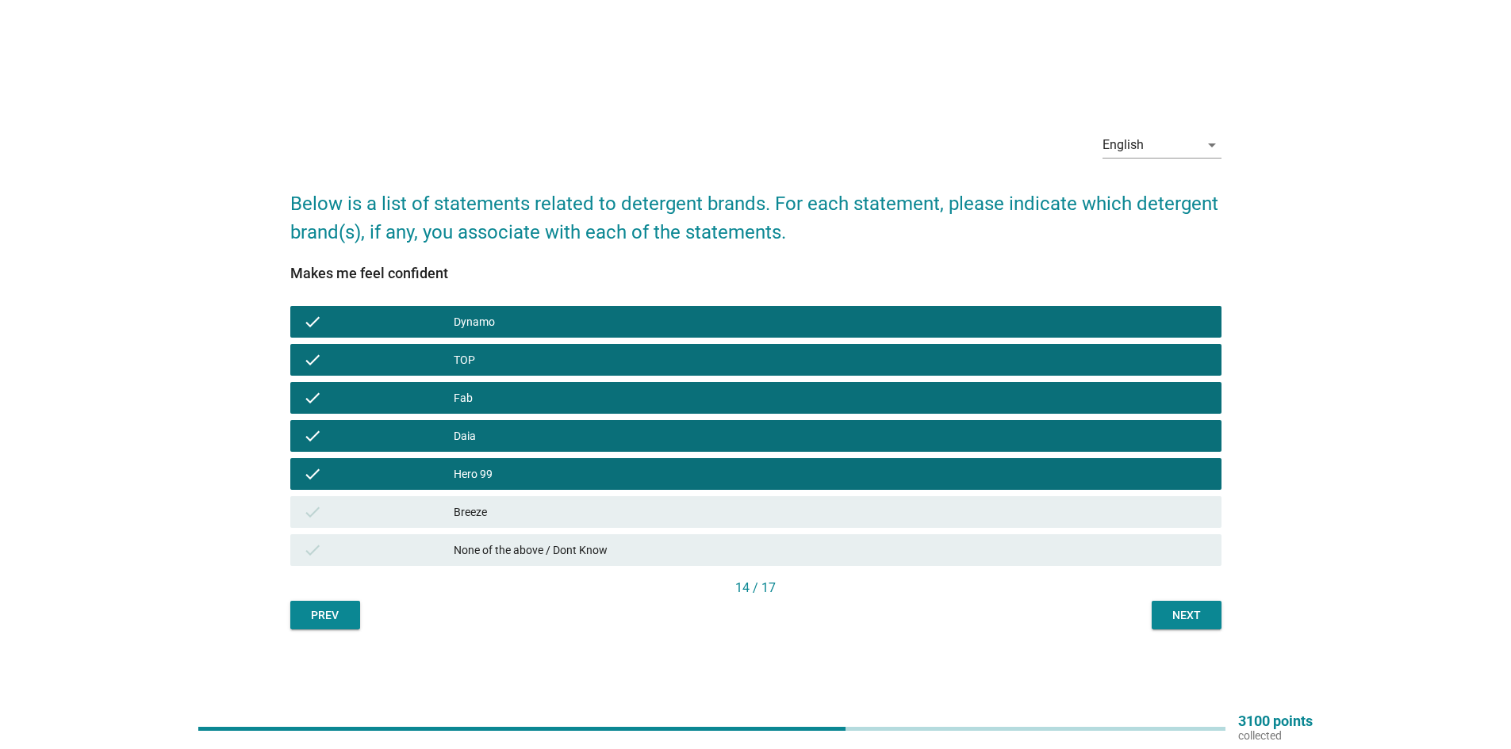
drag, startPoint x: 589, startPoint y: 523, endPoint x: 646, endPoint y: 523, distance: 56.3
click at [591, 523] on div "check Breeze" at bounding box center [755, 512] width 931 height 32
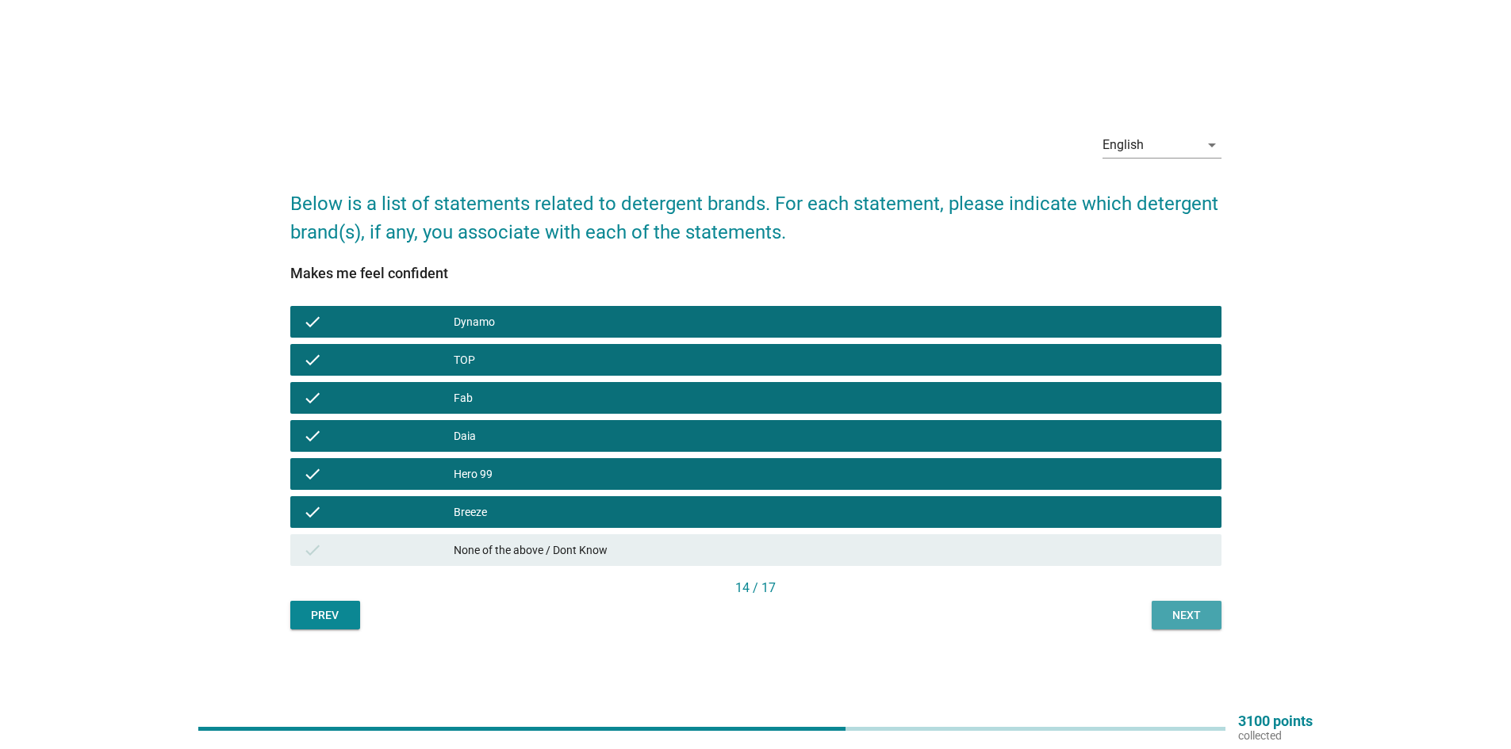
click at [1190, 619] on div "Next" at bounding box center [1186, 616] width 44 height 17
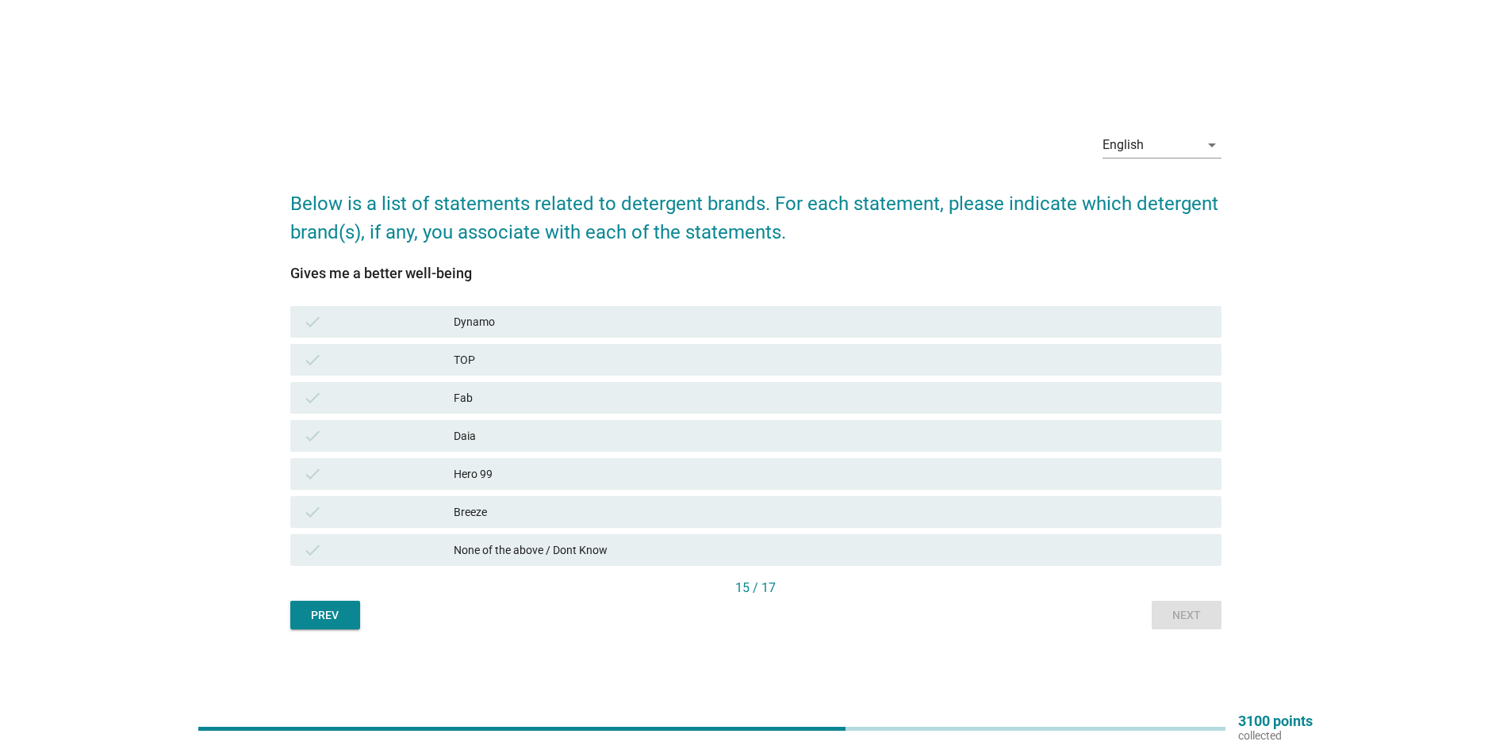
click at [768, 499] on div "check Breeze" at bounding box center [755, 512] width 931 height 32
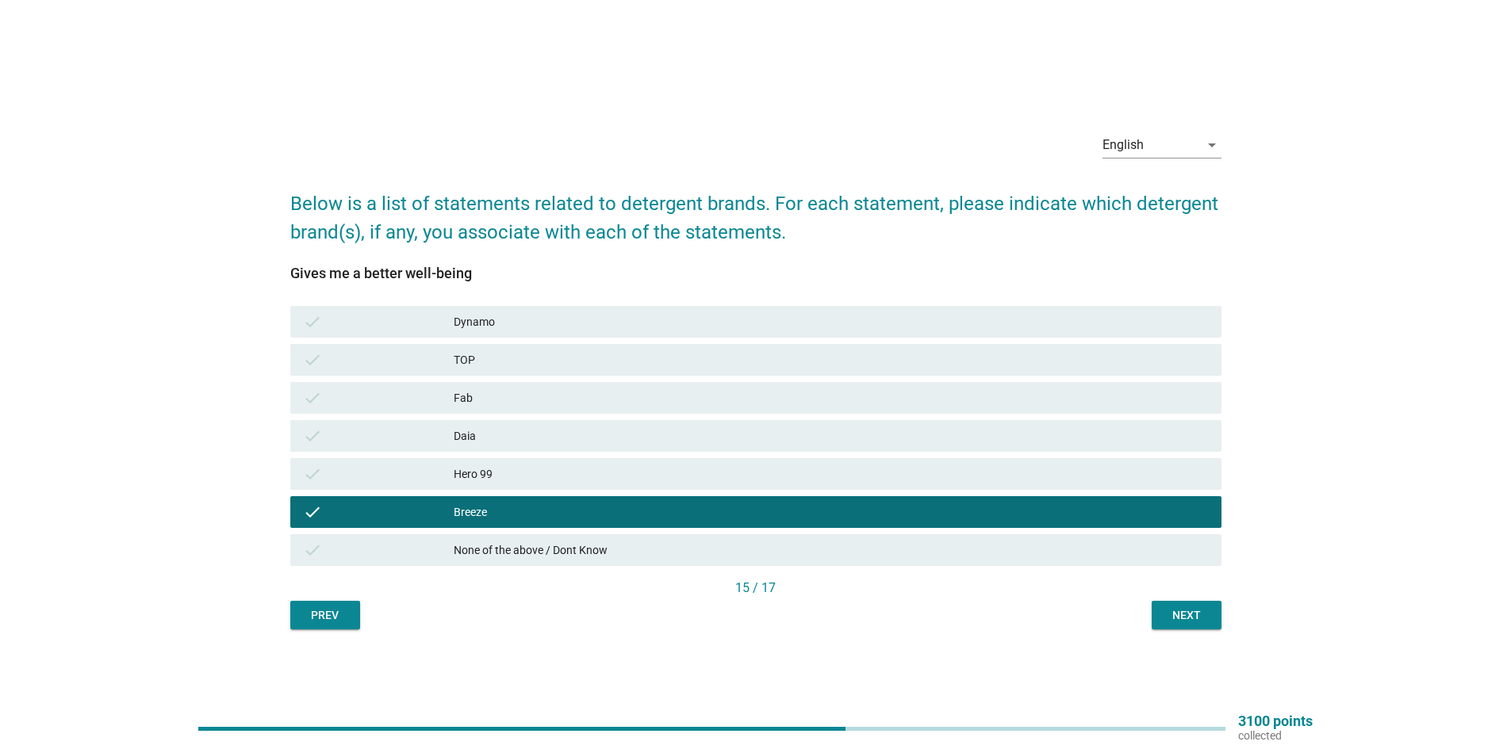
click at [759, 472] on div "Hero 99" at bounding box center [831, 474] width 755 height 19
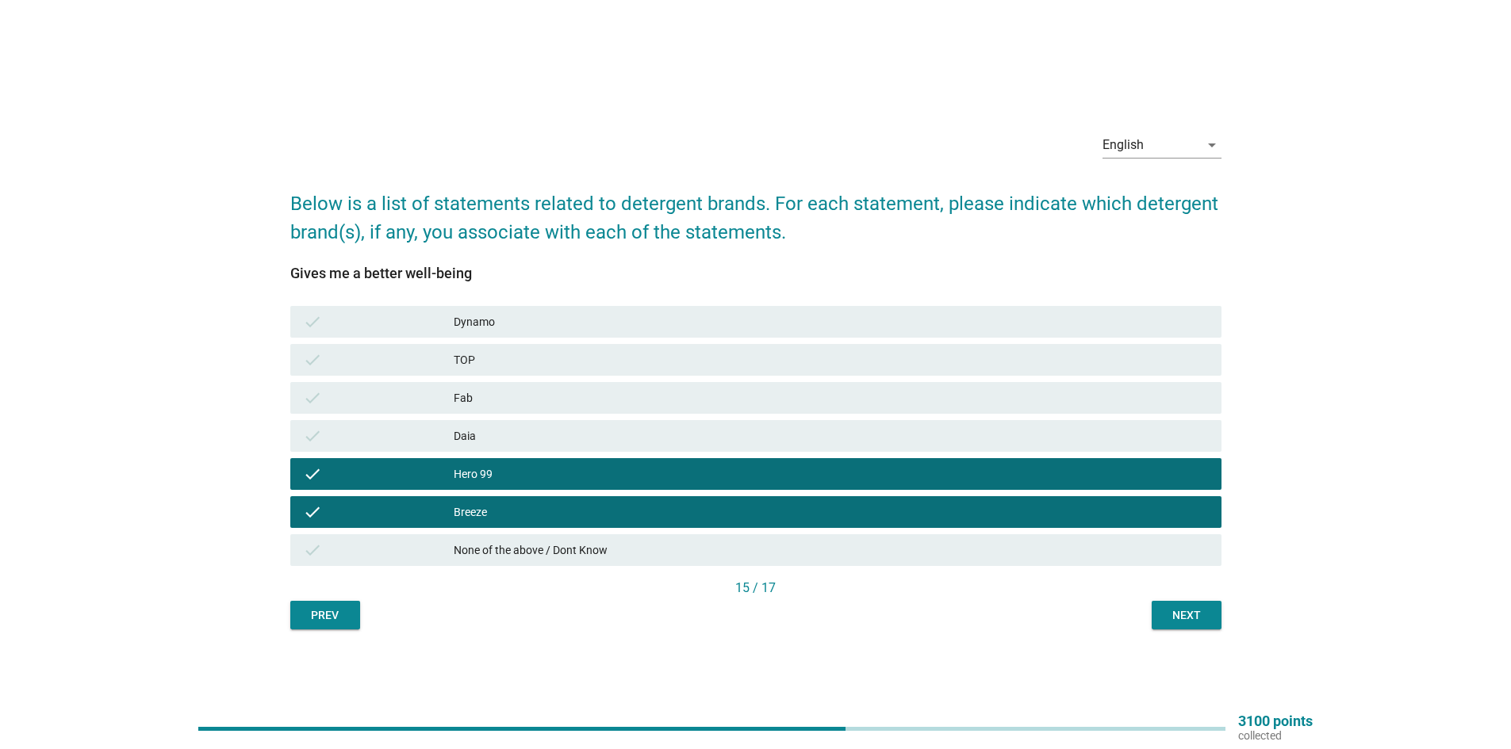
click at [763, 443] on div "Daia" at bounding box center [831, 436] width 755 height 19
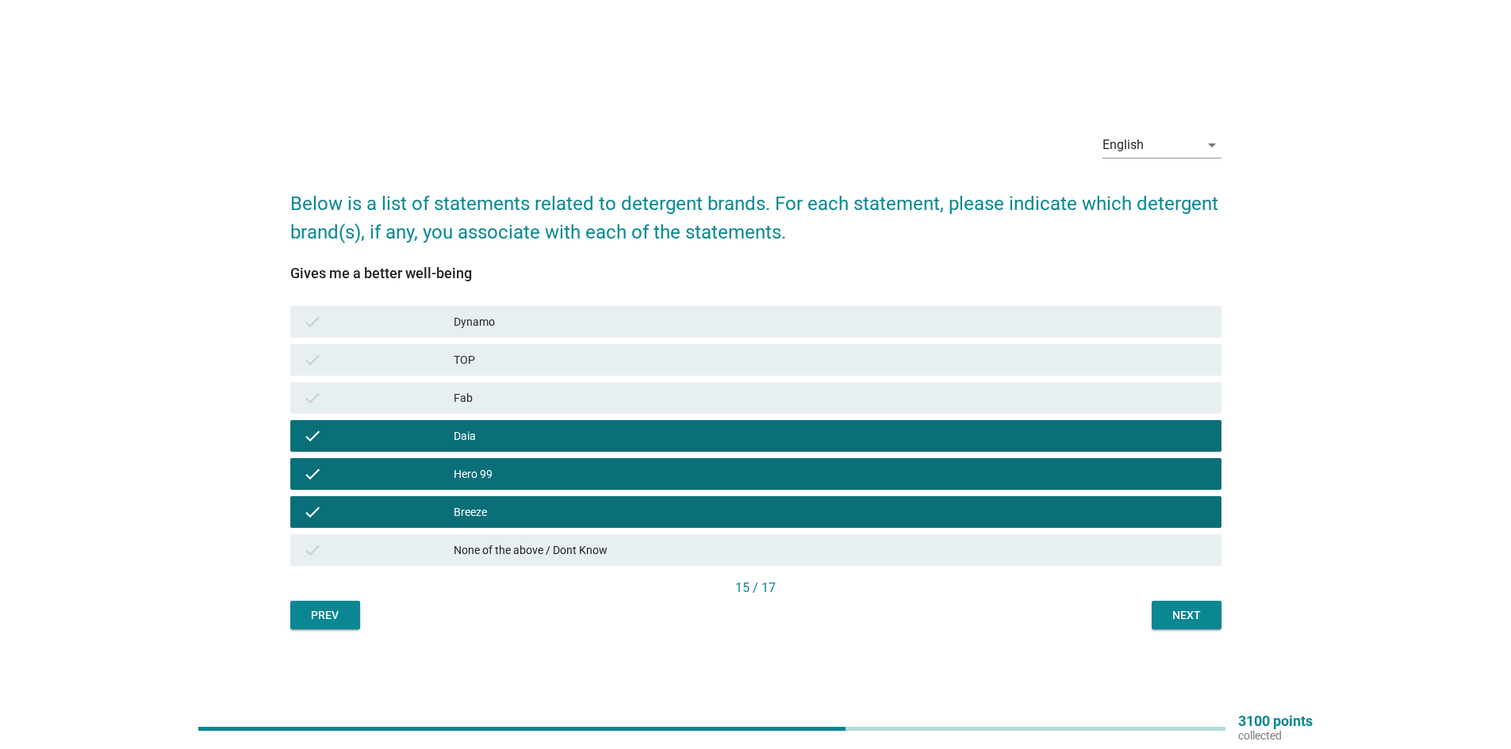
click at [776, 401] on div "Fab" at bounding box center [831, 398] width 755 height 19
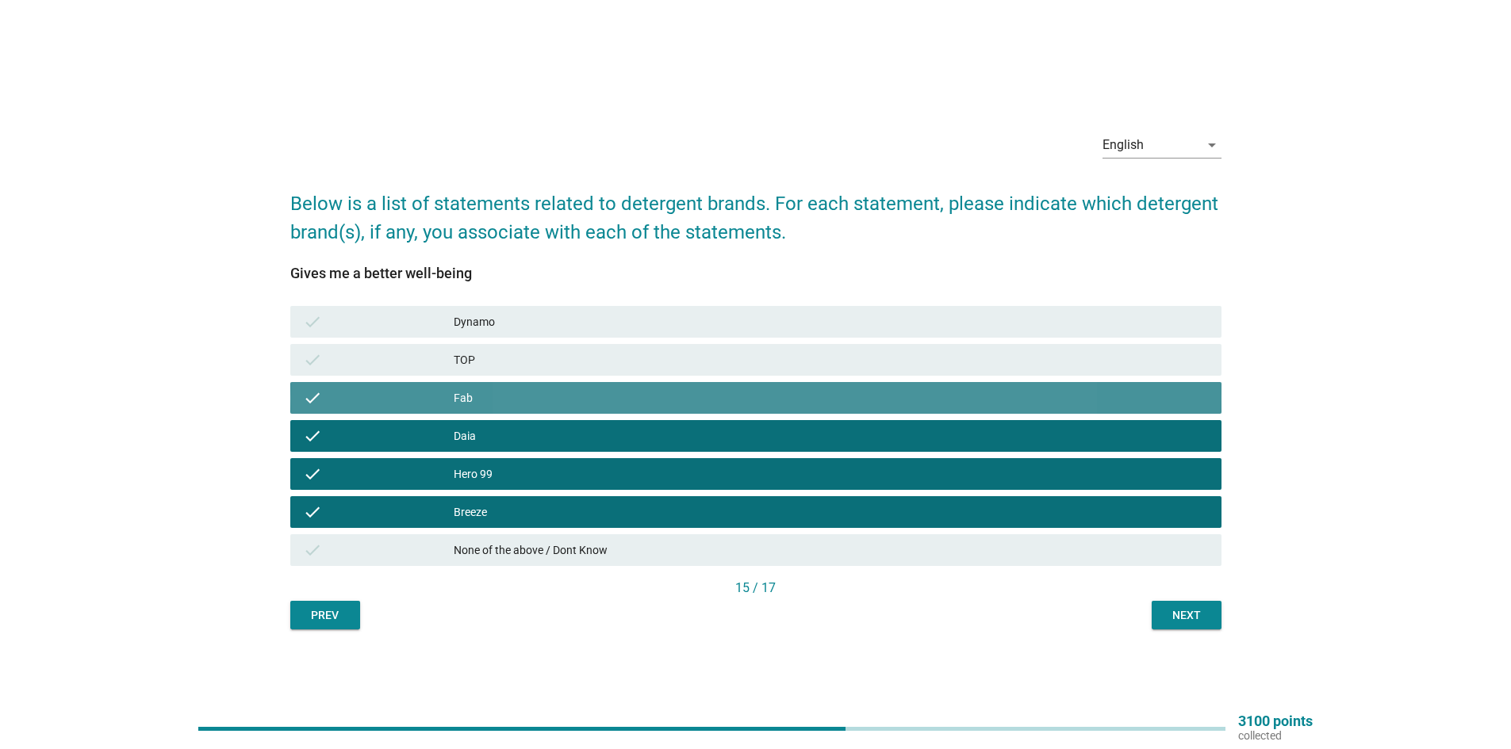
click at [776, 351] on div "TOP" at bounding box center [831, 360] width 755 height 19
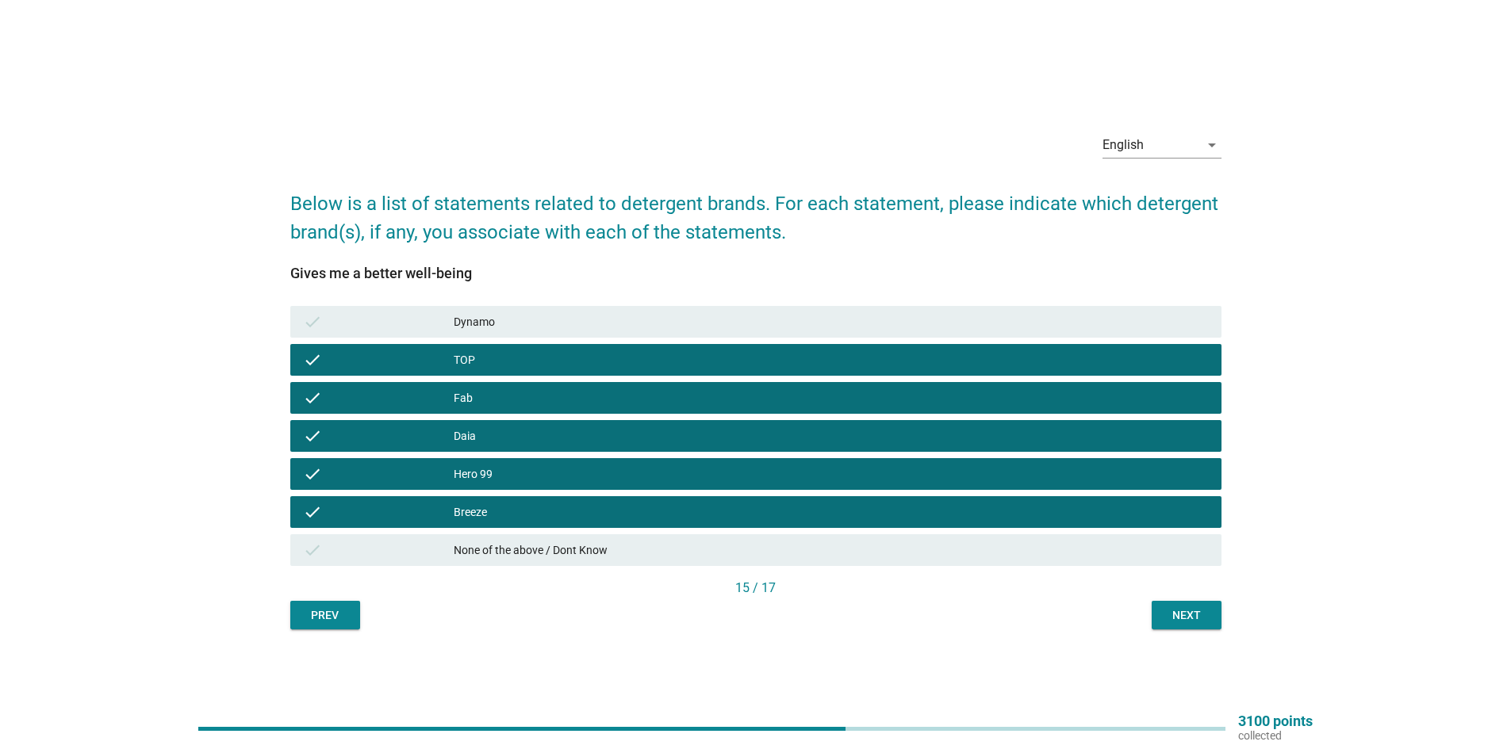
click at [781, 328] on div "Dynamo" at bounding box center [831, 321] width 755 height 19
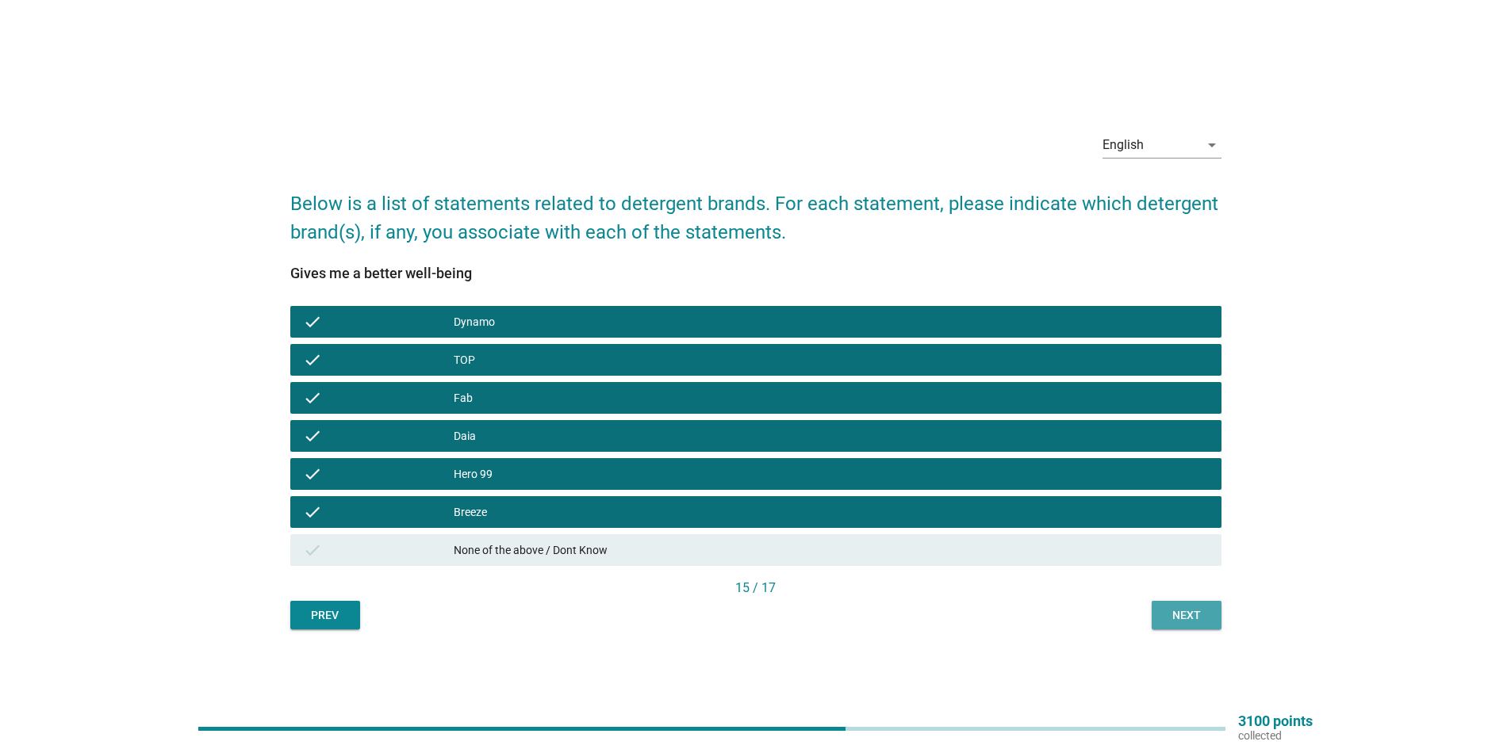
click at [1176, 606] on button "Next" at bounding box center [1187, 615] width 70 height 29
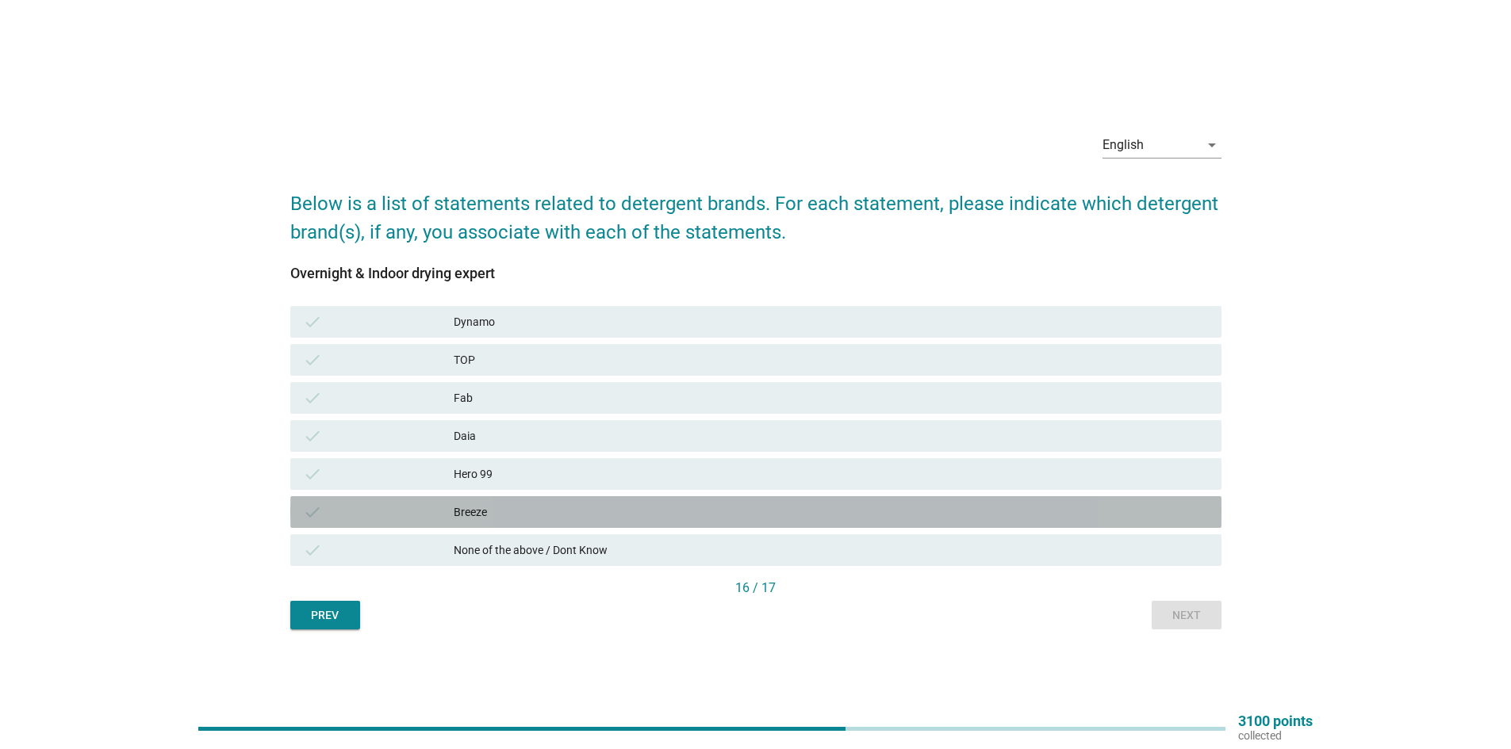
click at [552, 518] on div "Breeze" at bounding box center [831, 512] width 755 height 19
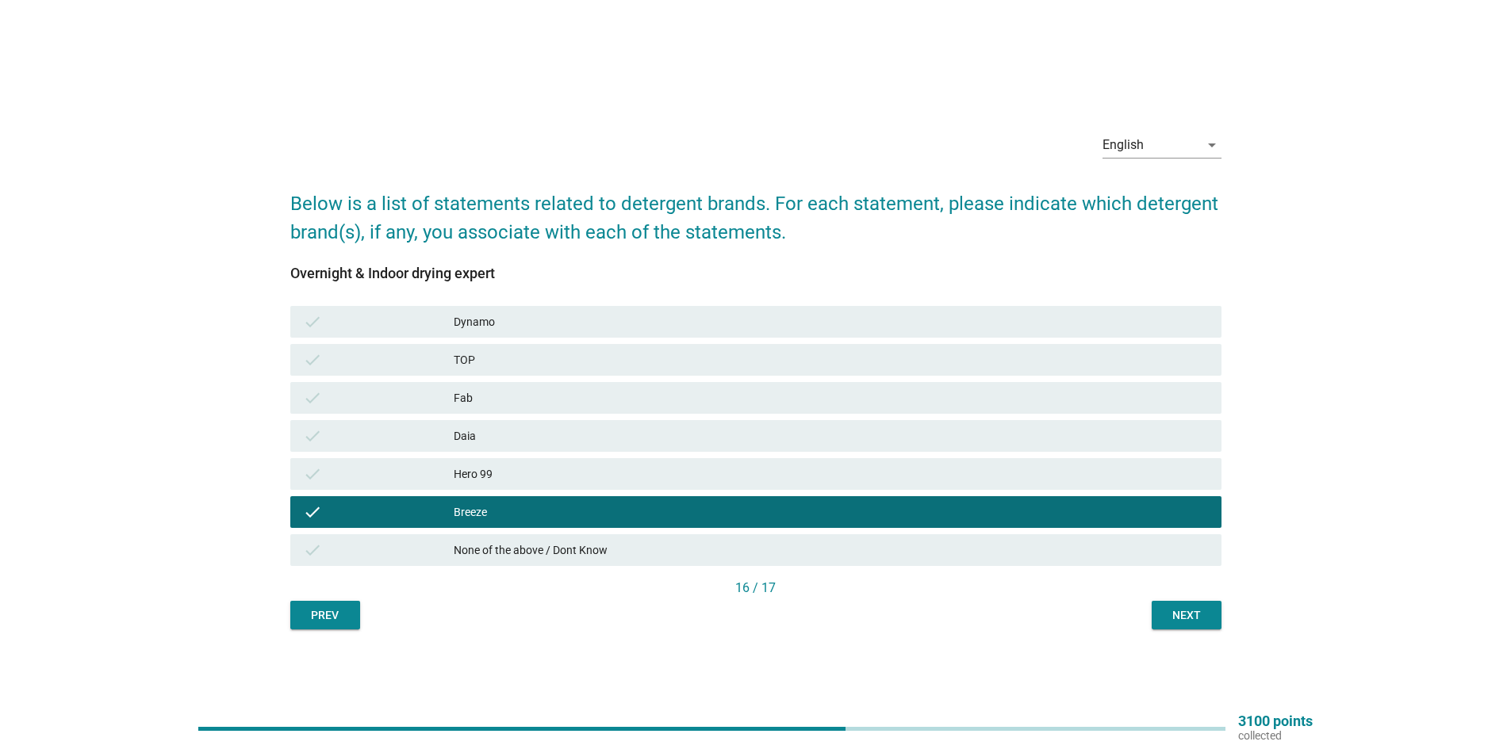
click at [546, 480] on div "Hero 99" at bounding box center [831, 474] width 755 height 19
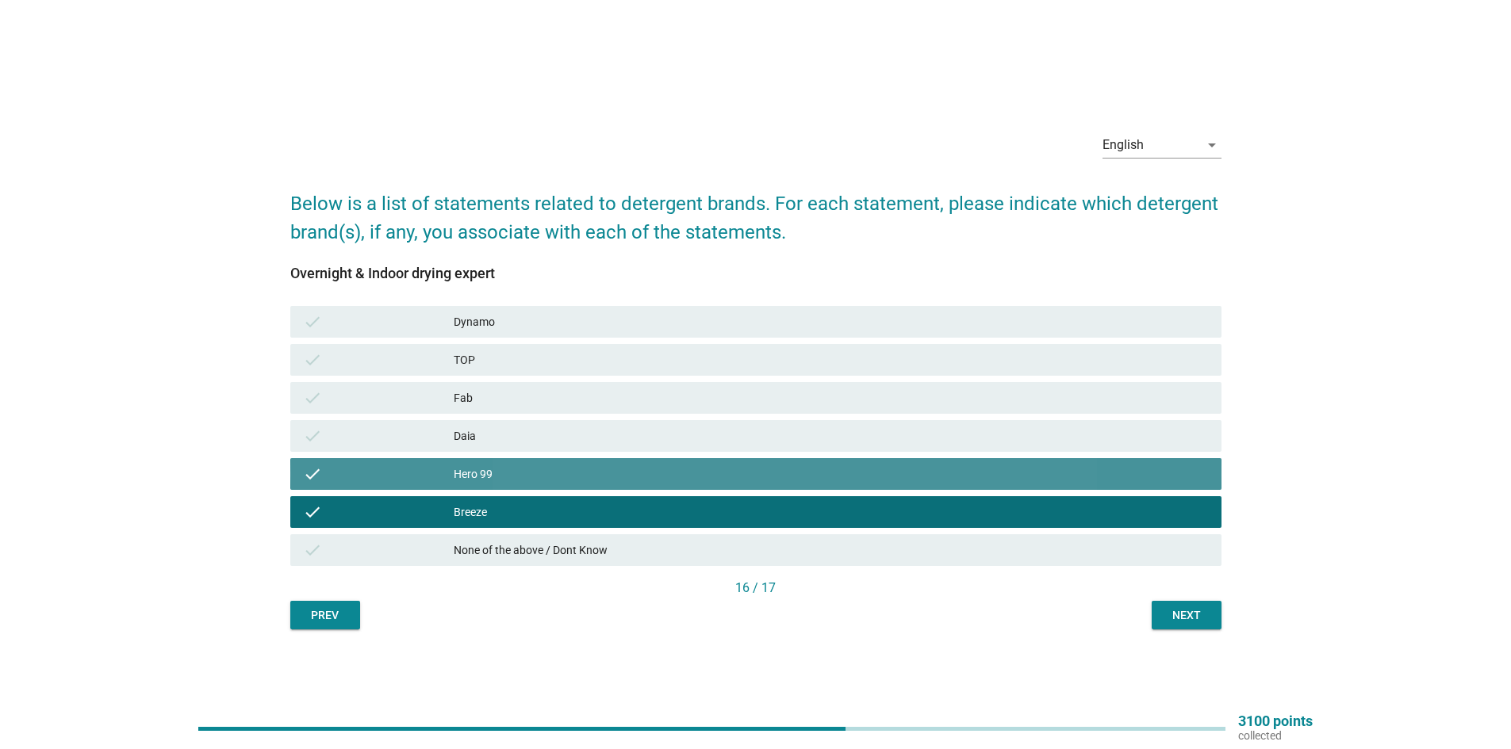
click at [550, 436] on div "Daia" at bounding box center [831, 436] width 755 height 19
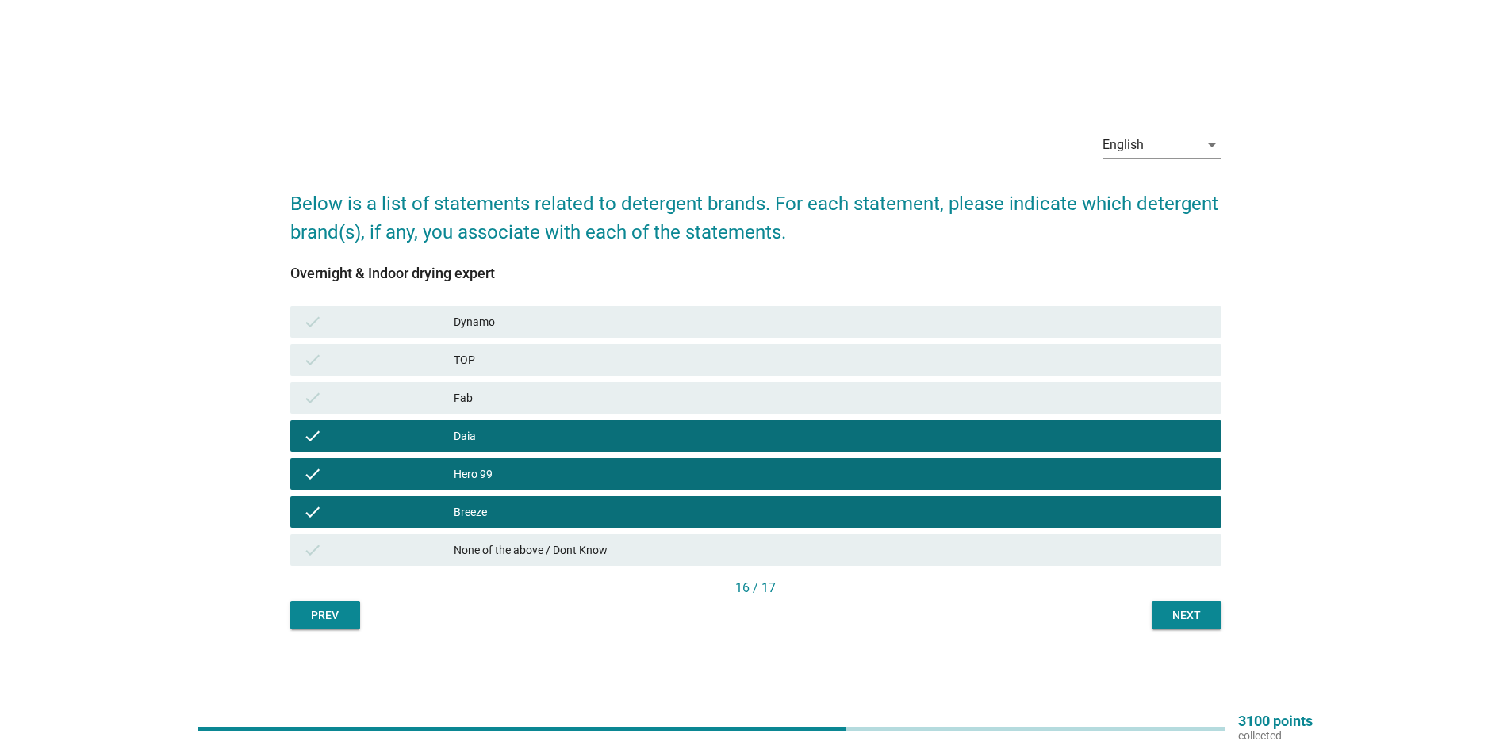
click at [554, 402] on div "Fab" at bounding box center [831, 398] width 755 height 19
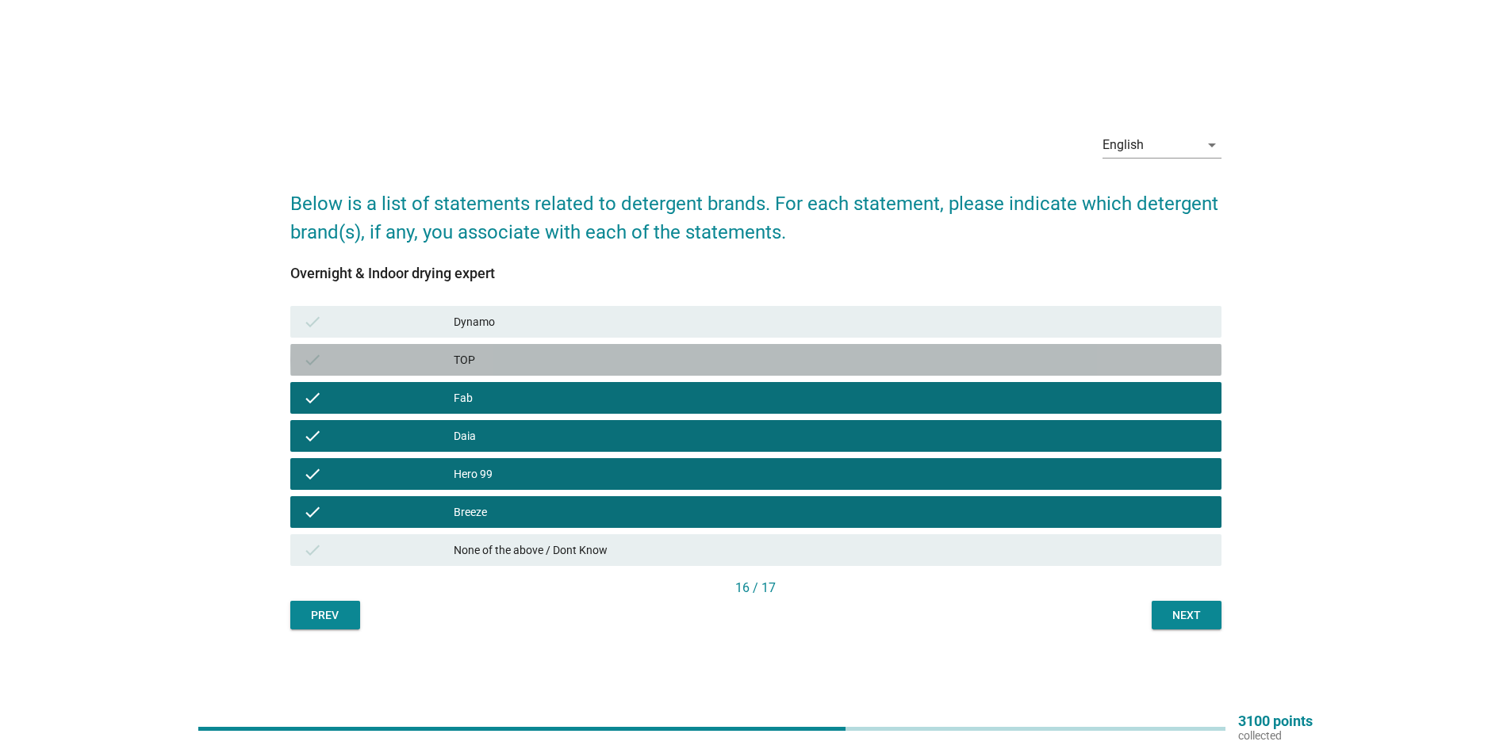
click at [565, 358] on div "TOP" at bounding box center [831, 360] width 755 height 19
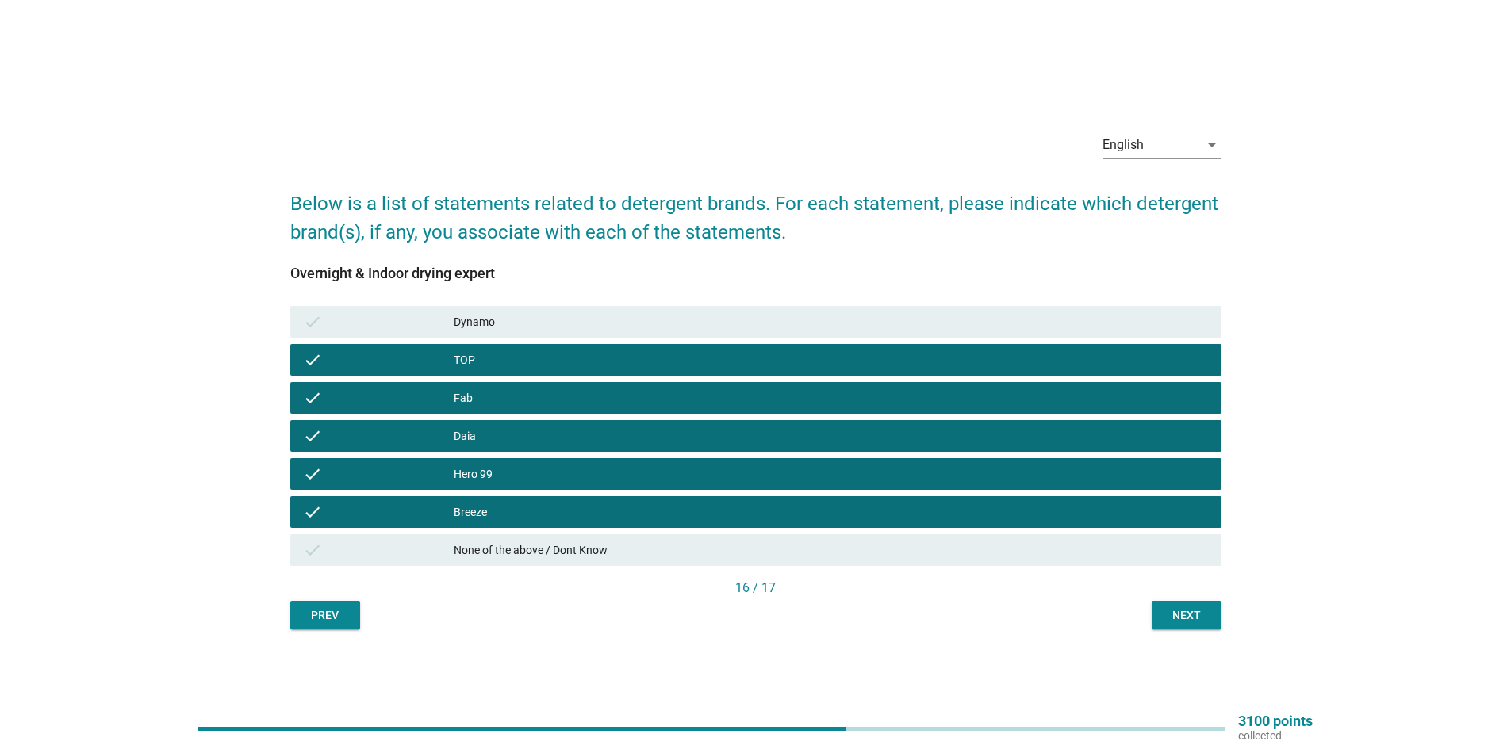
click at [576, 321] on div "Dynamo" at bounding box center [831, 321] width 755 height 19
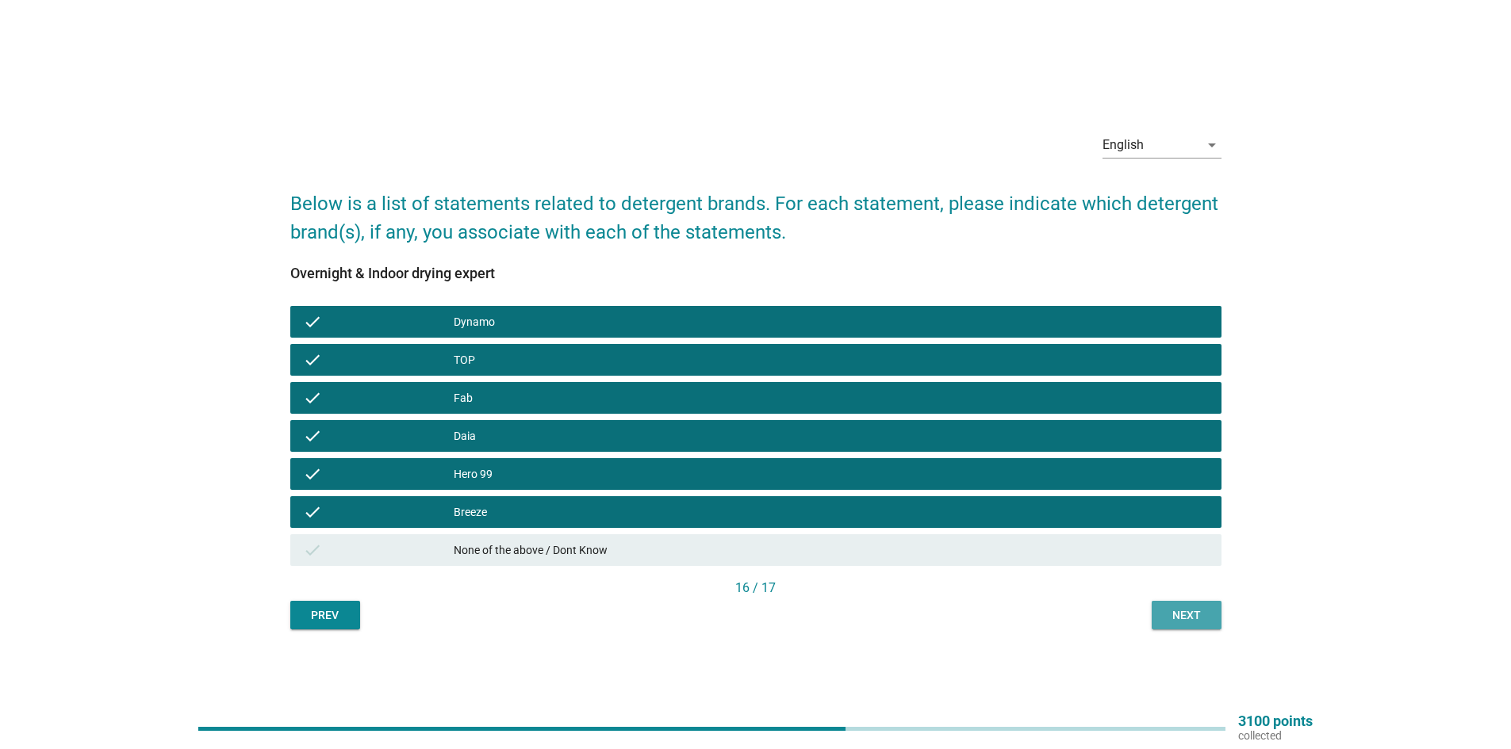
click at [1153, 611] on button "Next" at bounding box center [1187, 615] width 70 height 29
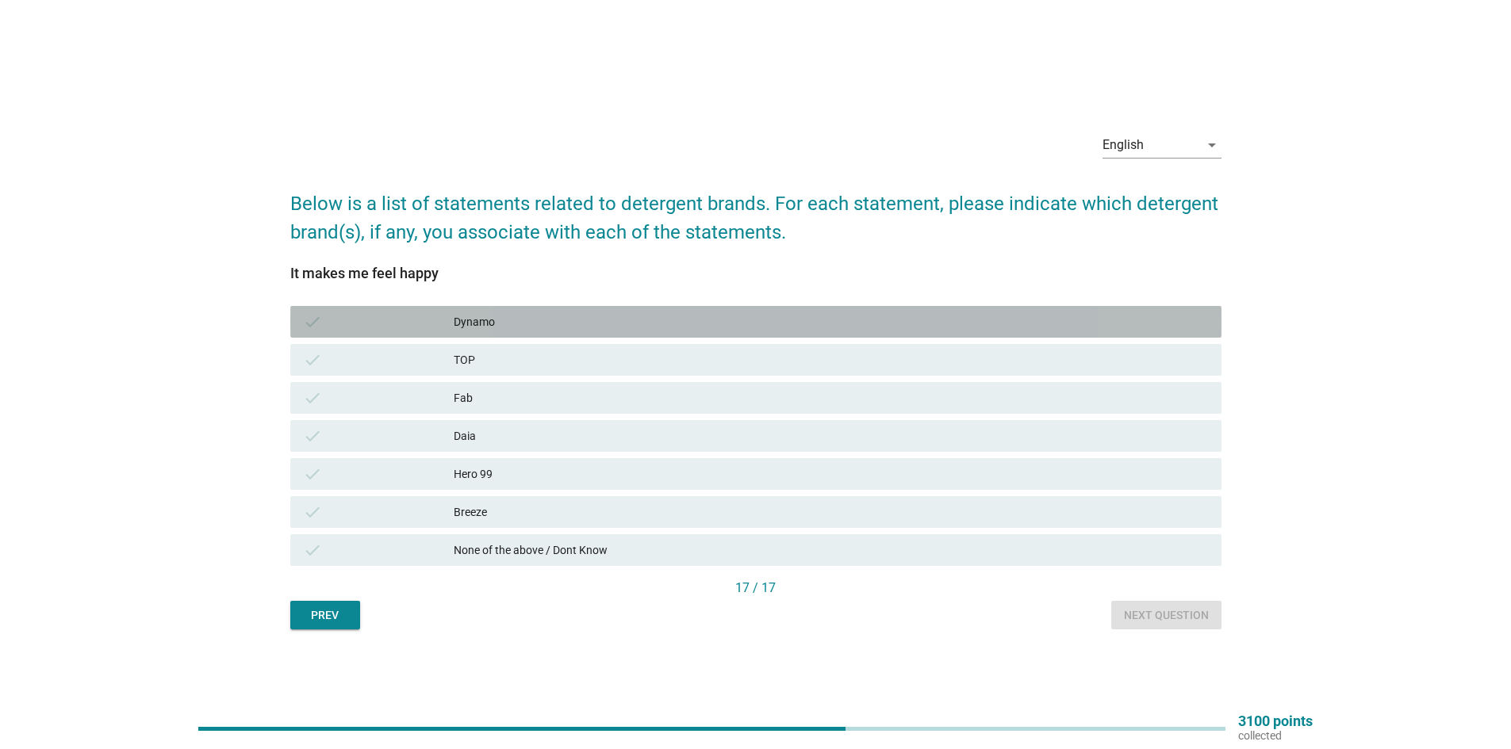
click at [623, 312] on div "Dynamo" at bounding box center [831, 321] width 755 height 19
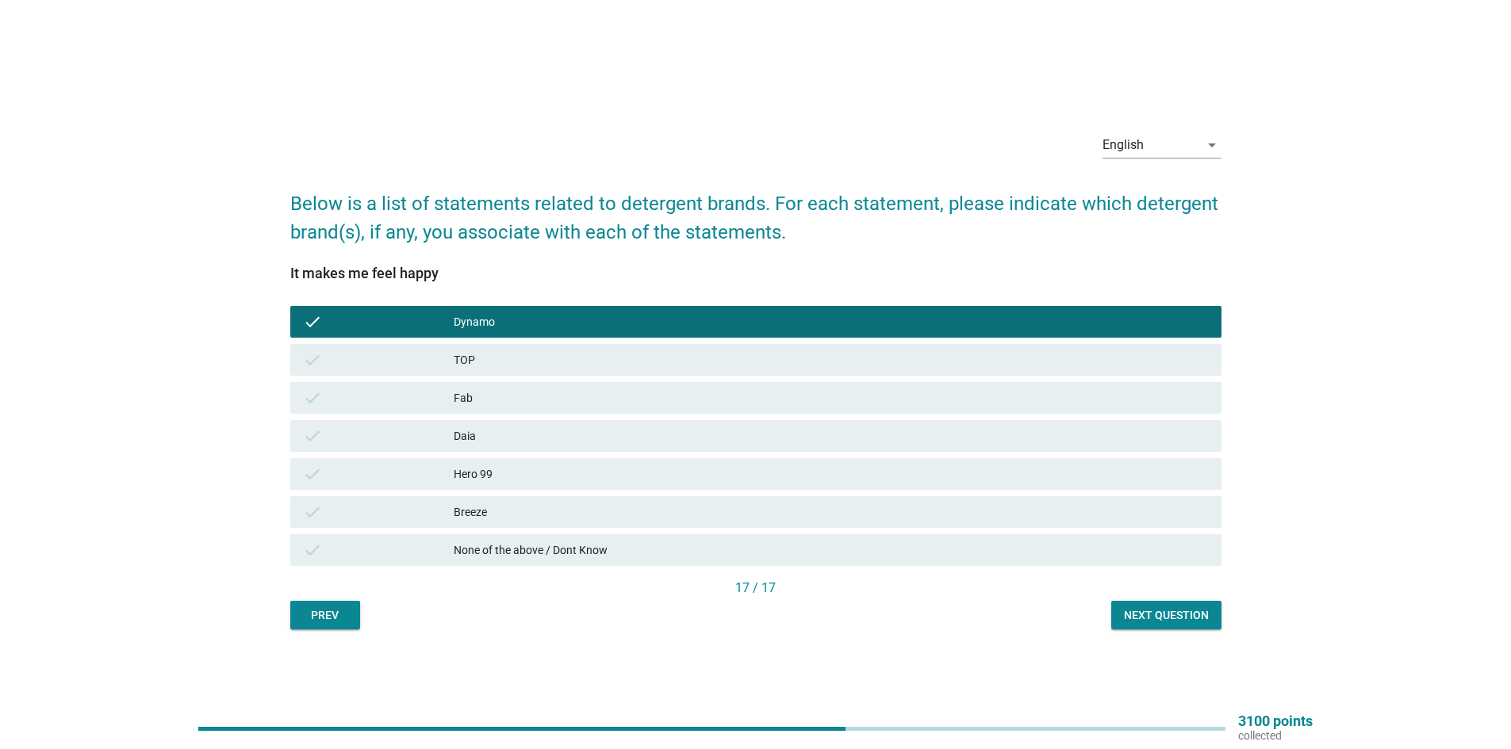
click at [539, 352] on div "TOP" at bounding box center [831, 360] width 755 height 19
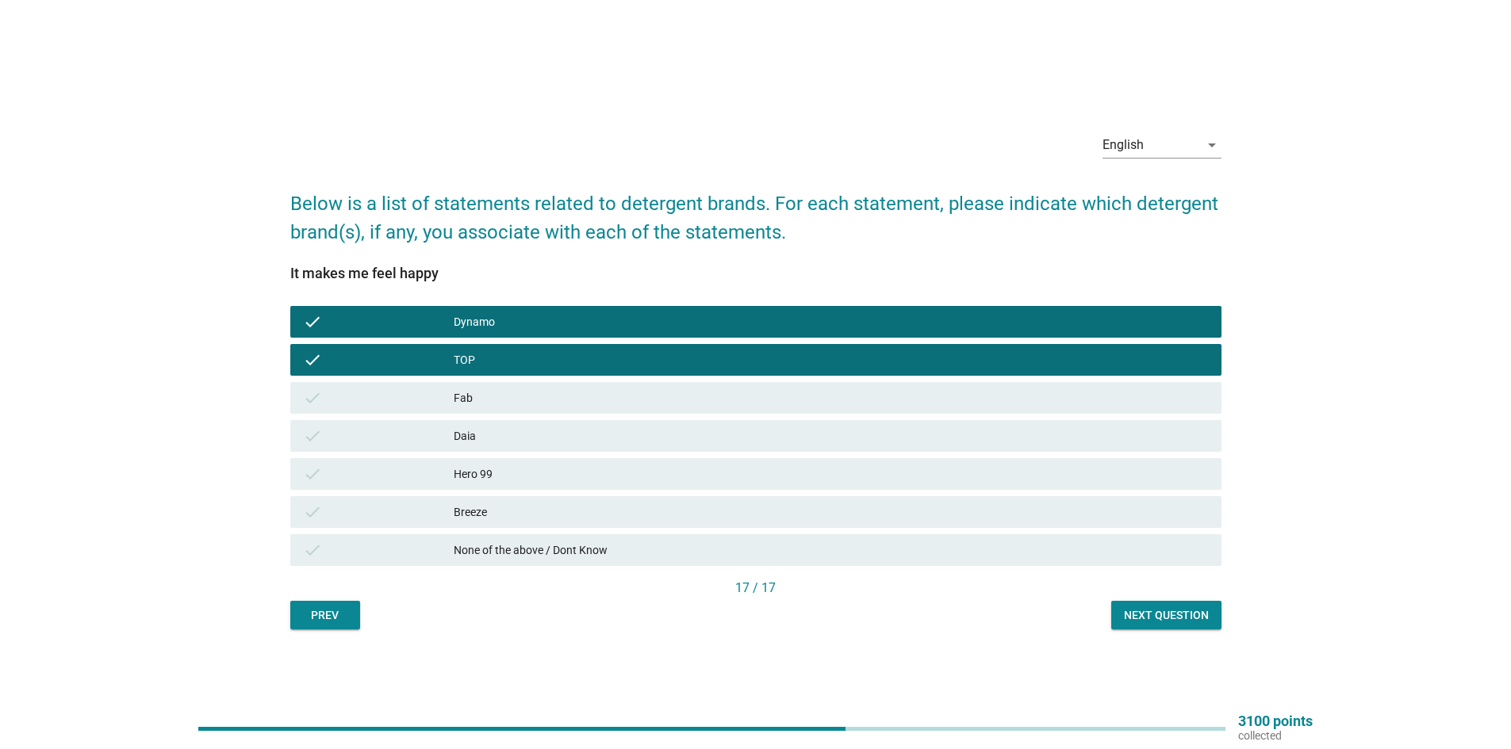
drag, startPoint x: 574, startPoint y: 402, endPoint x: 609, endPoint y: 437, distance: 49.4
click at [579, 401] on div "Fab" at bounding box center [831, 398] width 755 height 19
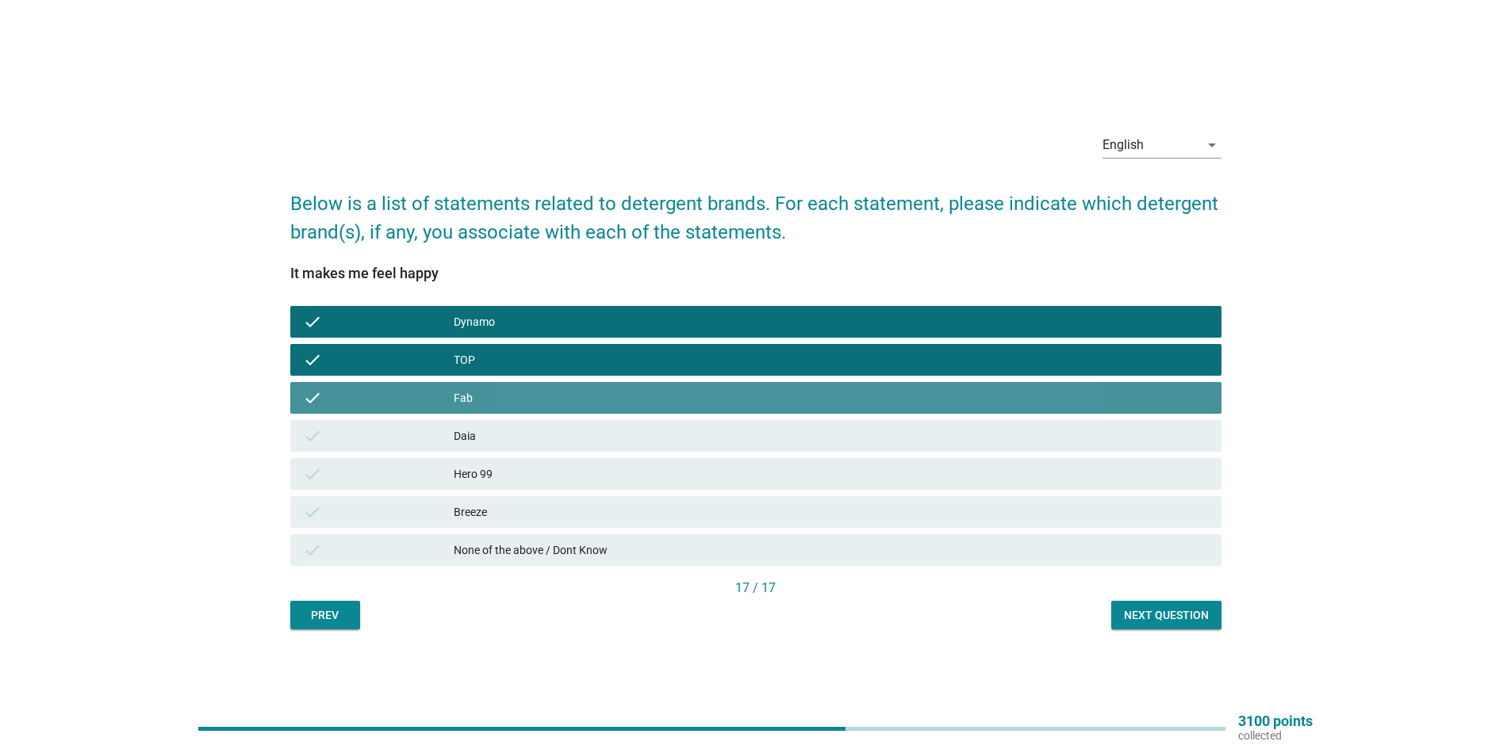
click at [626, 450] on div "check Daia" at bounding box center [755, 436] width 931 height 32
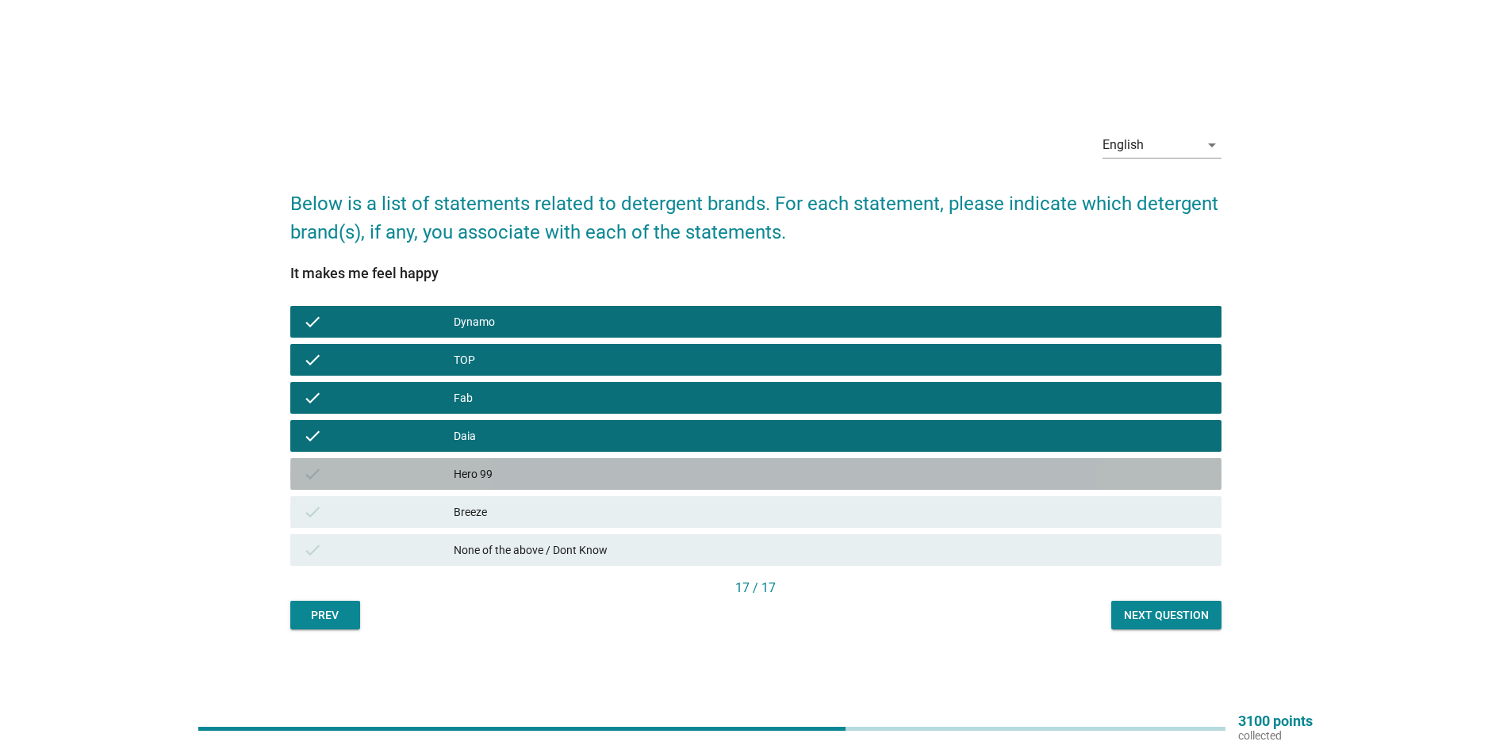
click at [641, 478] on div "Hero 99" at bounding box center [831, 474] width 755 height 19
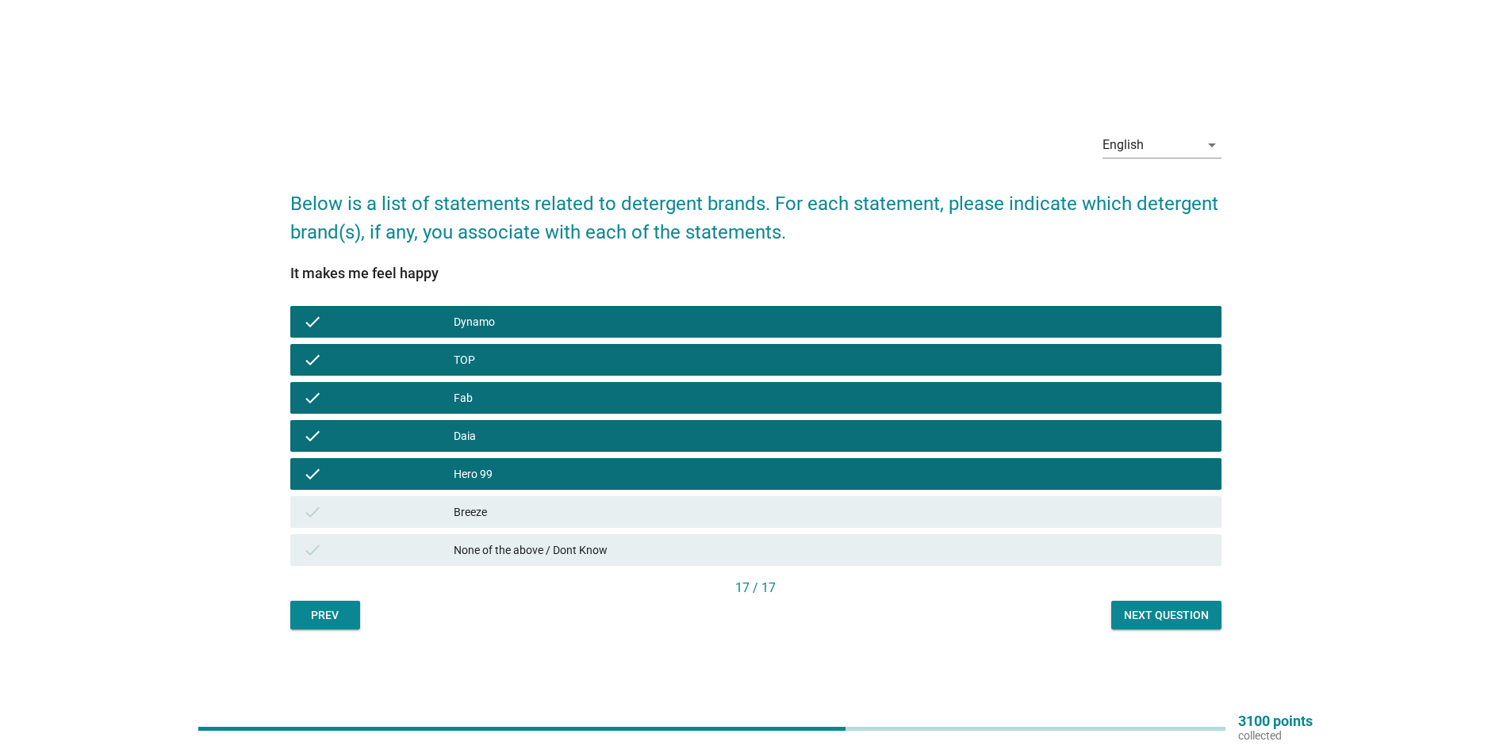
click at [661, 524] on div "check Breeze" at bounding box center [755, 512] width 931 height 32
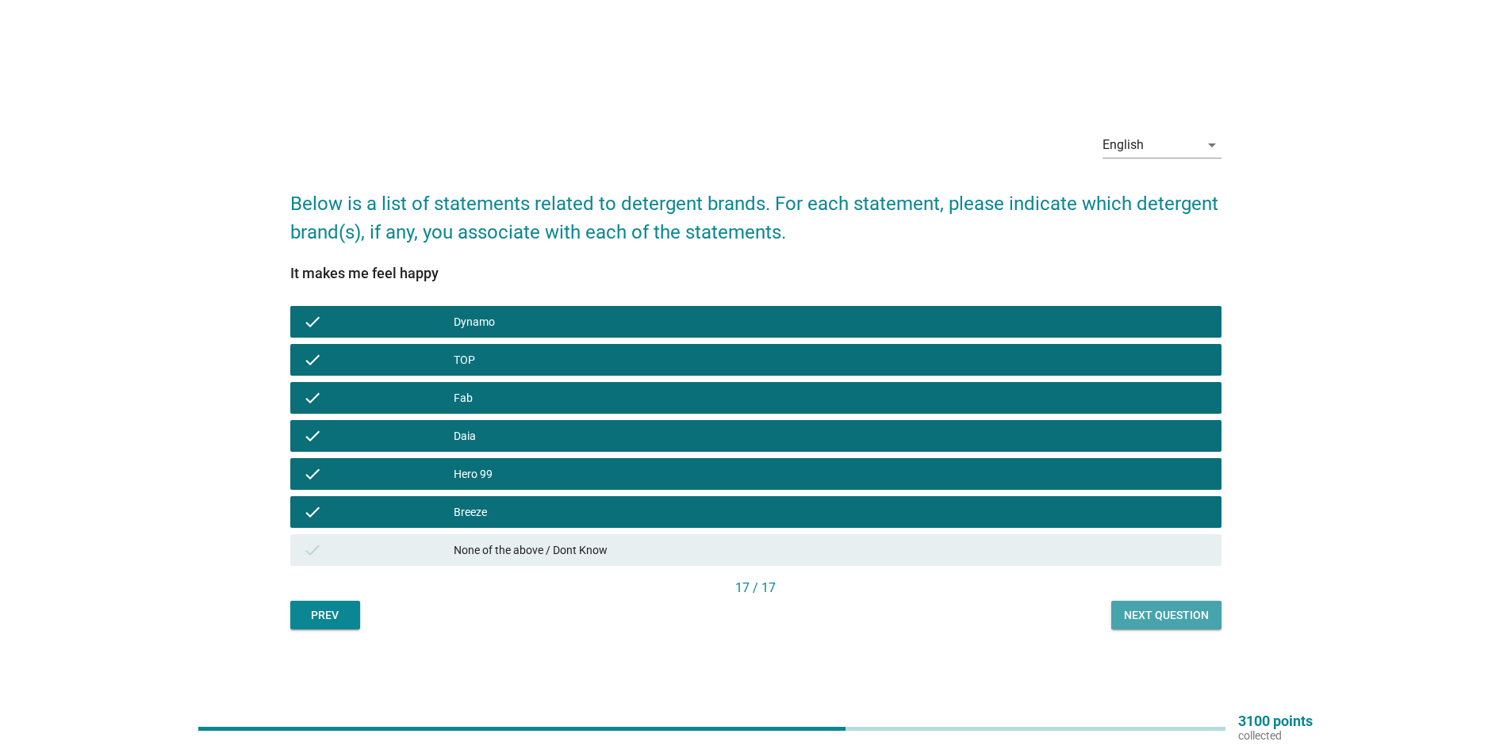
click at [1179, 624] on button "Next question" at bounding box center [1166, 615] width 110 height 29
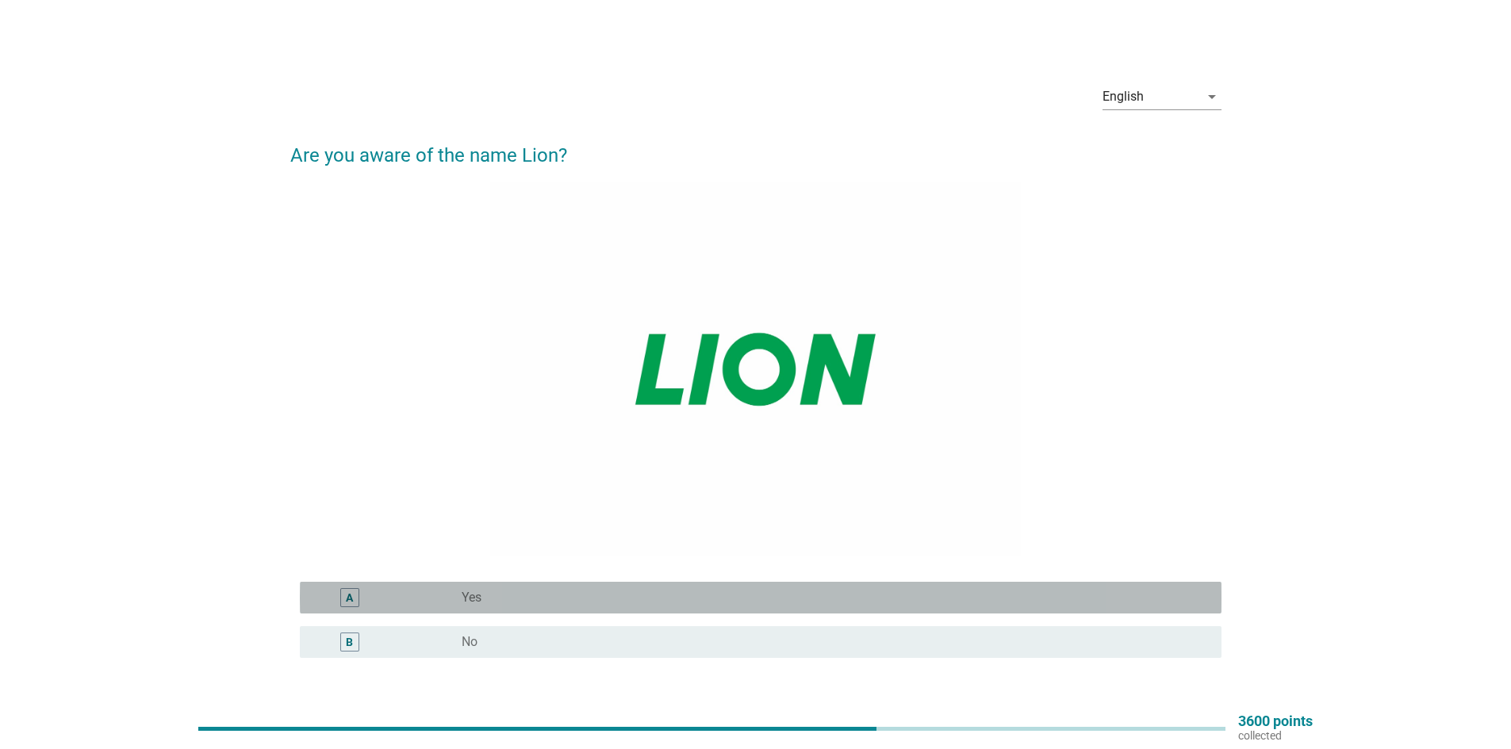
drag, startPoint x: 849, startPoint y: 592, endPoint x: 1081, endPoint y: 660, distance: 241.4
click at [850, 592] on div "radio_button_unchecked Yes" at bounding box center [829, 598] width 734 height 16
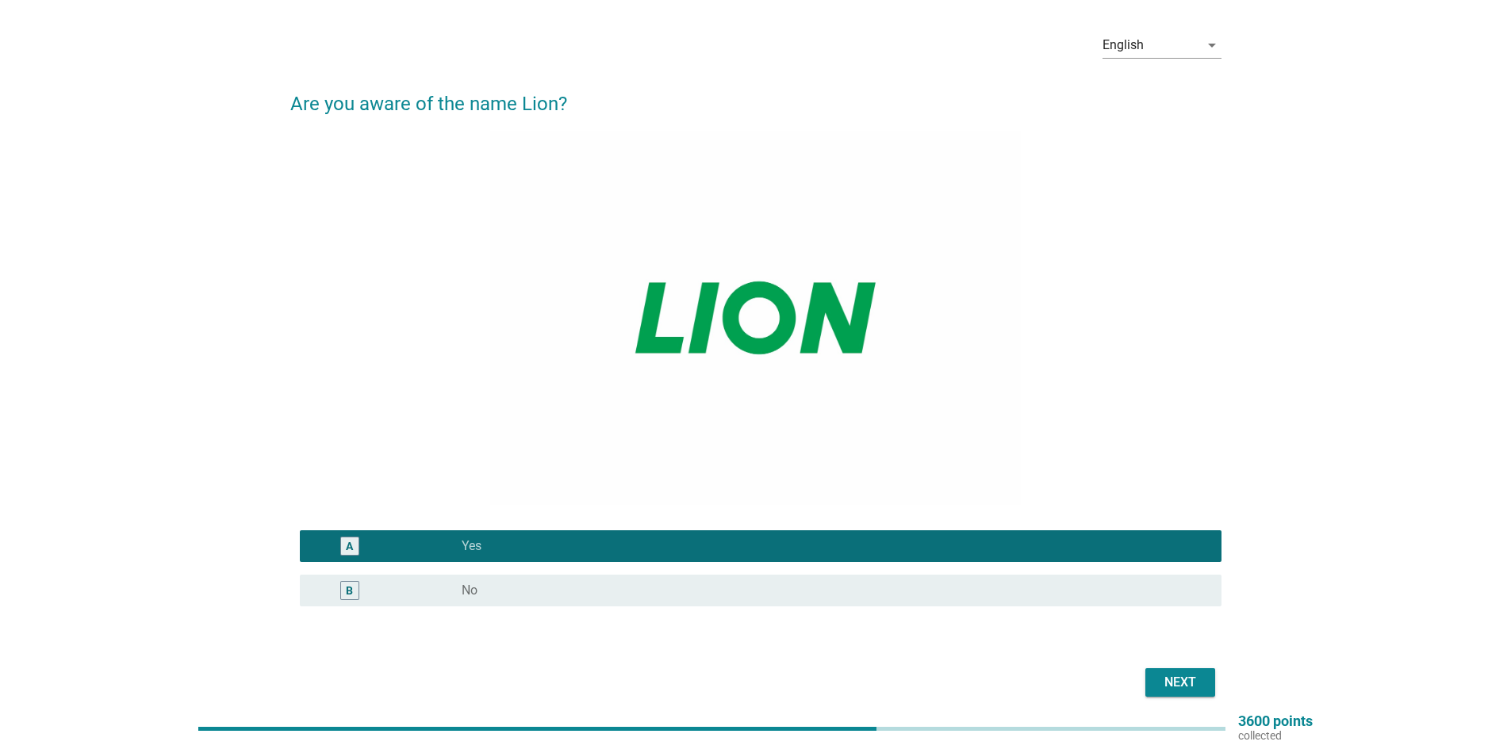
scroll to position [117, 0]
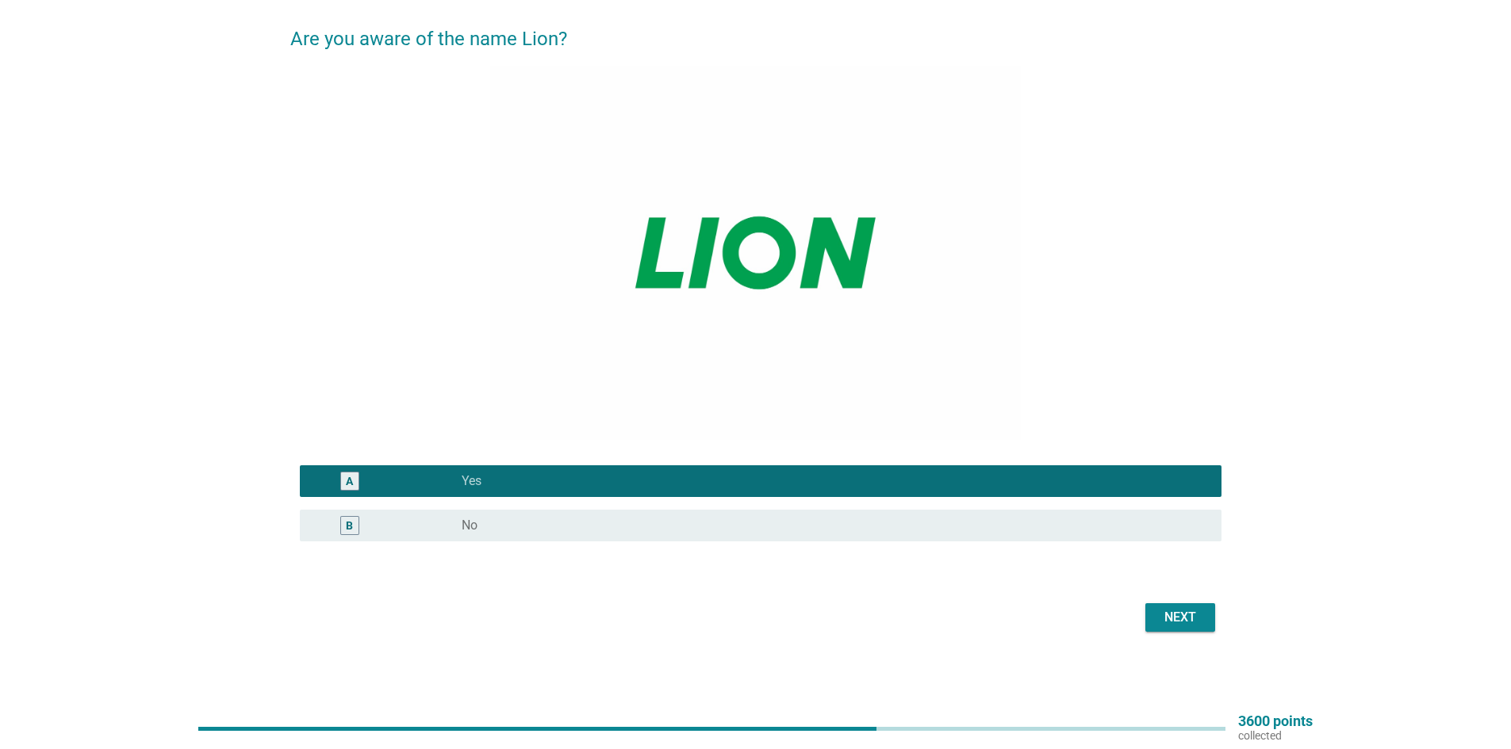
click at [1180, 616] on div "Next" at bounding box center [1180, 617] width 44 height 19
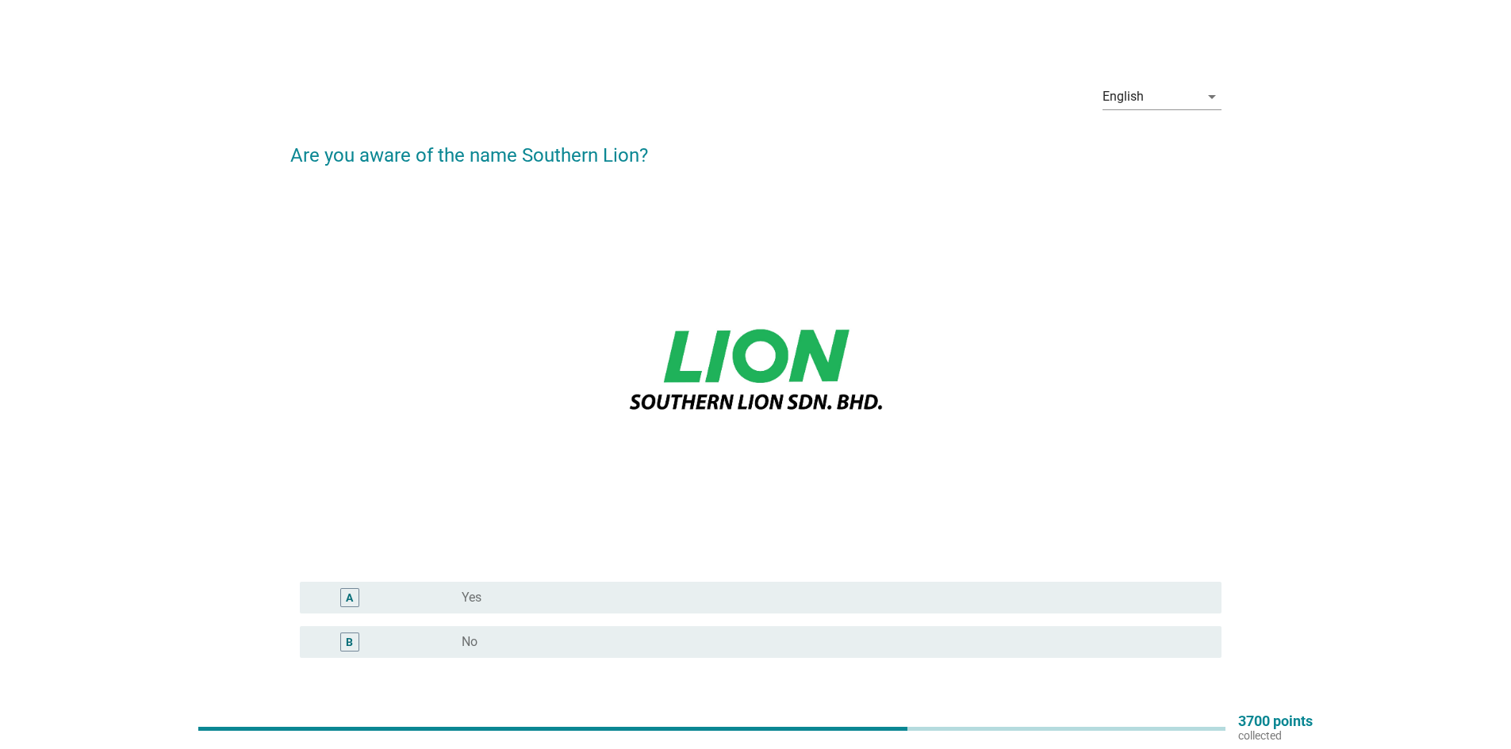
click at [861, 597] on div "radio_button_unchecked Yes" at bounding box center [829, 598] width 734 height 16
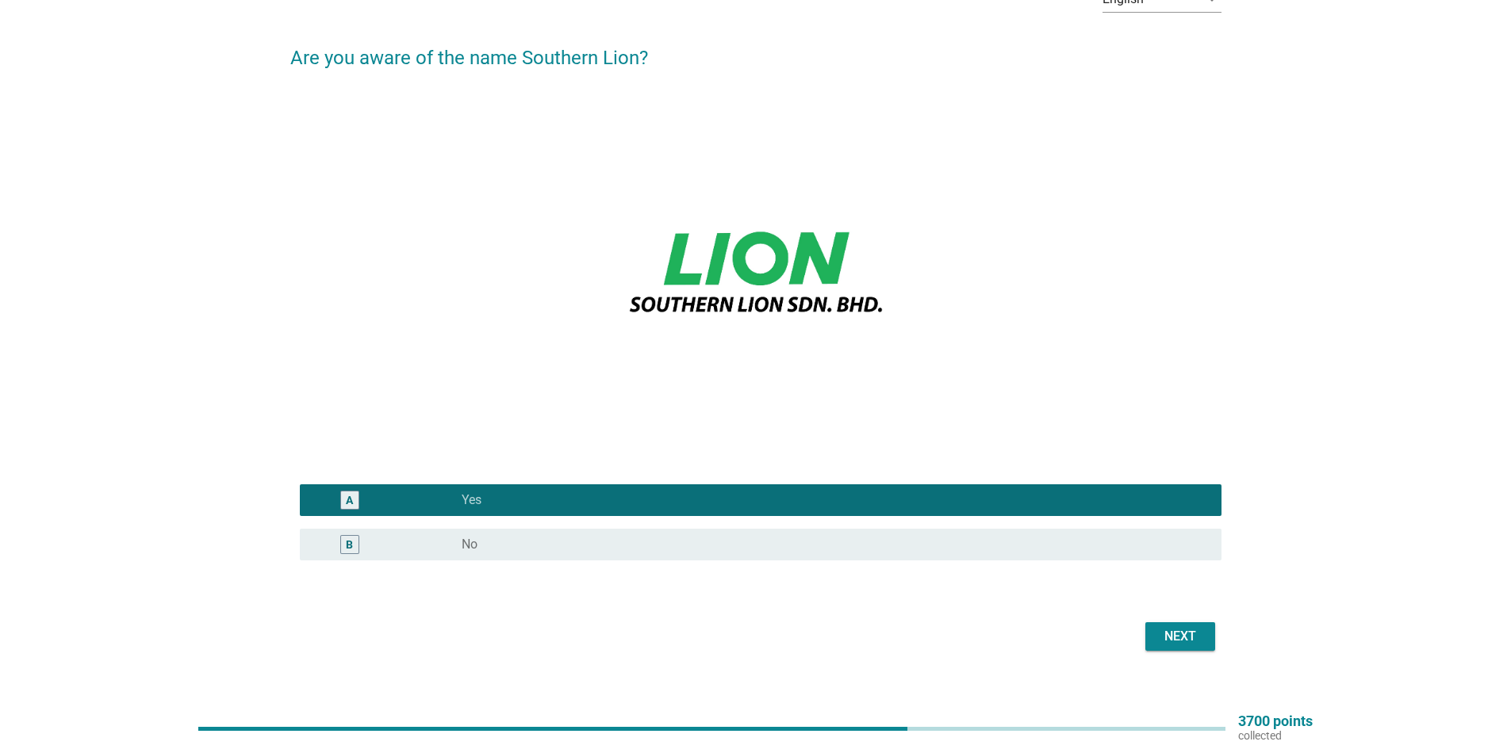
scroll to position [117, 0]
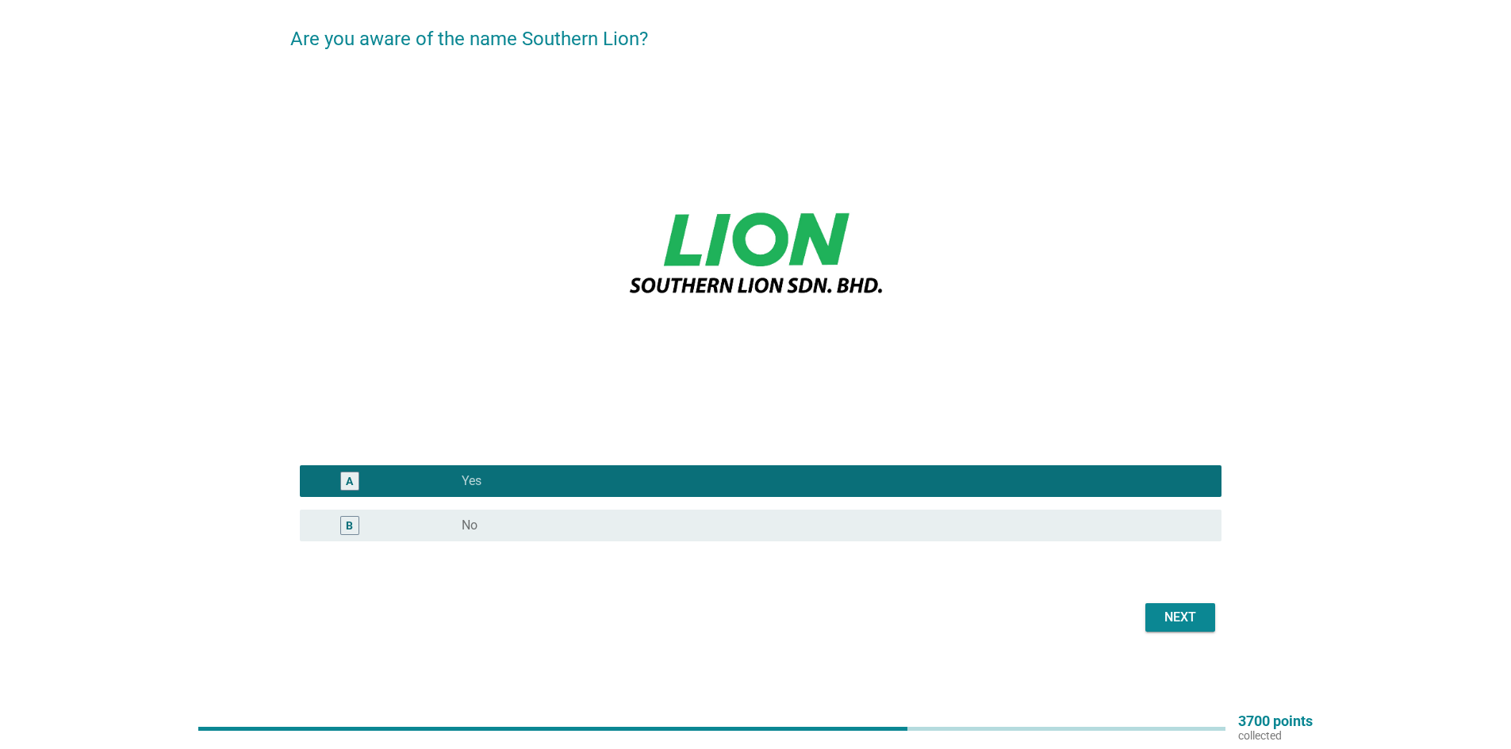
click at [1169, 609] on div "Next" at bounding box center [1180, 617] width 44 height 19
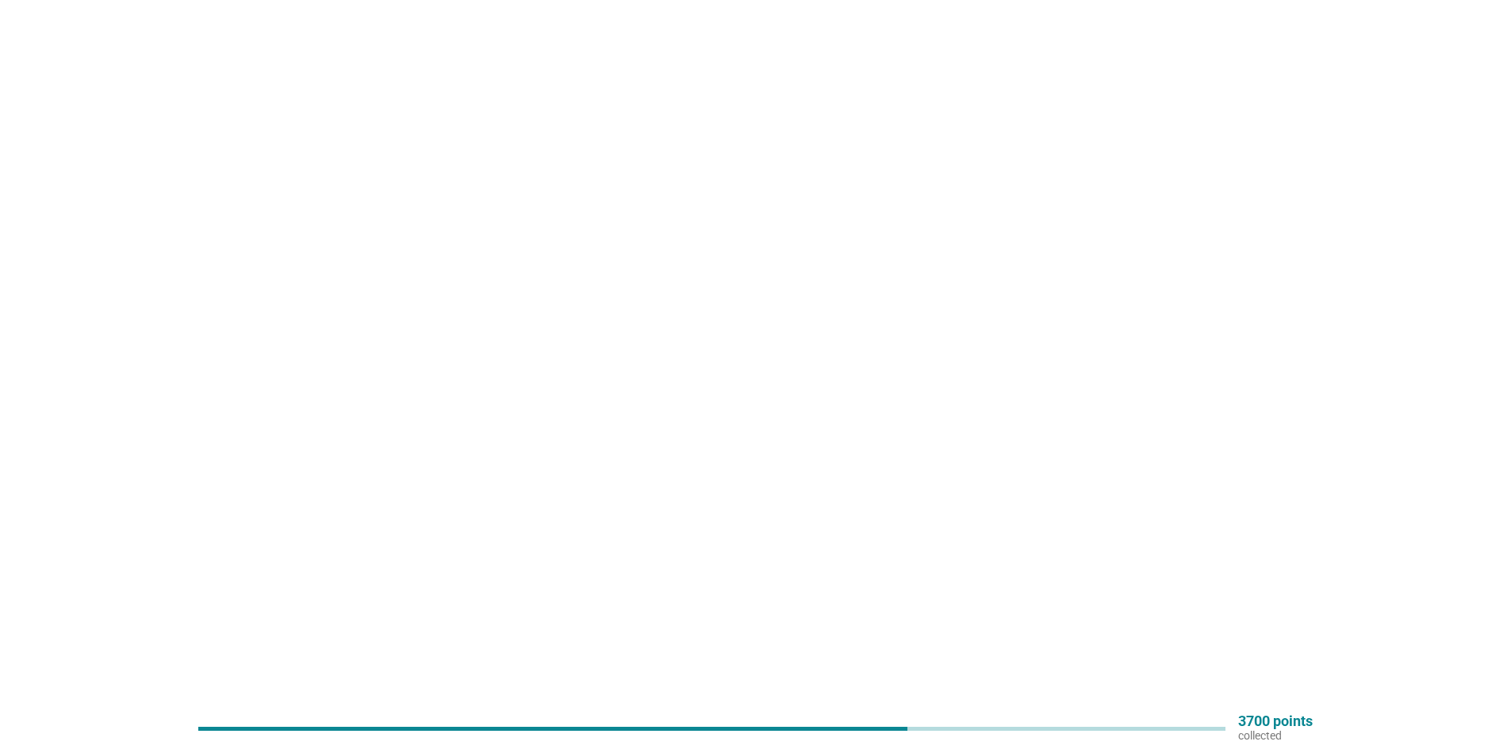
scroll to position [0, 0]
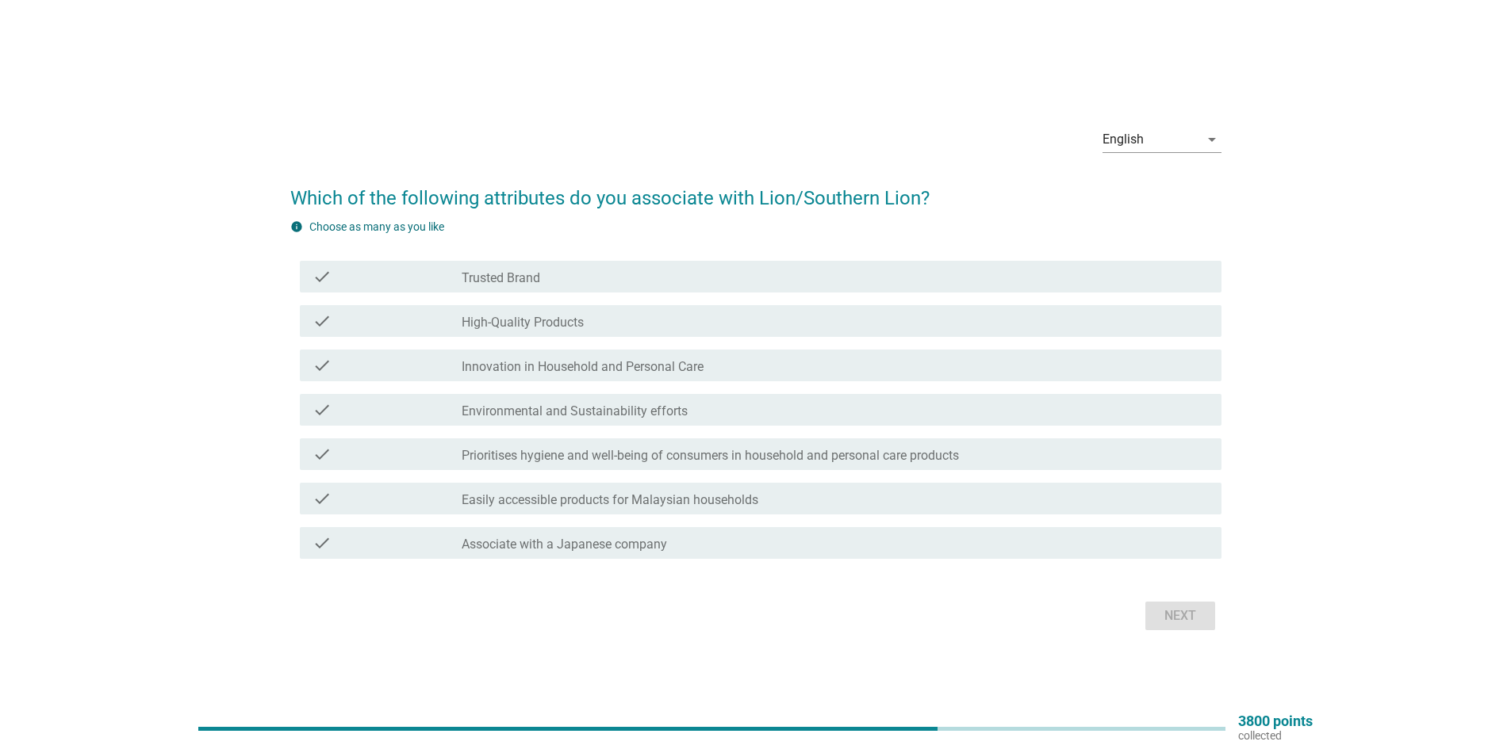
click at [726, 280] on div "check_box_outline_blank Trusted Brand" at bounding box center [835, 276] width 747 height 19
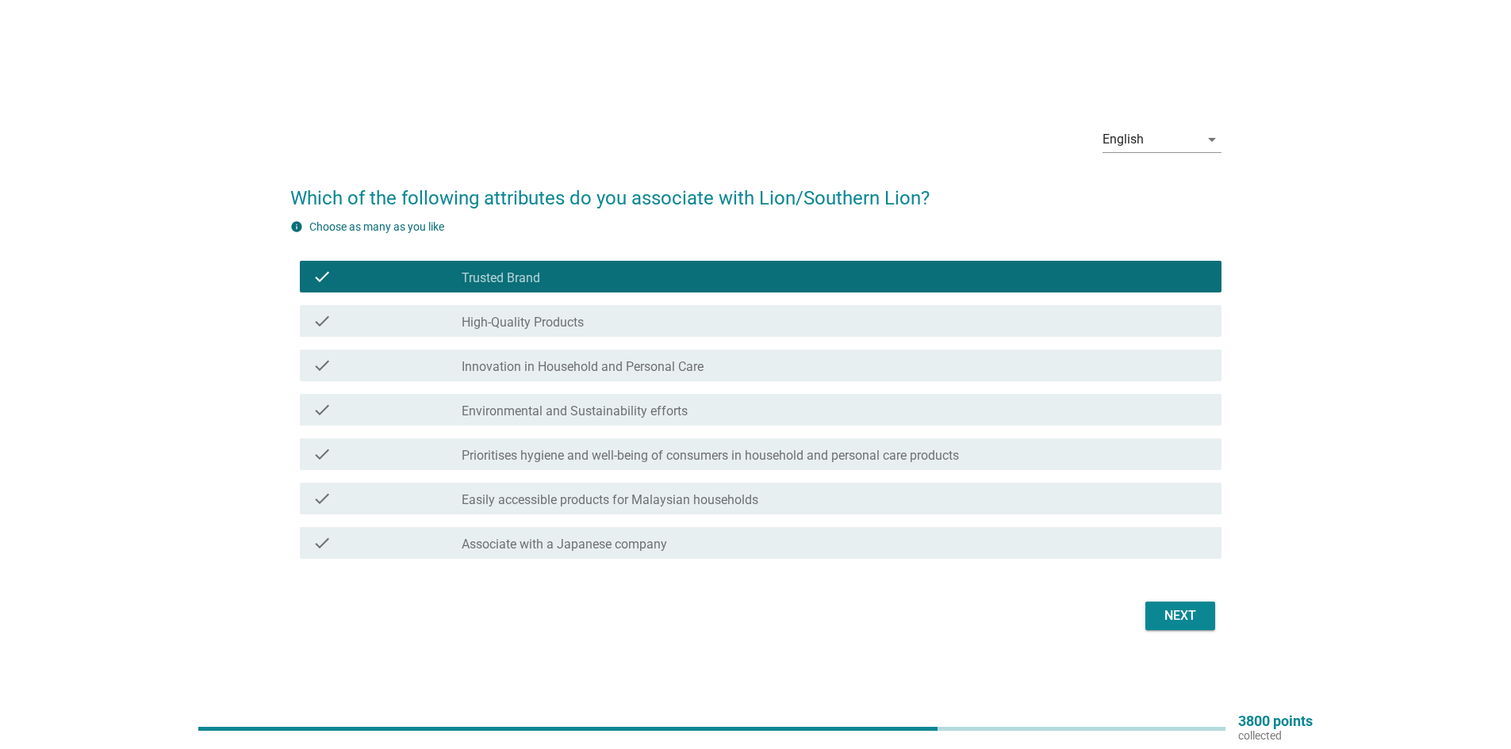
click at [731, 302] on div "check check_box_outline_blank High-Quality Products" at bounding box center [755, 321] width 931 height 44
click at [745, 339] on div "check check_box_outline_blank High-Quality Products" at bounding box center [755, 321] width 931 height 44
click at [698, 310] on div "check check_box_outline_blank High-Quality Products" at bounding box center [761, 321] width 922 height 32
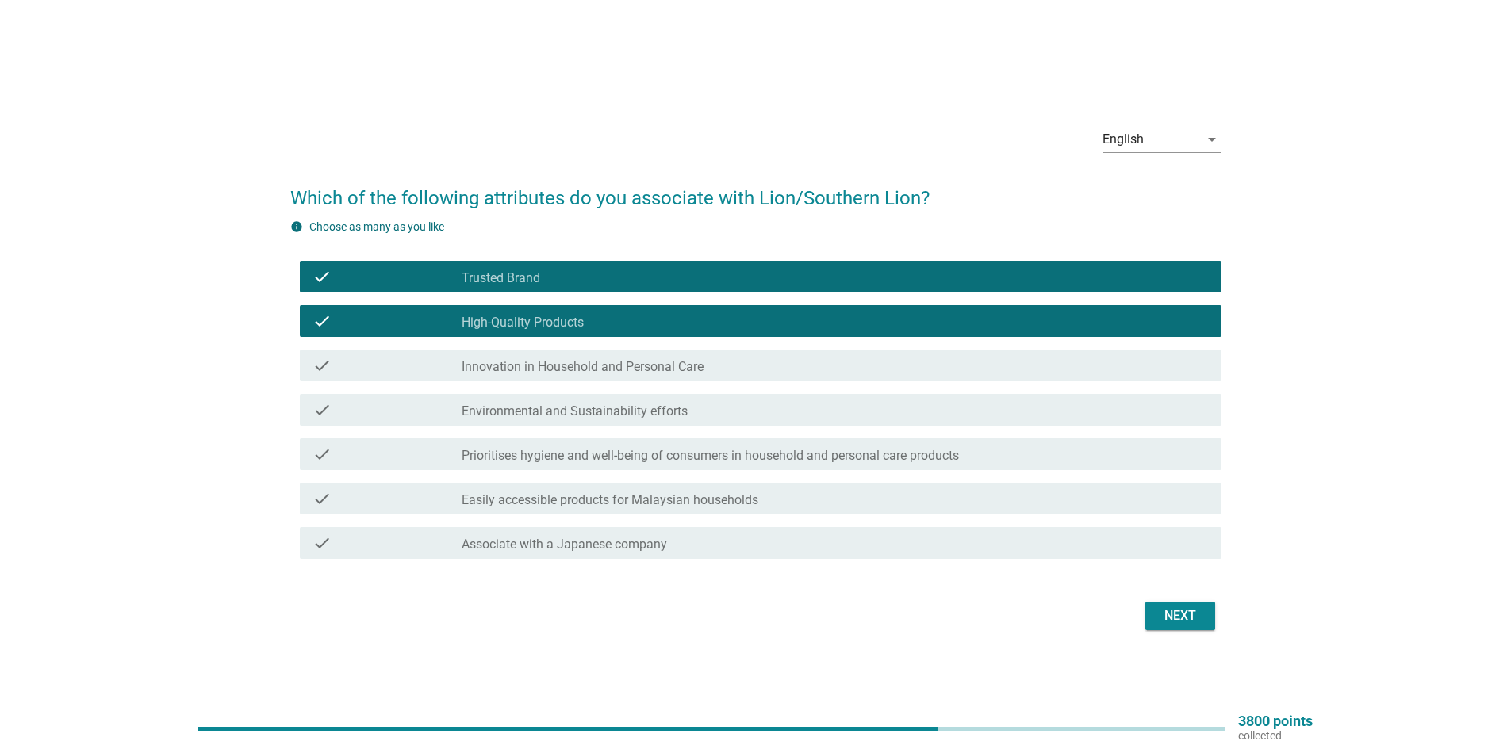
click at [731, 372] on div "check_box_outline_blank Innovation in Household and Personal Care" at bounding box center [835, 365] width 747 height 19
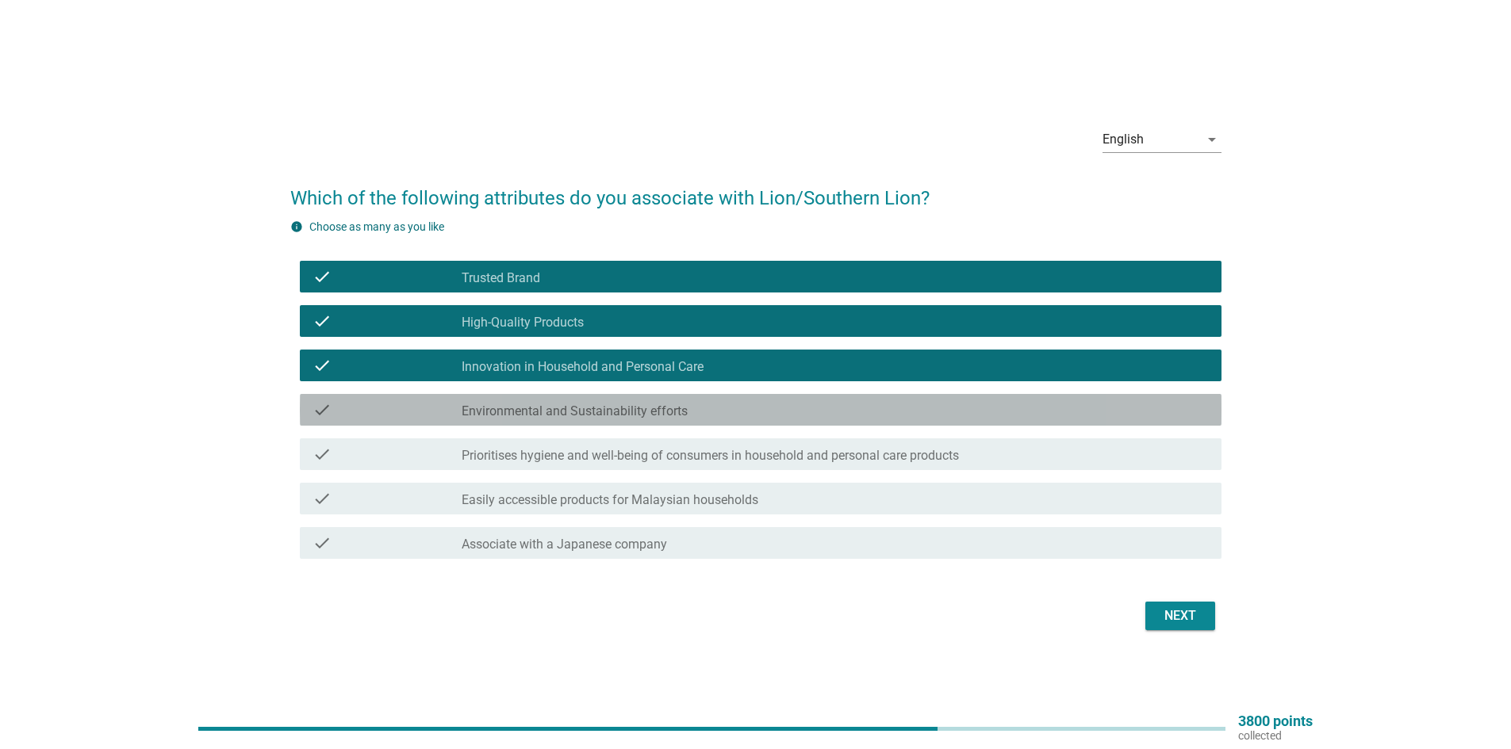
click at [743, 400] on div "check check_box_outline_blank Environmental and Sustainability efforts" at bounding box center [761, 410] width 922 height 32
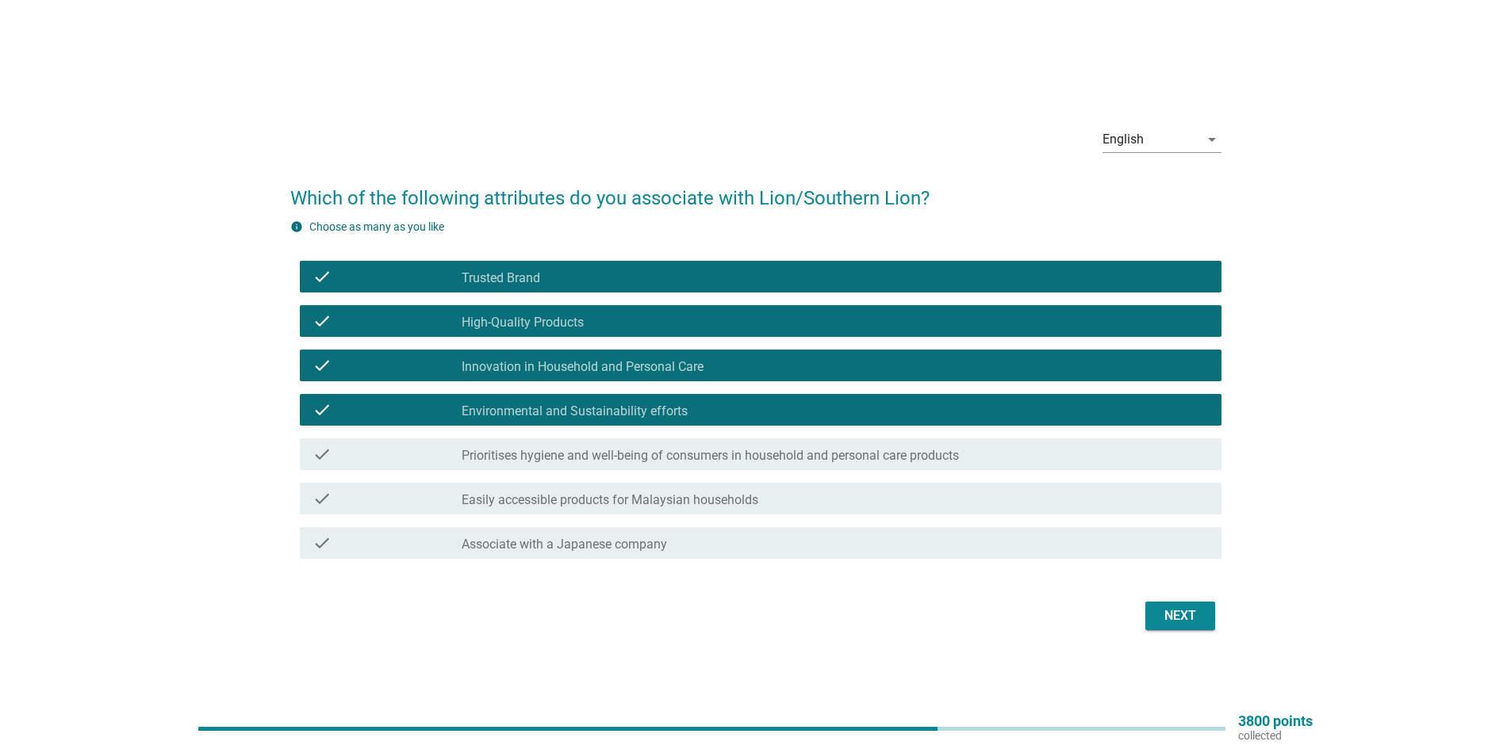
click at [770, 437] on div "check check_box_outline_blank Prioritises hygiene and well-being of consumers i…" at bounding box center [755, 454] width 931 height 44
click at [799, 468] on div "check check_box_outline_blank Prioritises hygiene and well-being of consumers i…" at bounding box center [761, 455] width 922 height 32
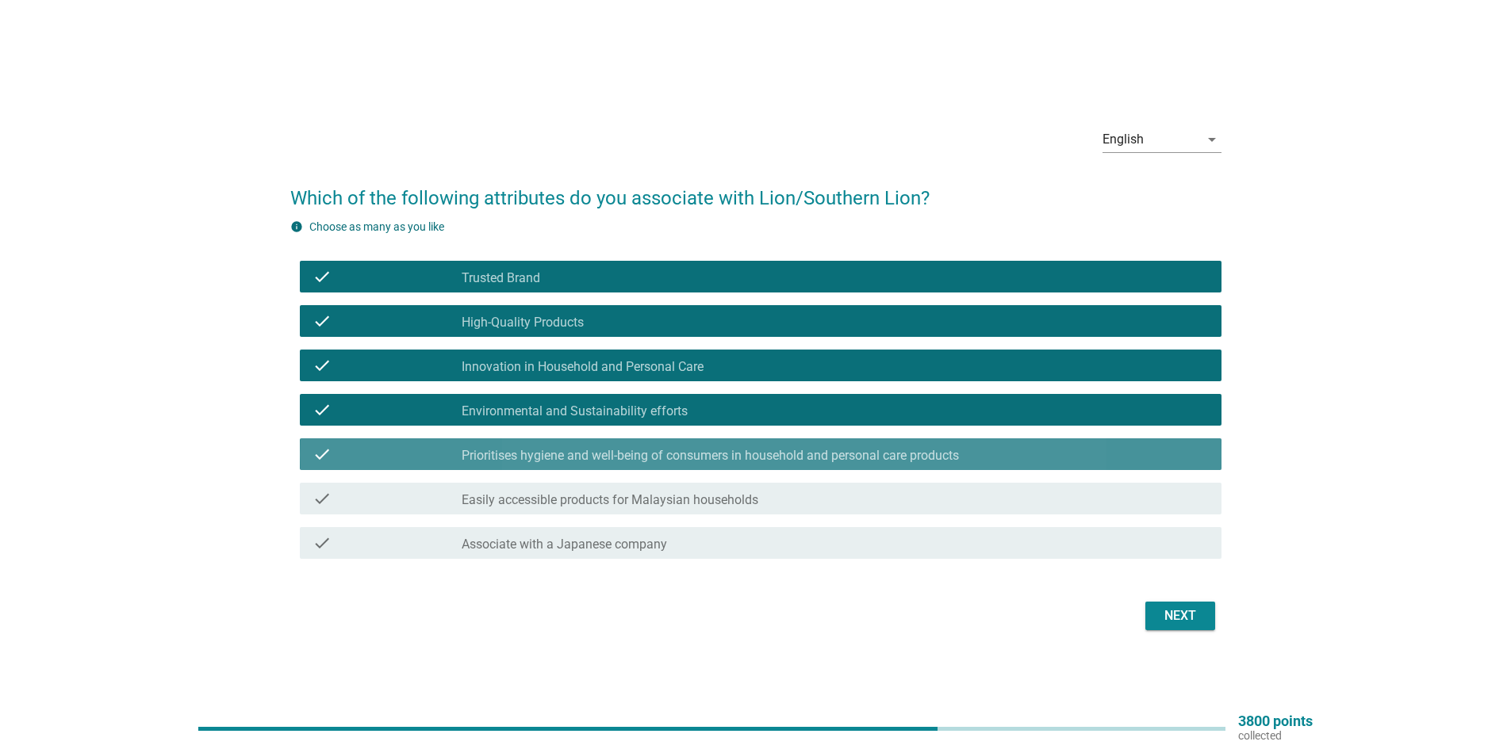
click at [812, 499] on div "check_box_outline_blank Easily accessible products for Malaysian households" at bounding box center [835, 498] width 747 height 19
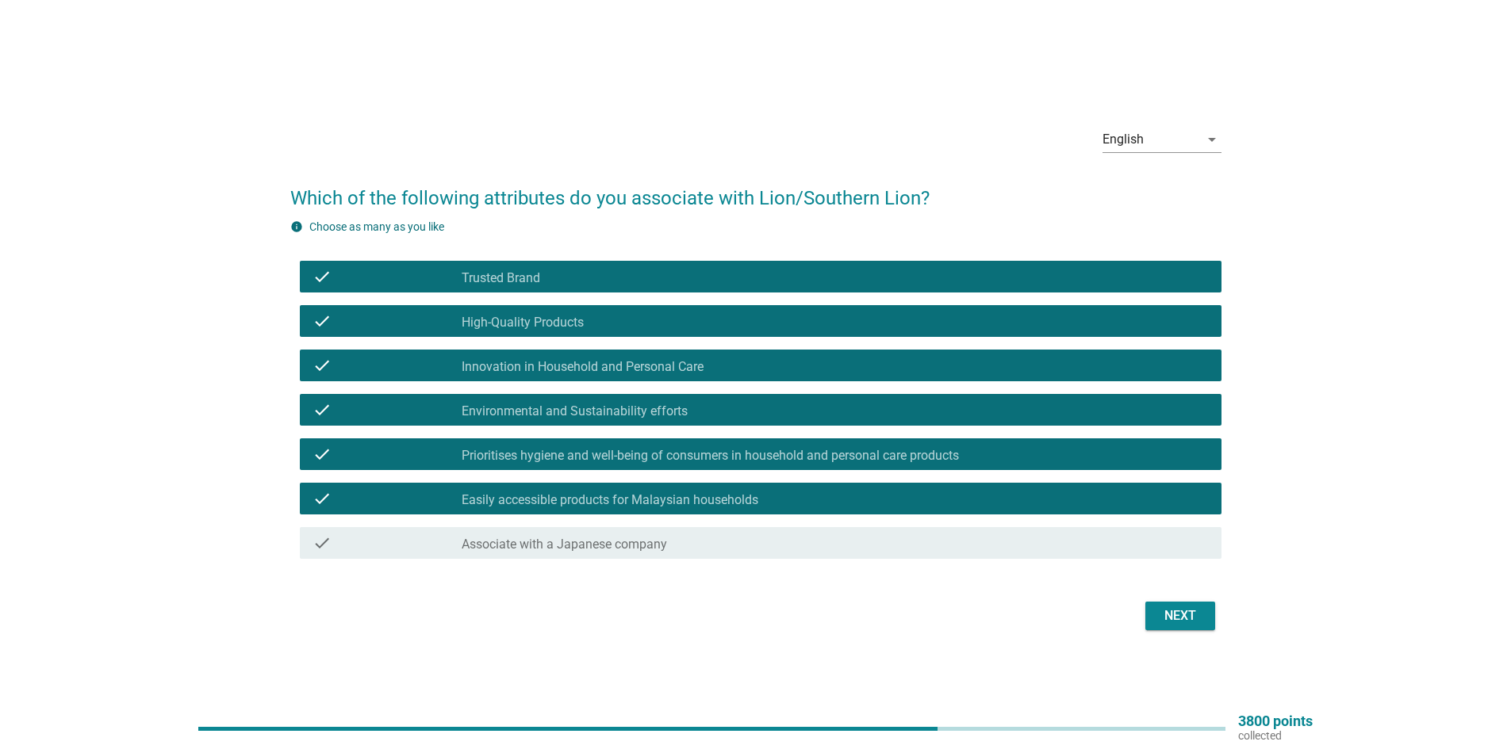
click at [914, 545] on div "check_box_outline_blank Associate with a Japanese company" at bounding box center [835, 543] width 747 height 19
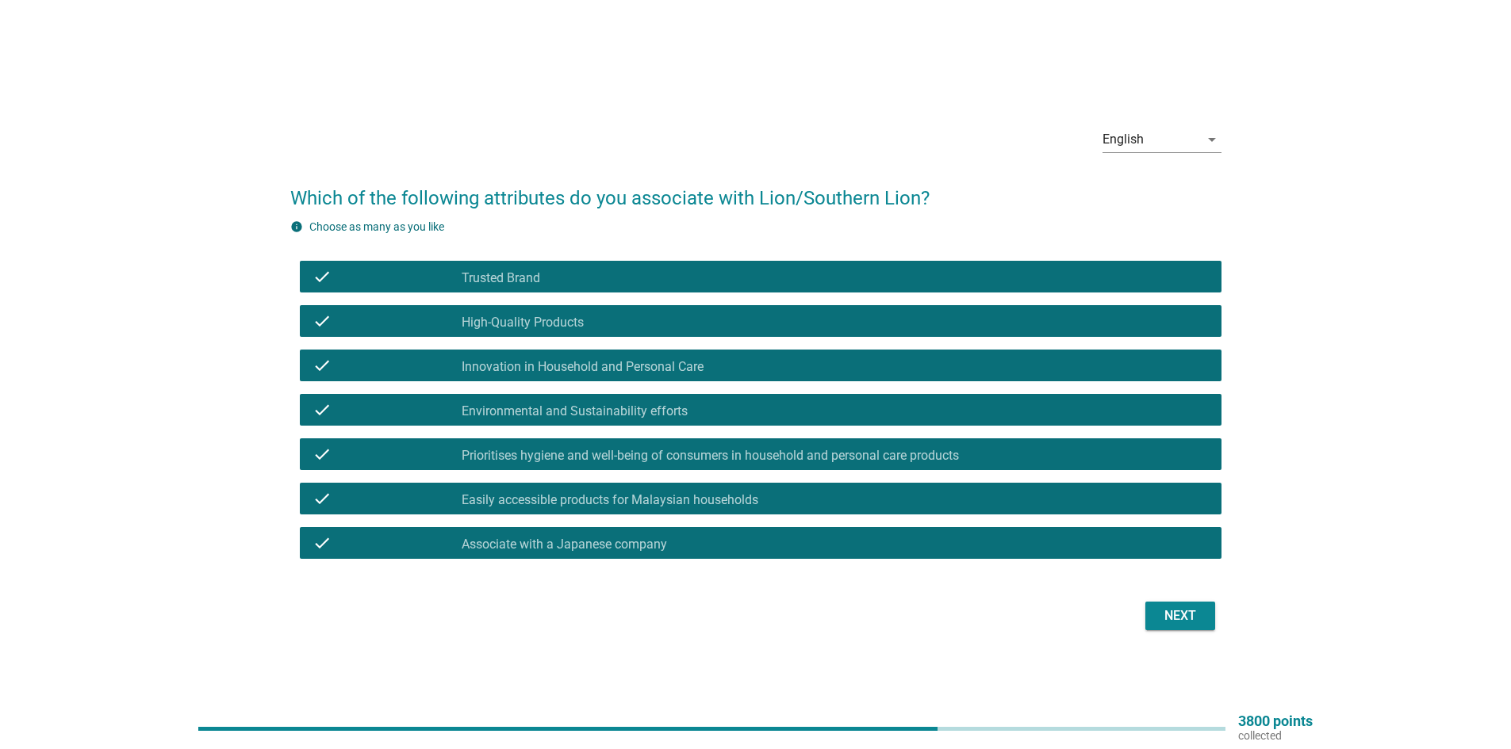
click at [1184, 630] on button "Next" at bounding box center [1180, 616] width 70 height 29
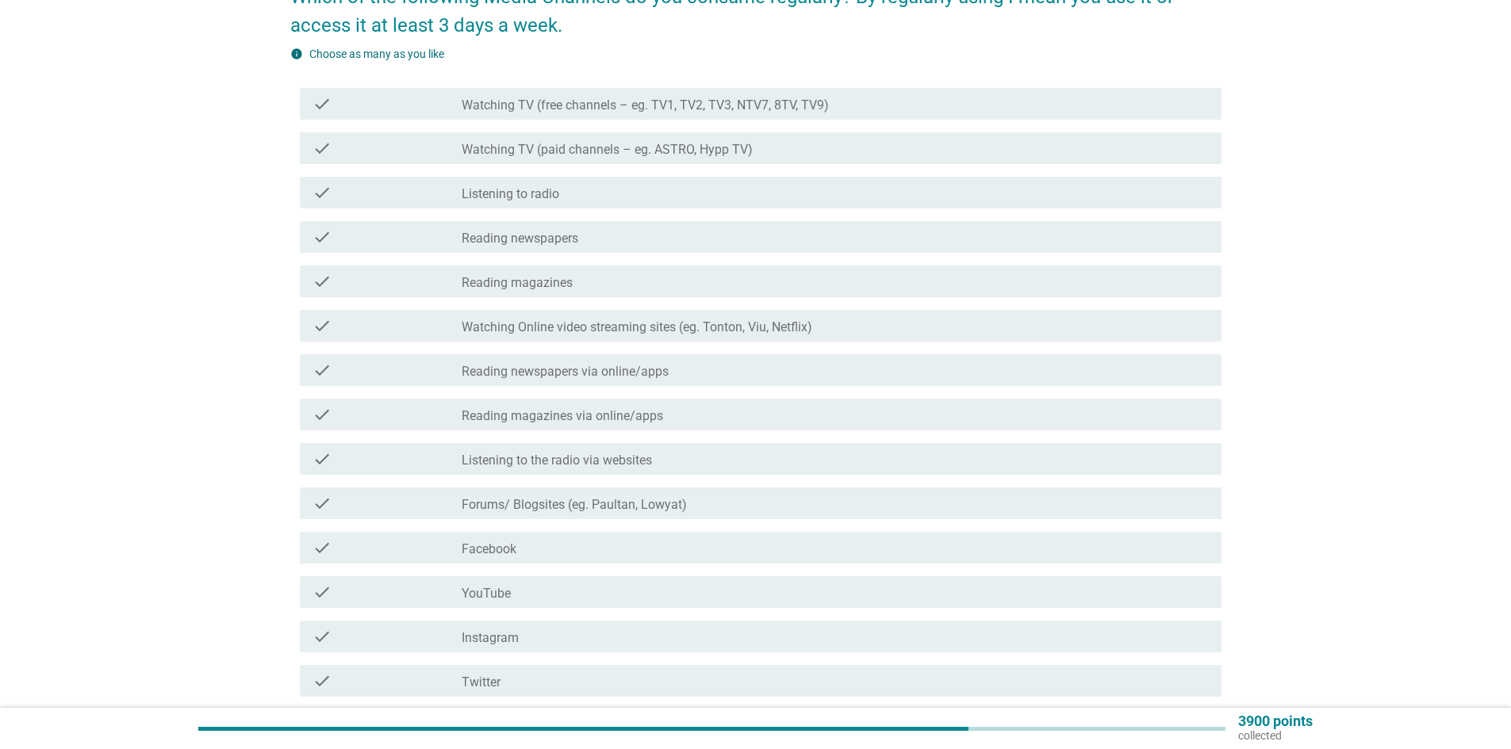
scroll to position [79, 0]
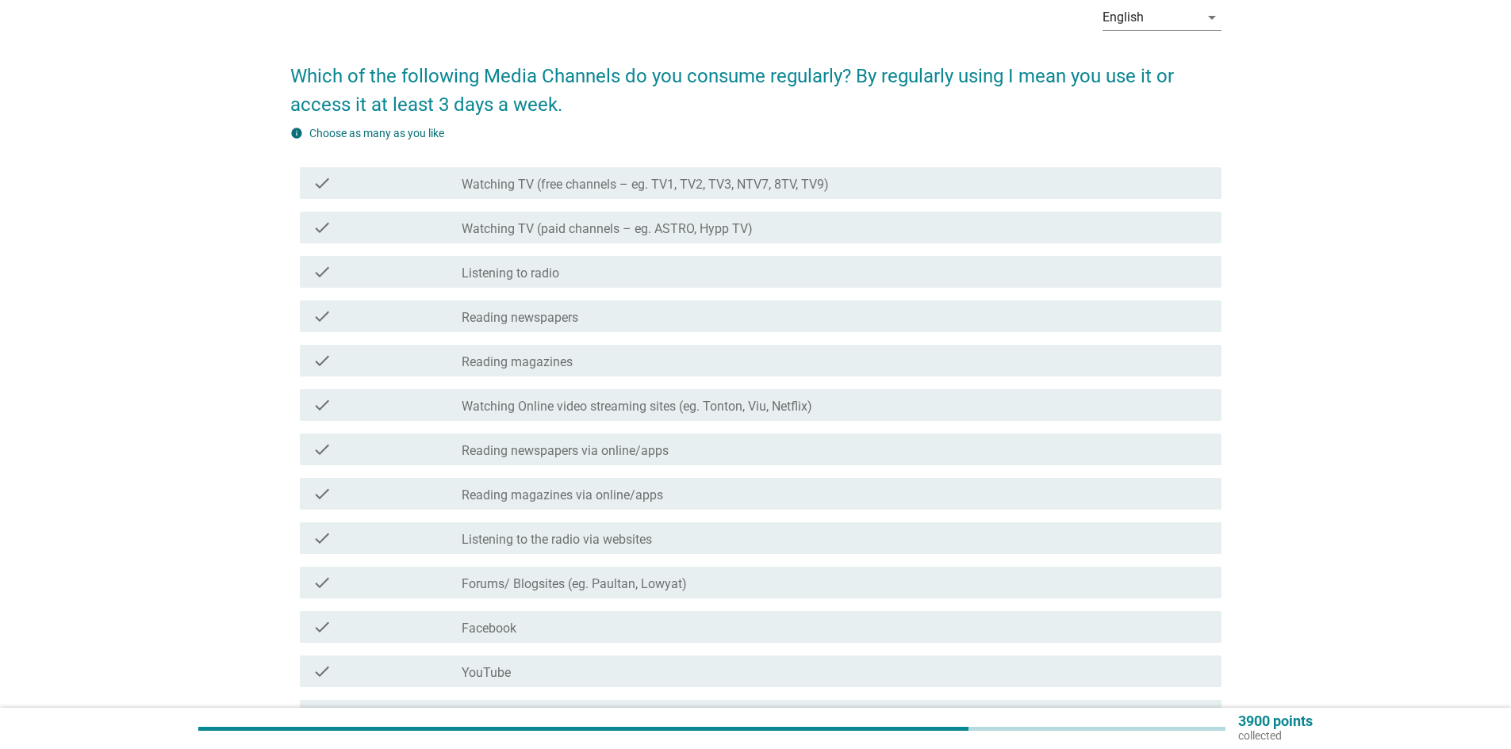
click at [814, 192] on label "Watching TV (free channels – eg. TV1, TV2, TV3, NTV7, 8TV, TV9)" at bounding box center [645, 185] width 367 height 16
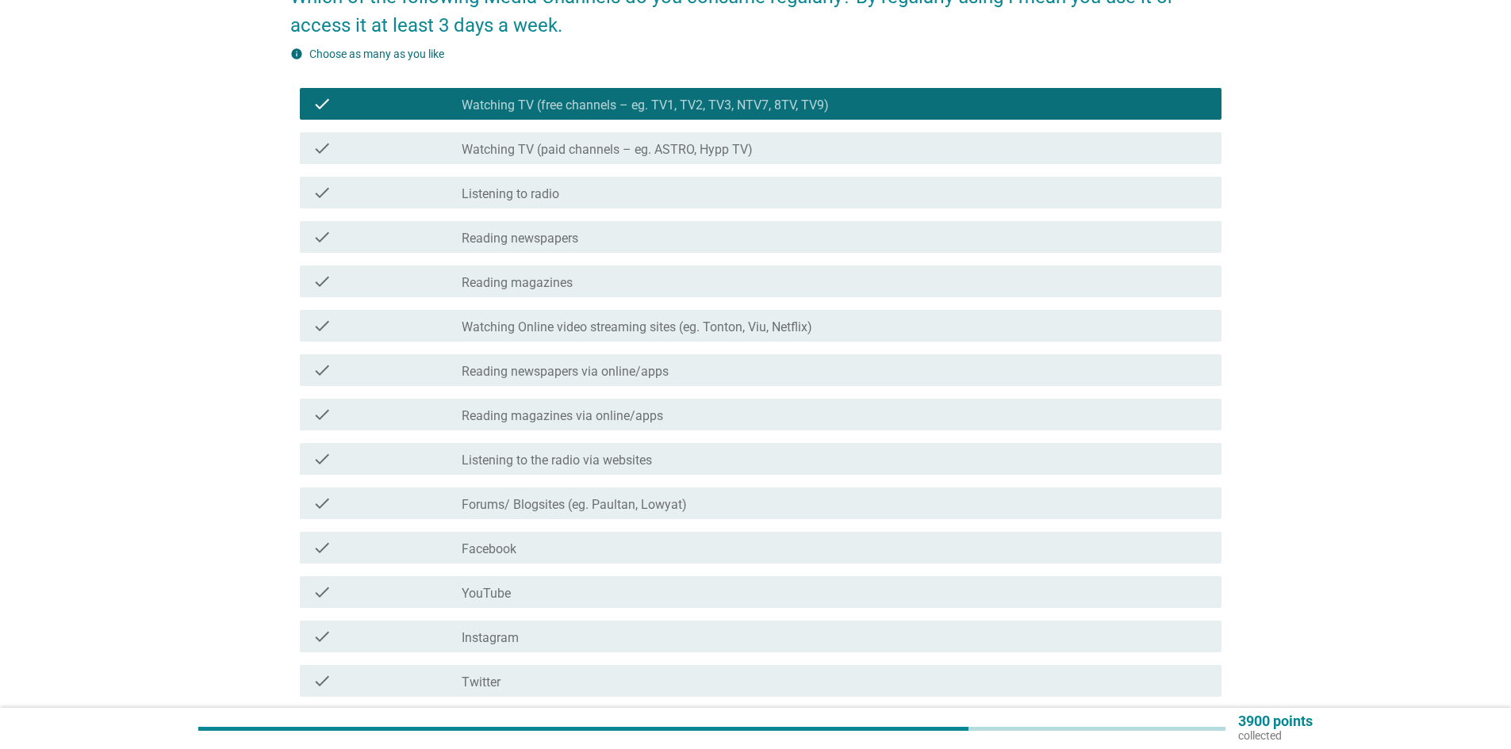
scroll to position [238, 0]
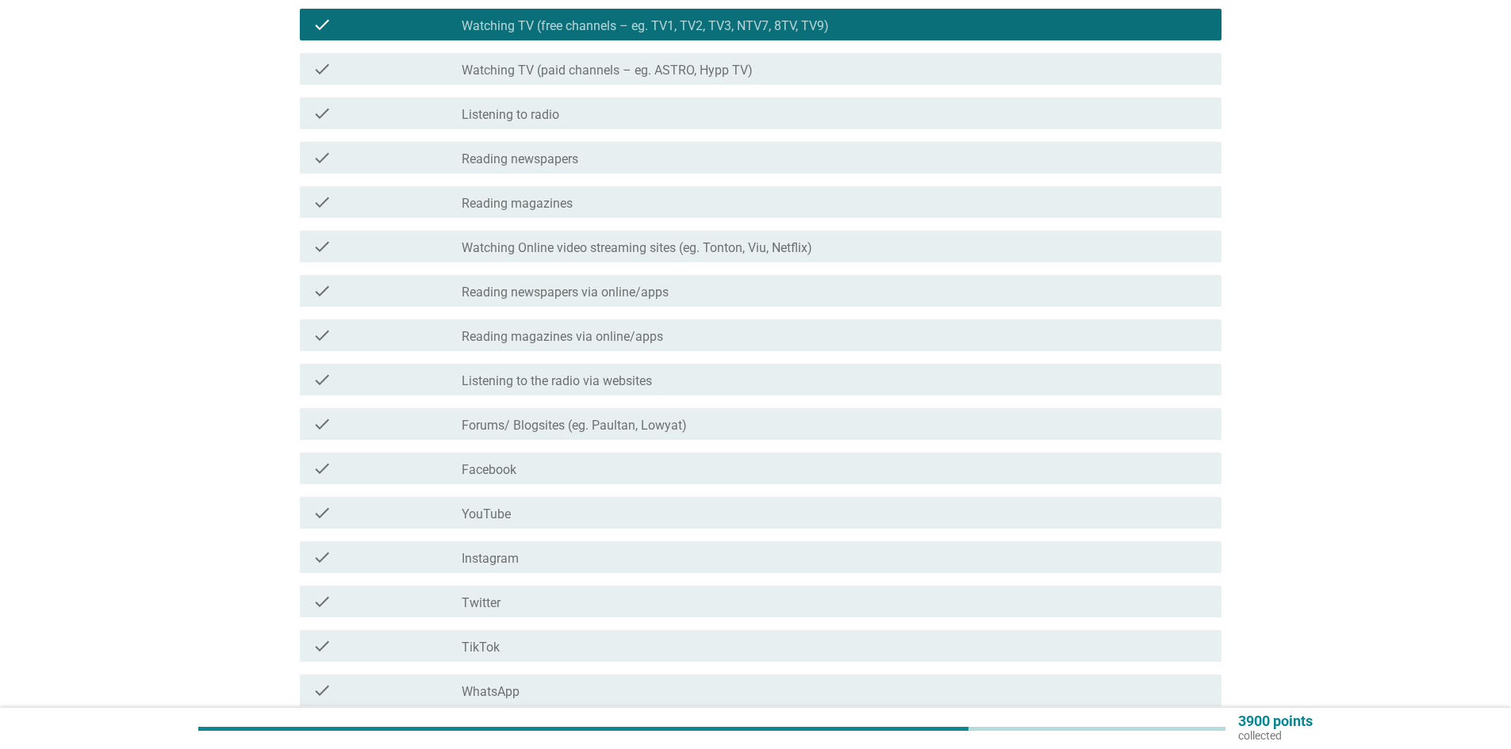
click at [637, 433] on label "Forums/ Blogsites (eg. Paultan, Lowyat)" at bounding box center [574, 426] width 225 height 16
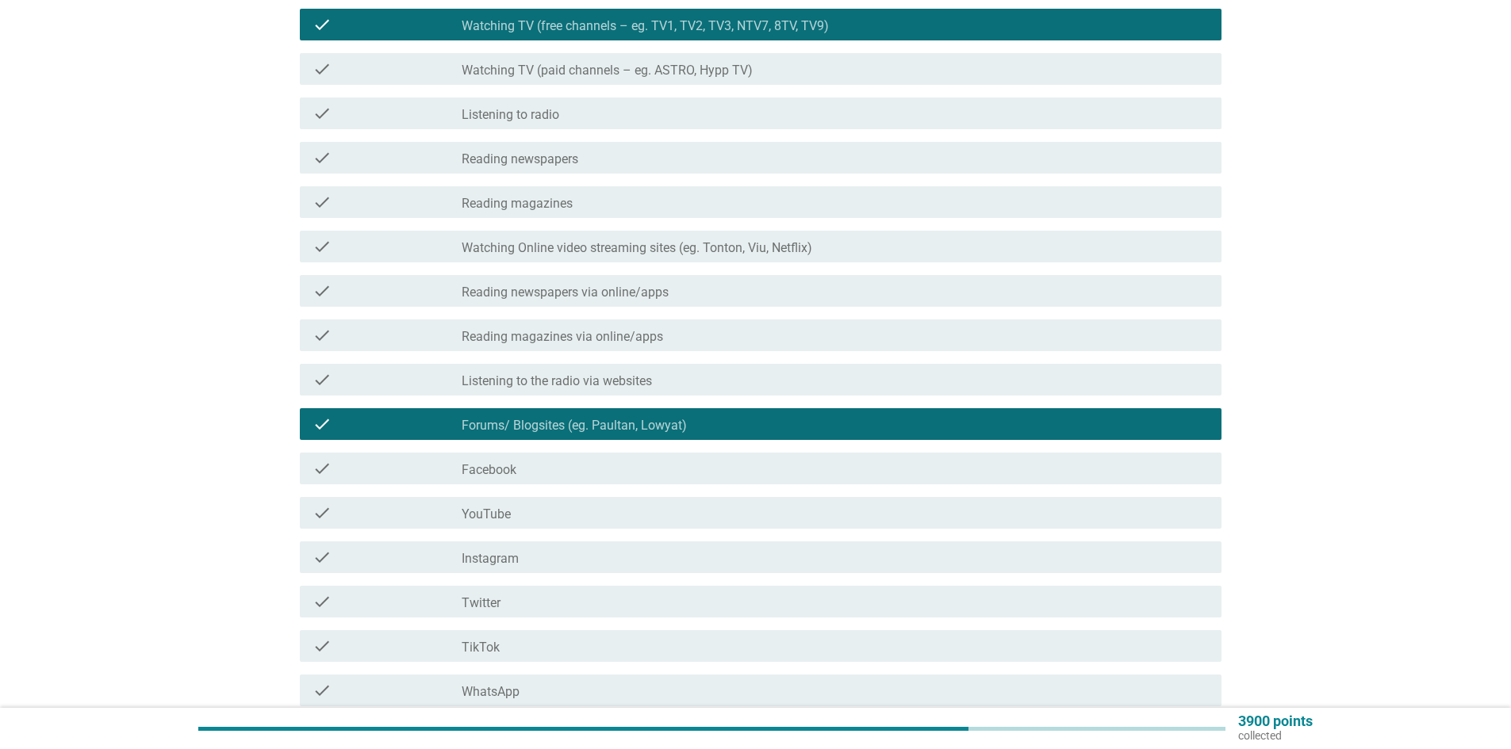
click at [626, 474] on div "check_box_outline_blank Facebook" at bounding box center [835, 468] width 747 height 19
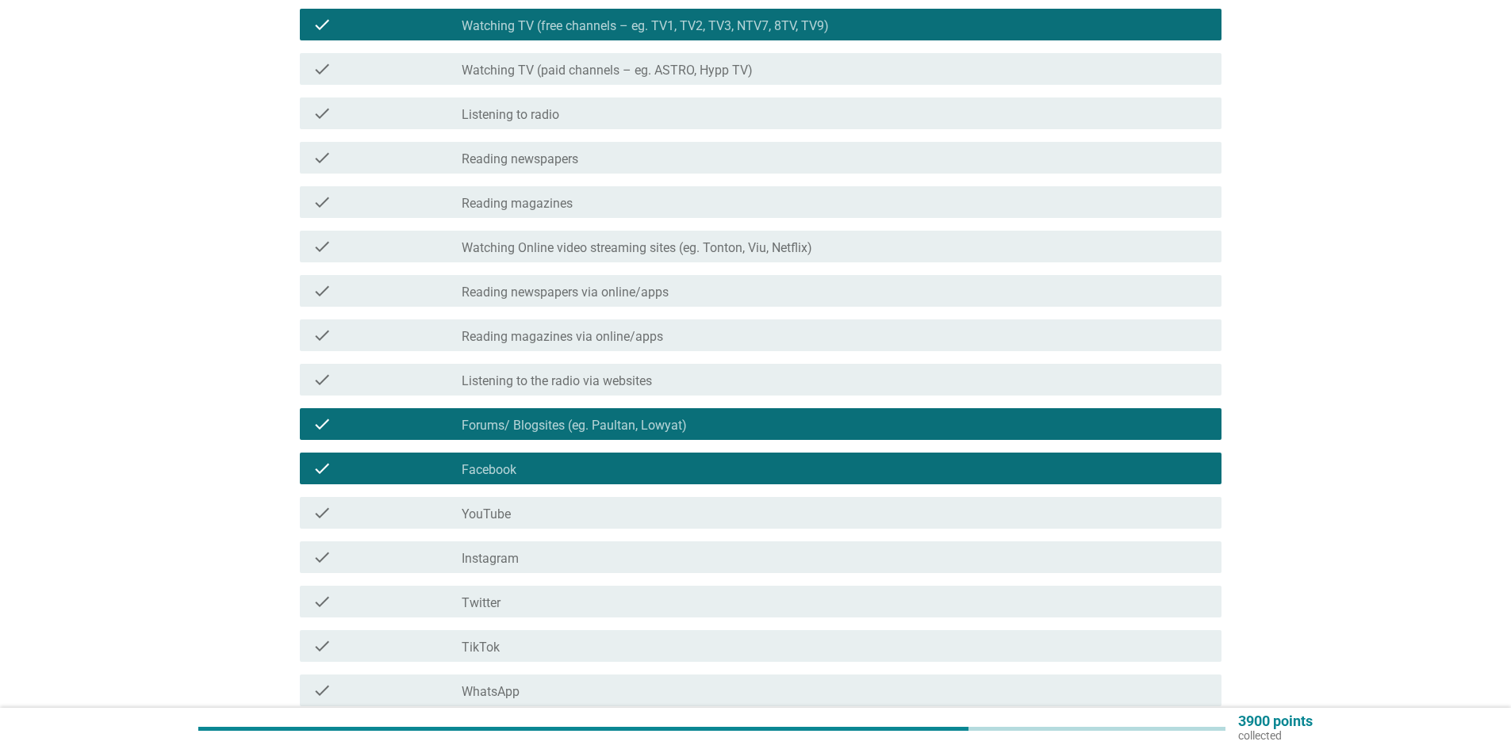
click at [604, 516] on div "check_box_outline_blank YouTube" at bounding box center [835, 513] width 747 height 19
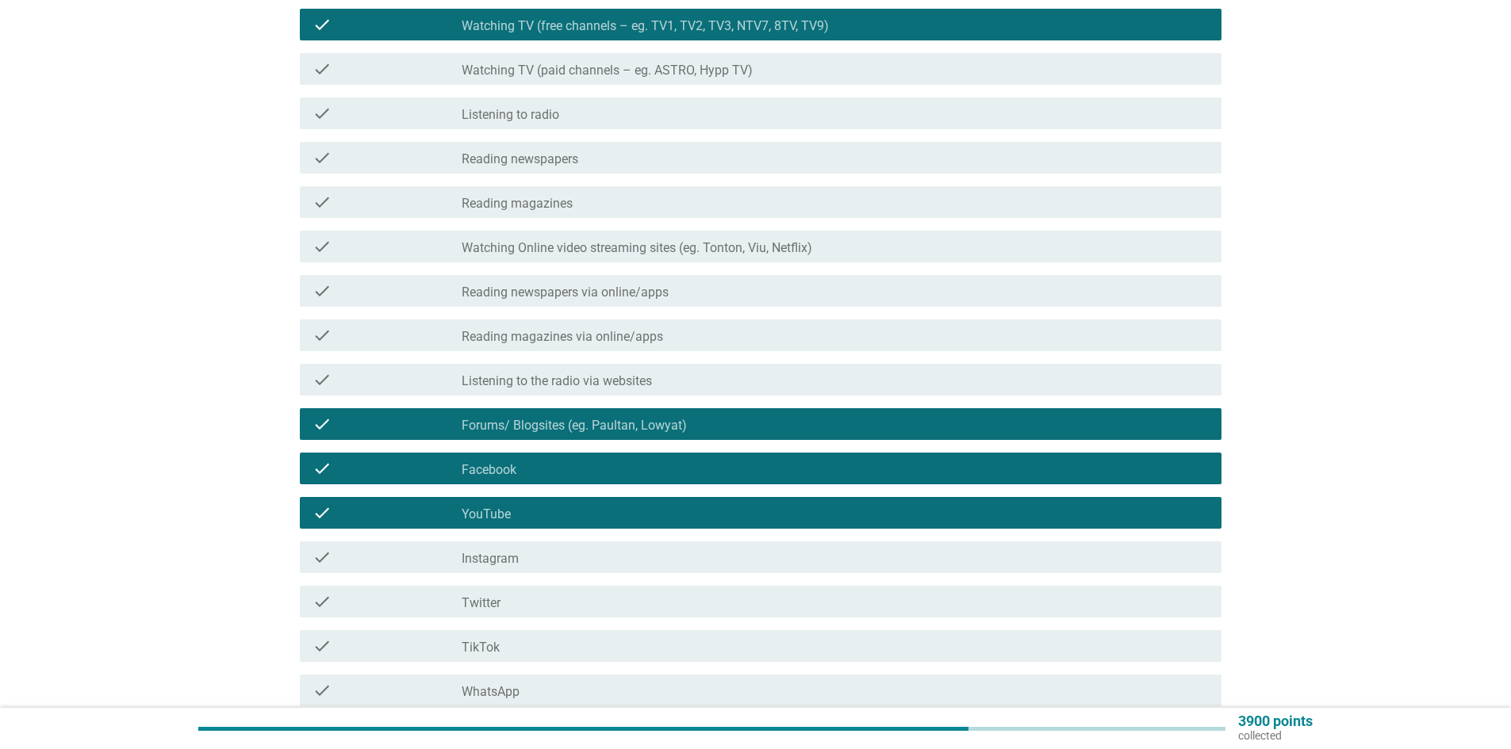
click at [602, 553] on div "check_box_outline_blank Instagram" at bounding box center [835, 557] width 747 height 19
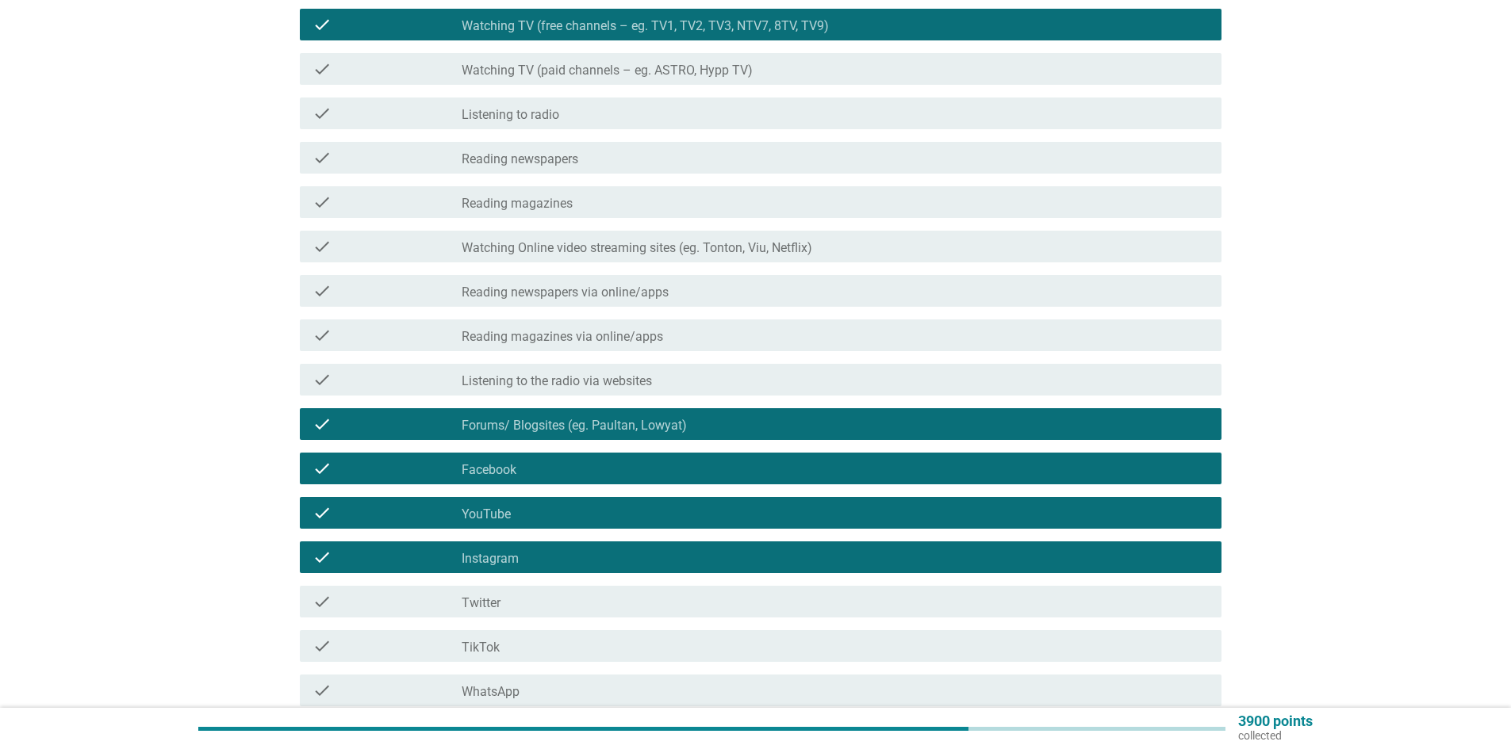
click at [600, 595] on div "check_box_outline_blank Twitter" at bounding box center [835, 601] width 747 height 19
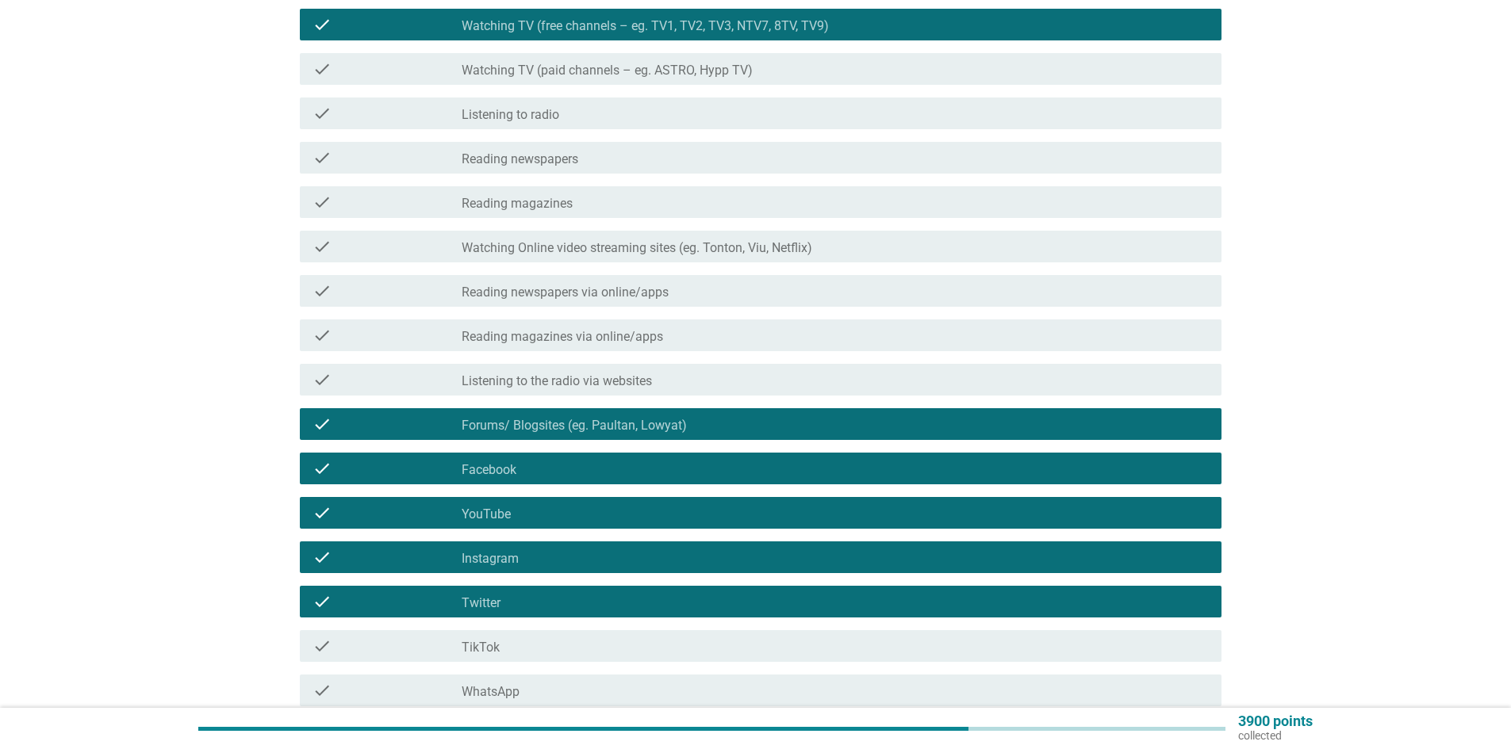
click at [588, 645] on div "check_box_outline_blank TikTok" at bounding box center [835, 646] width 747 height 19
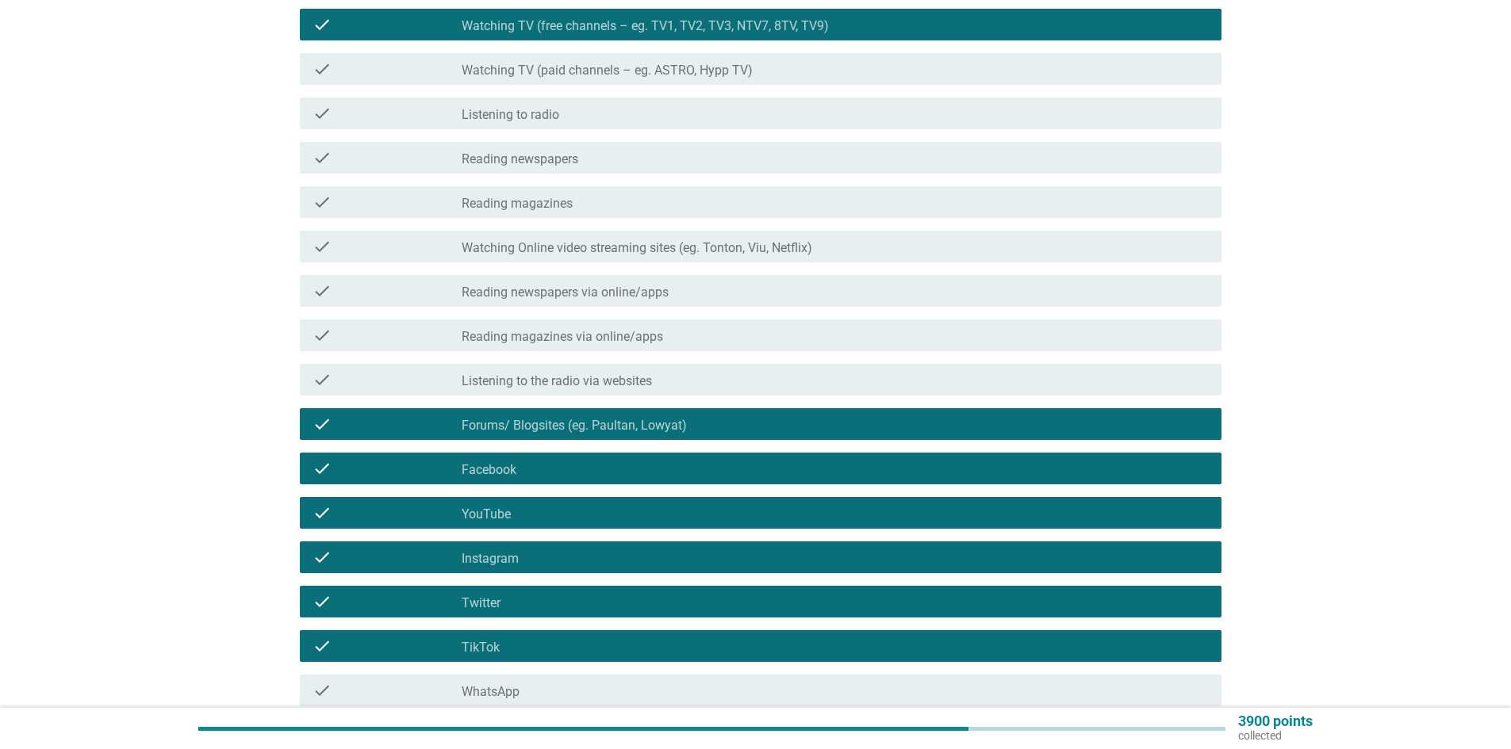
click at [583, 693] on div "check_box_outline_blank WhatsApp" at bounding box center [835, 690] width 747 height 19
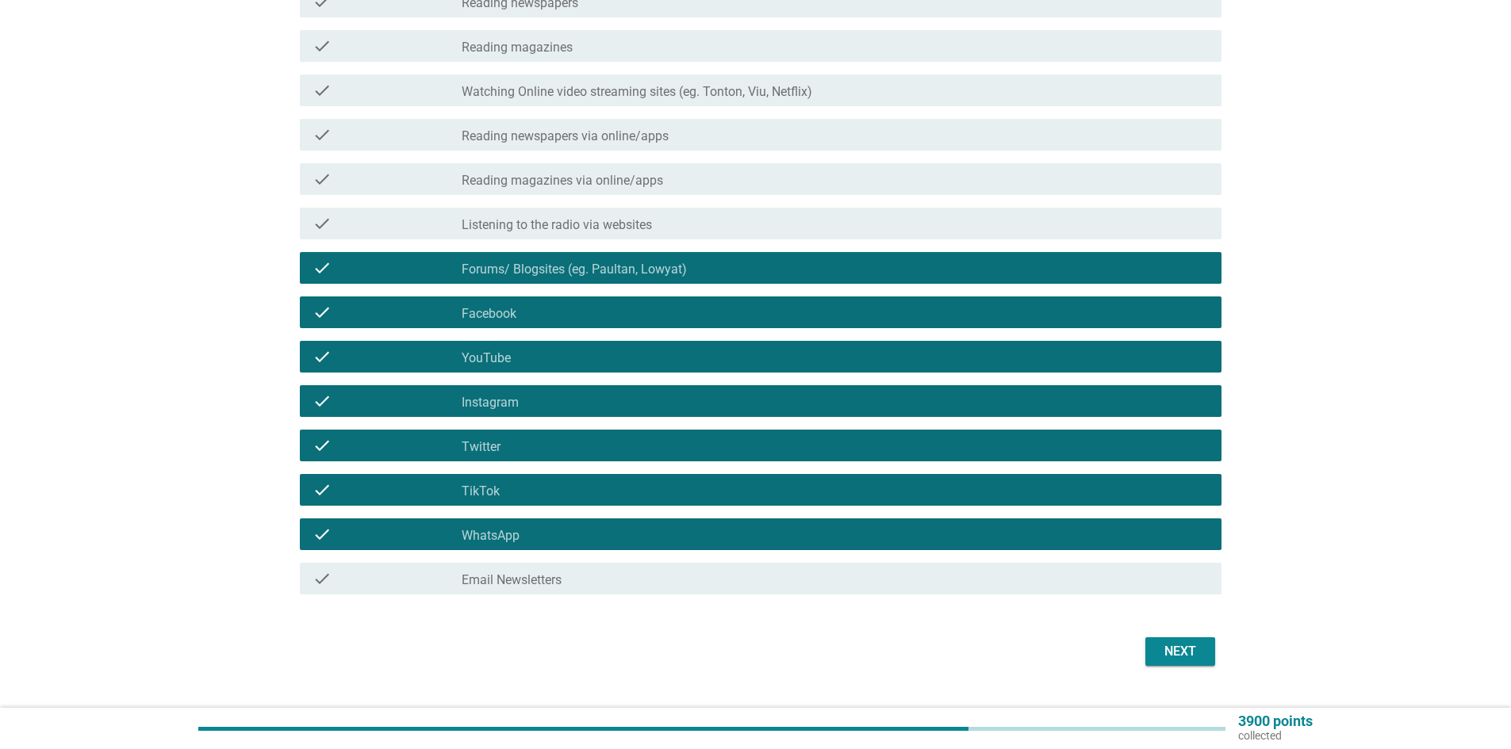
scroll to position [428, 0]
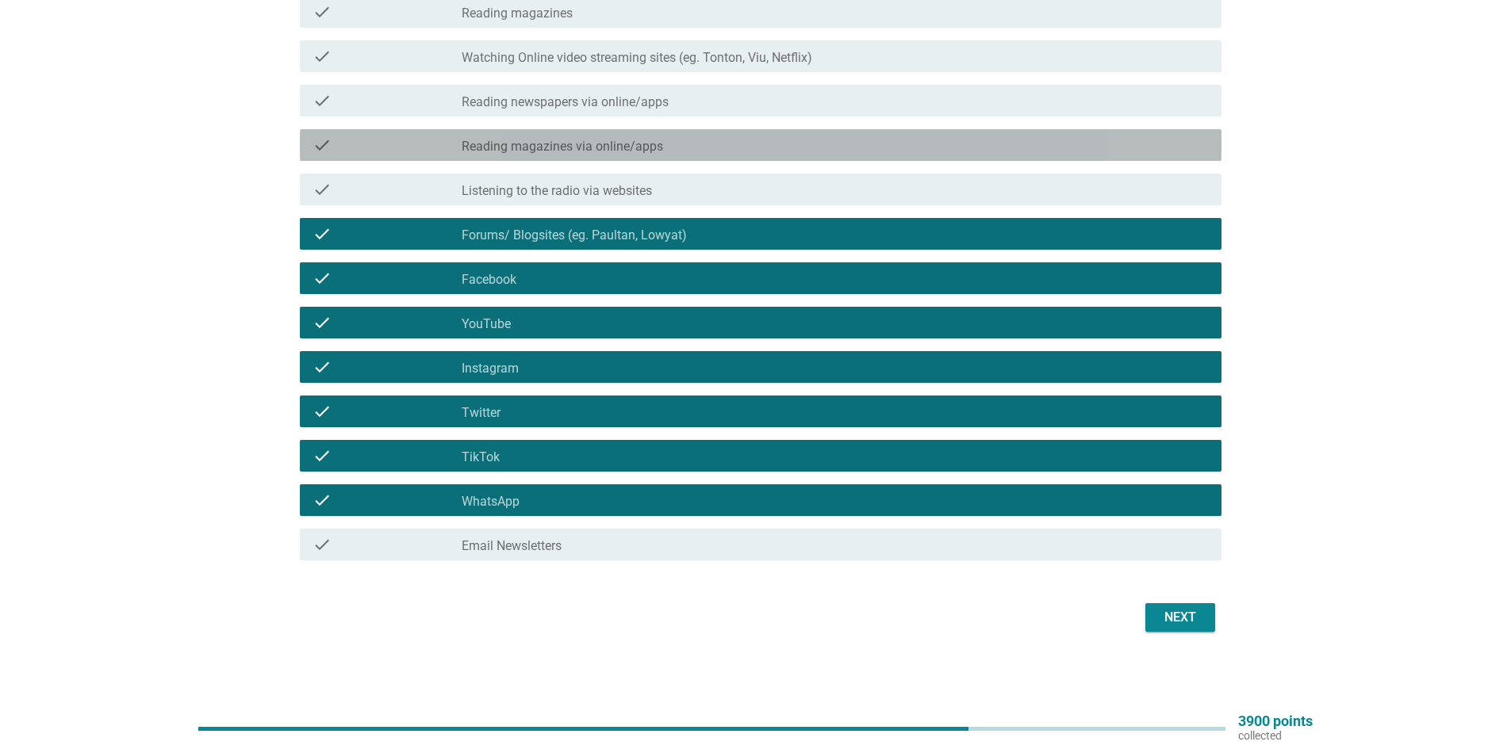
click at [611, 156] on div "check check_box_outline_blank Reading magazines via online/apps" at bounding box center [761, 145] width 922 height 32
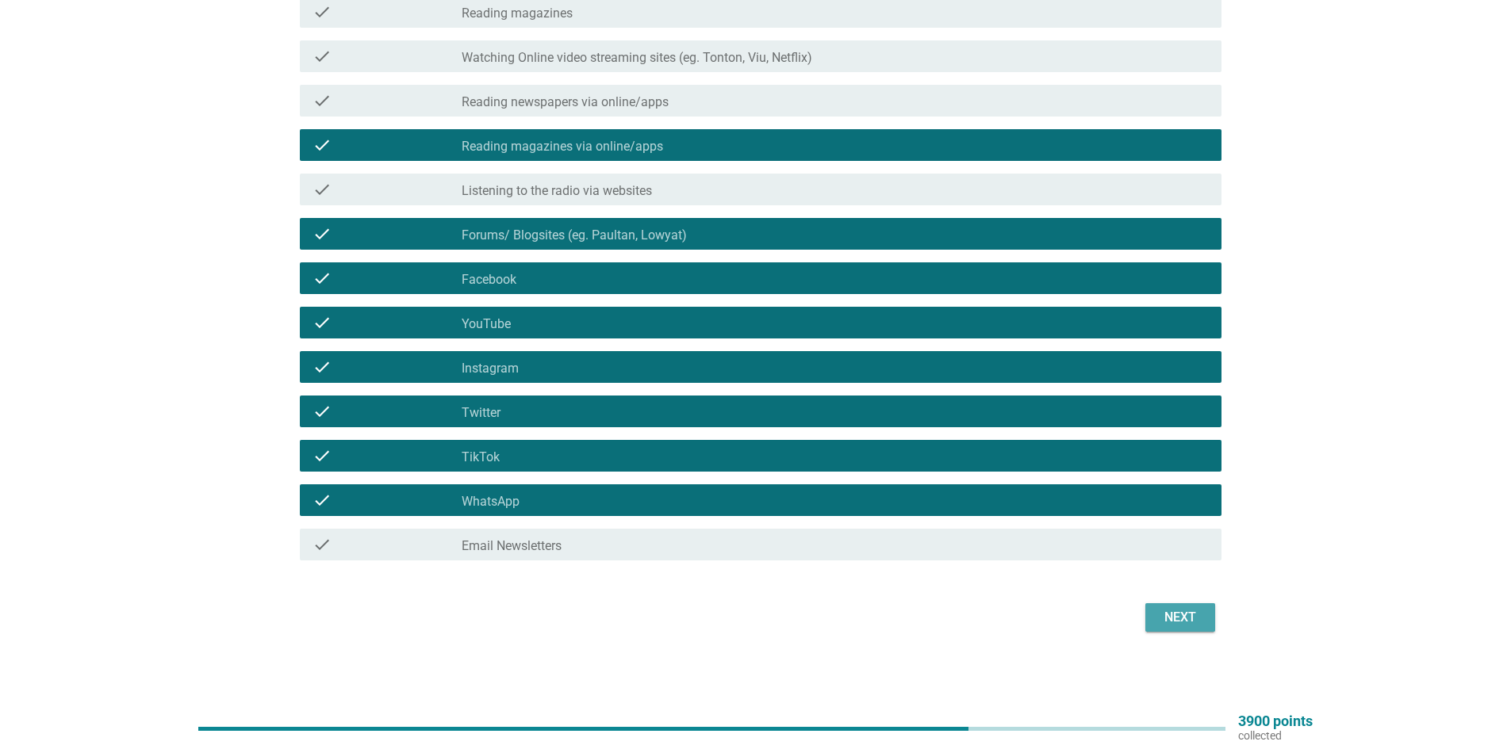
click at [1160, 615] on div "Next" at bounding box center [1180, 617] width 44 height 19
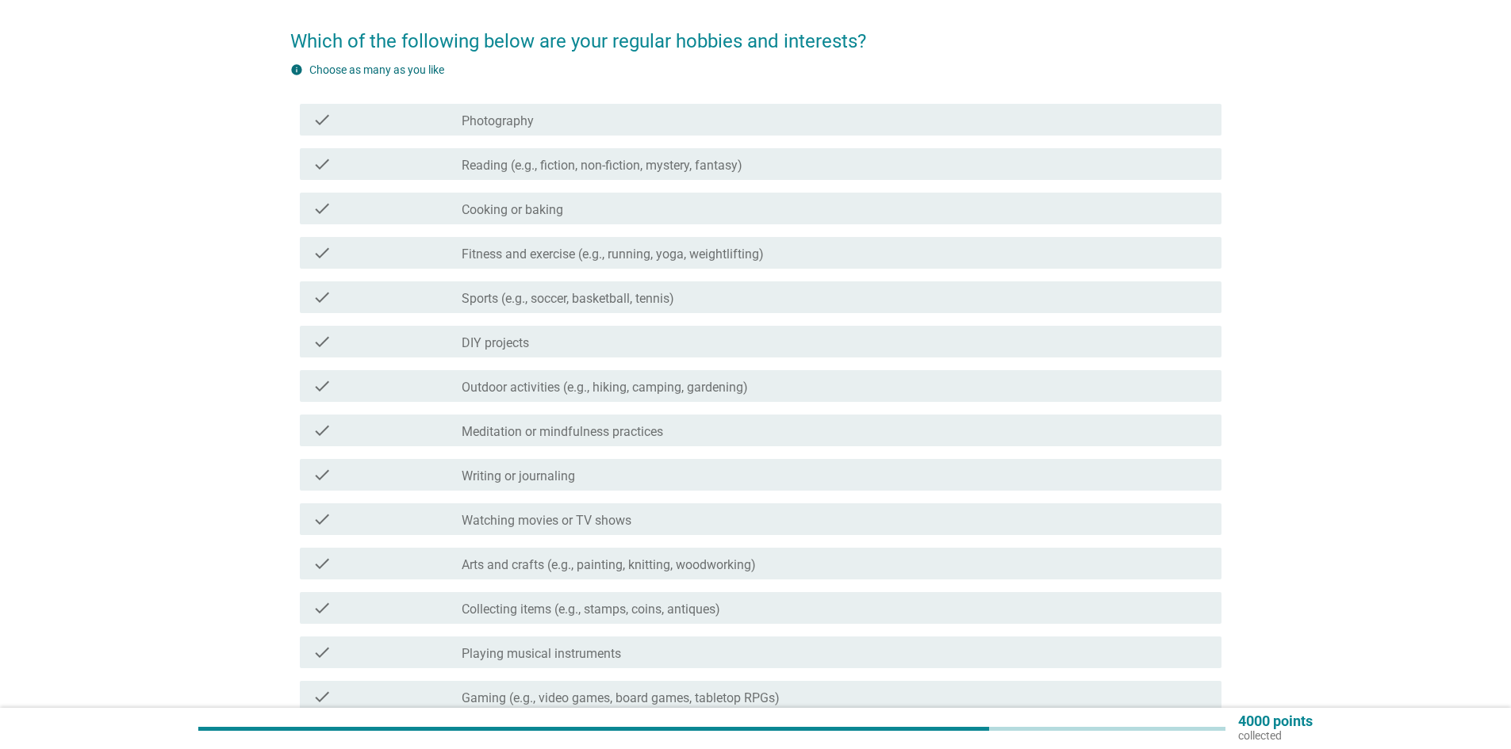
scroll to position [79, 0]
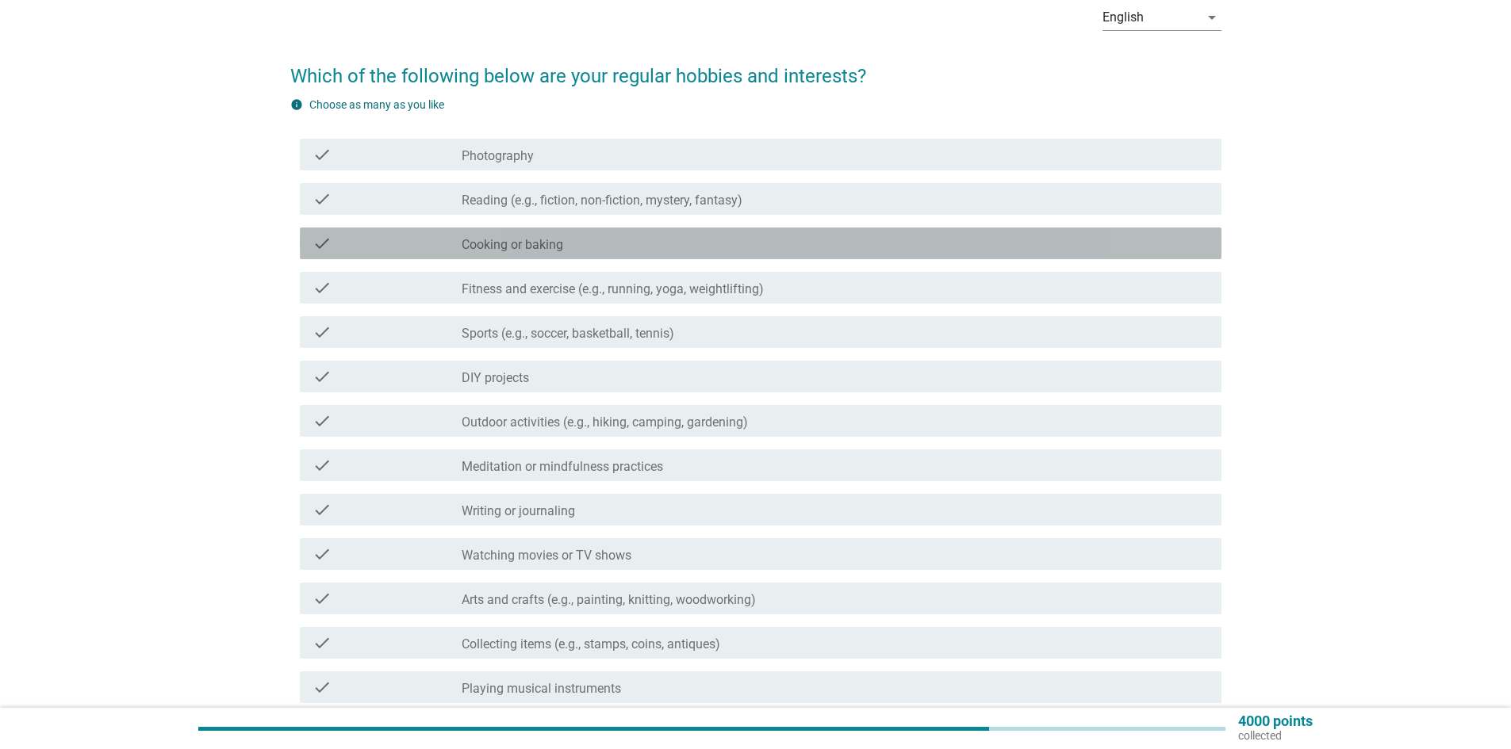
click at [567, 245] on div "check_box_outline_blank Cooking or baking" at bounding box center [835, 243] width 747 height 19
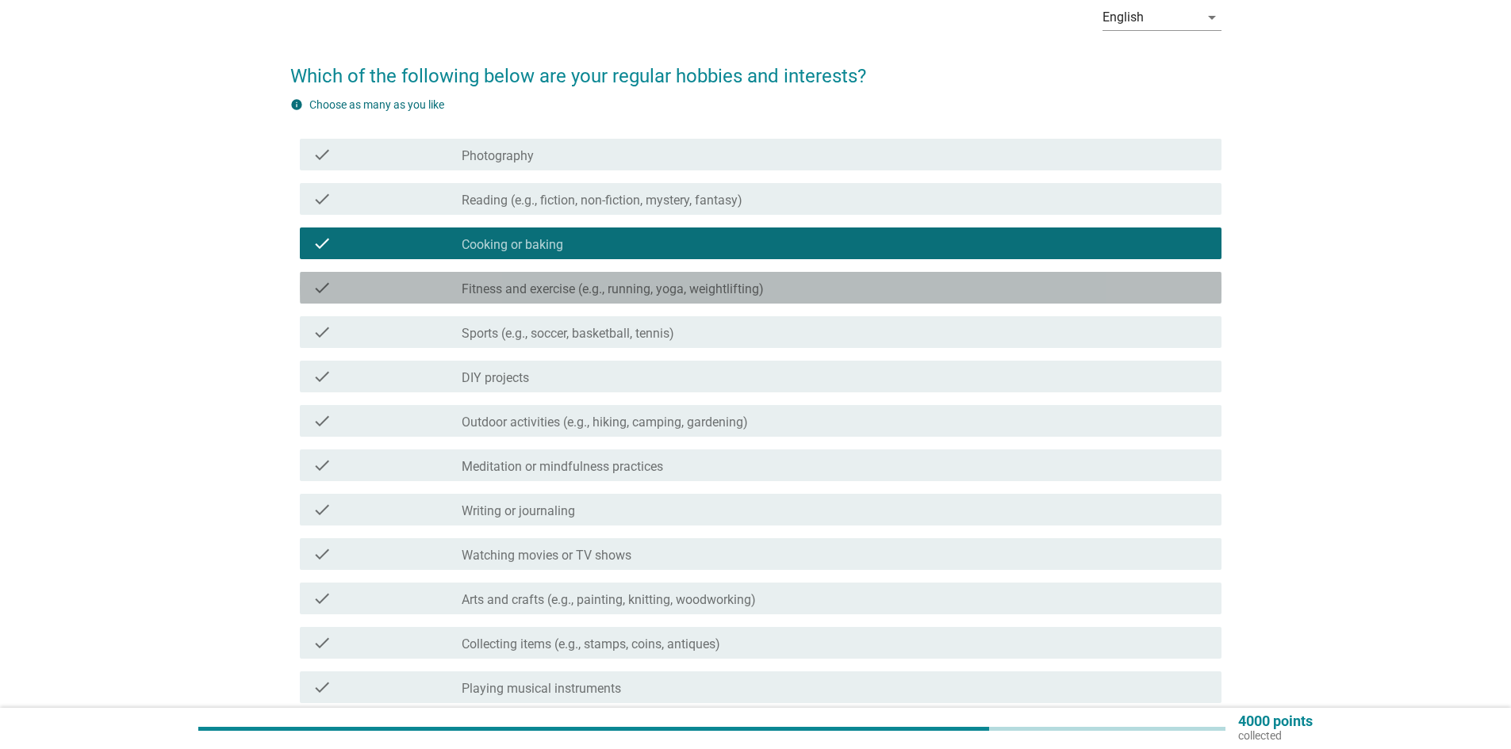
click at [588, 292] on label "Fitness and exercise (e.g., running, yoga, weightlifting)" at bounding box center [613, 290] width 302 height 16
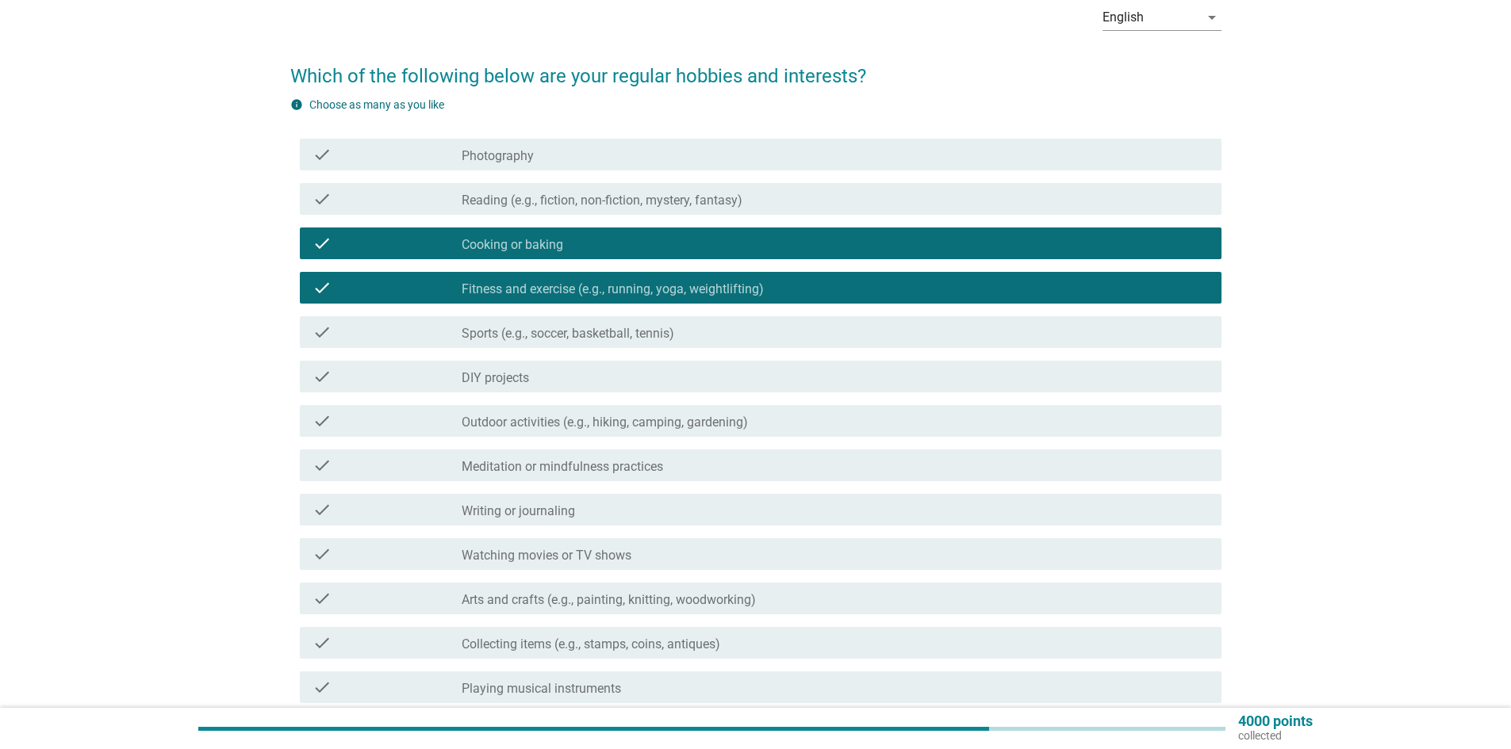
click at [647, 432] on div "check check_box_outline_blank Outdoor activities (e.g., hiking, camping, garden…" at bounding box center [761, 421] width 922 height 32
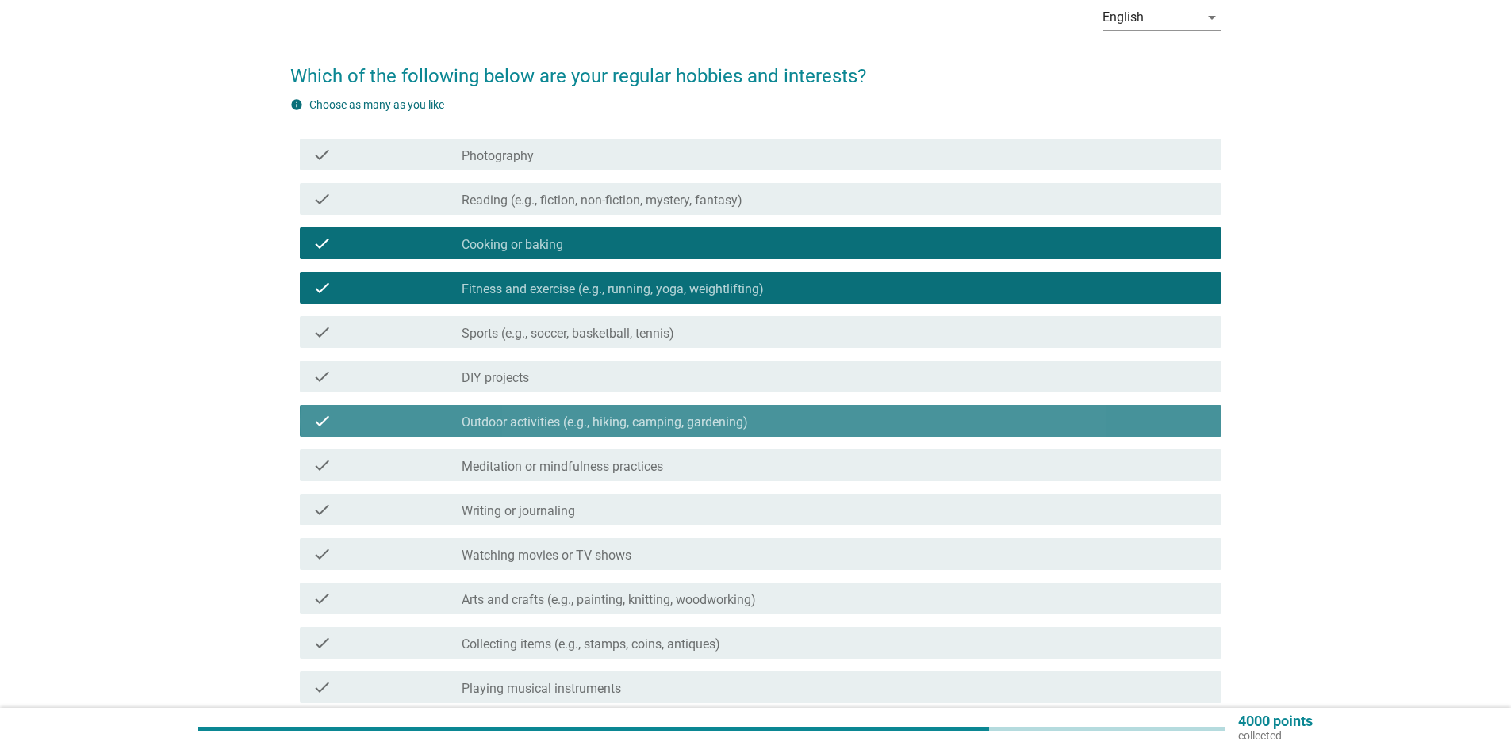
click at [632, 429] on label "Outdoor activities (e.g., hiking, camping, gardening)" at bounding box center [605, 423] width 286 height 16
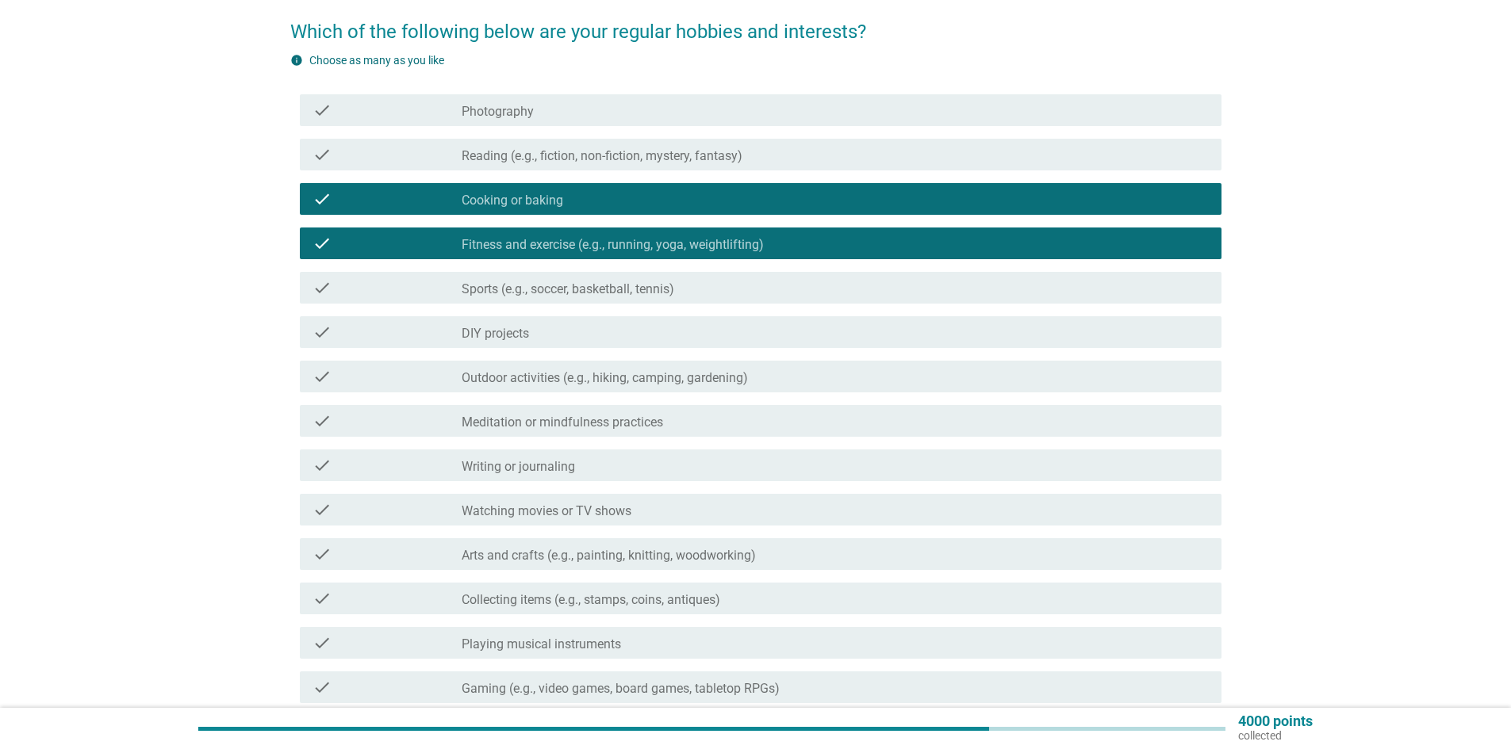
scroll to position [159, 0]
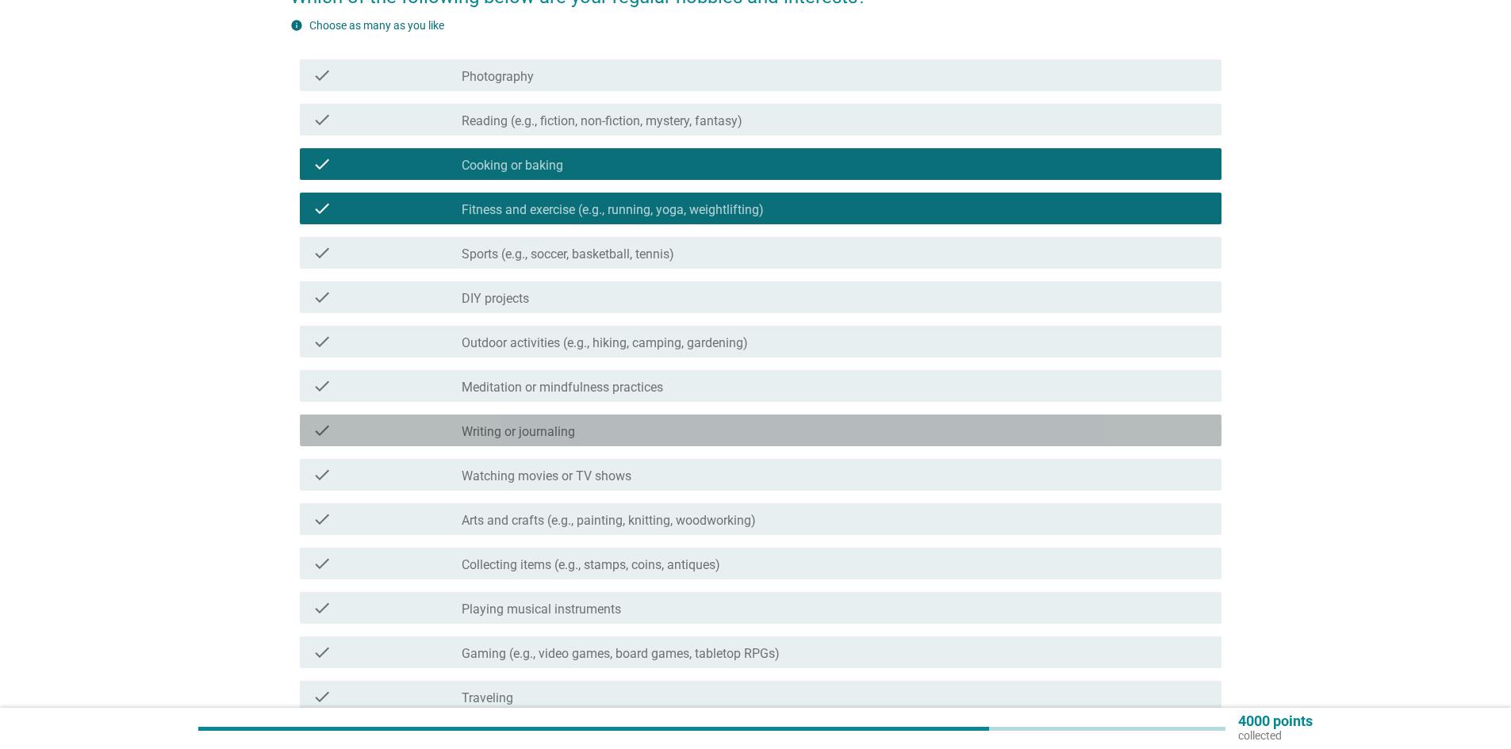
click at [568, 434] on label "Writing or journaling" at bounding box center [518, 432] width 113 height 16
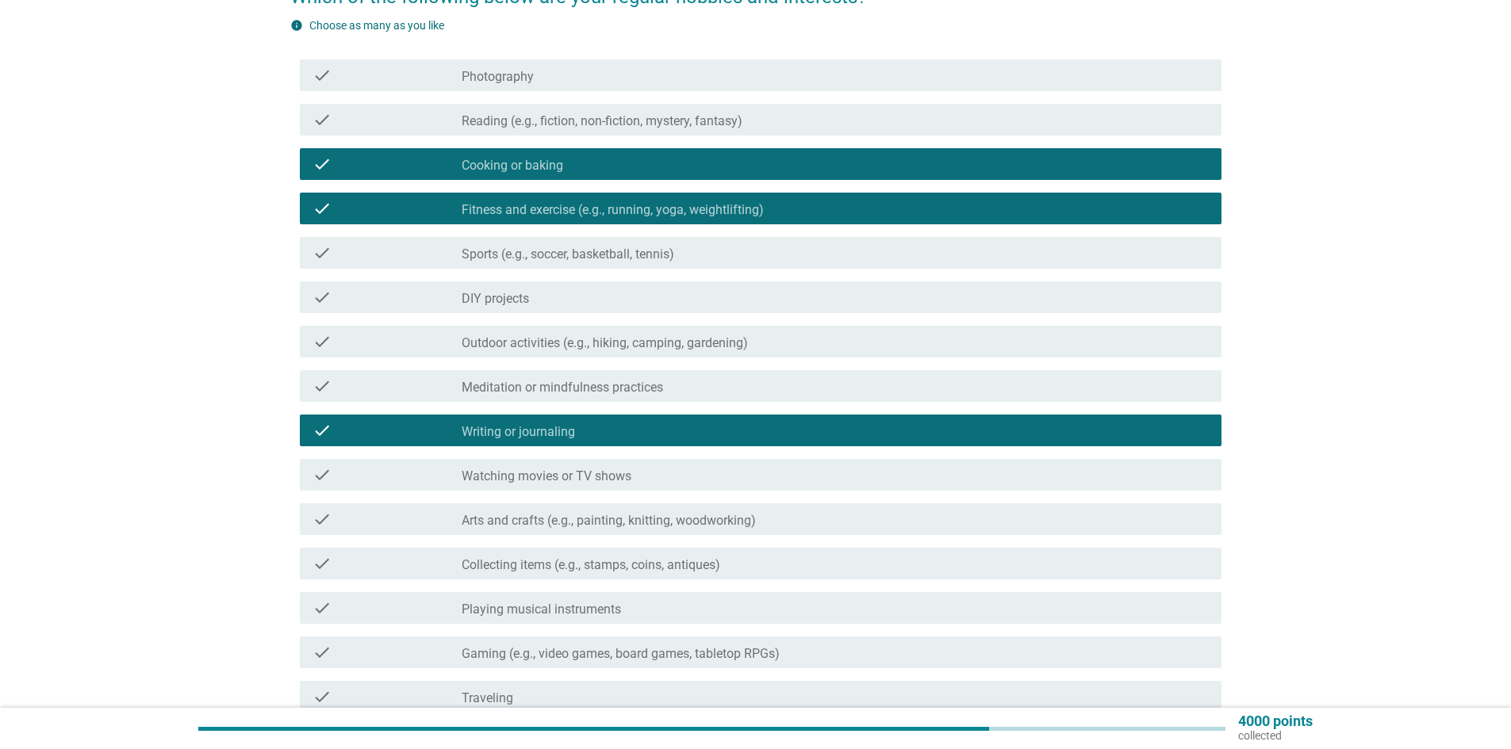
click at [610, 514] on label "Arts and crafts (e.g., painting, knitting, woodworking)" at bounding box center [609, 521] width 294 height 16
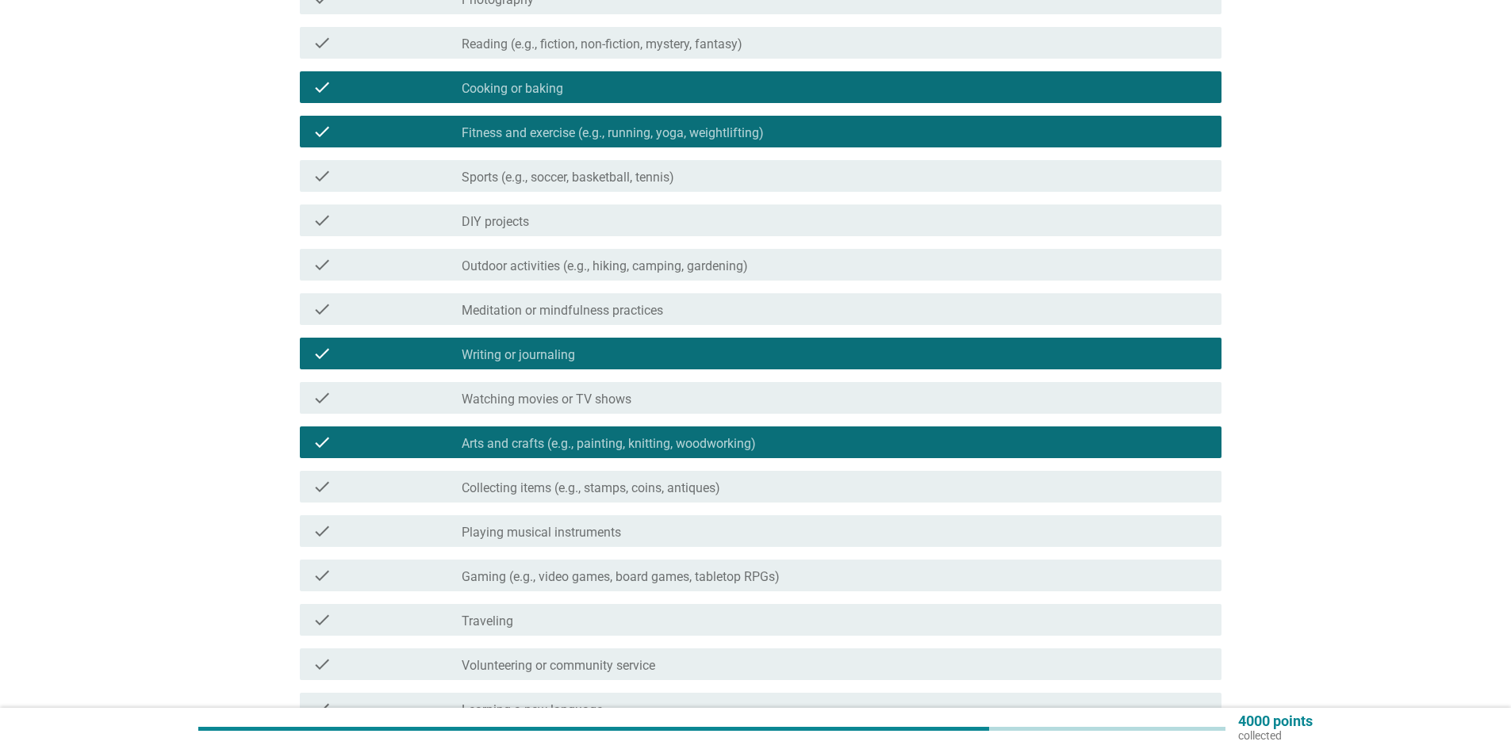
scroll to position [238, 0]
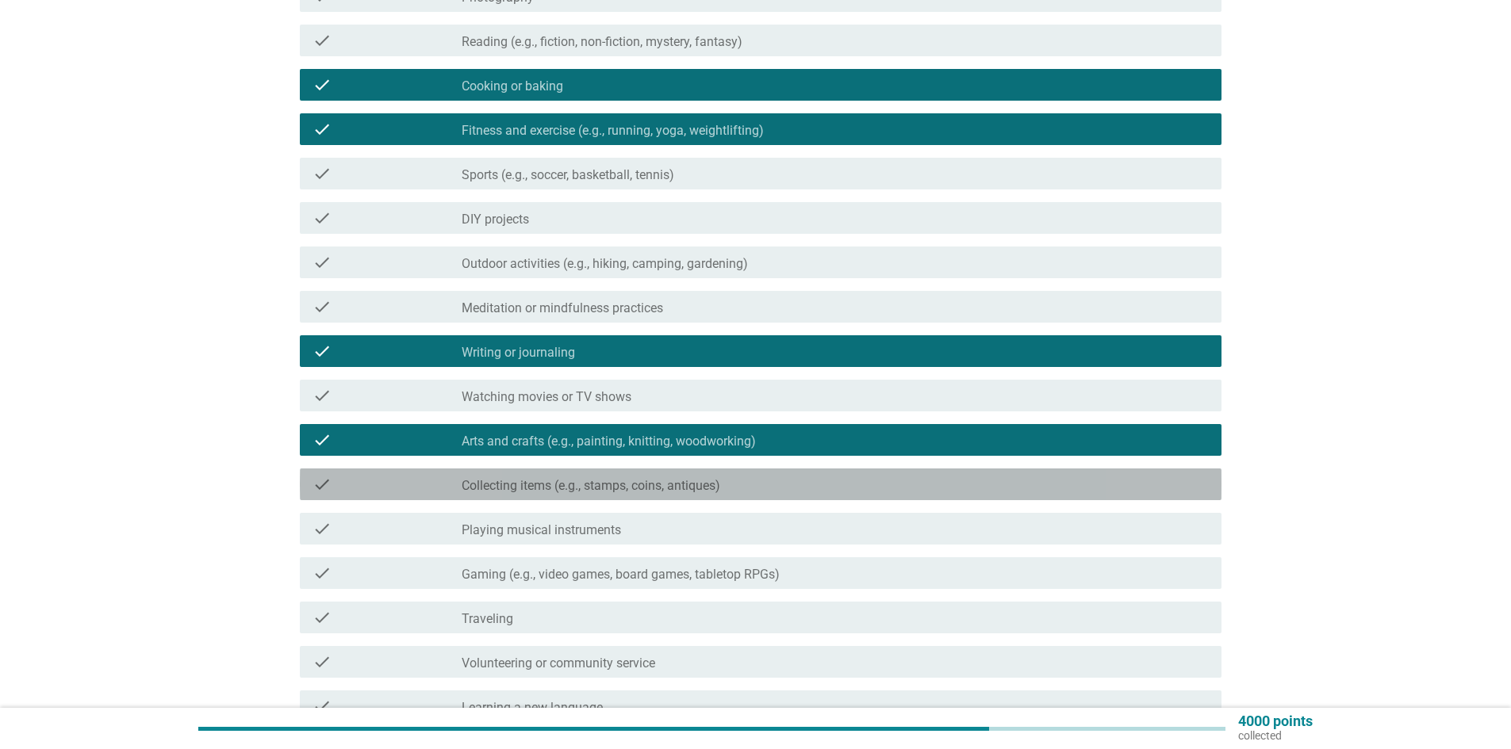
click at [658, 486] on label "Collecting items (e.g., stamps, coins, antiques)" at bounding box center [591, 486] width 259 height 16
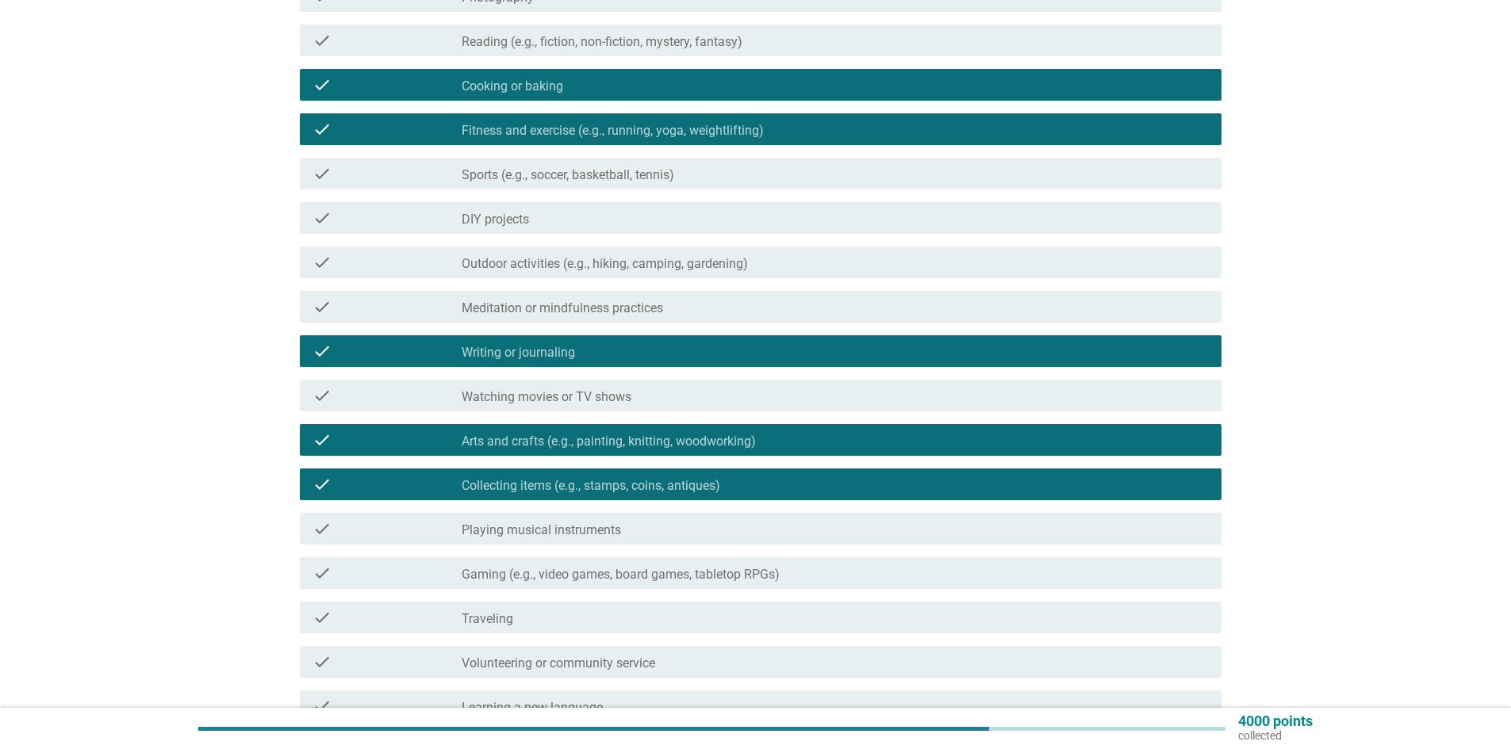
click at [648, 529] on div "check_box_outline_blank Playing musical instruments" at bounding box center [835, 528] width 747 height 19
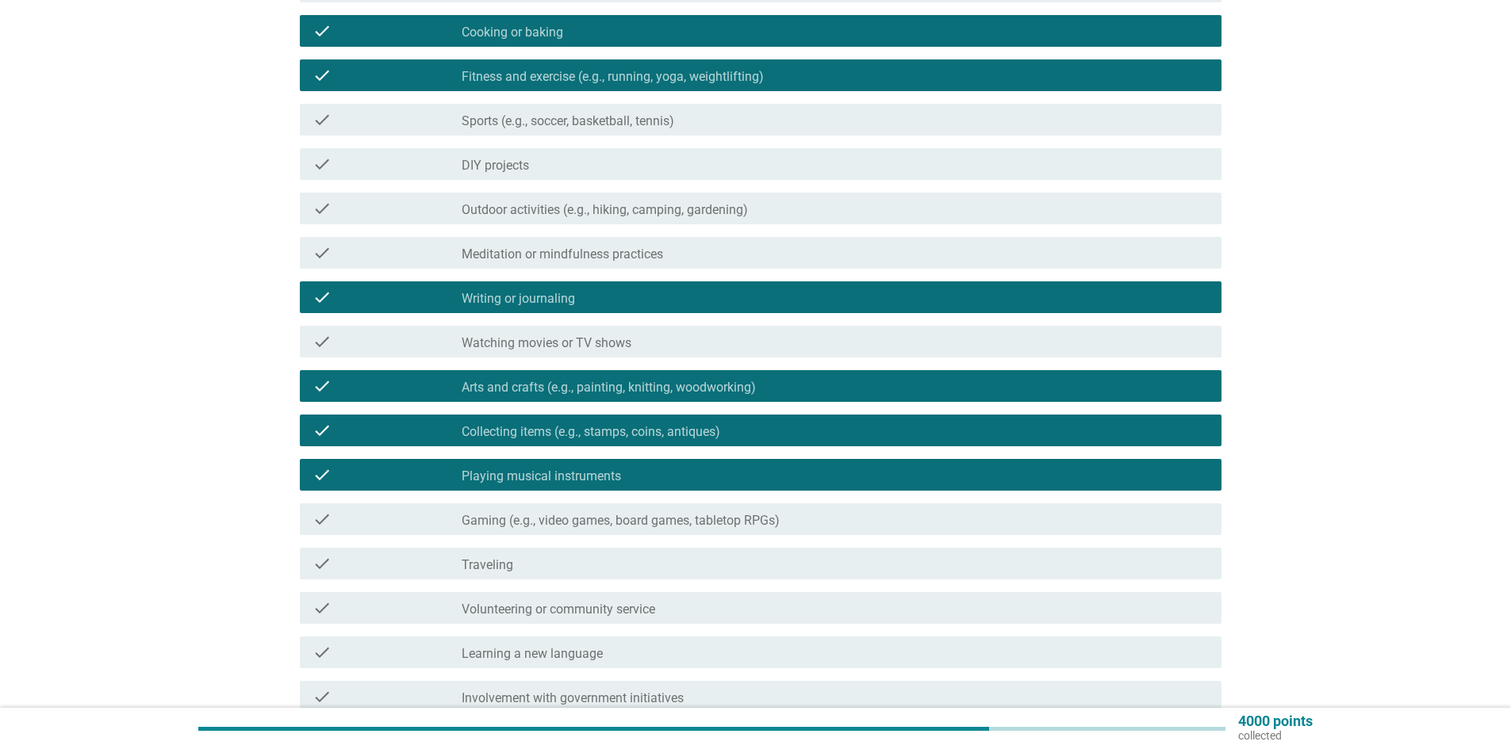
scroll to position [397, 0]
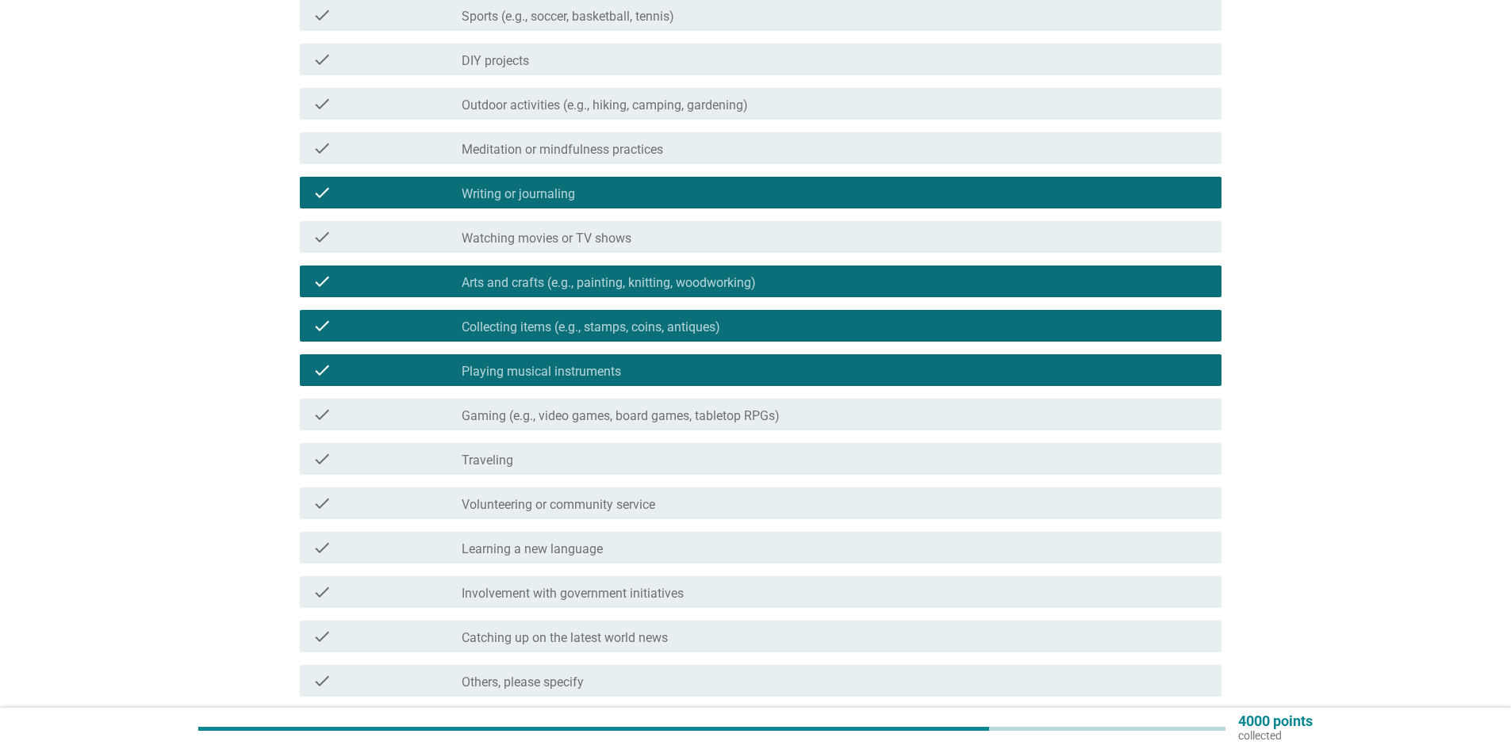
click at [723, 425] on div "check check_box_outline_blank Gaming (e.g., video games, board games, tabletop …" at bounding box center [761, 415] width 922 height 32
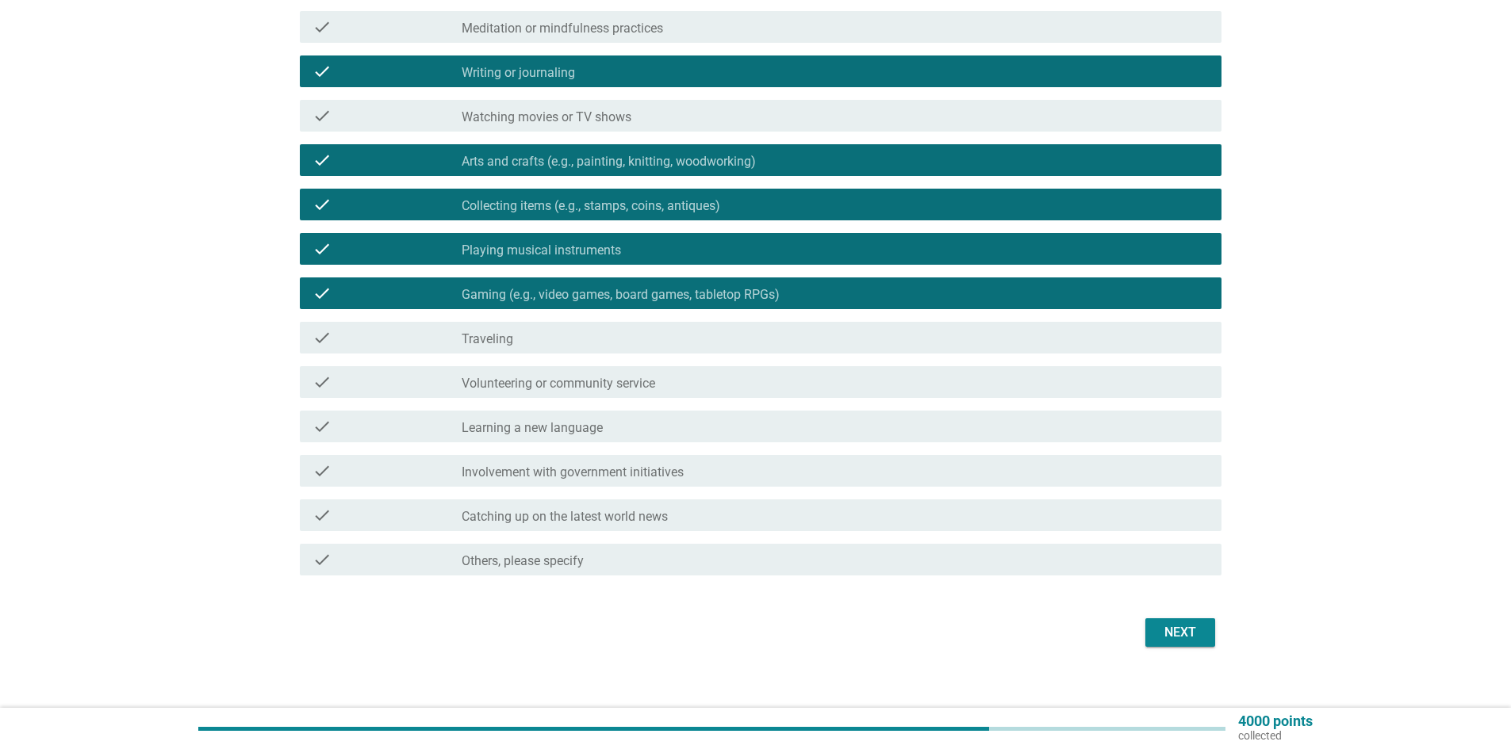
scroll to position [533, 0]
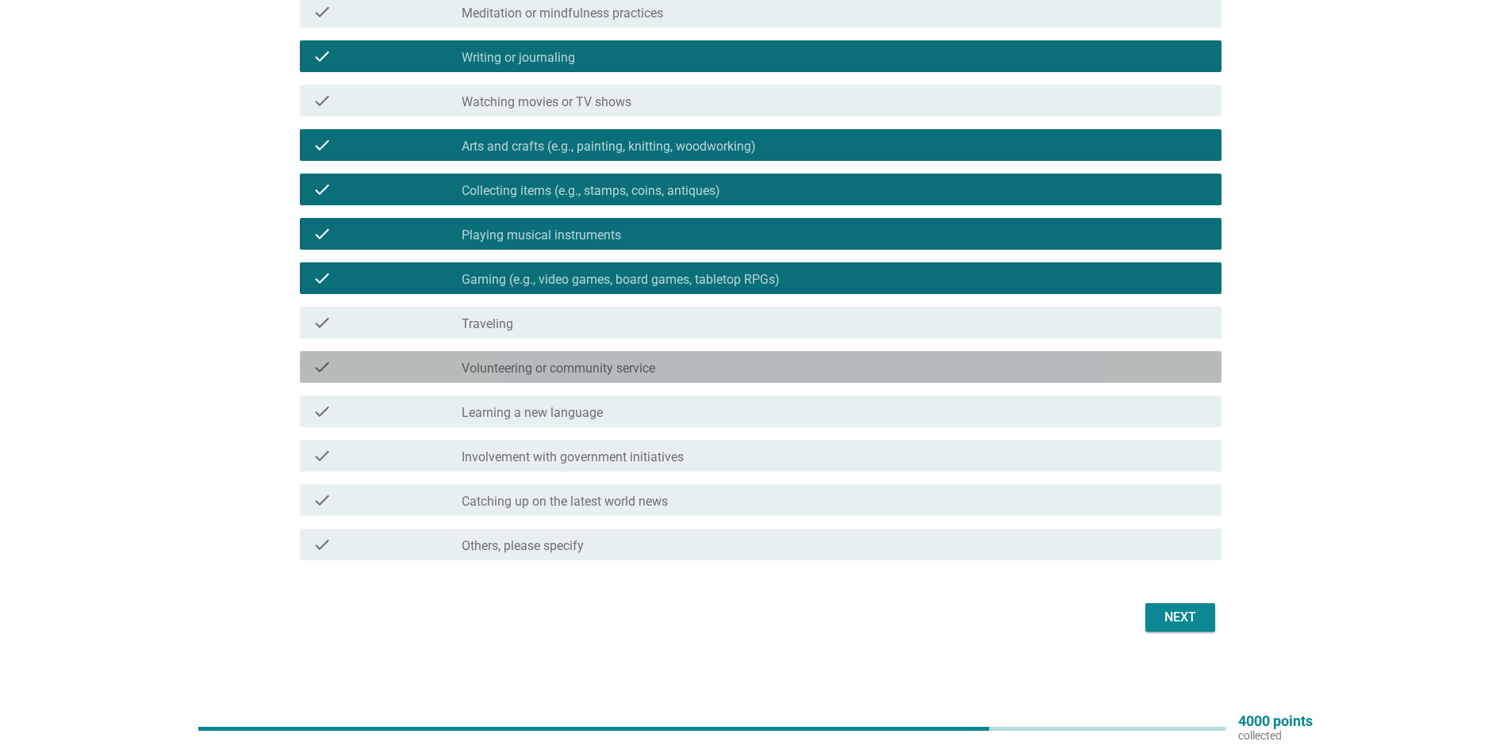
click at [654, 370] on label "Volunteering or community service" at bounding box center [559, 369] width 194 height 16
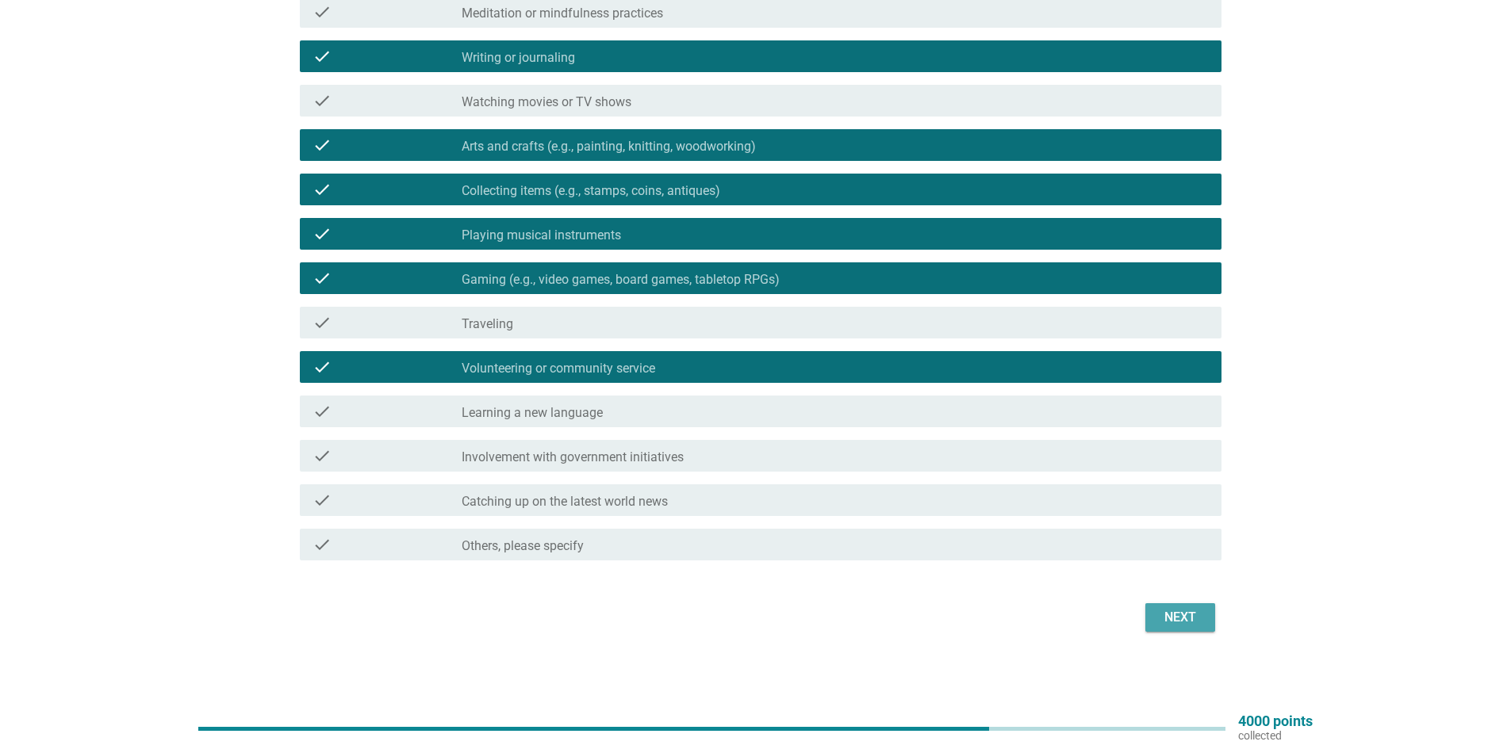
click at [1170, 612] on div "Next" at bounding box center [1180, 617] width 44 height 19
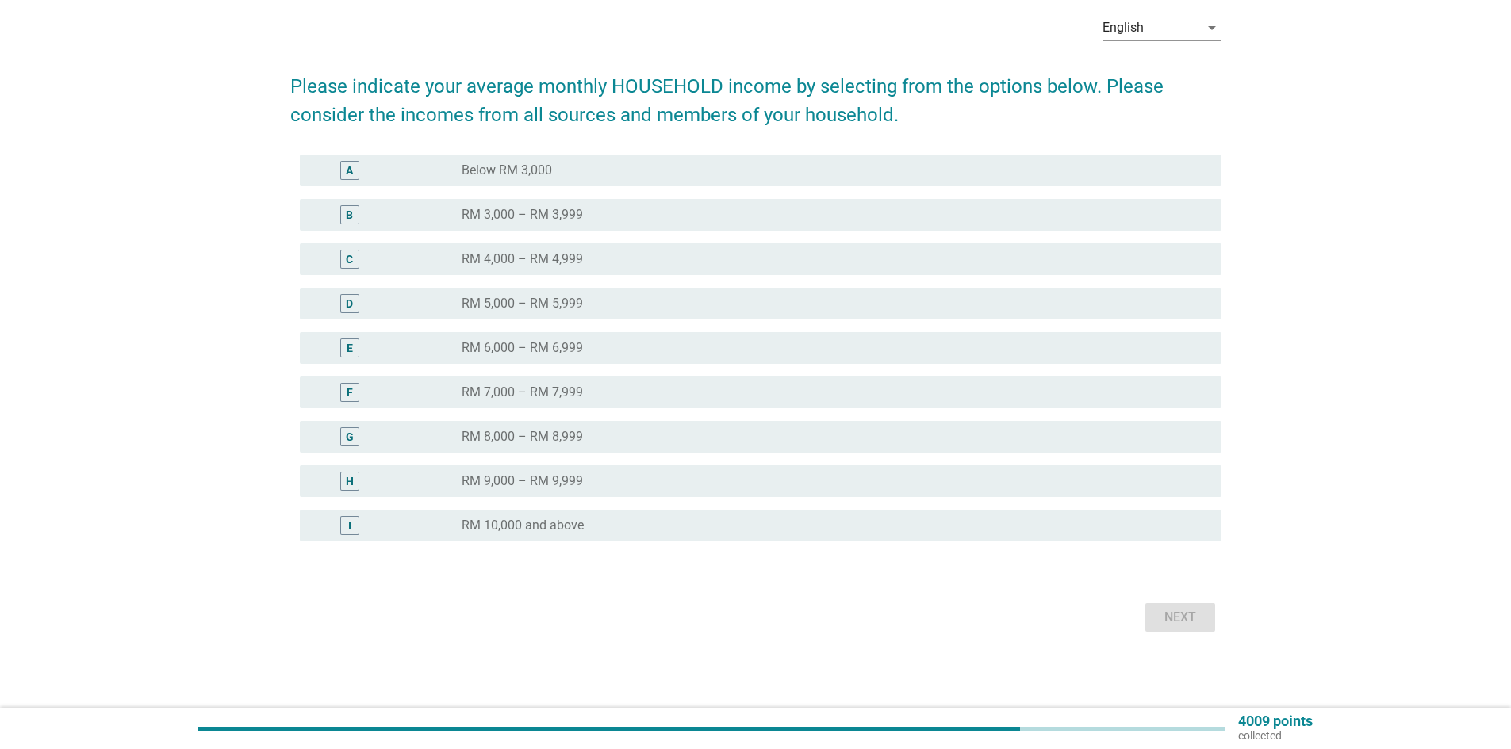
scroll to position [0, 0]
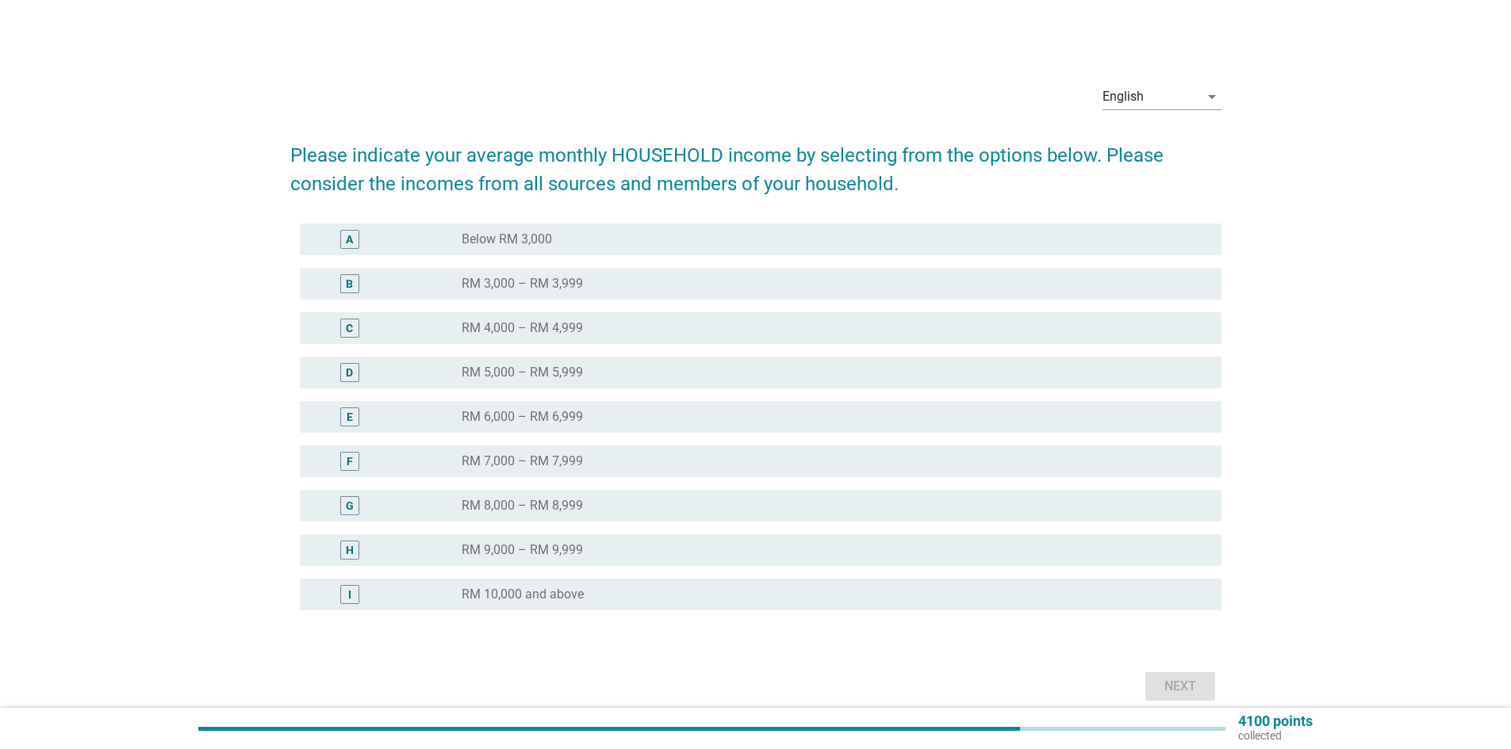
click at [592, 237] on div "radio_button_unchecked Below RM 3,000" at bounding box center [829, 240] width 734 height 16
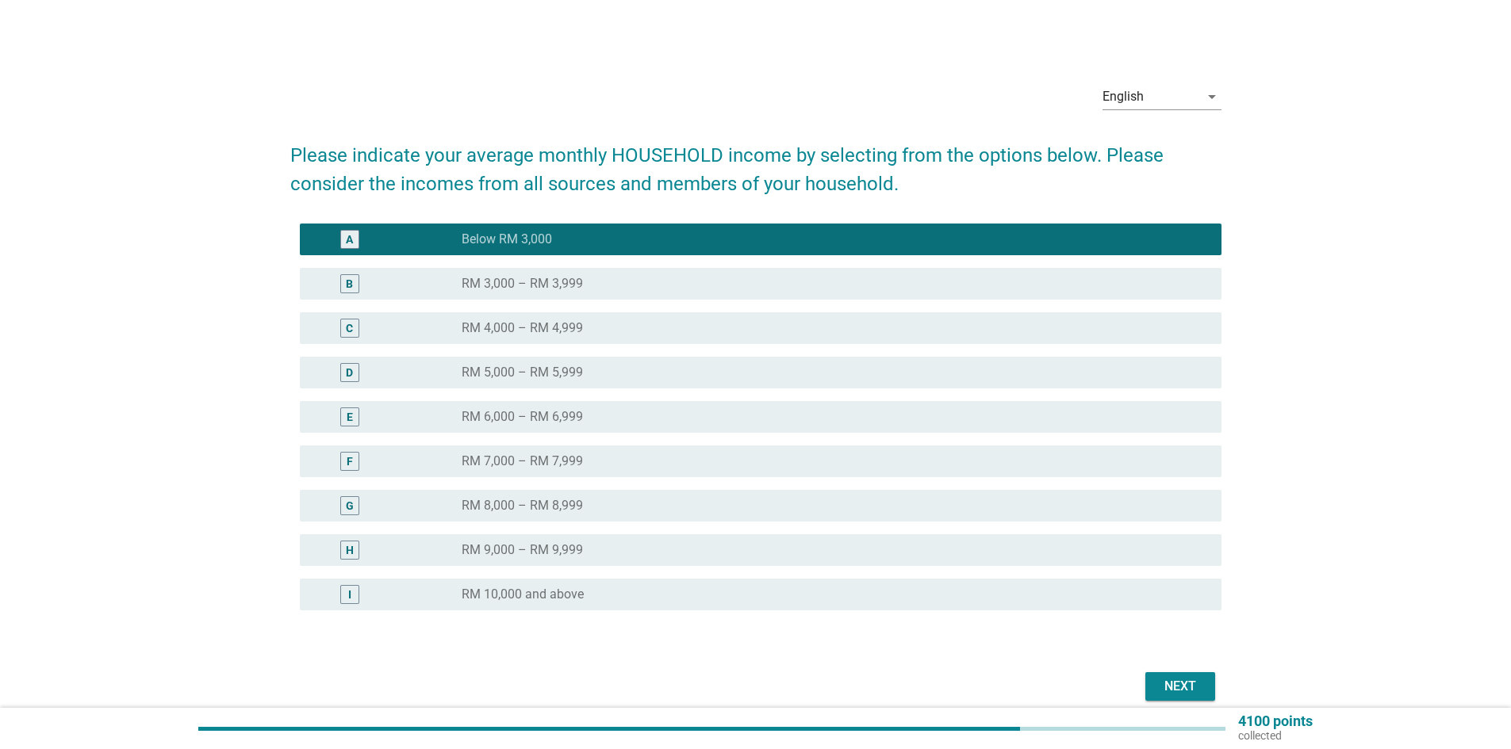
click at [1190, 669] on div "Next" at bounding box center [755, 687] width 931 height 38
click at [1193, 681] on div "Next" at bounding box center [1180, 686] width 44 height 19
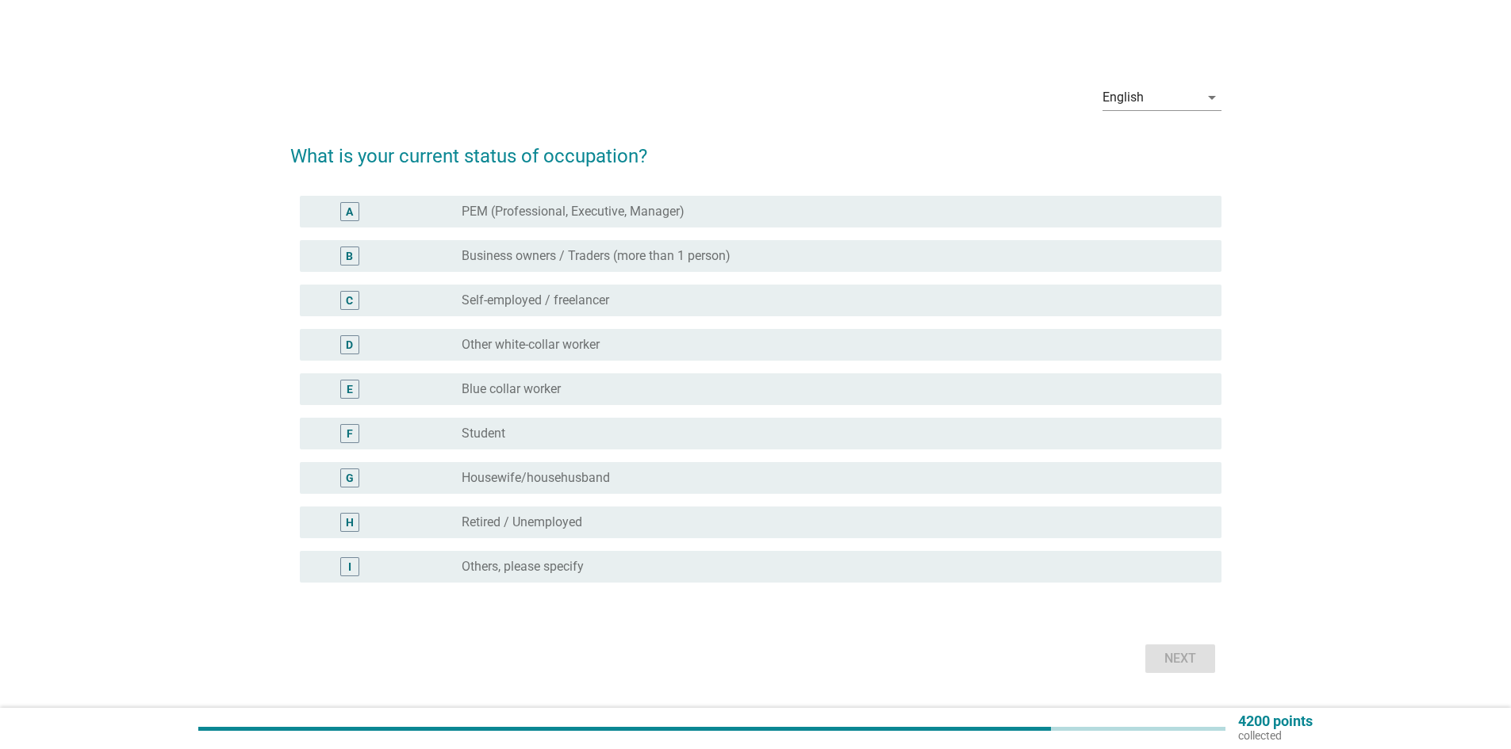
click at [577, 475] on label "Housewife/househusband" at bounding box center [536, 478] width 148 height 16
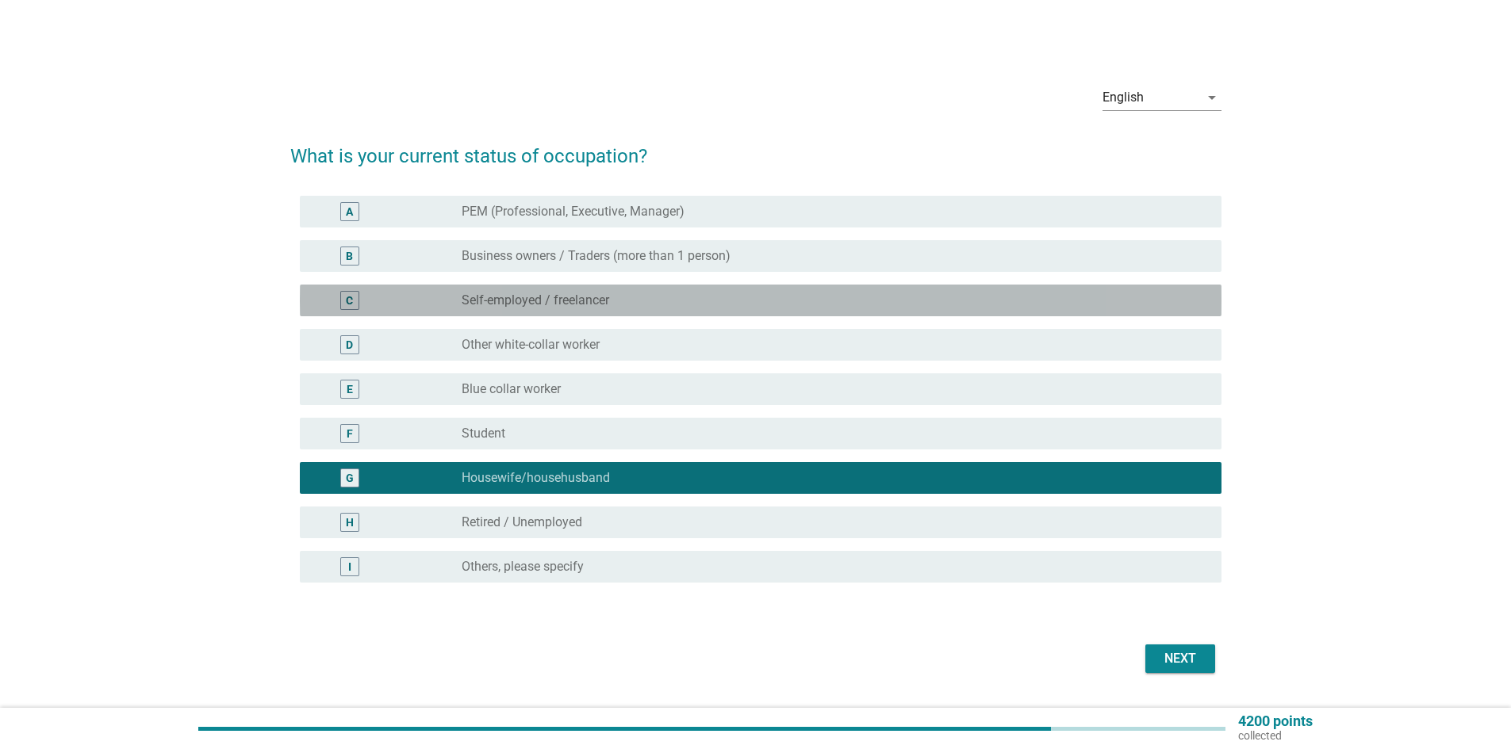
click at [565, 301] on label "Self-employed / freelancer" at bounding box center [536, 301] width 148 height 16
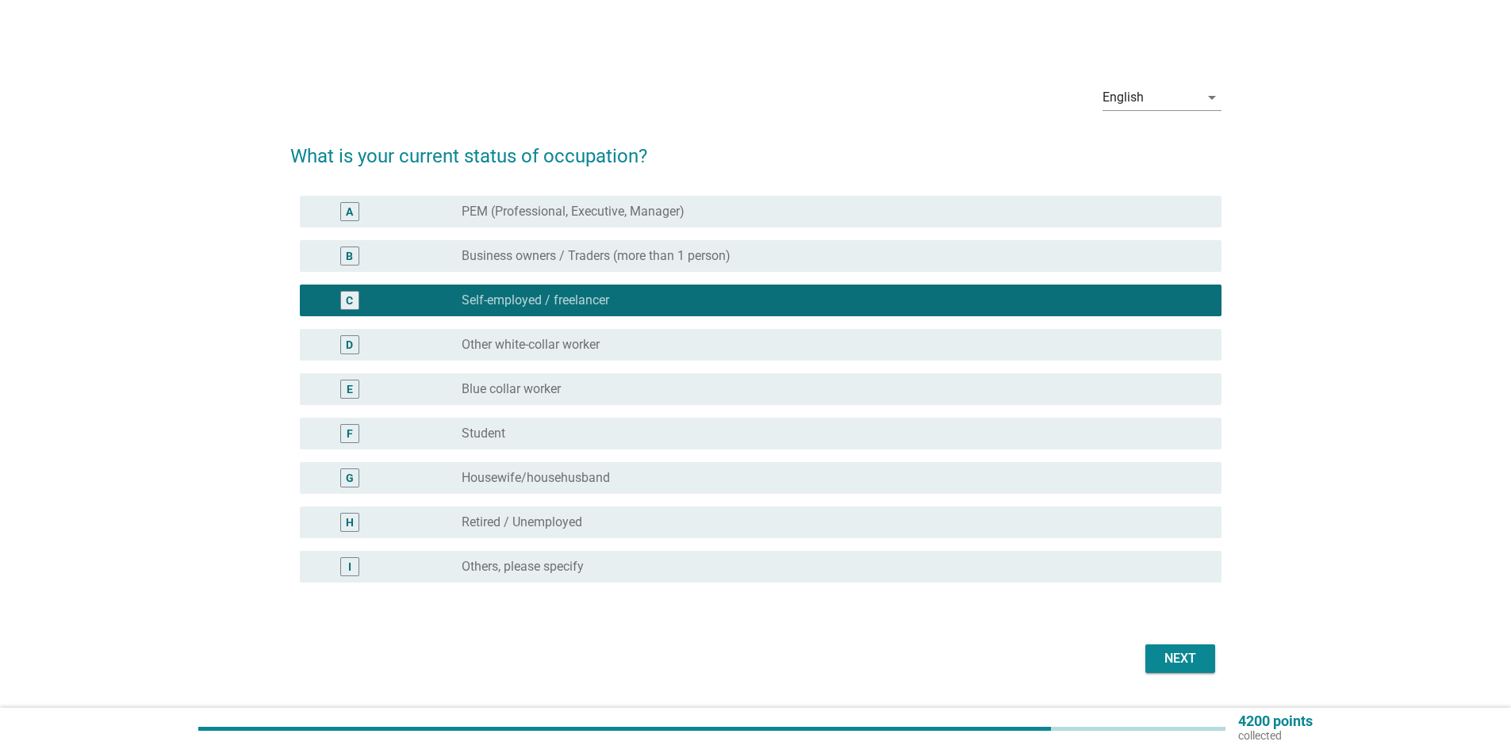
click at [554, 482] on label "Housewife/househusband" at bounding box center [536, 478] width 148 height 16
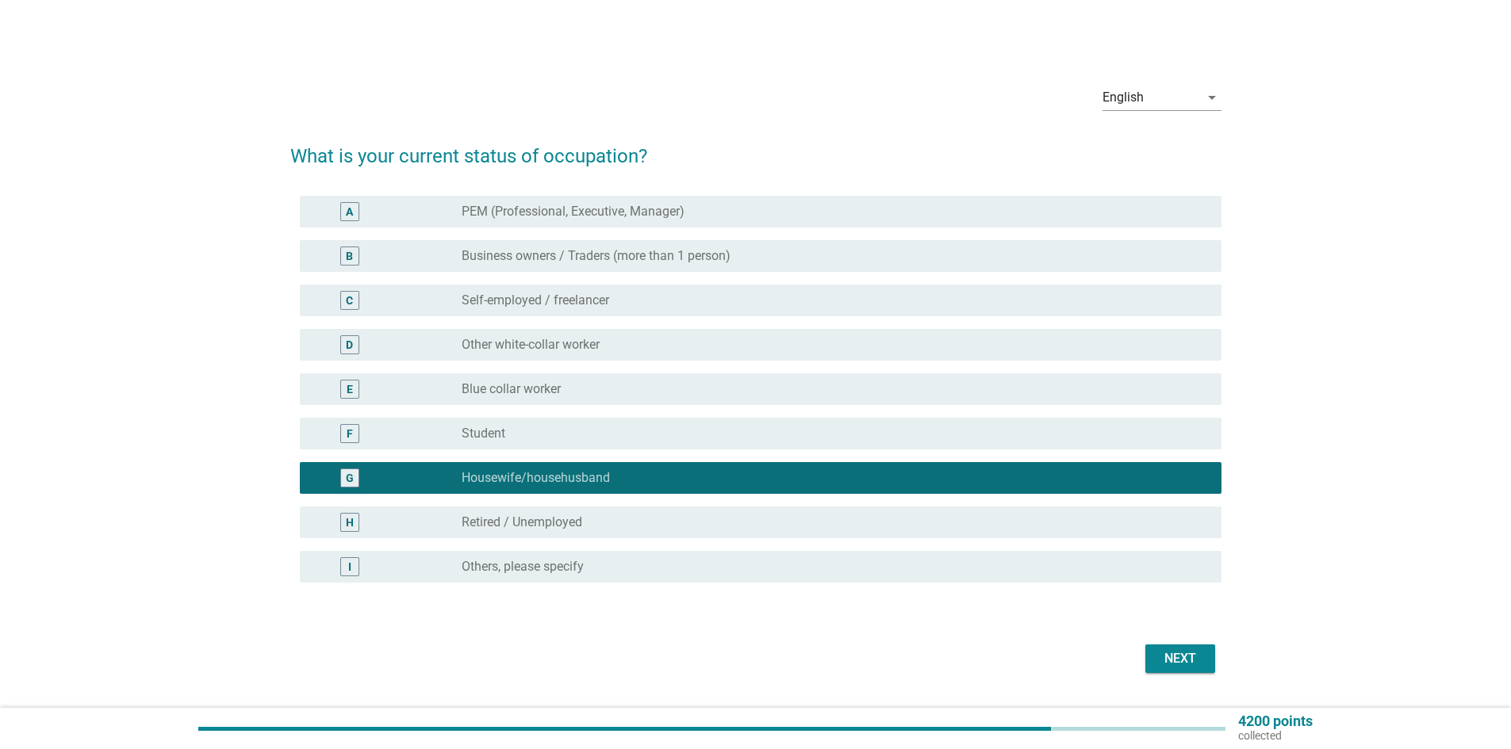
click at [1192, 668] on div "Next" at bounding box center [1180, 659] width 44 height 19
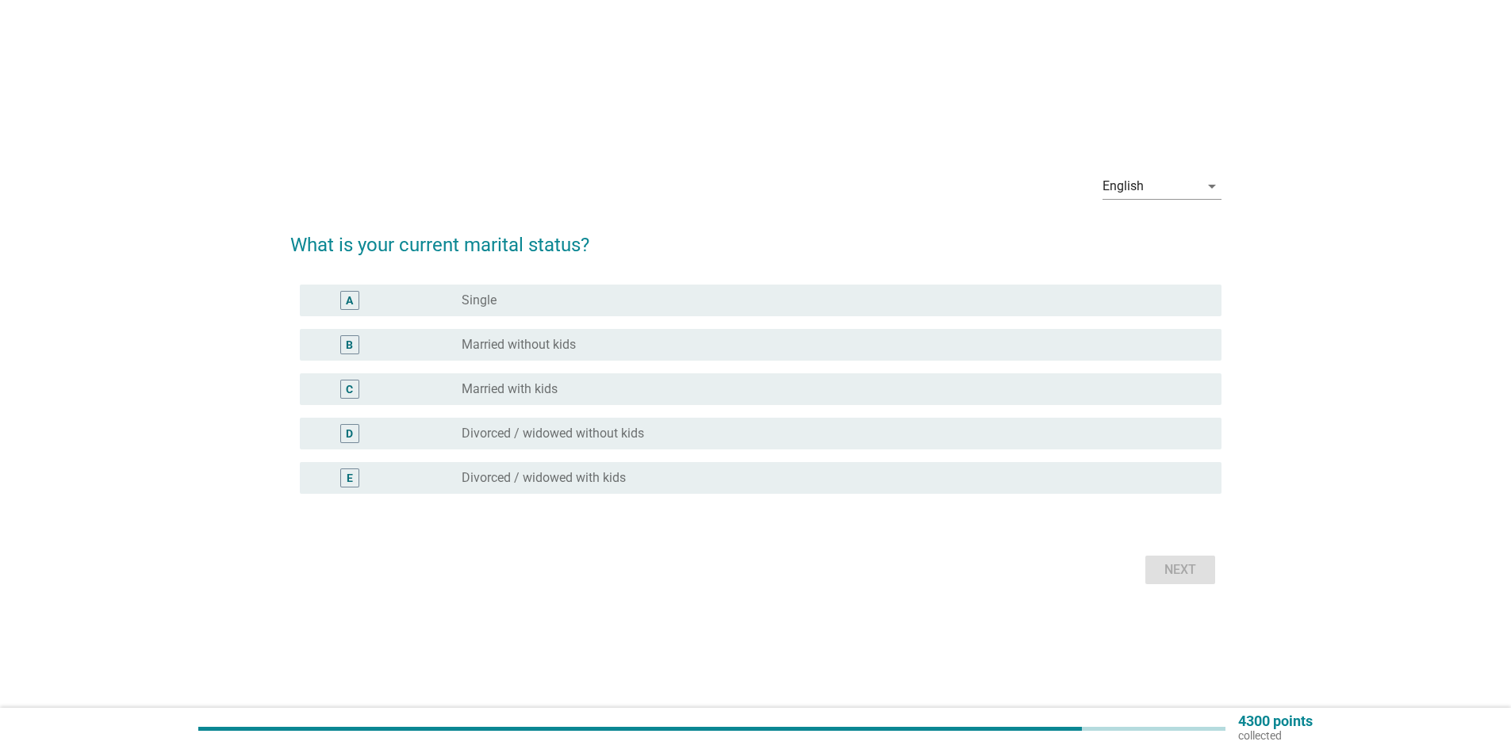
click at [598, 341] on div "radio_button_unchecked Married without kids" at bounding box center [829, 345] width 734 height 16
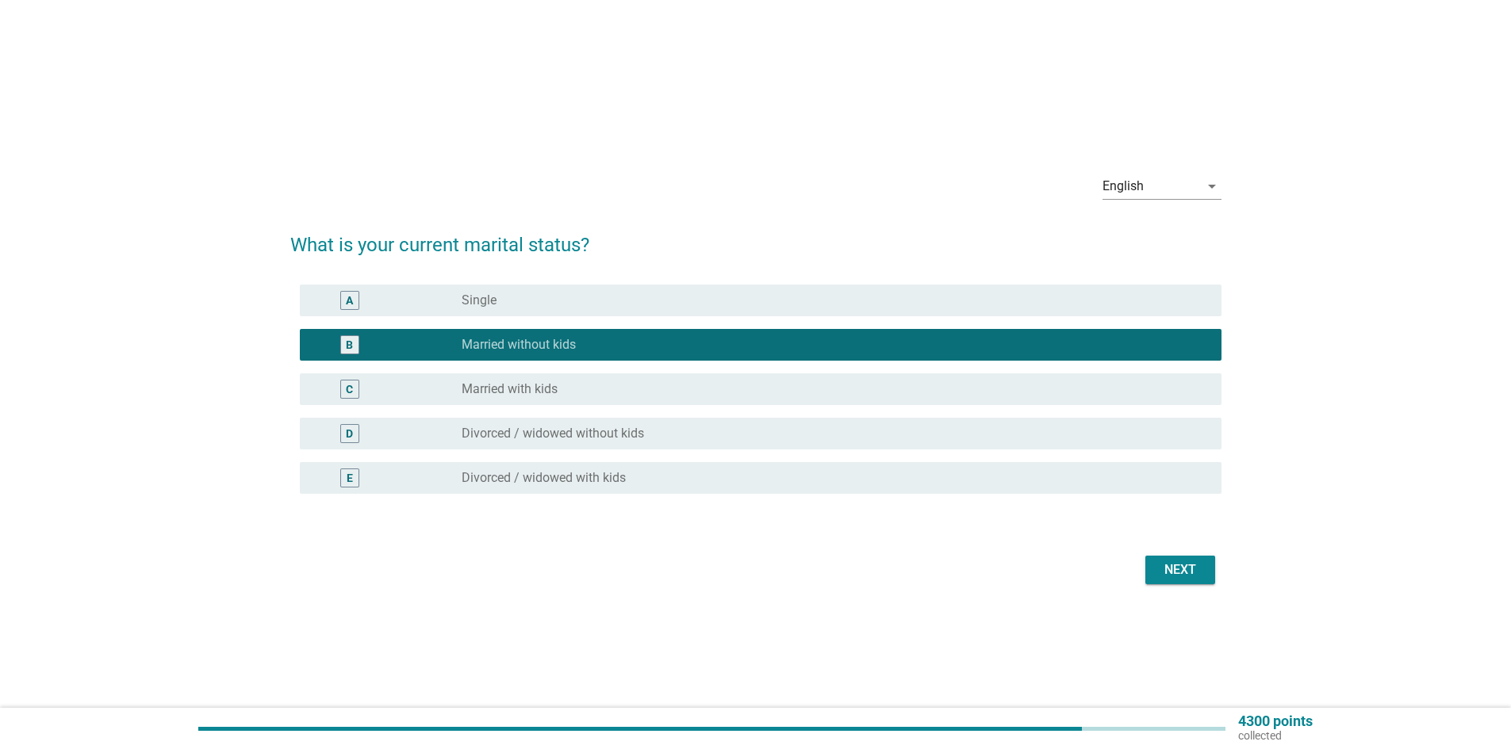
click at [1176, 567] on div "Next" at bounding box center [1180, 570] width 44 height 19
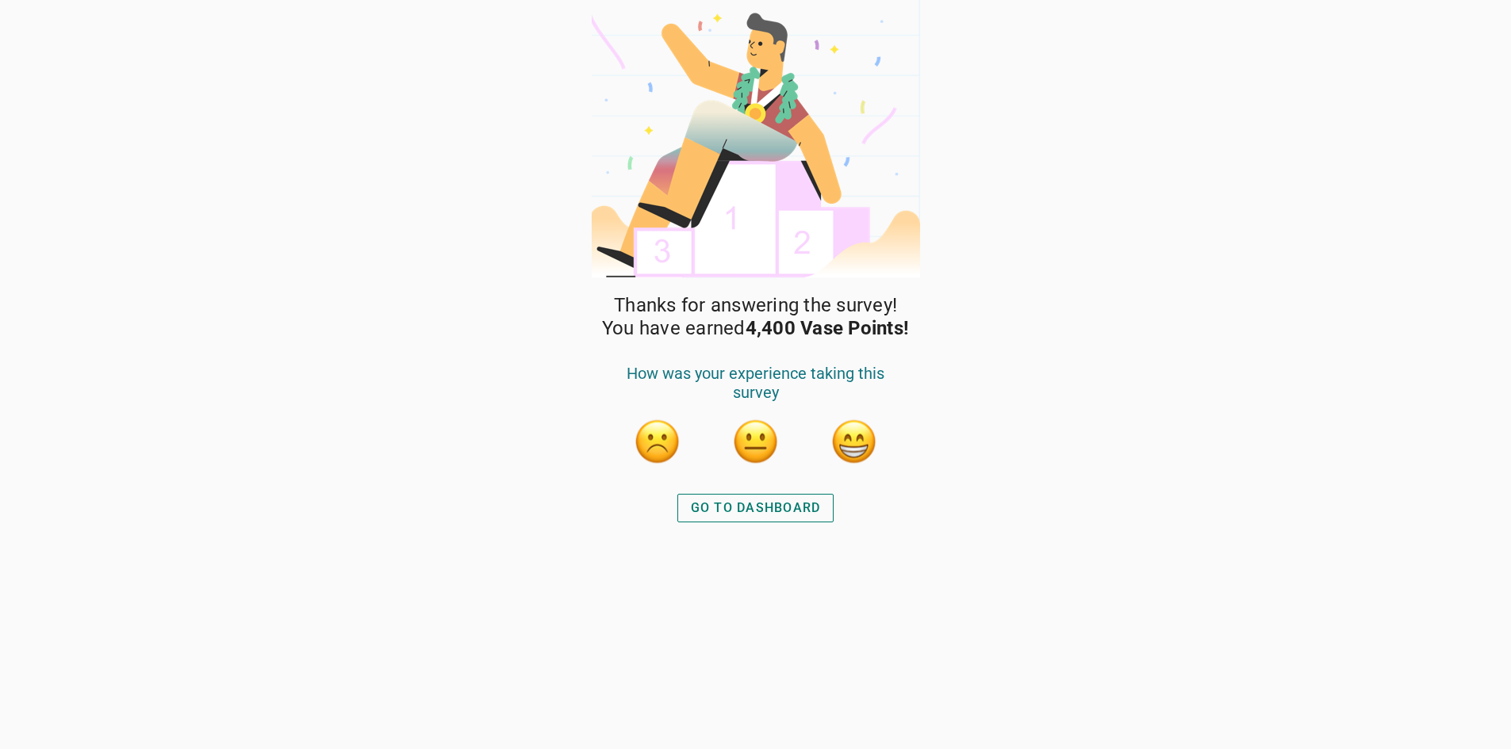
click at [863, 443] on button "button" at bounding box center [854, 442] width 48 height 48
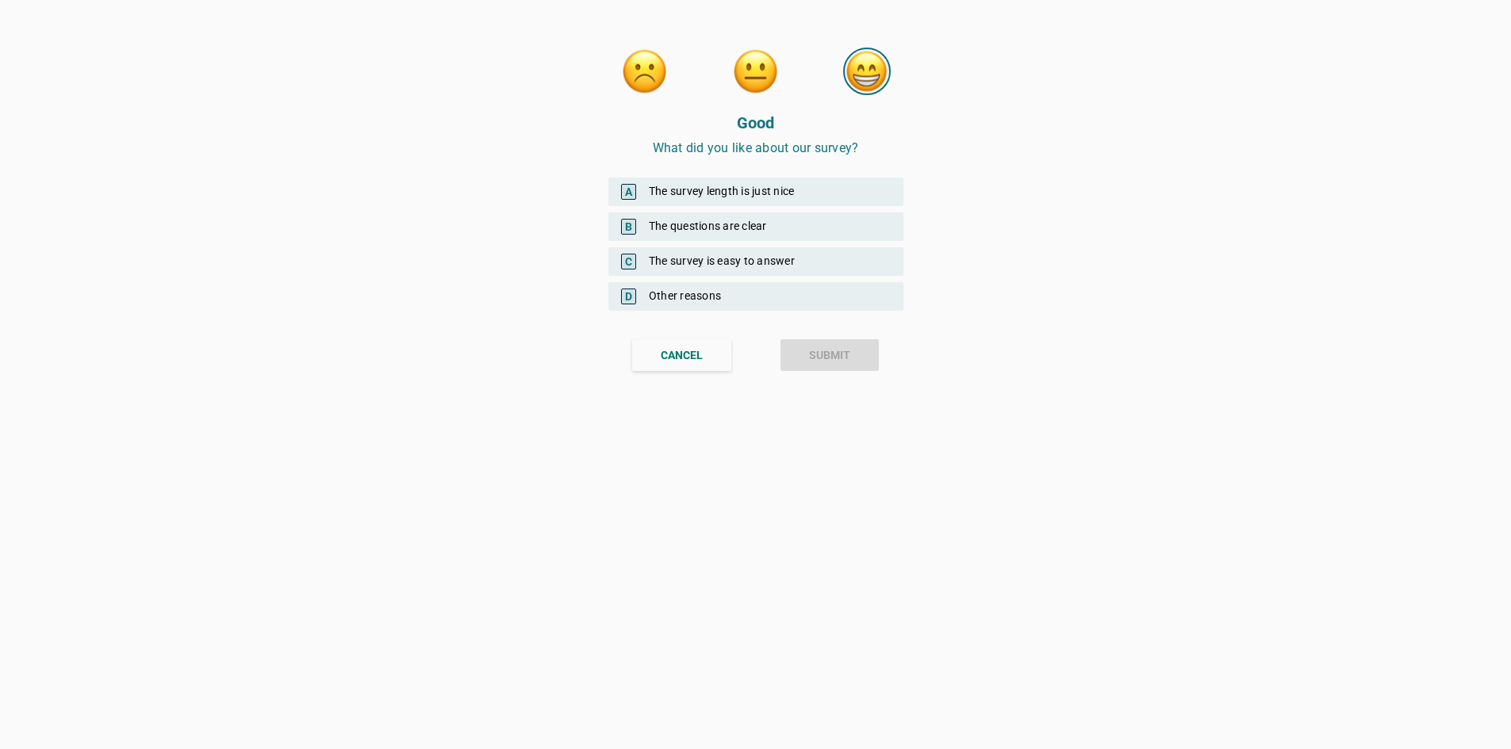
click at [792, 189] on div "A The survey length is just nice" at bounding box center [755, 192] width 295 height 29
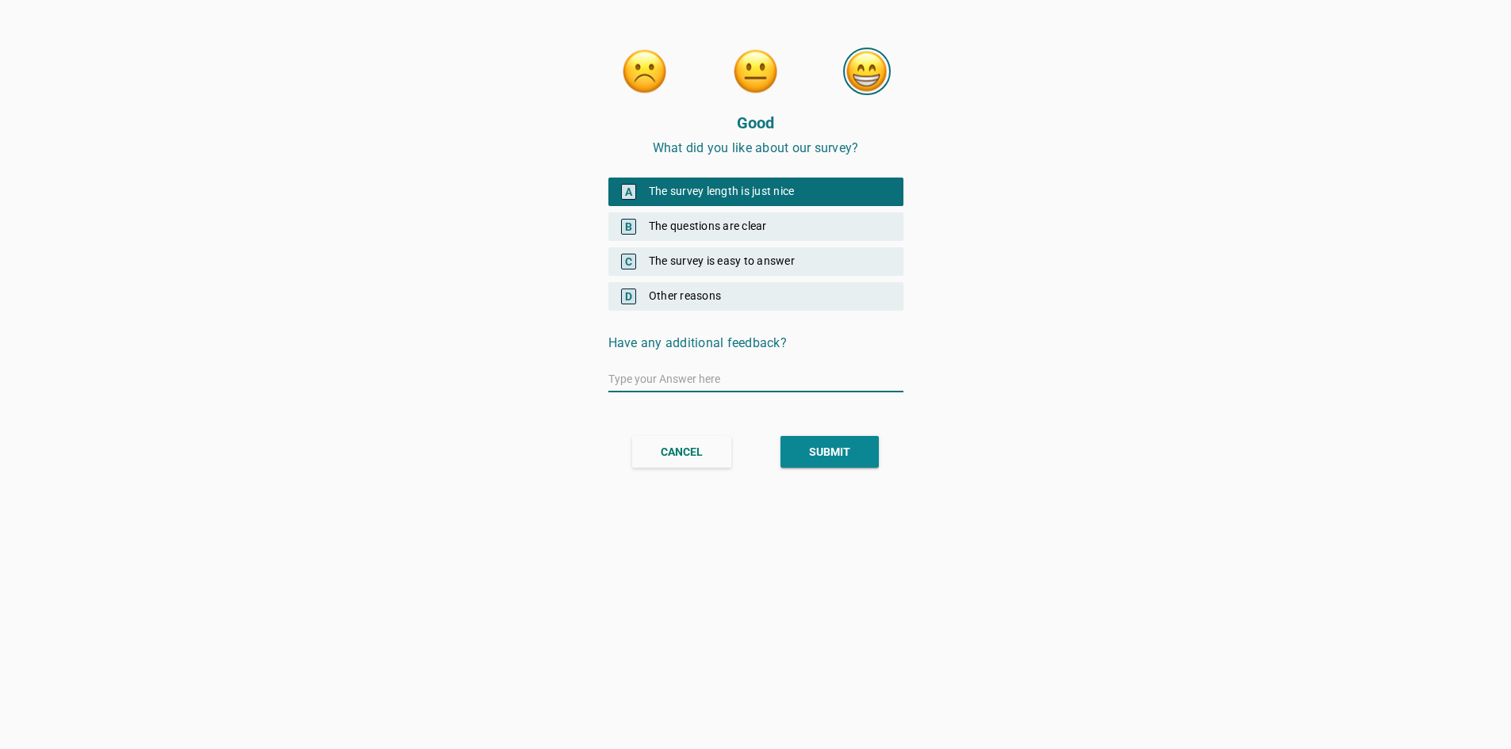
click at [820, 446] on div "SUBMIT" at bounding box center [829, 452] width 41 height 17
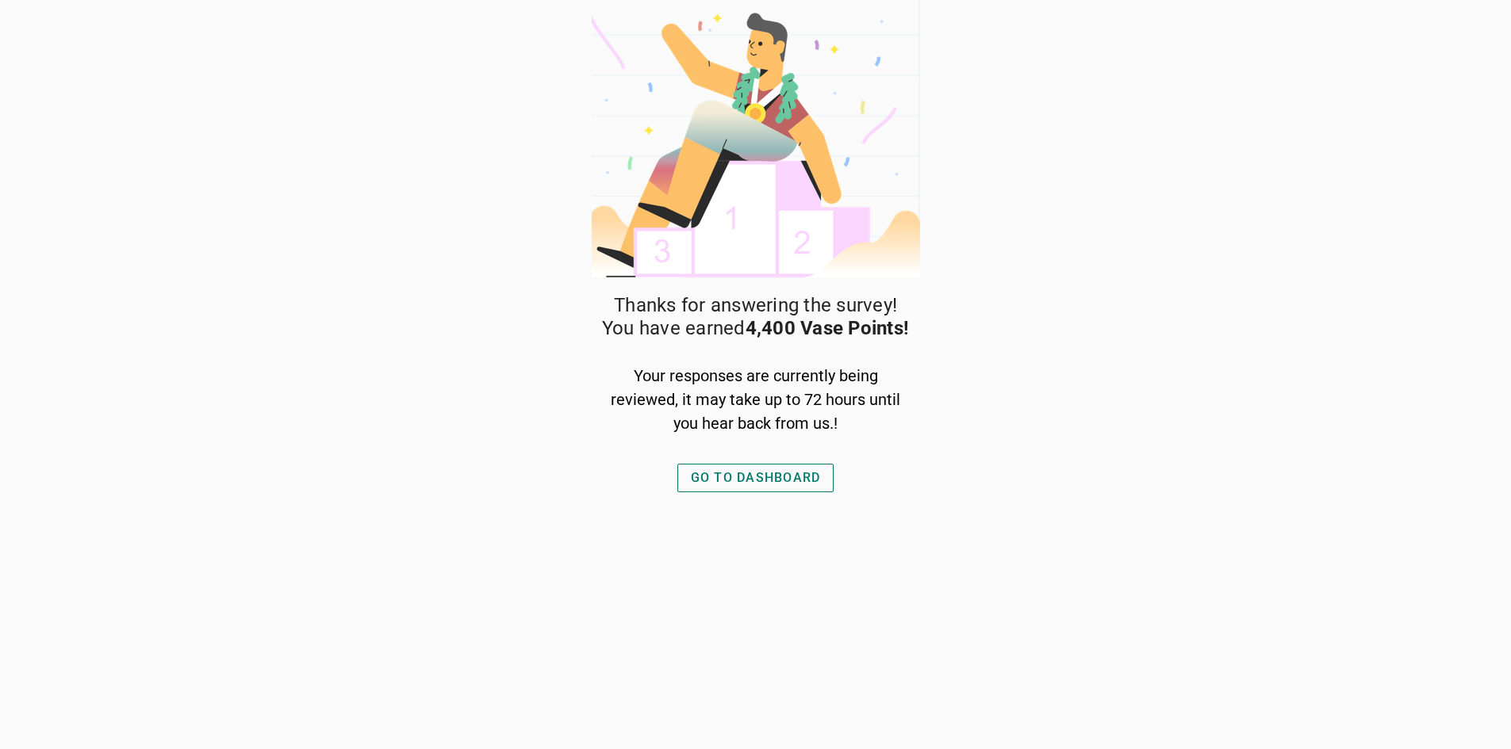
click at [811, 482] on div "GO TO DASHBOARD" at bounding box center [756, 478] width 130 height 19
